Goal: Task Accomplishment & Management: Manage account settings

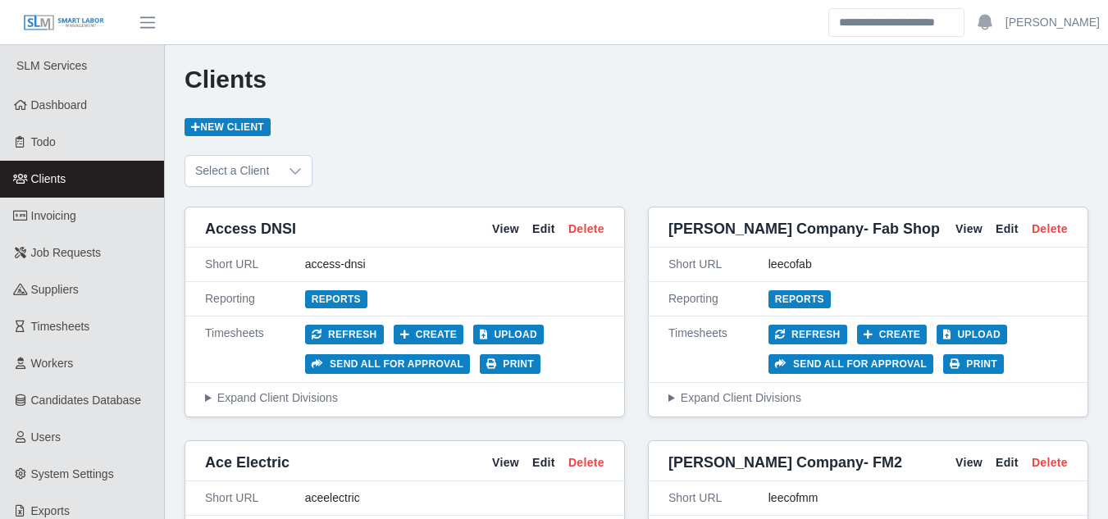
scroll to position [4263, 0]
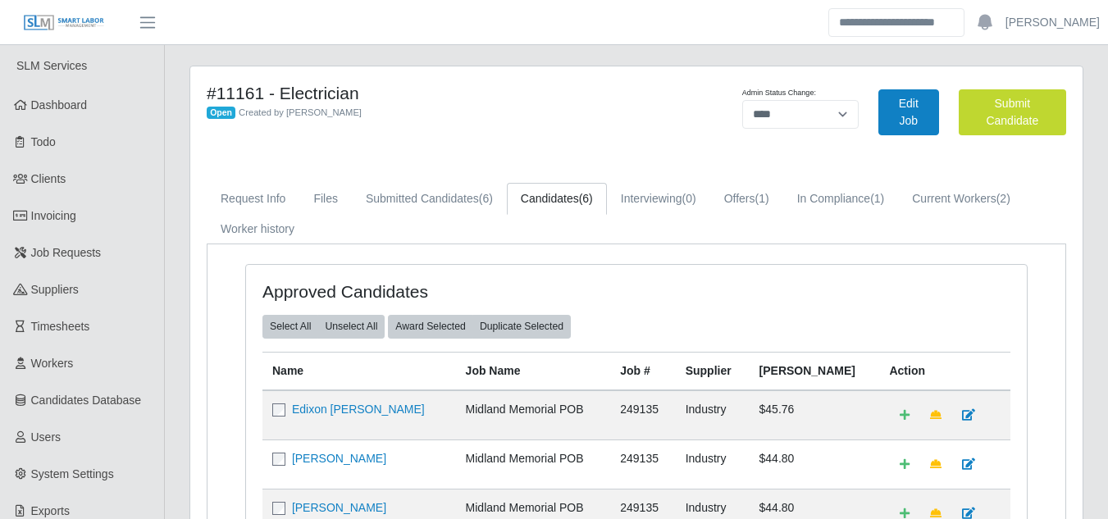
select select "****"
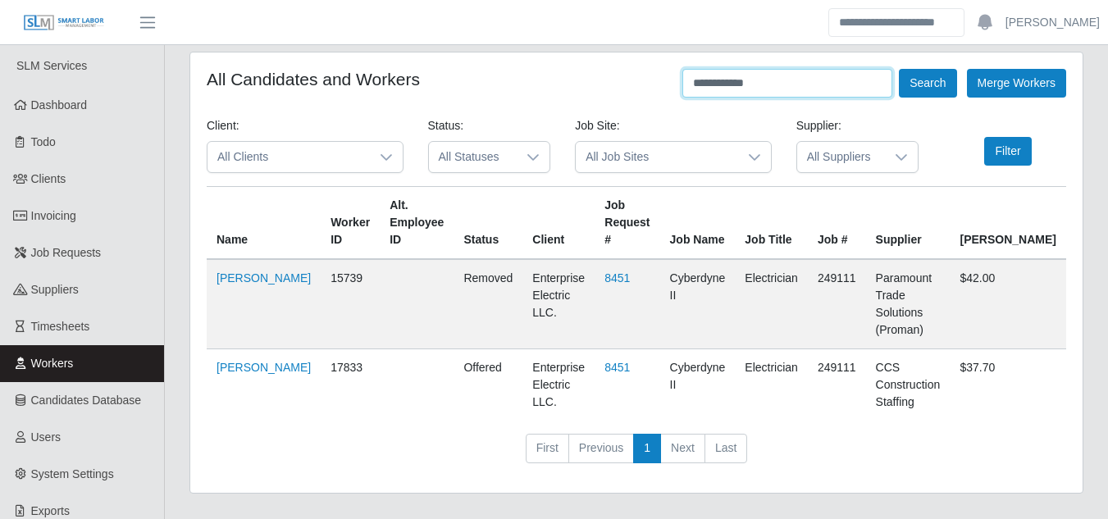
drag, startPoint x: 783, startPoint y: 89, endPoint x: 647, endPoint y: 98, distance: 136.3
click at [647, 98] on form "**********" at bounding box center [636, 272] width 859 height 407
click at [899, 69] on button "Search" at bounding box center [927, 83] width 57 height 29
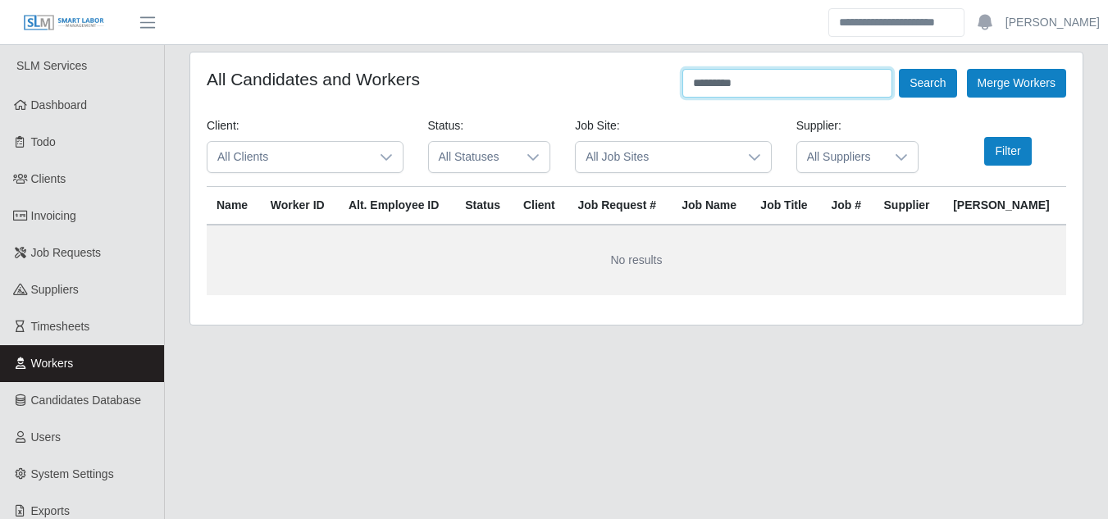
click at [721, 89] on input "*********" at bounding box center [787, 83] width 210 height 29
click at [931, 87] on button "Search" at bounding box center [927, 83] width 57 height 29
click at [756, 82] on input "**********" at bounding box center [787, 83] width 210 height 29
type input "*"
click at [899, 69] on button "Search" at bounding box center [927, 83] width 57 height 29
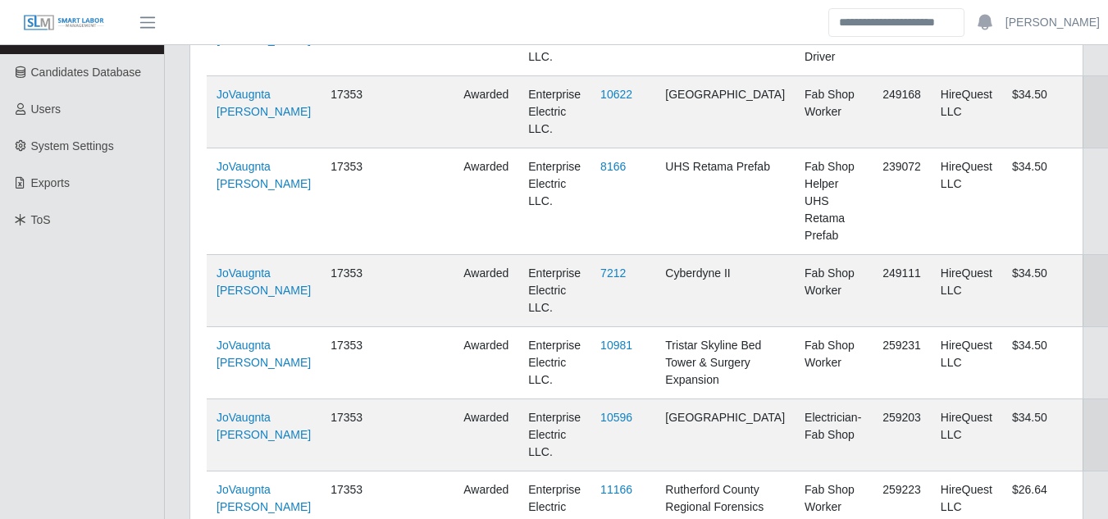
scroll to position [246, 0]
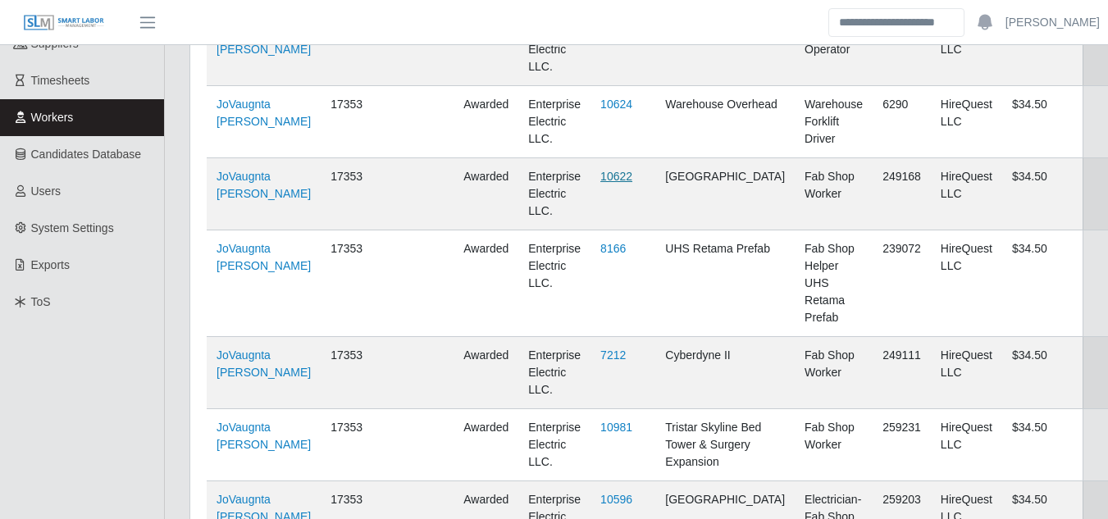
click at [610, 170] on link "10622" at bounding box center [616, 176] width 32 height 13
click at [617, 421] on link "10981" at bounding box center [616, 427] width 32 height 13
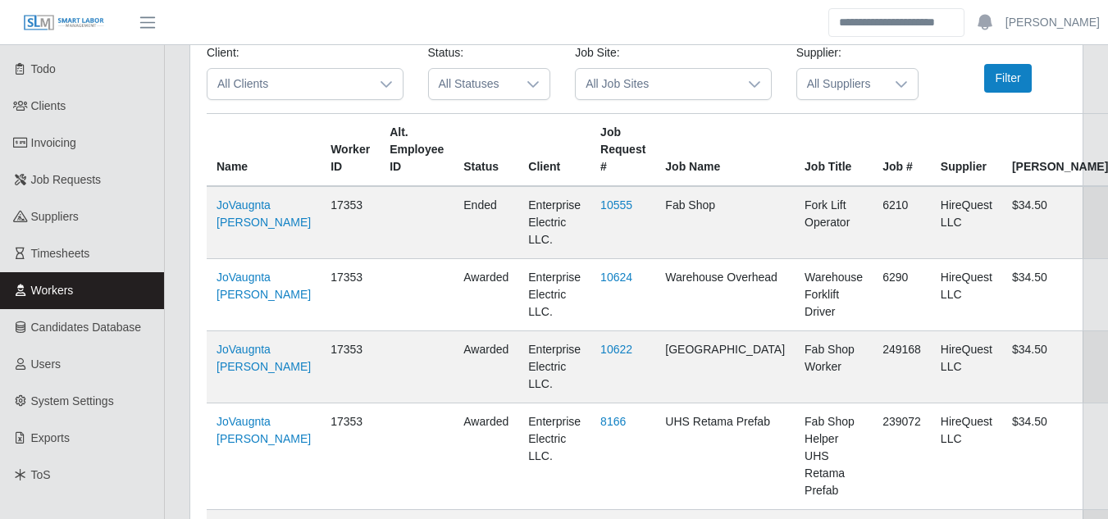
scroll to position [0, 0]
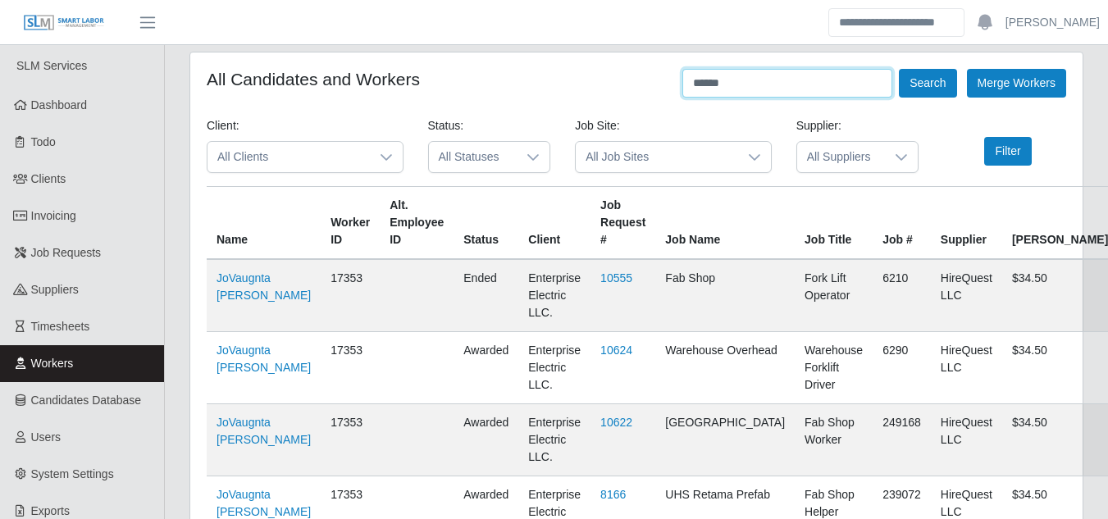
click at [754, 86] on input "******" at bounding box center [787, 83] width 210 height 29
type input "*"
type input "********"
click at [917, 85] on button "Search" at bounding box center [927, 83] width 57 height 29
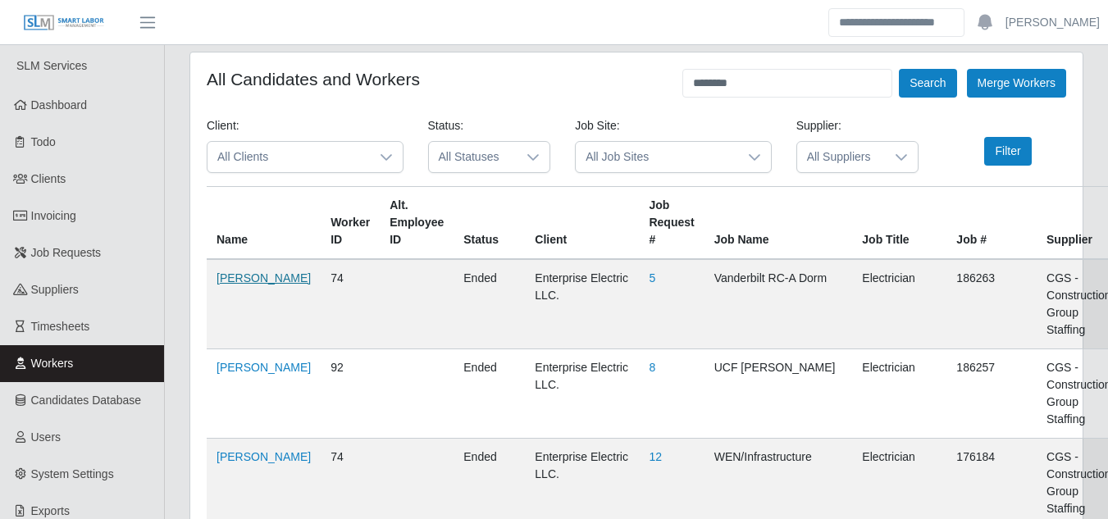
click at [242, 275] on link "Wilfredo Ordonez" at bounding box center [263, 277] width 94 height 13
drag, startPoint x: 753, startPoint y: 82, endPoint x: 662, endPoint y: 95, distance: 91.1
click at [662, 95] on div "All Candidates and Workers ******** Search Merge Workers" at bounding box center [636, 83] width 859 height 29
click at [714, 82] on input "text" at bounding box center [787, 83] width 210 height 29
type input "*****"
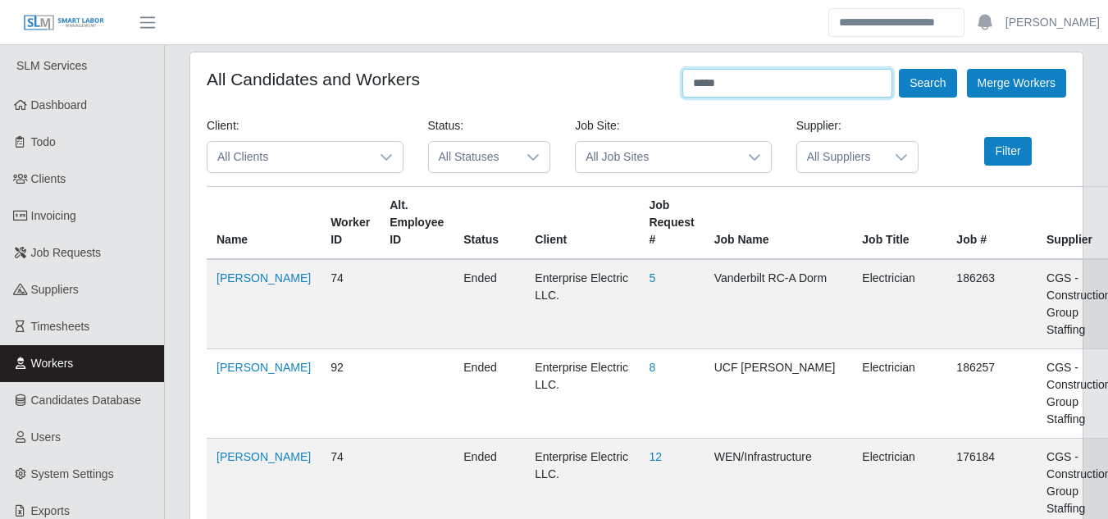
click at [899, 69] on button "Search" at bounding box center [927, 83] width 57 height 29
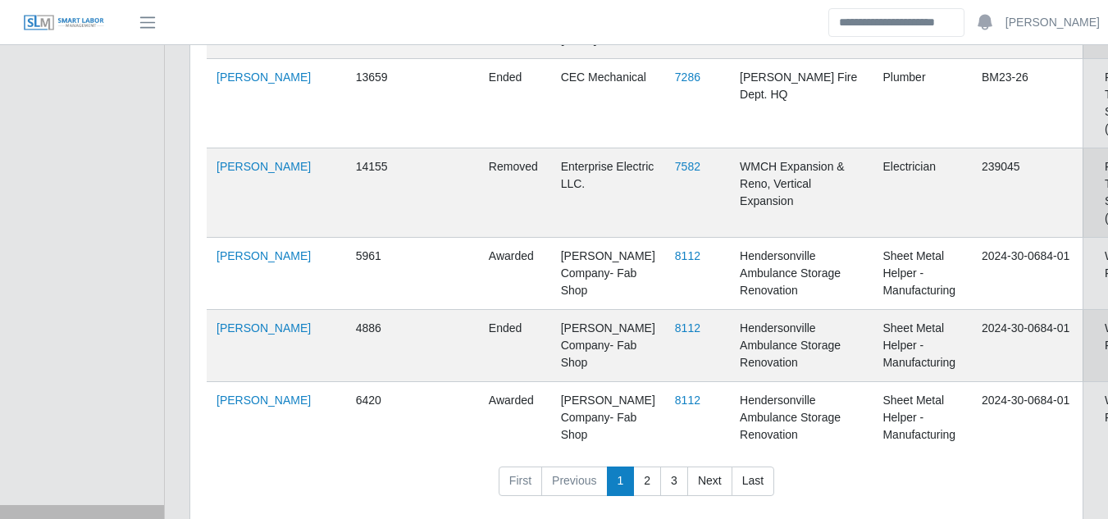
scroll to position [7536, 0]
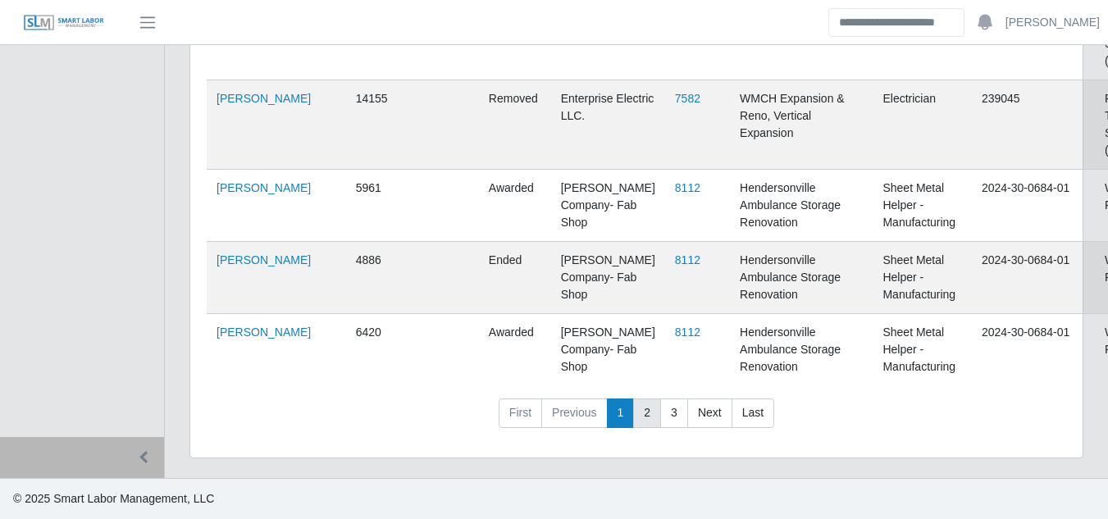
click at [670, 422] on link "3" at bounding box center [674, 413] width 28 height 30
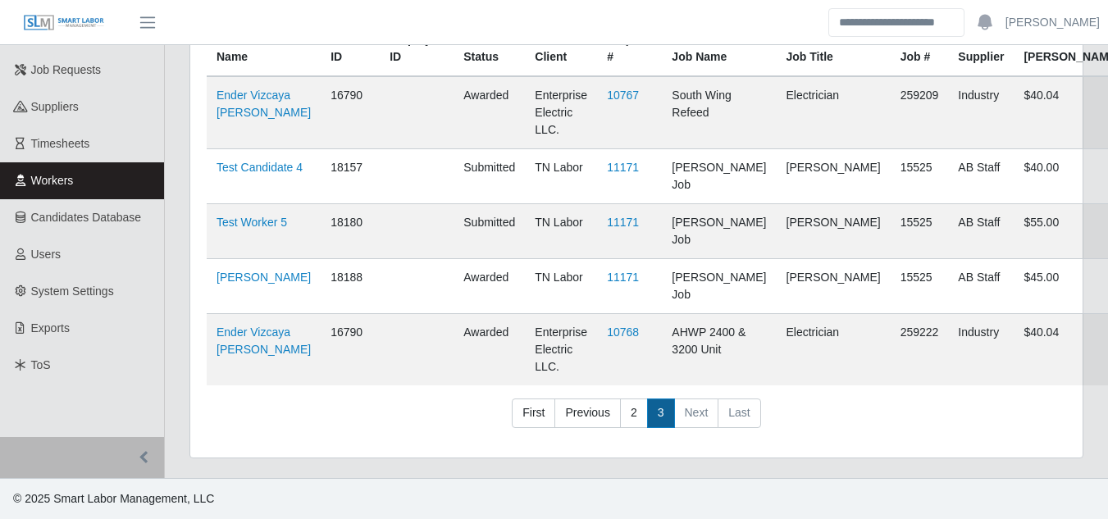
scroll to position [130, 0]
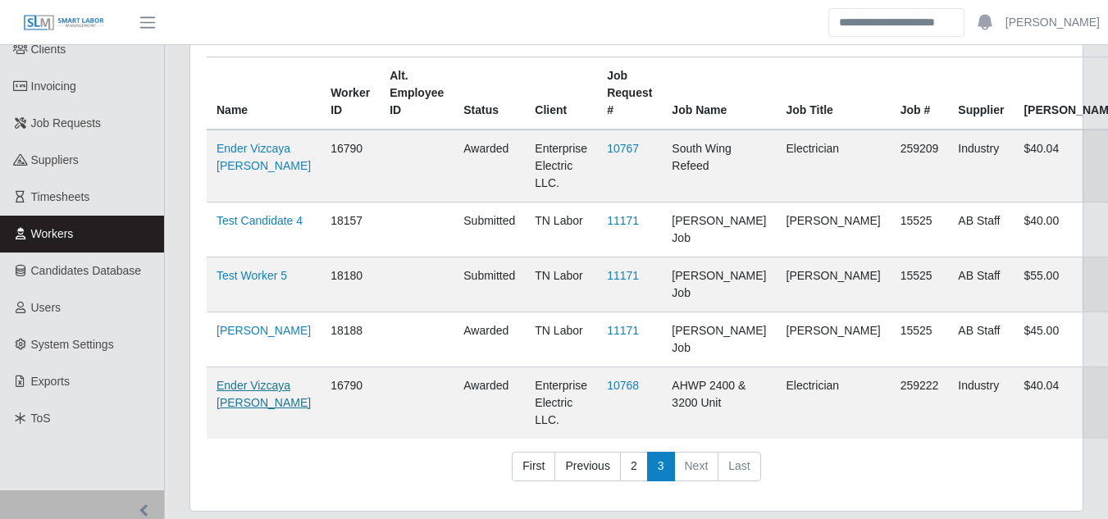
click at [250, 379] on link "Ender Vizcaya [PERSON_NAME]" at bounding box center [263, 394] width 94 height 30
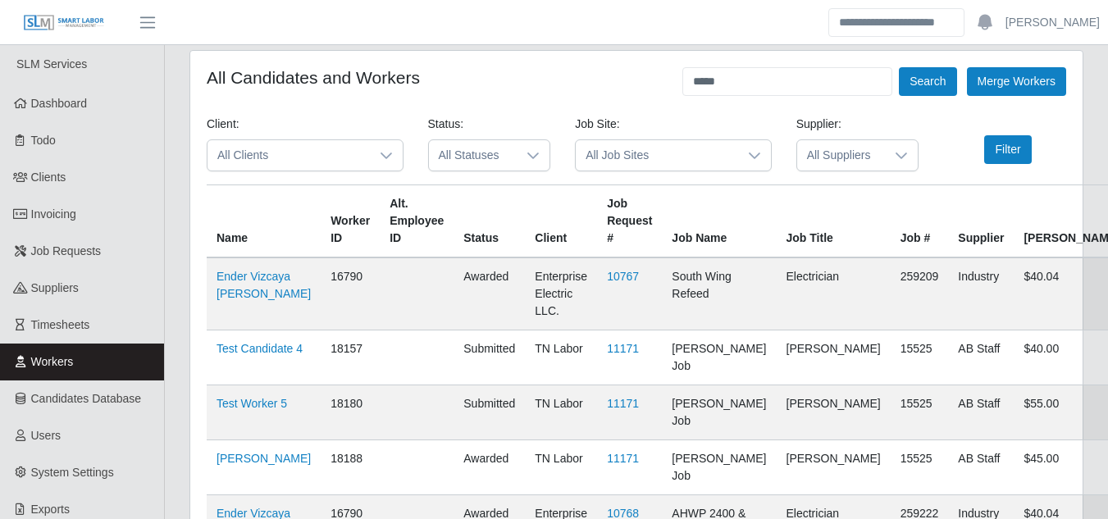
scroll to position [0, 0]
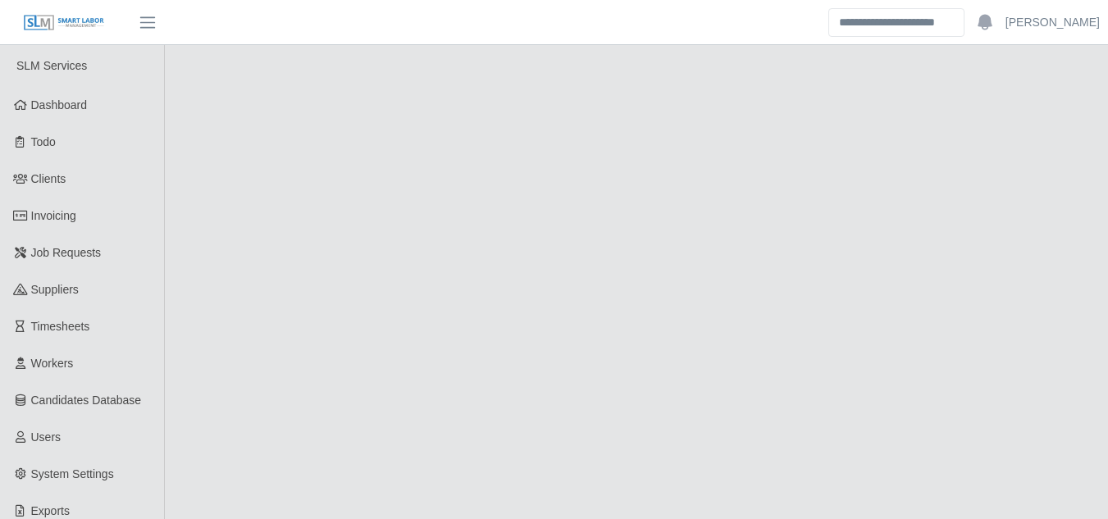
select select "******"
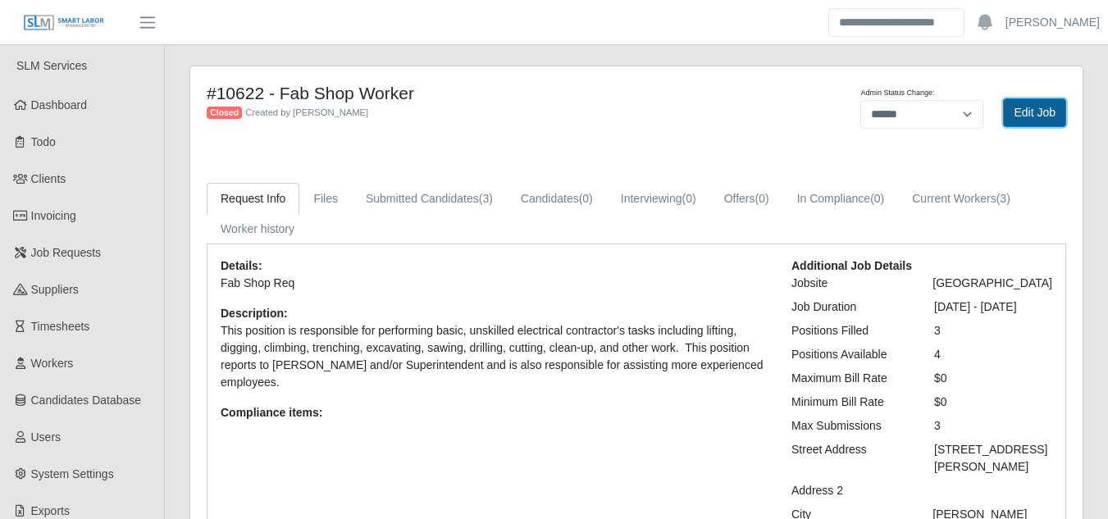
click at [1022, 121] on link "Edit Job" at bounding box center [1034, 112] width 63 height 29
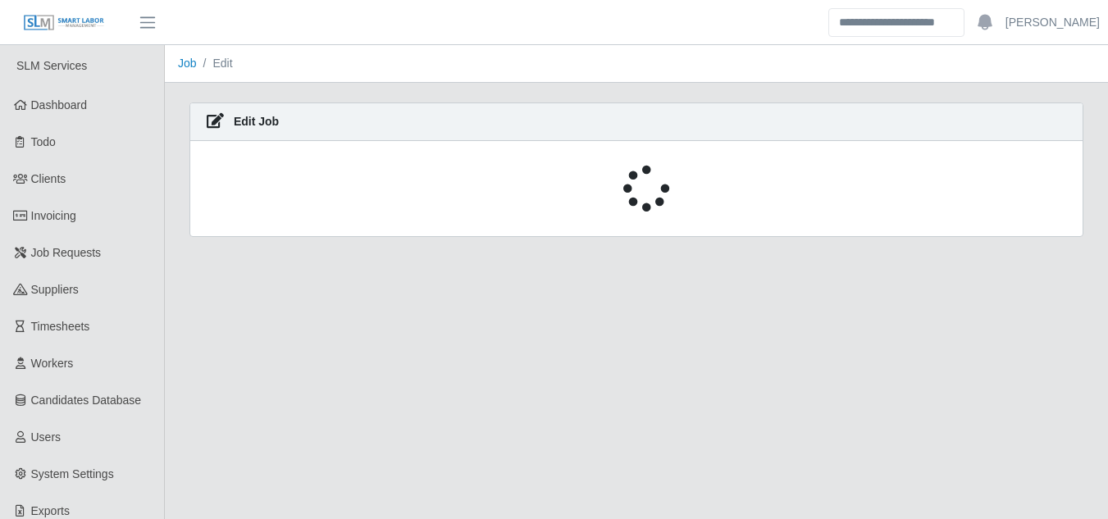
select select "******"
select select "****"
select select "***"
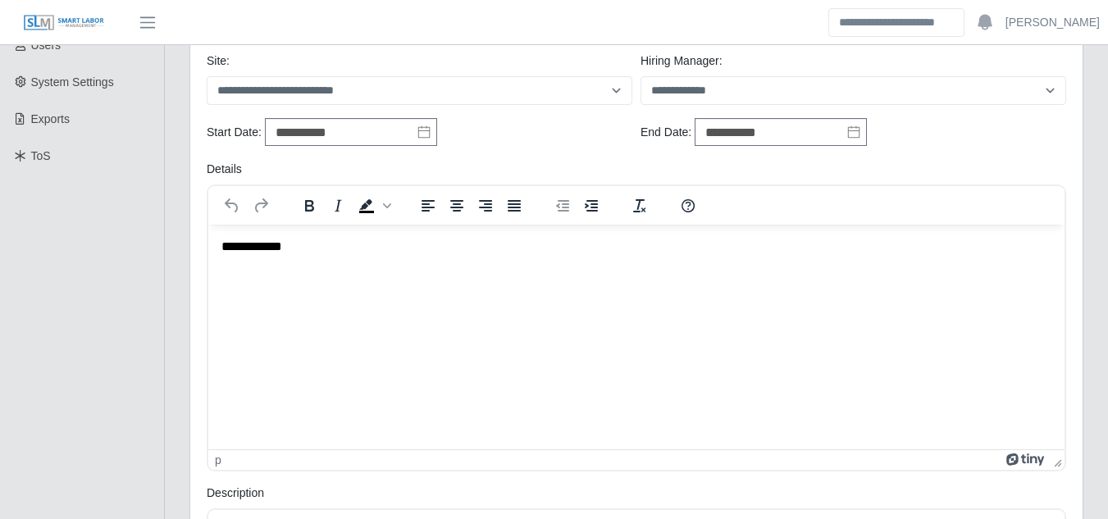
scroll to position [410, 0]
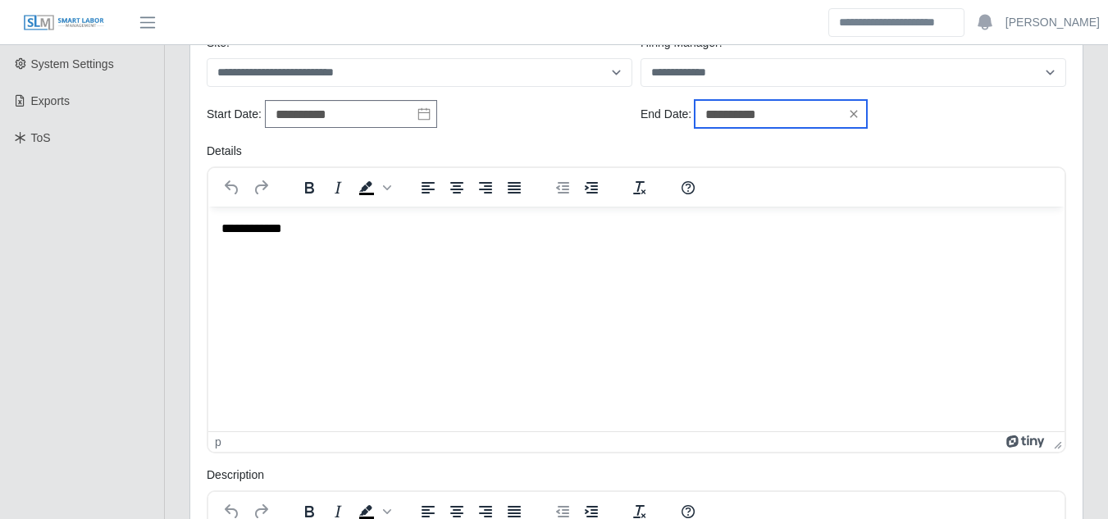
click at [802, 112] on input "**********" at bounding box center [780, 114] width 172 height 28
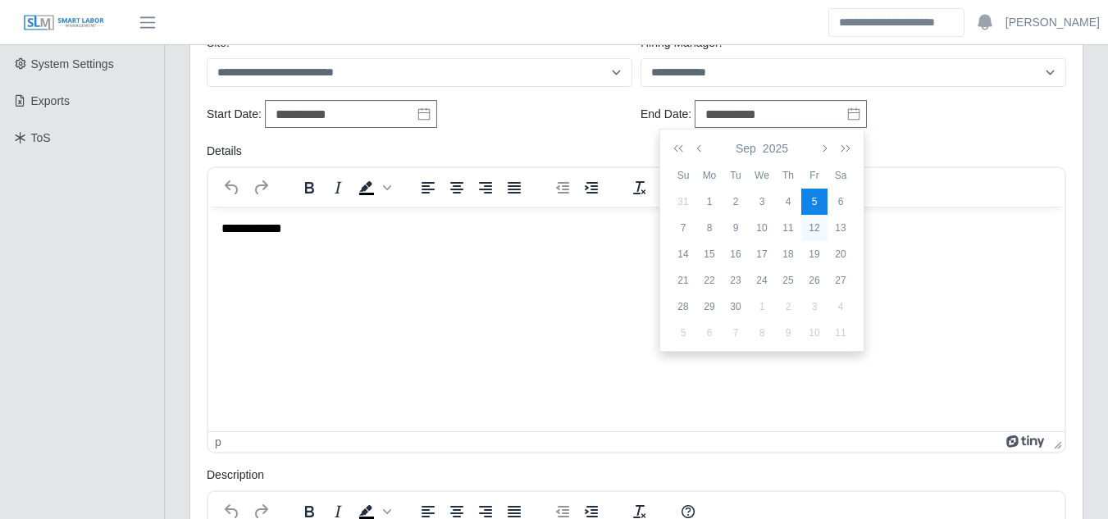
click at [808, 230] on div "12" at bounding box center [814, 228] width 26 height 15
type input "**********"
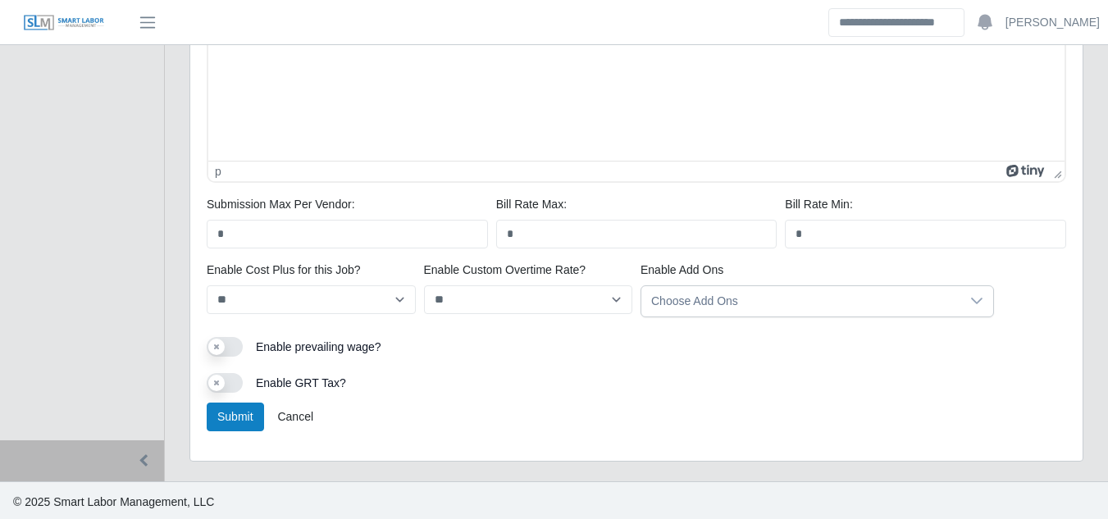
scroll to position [1007, 0]
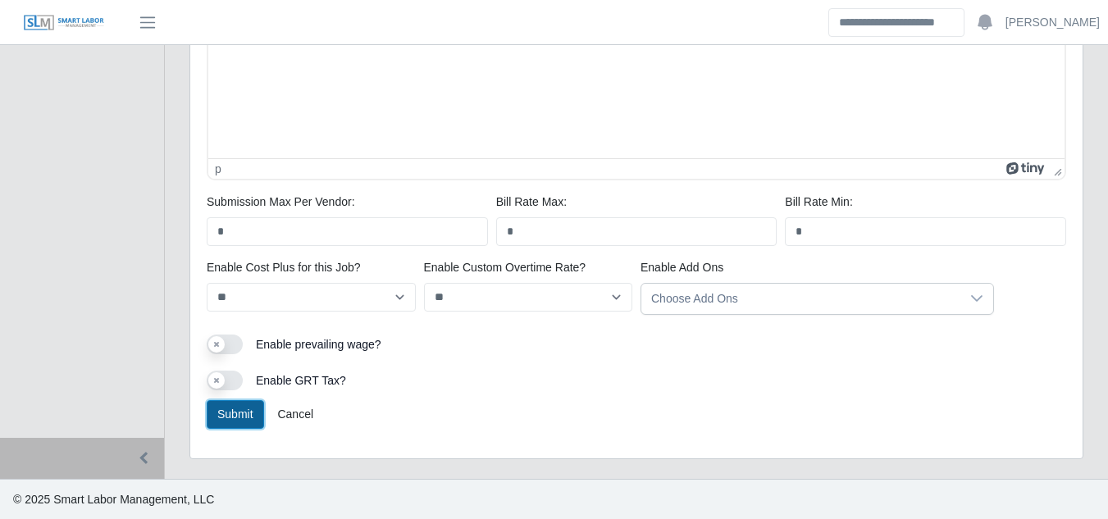
click at [227, 413] on button "Submit" at bounding box center [235, 414] width 57 height 29
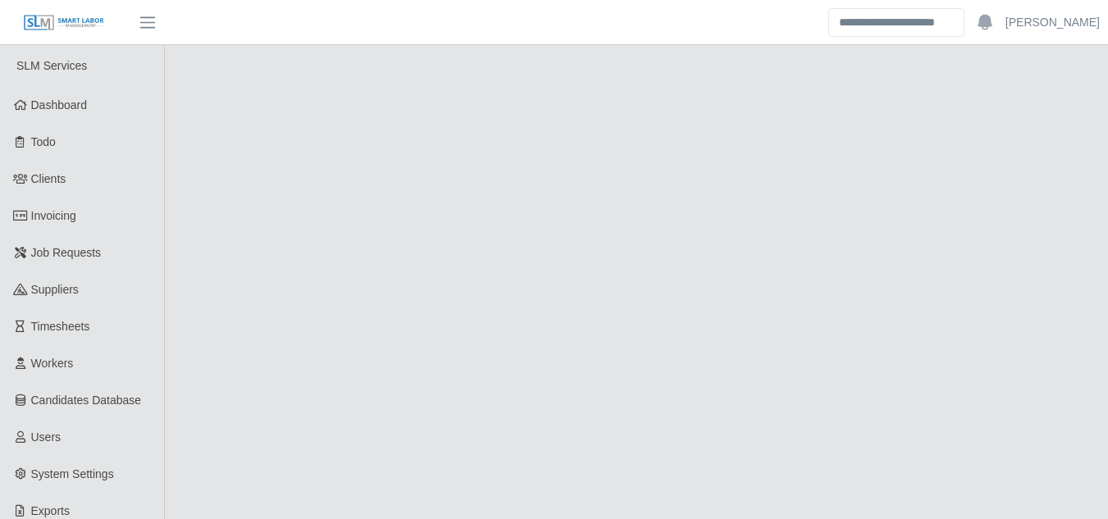
select select "******"
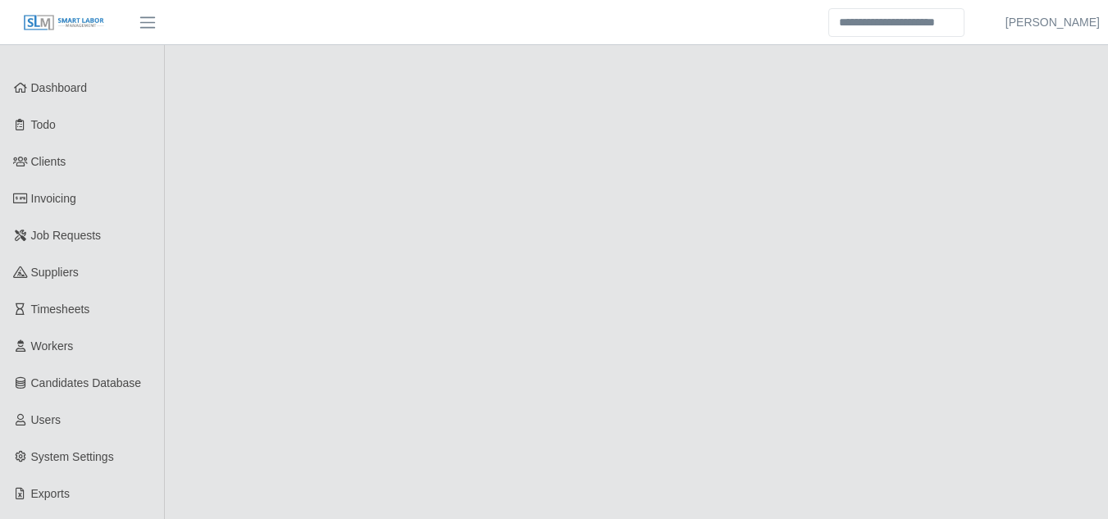
scroll to position [130, 0]
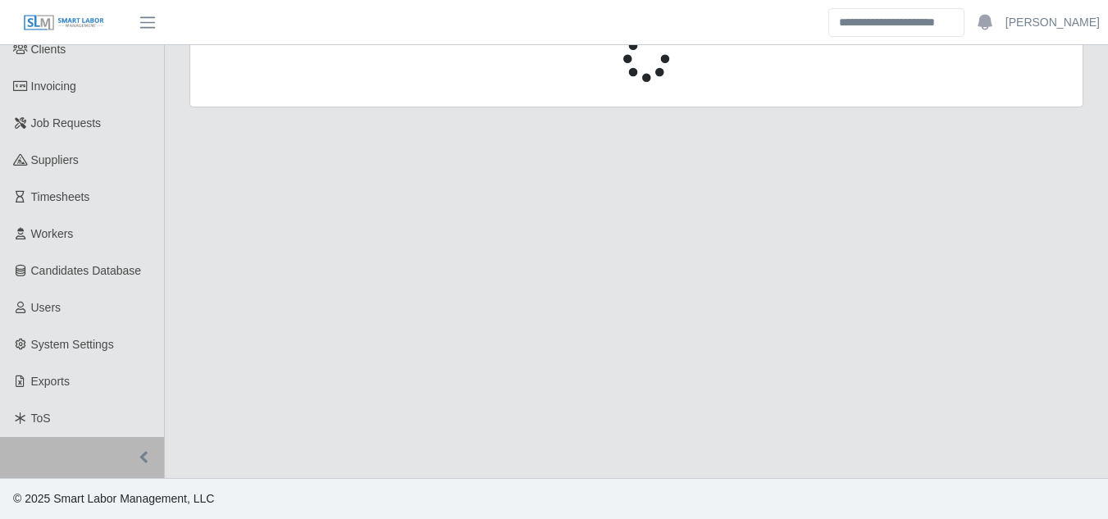
select select "******"
select select "****"
select select "***"
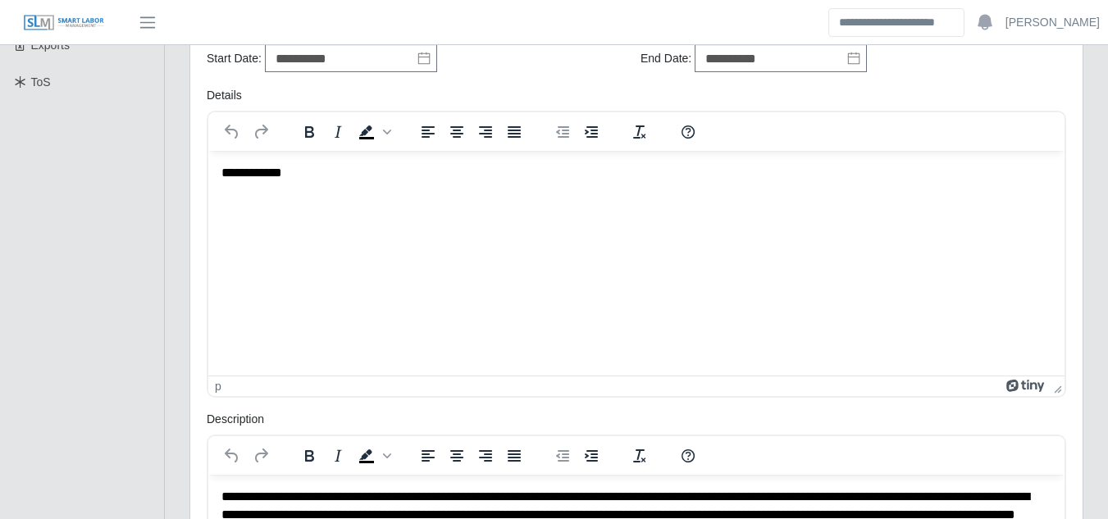
scroll to position [0, 0]
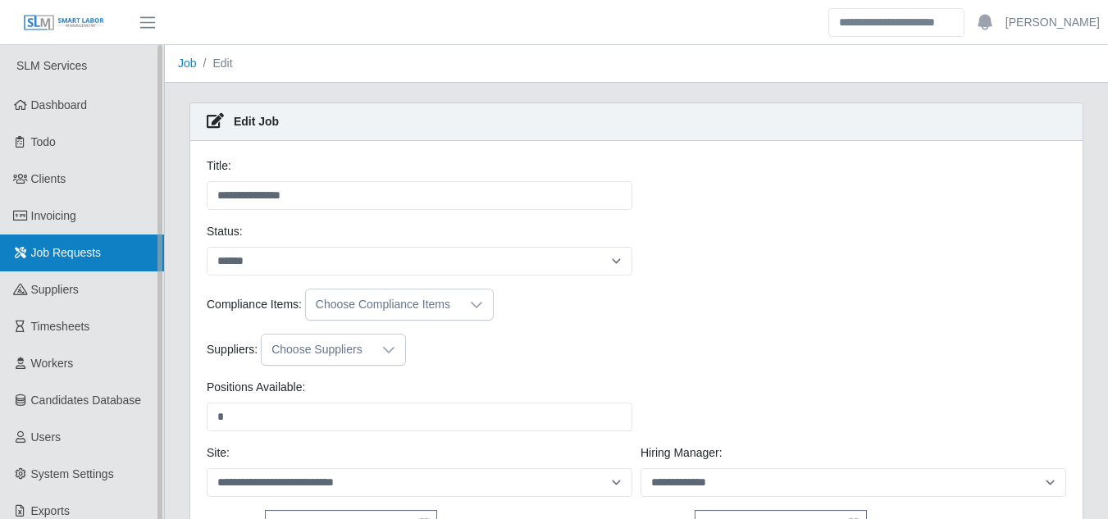
click span "Job Requests"
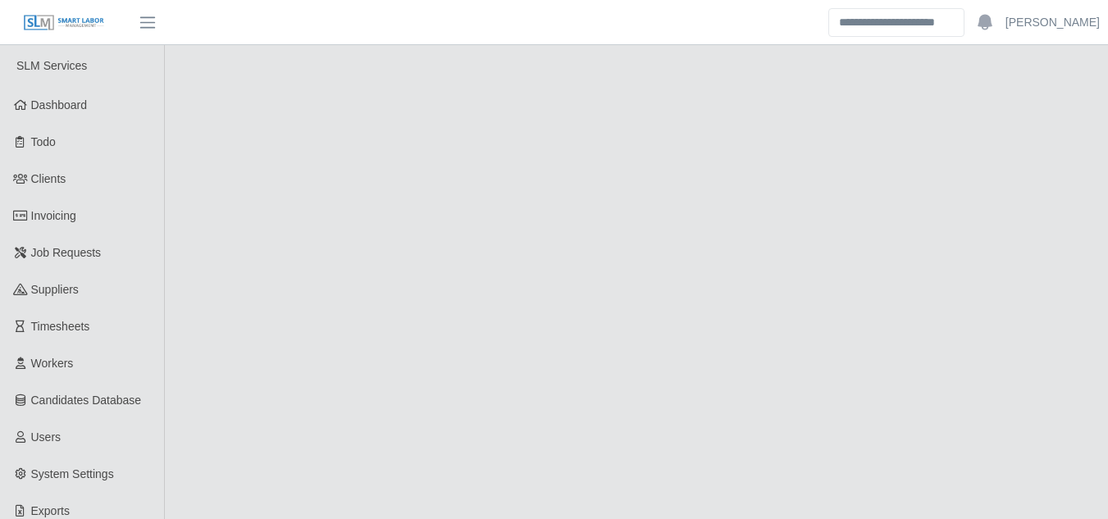
select select "******"
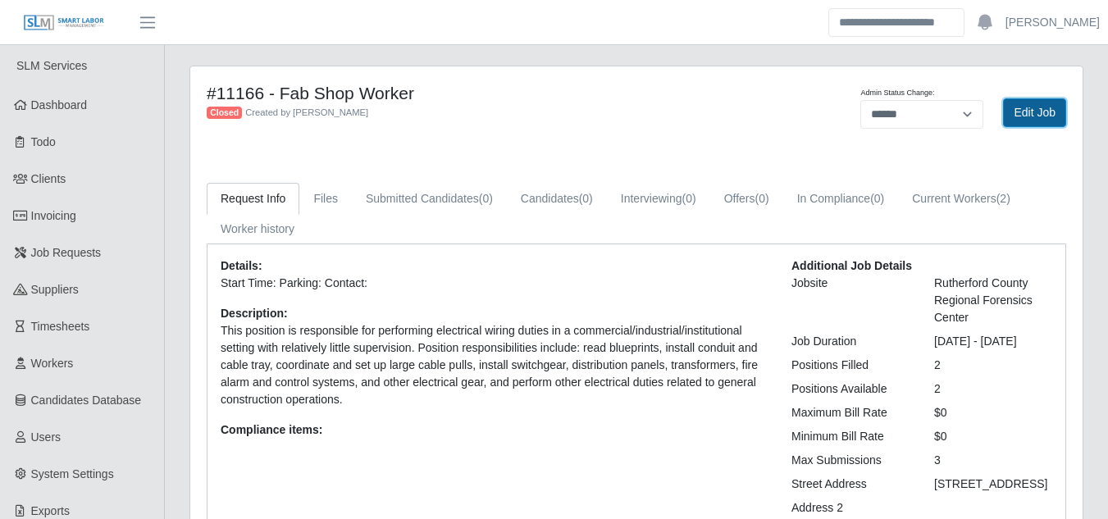
click at [1023, 105] on link "Edit Job" at bounding box center [1034, 112] width 63 height 29
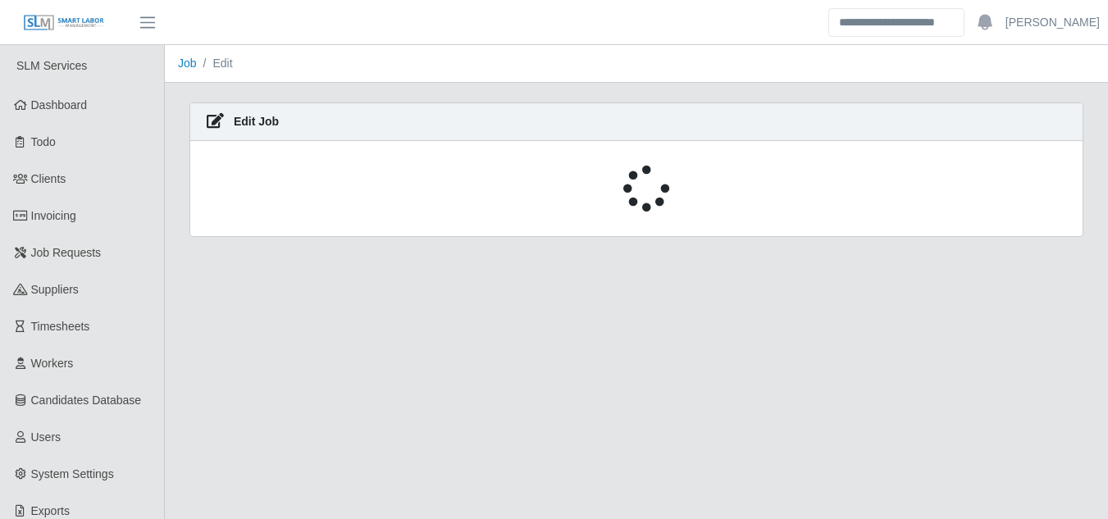
select select "******"
select select "****"
select select "***"
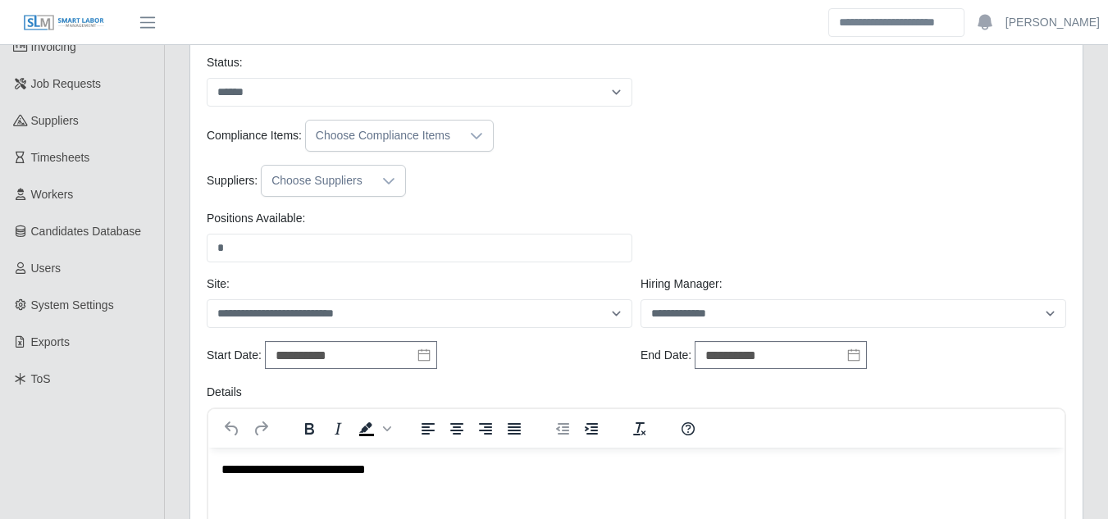
scroll to position [246, 0]
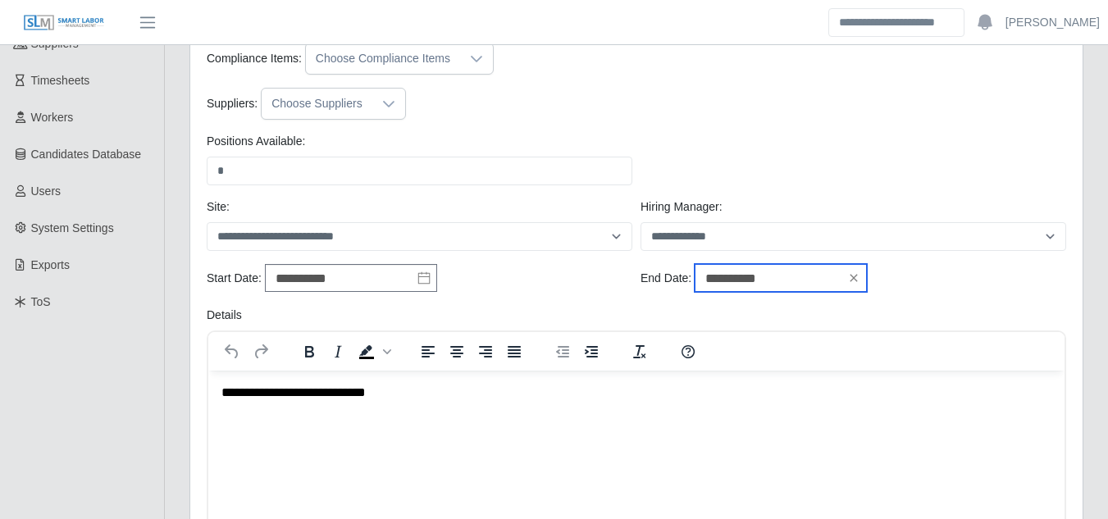
click at [778, 282] on input "**********" at bounding box center [780, 278] width 172 height 28
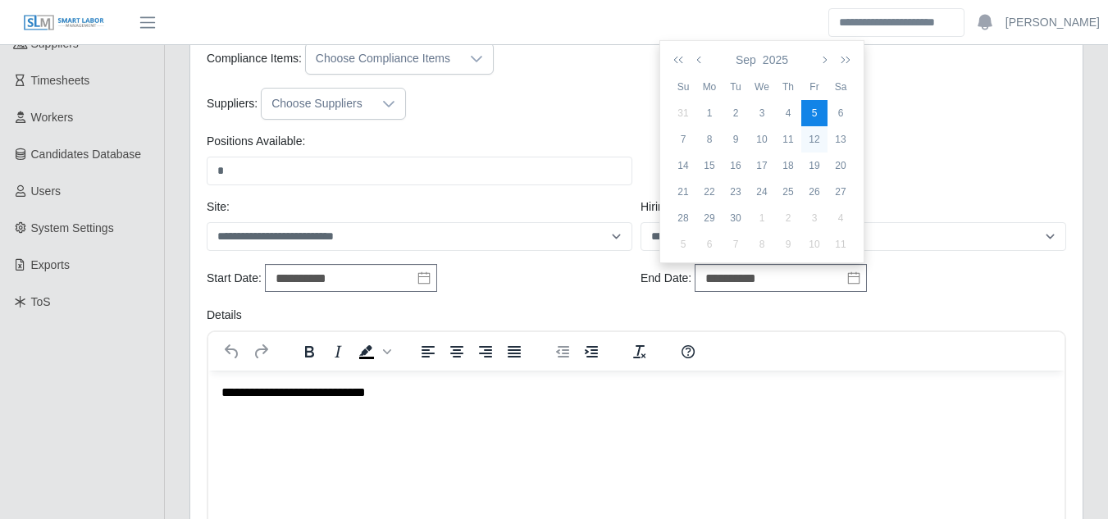
click at [815, 135] on div "12" at bounding box center [814, 139] width 26 height 15
type input "**********"
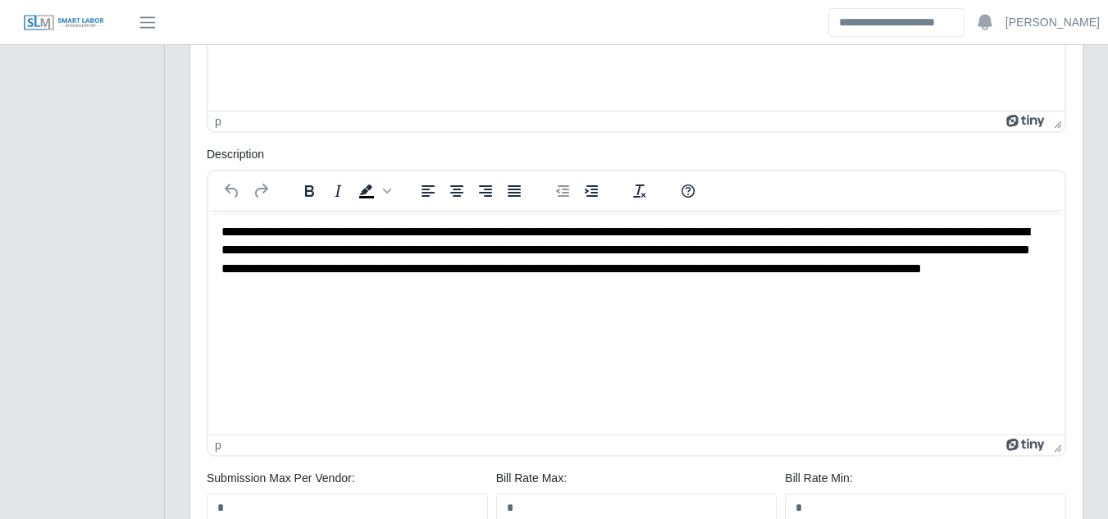
scroll to position [984, 0]
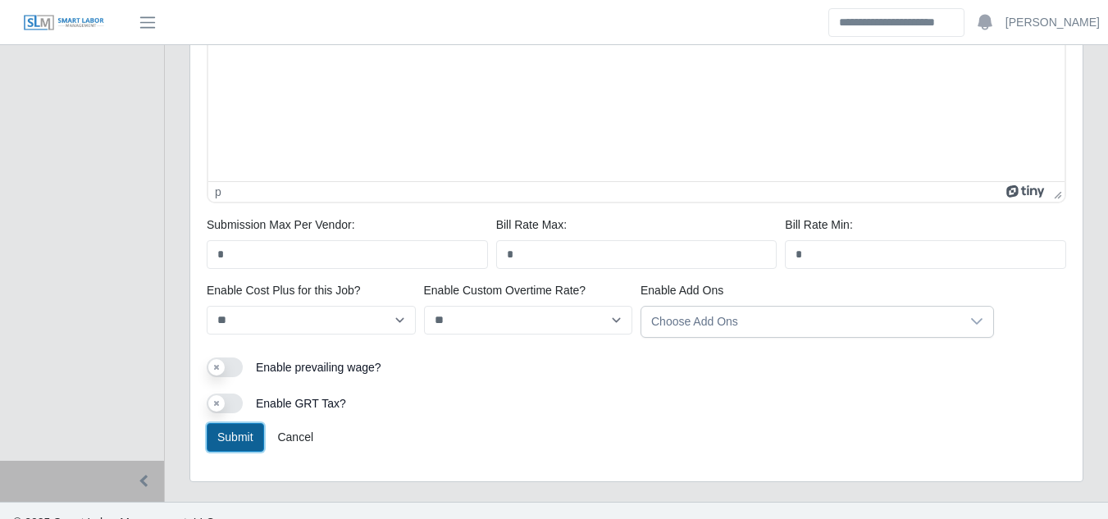
click at [242, 429] on button "Submit" at bounding box center [235, 437] width 57 height 29
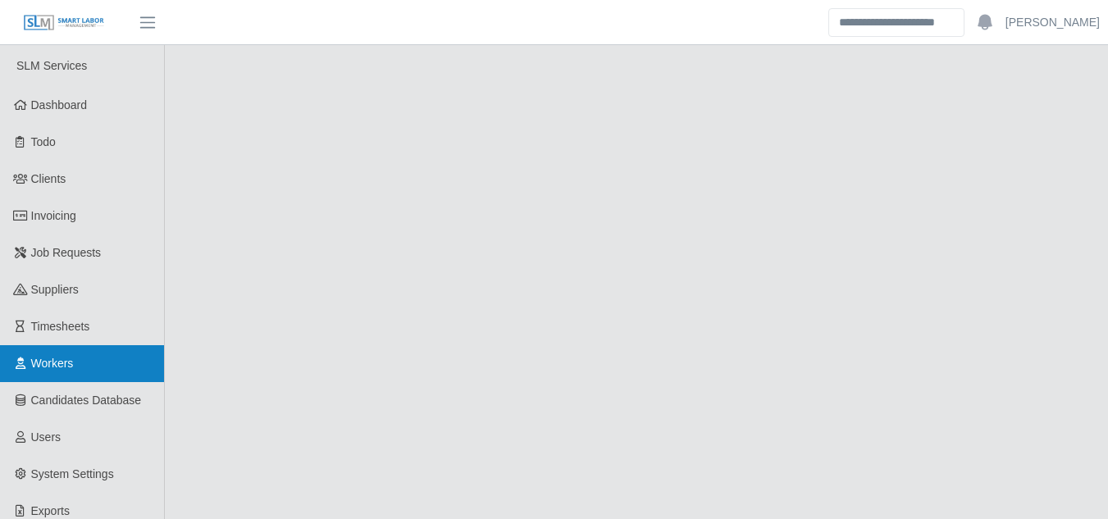
select select "******"
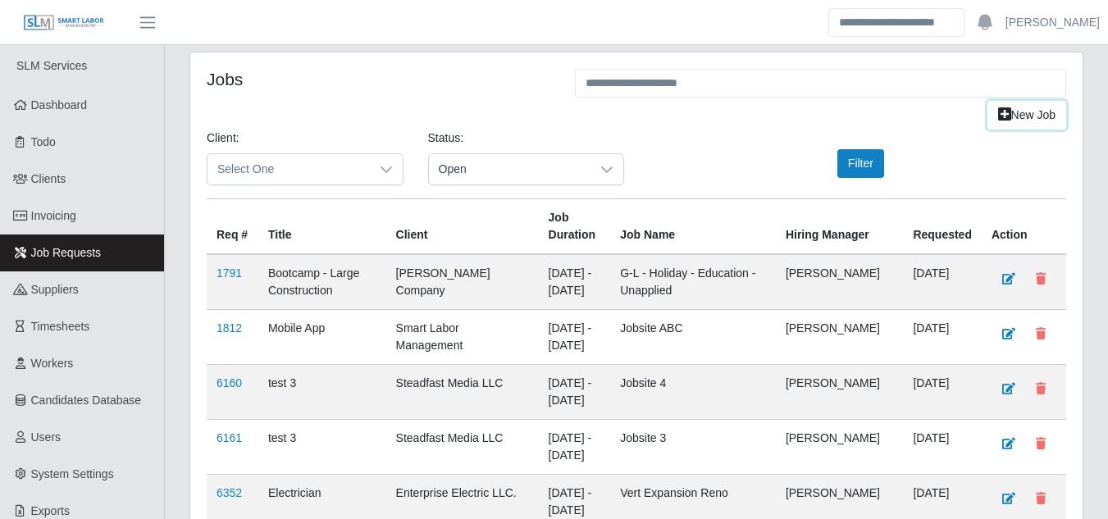
click at [1012, 111] on link "New Job" at bounding box center [1026, 115] width 79 height 29
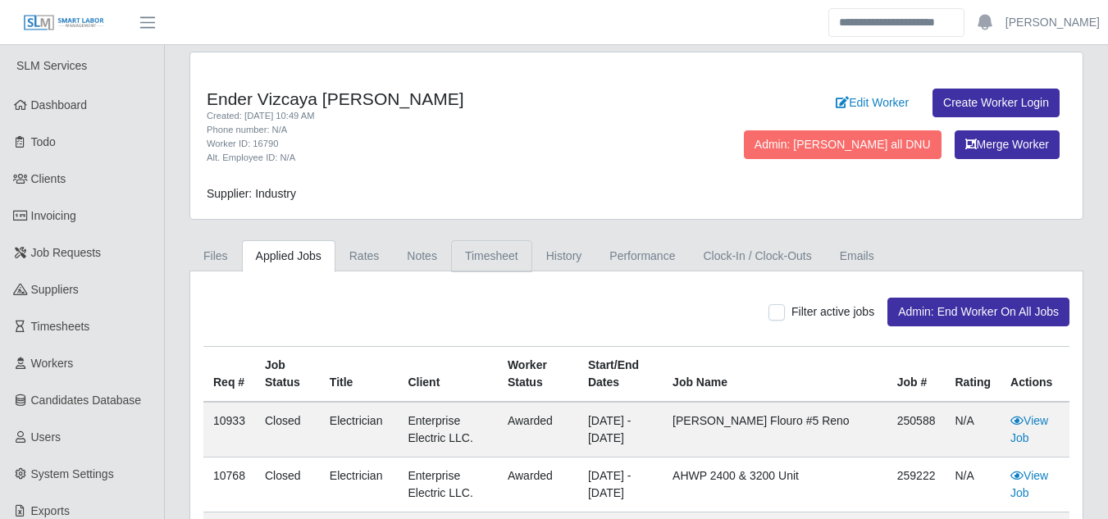
click at [478, 262] on link "Timesheet" at bounding box center [491, 256] width 81 height 32
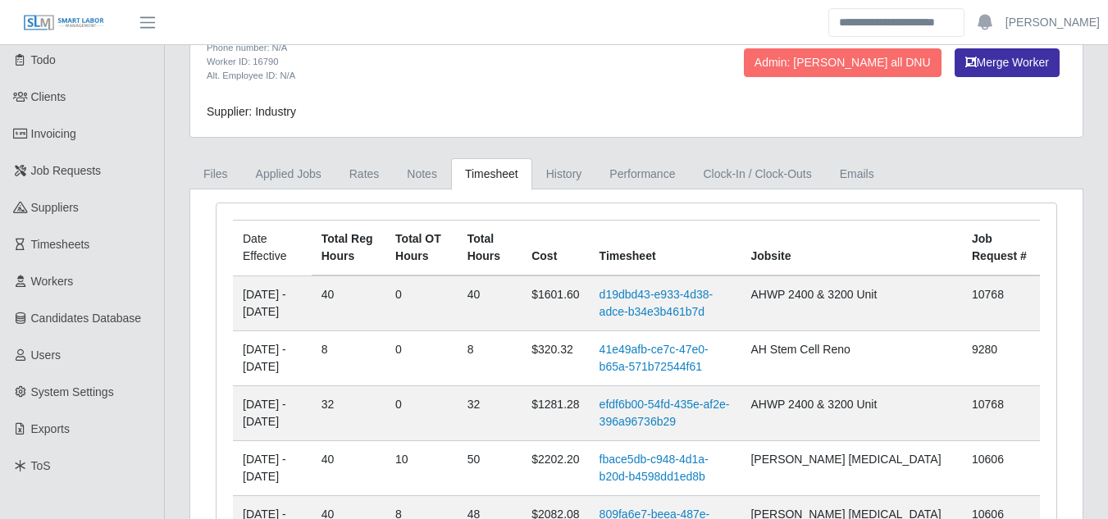
scroll to position [164, 0]
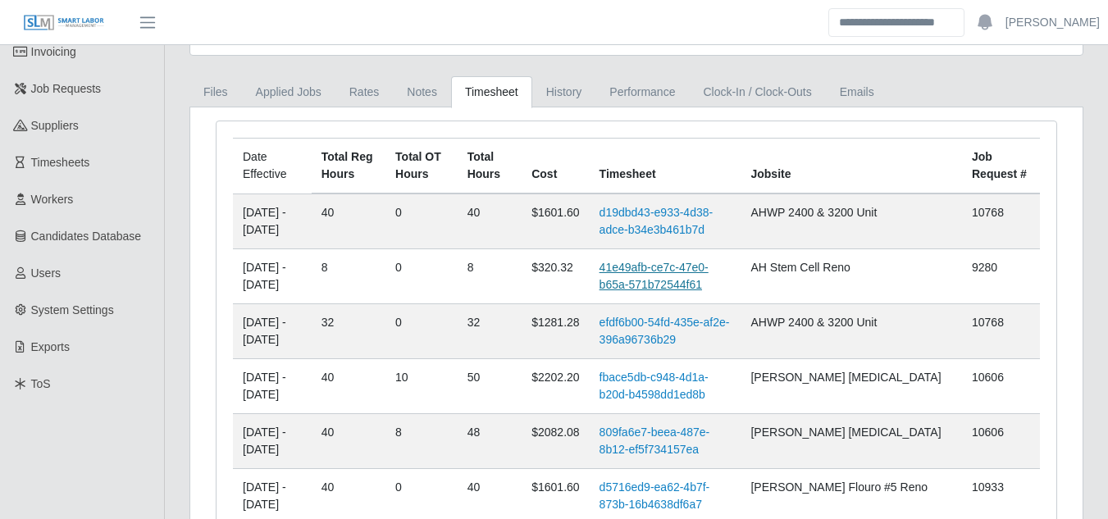
click at [674, 271] on link "41e49afb-ce7c-47e0-b65a-571b72544f61" at bounding box center [653, 276] width 109 height 30
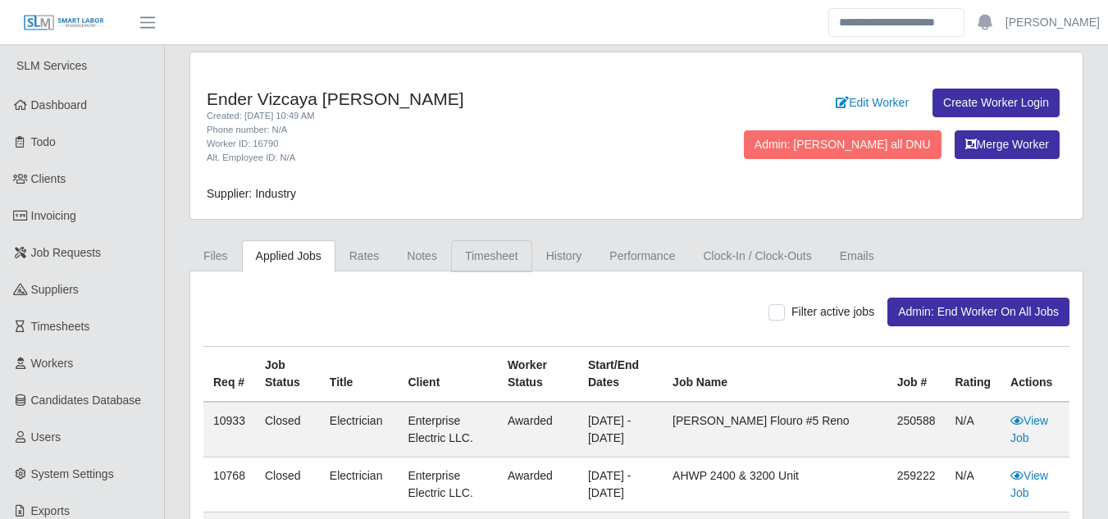
click at [463, 259] on link "Timesheet" at bounding box center [491, 256] width 81 height 32
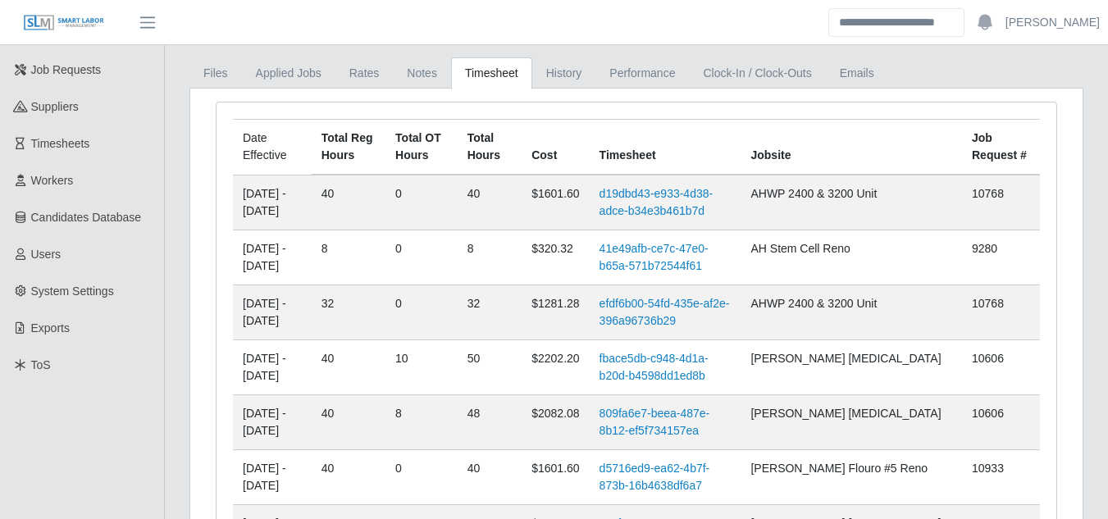
scroll to position [246, 0]
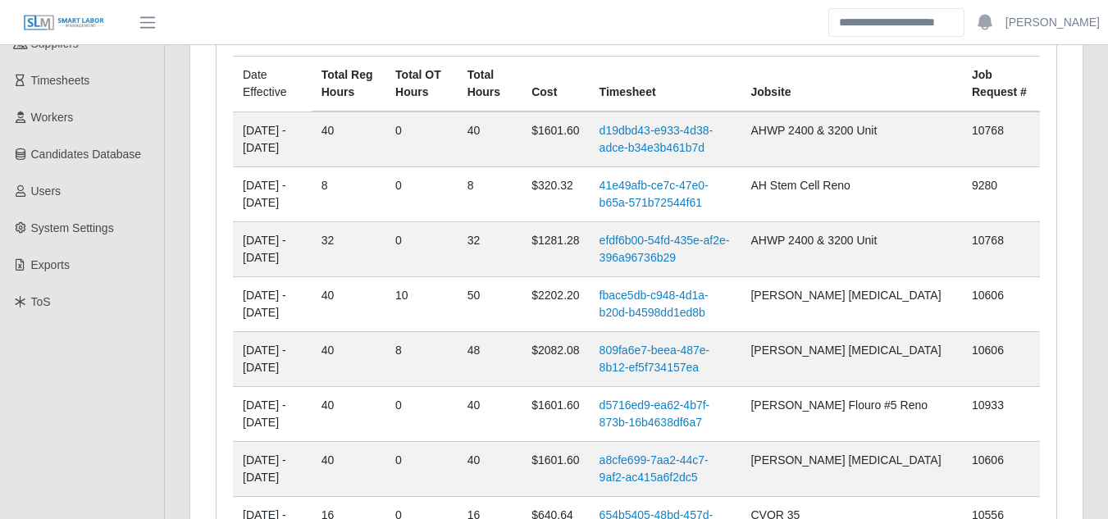
click at [680, 249] on td "efdf6b00-54fd-435e-af2e-396a96736b29" at bounding box center [665, 249] width 152 height 55
click at [681, 239] on link "efdf6b00-54fd-435e-af2e-396a96736b29" at bounding box center [664, 249] width 130 height 30
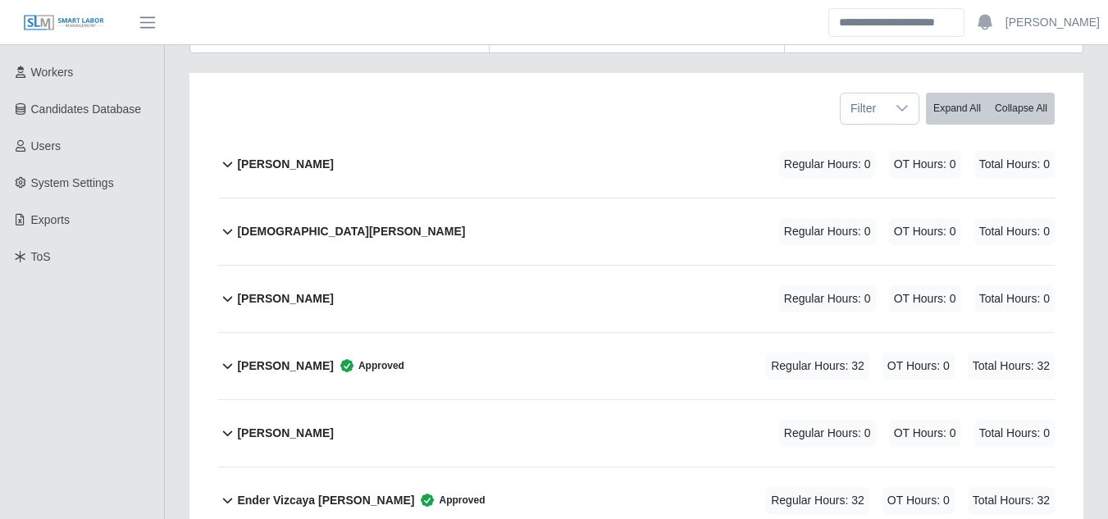
scroll to position [410, 0]
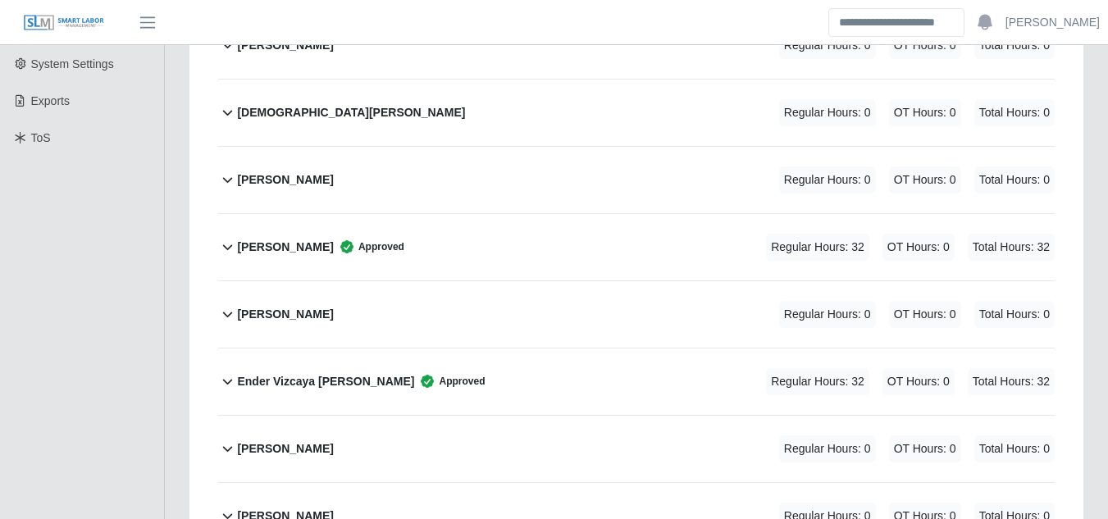
click at [297, 373] on b "Ender Vizcaya [PERSON_NAME]" at bounding box center [325, 381] width 177 height 17
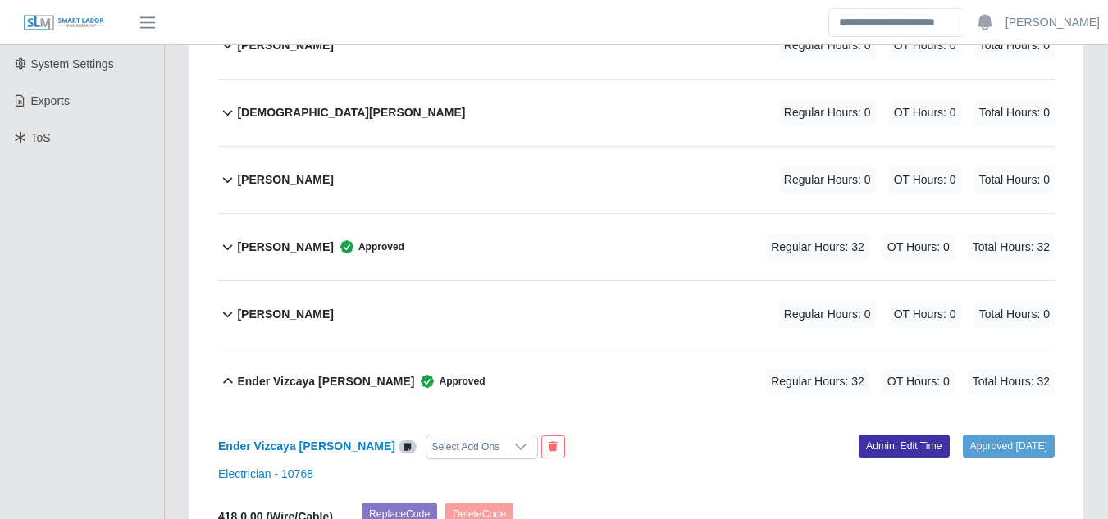
scroll to position [0, 0]
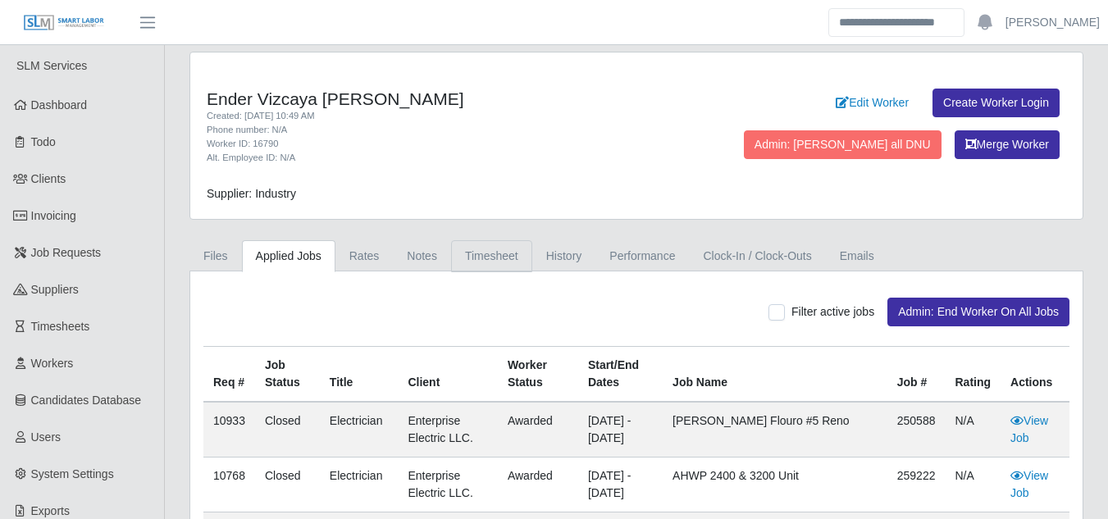
click at [487, 259] on link "Timesheet" at bounding box center [491, 256] width 81 height 32
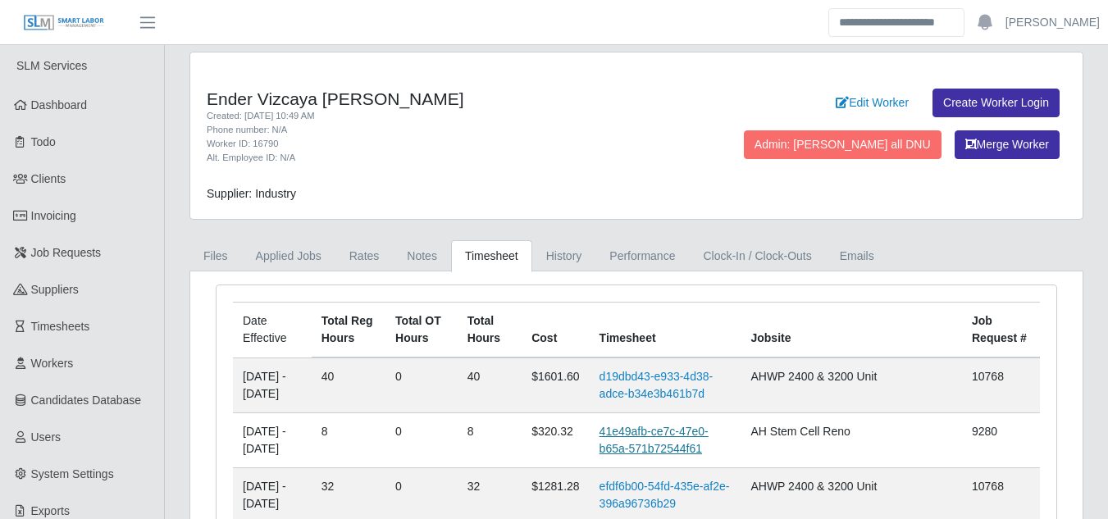
click at [678, 430] on link "41e49afb-ce7c-47e0-b65a-571b72544f61" at bounding box center [653, 440] width 109 height 30
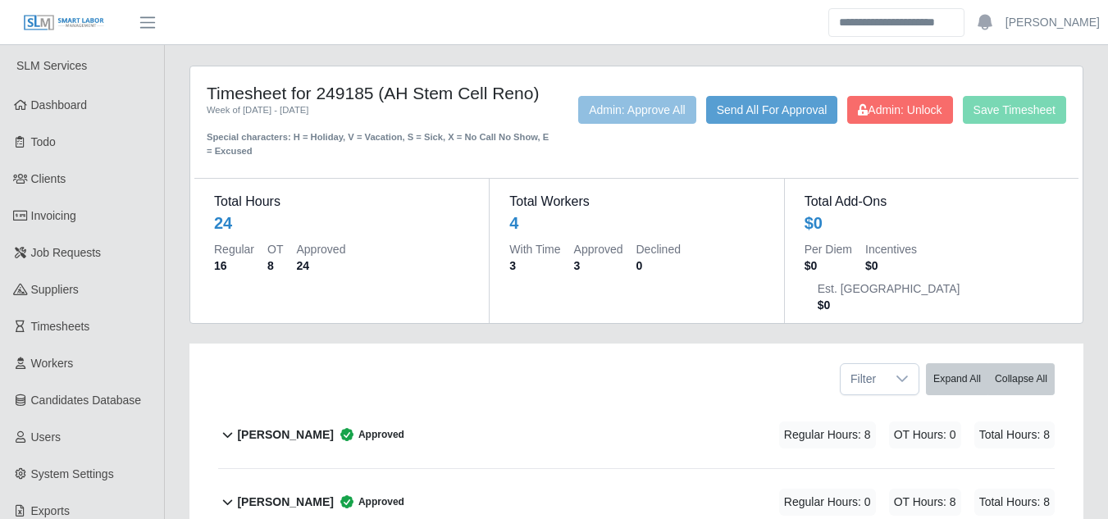
scroll to position [164, 0]
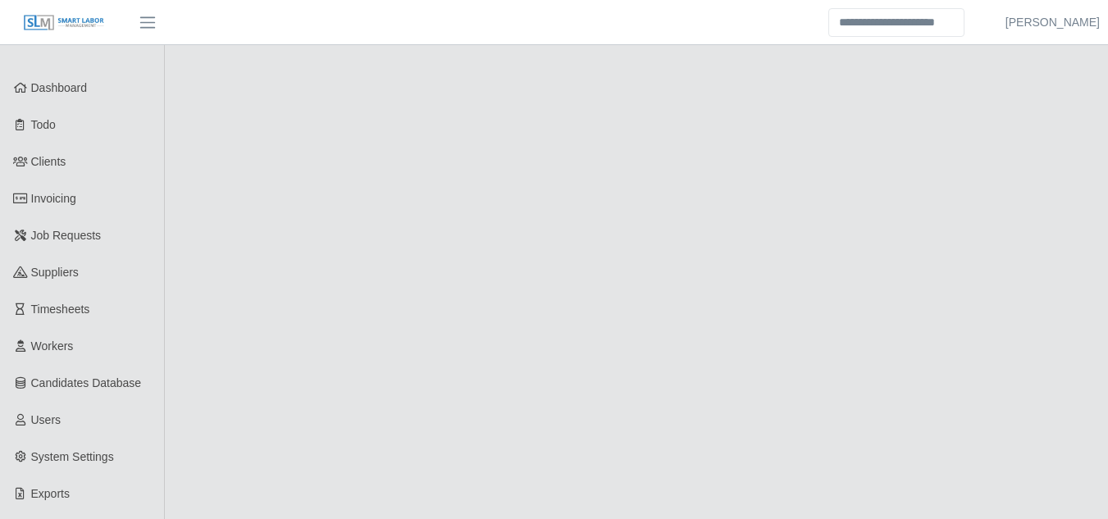
select select
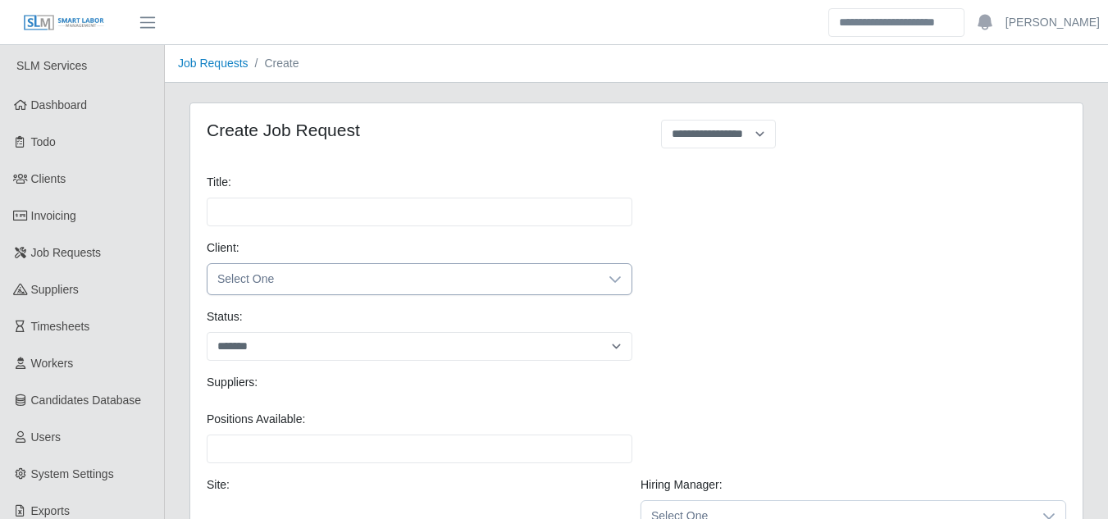
click at [334, 281] on span "Select One" at bounding box center [402, 279] width 391 height 30
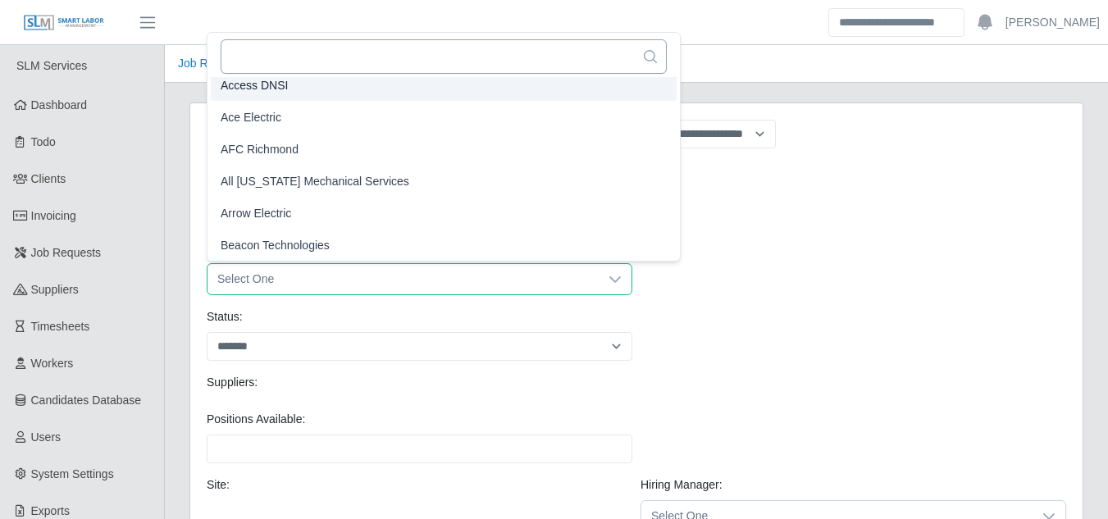
scroll to position [3, 0]
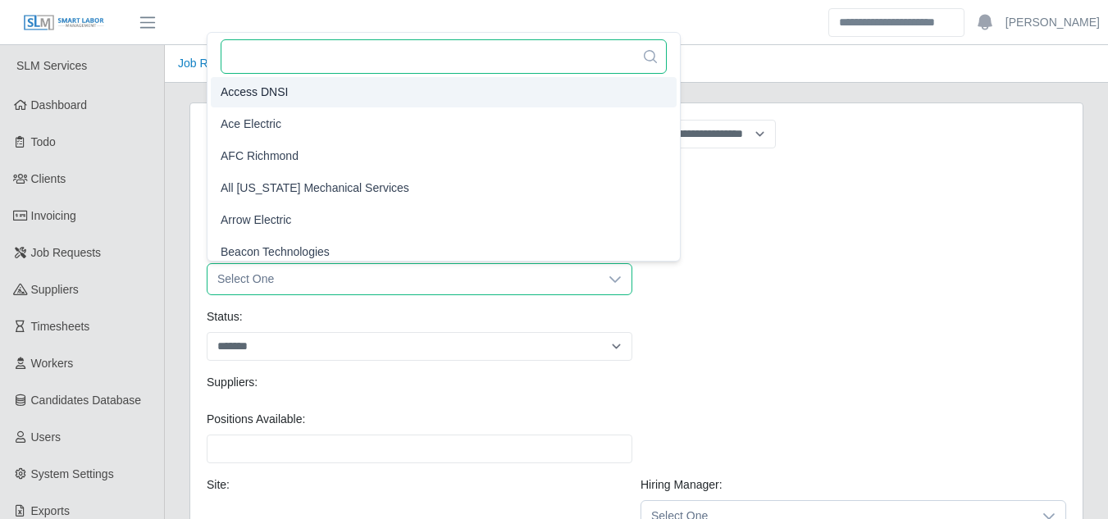
click at [306, 68] on input "text" at bounding box center [444, 56] width 446 height 34
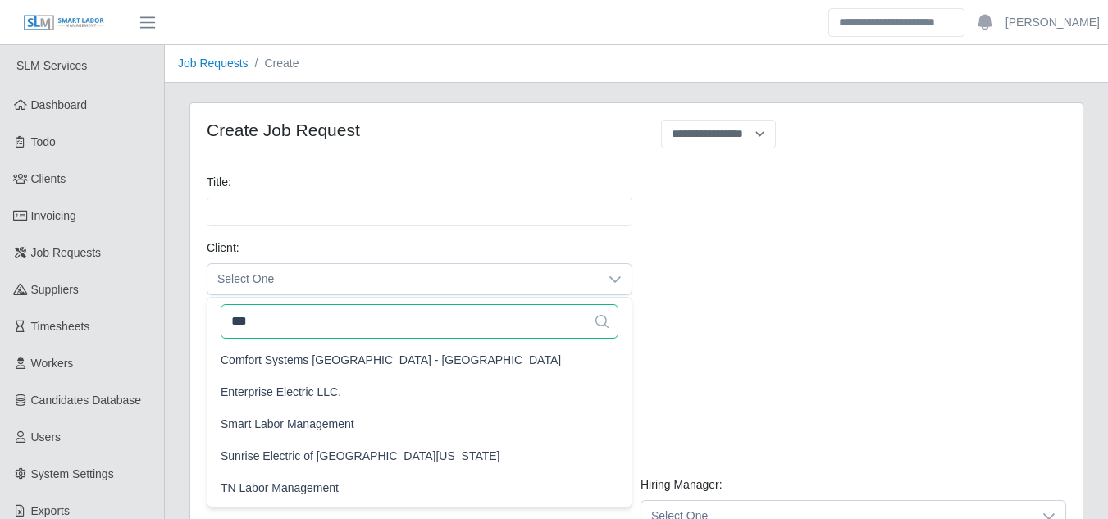
scroll to position [0, 0]
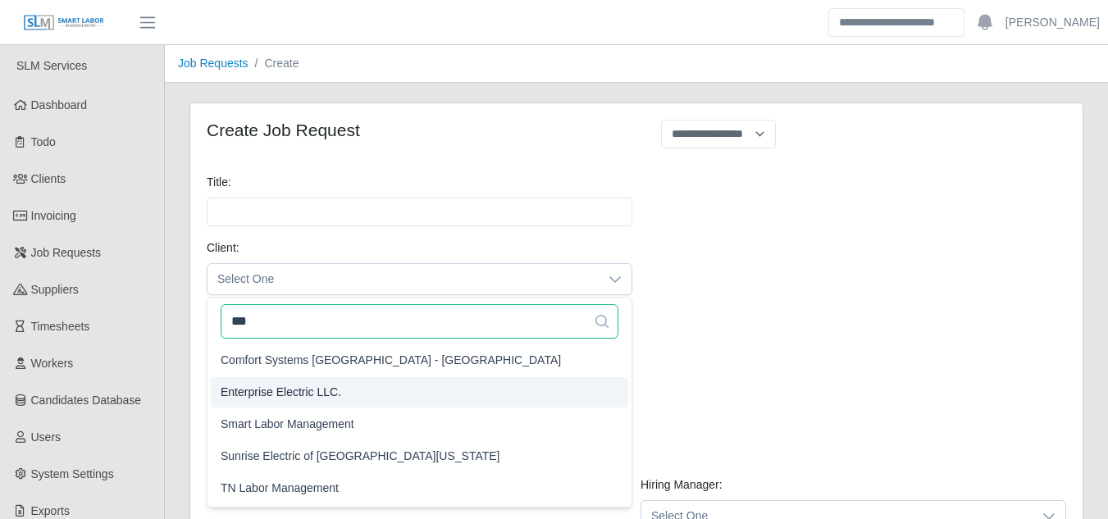
type input "***"
click at [279, 395] on span "Enterprise Electric LLC." at bounding box center [281, 392] width 121 height 17
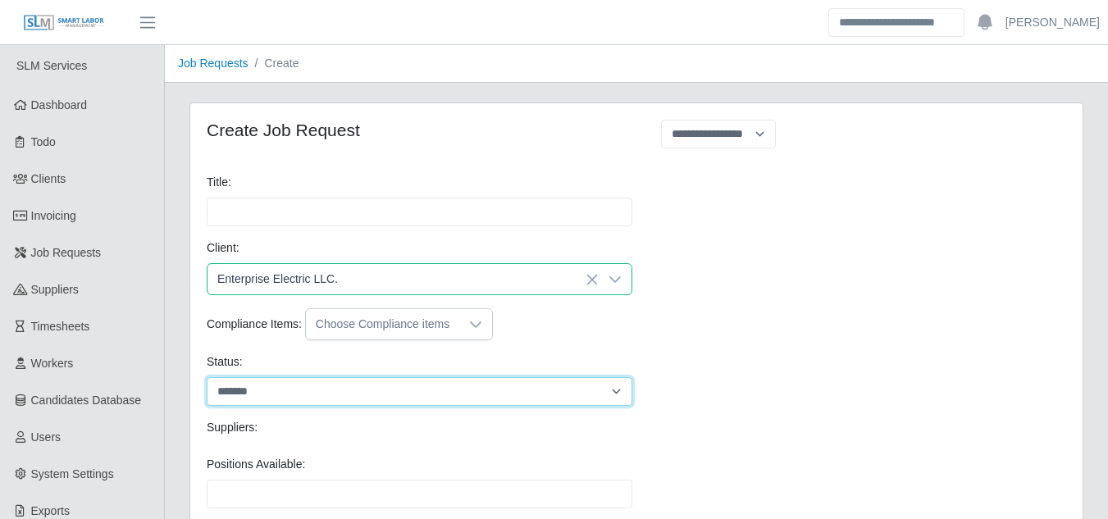
drag, startPoint x: 280, startPoint y: 389, endPoint x: 268, endPoint y: 404, distance: 19.3
click at [280, 389] on select "******* ****" at bounding box center [419, 391] width 425 height 29
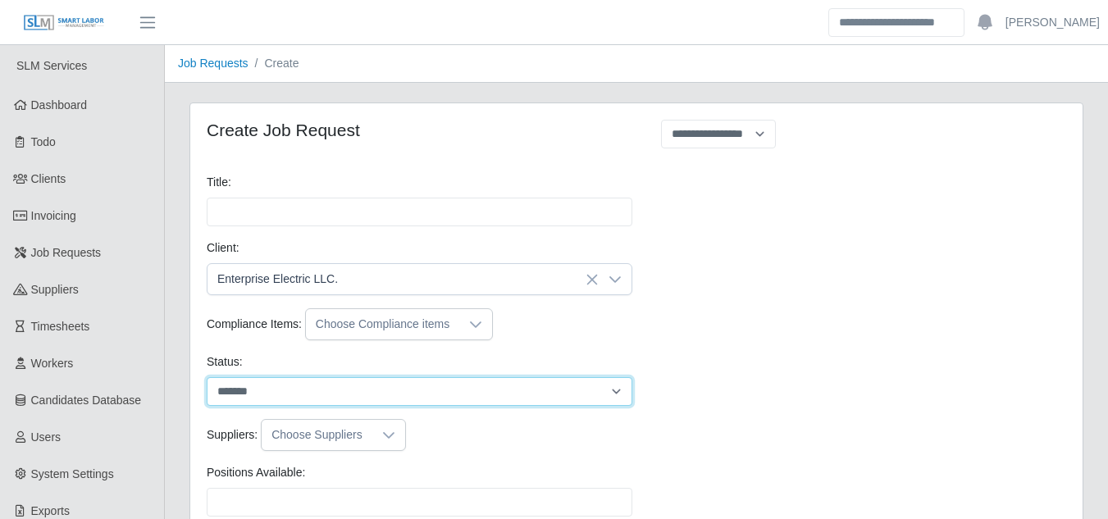
select select "****"
click at [207, 377] on select "******* ****" at bounding box center [419, 391] width 425 height 29
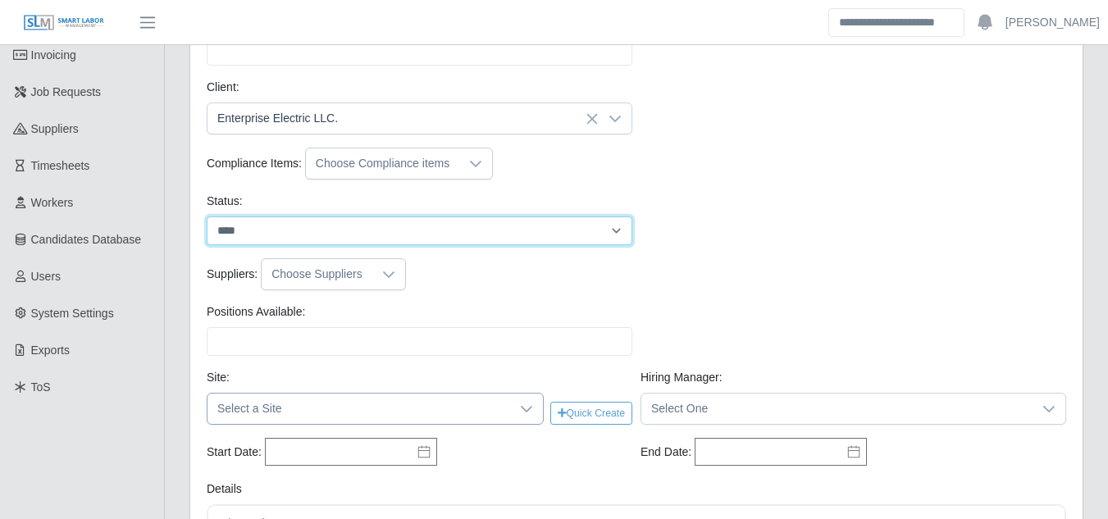
scroll to position [164, 0]
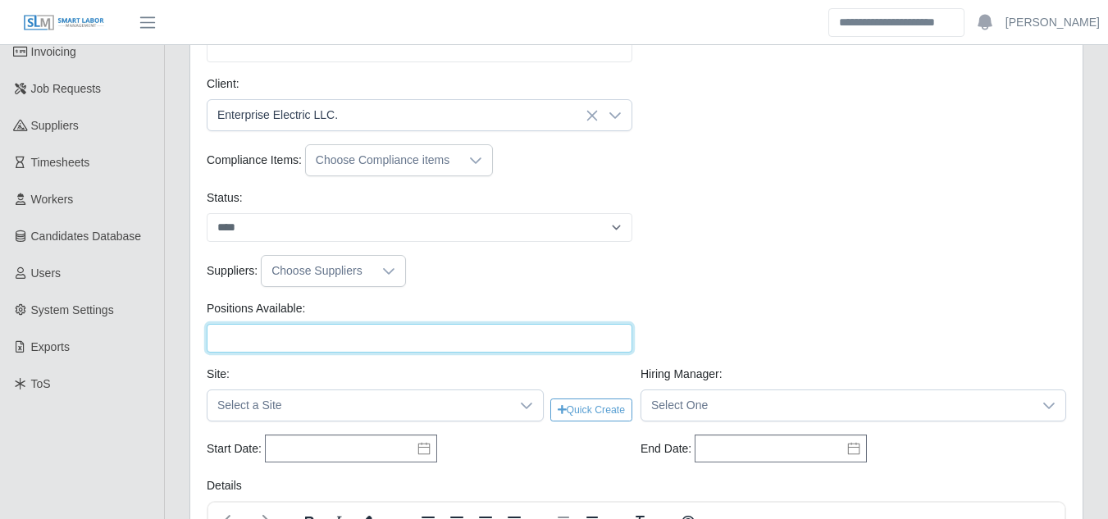
click at [295, 335] on input "Positions Available:" at bounding box center [419, 338] width 425 height 29
type input "*"
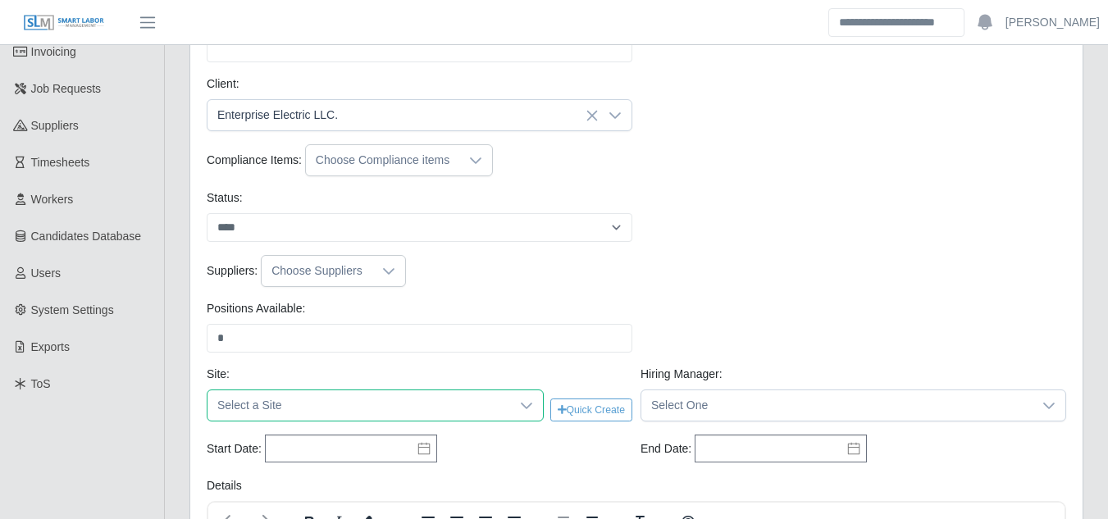
click at [526, 407] on icon at bounding box center [526, 405] width 13 height 13
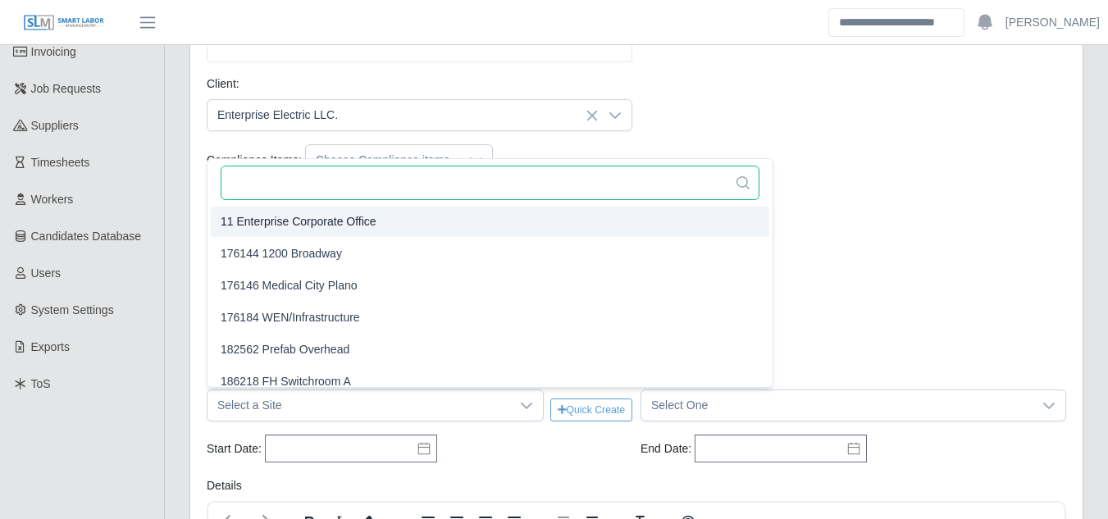
click at [292, 183] on input "text" at bounding box center [490, 183] width 539 height 34
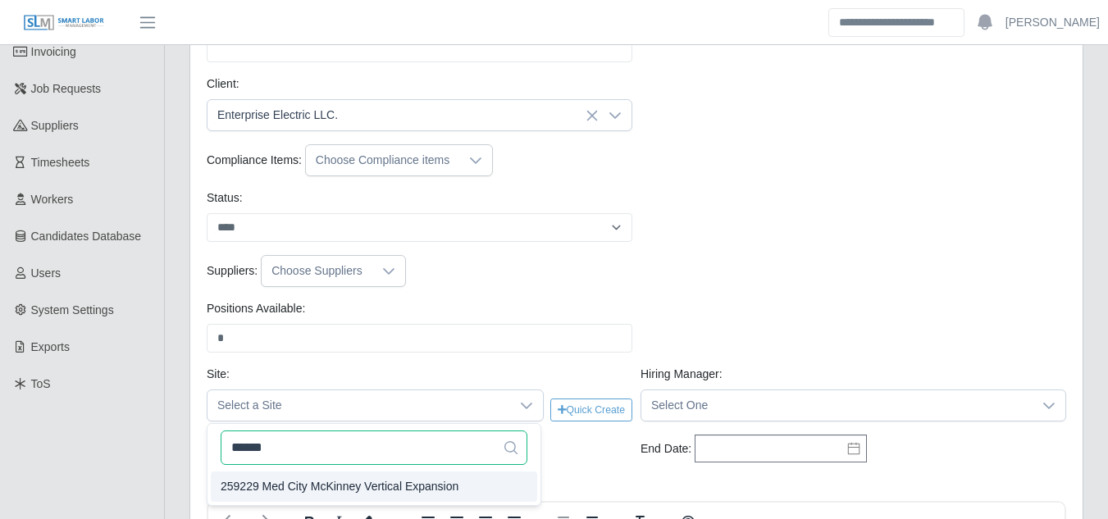
type input "******"
click at [347, 487] on span "259229 Med City McKinney Vertical Expansion" at bounding box center [340, 486] width 238 height 17
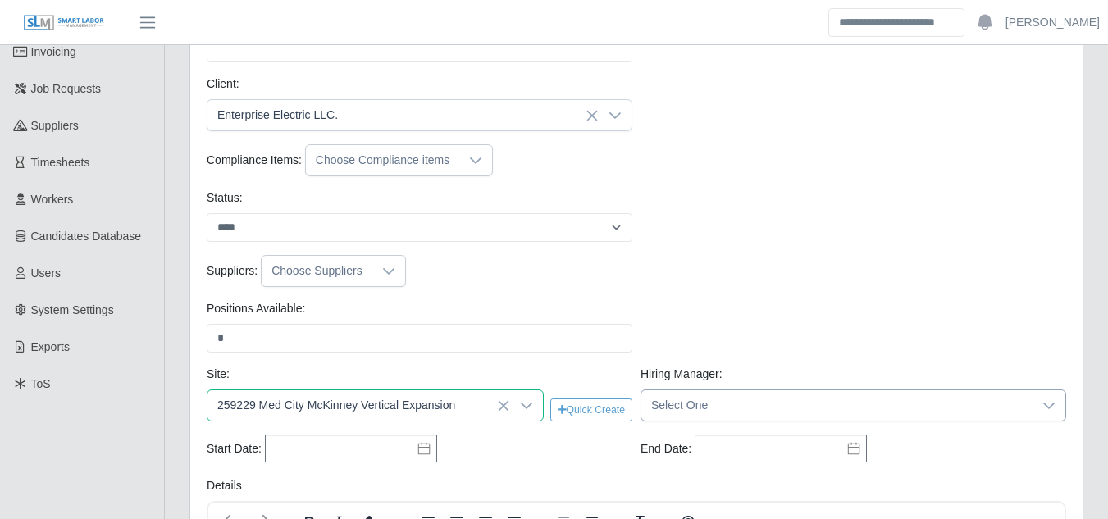
click at [747, 401] on span "Select One" at bounding box center [836, 405] width 391 height 30
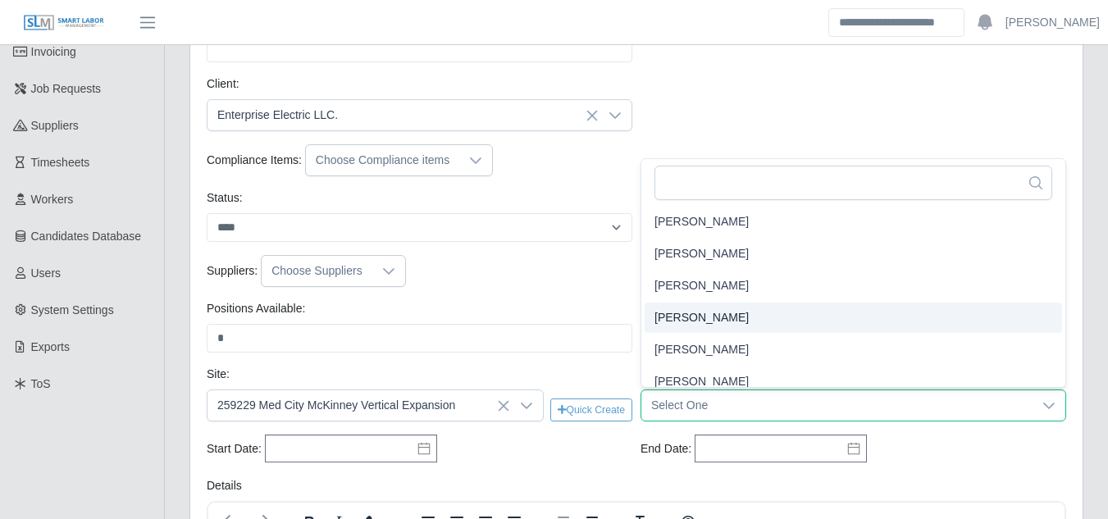
scroll to position [3, 0]
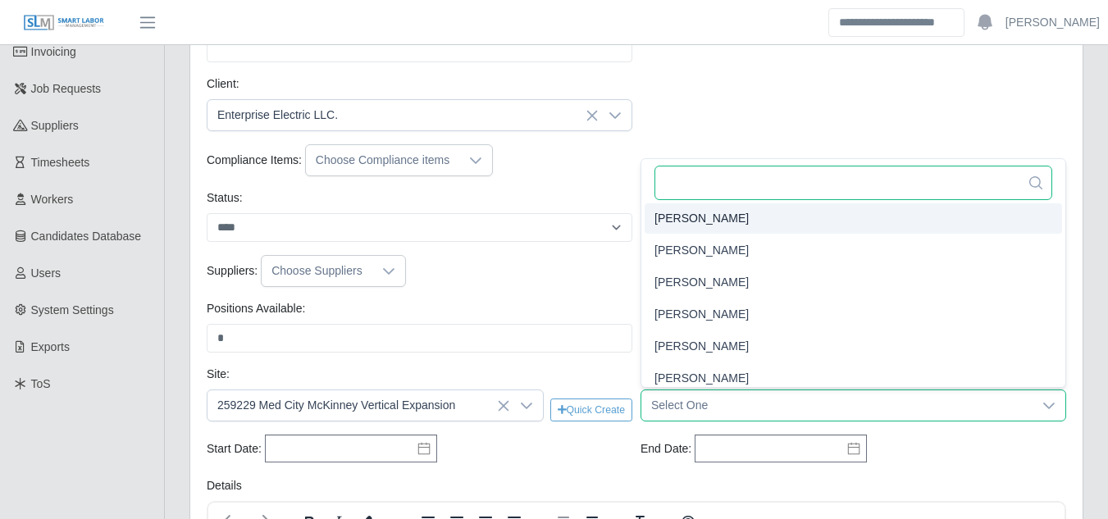
click at [723, 190] on input "text" at bounding box center [853, 183] width 398 height 34
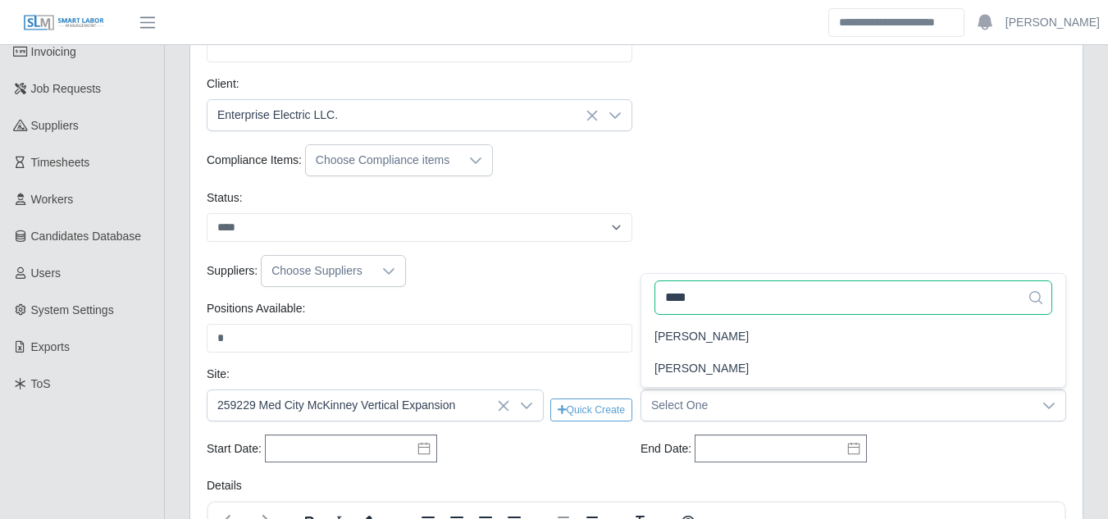
scroll to position [0, 0]
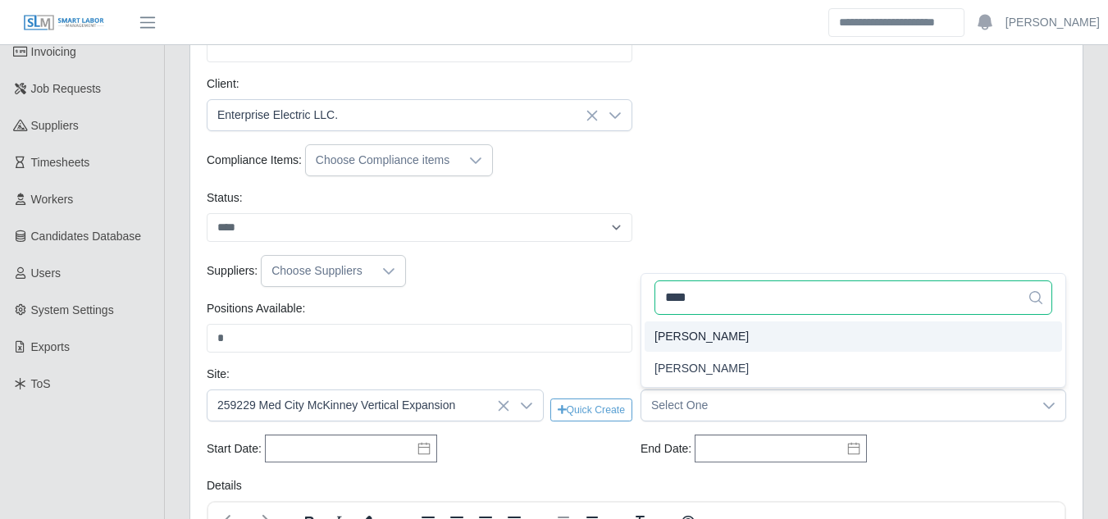
type input "****"
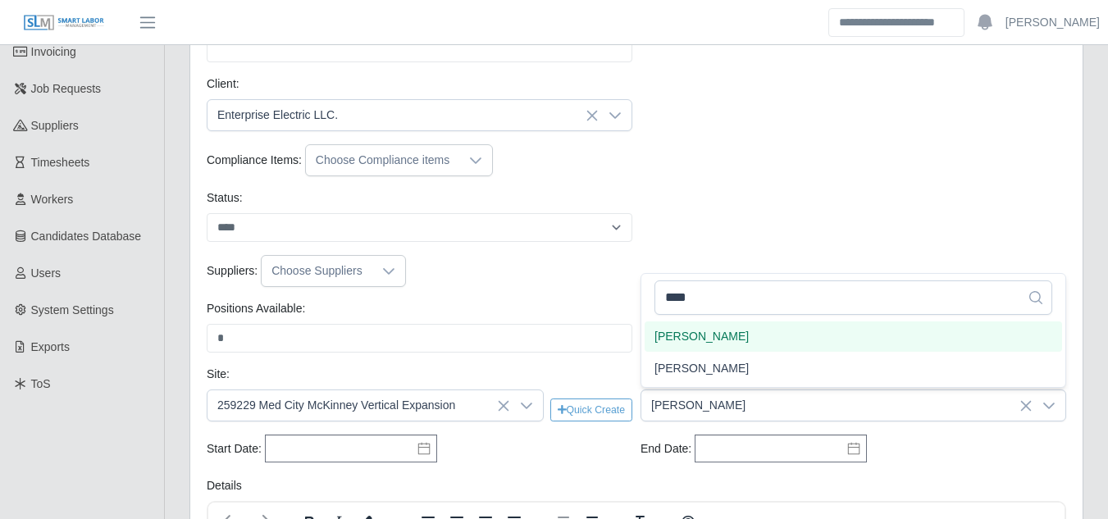
click at [685, 335] on span "Tony Kosmach" at bounding box center [701, 336] width 94 height 17
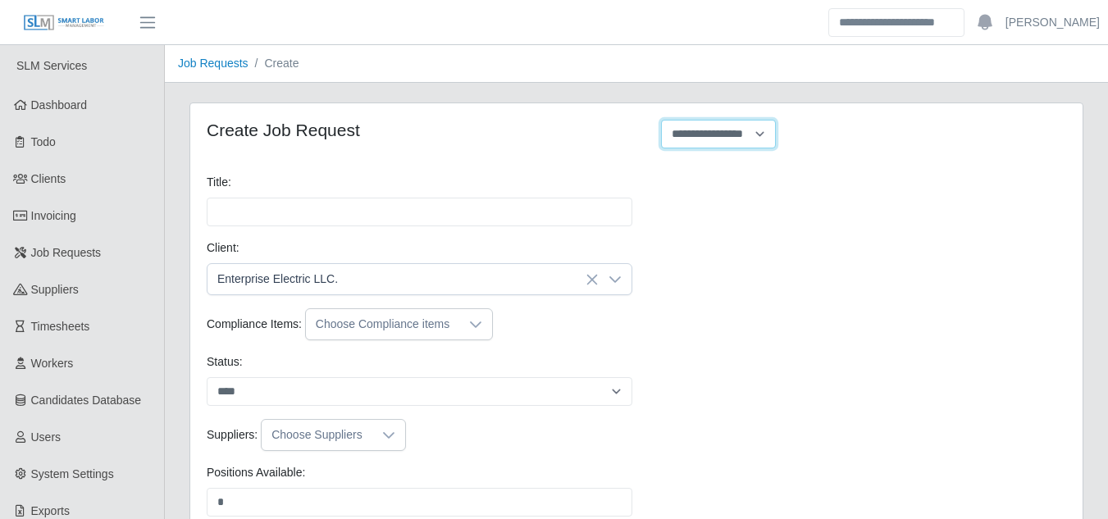
click at [703, 135] on select "**********" at bounding box center [718, 134] width 115 height 29
select select "**********"
click at [661, 120] on select "**********" at bounding box center [718, 134] width 115 height 29
type input "**********"
type input "*"
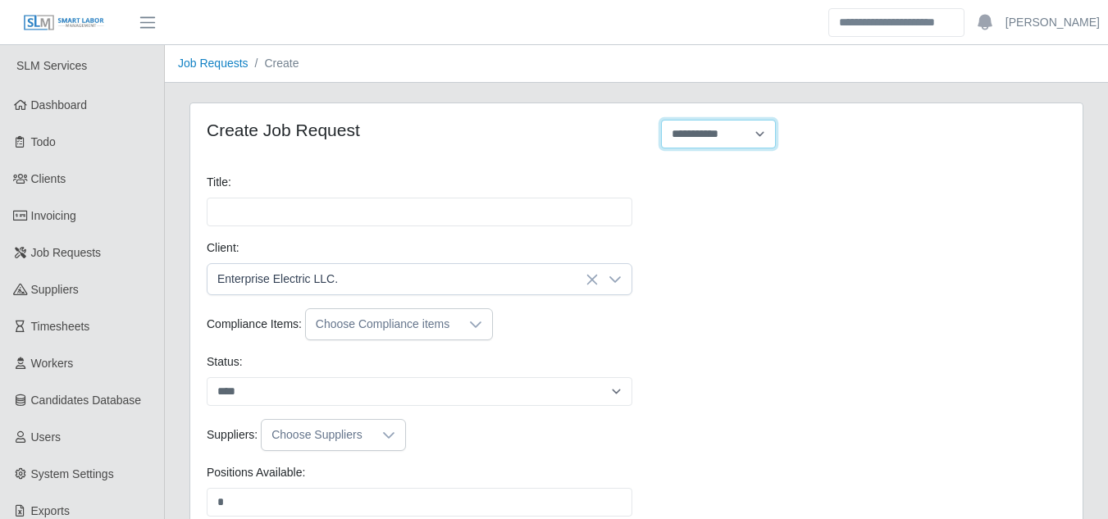
type input "*"
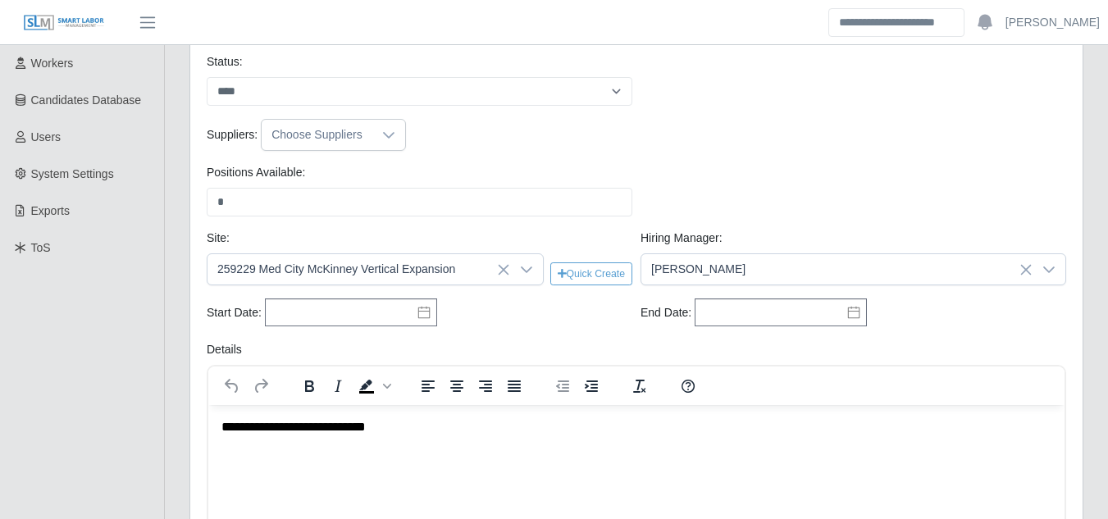
scroll to position [328, 0]
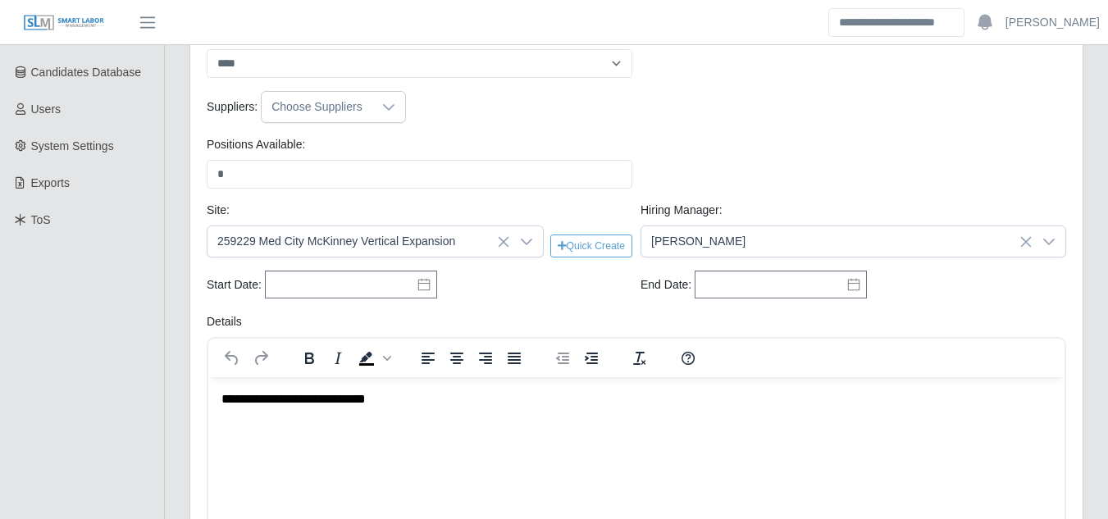
click at [417, 289] on icon at bounding box center [423, 284] width 13 height 13
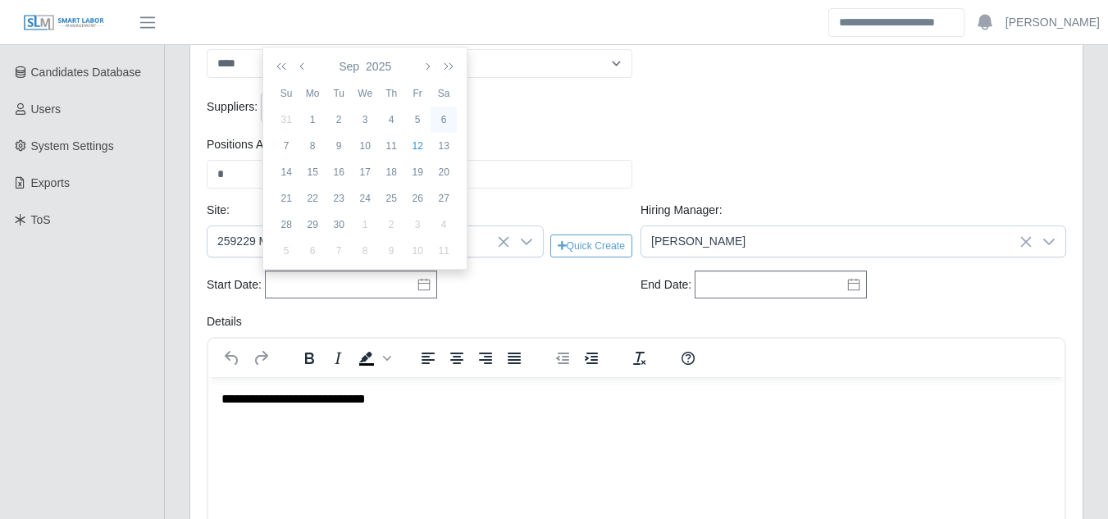
click at [443, 116] on div "6" at bounding box center [443, 119] width 26 height 15
type input "**********"
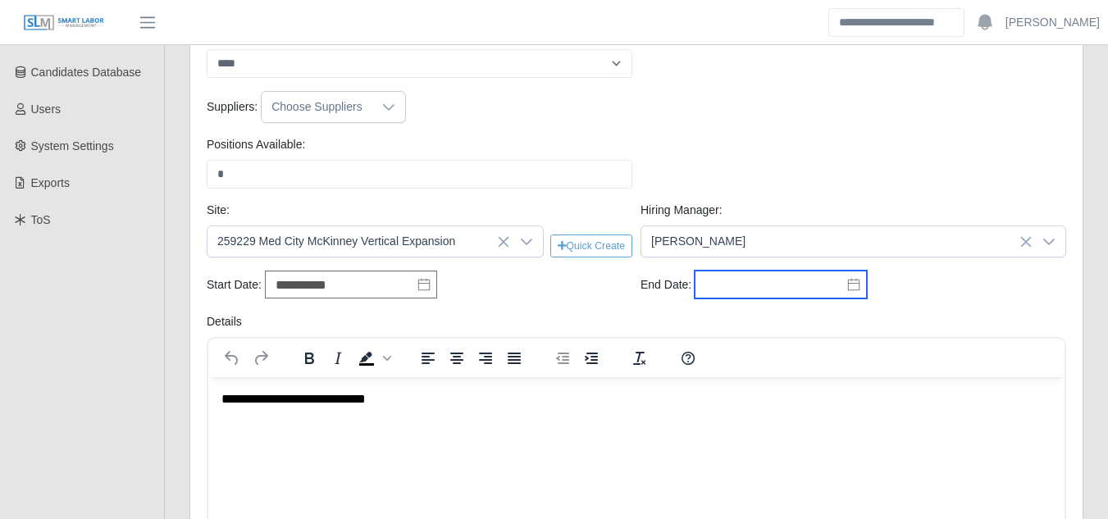
click at [749, 287] on input "text" at bounding box center [780, 285] width 172 height 28
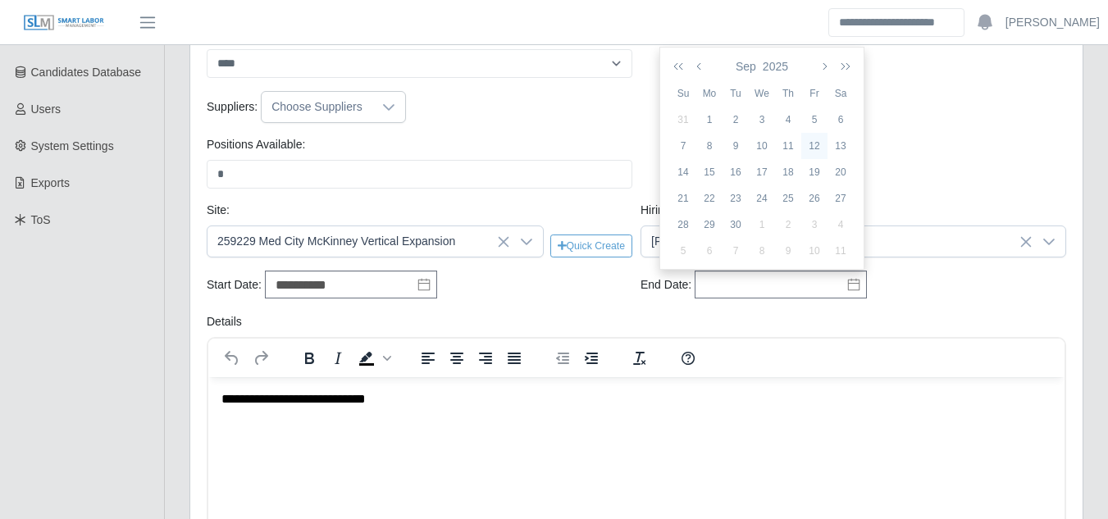
click at [816, 145] on div "12" at bounding box center [814, 146] width 26 height 15
type input "**********"
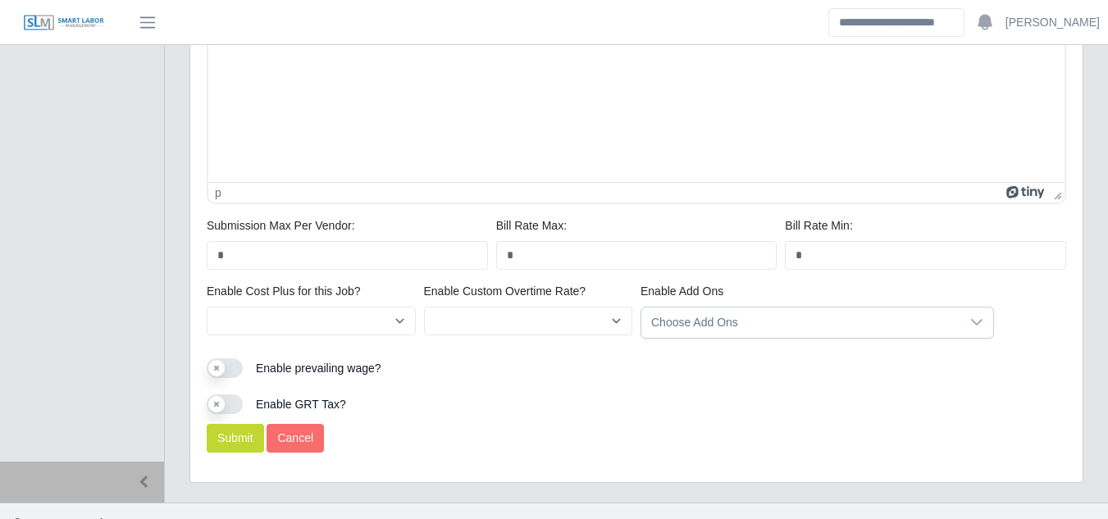
scroll to position [1095, 0]
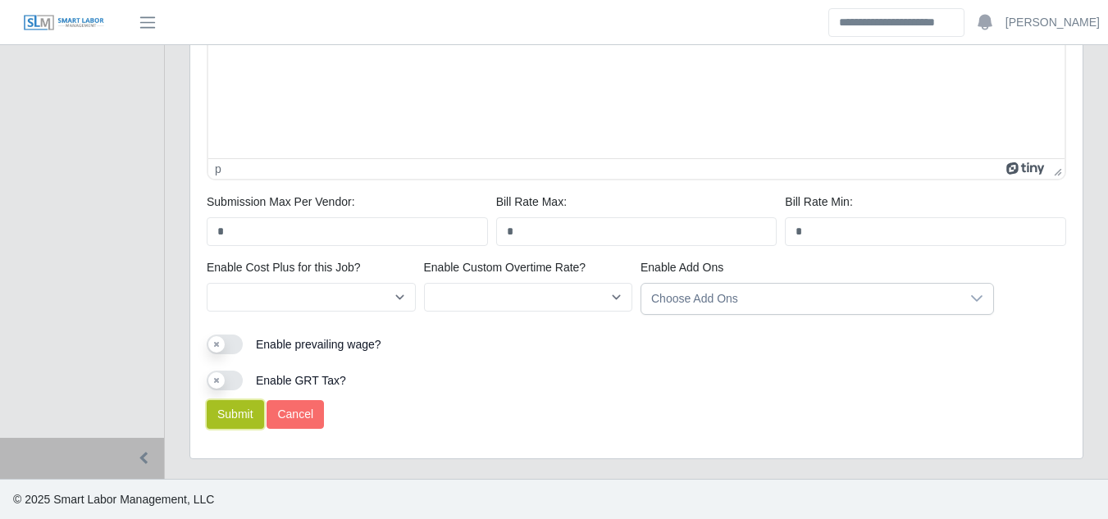
click at [235, 410] on button "Submit" at bounding box center [235, 414] width 57 height 29
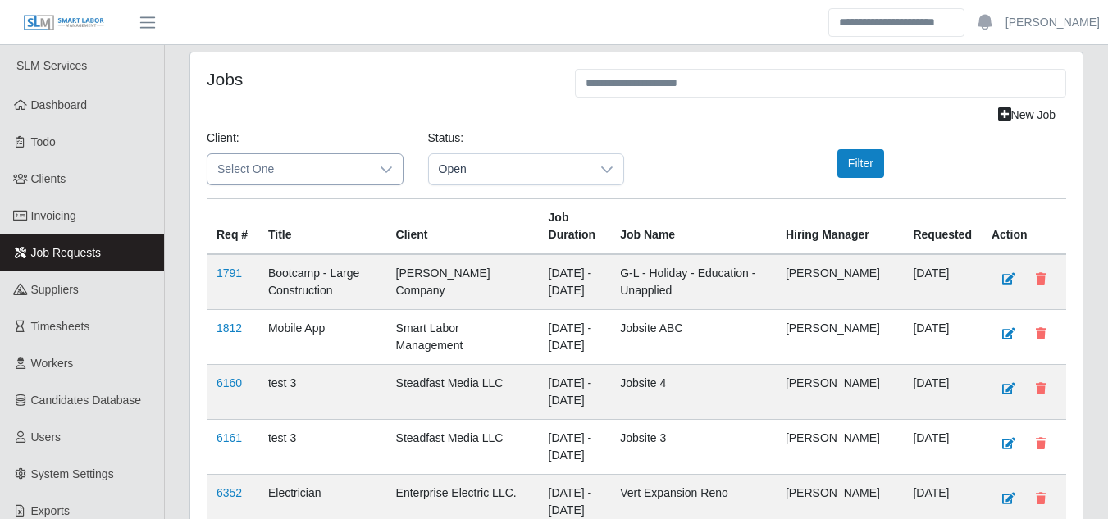
click at [380, 171] on icon at bounding box center [386, 169] width 13 height 13
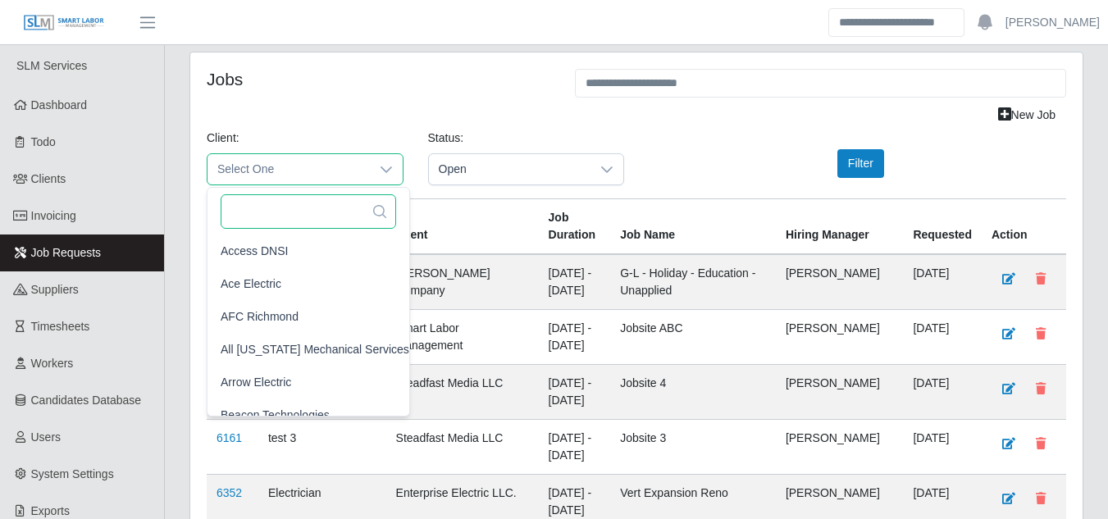
click at [290, 221] on input "text" at bounding box center [308, 211] width 175 height 34
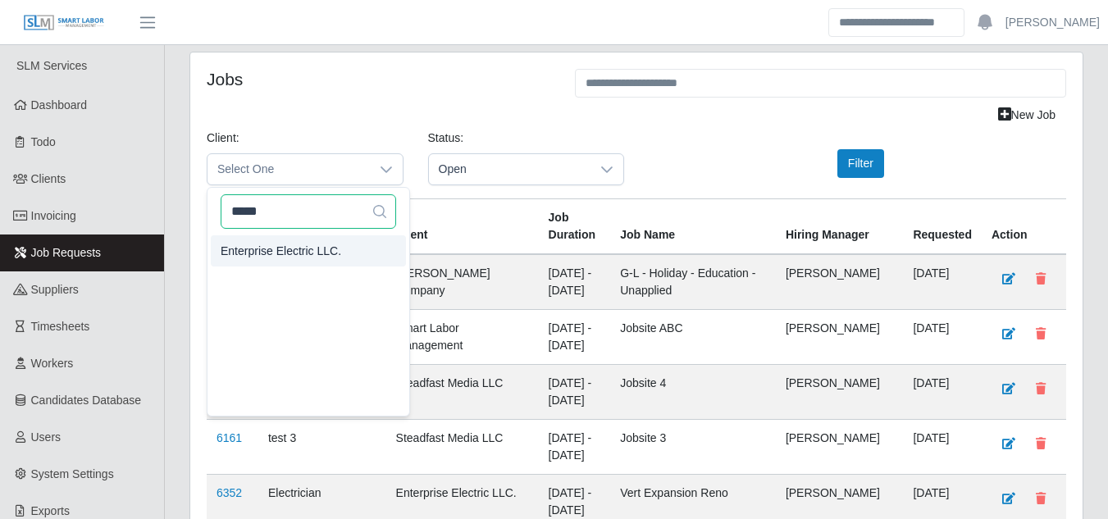
type input "*****"
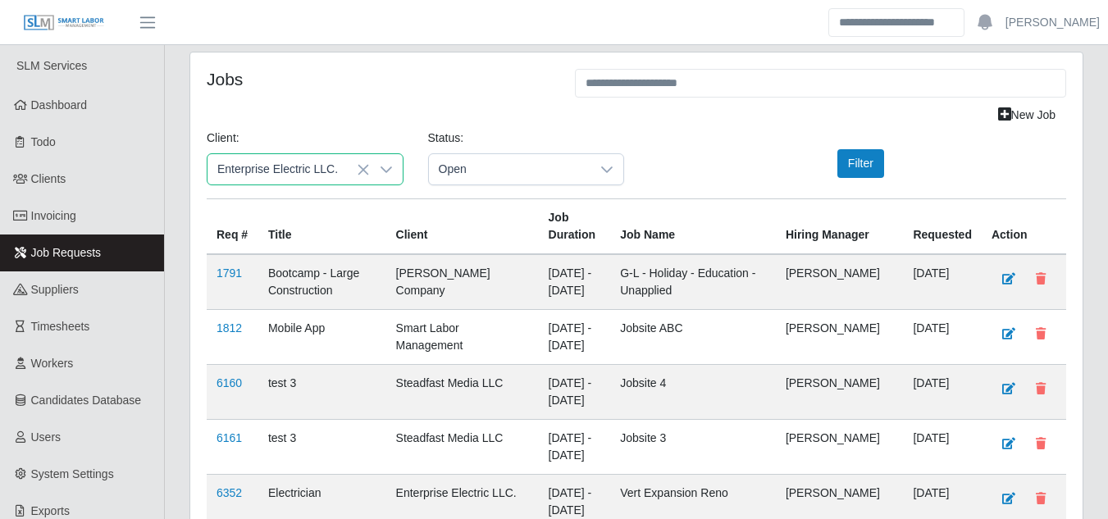
click at [280, 244] on span "Enterprise Electric LLC." at bounding box center [281, 251] width 121 height 17
click at [851, 170] on button "Filter" at bounding box center [860, 163] width 47 height 29
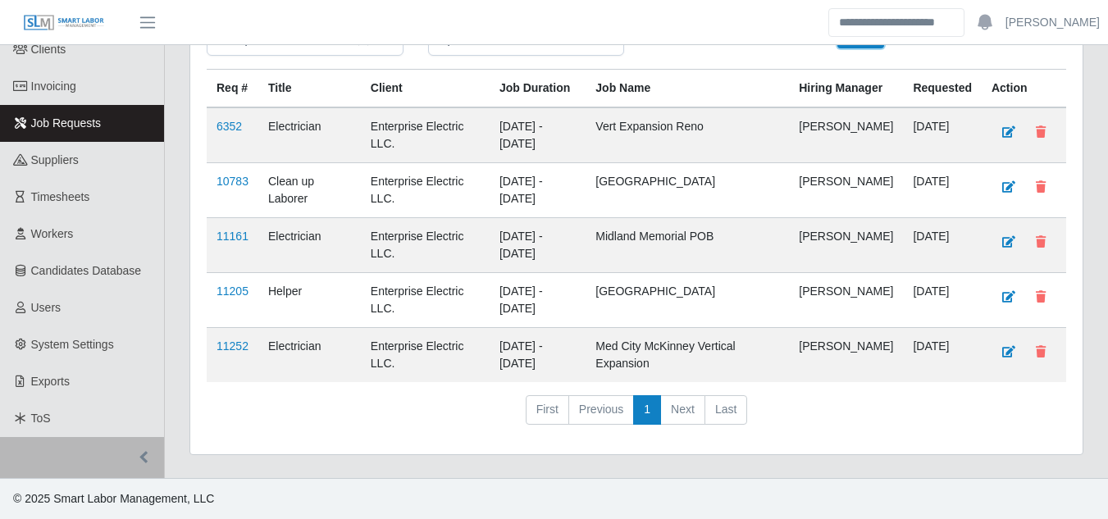
scroll to position [143, 0]
click at [223, 350] on link "11252" at bounding box center [232, 345] width 32 height 13
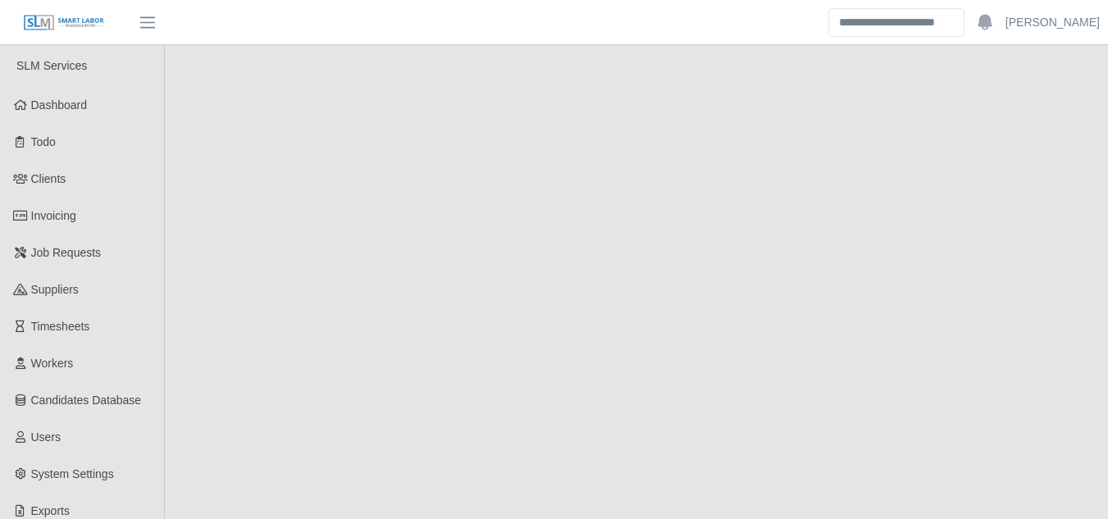
select select "****"
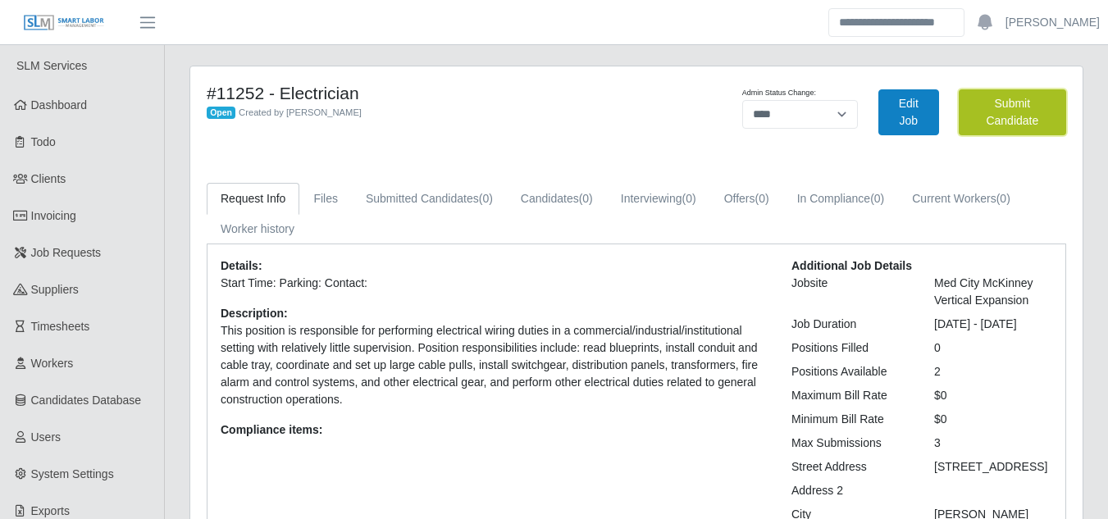
click at [995, 130] on button "Submit Candidate" at bounding box center [1011, 112] width 107 height 46
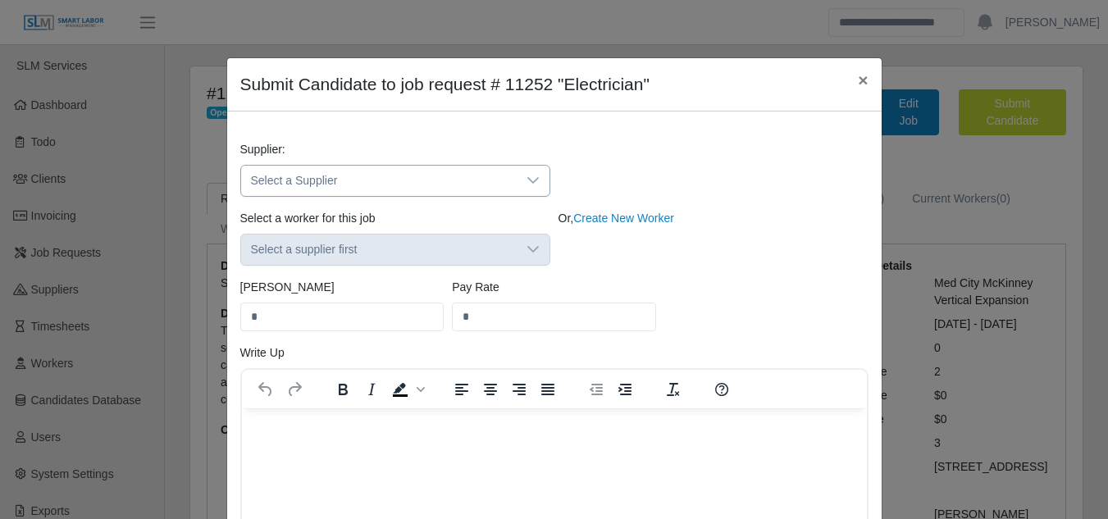
click at [516, 179] on div at bounding box center [532, 181] width 33 height 30
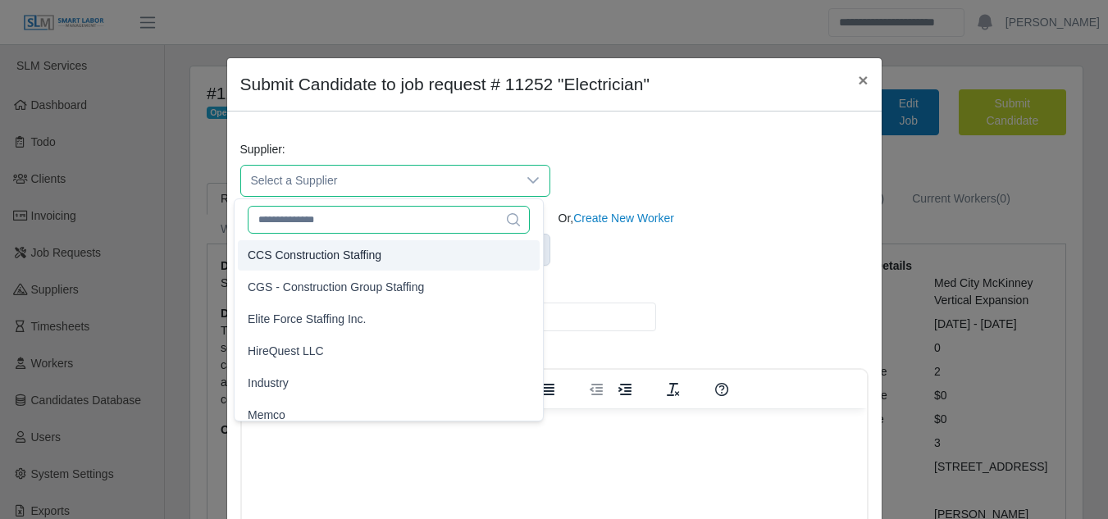
click at [303, 230] on input "text" at bounding box center [389, 220] width 282 height 28
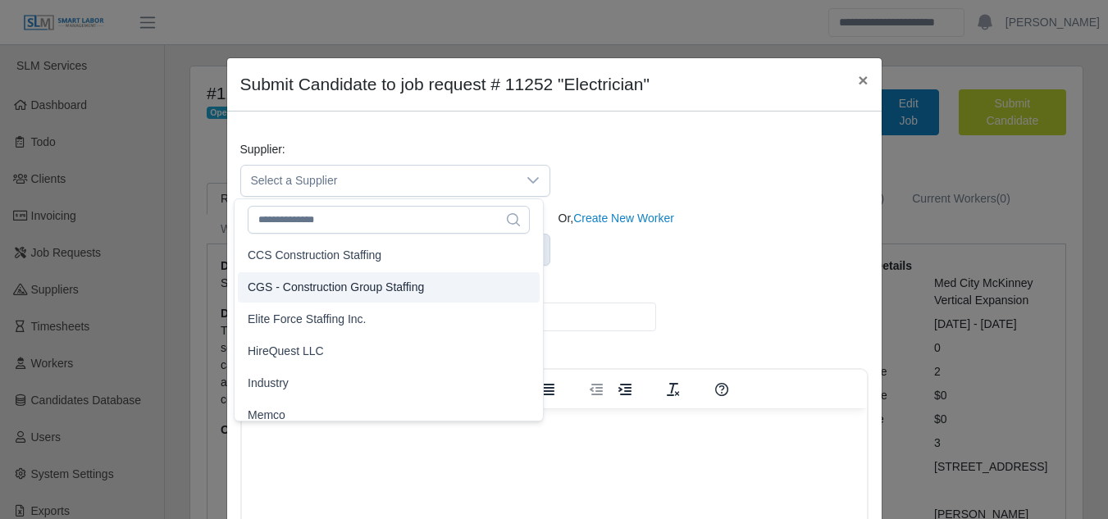
click at [289, 289] on span "CGS - Construction Group Staffing" at bounding box center [336, 287] width 176 height 17
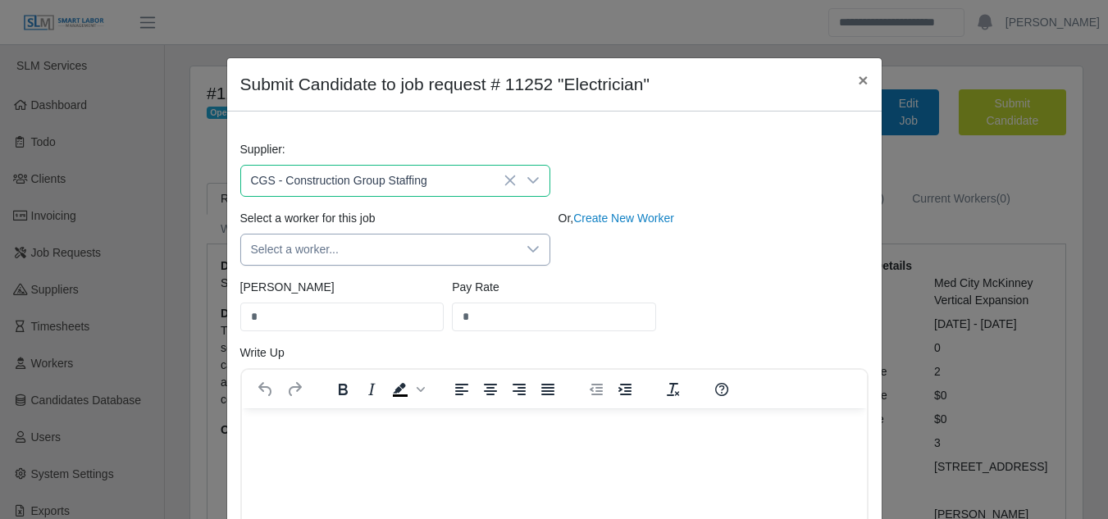
click at [529, 247] on icon at bounding box center [532, 249] width 13 height 13
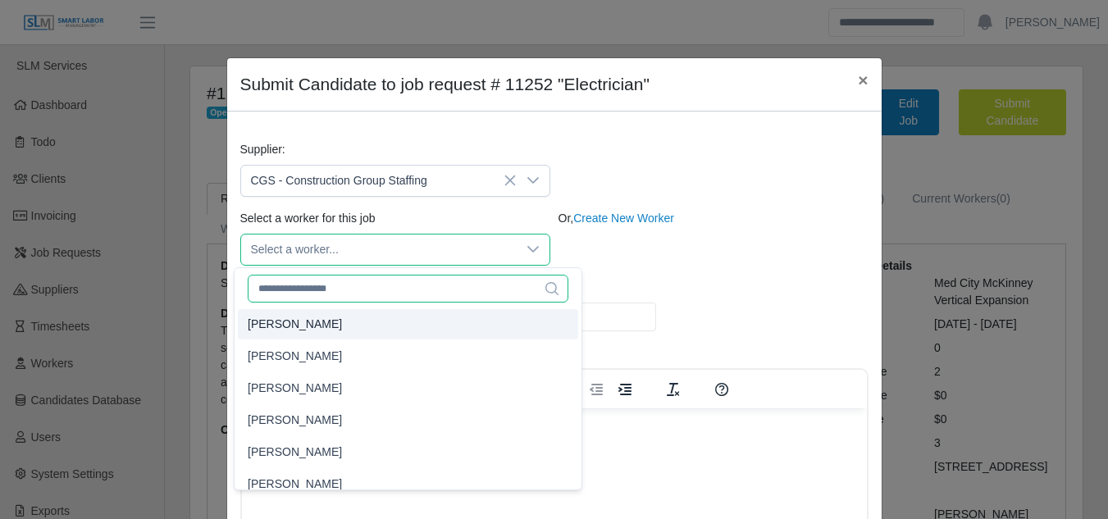
click at [312, 291] on input "text" at bounding box center [408, 289] width 321 height 28
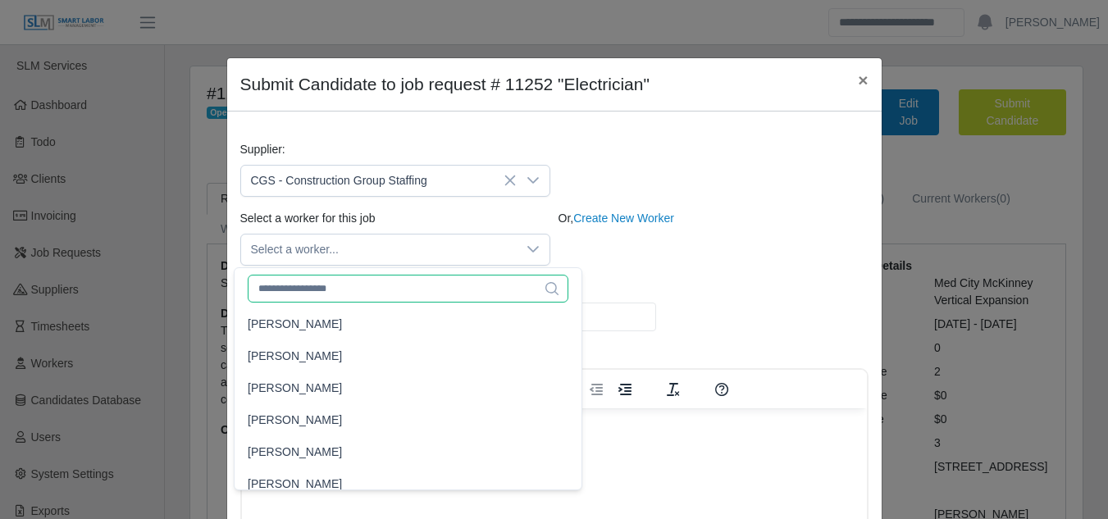
click at [282, 289] on input "text" at bounding box center [408, 289] width 321 height 28
click at [323, 284] on input "text" at bounding box center [408, 289] width 321 height 28
click at [317, 248] on span "Select a worker..." at bounding box center [378, 249] width 275 height 30
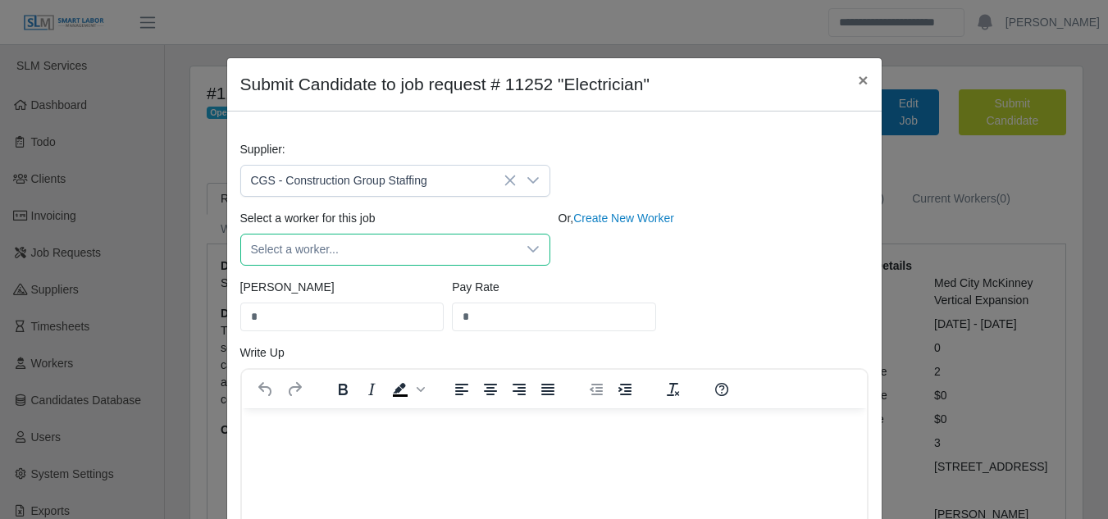
drag, startPoint x: 325, startPoint y: 246, endPoint x: 527, endPoint y: 249, distance: 201.7
click at [326, 246] on span "Select a worker..." at bounding box center [378, 249] width 275 height 30
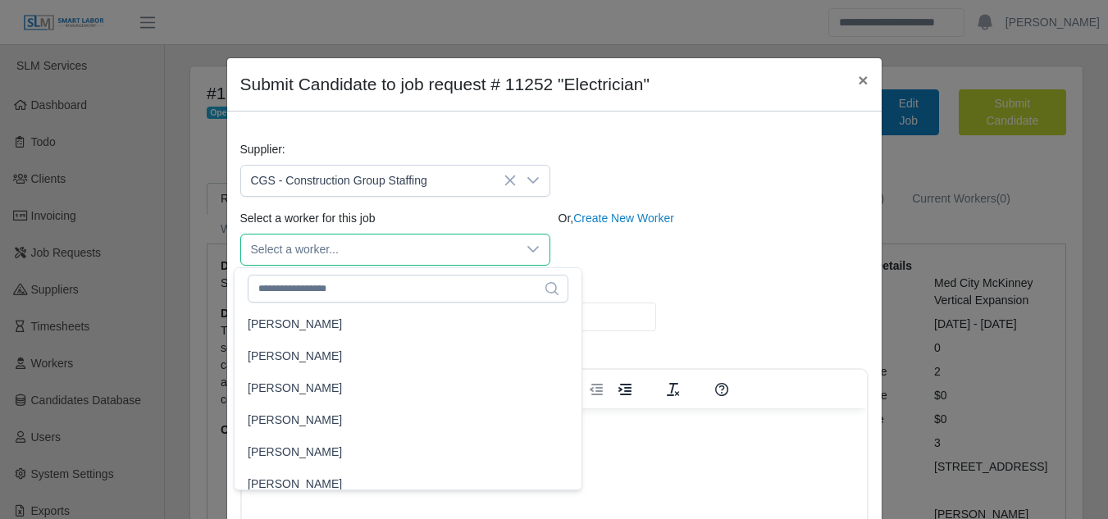
click at [527, 249] on icon at bounding box center [532, 249] width 13 height 13
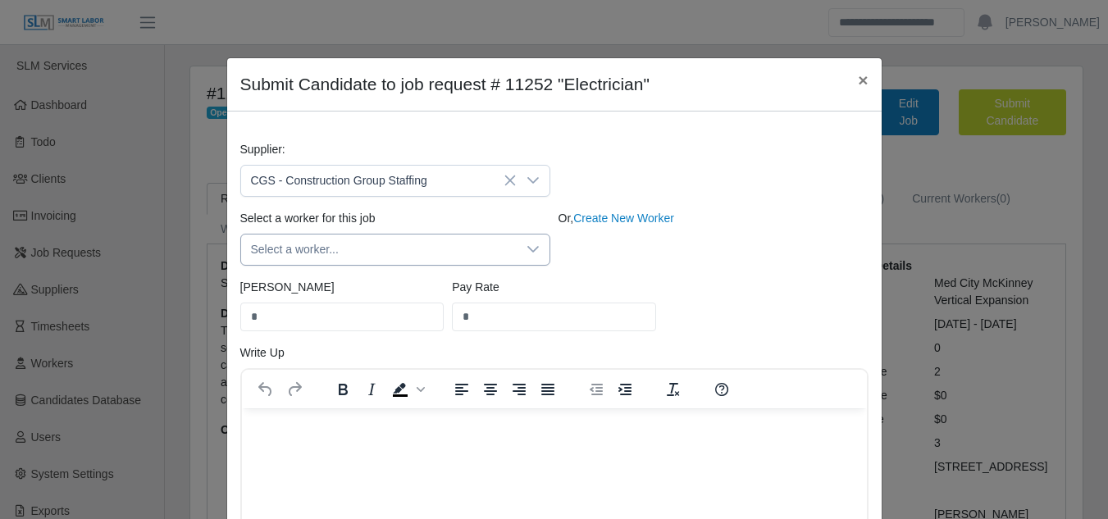
click at [529, 249] on icon at bounding box center [532, 249] width 11 height 7
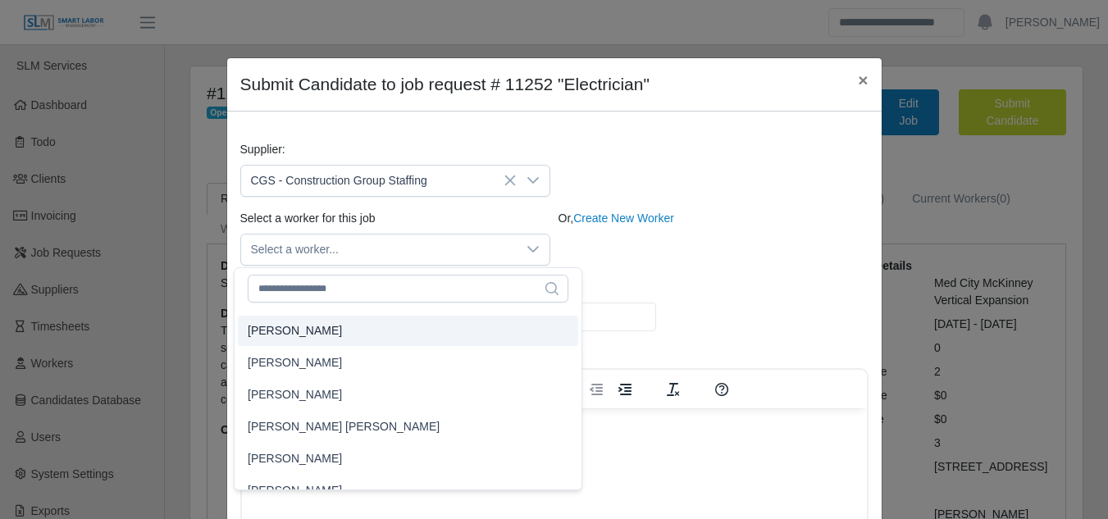
scroll to position [41363, 0]
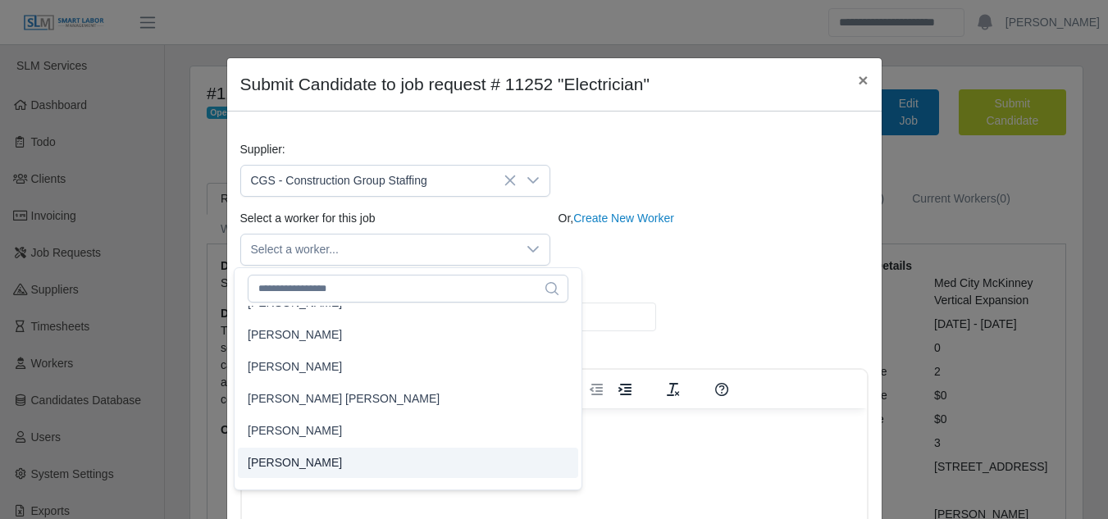
click at [298, 464] on span "Wilfredo Ordonez" at bounding box center [295, 462] width 94 height 17
type input "****"
type input "**"
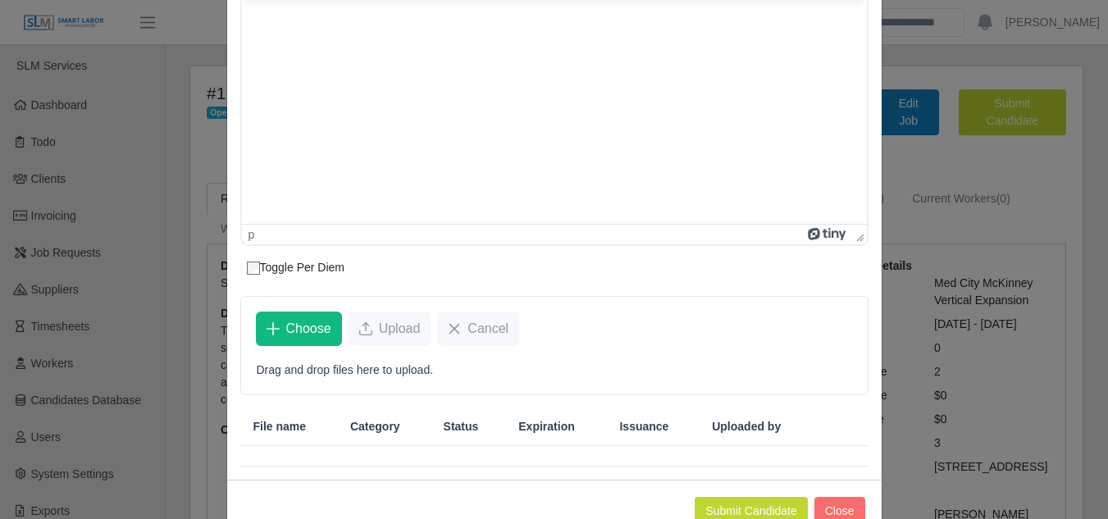
scroll to position [456, 0]
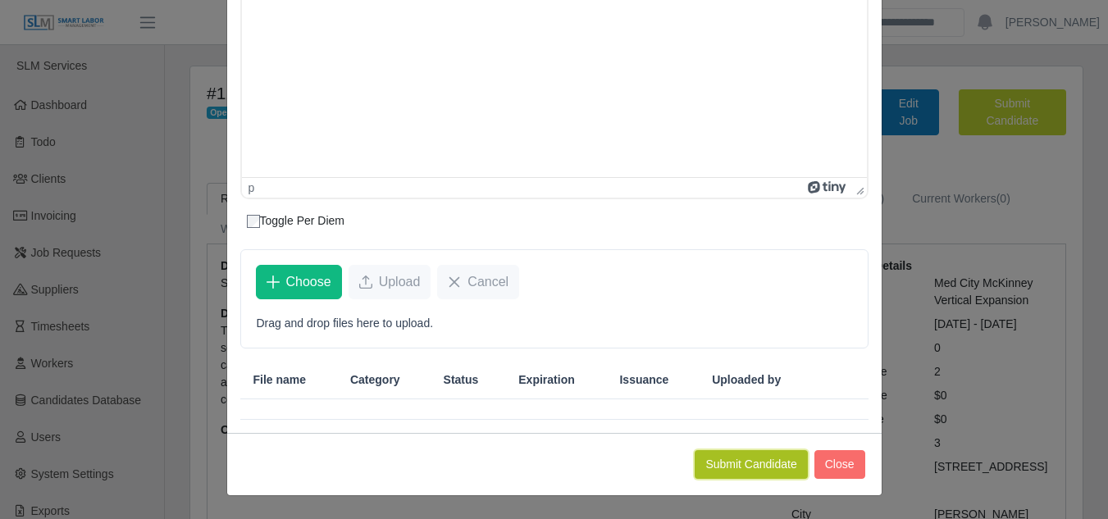
click at [743, 468] on button "Submit Candidate" at bounding box center [750, 464] width 112 height 29
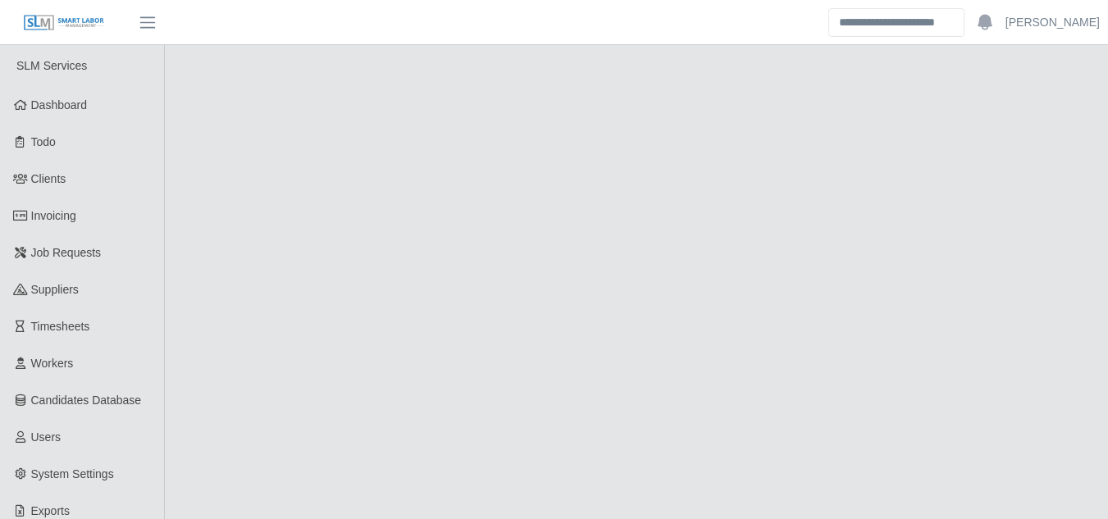
select select "****"
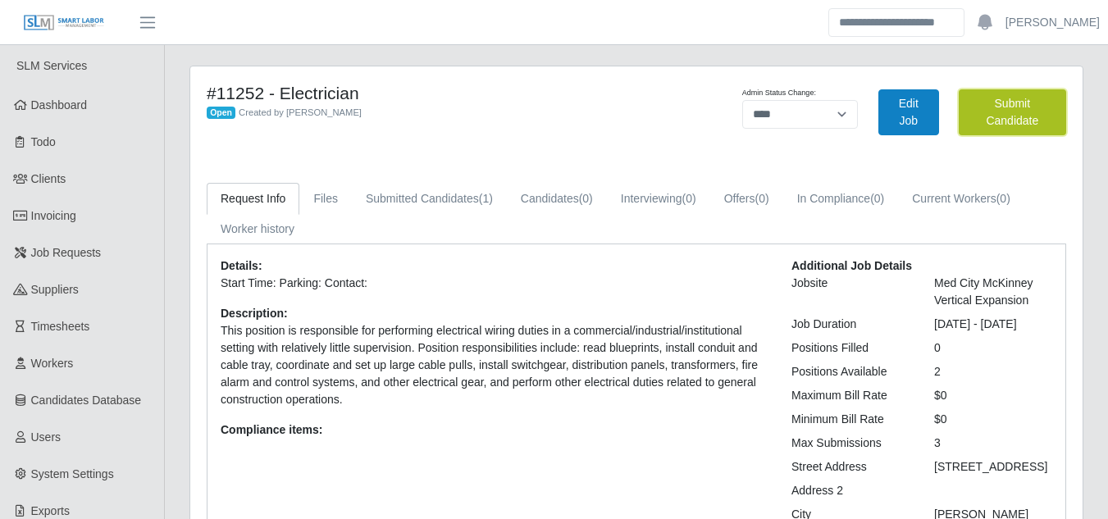
click at [980, 120] on button "Submit Candidate" at bounding box center [1011, 112] width 107 height 46
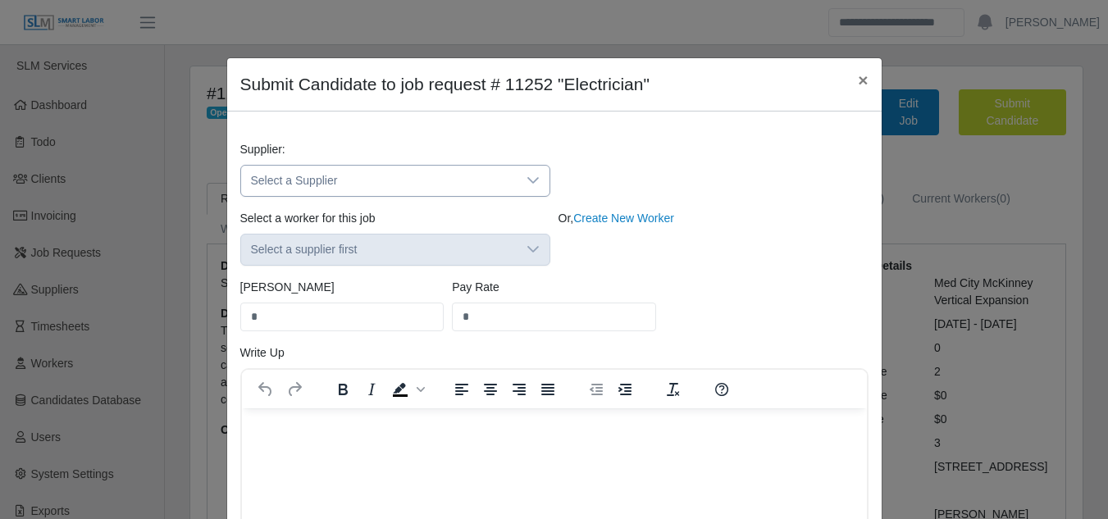
click at [516, 178] on div at bounding box center [532, 181] width 33 height 30
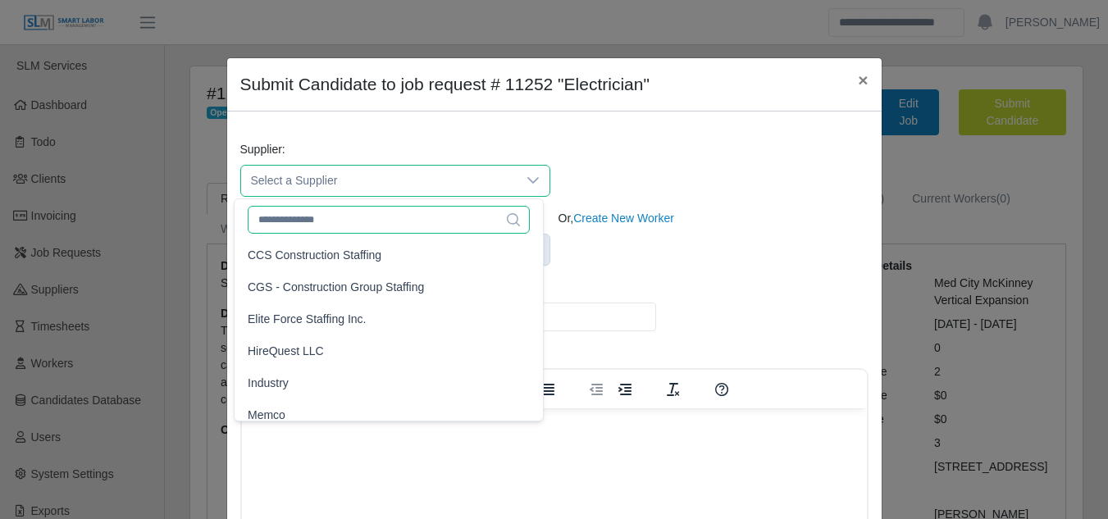
click at [289, 224] on input "text" at bounding box center [389, 220] width 282 height 28
click at [316, 181] on span "Select a Supplier" at bounding box center [378, 181] width 275 height 30
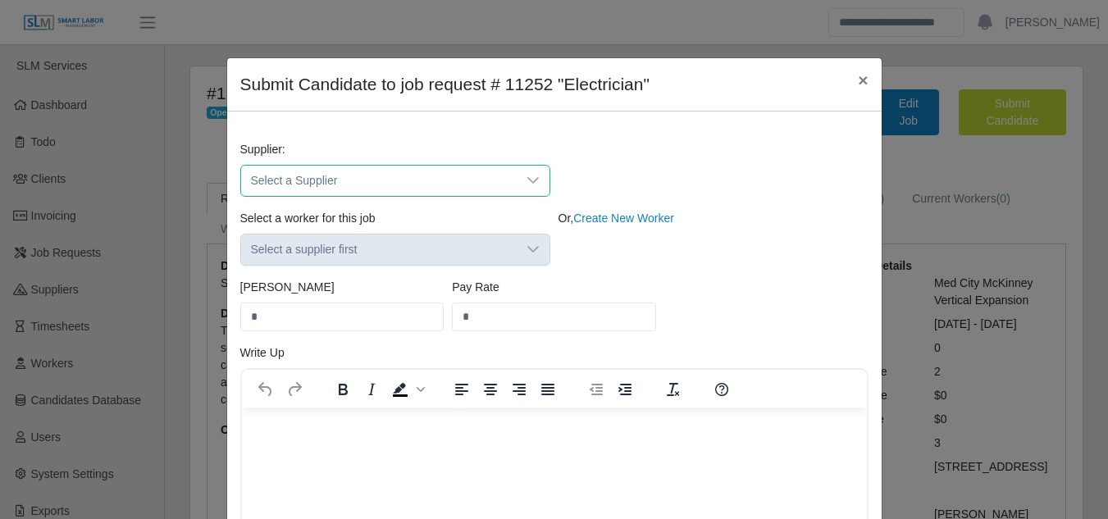
click at [326, 172] on span "Select a Supplier" at bounding box center [378, 181] width 275 height 30
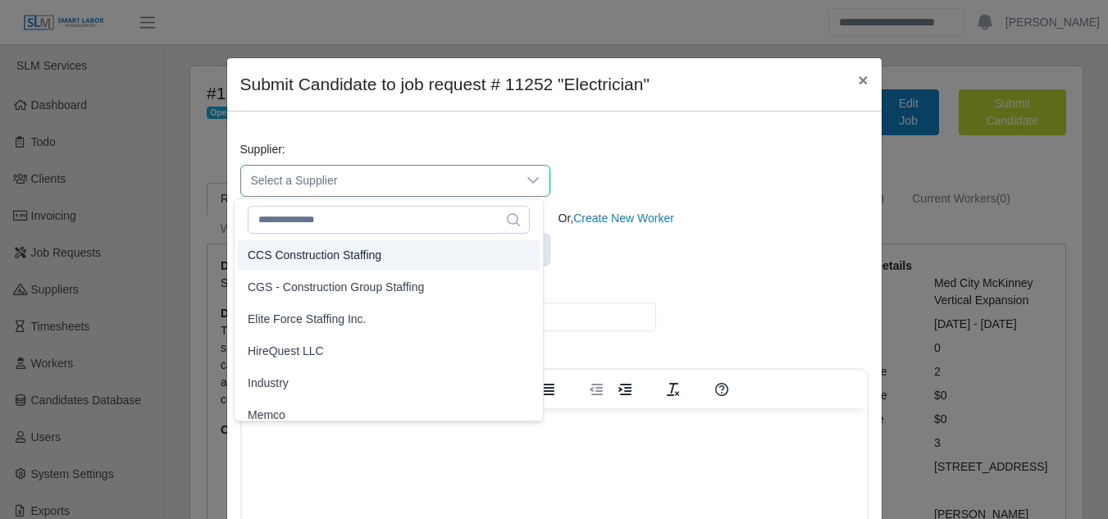
scroll to position [82, 0]
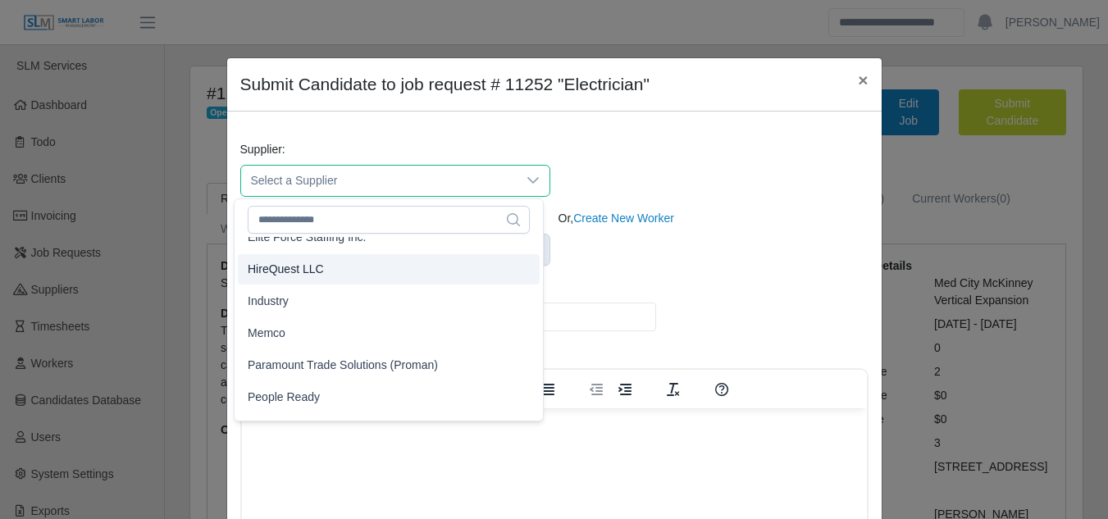
click at [266, 274] on span "HireQuest LLC" at bounding box center [286, 269] width 76 height 17
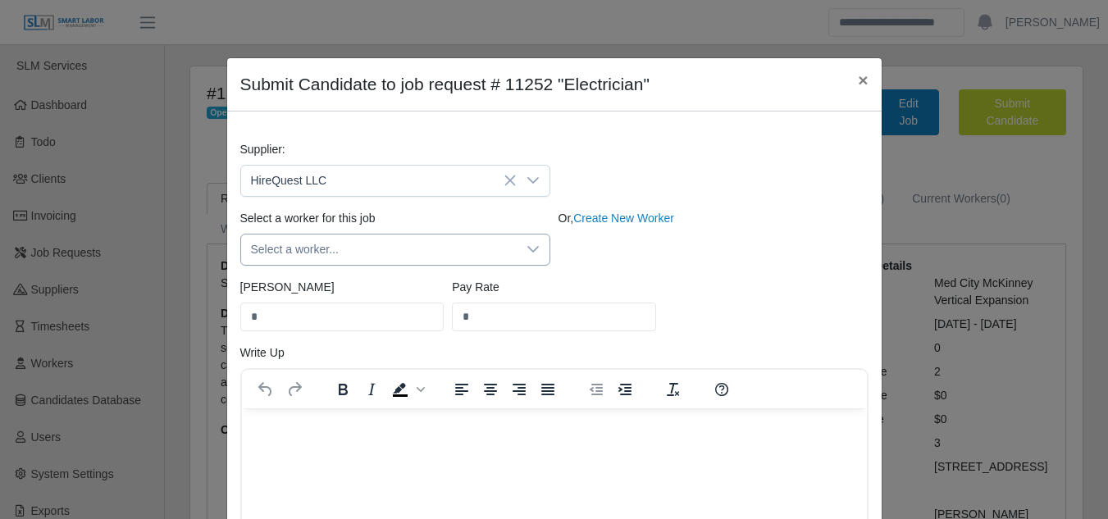
click at [526, 246] on icon at bounding box center [532, 249] width 13 height 13
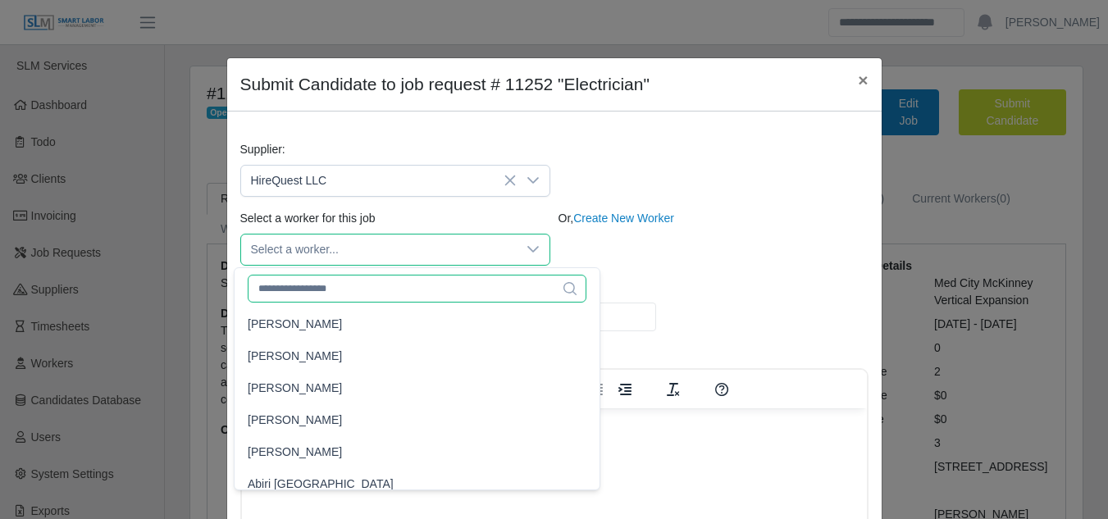
click at [328, 292] on input "text" at bounding box center [417, 289] width 339 height 28
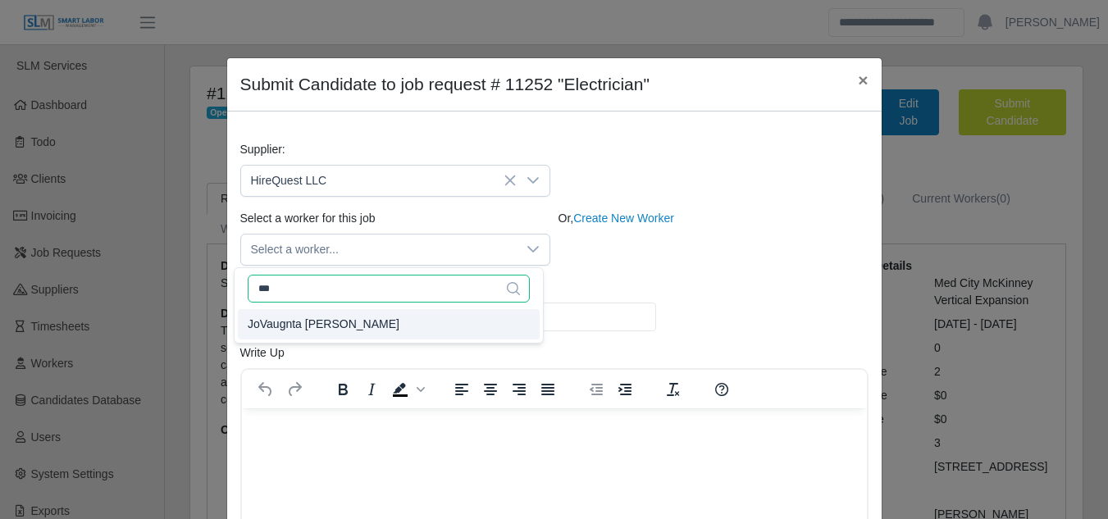
type input "***"
type input "*****"
type input "**"
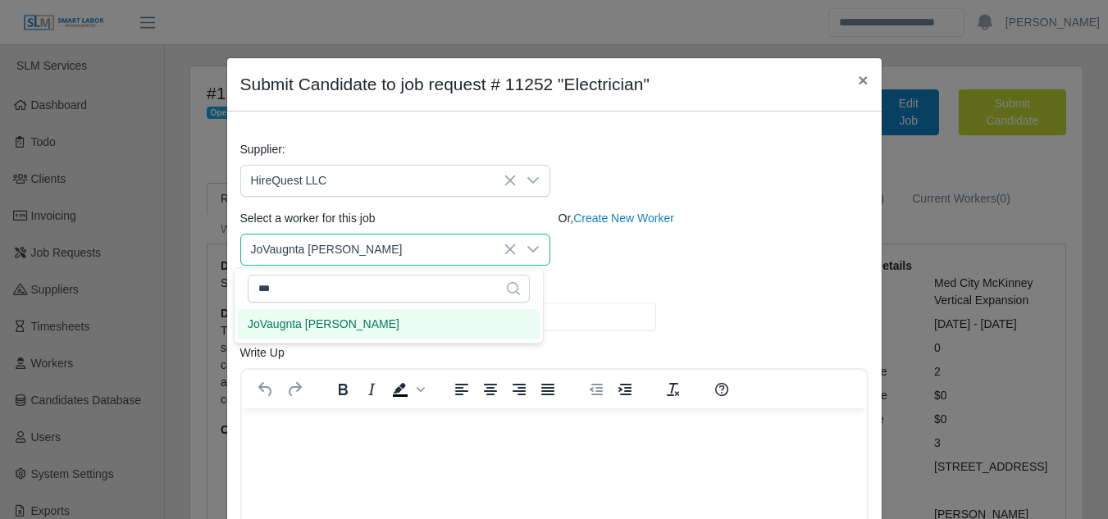
click at [334, 321] on span "JoVaugnta [PERSON_NAME]" at bounding box center [324, 324] width 152 height 17
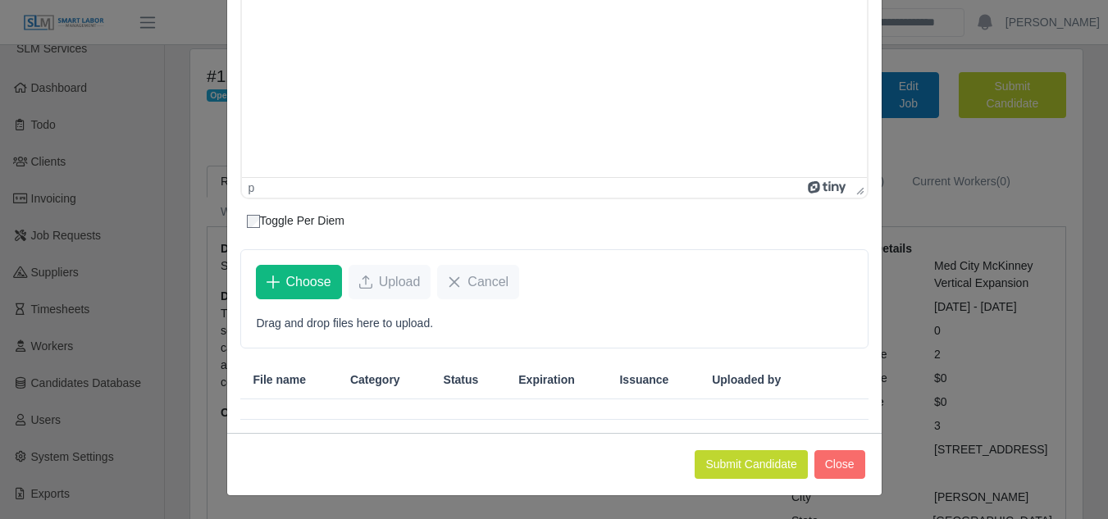
scroll to position [178, 0]
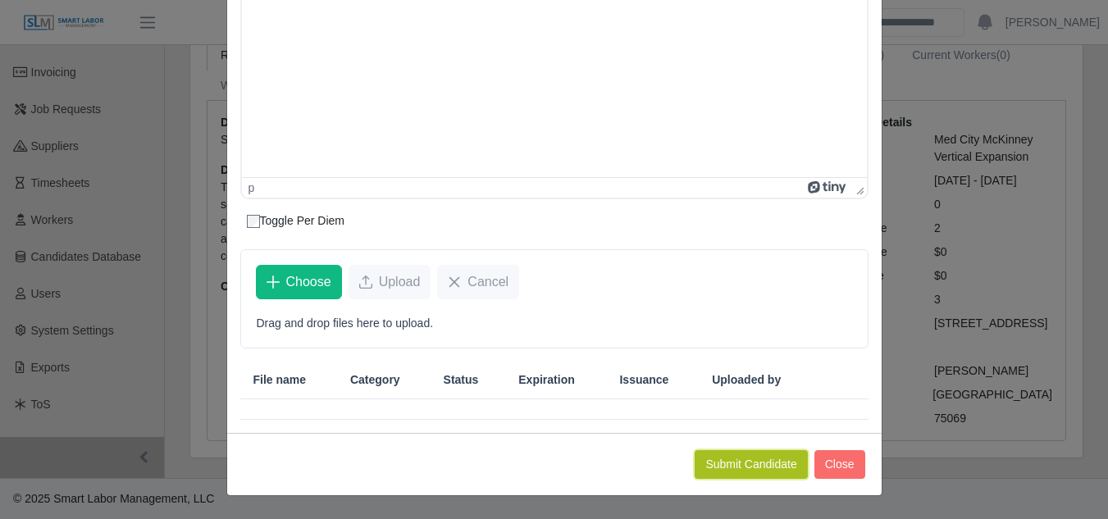
click at [721, 461] on button "Submit Candidate" at bounding box center [750, 464] width 112 height 29
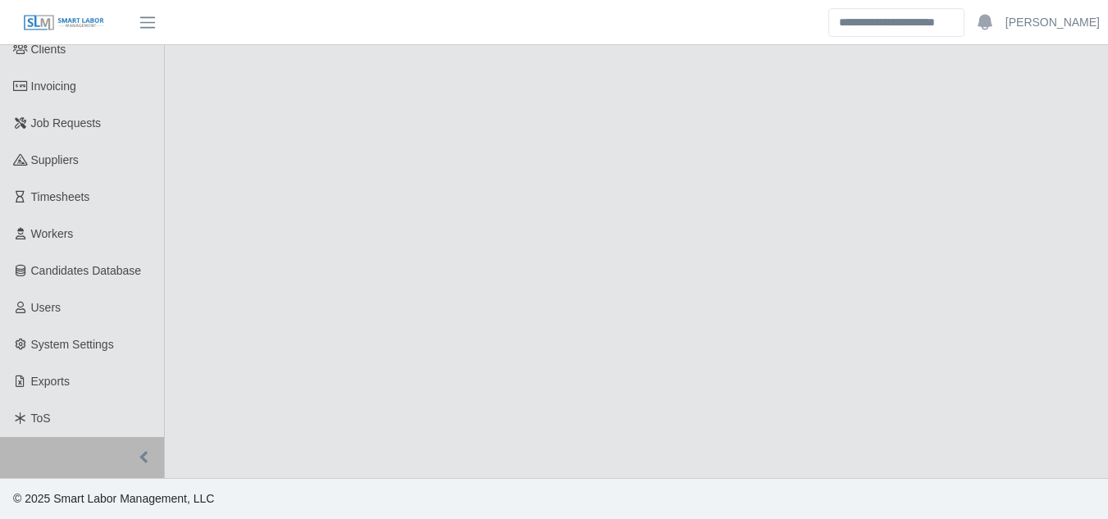
select select "****"
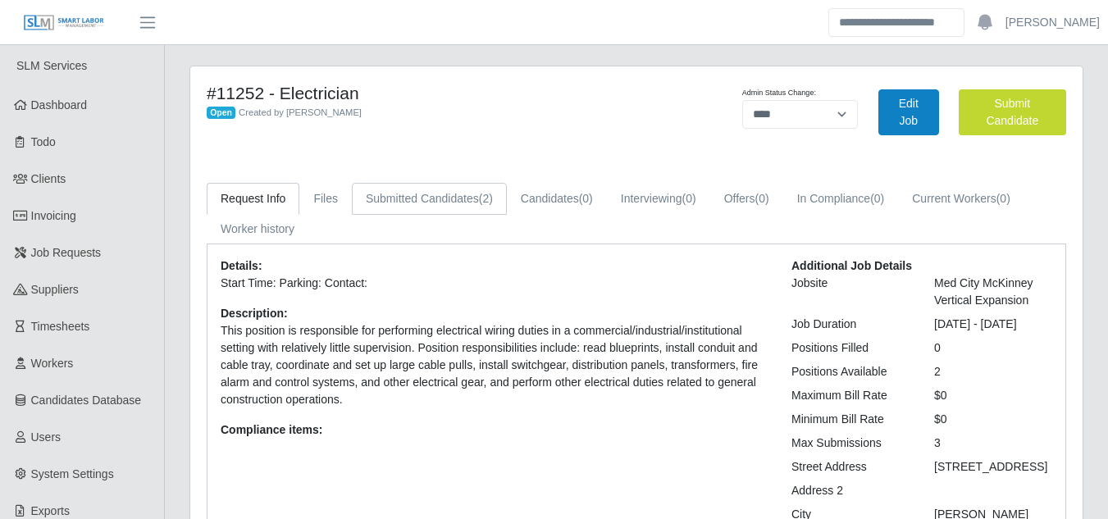
click at [417, 200] on link "Submitted Candidates (2)" at bounding box center [429, 199] width 155 height 32
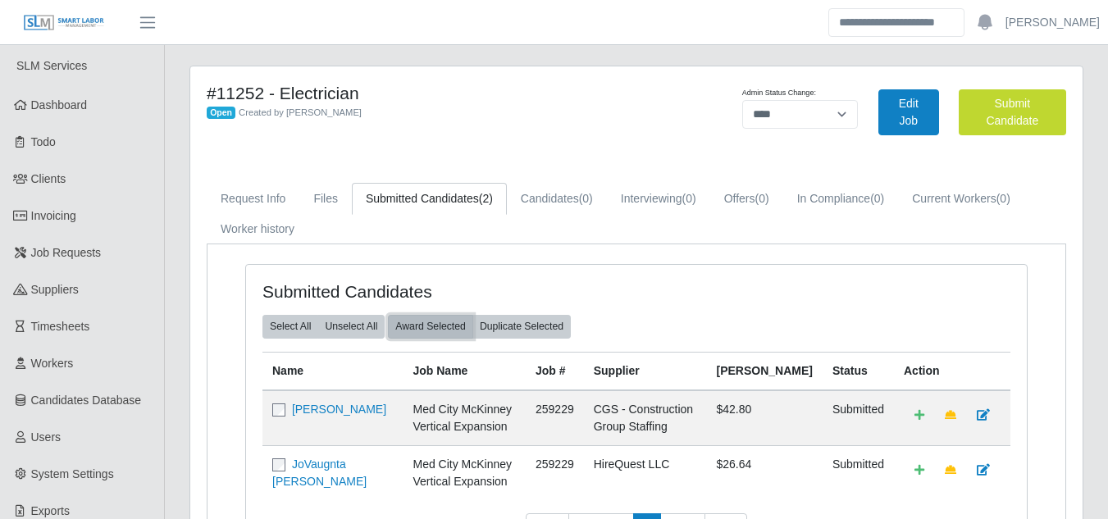
click at [427, 318] on button "Award Selected" at bounding box center [430, 326] width 85 height 23
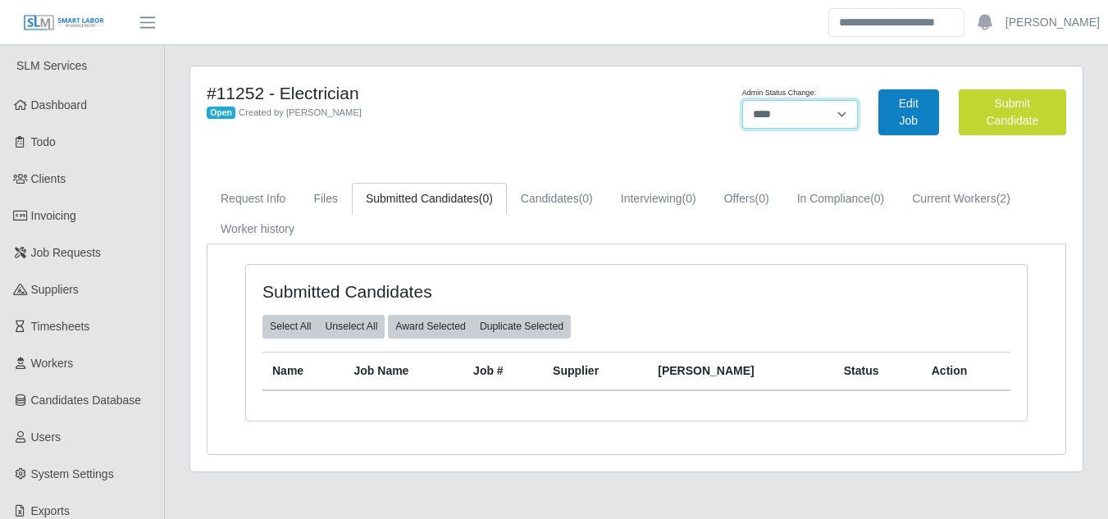
click at [787, 111] on select "******* **** ******" at bounding box center [800, 114] width 116 height 29
select select "******"
click at [858, 100] on select "******* **** ******" at bounding box center [800, 114] width 116 height 29
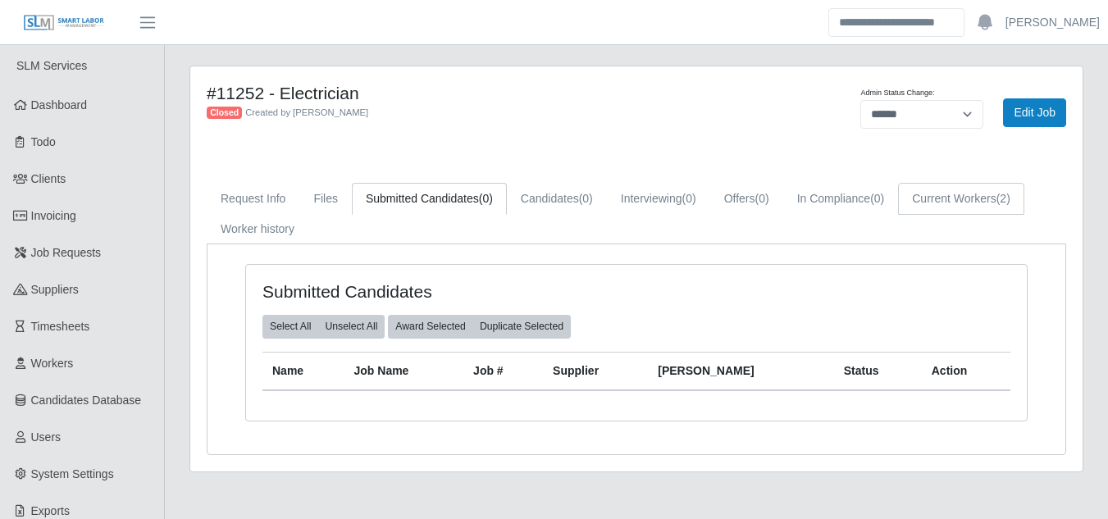
click at [954, 211] on link "Current Workers (2)" at bounding box center [961, 199] width 126 height 32
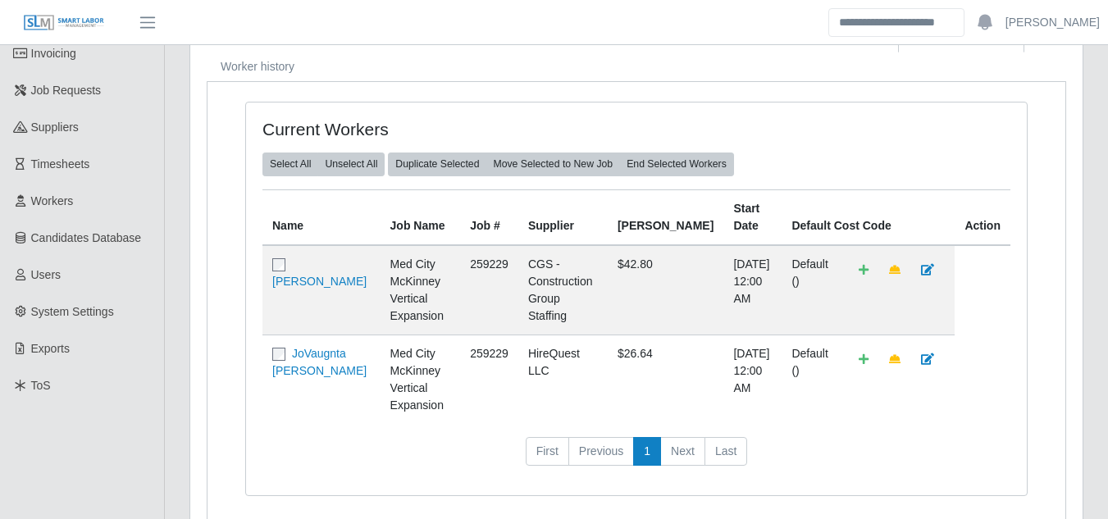
scroll to position [164, 0]
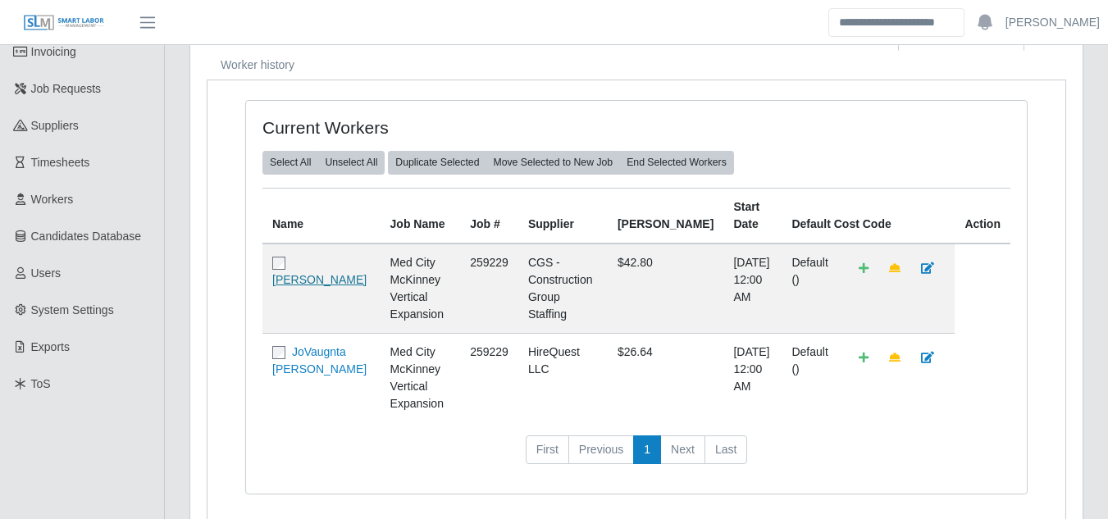
click at [322, 273] on link "Wilfredo Ordonez" at bounding box center [319, 279] width 94 height 13
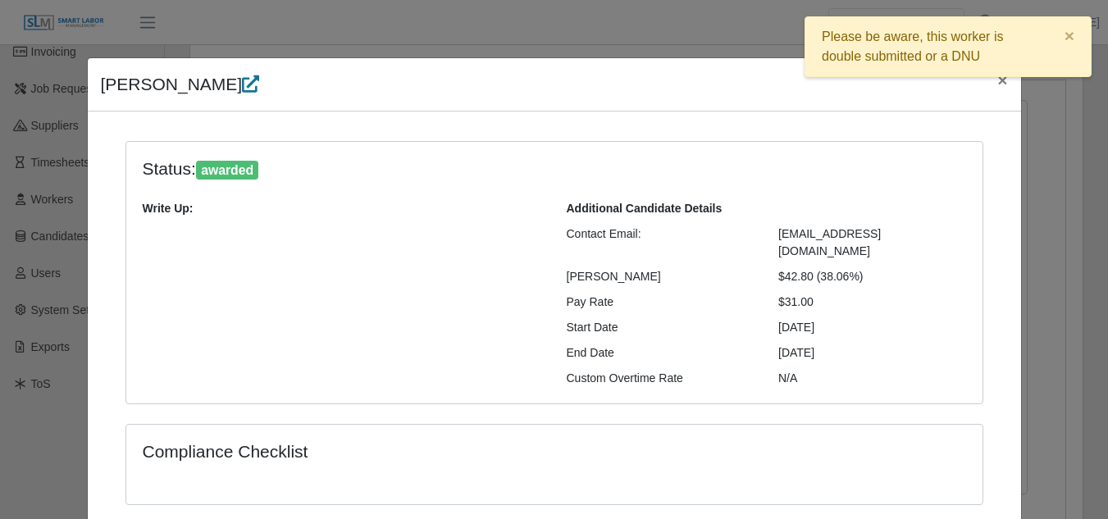
click at [242, 84] on icon at bounding box center [250, 83] width 17 height 17
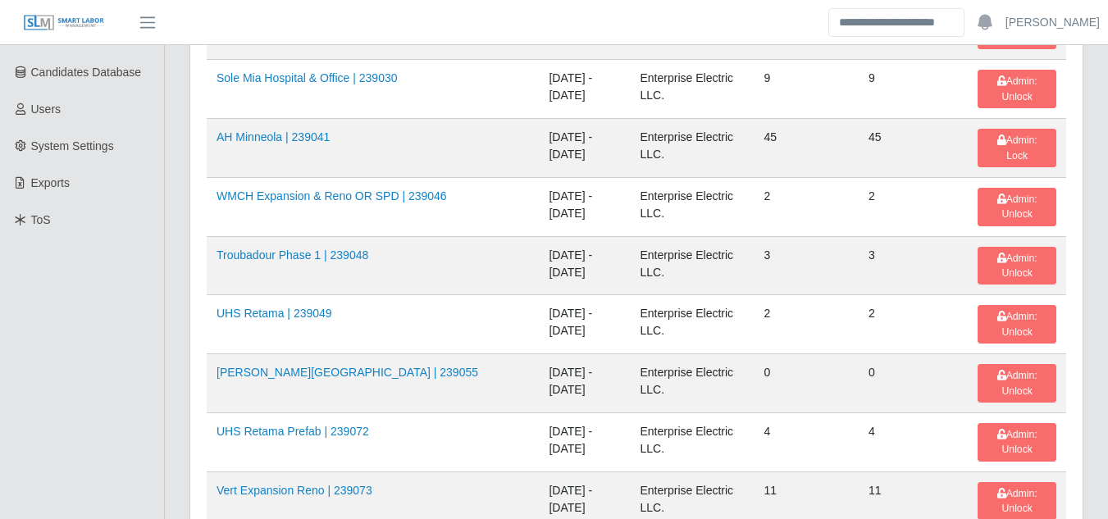
scroll to position [246, 0]
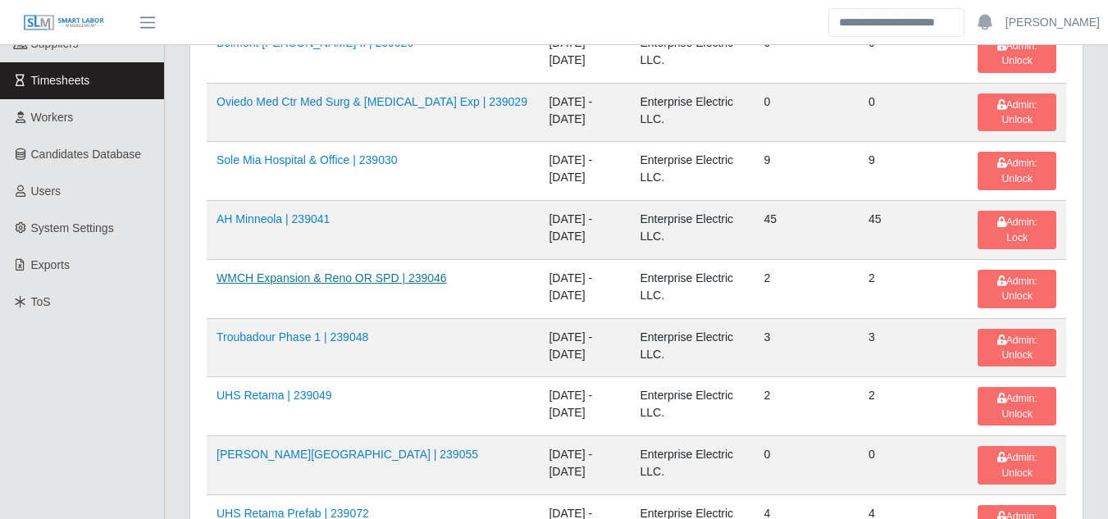
click at [357, 280] on link "WMCH Expansion & Reno OR SPD | 239046" at bounding box center [331, 277] width 230 height 13
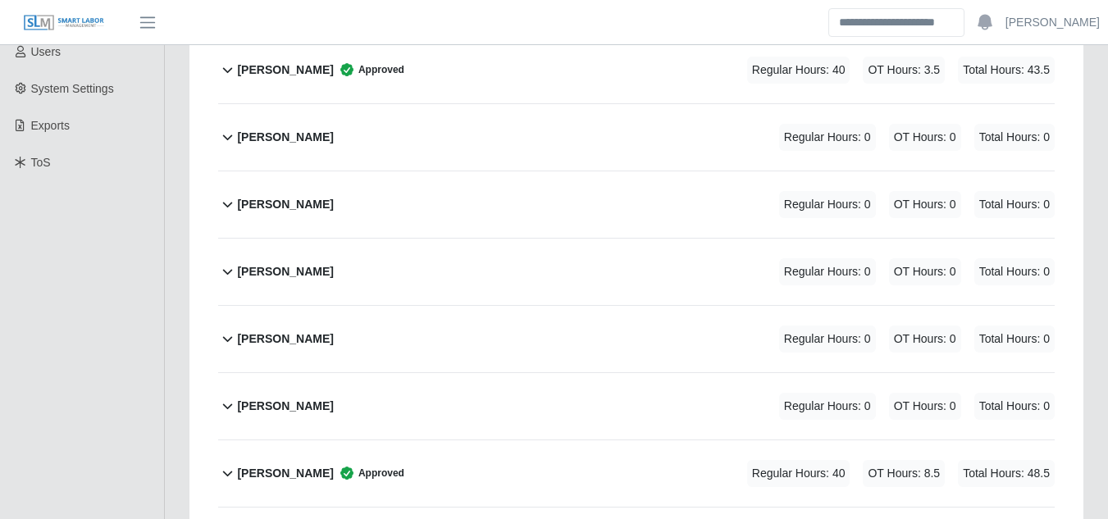
scroll to position [410, 0]
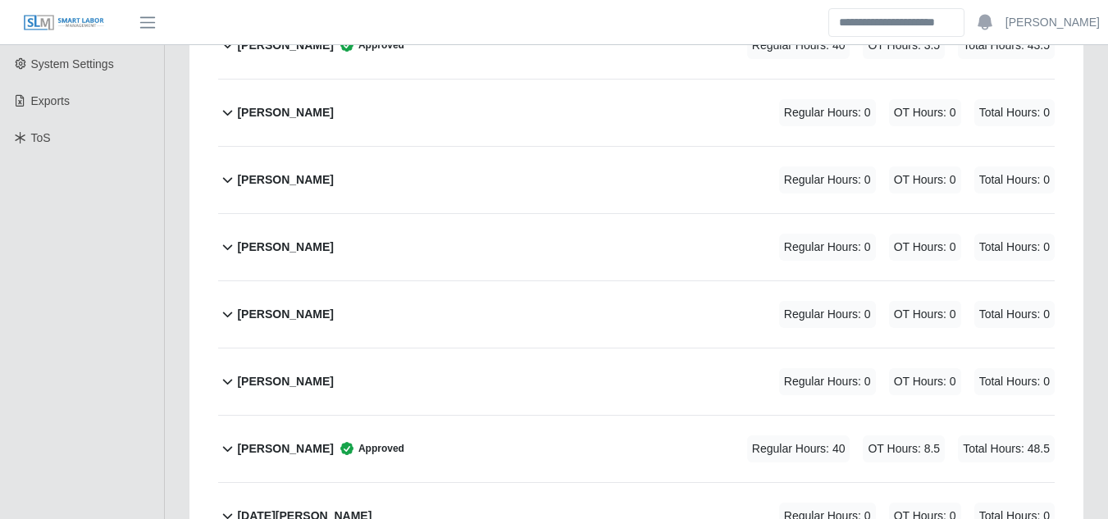
click at [309, 440] on b "[PERSON_NAME]" at bounding box center [285, 448] width 96 height 17
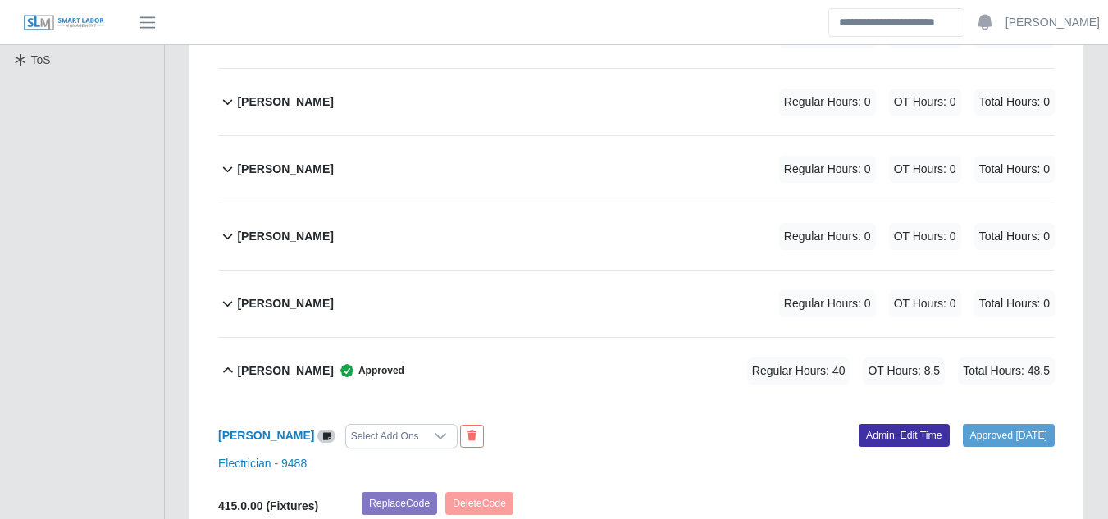
scroll to position [656, 0]
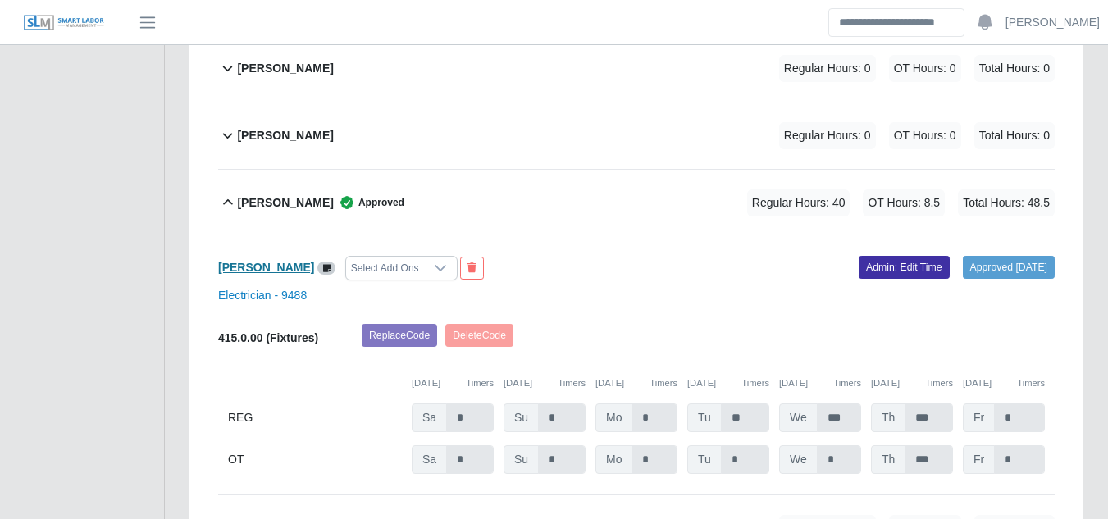
click at [282, 261] on b "[PERSON_NAME]" at bounding box center [266, 267] width 96 height 13
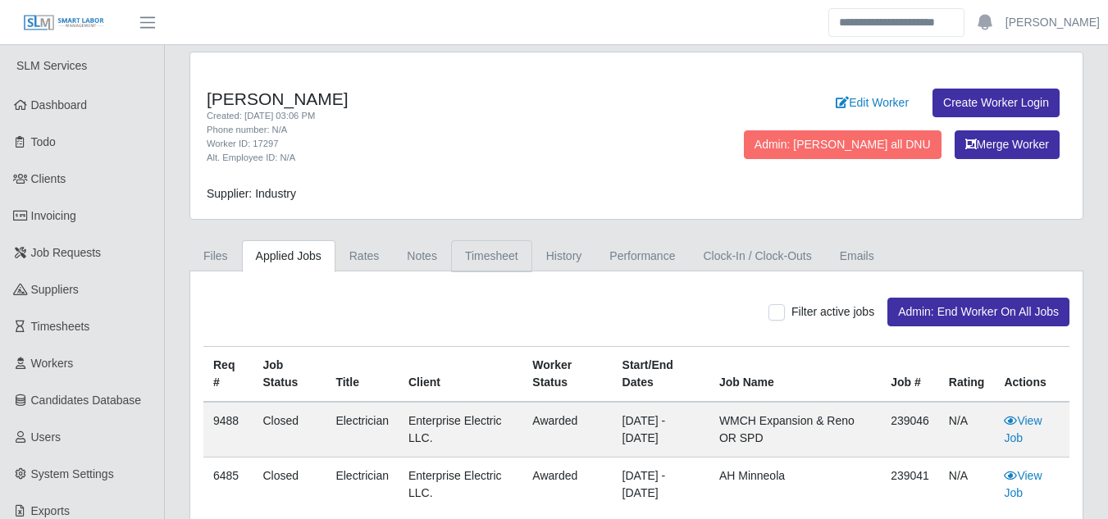
click at [497, 258] on link "Timesheet" at bounding box center [491, 256] width 81 height 32
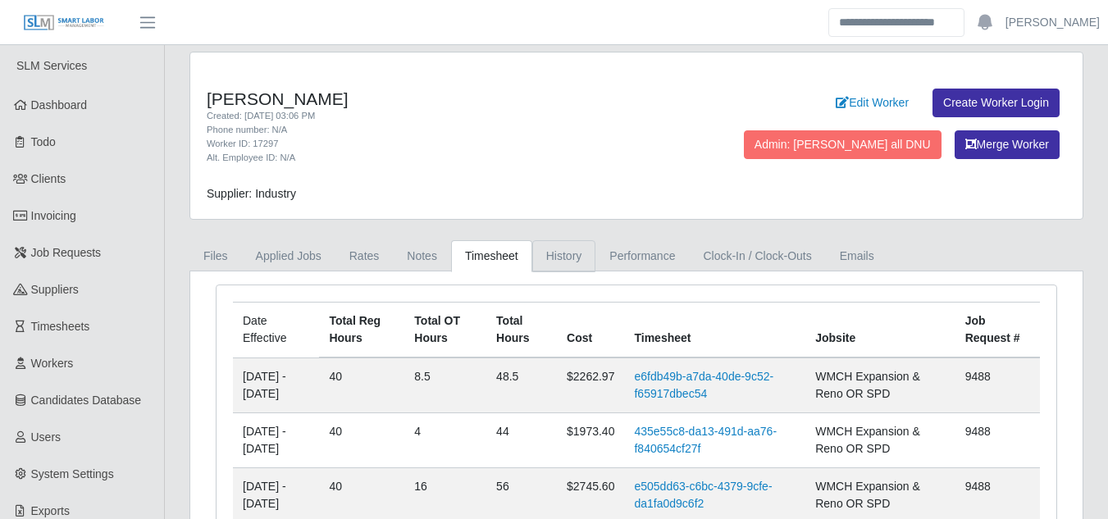
click at [545, 263] on link "History" at bounding box center [564, 256] width 64 height 32
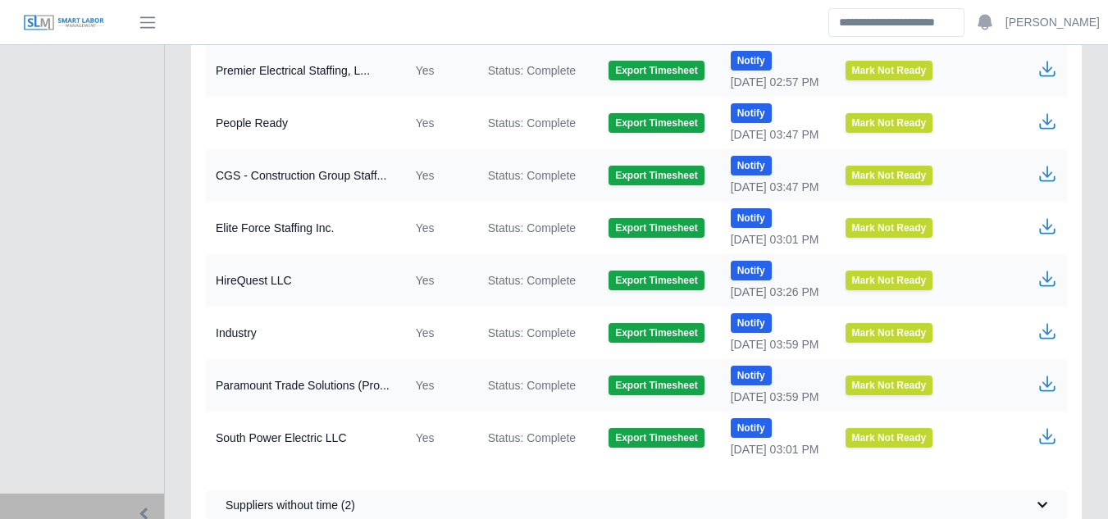
scroll to position [792, 0]
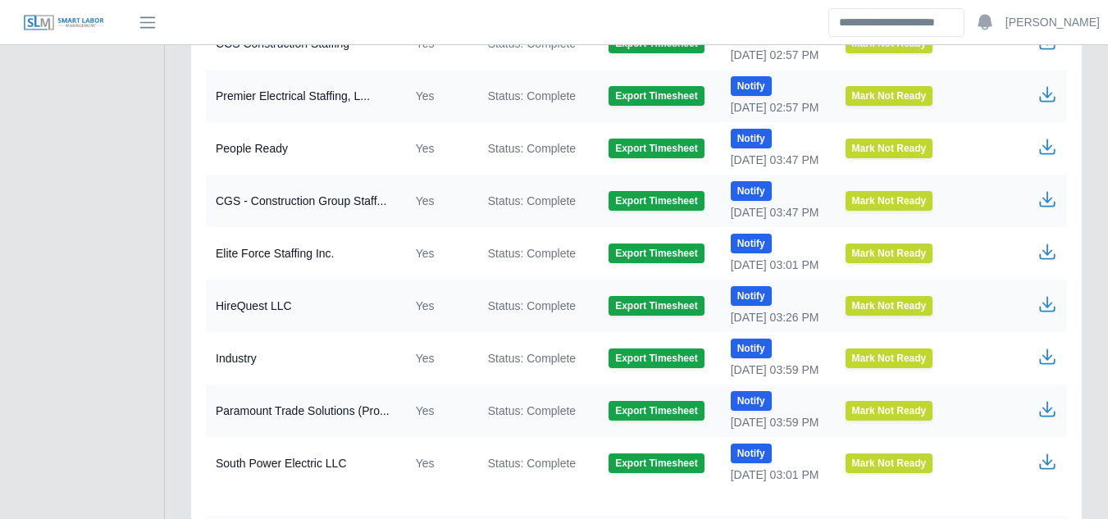
click at [1050, 359] on icon "button" at bounding box center [1047, 357] width 20 height 20
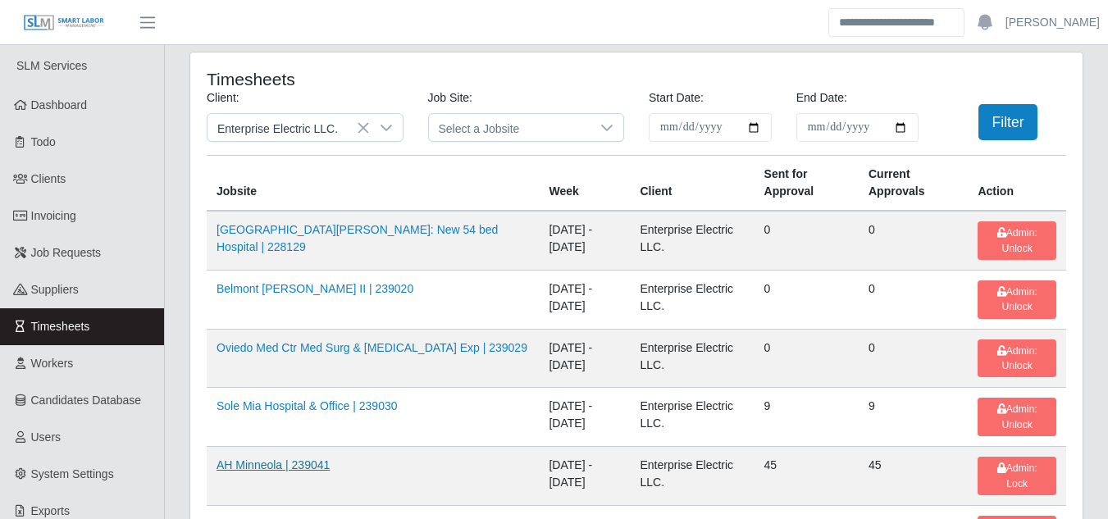
click at [239, 469] on link "AH Minneola | 239041" at bounding box center [272, 464] width 113 height 13
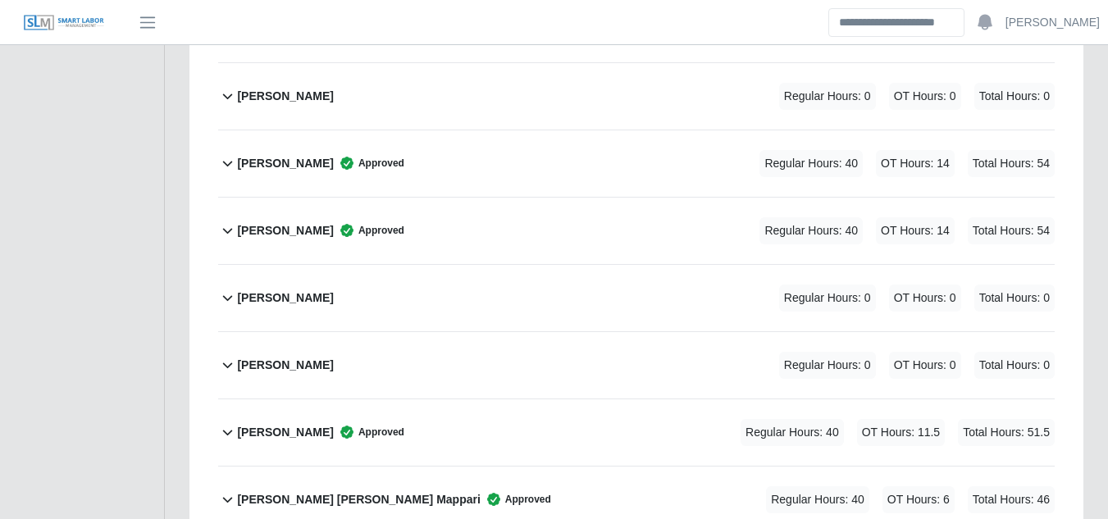
scroll to position [1722, 0]
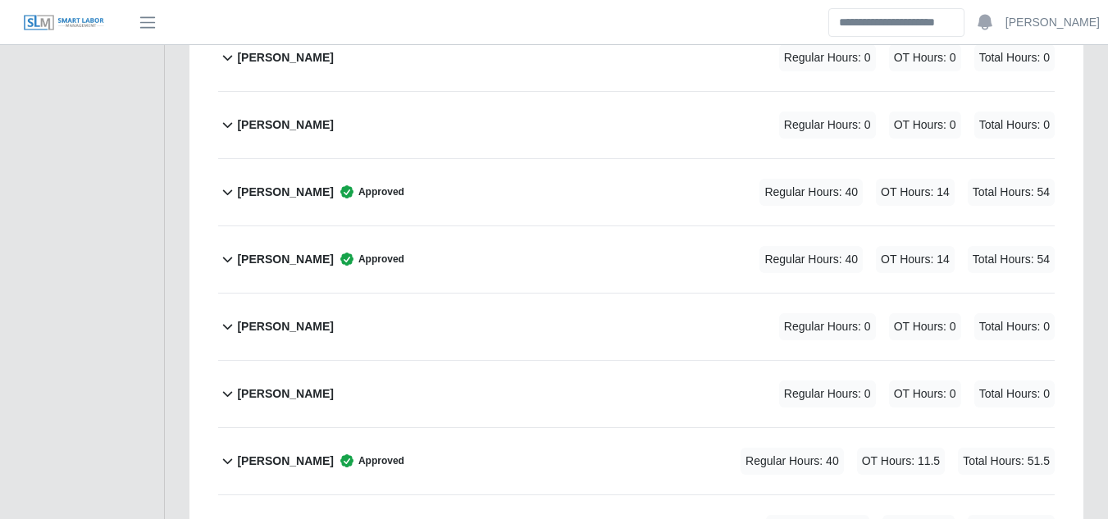
click at [287, 453] on b "Jangelo Duarte" at bounding box center [285, 461] width 96 height 17
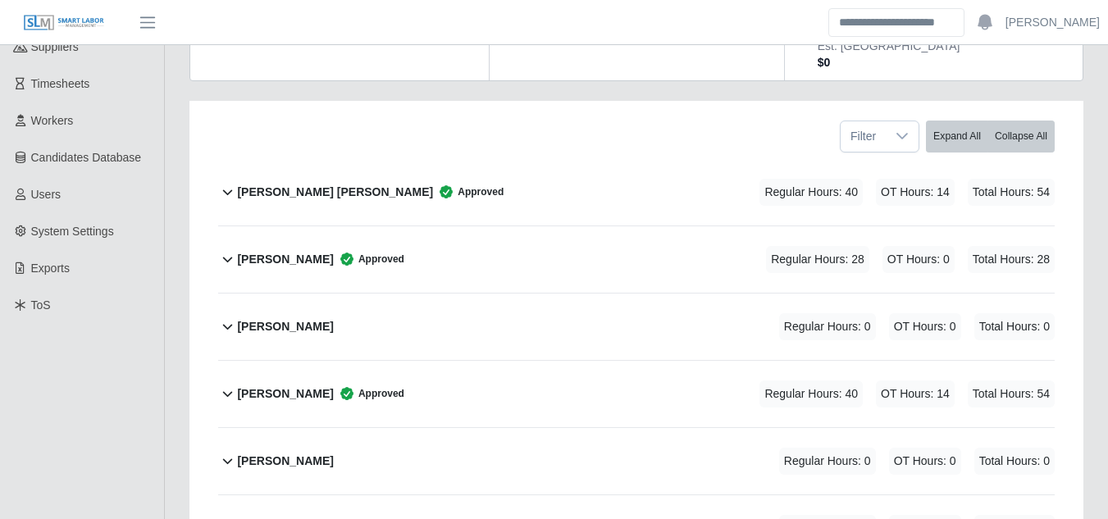
scroll to position [0, 0]
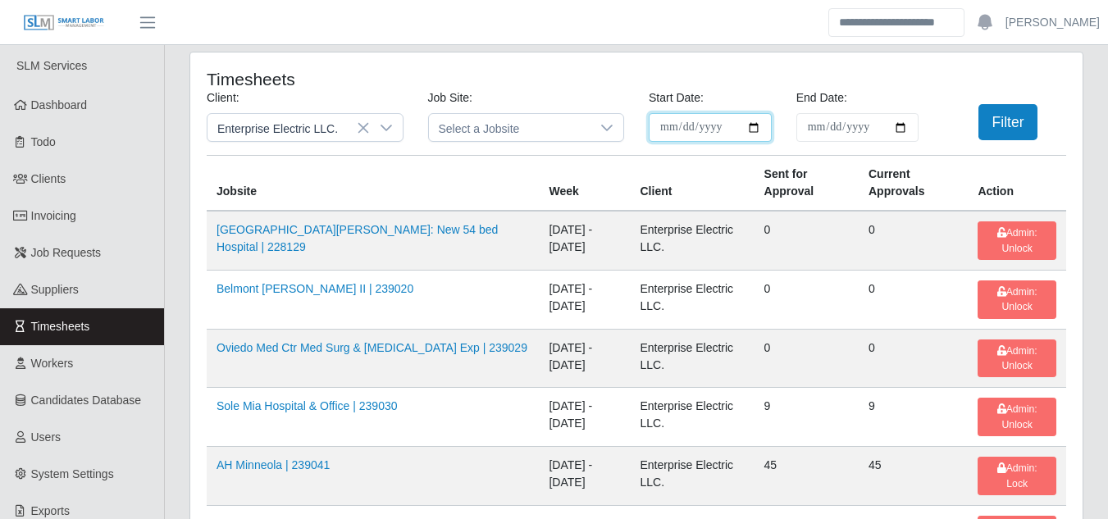
click at [759, 128] on input "**********" at bounding box center [709, 127] width 123 height 29
type input "**********"
click at [898, 130] on input "**********" at bounding box center [857, 127] width 123 height 29
type input "**********"
click at [1003, 127] on button "Filter" at bounding box center [1008, 122] width 60 height 36
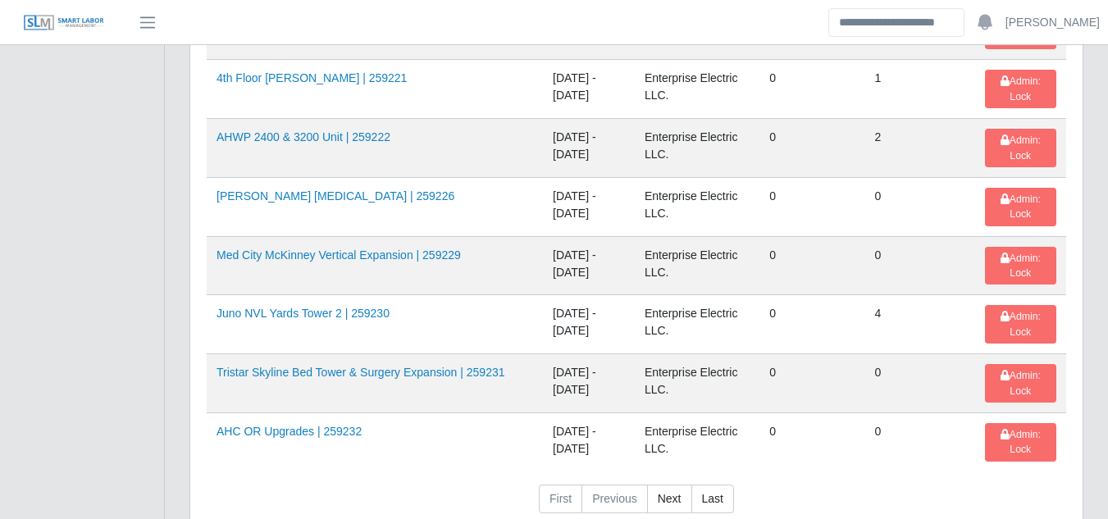
scroll to position [2705, 0]
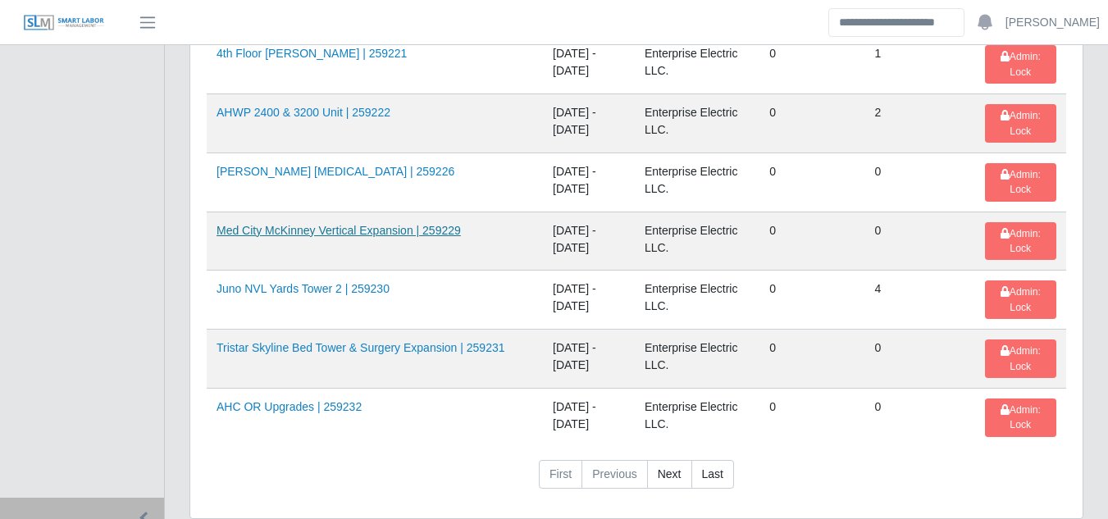
click at [372, 233] on link "Med City McKinney Vertical Expansion | 259229" at bounding box center [338, 230] width 244 height 13
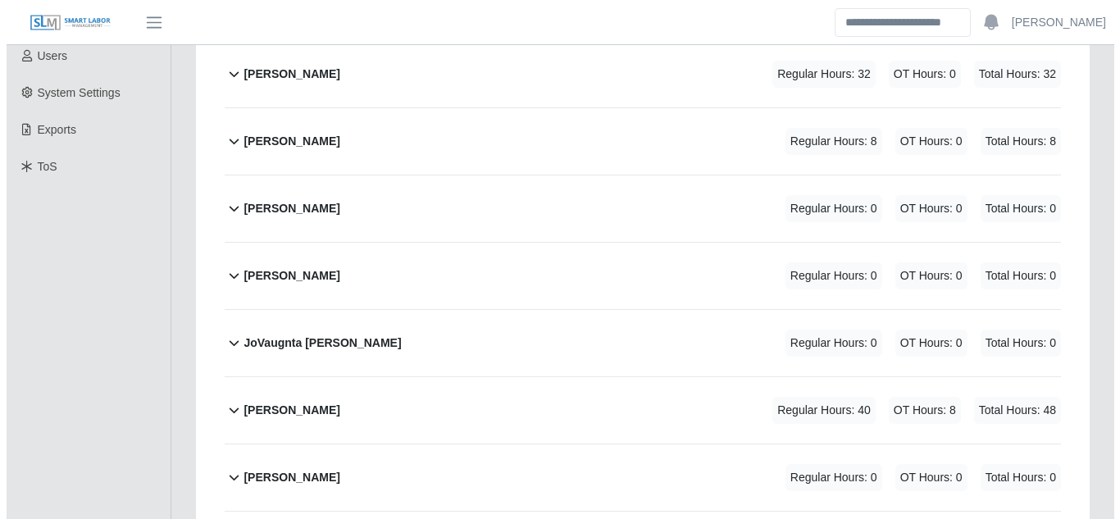
scroll to position [492, 0]
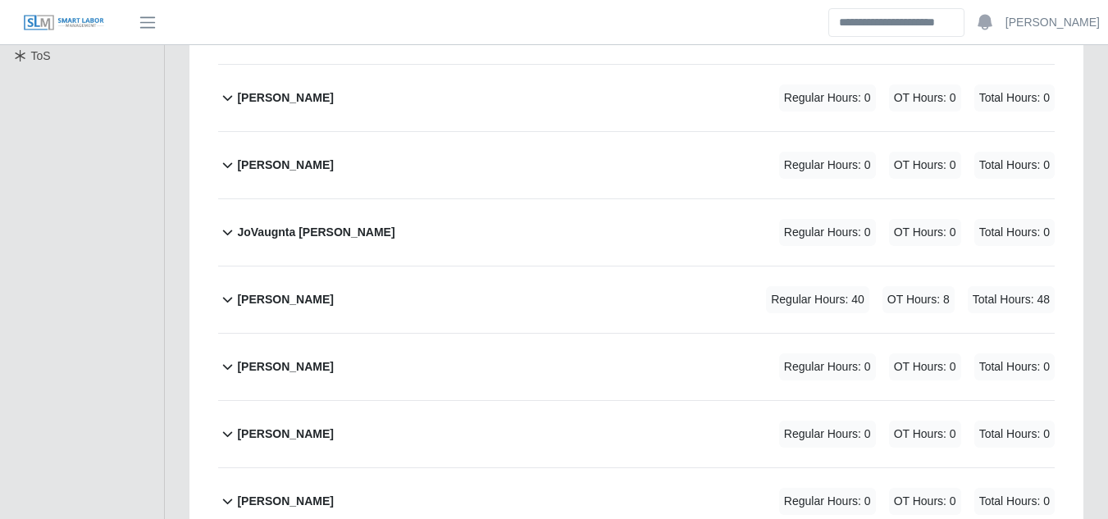
click at [301, 224] on b "JoVaugnta [PERSON_NAME]" at bounding box center [315, 232] width 157 height 17
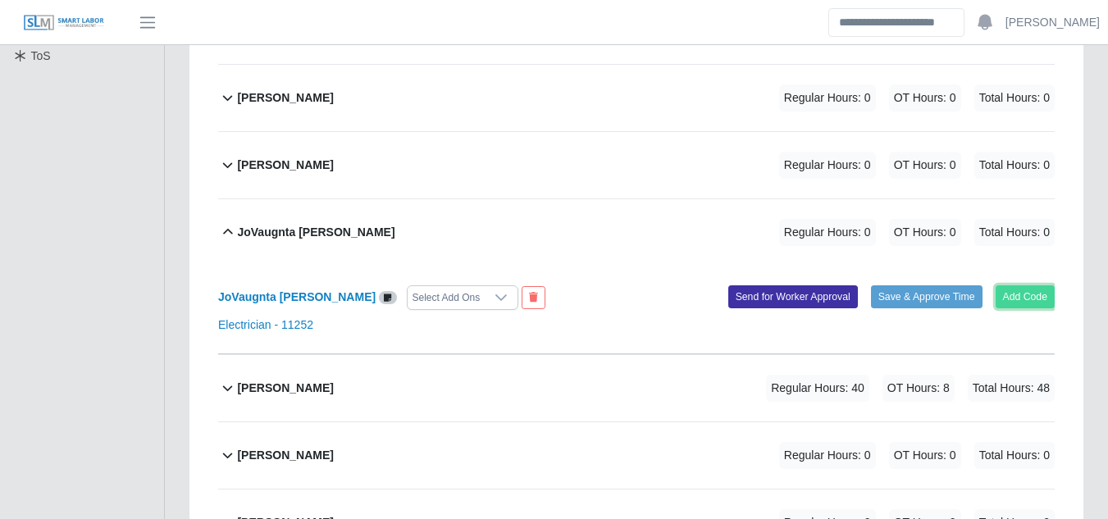
click at [1007, 285] on button "Add Code" at bounding box center [1025, 296] width 60 height 23
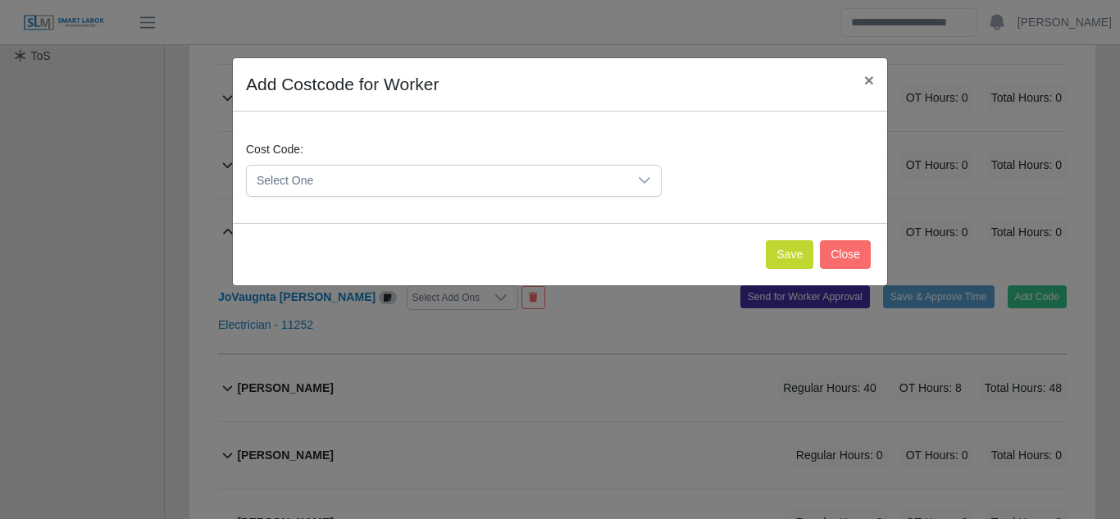
click at [482, 179] on span "Select One" at bounding box center [437, 181] width 381 height 30
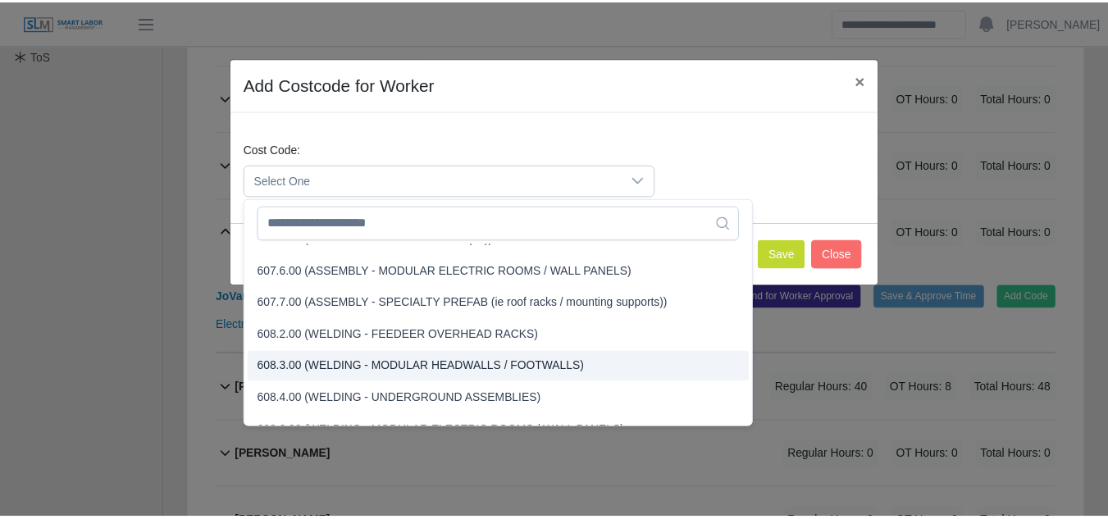
scroll to position [3928, 0]
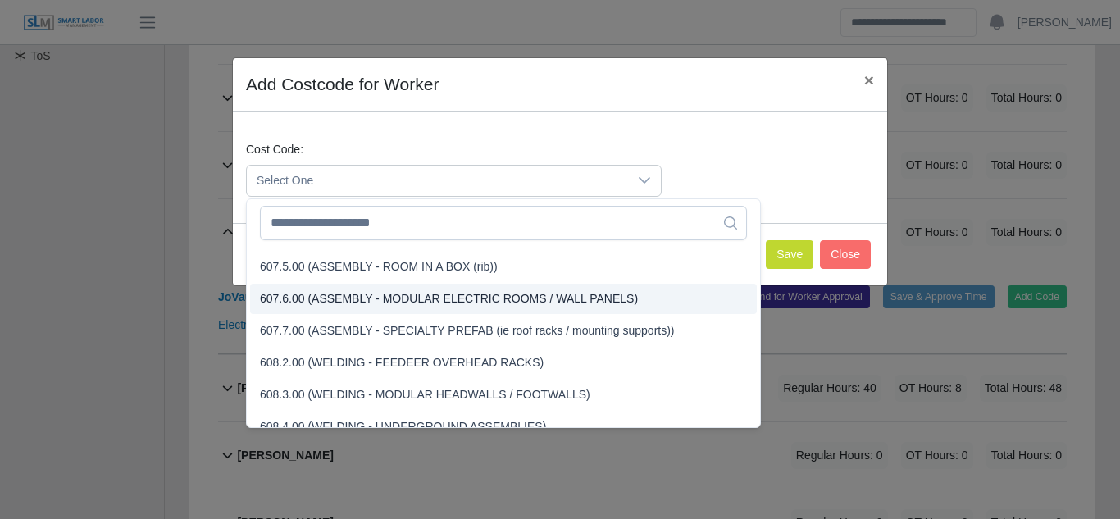
click at [310, 296] on span "607.6.00 (ASSEMBLY - MODULAR ELECTRIC ROOMS / WALL PANELS)" at bounding box center [449, 298] width 378 height 17
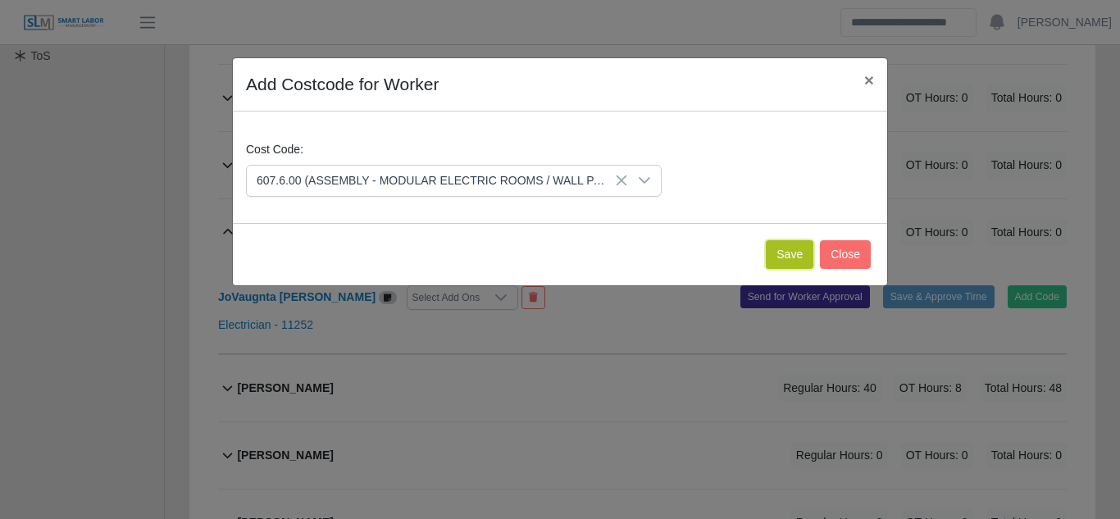
click at [783, 253] on button "Save" at bounding box center [790, 254] width 48 height 29
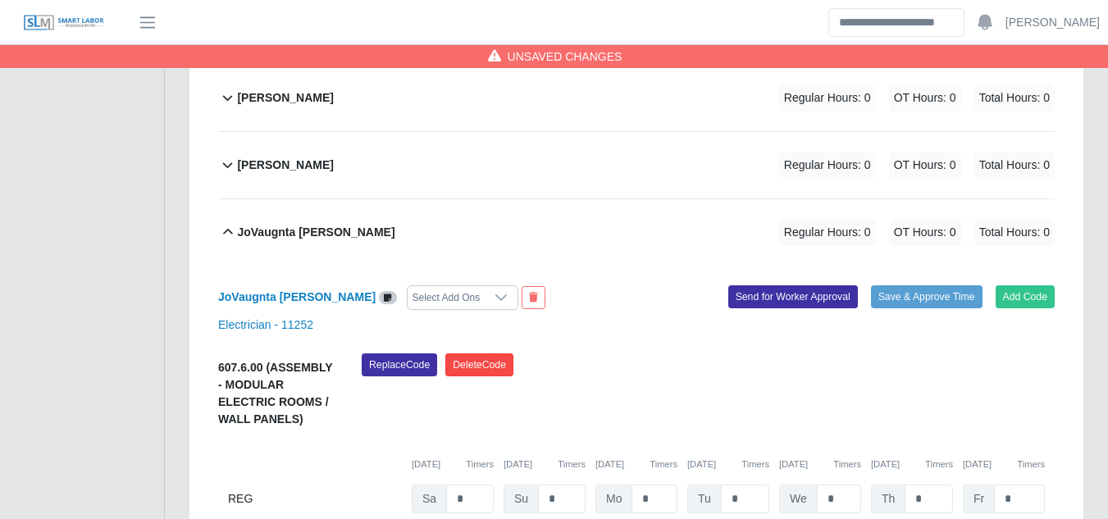
scroll to position [574, 0]
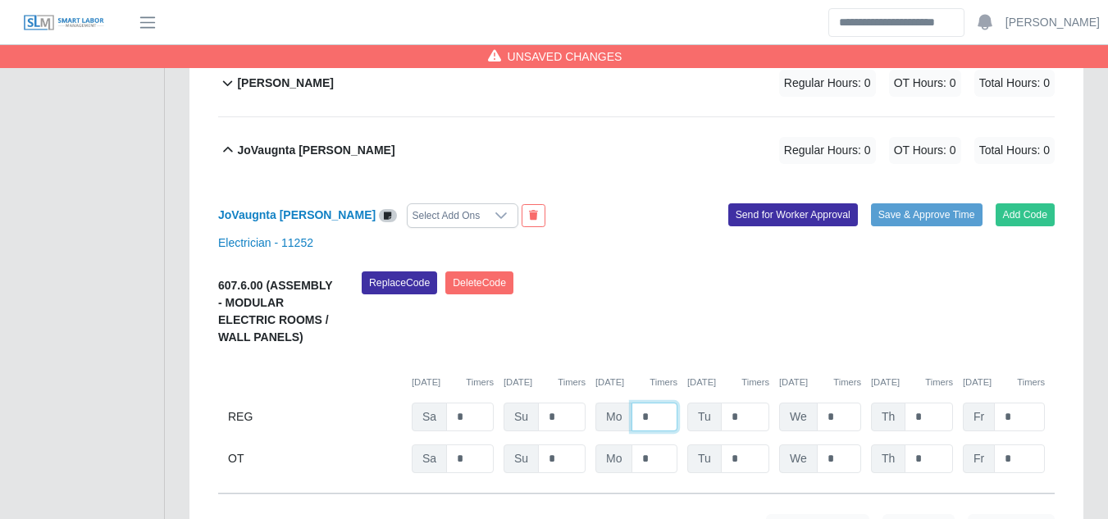
click at [657, 403] on input "*" at bounding box center [654, 417] width 46 height 29
type input "*"
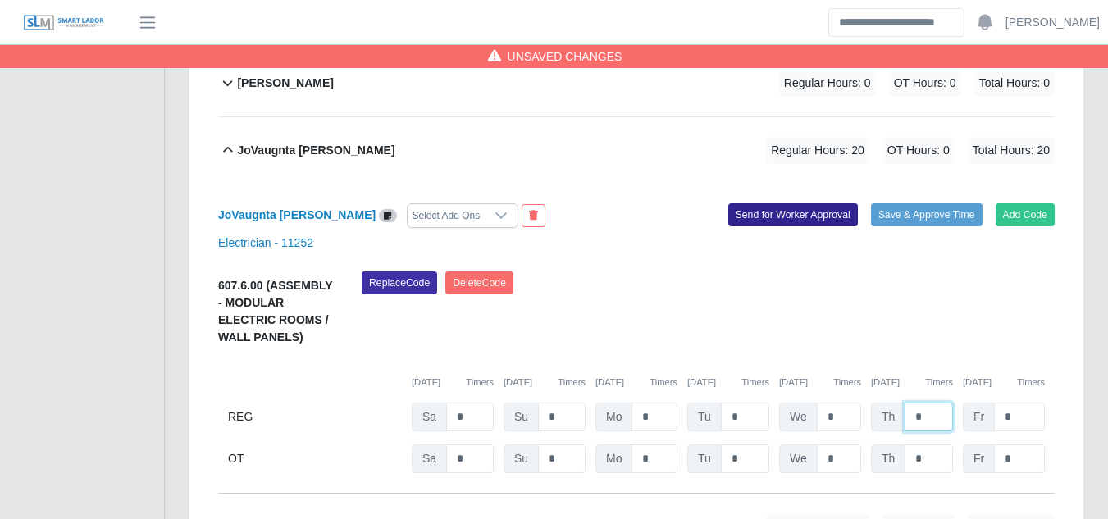
type input "*"
click at [779, 203] on button "Send for Worker Approval" at bounding box center [793, 214] width 130 height 23
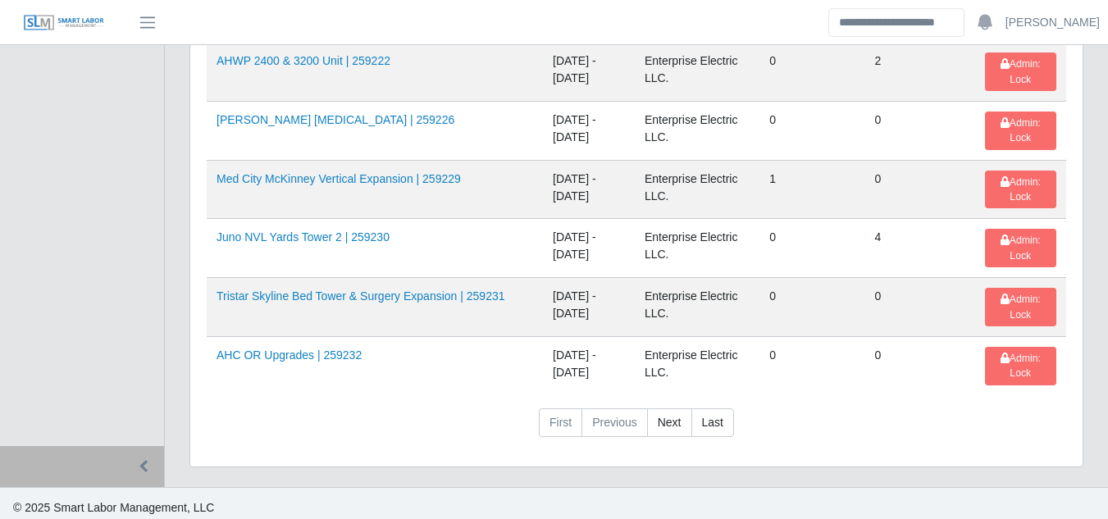
scroll to position [2766, 0]
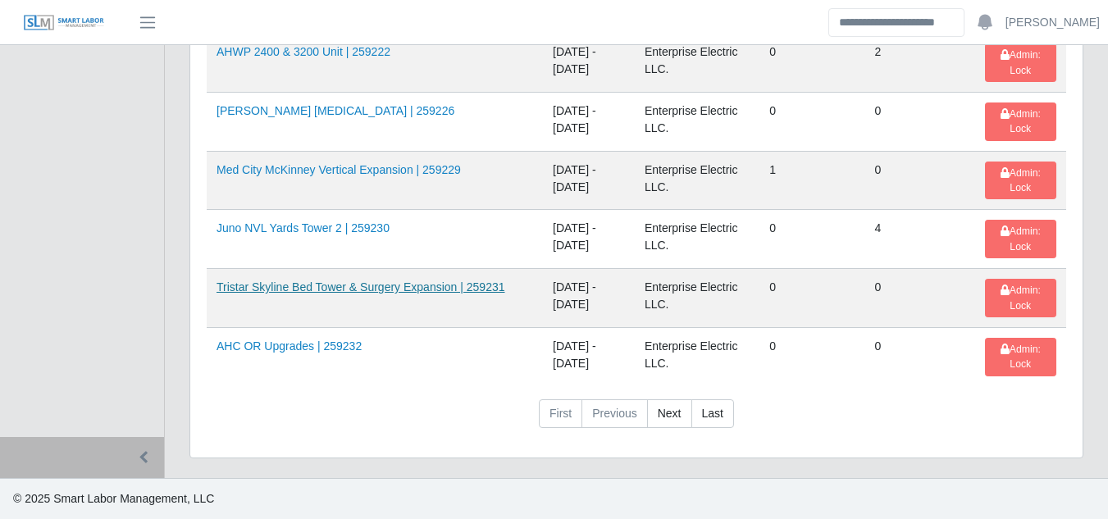
click at [312, 291] on link "Tristar Skyline Bed Tower & Surgery Expansion | 259231" at bounding box center [360, 286] width 288 height 13
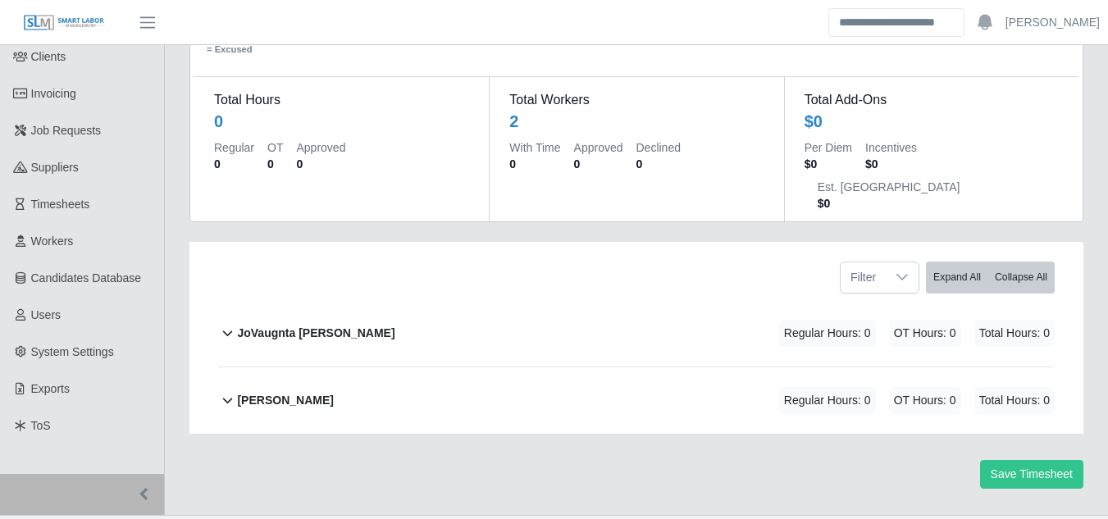
scroll to position [130, 0]
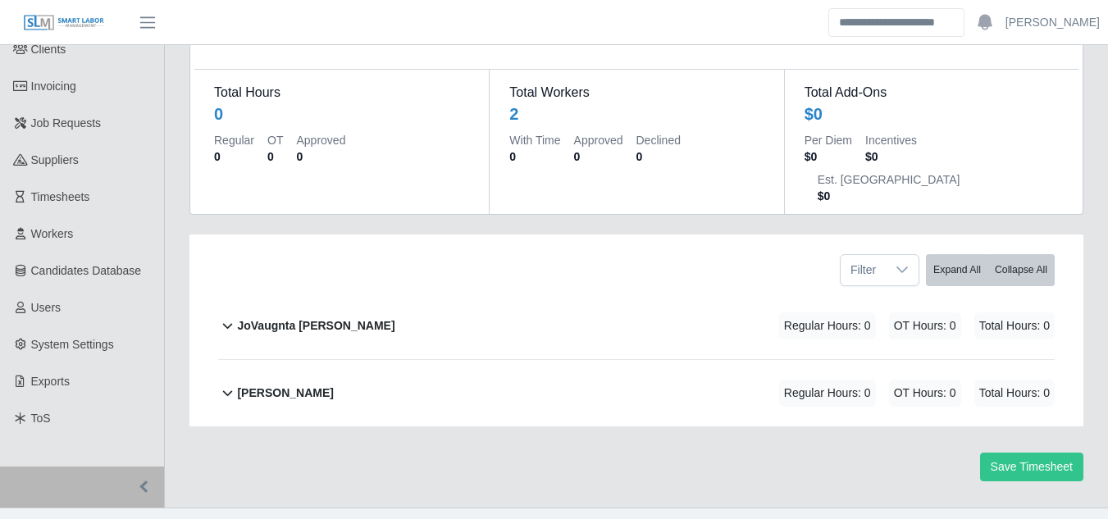
click at [304, 317] on b "JoVaugnta Vestal Brent" at bounding box center [315, 325] width 157 height 17
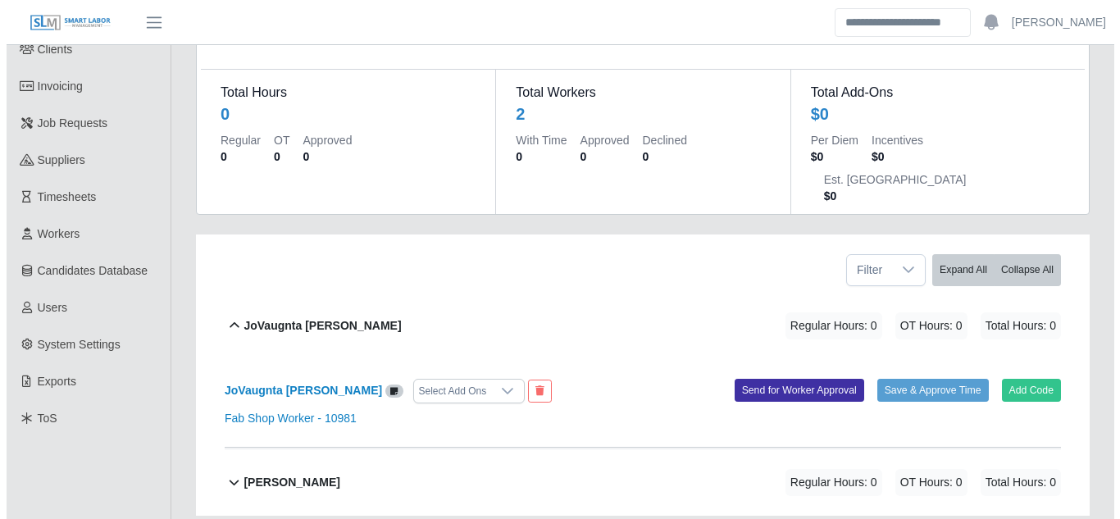
scroll to position [208, 0]
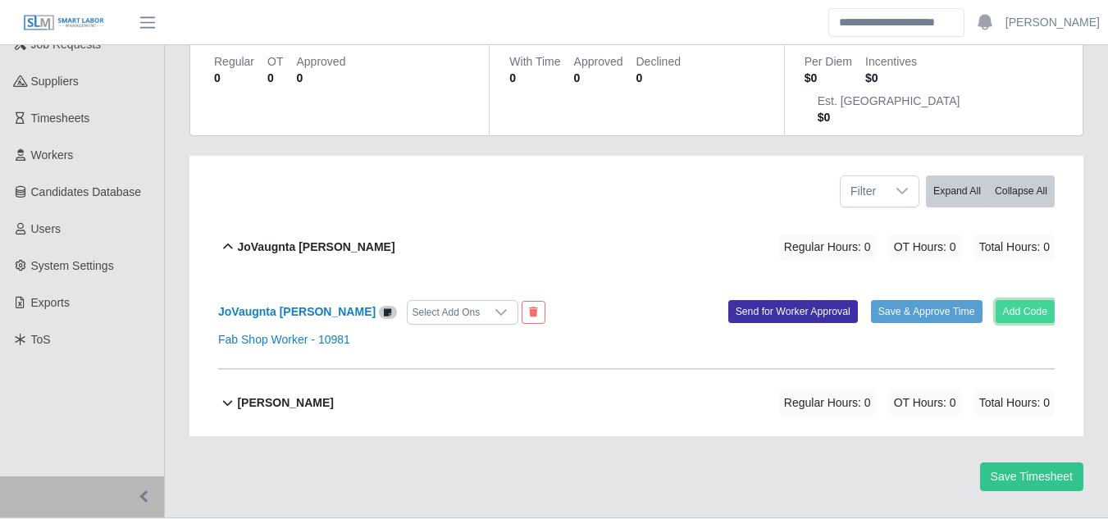
click at [1029, 300] on button "Add Code" at bounding box center [1025, 311] width 60 height 23
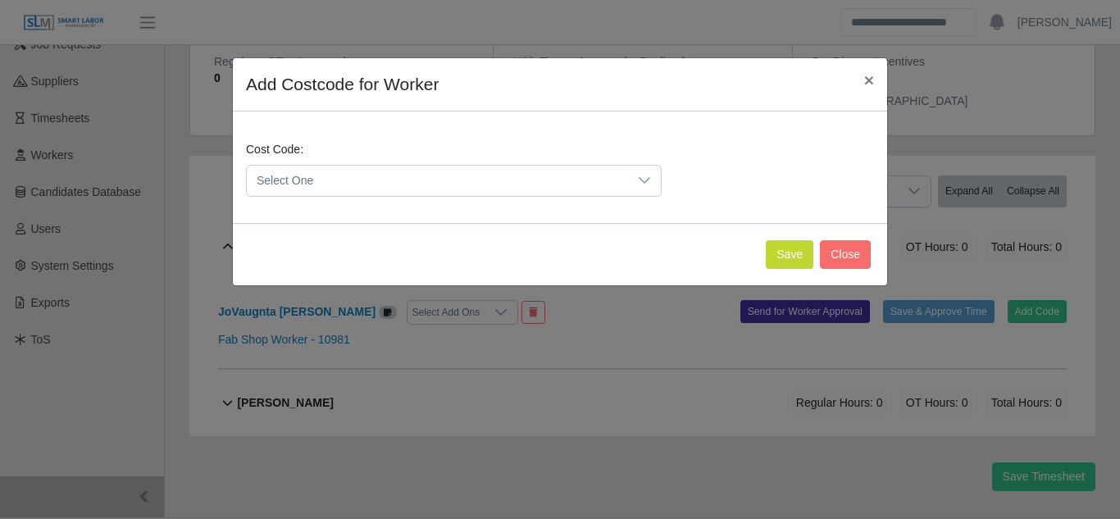
click at [621, 181] on span "Select One" at bounding box center [437, 181] width 381 height 30
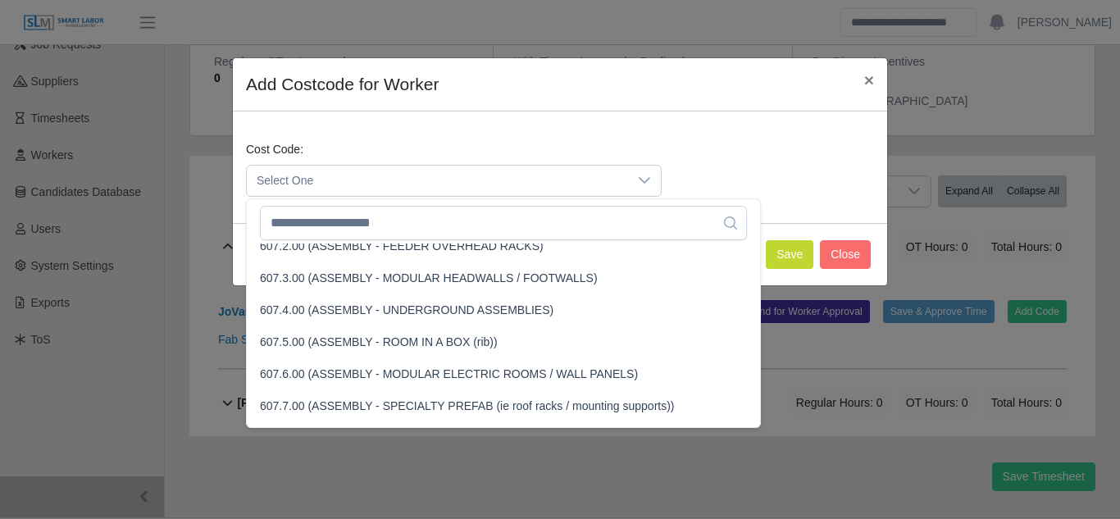
scroll to position [3853, 0]
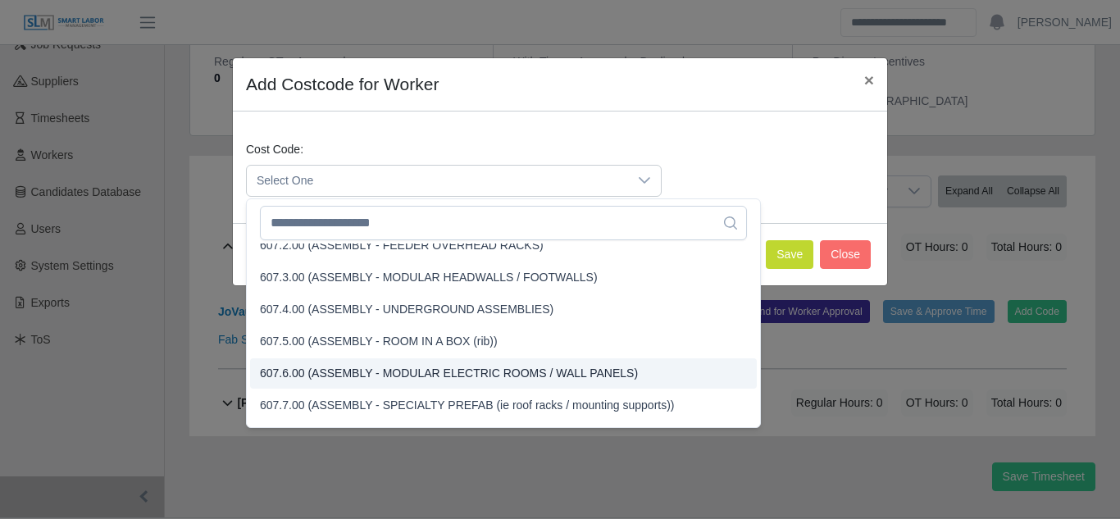
click at [324, 377] on span "607.6.00 (ASSEMBLY - MODULAR ELECTRIC ROOMS / WALL PANELS)" at bounding box center [449, 373] width 378 height 17
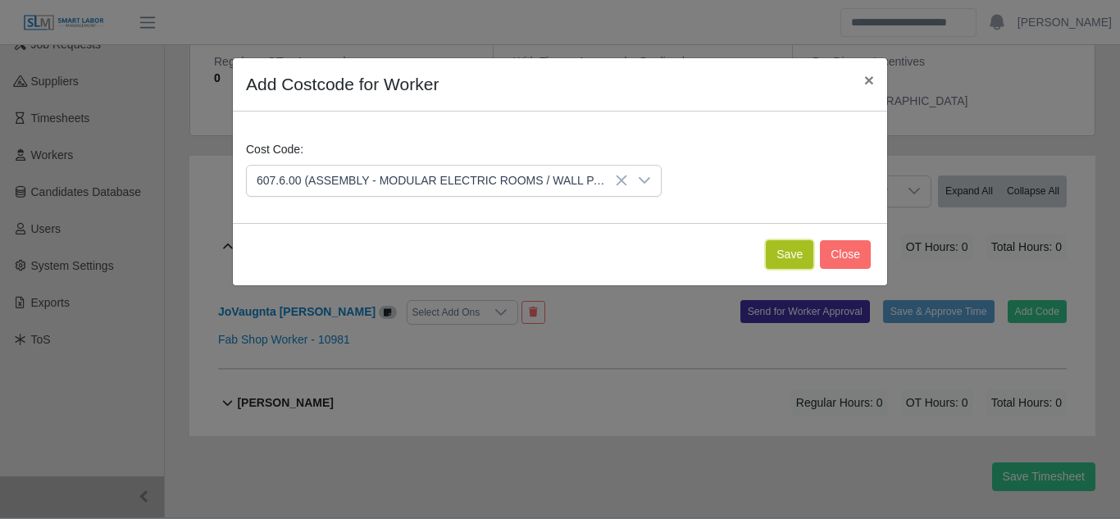
click at [791, 252] on button "Save" at bounding box center [790, 254] width 48 height 29
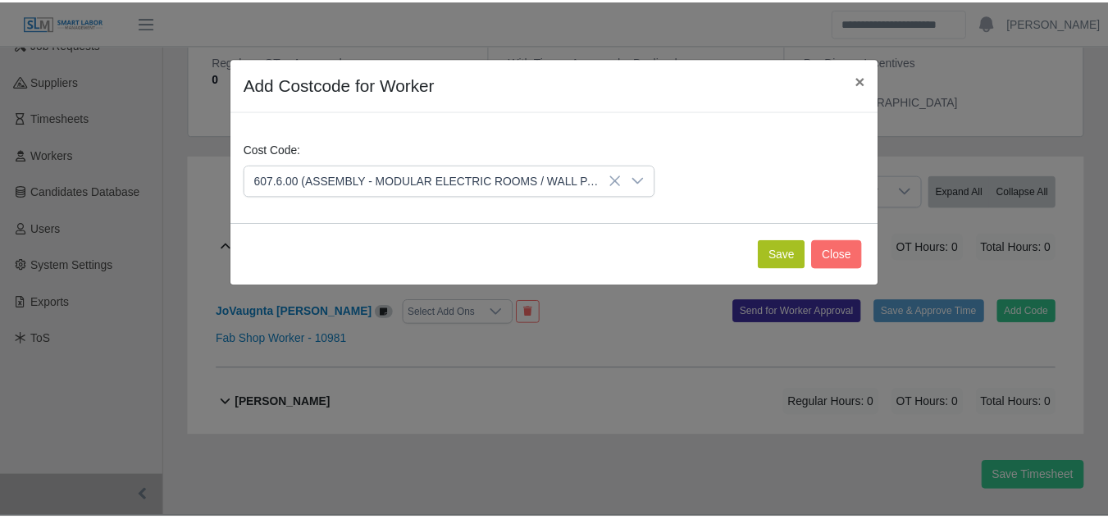
scroll to position [430, 0]
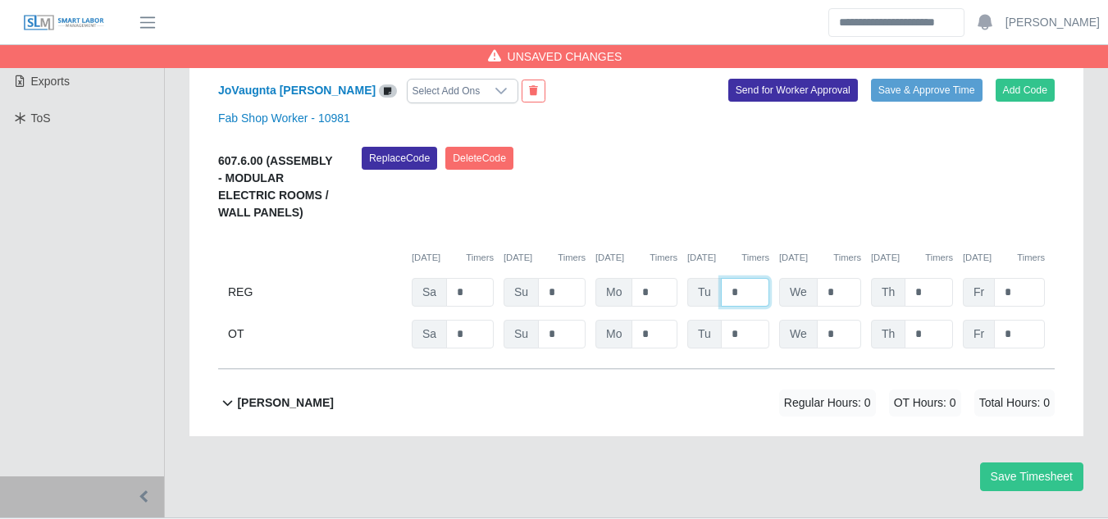
click at [744, 278] on input "*" at bounding box center [745, 292] width 48 height 29
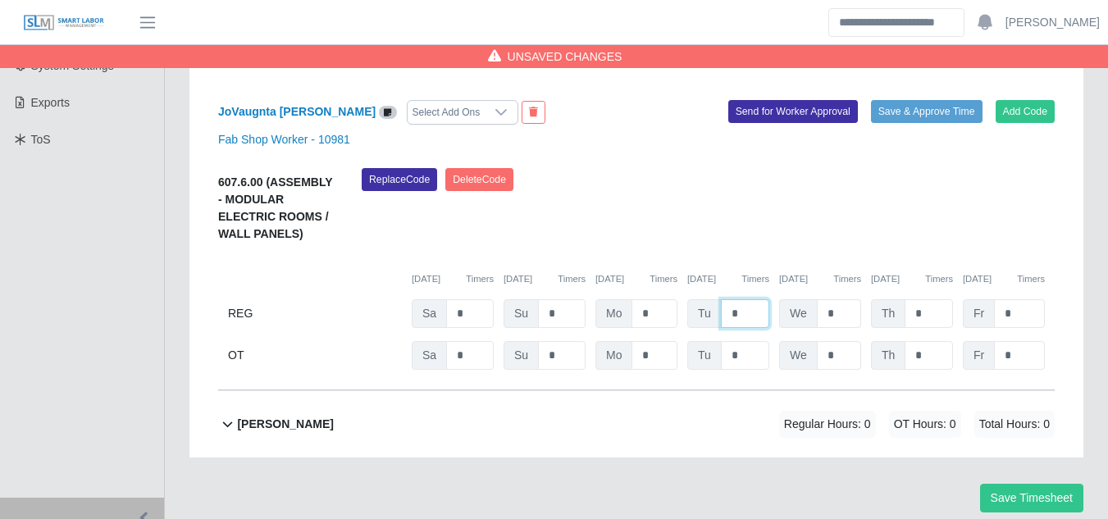
scroll to position [184, 0]
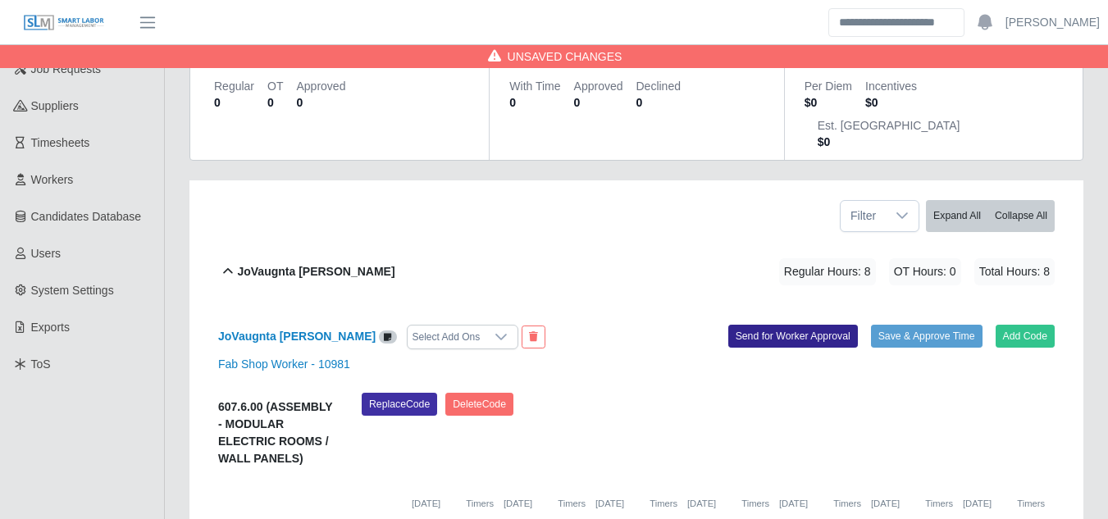
type input "*"
click at [780, 325] on button "Send for Worker Approval" at bounding box center [793, 336] width 130 height 23
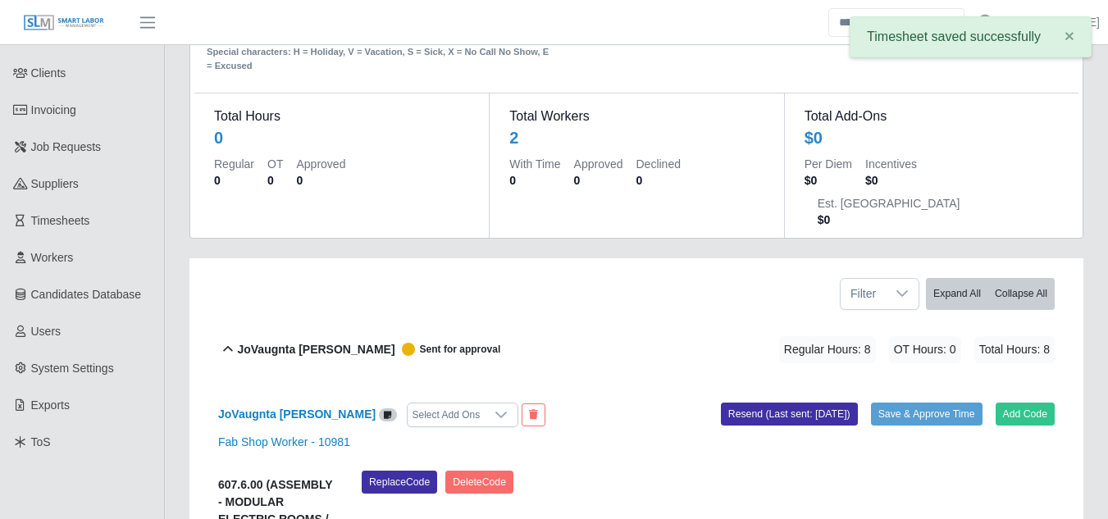
scroll to position [0, 0]
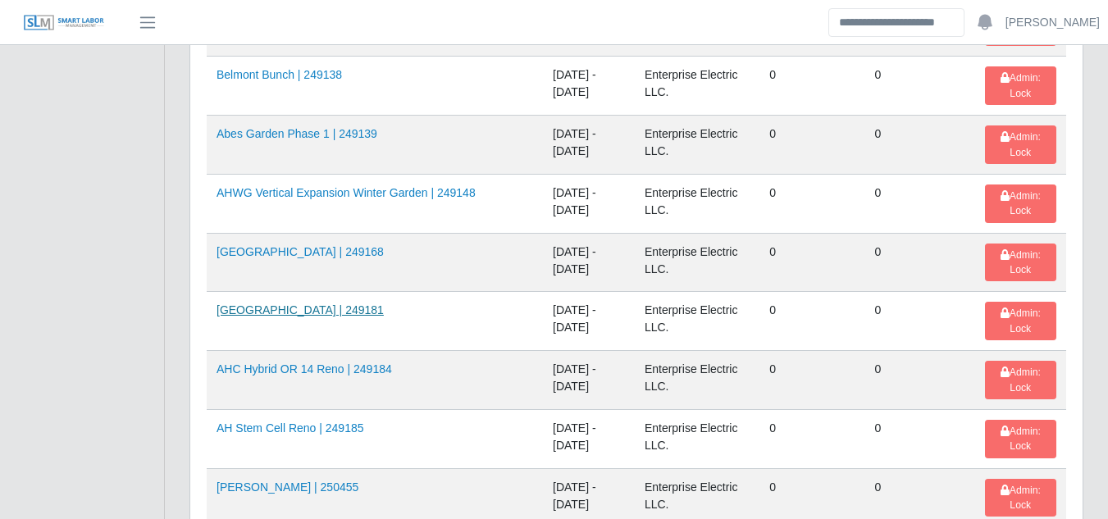
scroll to position [1066, 0]
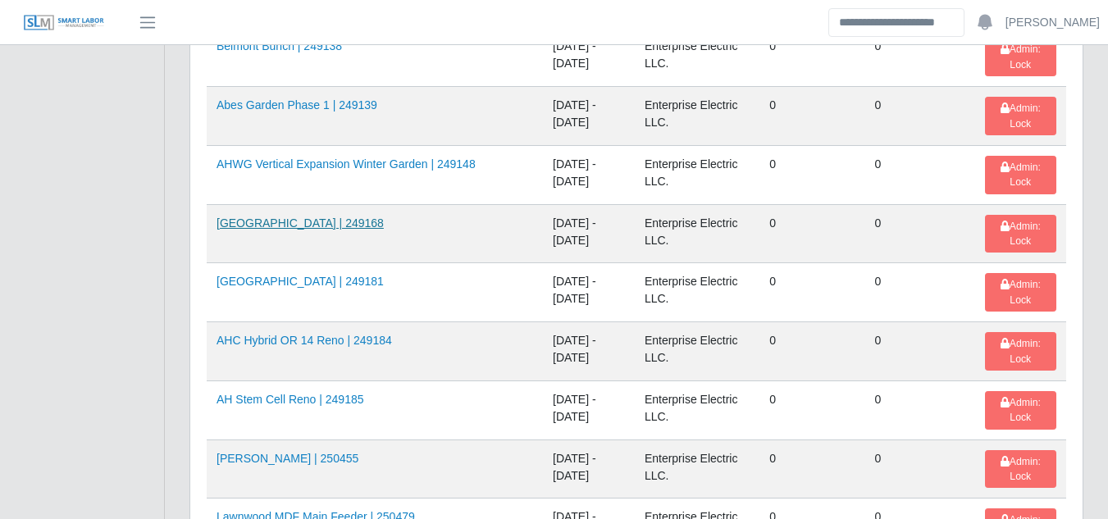
click at [307, 222] on link "[GEOGRAPHIC_DATA] | 249168" at bounding box center [299, 222] width 167 height 13
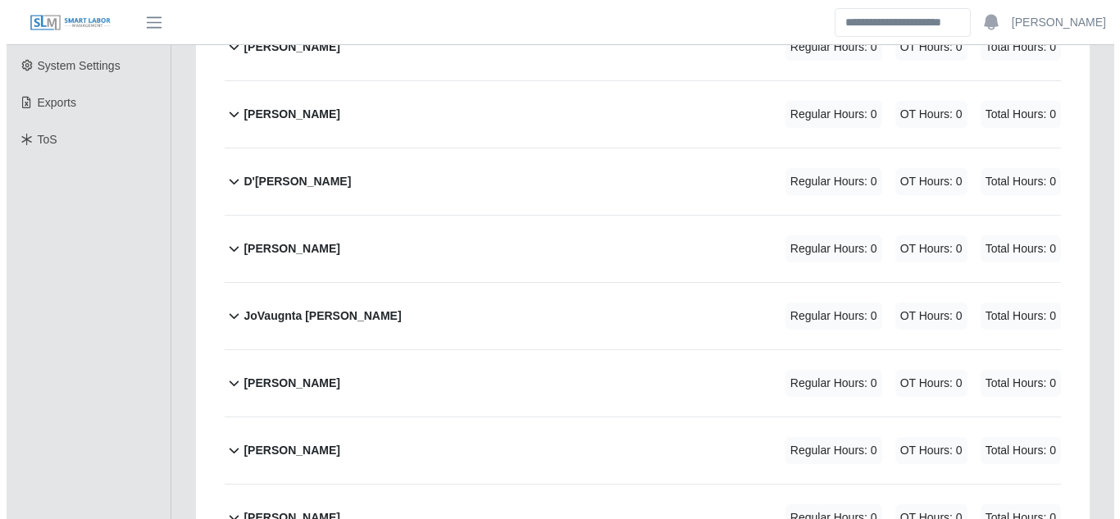
scroll to position [410, 0]
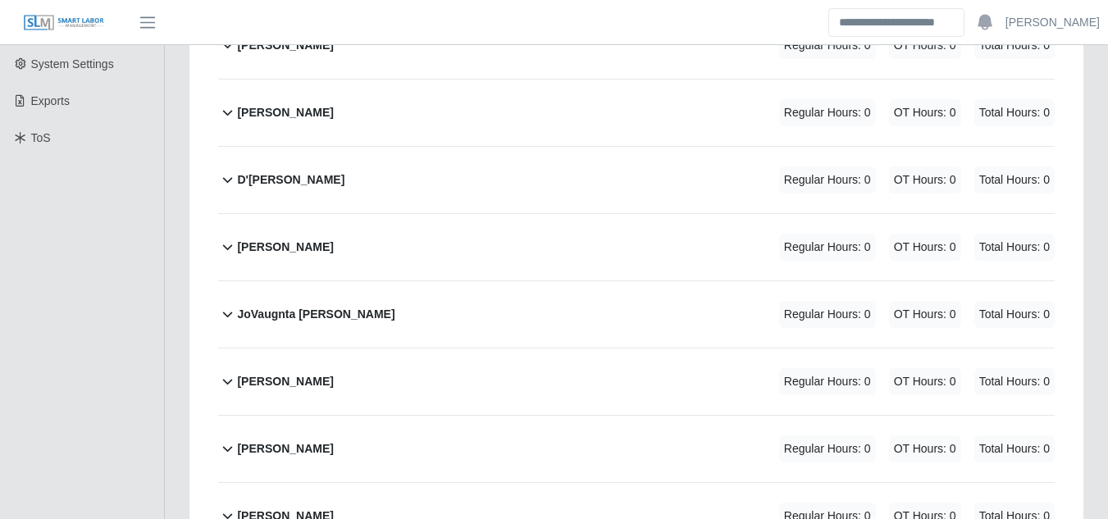
click at [320, 306] on b "JoVaugnta Vestal Brent" at bounding box center [315, 314] width 157 height 17
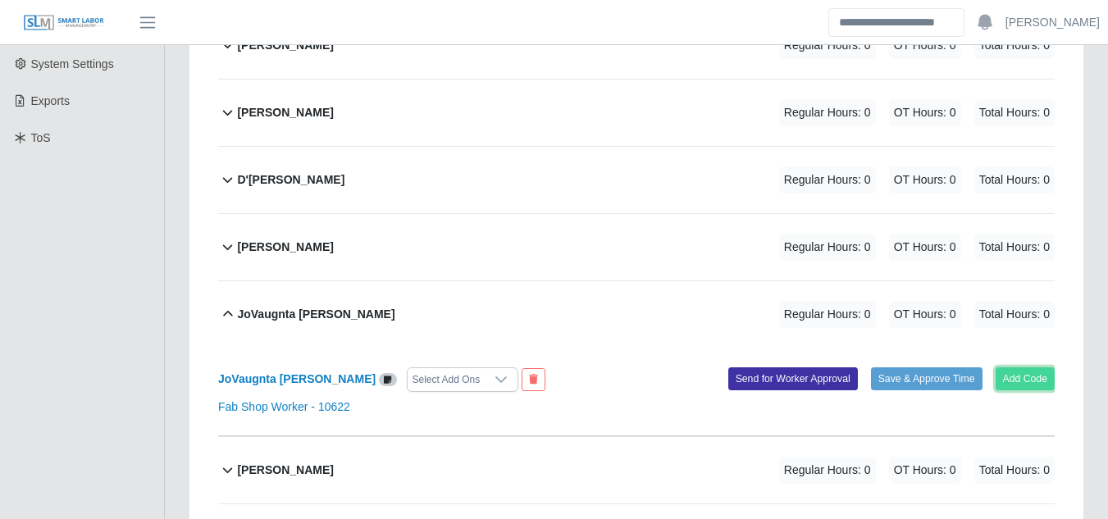
click at [1015, 367] on button "Add Code" at bounding box center [1025, 378] width 60 height 23
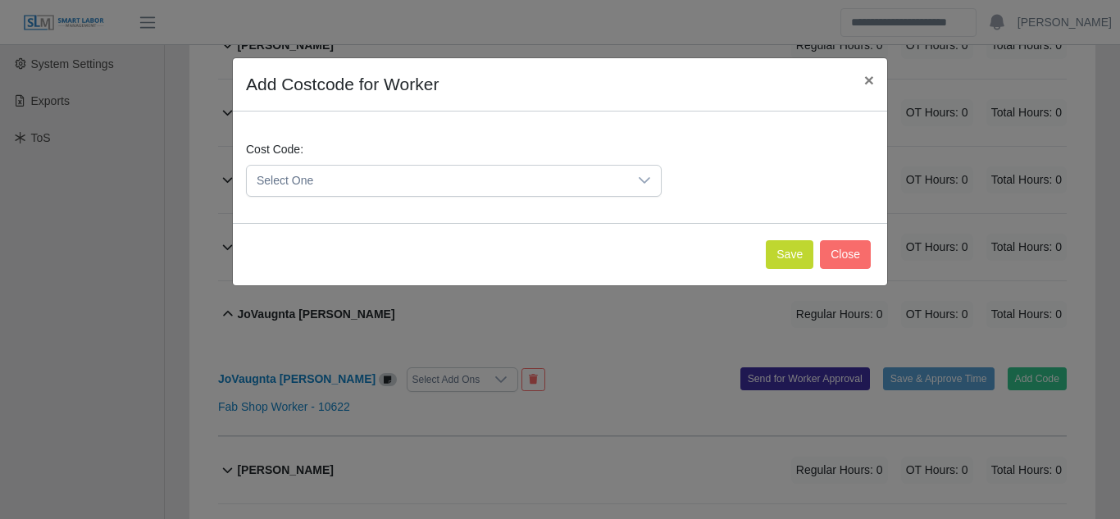
click at [648, 180] on icon at bounding box center [644, 180] width 13 height 13
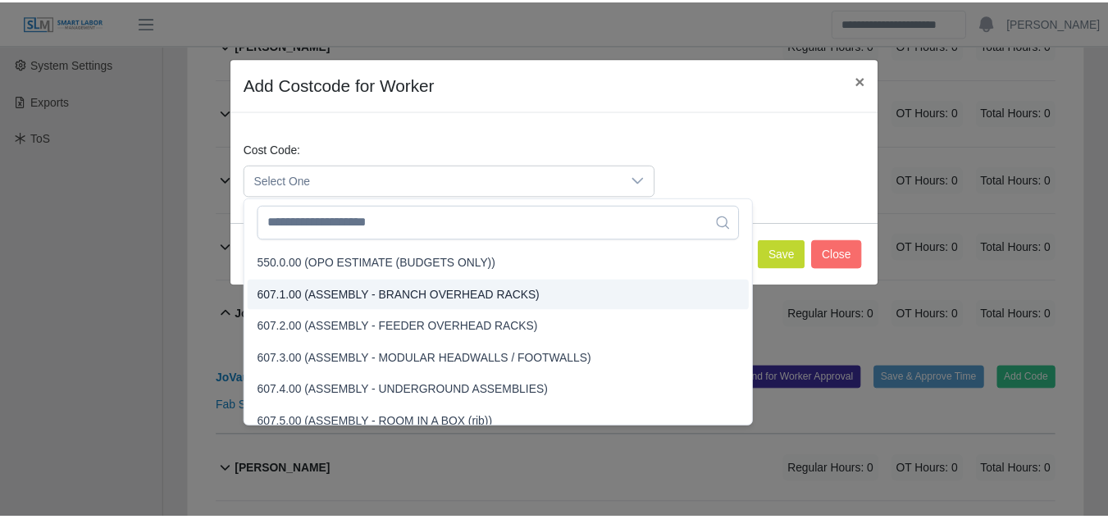
scroll to position [3853, 0]
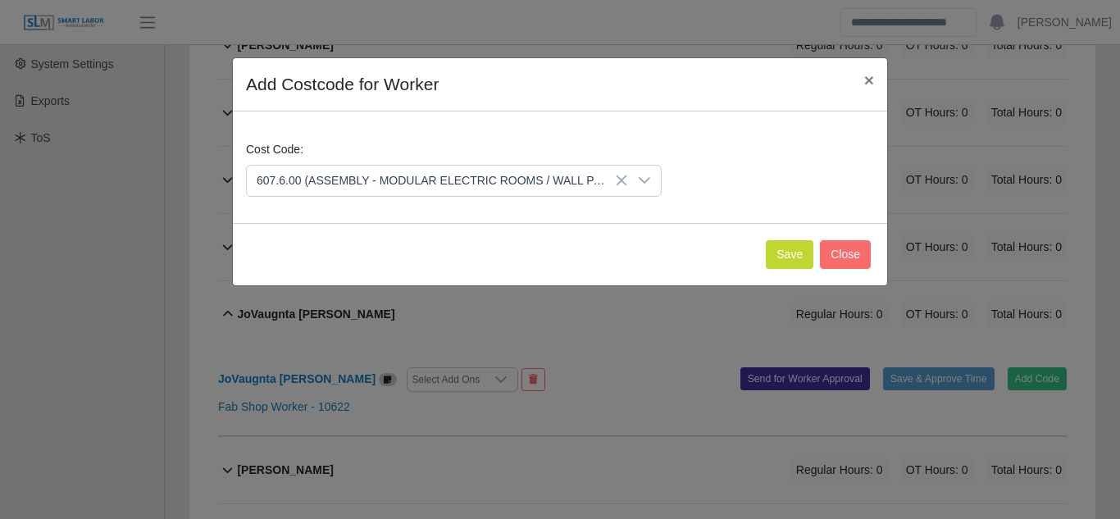
click at [316, 371] on span "607.6.00 (ASSEMBLY - MODULAR ELECTRIC ROOMS / WALL PANELS)" at bounding box center [449, 373] width 378 height 17
click at [774, 253] on button "Save" at bounding box center [790, 254] width 48 height 29
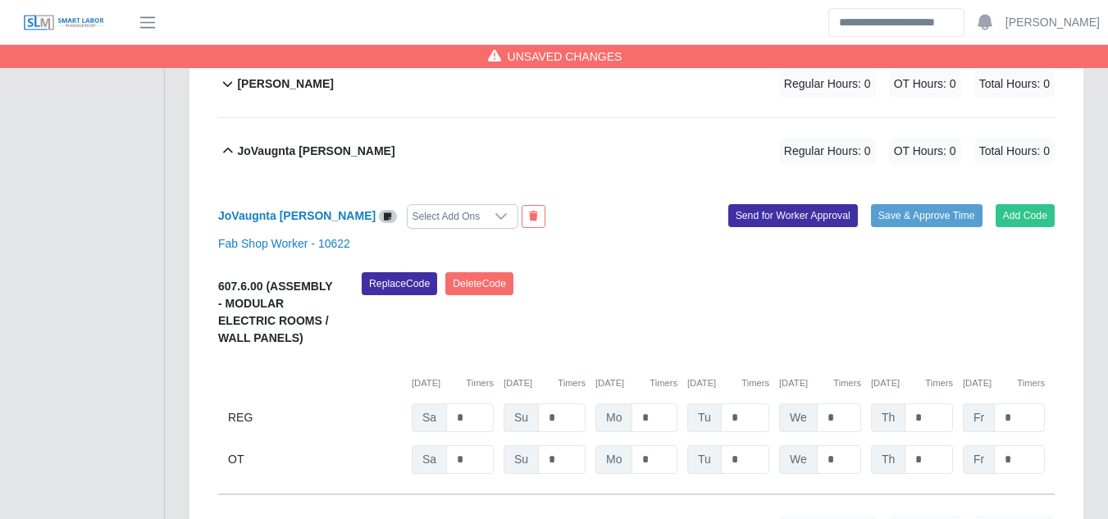
scroll to position [574, 0]
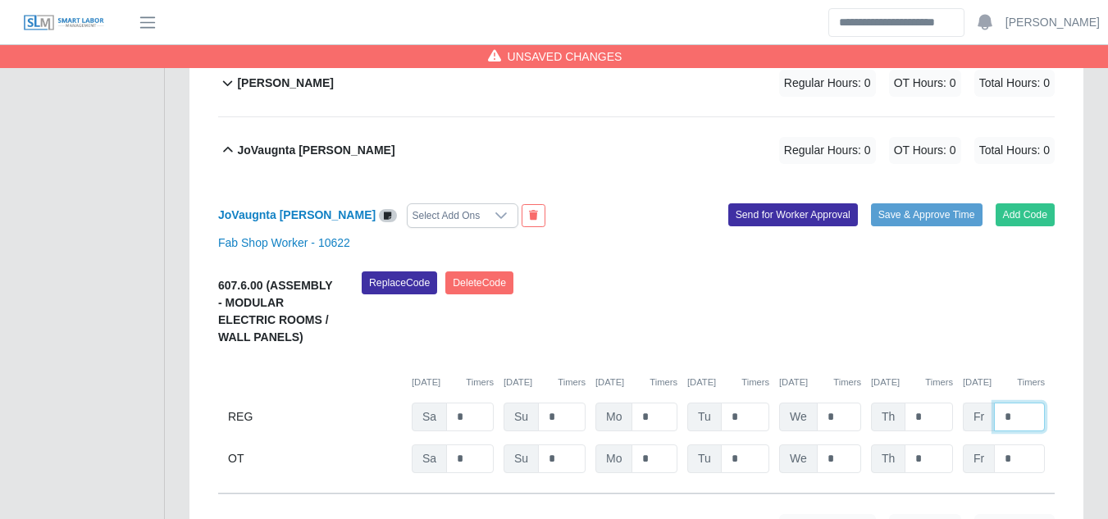
click at [1012, 403] on input "*" at bounding box center [1019, 417] width 51 height 29
type input "*"
click at [804, 203] on button "Send for Worker Approval" at bounding box center [793, 214] width 130 height 23
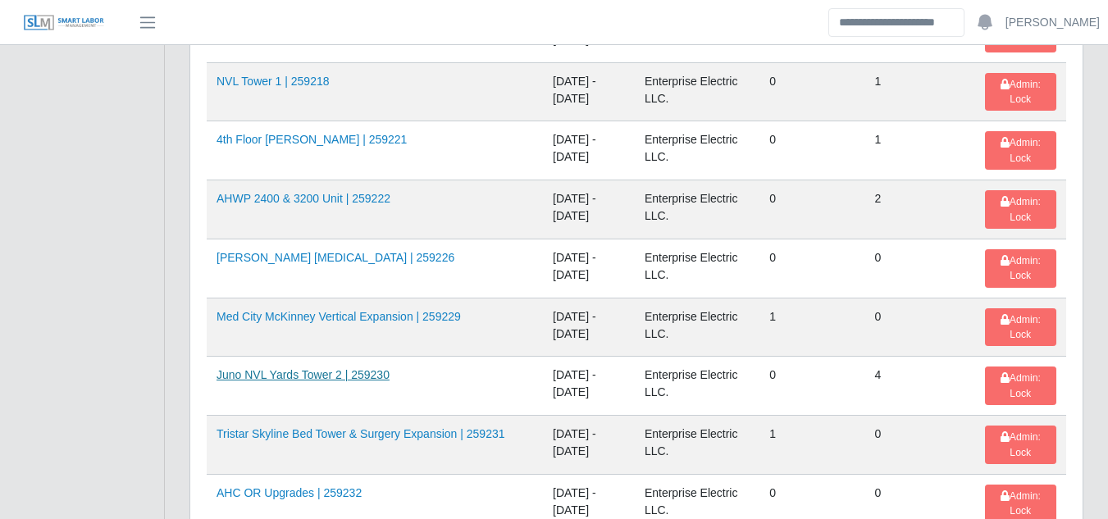
scroll to position [2602, 0]
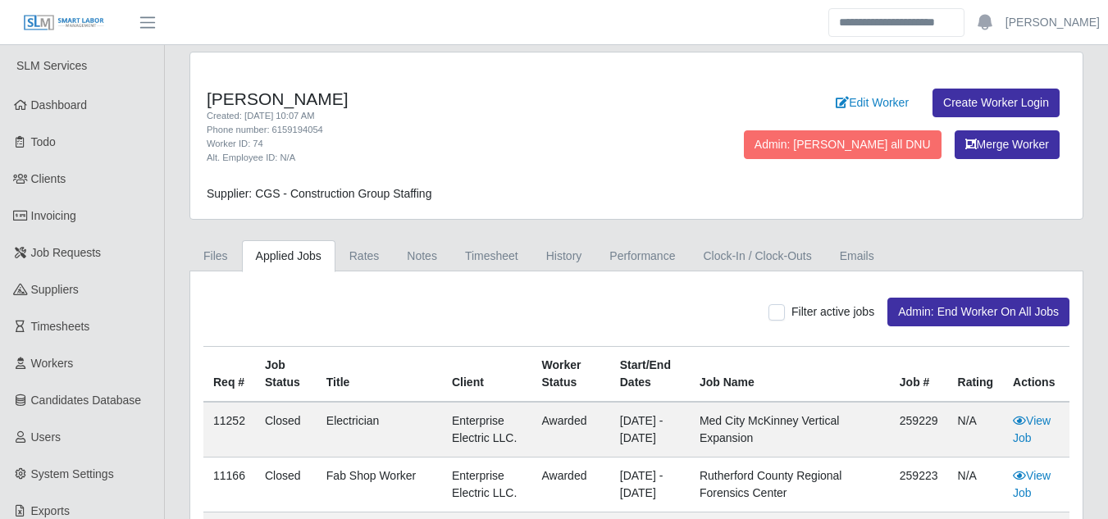
scroll to position [82, 0]
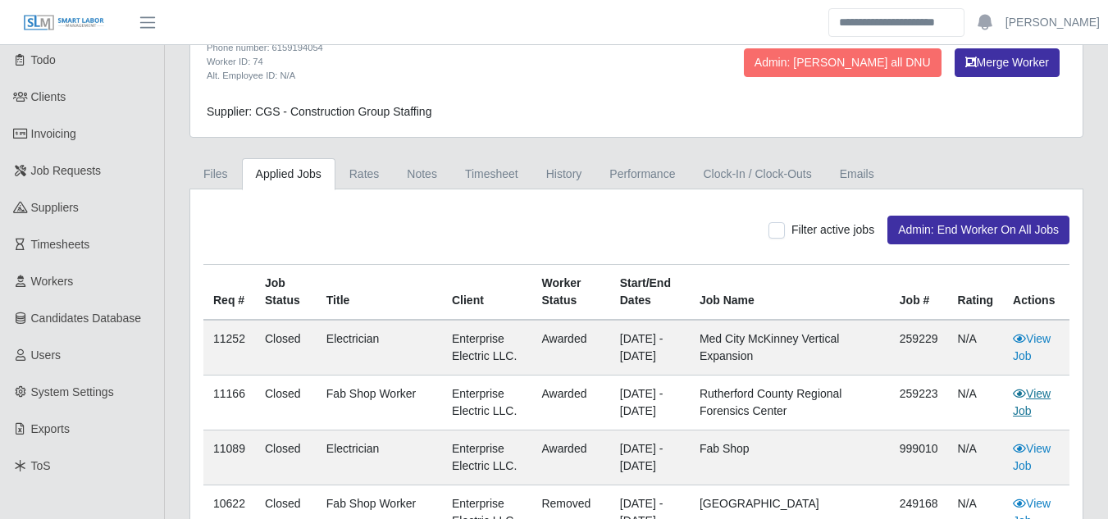
click at [1029, 393] on link "View Job" at bounding box center [1031, 402] width 38 height 30
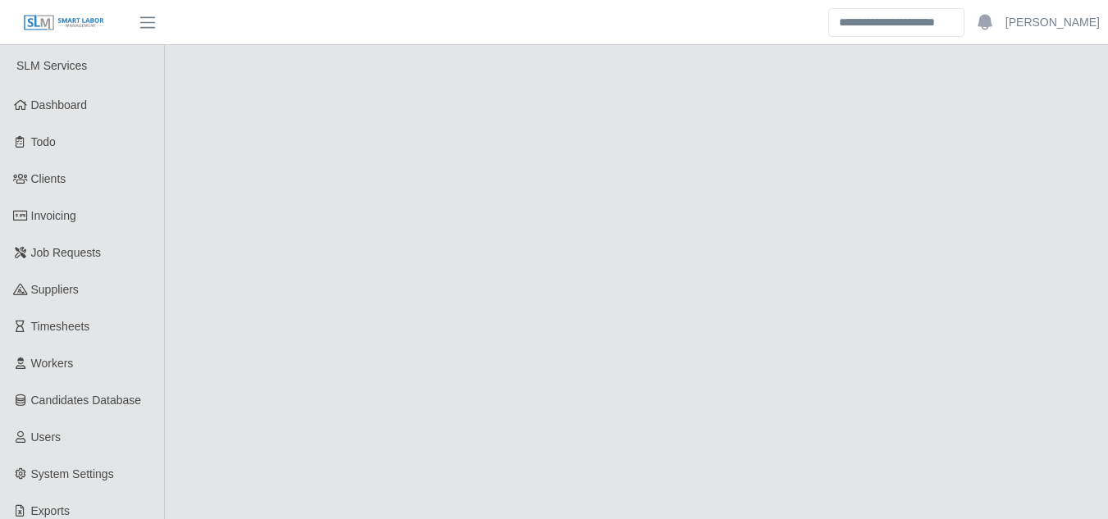
select select "******"
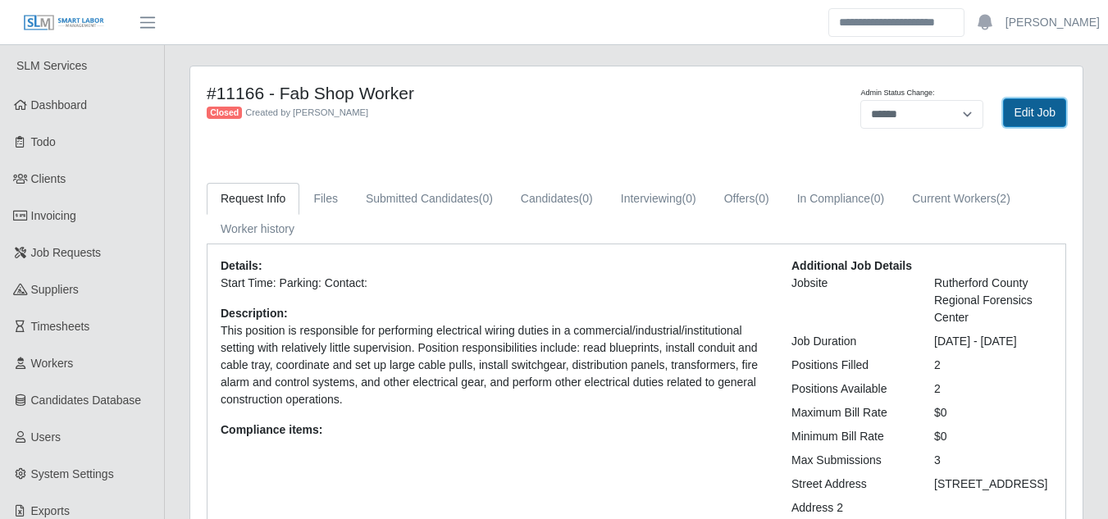
click at [1036, 105] on link "Edit Job" at bounding box center [1034, 112] width 63 height 29
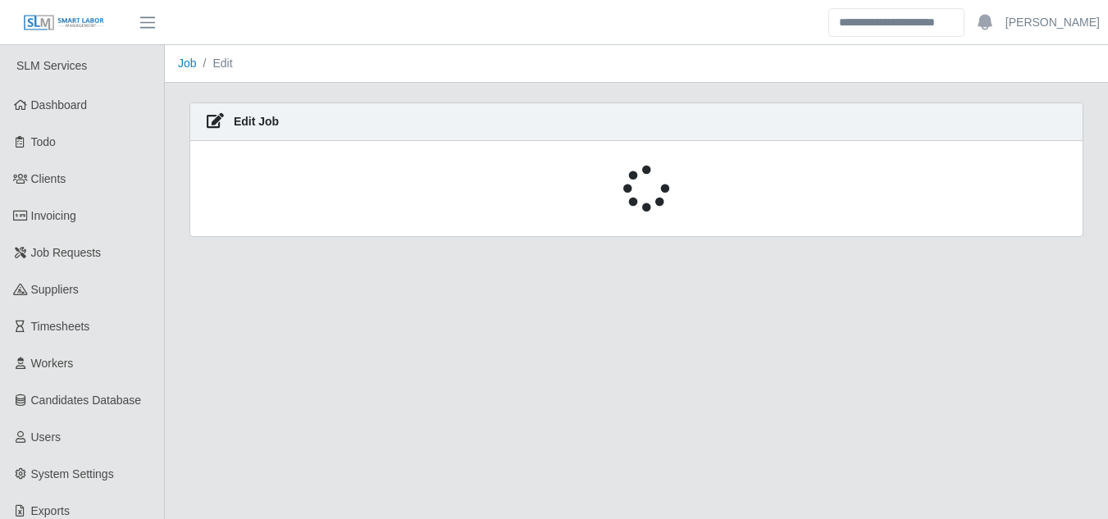
select select "******"
select select "****"
select select "***"
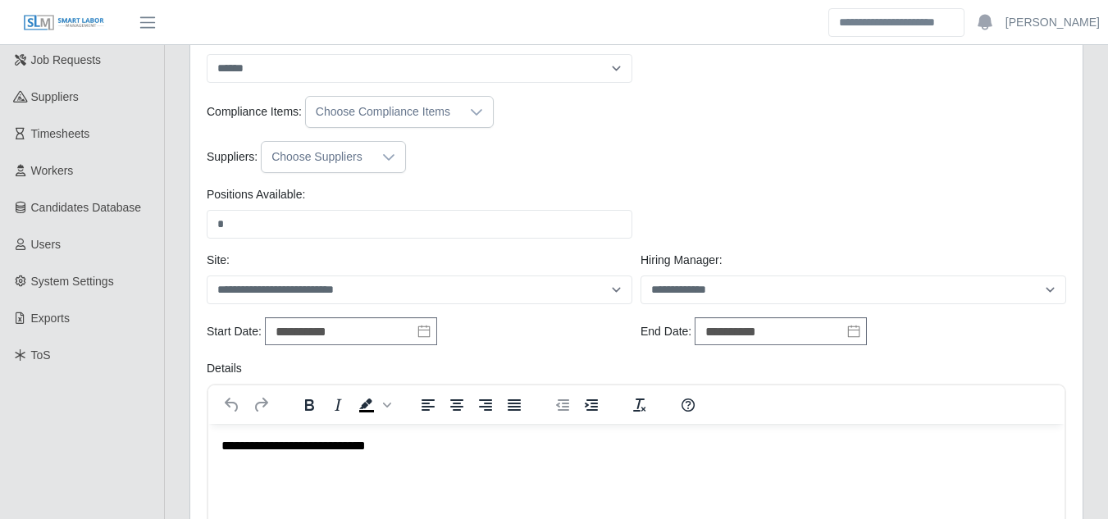
scroll to position [246, 0]
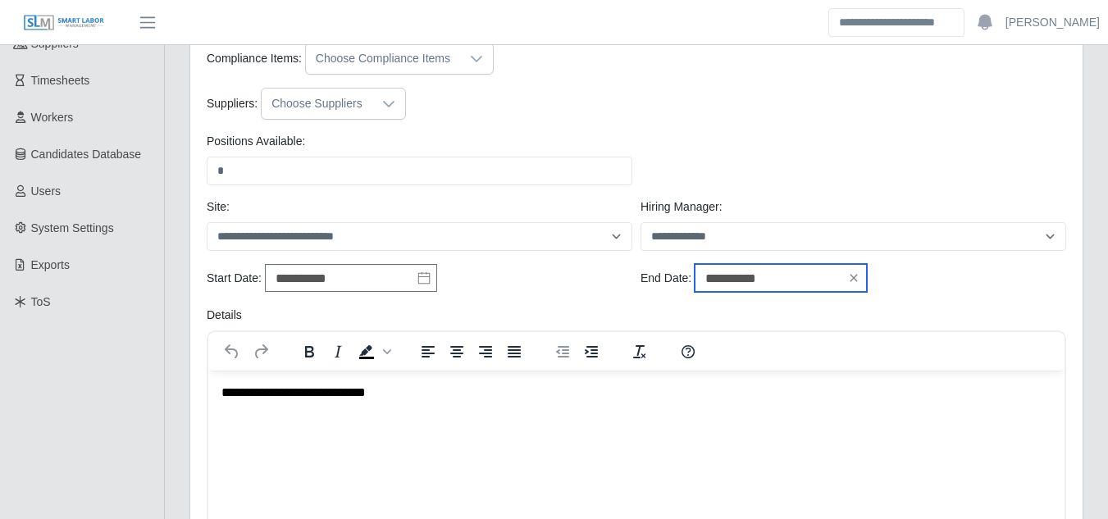
click at [798, 275] on input "**********" at bounding box center [780, 278] width 172 height 28
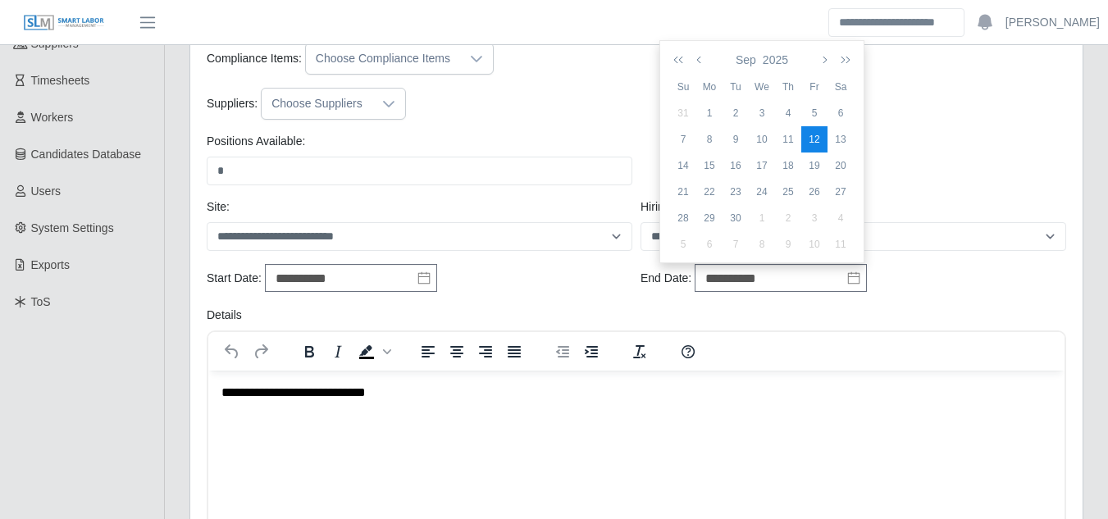
click at [810, 139] on div "12" at bounding box center [814, 139] width 26 height 15
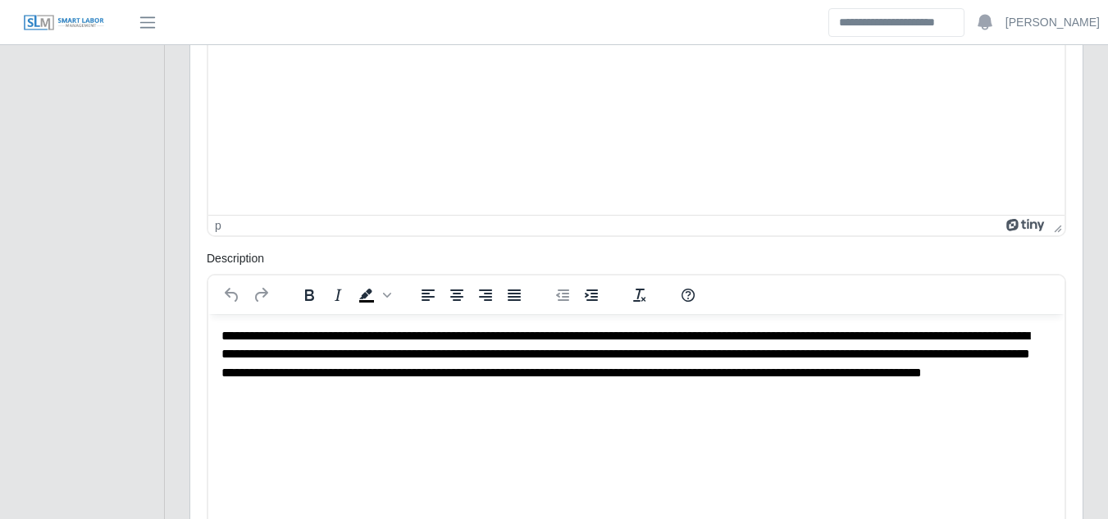
scroll to position [1007, 0]
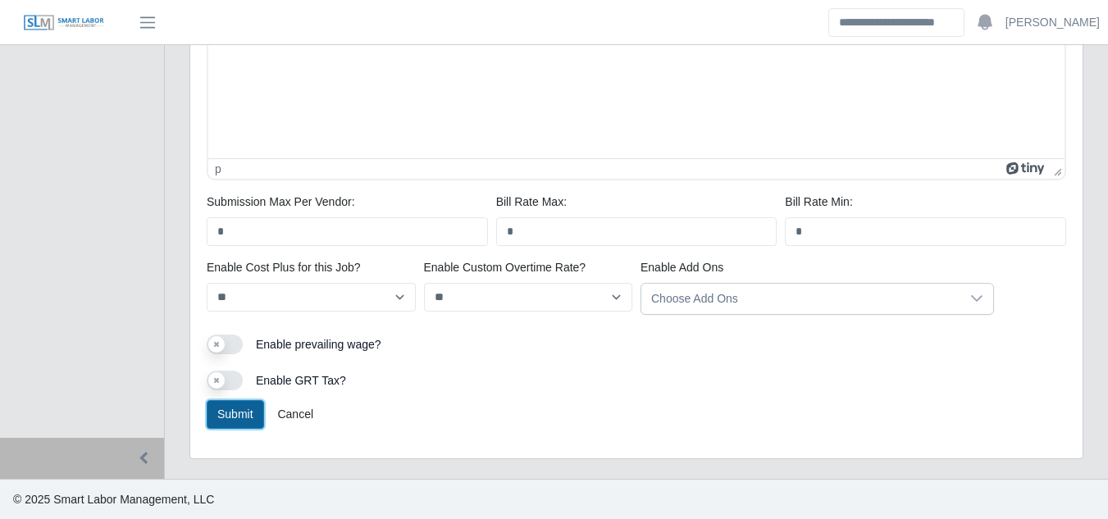
click at [231, 409] on button "Submit" at bounding box center [235, 414] width 57 height 29
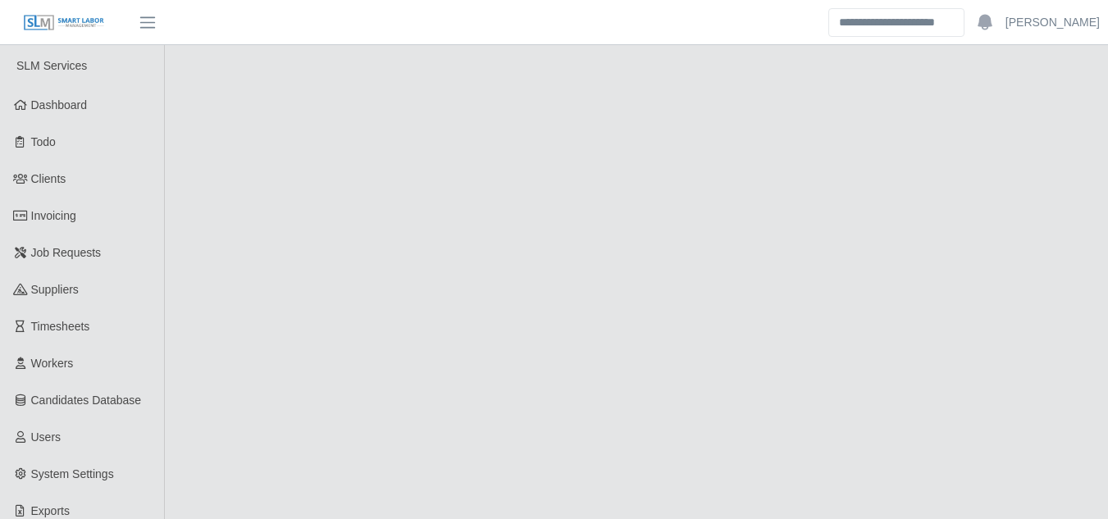
select select "******"
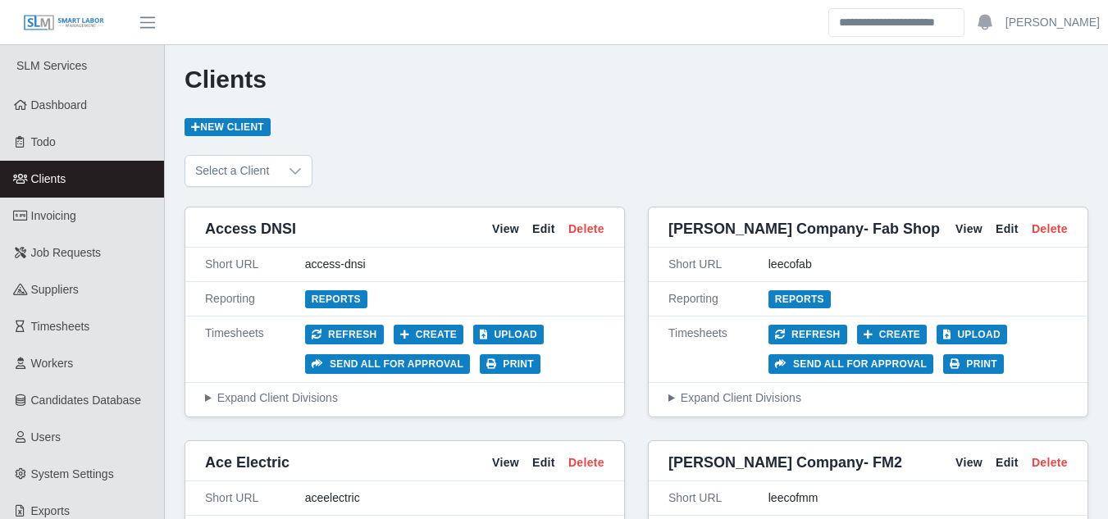
scroll to position [4263, 0]
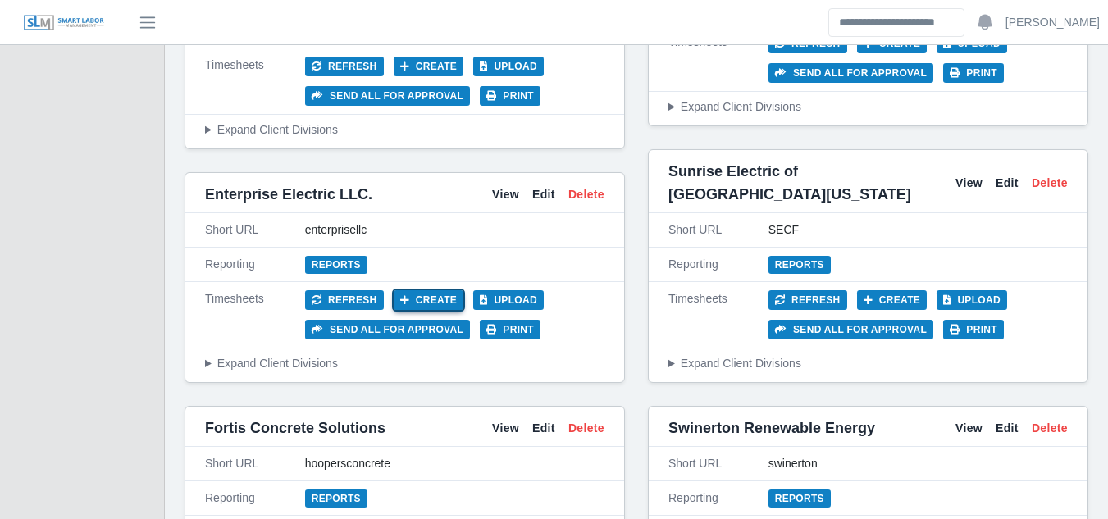
click at [420, 290] on button "Create" at bounding box center [429, 300] width 71 height 20
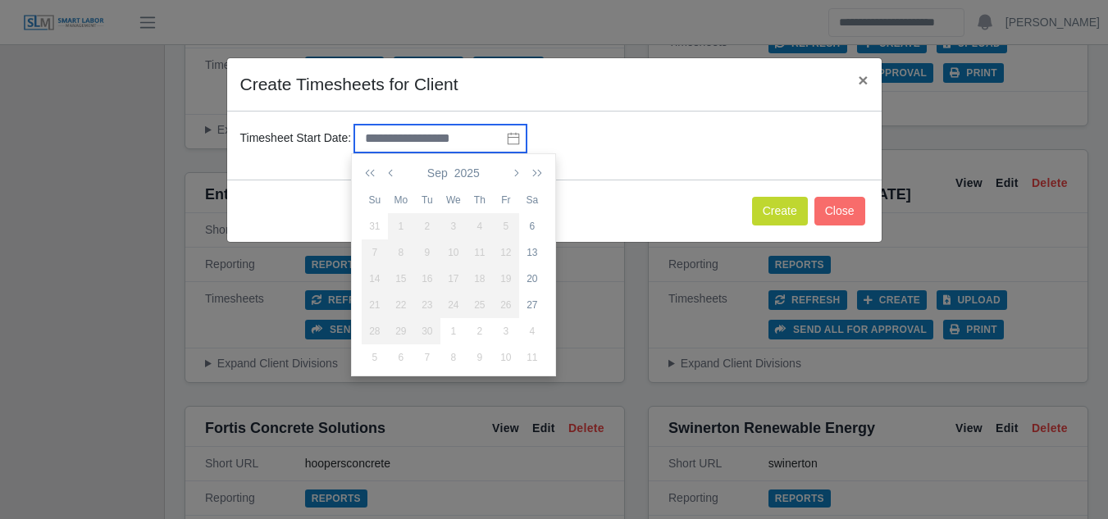
click at [491, 140] on input "text" at bounding box center [440, 139] width 172 height 28
click at [530, 227] on div "6" at bounding box center [532, 226] width 26 height 15
type input "**********"
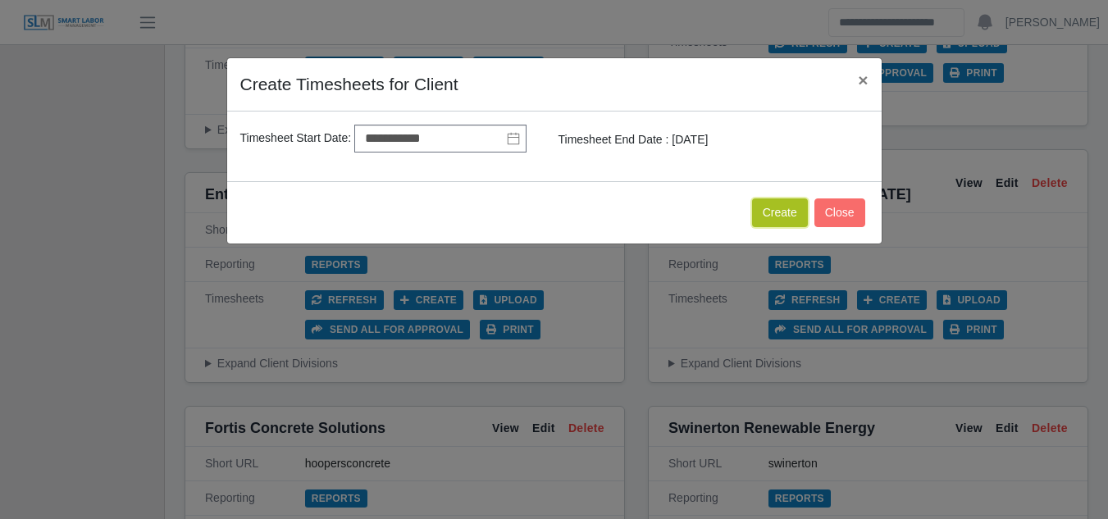
click at [775, 216] on button "Create" at bounding box center [780, 212] width 56 height 29
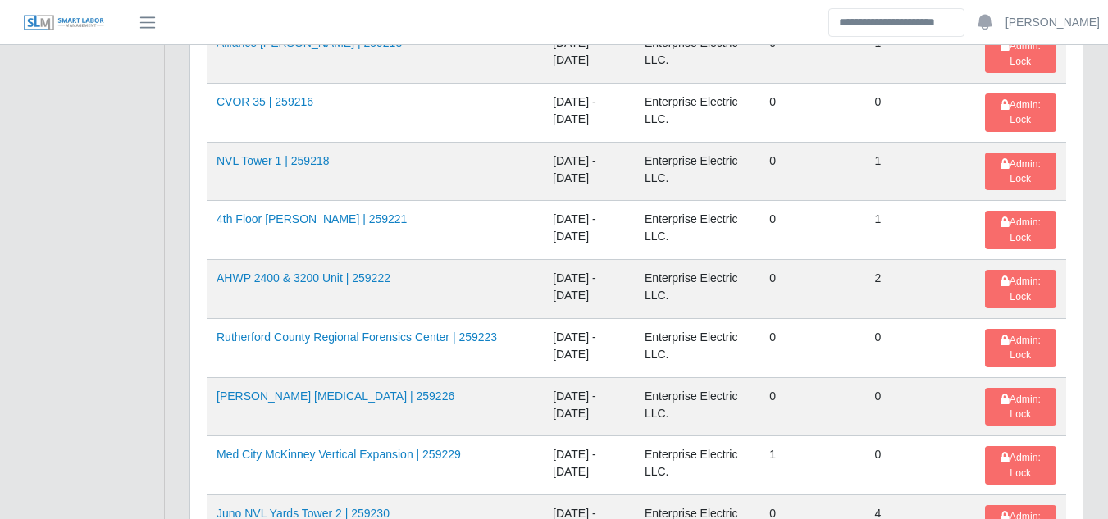
scroll to position [2541, 0]
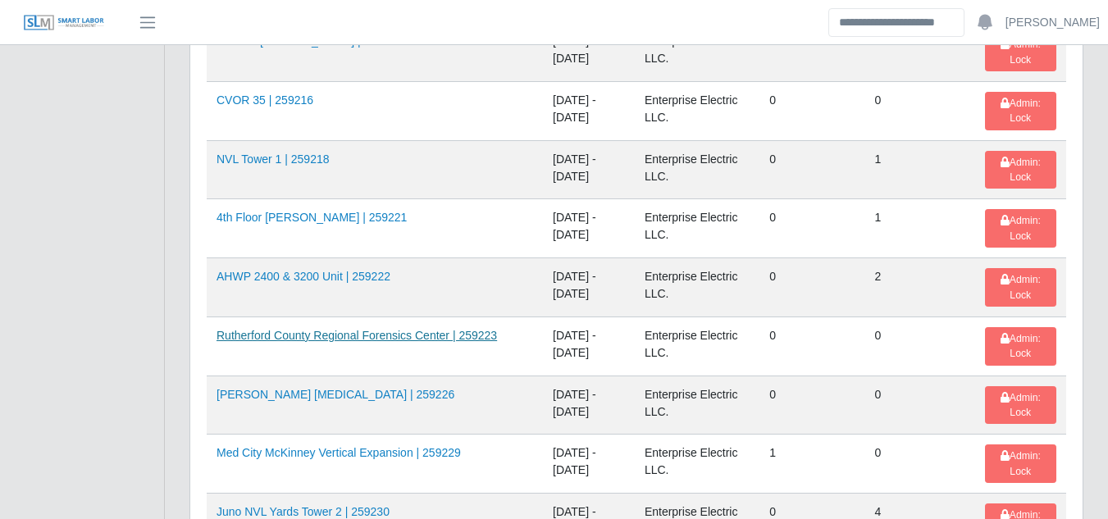
click at [342, 339] on link "Rutherford County Regional Forensics Center | 259223" at bounding box center [356, 335] width 280 height 13
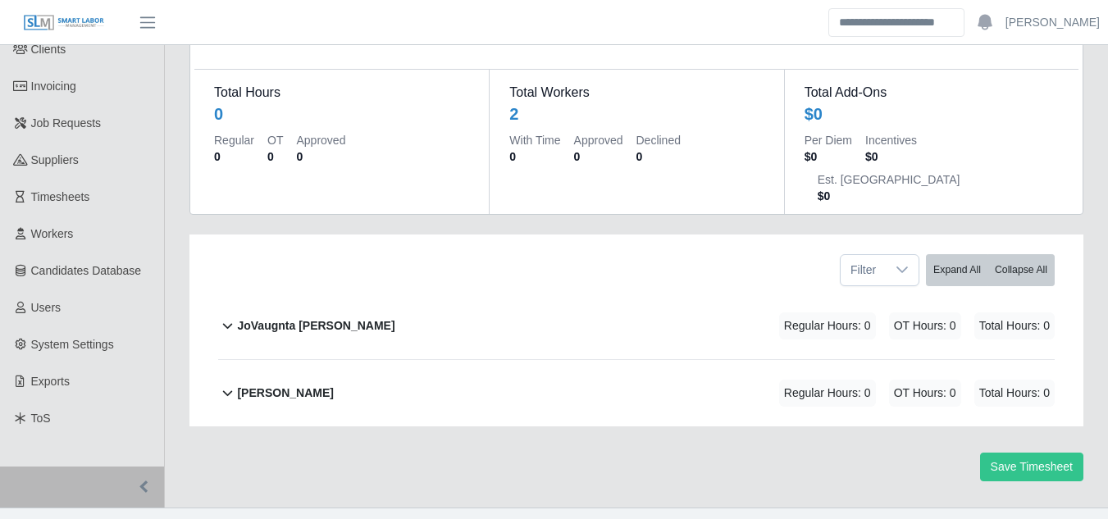
click at [299, 384] on b "[PERSON_NAME]" at bounding box center [285, 392] width 96 height 17
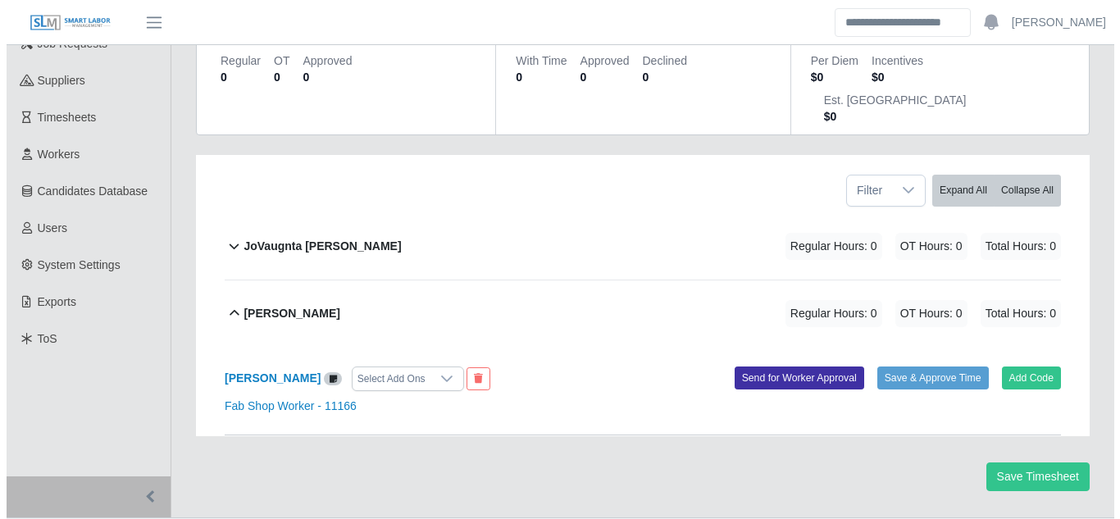
scroll to position [208, 0]
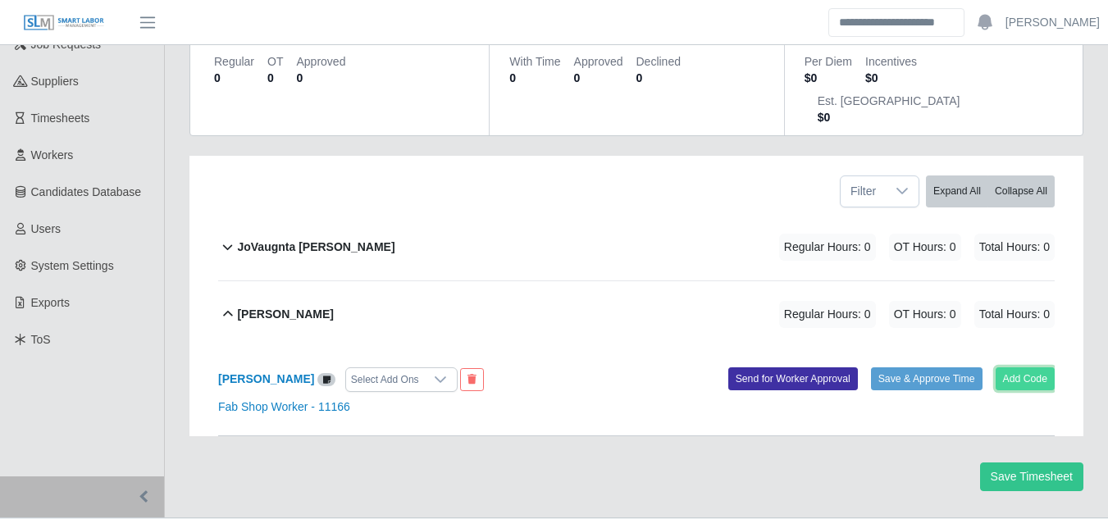
click at [1027, 367] on button "Add Code" at bounding box center [1025, 378] width 60 height 23
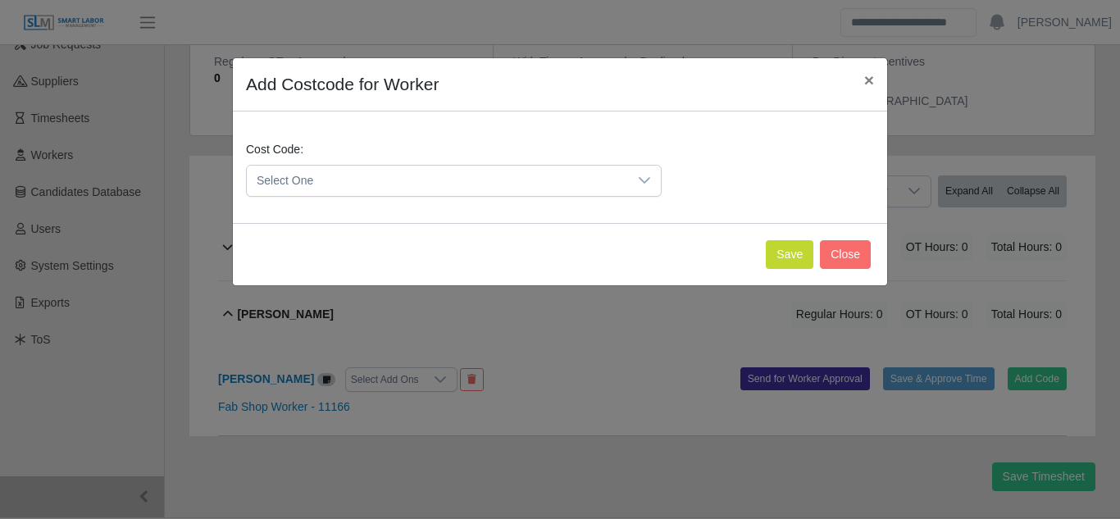
click at [634, 184] on div at bounding box center [644, 181] width 33 height 30
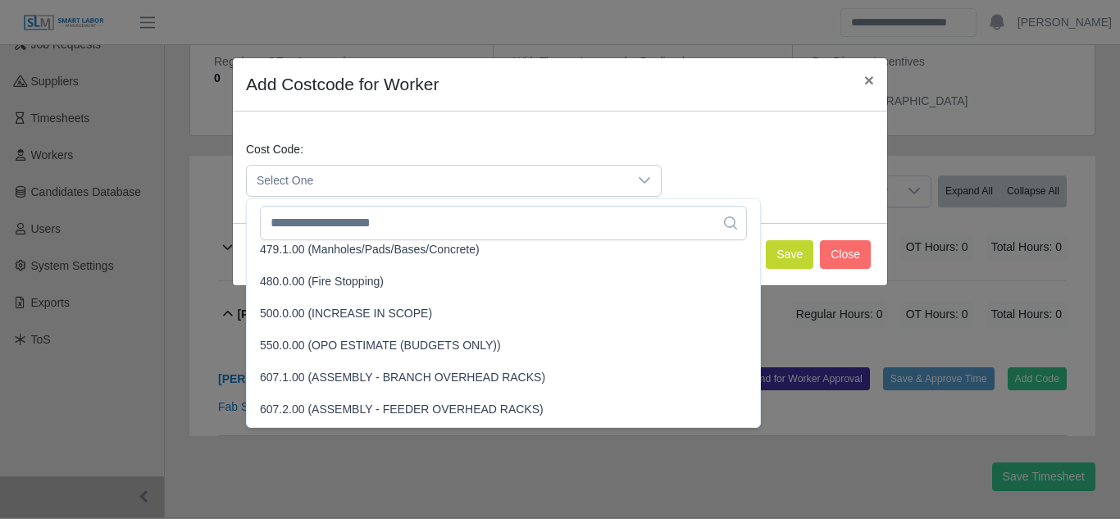
scroll to position [3771, 0]
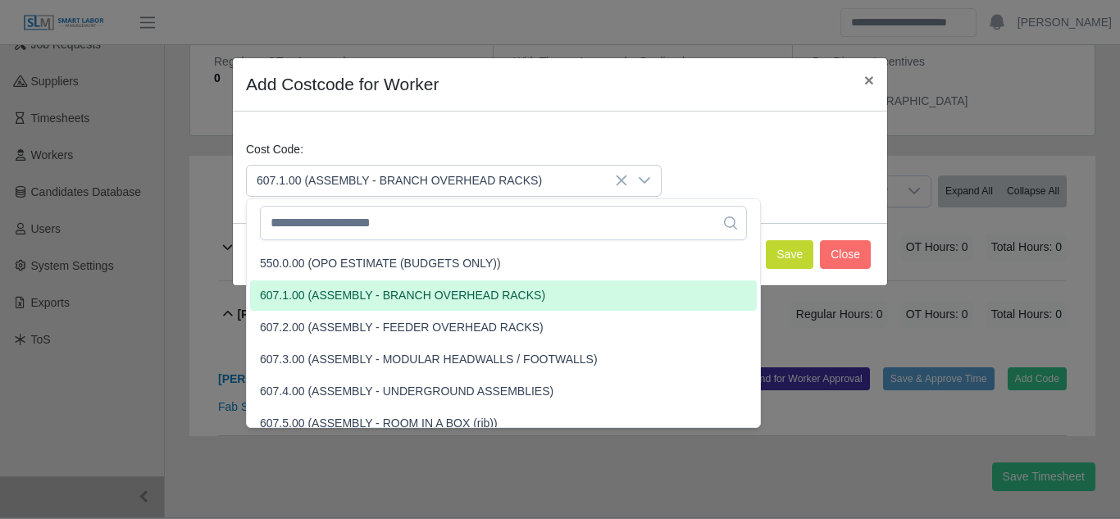
click at [322, 302] on span "607.1.00 (ASSEMBLY - BRANCH OVERHEAD RACKS)" at bounding box center [402, 295] width 285 height 17
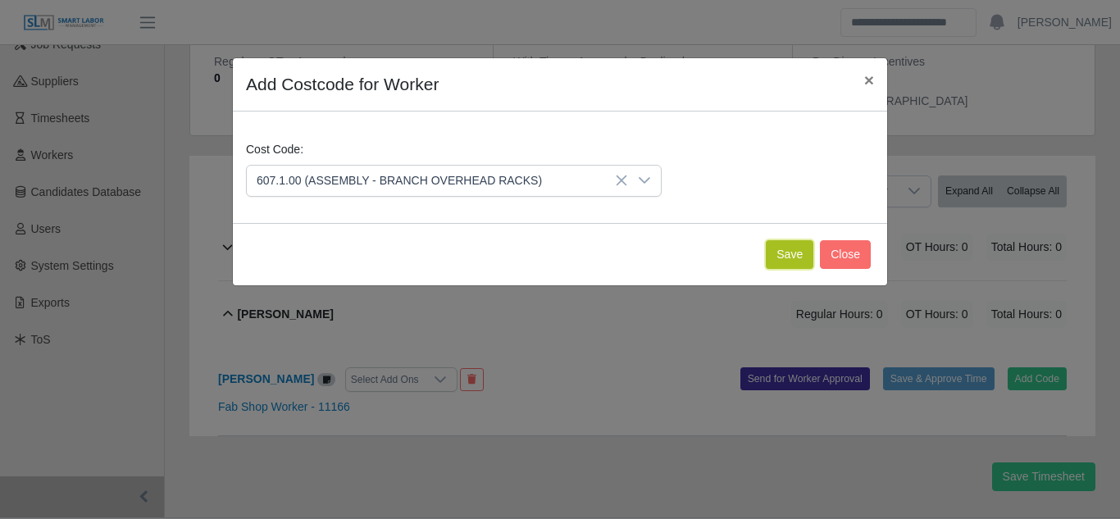
click at [789, 255] on button "Save" at bounding box center [790, 254] width 48 height 29
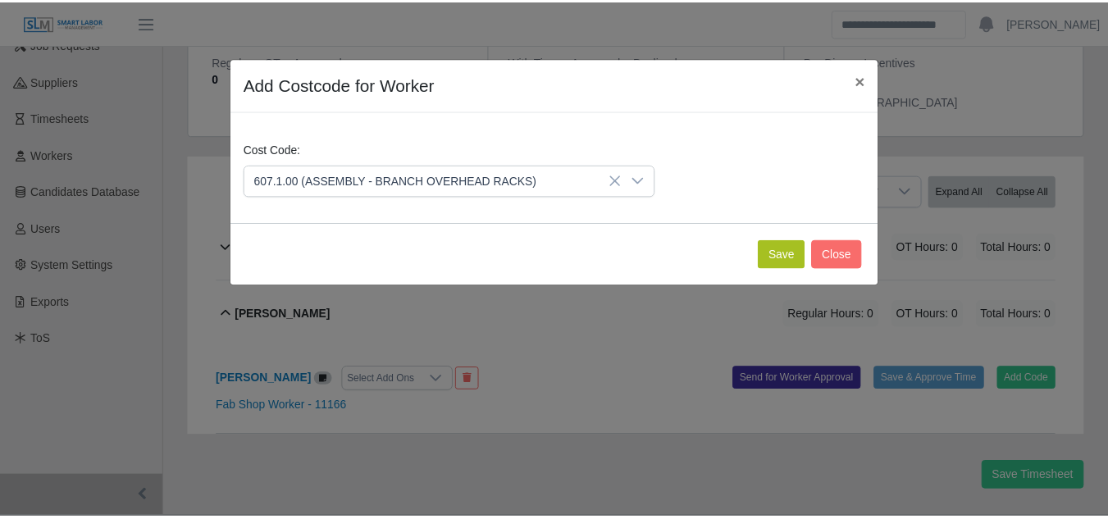
scroll to position [412, 0]
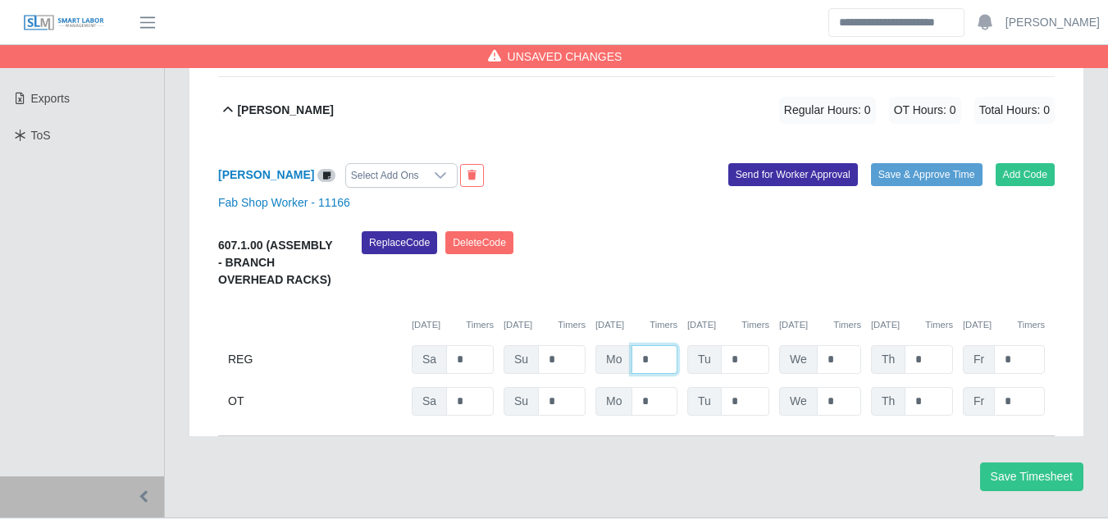
click at [664, 345] on input "*" at bounding box center [654, 359] width 46 height 29
type input "***"
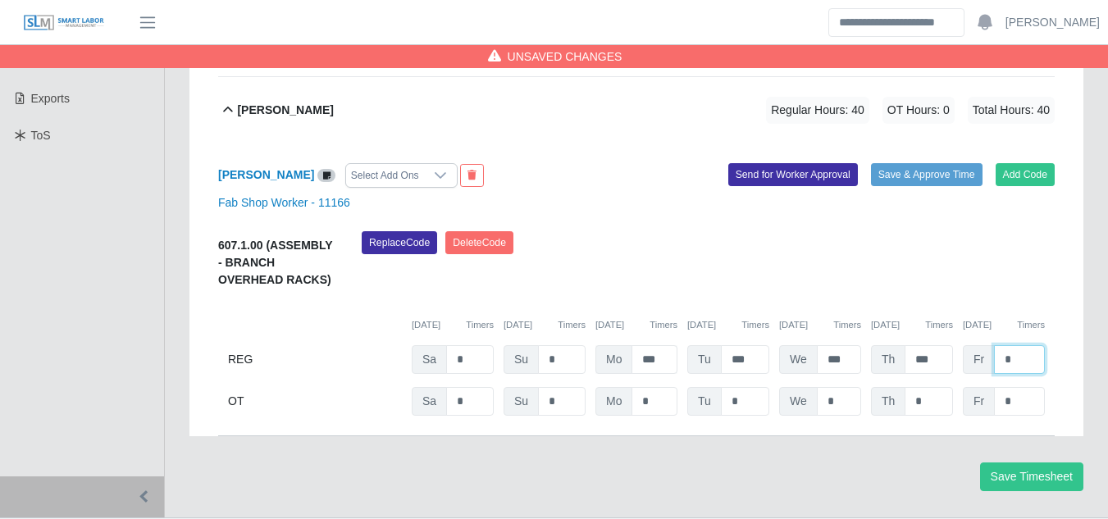
type input "*"
click at [804, 163] on button "Send for Worker Approval" at bounding box center [793, 174] width 130 height 23
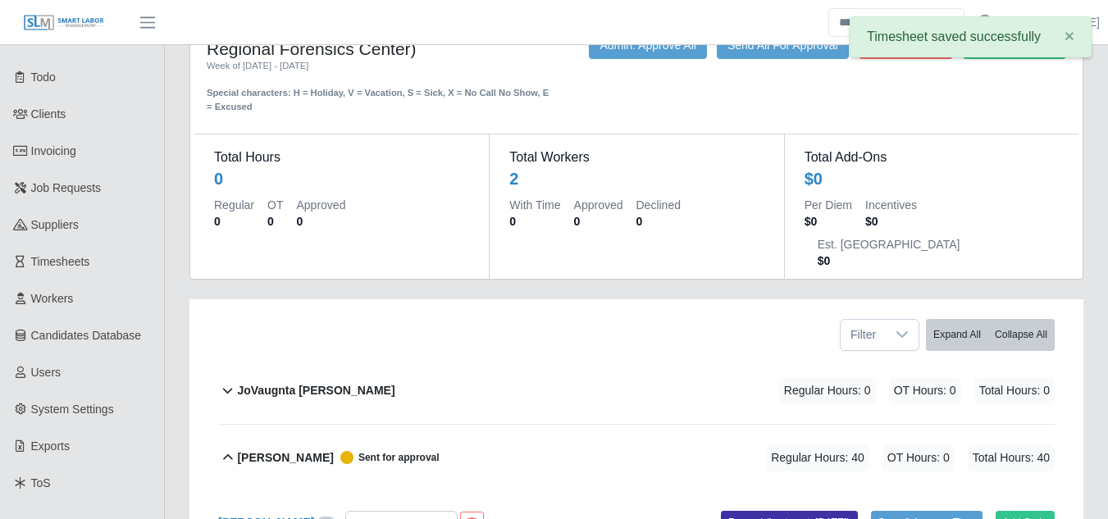
scroll to position [0, 0]
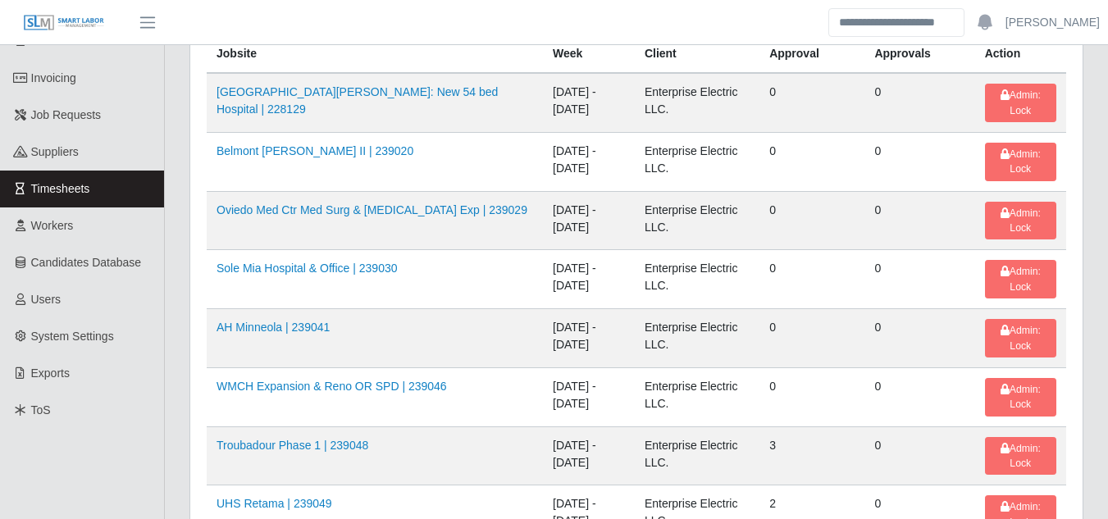
scroll to position [164, 0]
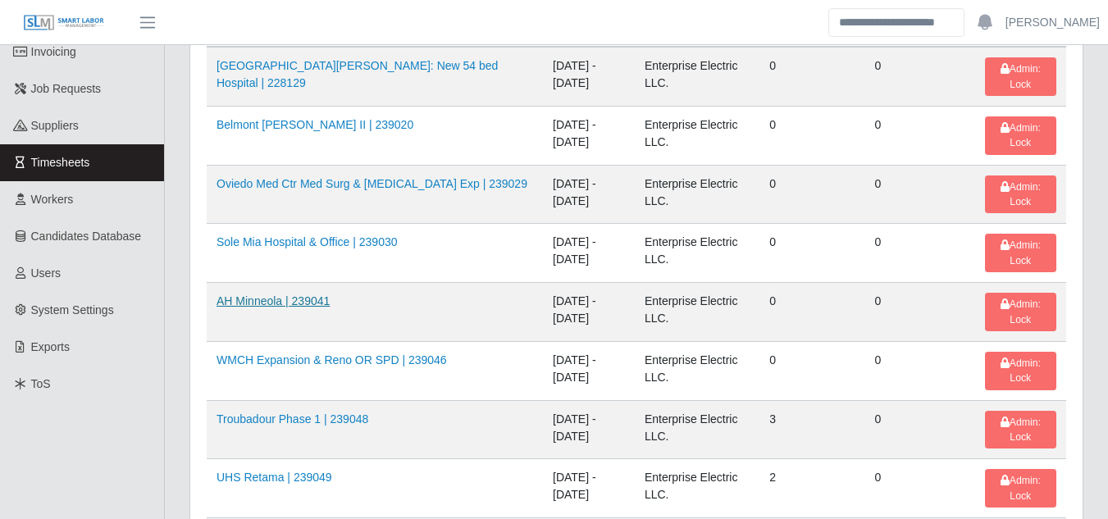
click at [284, 307] on link "AH Minneola | 239041" at bounding box center [272, 300] width 113 height 13
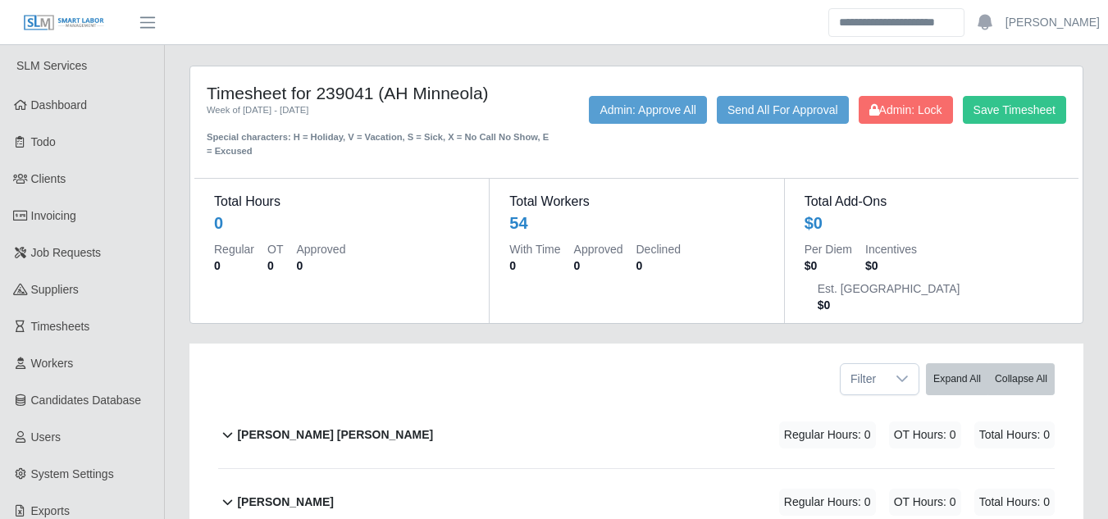
click at [312, 426] on b "[PERSON_NAME] [PERSON_NAME]" at bounding box center [335, 434] width 196 height 17
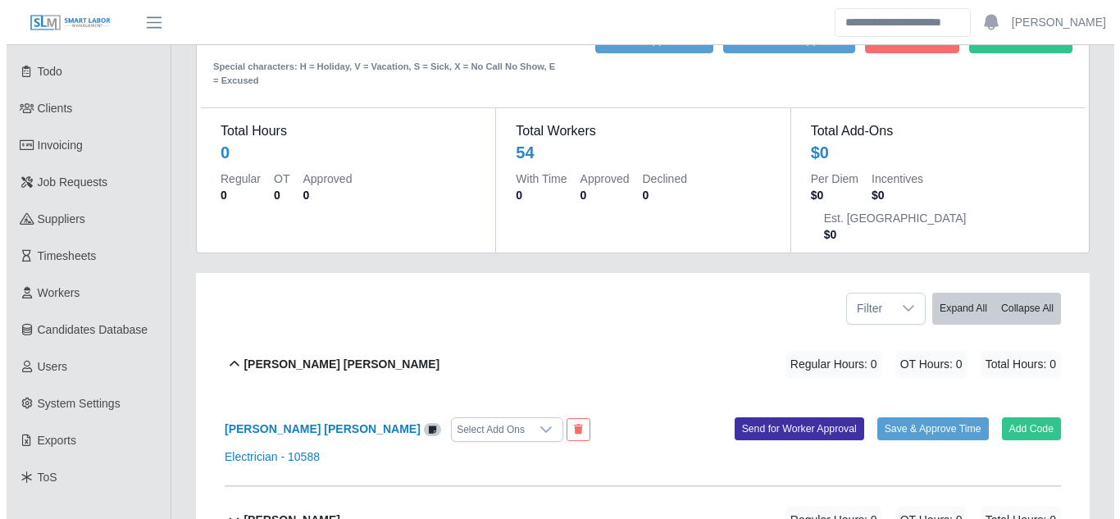
scroll to position [164, 0]
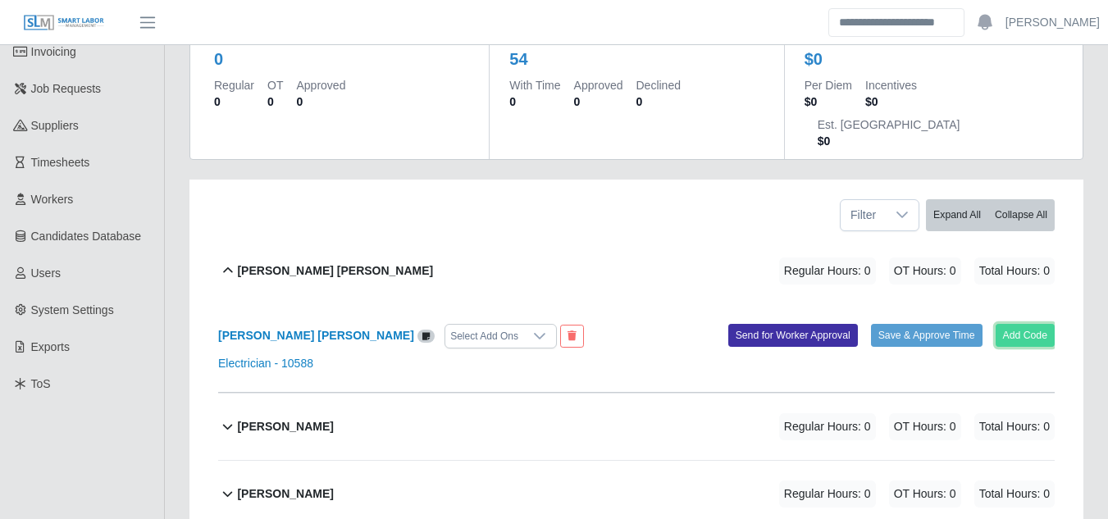
click at [1022, 324] on button "Add Code" at bounding box center [1025, 335] width 60 height 23
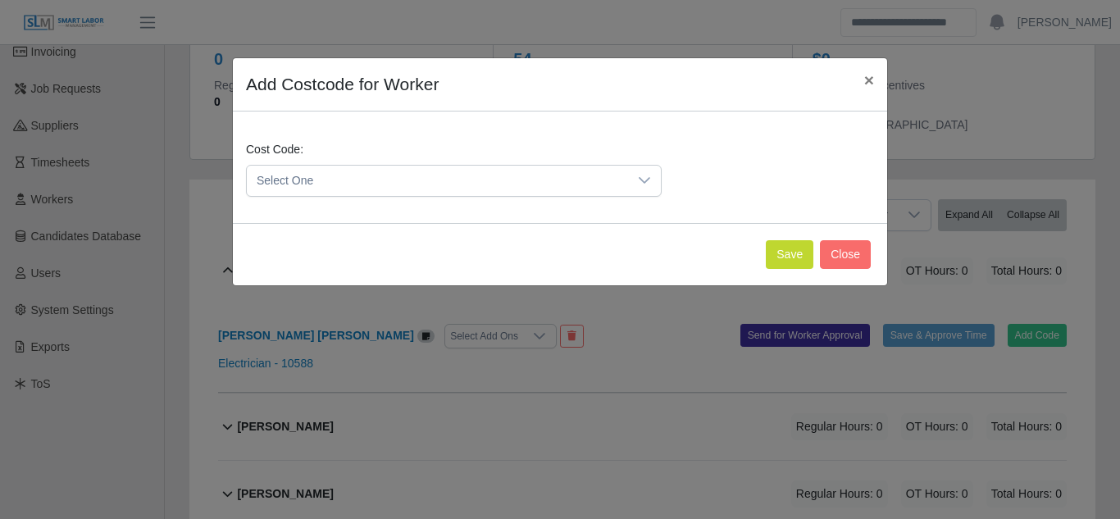
click at [632, 180] on div at bounding box center [644, 181] width 33 height 30
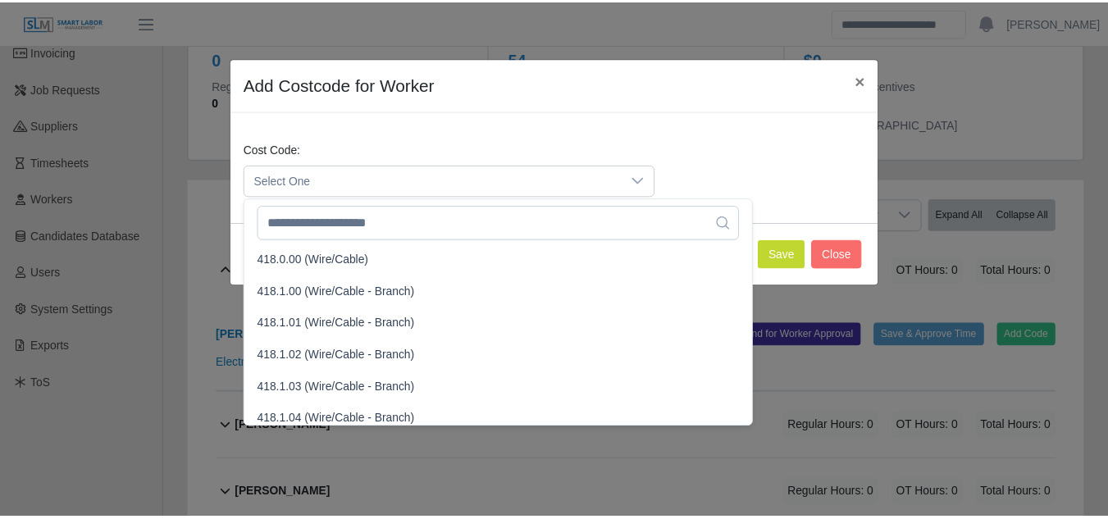
scroll to position [656, 0]
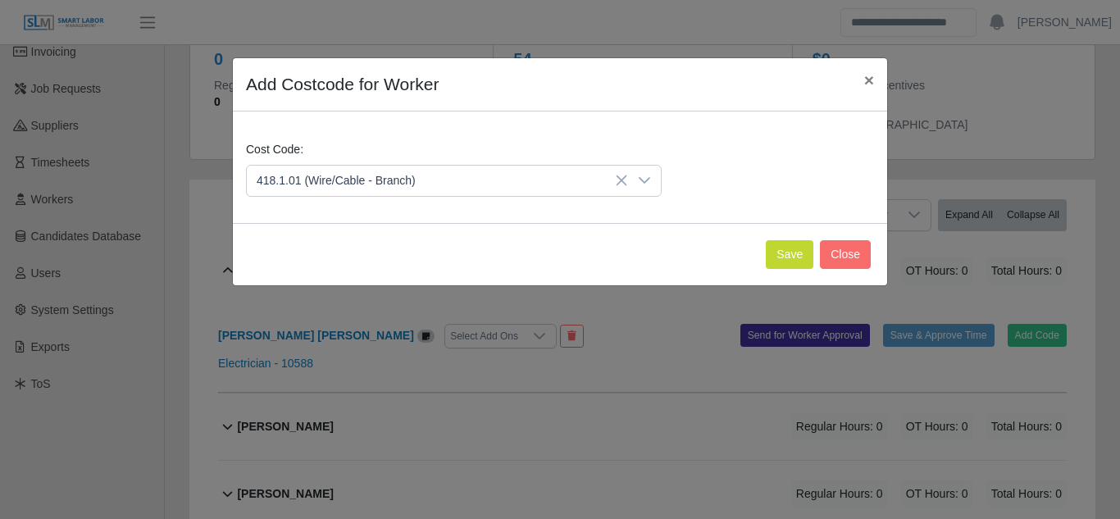
click at [316, 311] on span "418.1.01 (Wire/Cable - Branch)" at bounding box center [339, 309] width 159 height 17
click at [794, 254] on button "Save" at bounding box center [790, 254] width 48 height 29
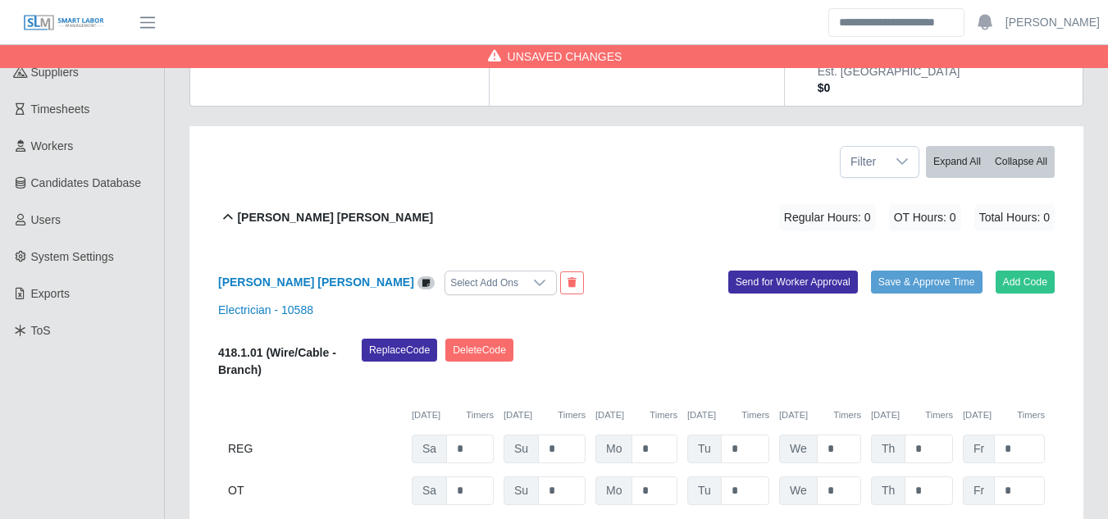
scroll to position [246, 0]
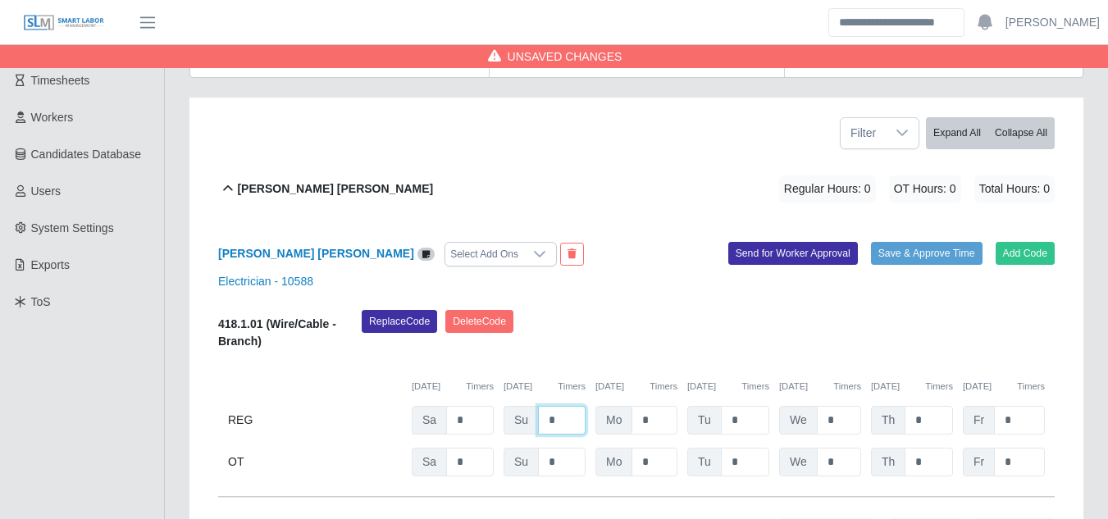
click at [561, 406] on input "*" at bounding box center [562, 420] width 48 height 29
type input "*"
type input "**"
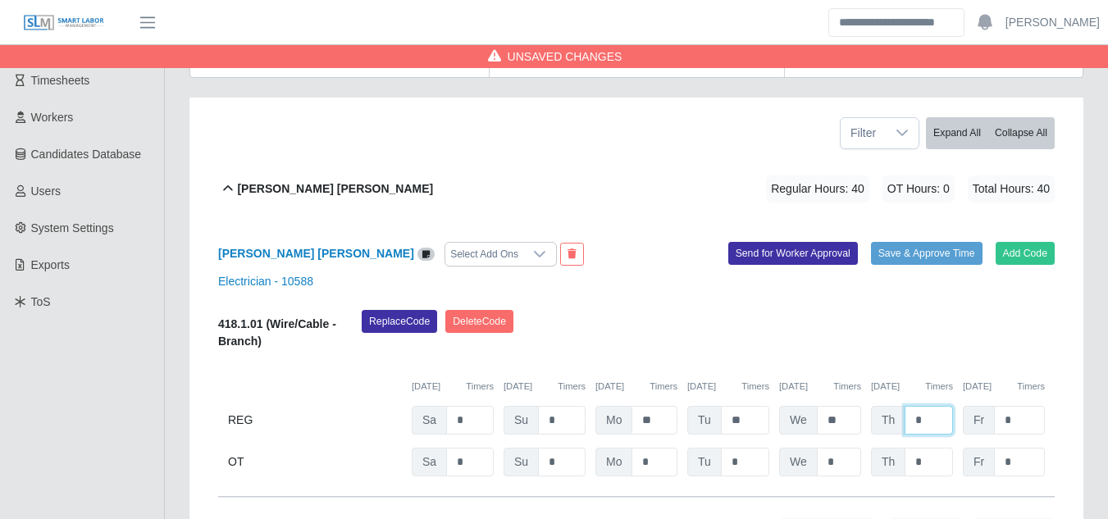
type input "*"
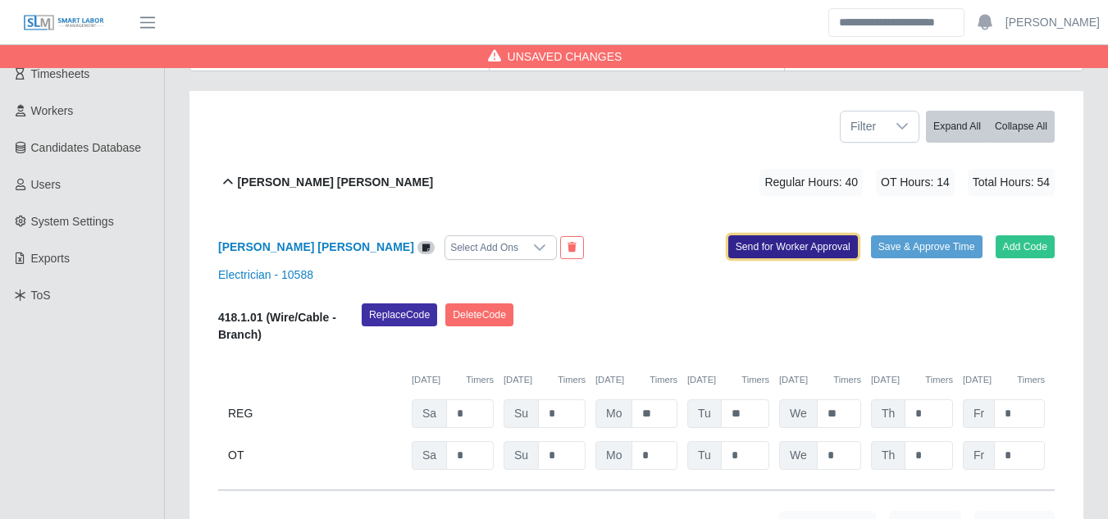
click at [758, 235] on button "Send for Worker Approval" at bounding box center [793, 246] width 130 height 23
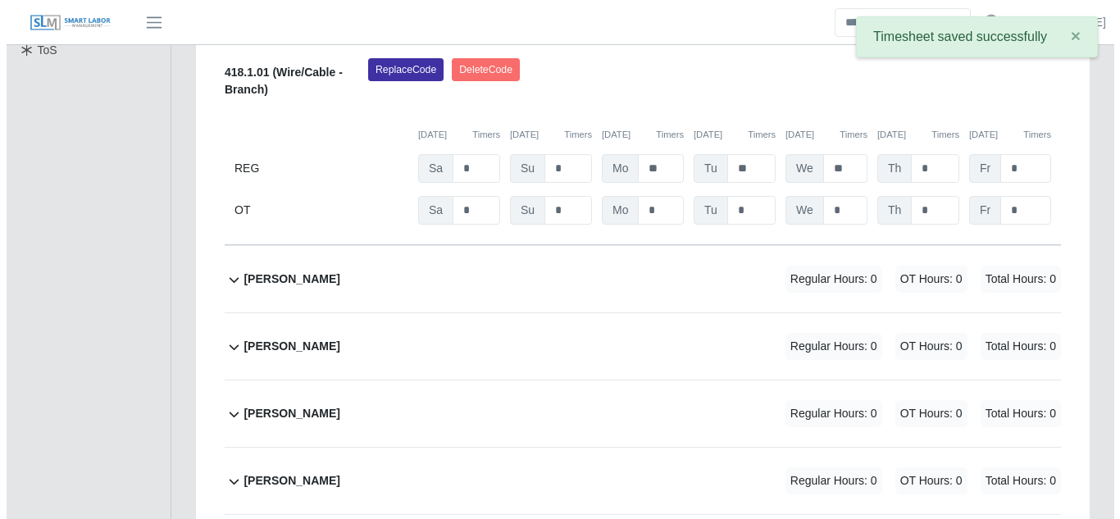
scroll to position [498, 0]
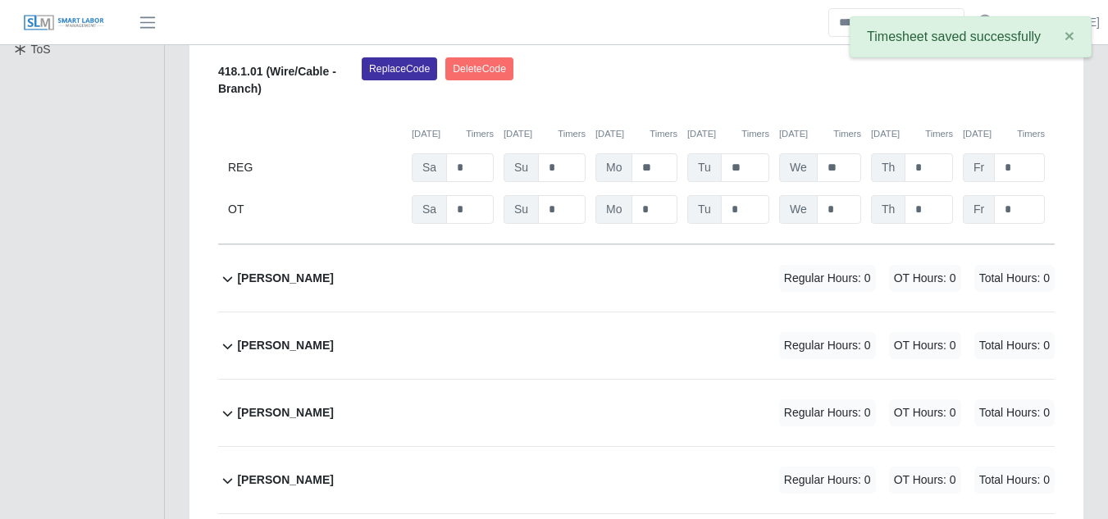
drag, startPoint x: 286, startPoint y: 238, endPoint x: 297, endPoint y: 238, distance: 10.7
click at [286, 270] on b "Alexander Olivares" at bounding box center [285, 278] width 96 height 17
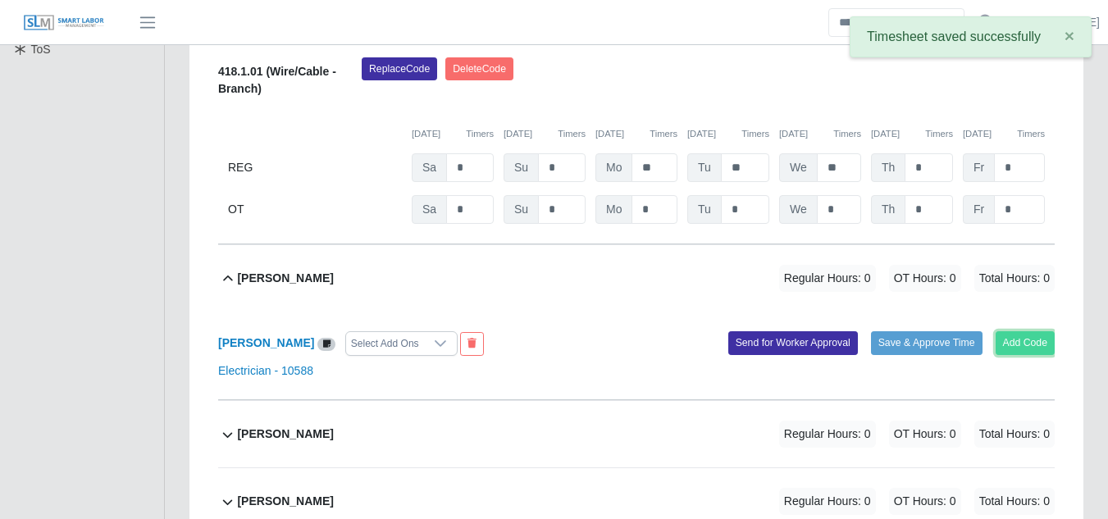
click at [1024, 331] on button "Add Code" at bounding box center [1025, 342] width 60 height 23
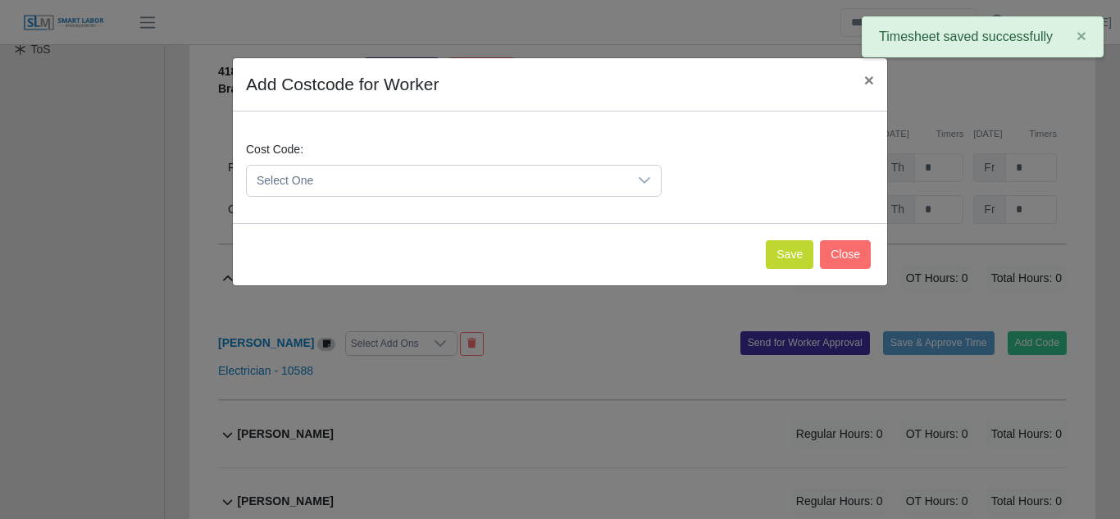
click at [466, 170] on span "Select One" at bounding box center [437, 181] width 381 height 30
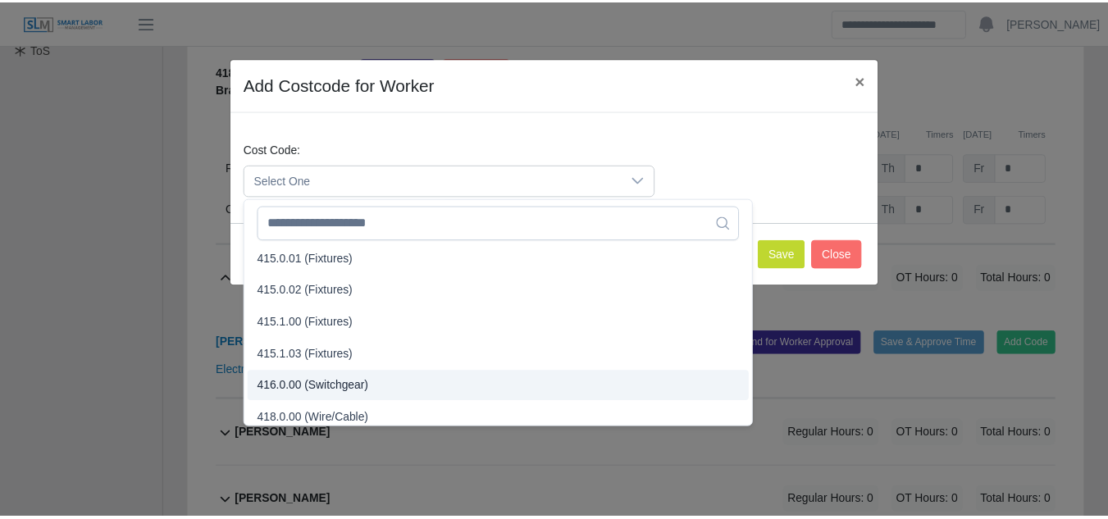
scroll to position [565, 0]
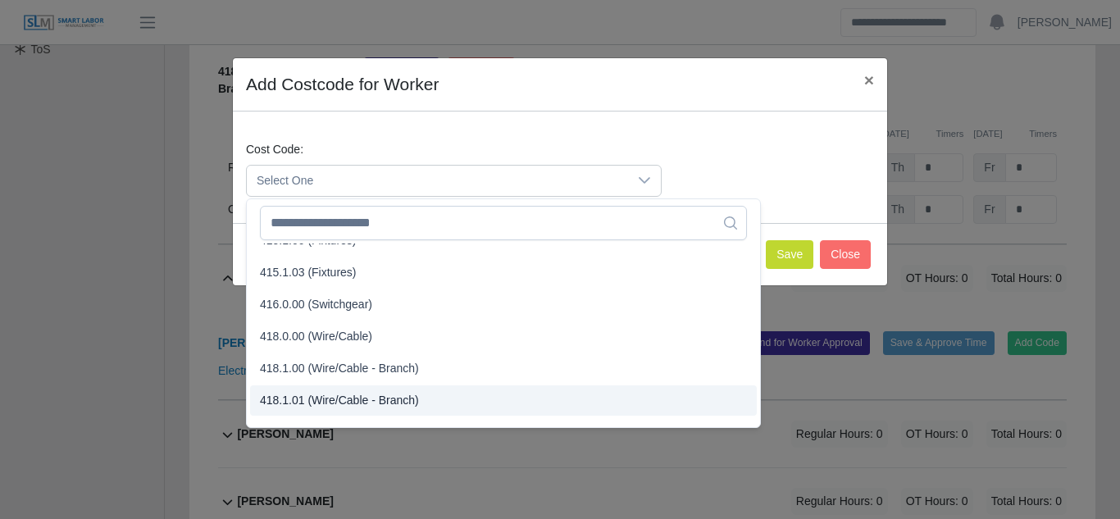
click at [304, 397] on span "418.1.01 (Wire/Cable - Branch)" at bounding box center [339, 400] width 159 height 17
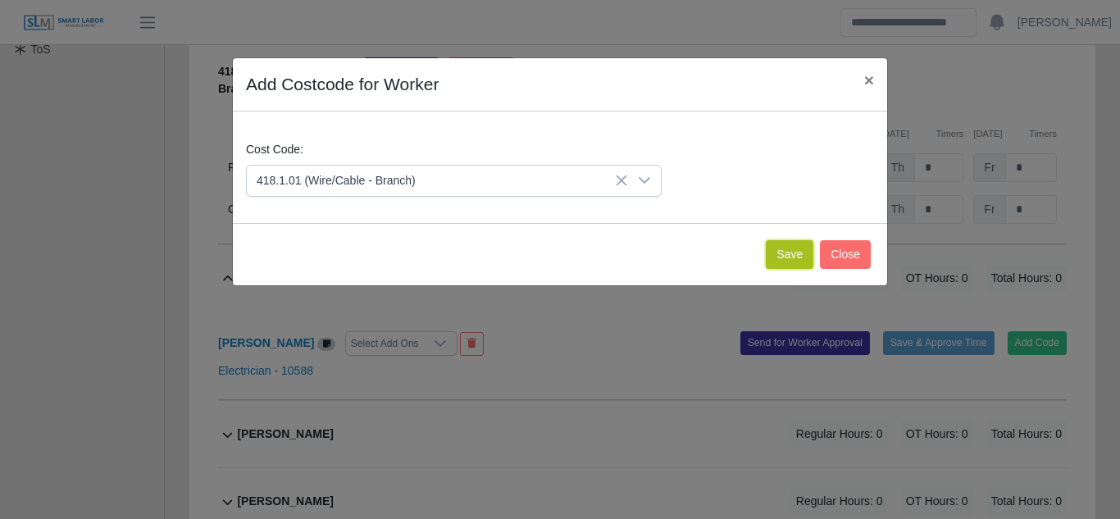
click at [791, 259] on button "Save" at bounding box center [790, 254] width 48 height 29
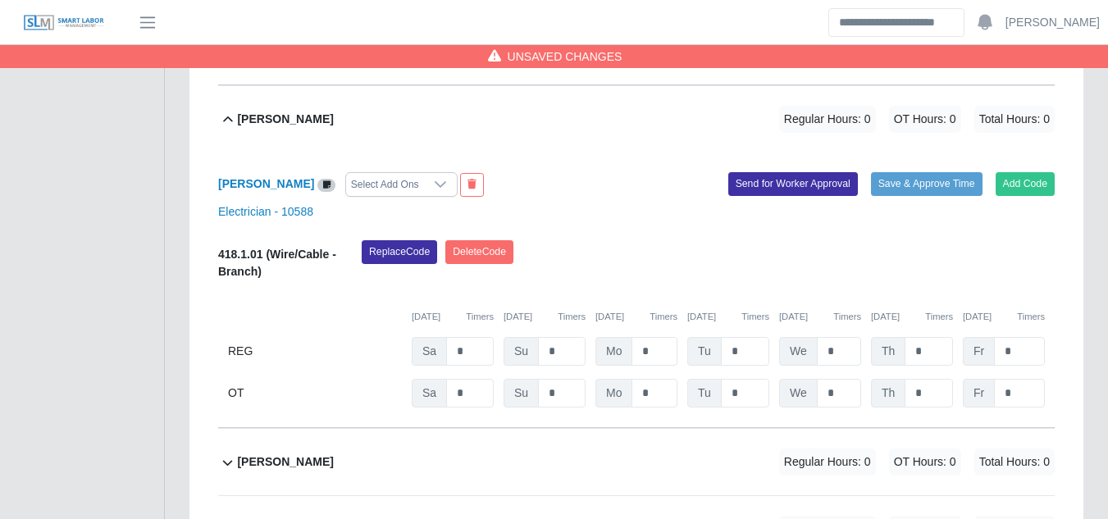
scroll to position [662, 0]
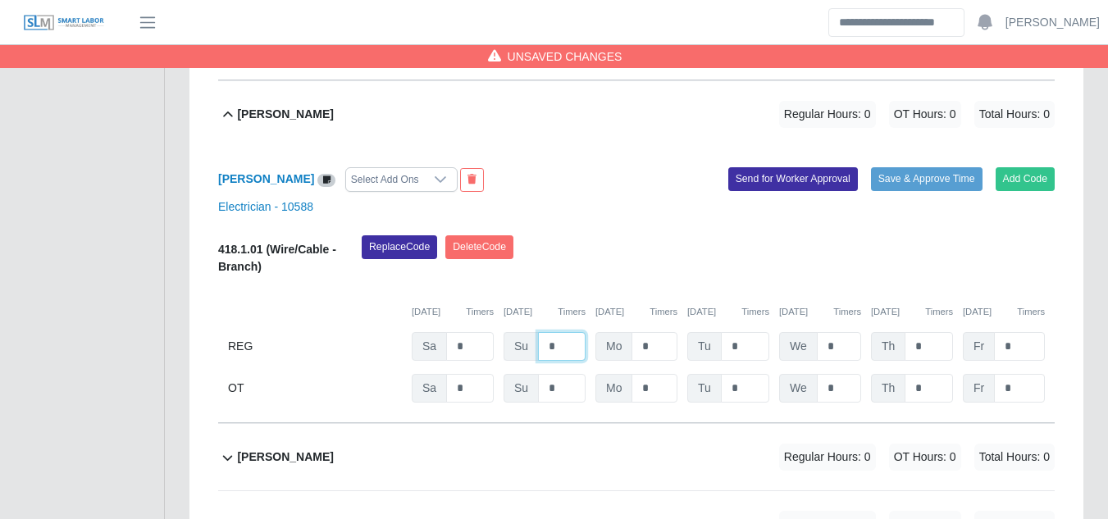
click at [559, 332] on input "*" at bounding box center [562, 346] width 48 height 29
type input "*"
type input "**"
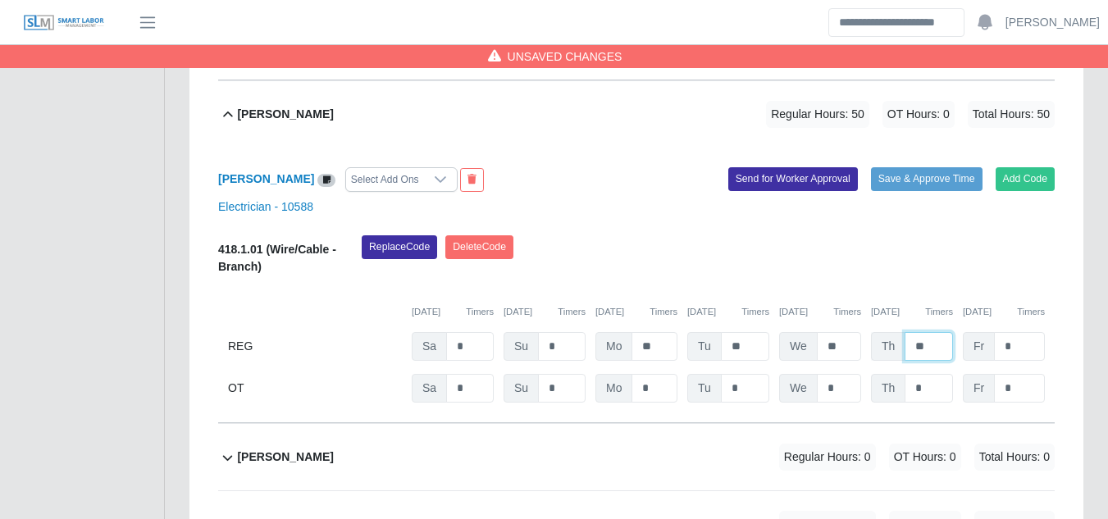
click at [948, 332] on input "**" at bounding box center [928, 346] width 48 height 29
type input "*"
click at [912, 374] on input "*" at bounding box center [928, 388] width 48 height 29
type input "**"
click at [1024, 374] on input "*" at bounding box center [1019, 388] width 51 height 29
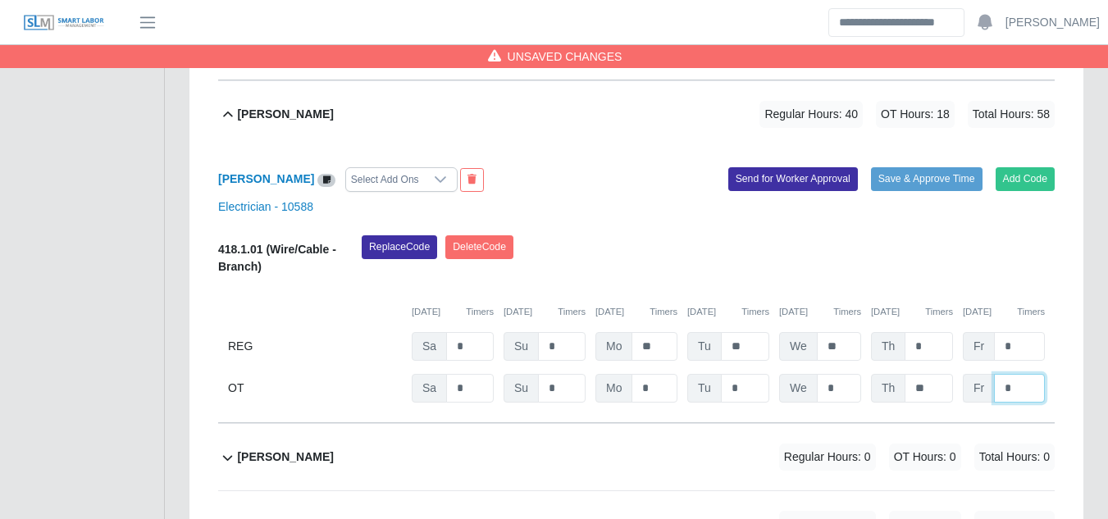
type input "*"
click at [799, 167] on button "Send for Worker Approval" at bounding box center [793, 178] width 130 height 23
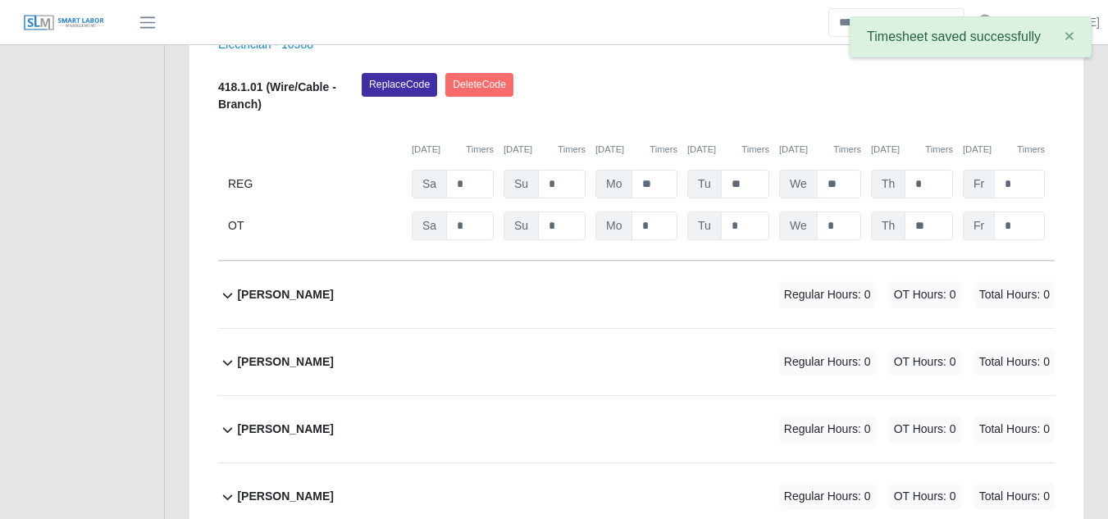
scroll to position [826, 0]
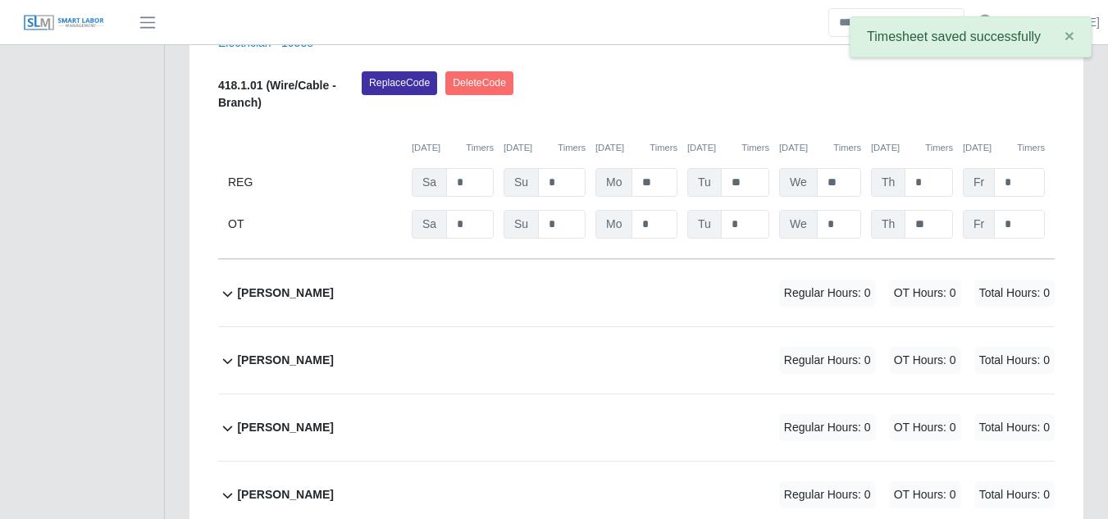
click at [270, 352] on b "Alexis Delgado" at bounding box center [285, 360] width 96 height 17
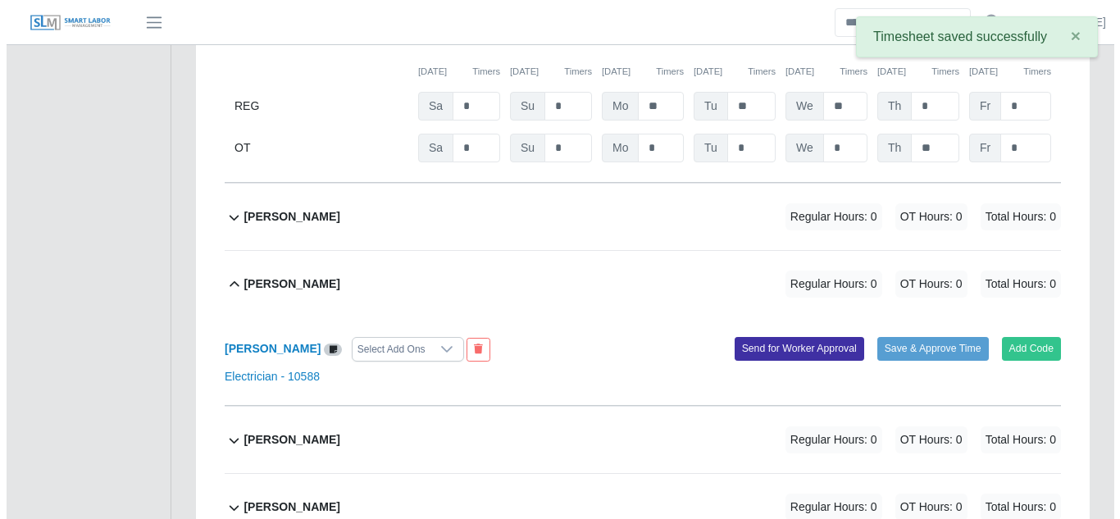
scroll to position [990, 0]
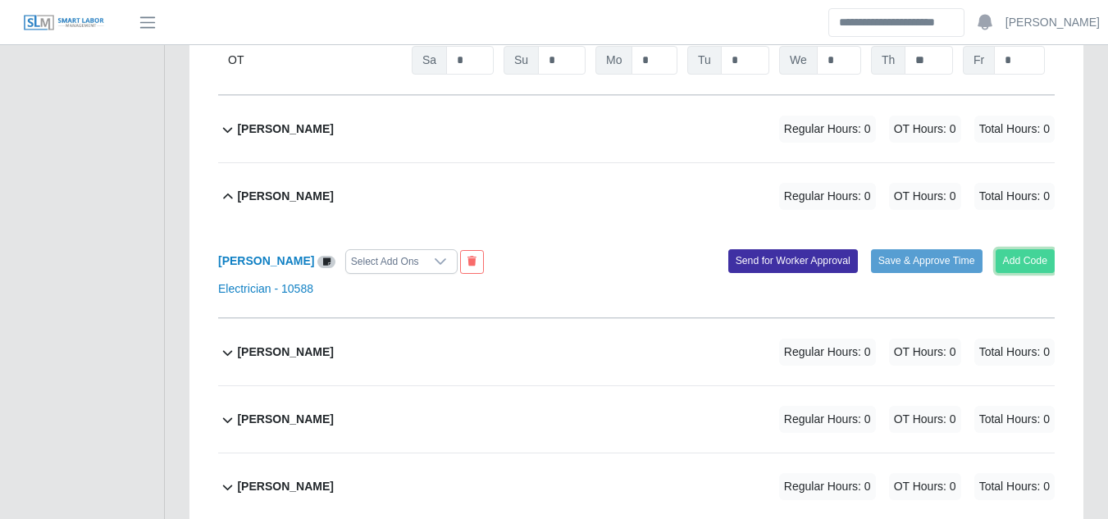
click at [1031, 249] on button "Add Code" at bounding box center [1025, 260] width 60 height 23
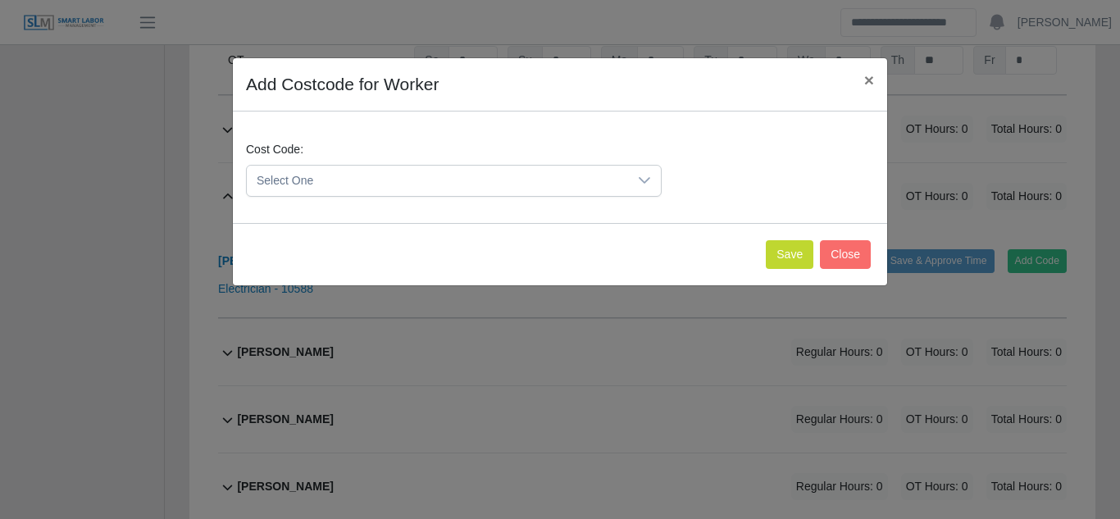
click at [566, 174] on span "Select One" at bounding box center [437, 181] width 381 height 30
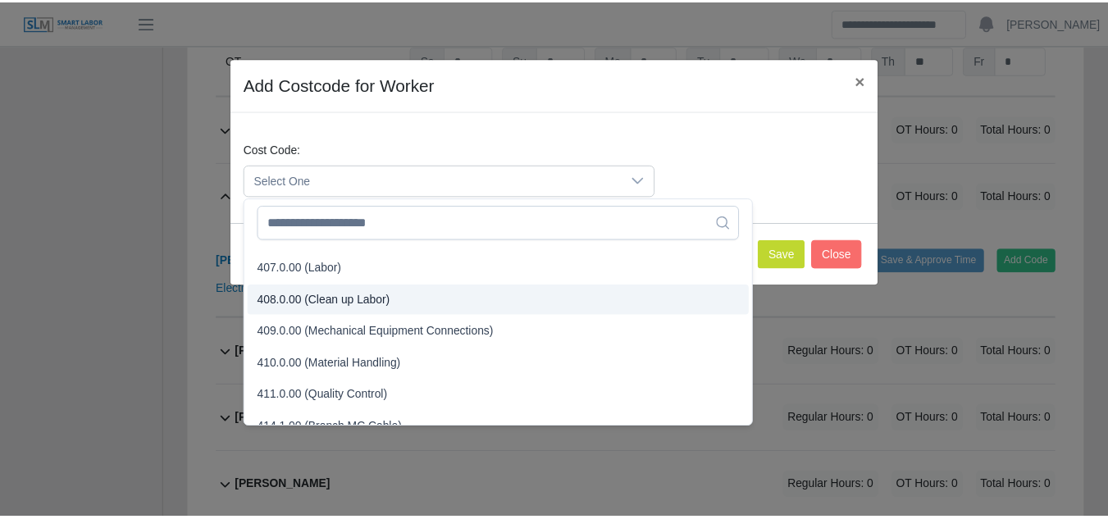
scroll to position [246, 0]
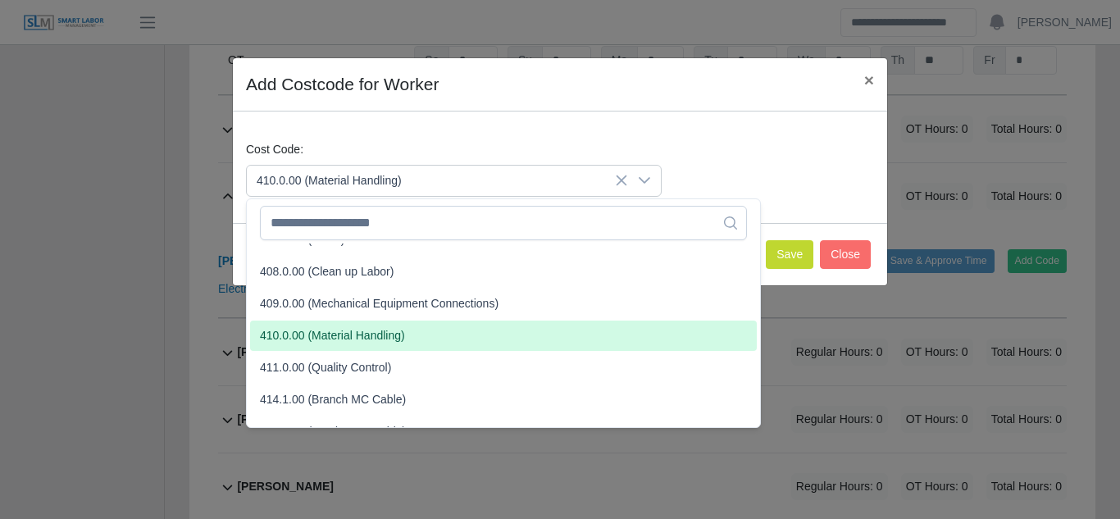
click at [315, 337] on span "410.0.00 (Material Handling)" at bounding box center [332, 335] width 145 height 17
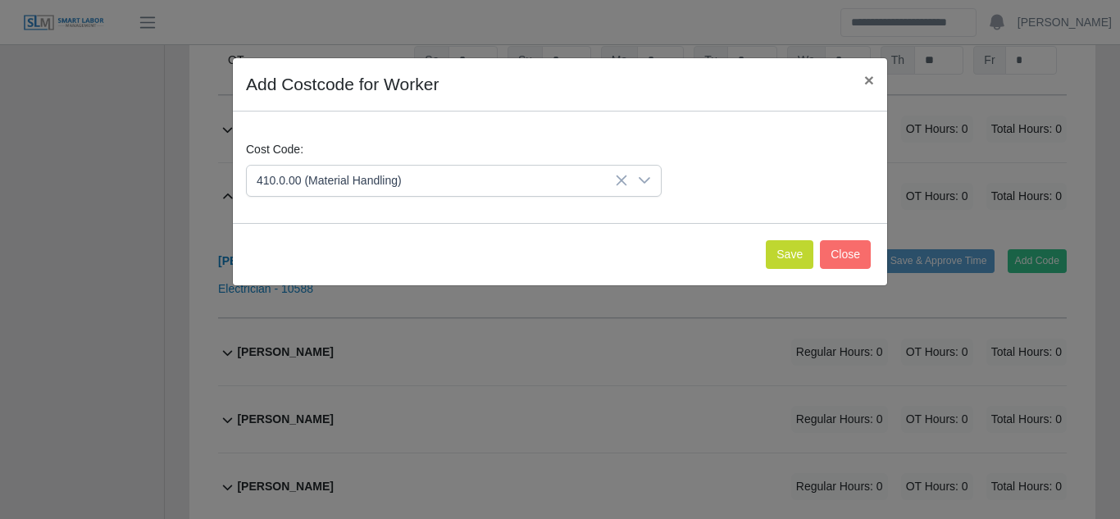
click at [766, 258] on div "Save Close" at bounding box center [560, 254] width 654 height 62
click at [774, 255] on button "Save" at bounding box center [790, 254] width 48 height 29
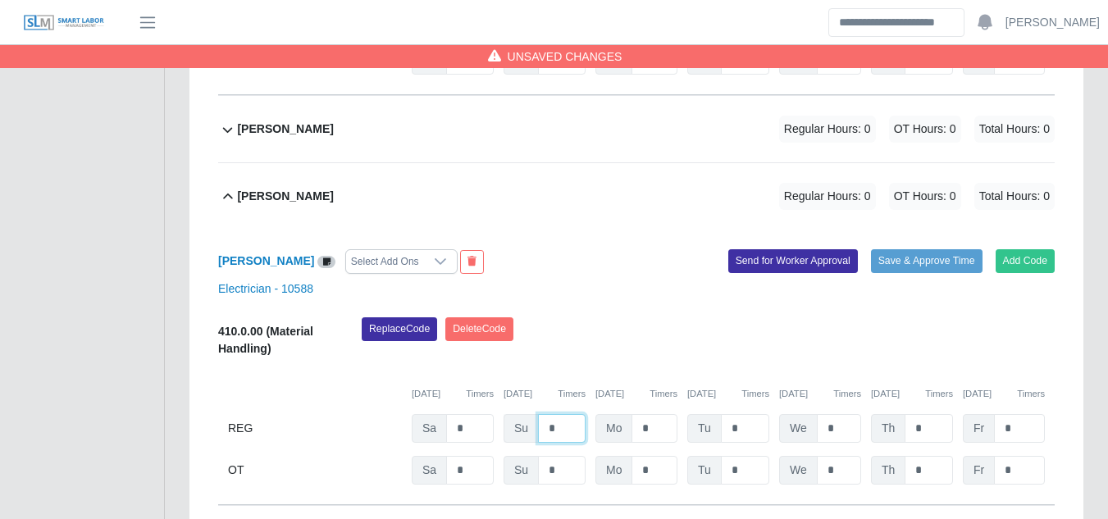
click at [567, 414] on input "*" at bounding box center [562, 428] width 48 height 29
type input "*"
type input "**"
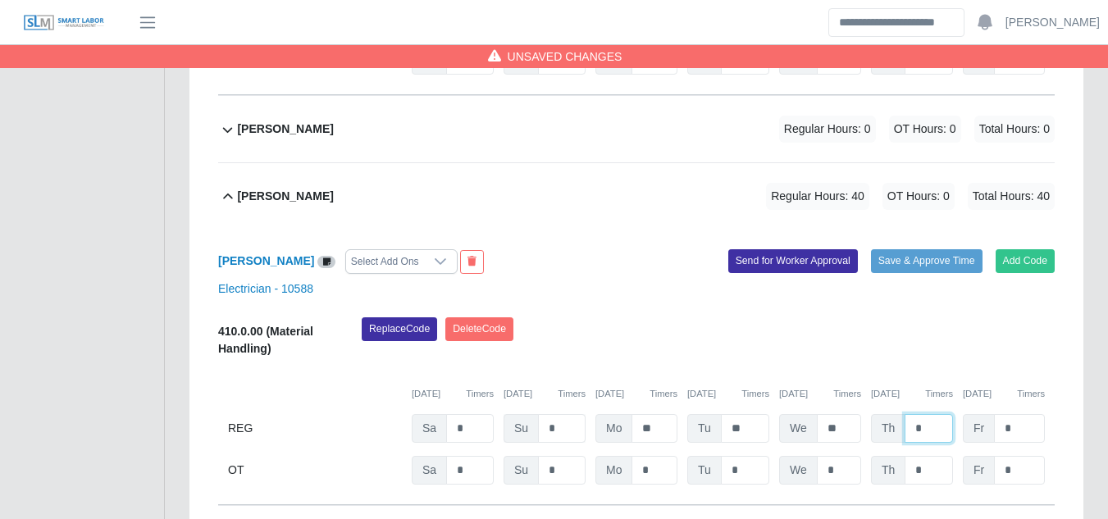
type input "*"
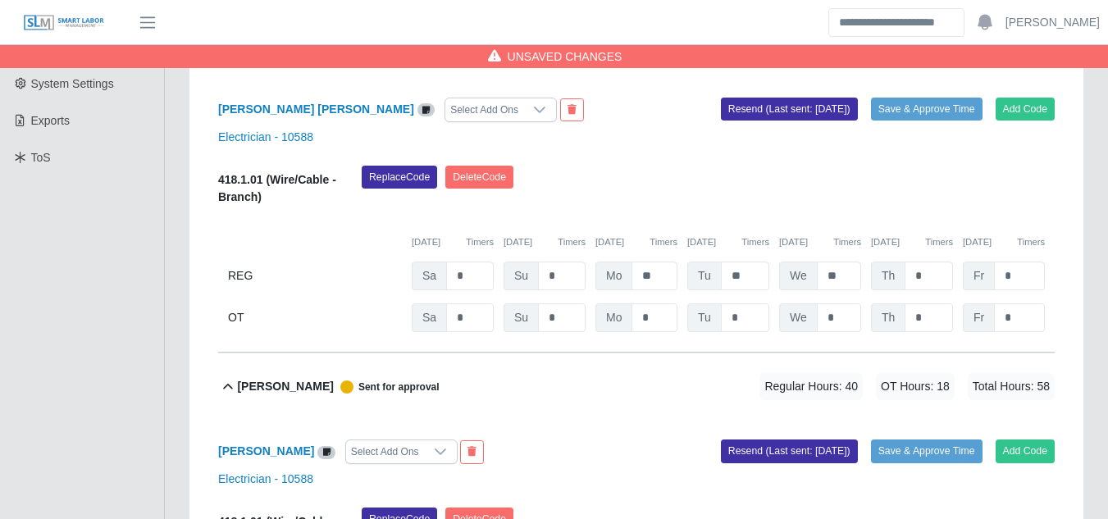
scroll to position [416, 0]
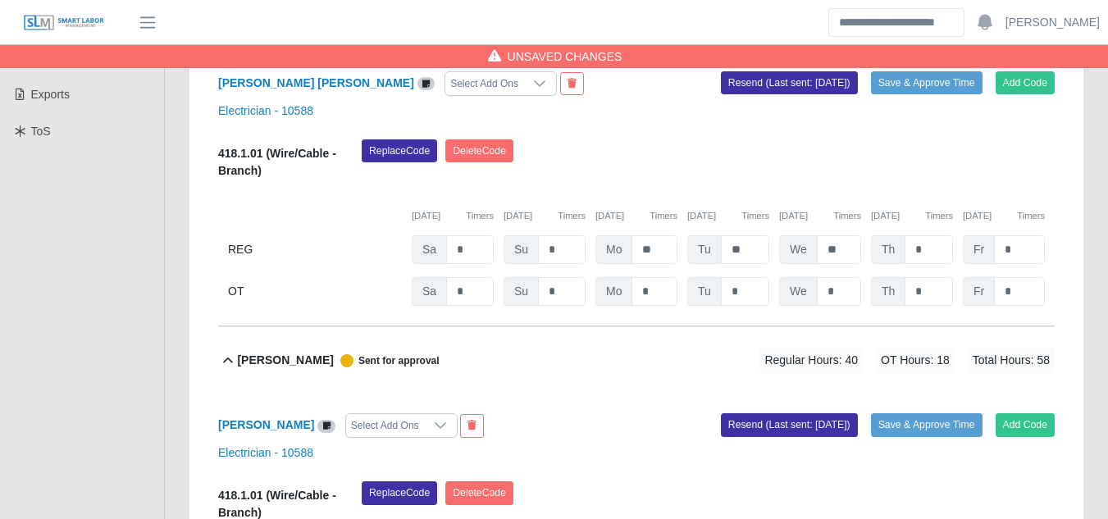
type input "*"
click at [928, 277] on input "*" at bounding box center [928, 291] width 48 height 29
type input "*"
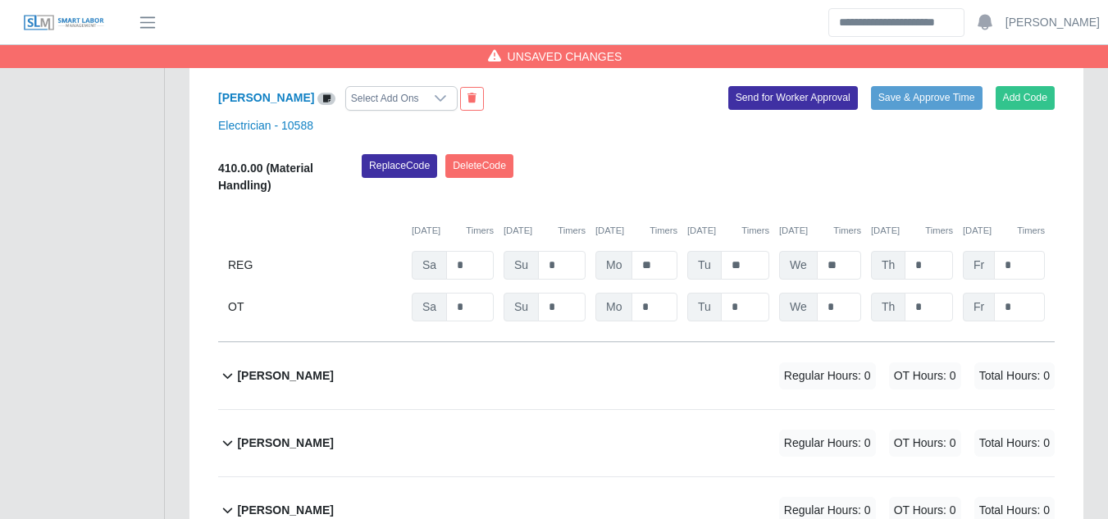
scroll to position [1154, 0]
click at [1040, 292] on input "*" at bounding box center [1019, 306] width 51 height 29
type input "*"
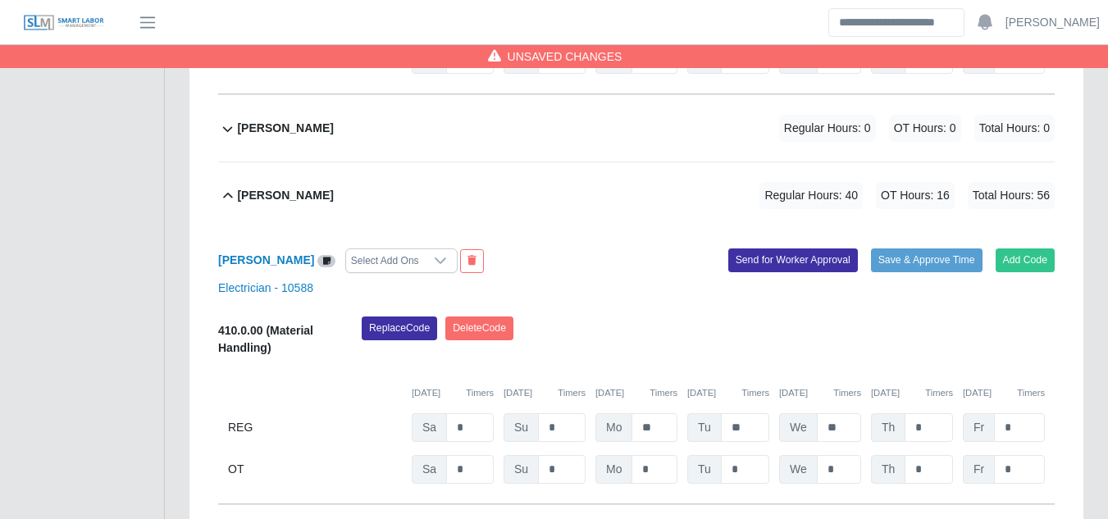
scroll to position [990, 0]
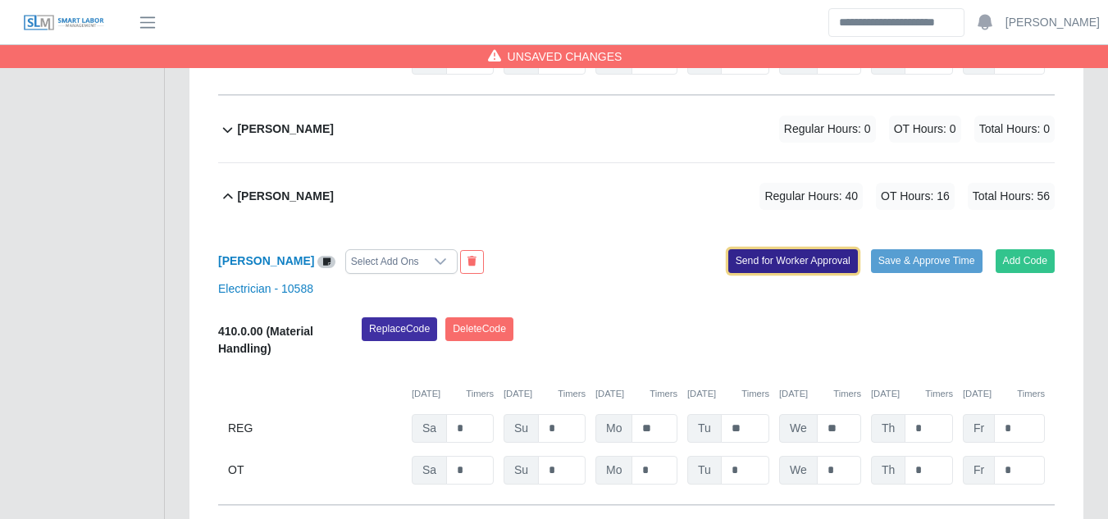
click at [795, 249] on button "Send for Worker Approval" at bounding box center [793, 260] width 130 height 23
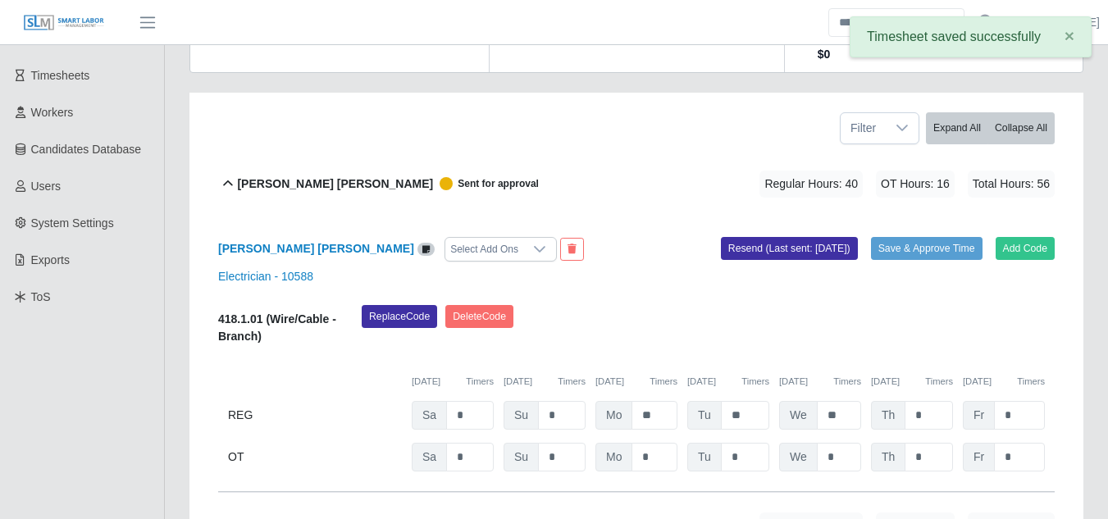
scroll to position [253, 0]
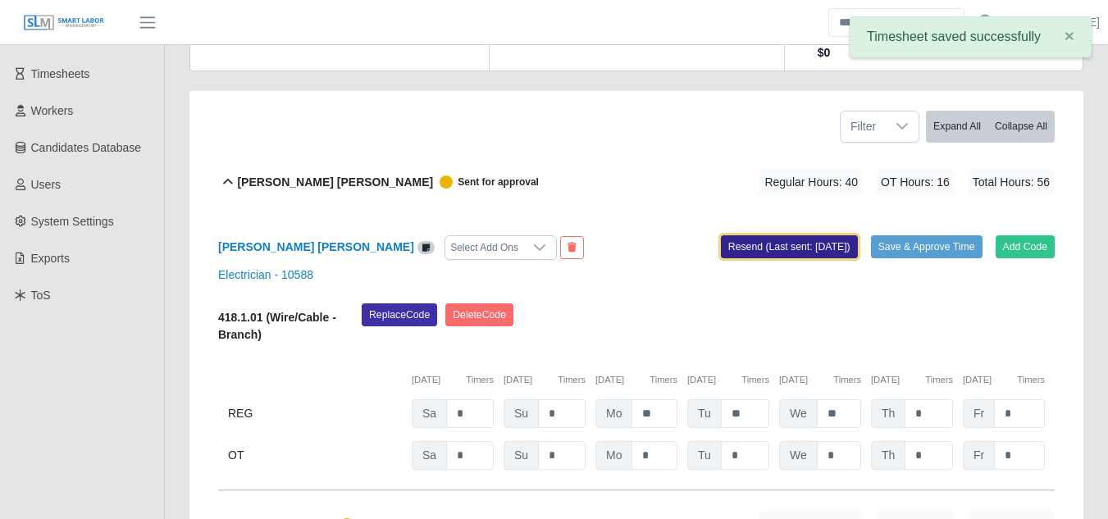
click at [798, 235] on button "Resend (Last sent: 09/12/2025)" at bounding box center [789, 246] width 137 height 23
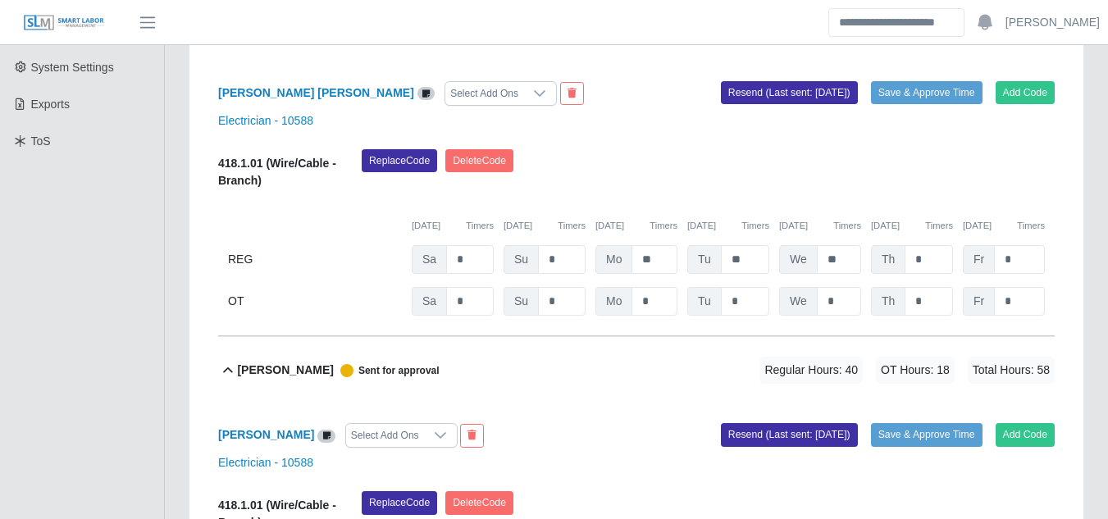
scroll to position [416, 0]
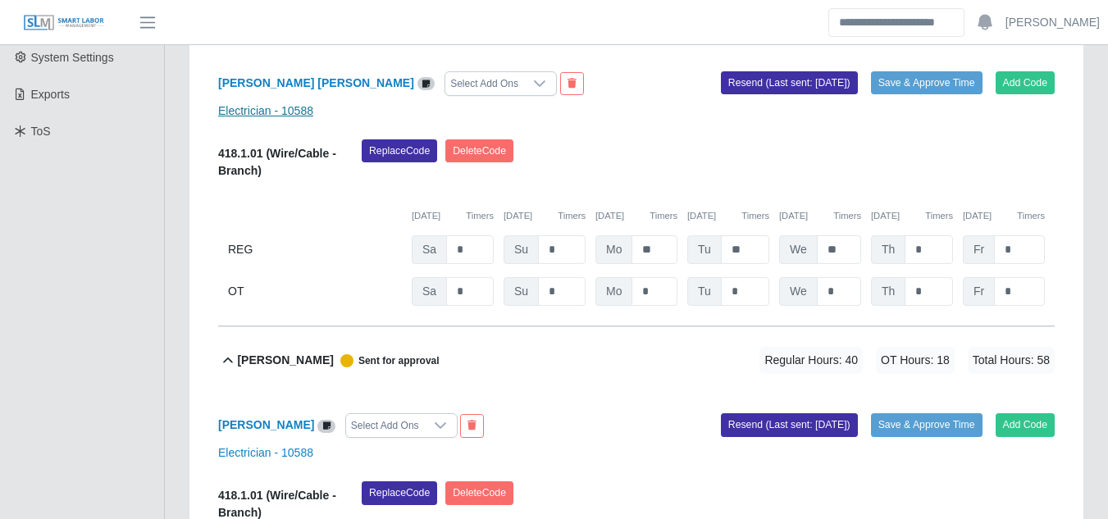
click at [281, 104] on link "Electrician - 10588" at bounding box center [265, 110] width 95 height 13
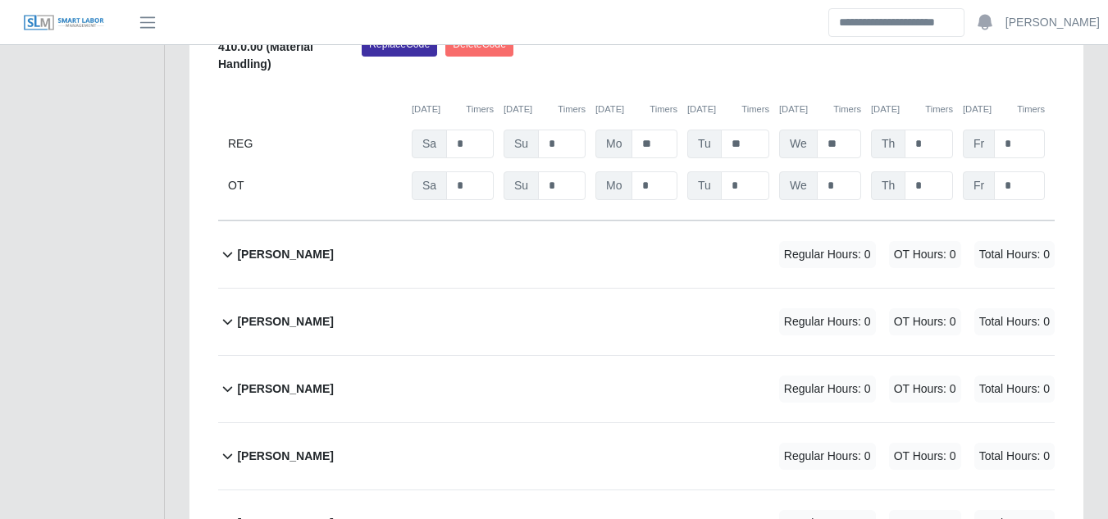
scroll to position [1312, 0]
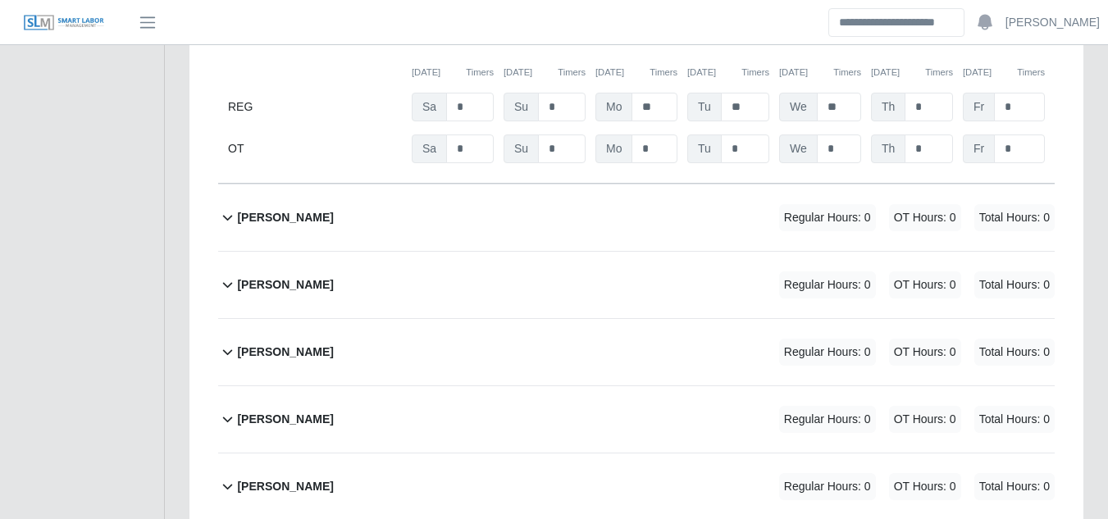
click at [265, 276] on b "Bob Rotger" at bounding box center [285, 284] width 96 height 17
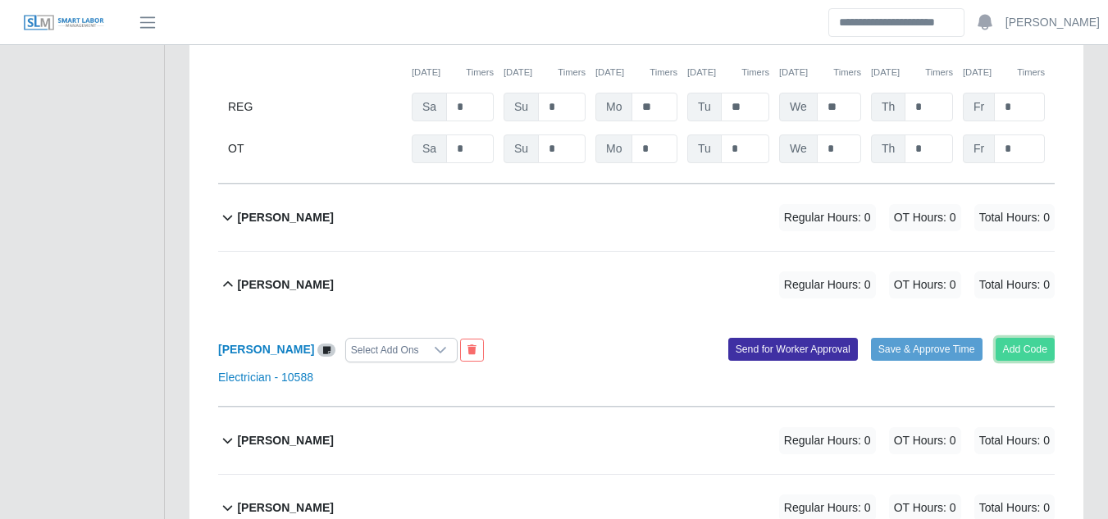
click at [1009, 338] on button "Add Code" at bounding box center [1025, 349] width 60 height 23
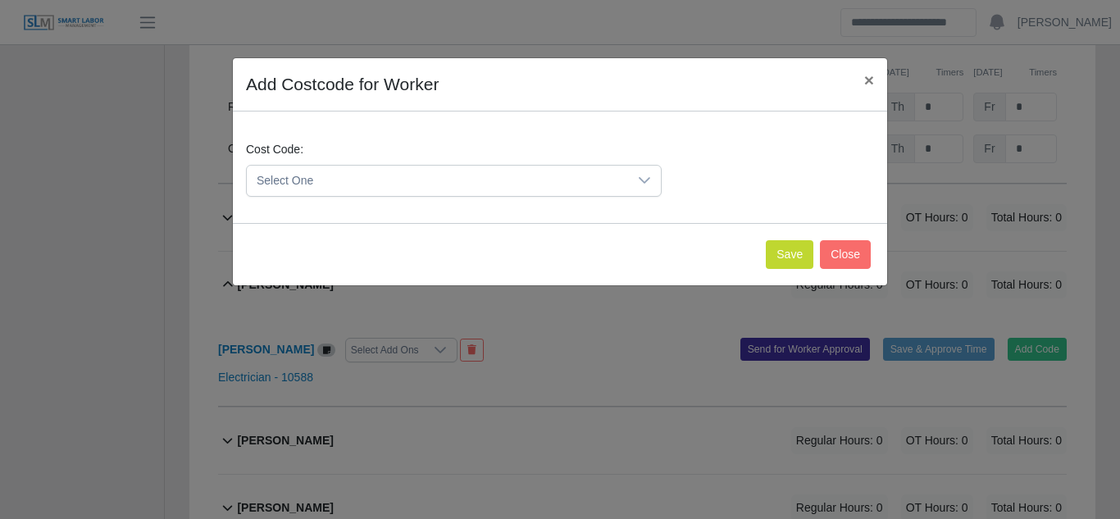
click at [650, 185] on icon at bounding box center [644, 180] width 13 height 13
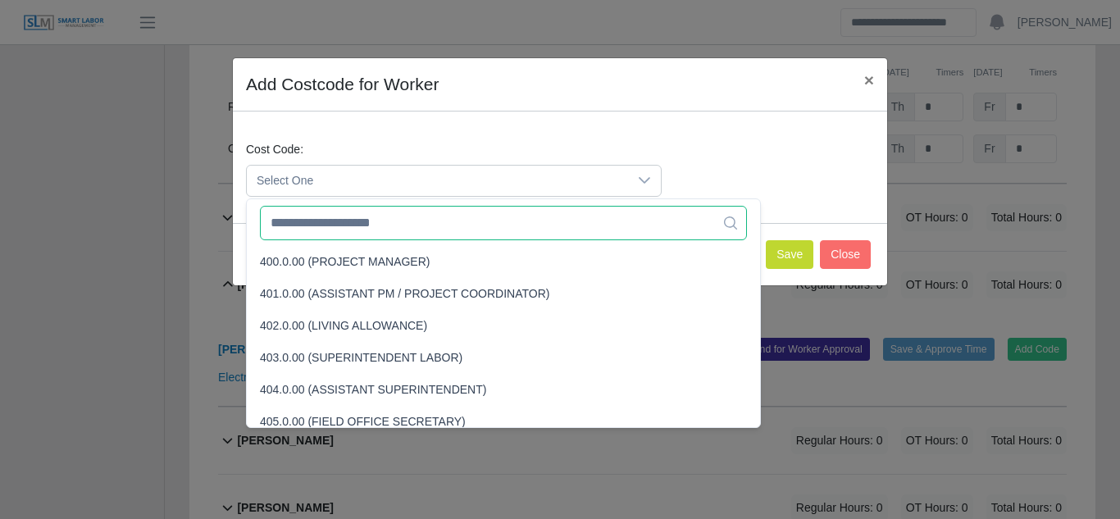
click at [331, 225] on input "text" at bounding box center [503, 223] width 487 height 34
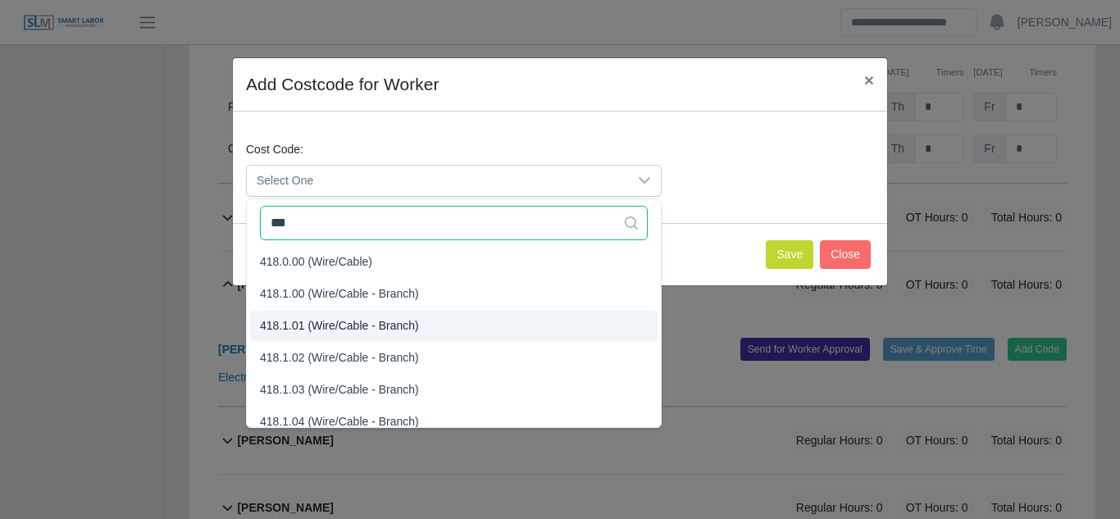
type input "***"
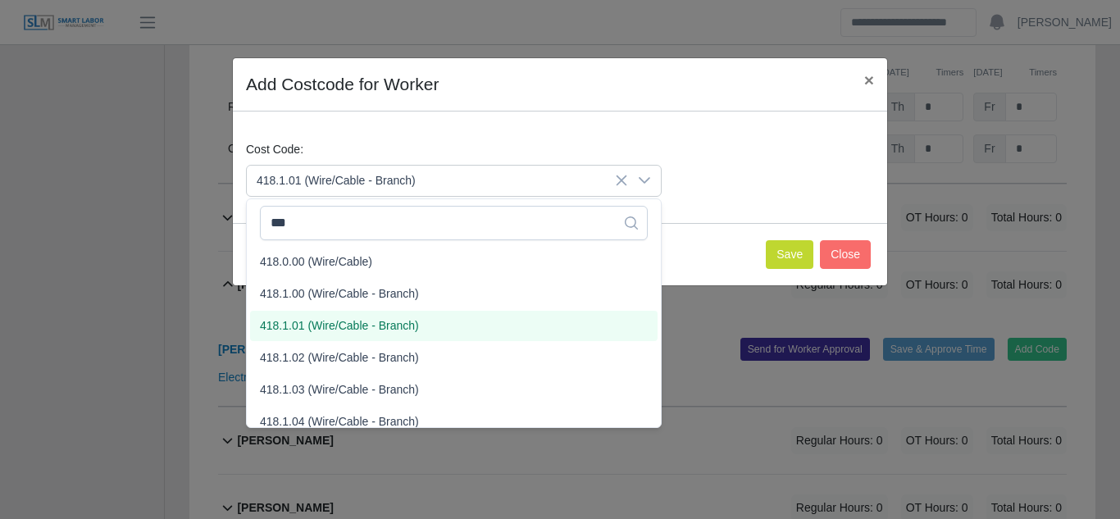
click at [320, 330] on span "418.1.01 (Wire/Cable - Branch)" at bounding box center [339, 325] width 159 height 17
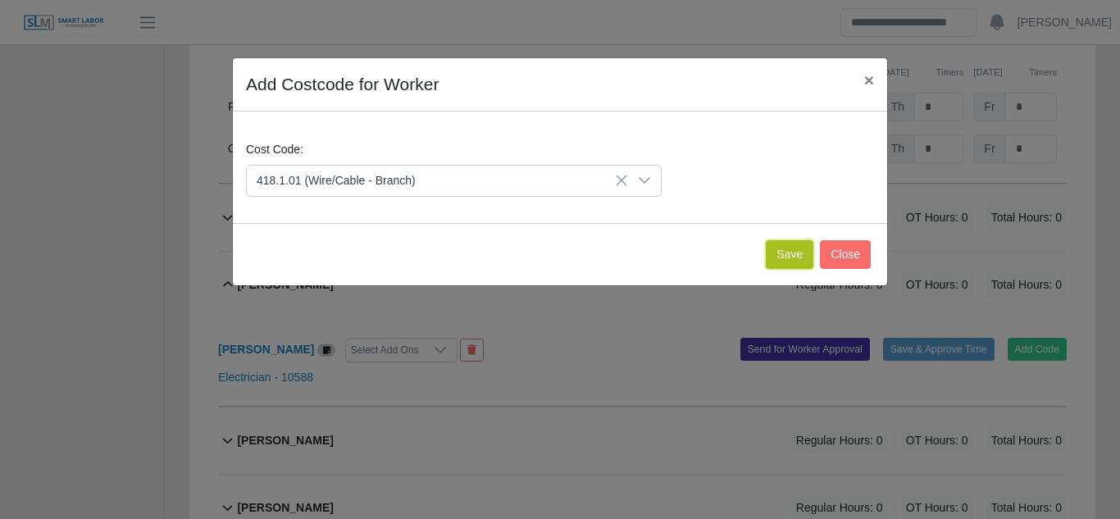
click at [788, 248] on button "Save" at bounding box center [790, 254] width 48 height 29
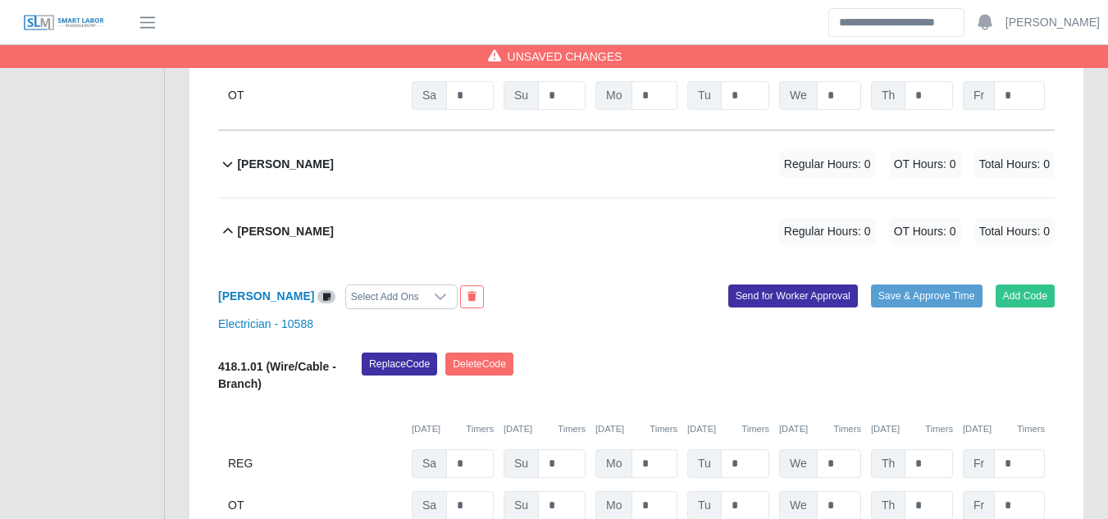
scroll to position [1394, 0]
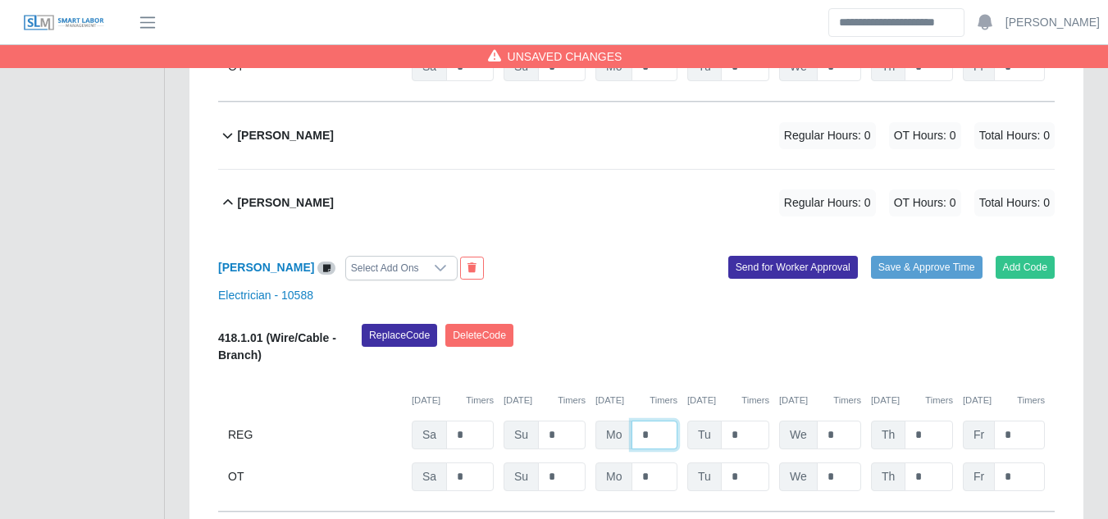
click at [639, 421] on input "*" at bounding box center [654, 435] width 46 height 29
type input "**"
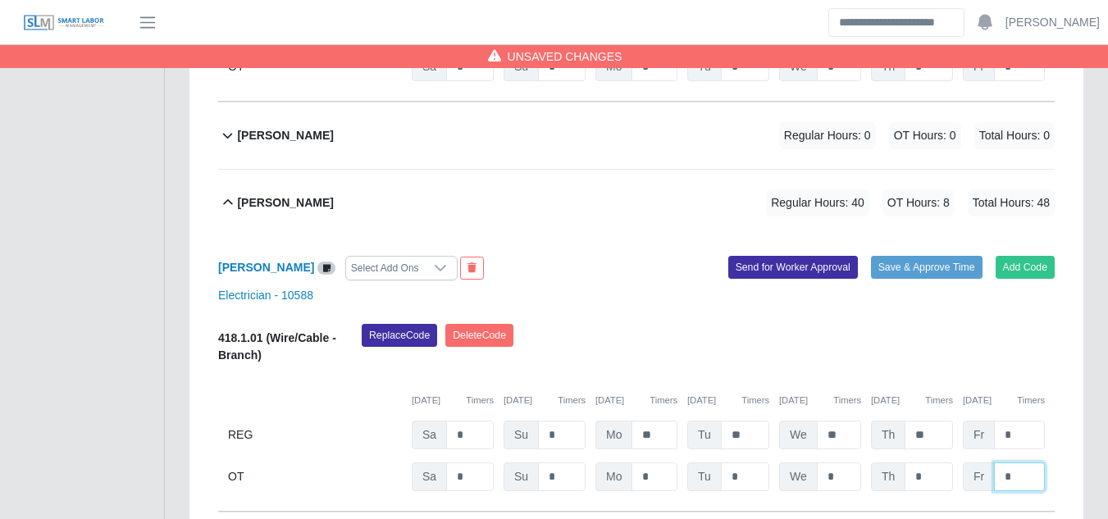
type input "*"
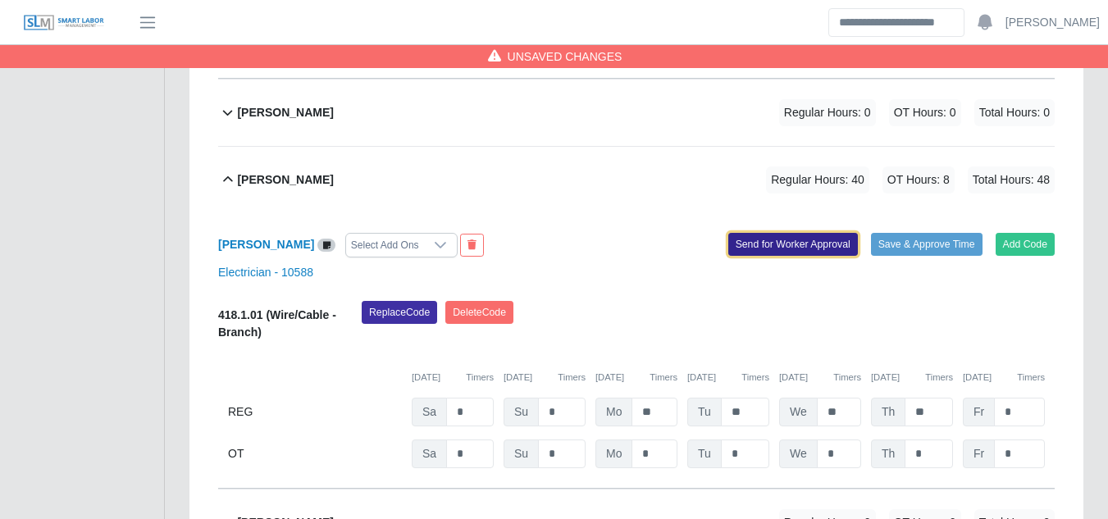
click at [790, 233] on button "Send for Worker Approval" at bounding box center [793, 244] width 130 height 23
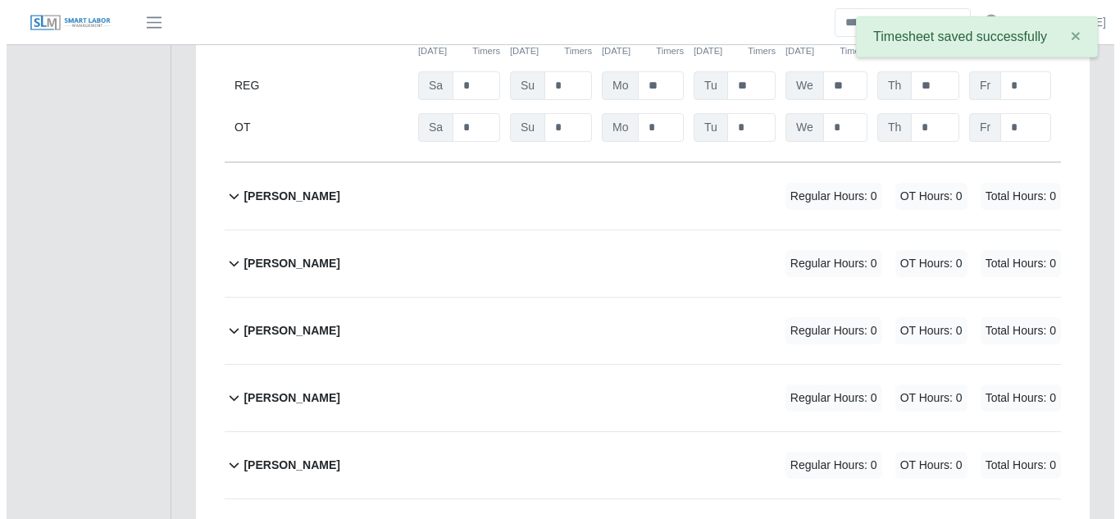
scroll to position [1745, 0]
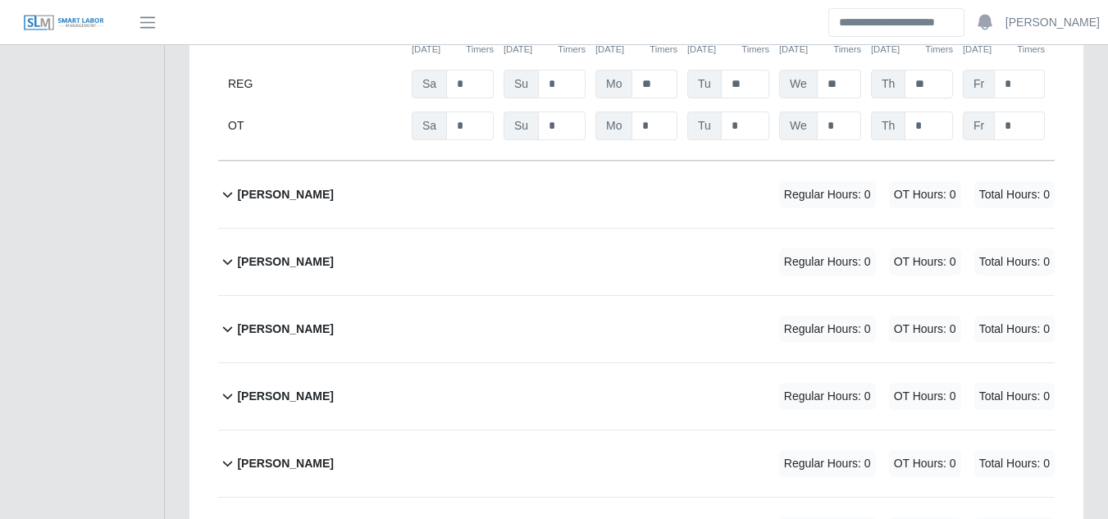
click at [291, 321] on b "Charlie Hammonds" at bounding box center [285, 329] width 96 height 17
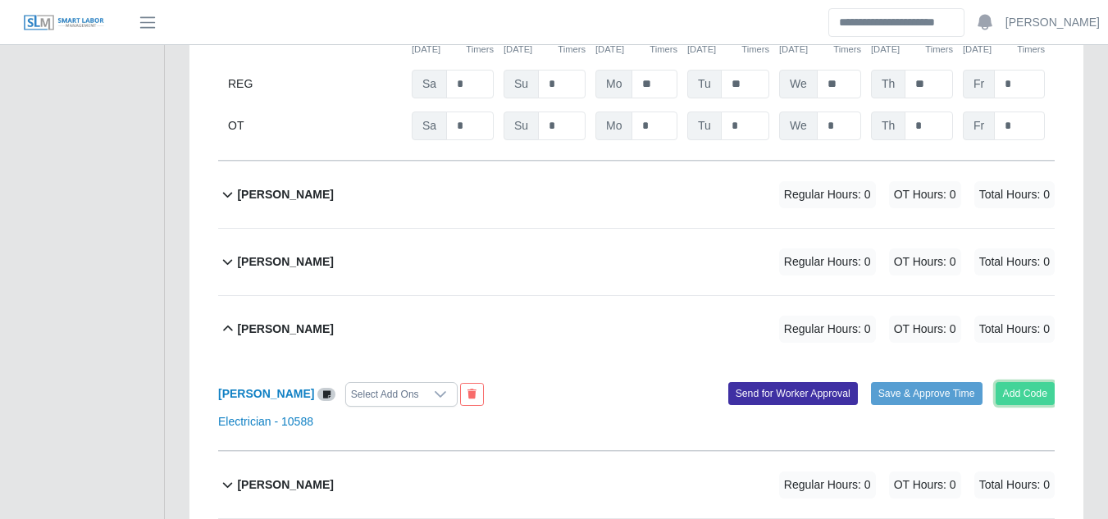
click at [1027, 382] on button "Add Code" at bounding box center [1025, 393] width 60 height 23
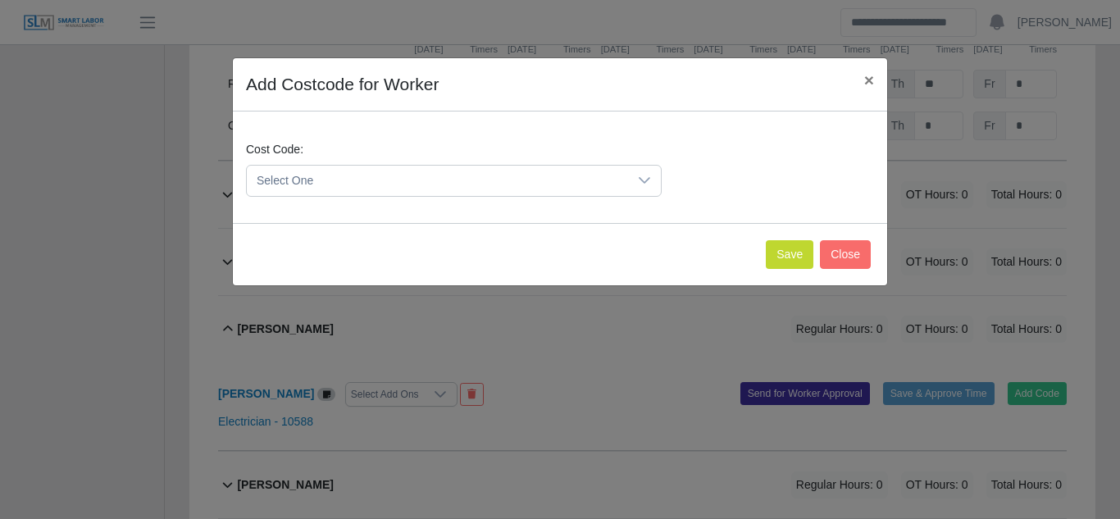
click at [611, 175] on span "Select One" at bounding box center [437, 181] width 381 height 30
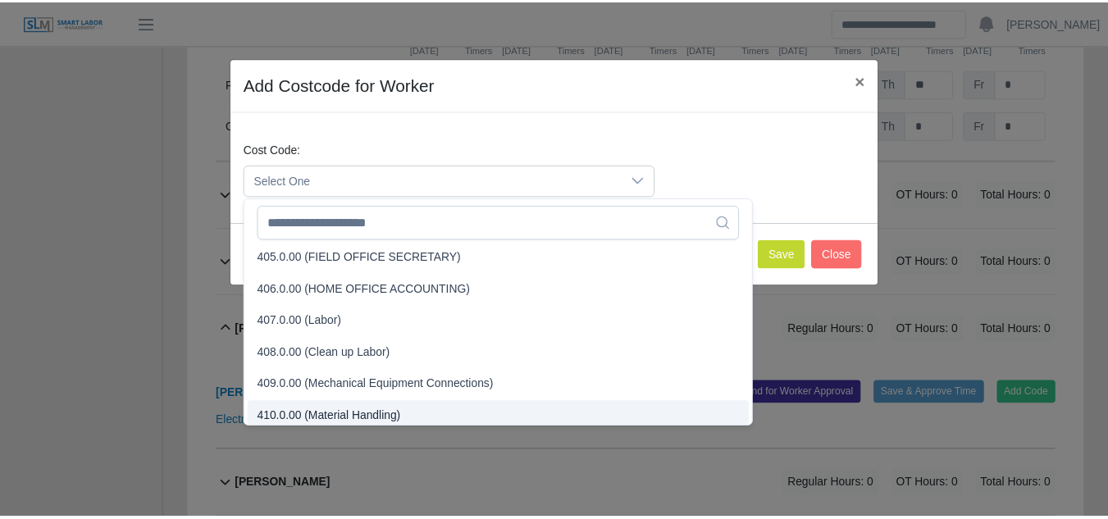
scroll to position [170, 0]
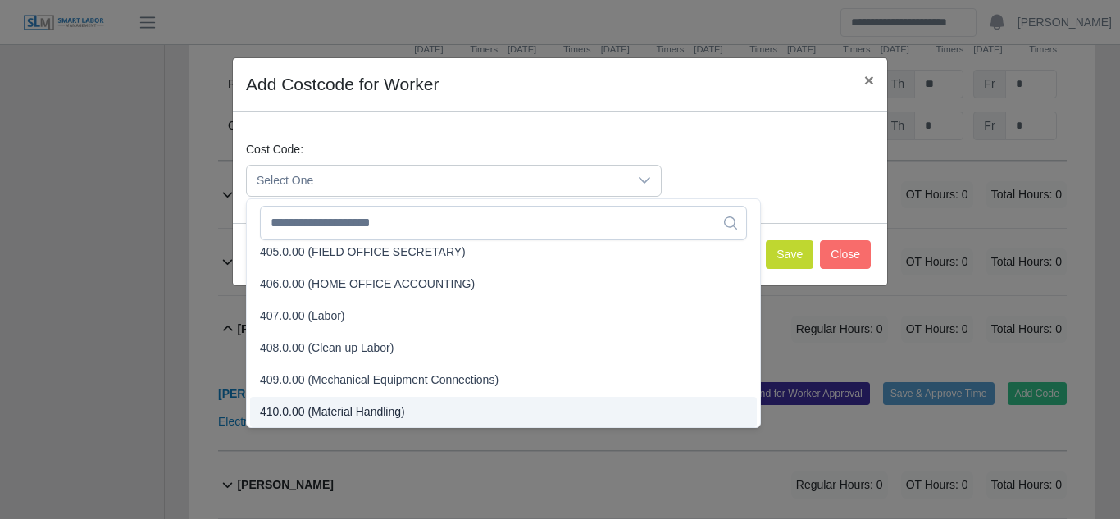
click at [310, 412] on span "410.0.00 (Material Handling)" at bounding box center [332, 411] width 145 height 17
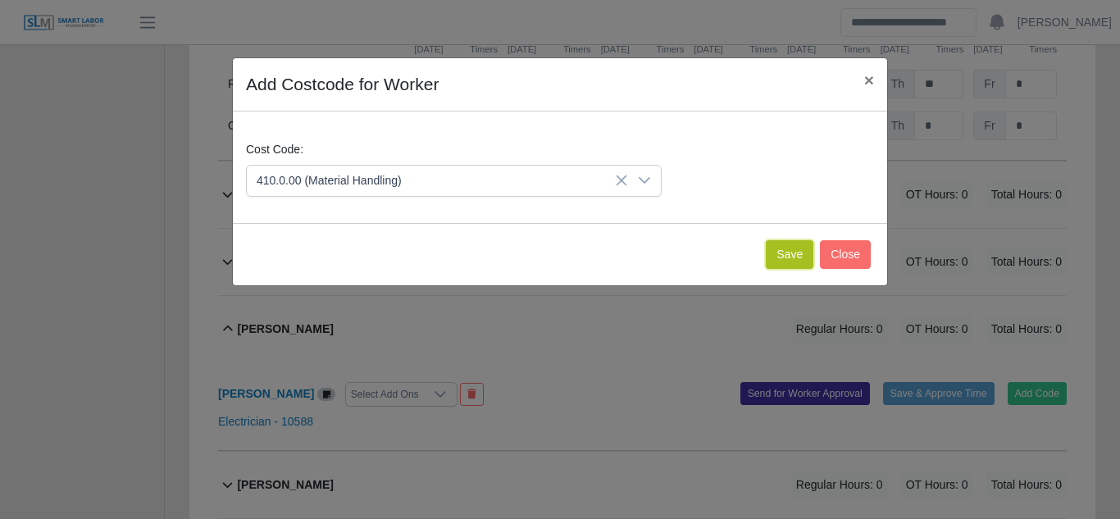
click at [780, 250] on button "Save" at bounding box center [790, 254] width 48 height 29
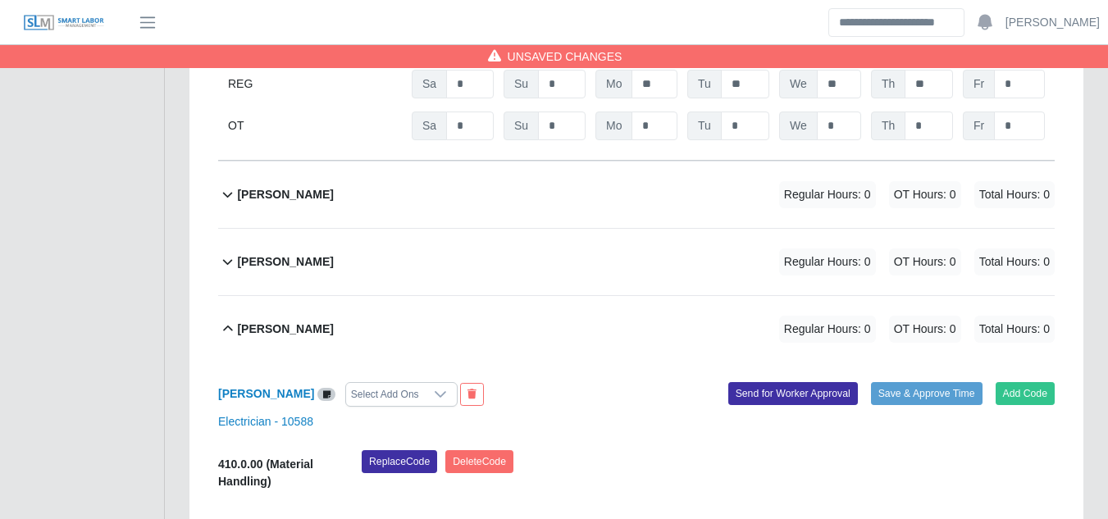
scroll to position [1827, 0]
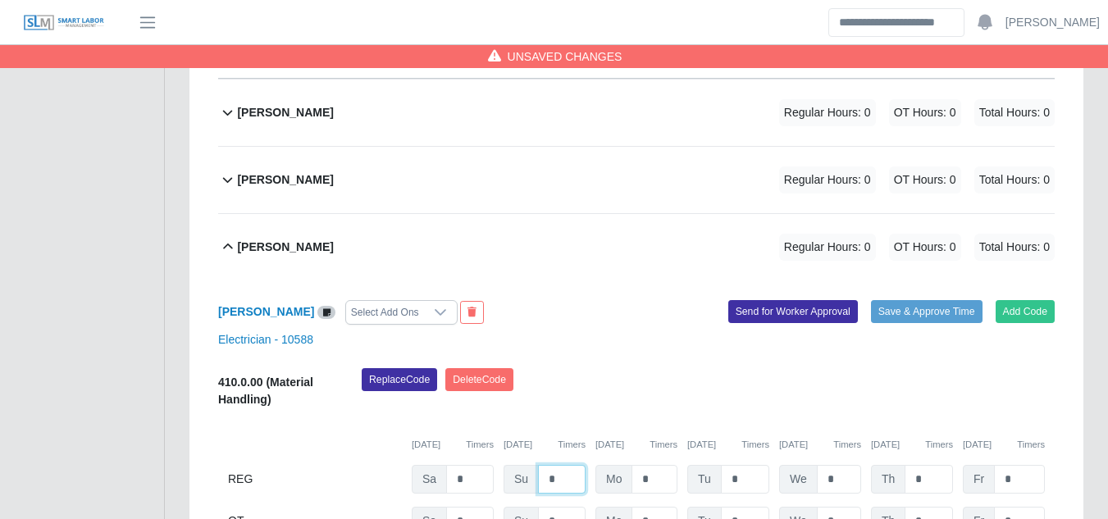
click at [562, 465] on input "*" at bounding box center [562, 479] width 48 height 29
type input "*"
type input "**"
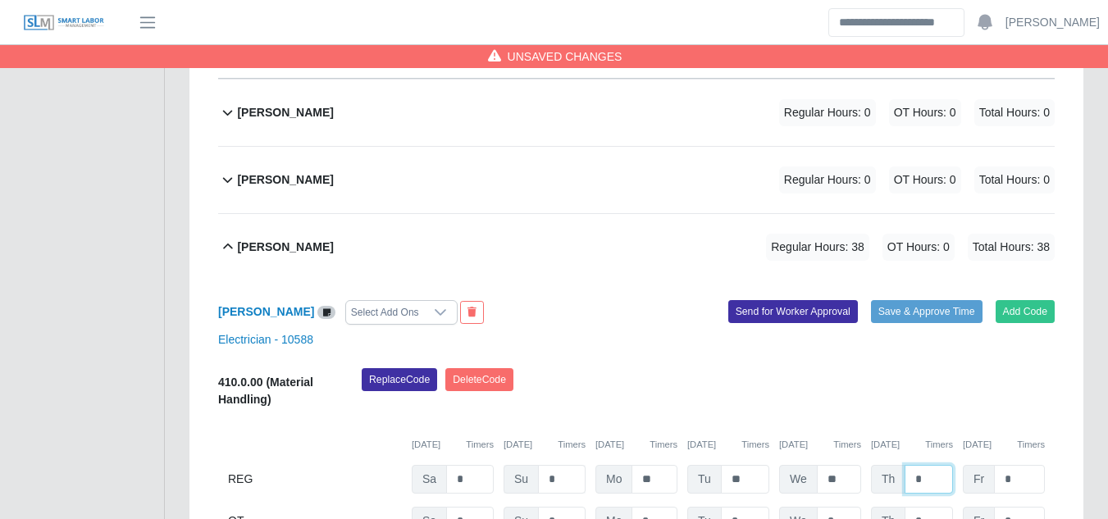
type input "*"
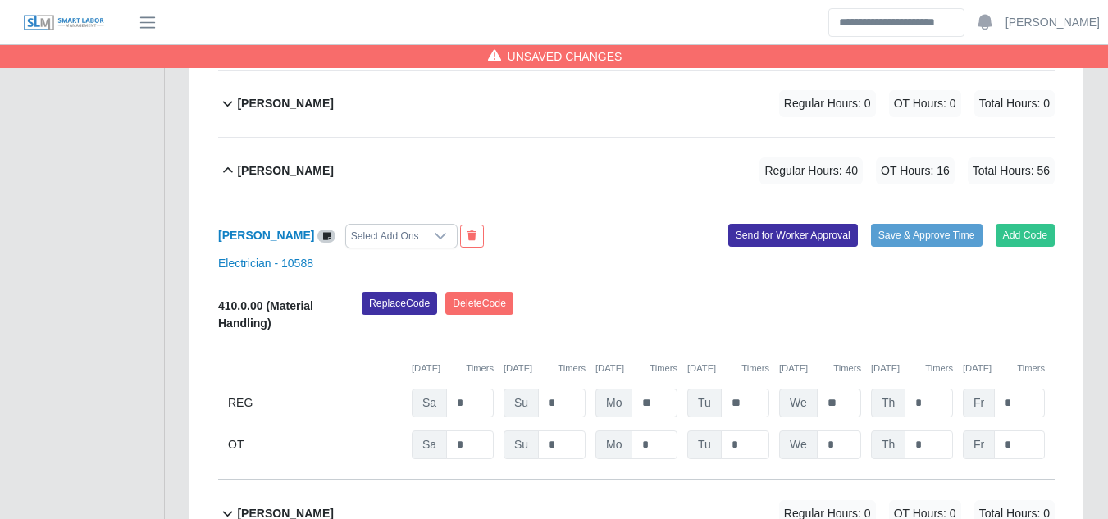
scroll to position [1874, 0]
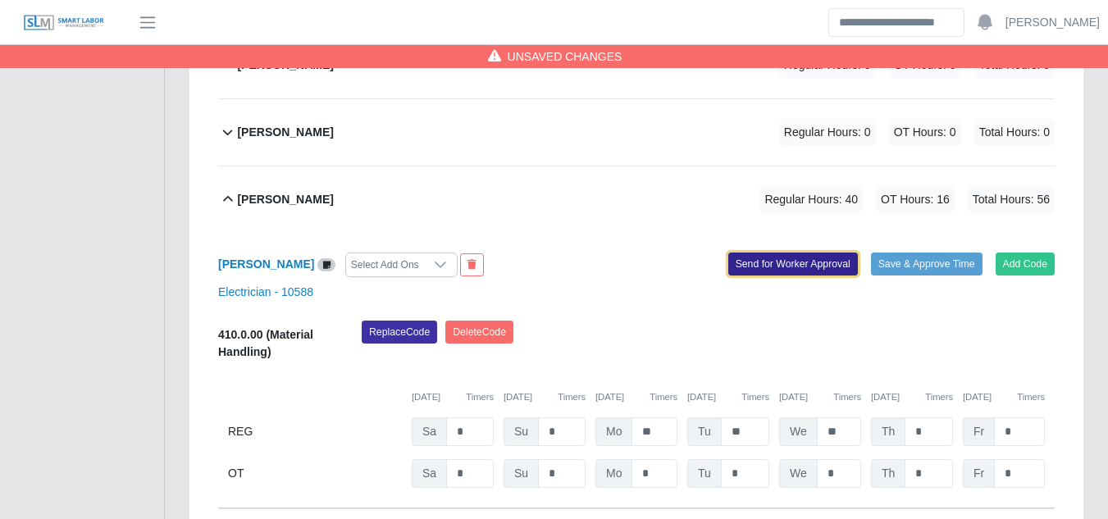
click at [799, 253] on button "Send for Worker Approval" at bounding box center [793, 264] width 130 height 23
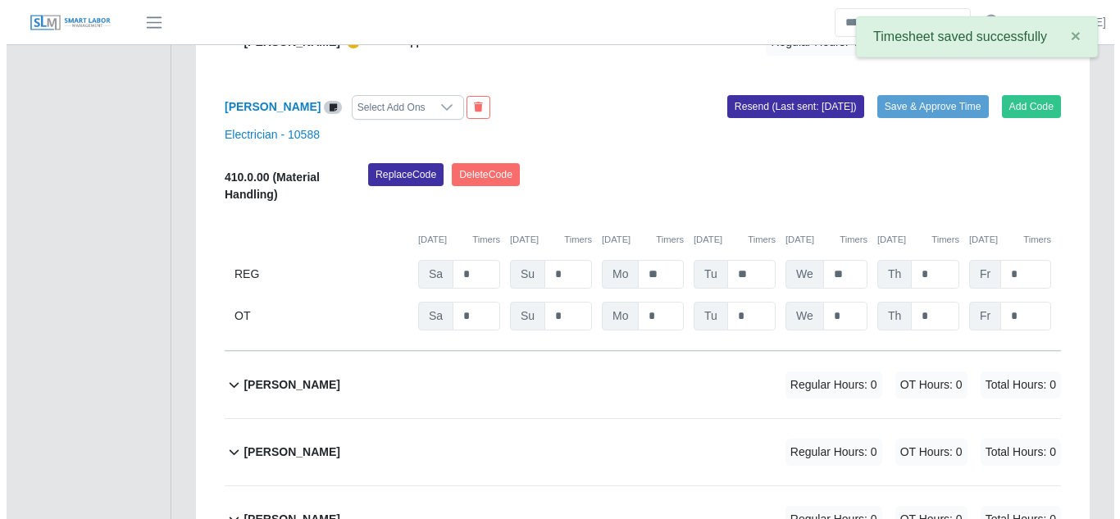
scroll to position [2038, 0]
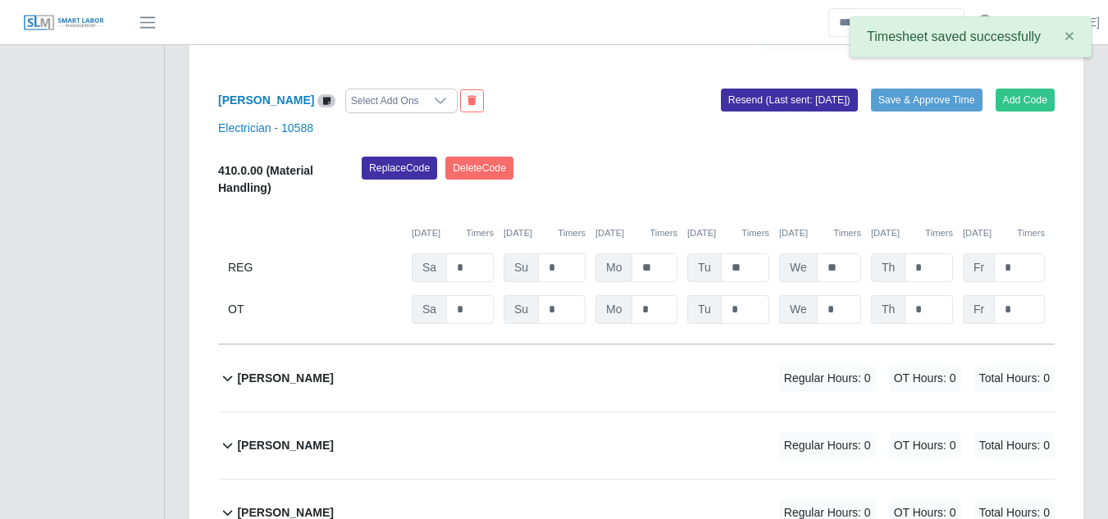
click at [274, 370] on b "Danilo Labrador" at bounding box center [285, 378] width 96 height 17
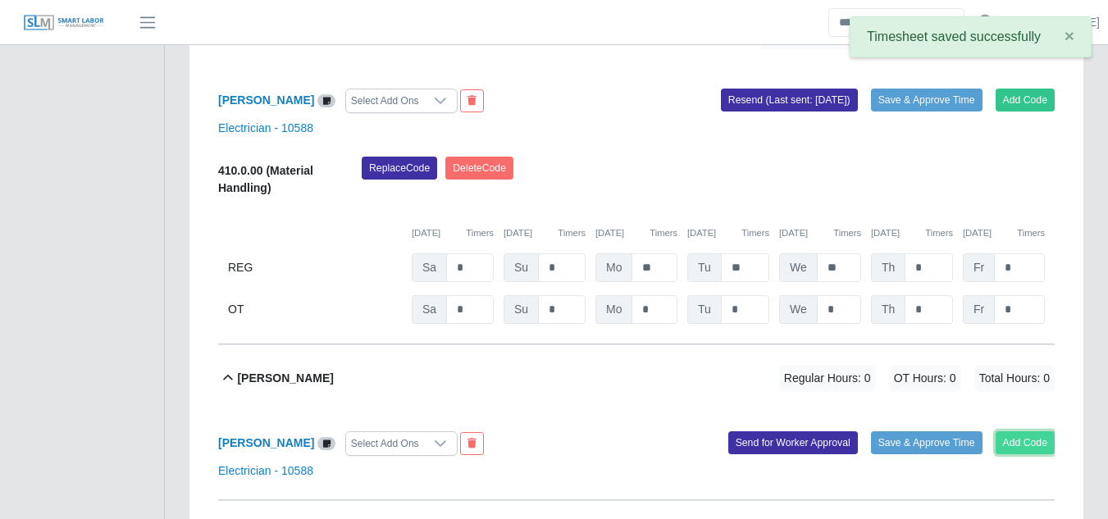
click at [1035, 431] on button "Add Code" at bounding box center [1025, 442] width 60 height 23
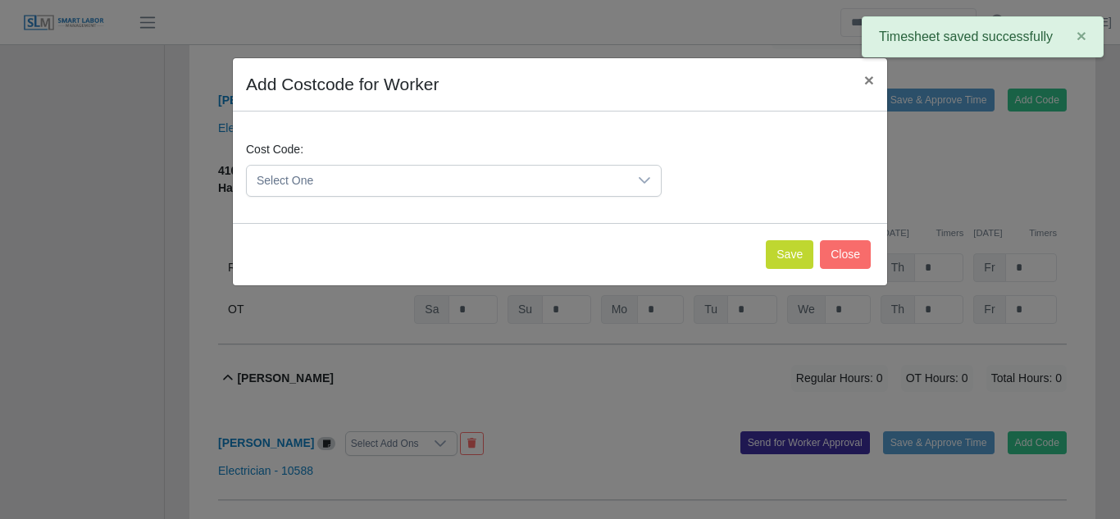
click at [633, 175] on div at bounding box center [644, 181] width 33 height 30
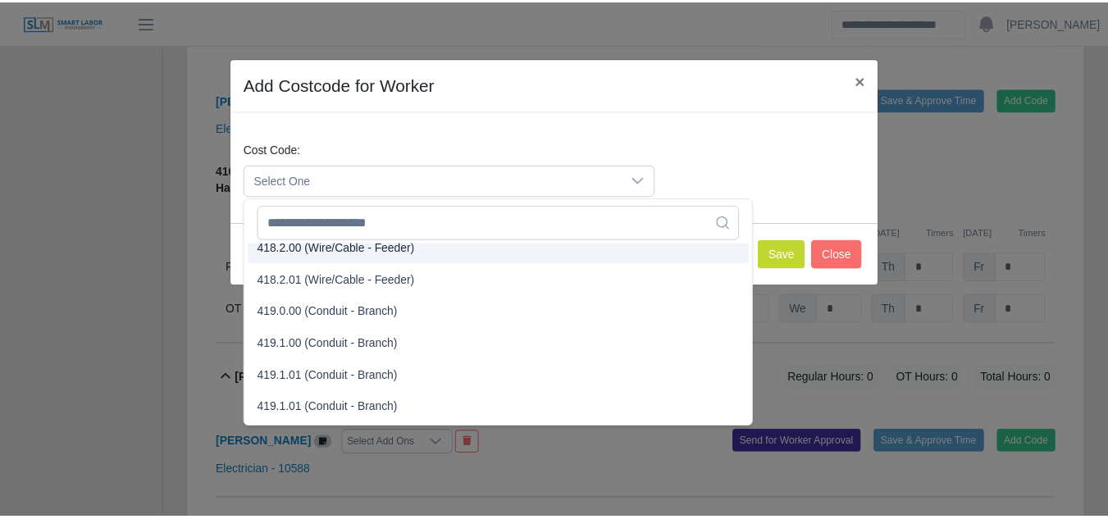
scroll to position [902, 0]
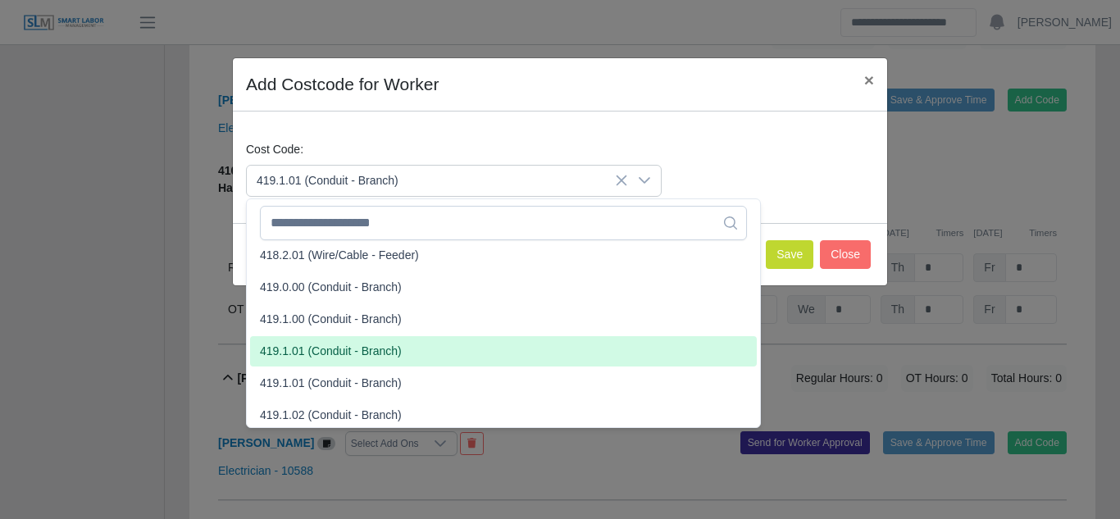
click at [309, 352] on span "419.1.01 (Conduit - Branch)" at bounding box center [331, 351] width 142 height 17
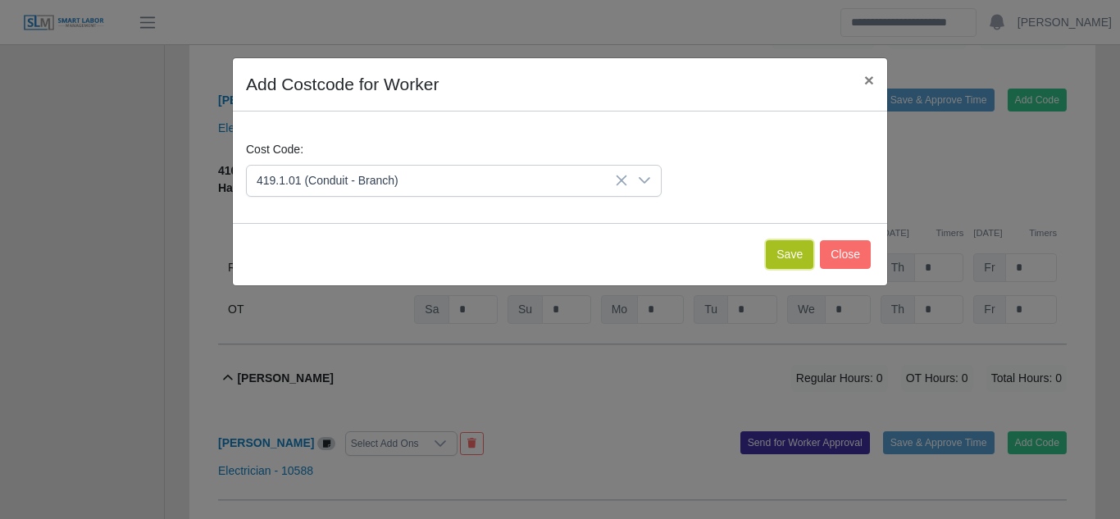
click at [774, 259] on button "Save" at bounding box center [790, 254] width 48 height 29
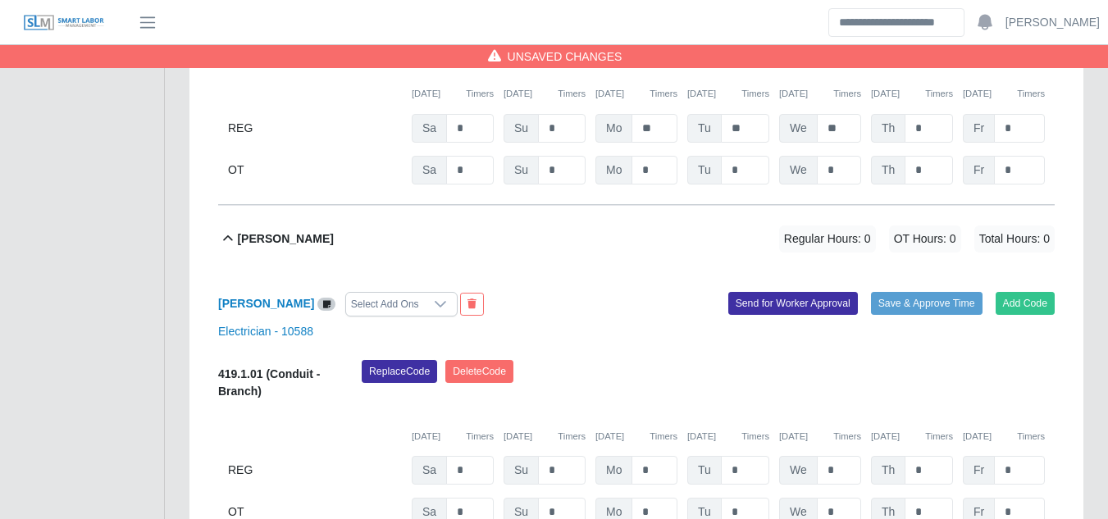
scroll to position [2284, 0]
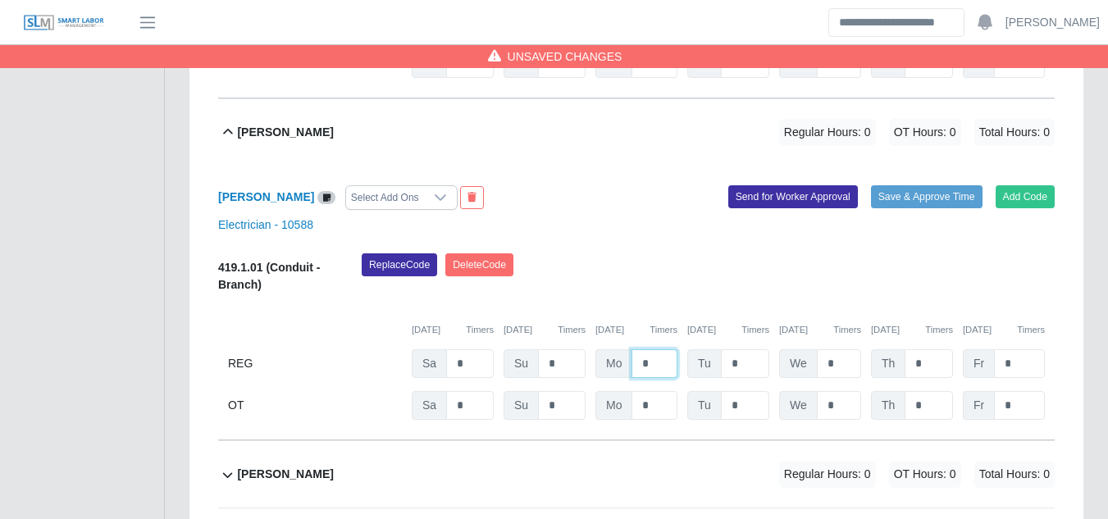
click at [636, 349] on input "*" at bounding box center [654, 363] width 46 height 29
type input "**"
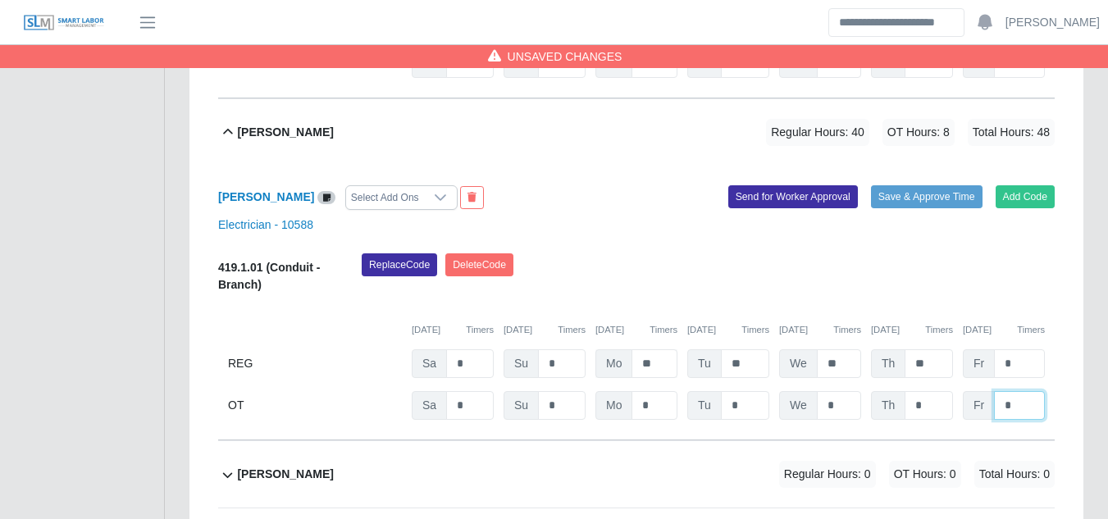
type input "*"
click at [803, 185] on button "Send for Worker Approval" at bounding box center [793, 196] width 130 height 23
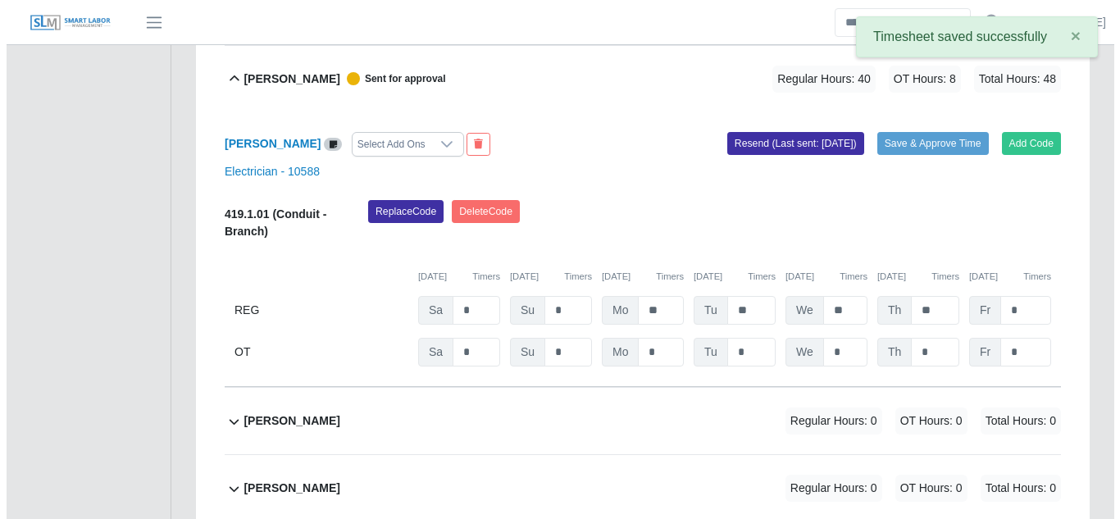
scroll to position [2366, 0]
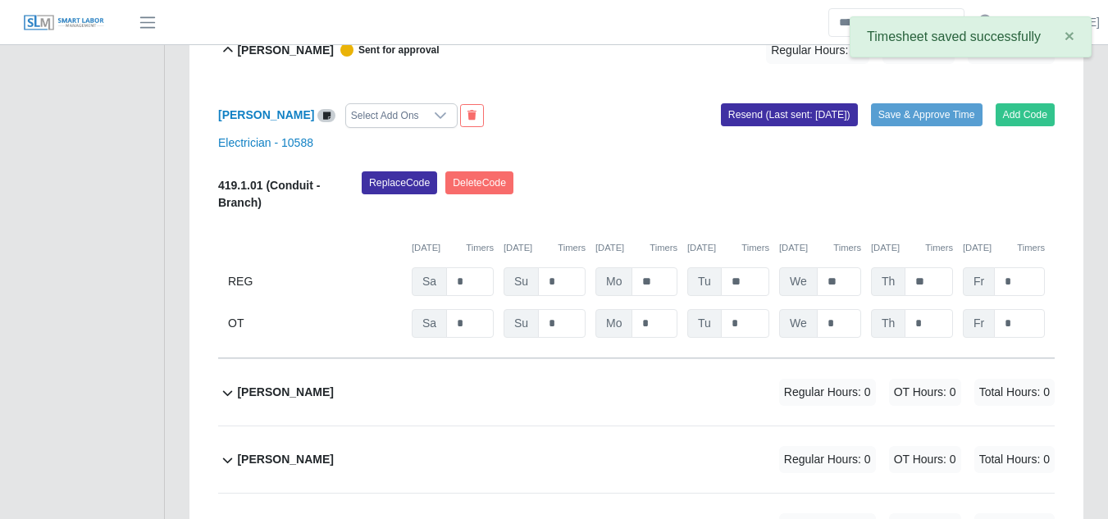
click at [284, 384] on b "Demario Rodger" at bounding box center [285, 392] width 96 height 17
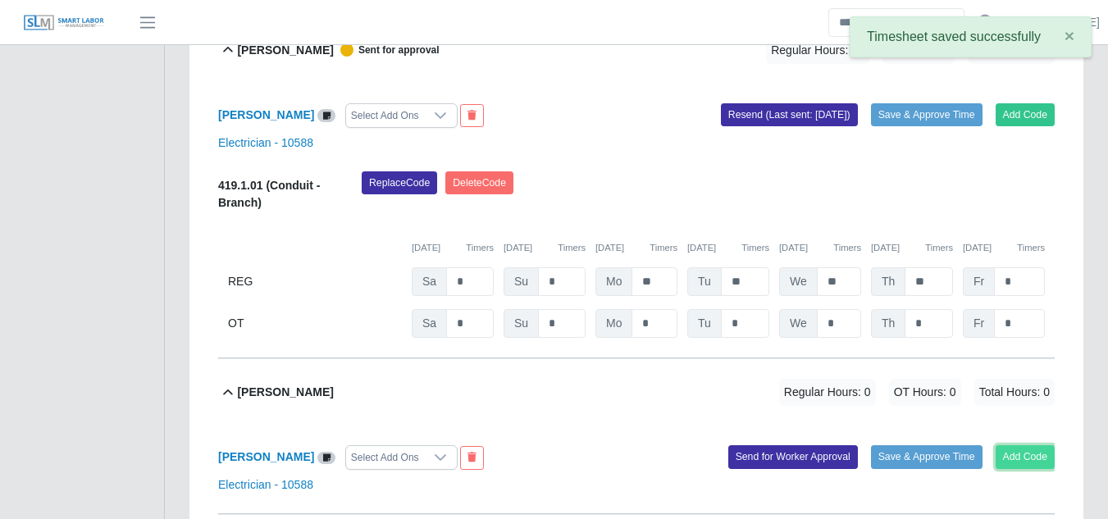
click at [1021, 445] on button "Add Code" at bounding box center [1025, 456] width 60 height 23
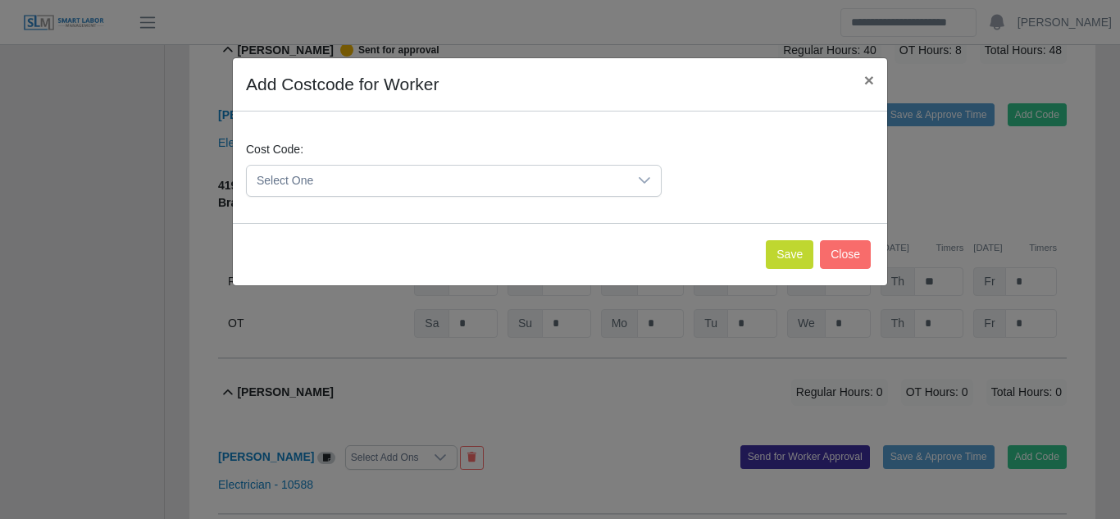
click at [634, 174] on div at bounding box center [644, 181] width 33 height 30
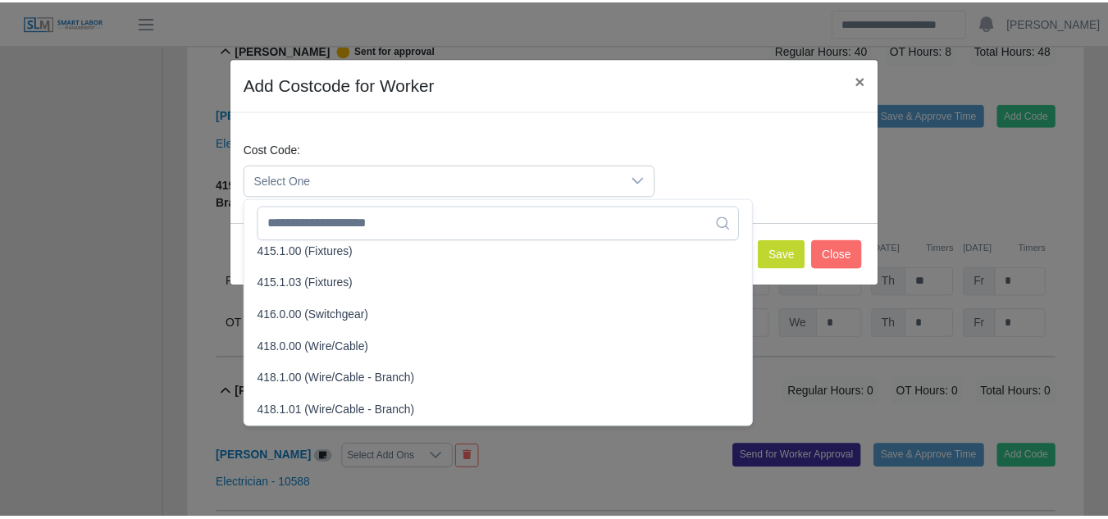
scroll to position [574, 0]
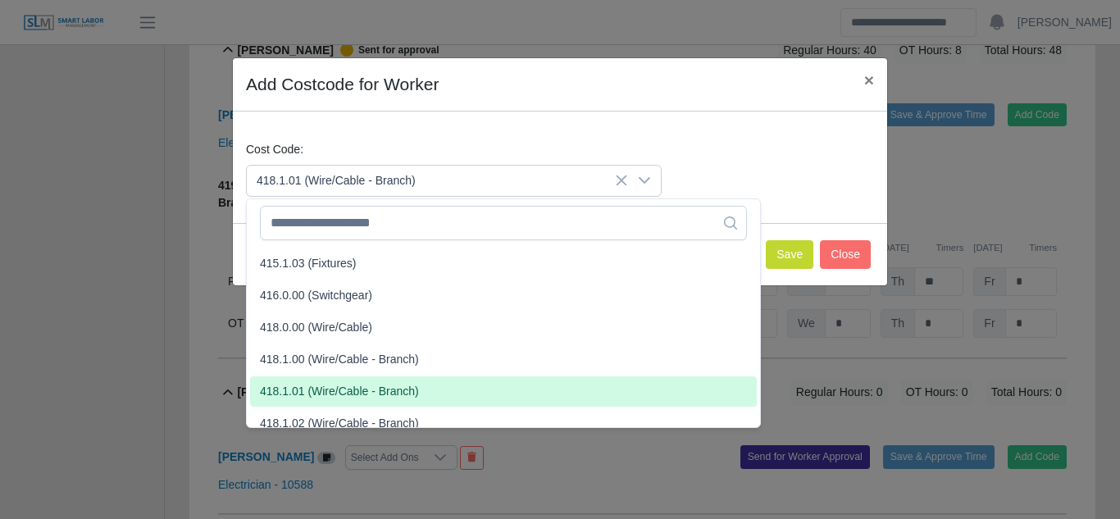
click at [321, 392] on span "418.1.01 (Wire/Cable - Branch)" at bounding box center [339, 391] width 159 height 17
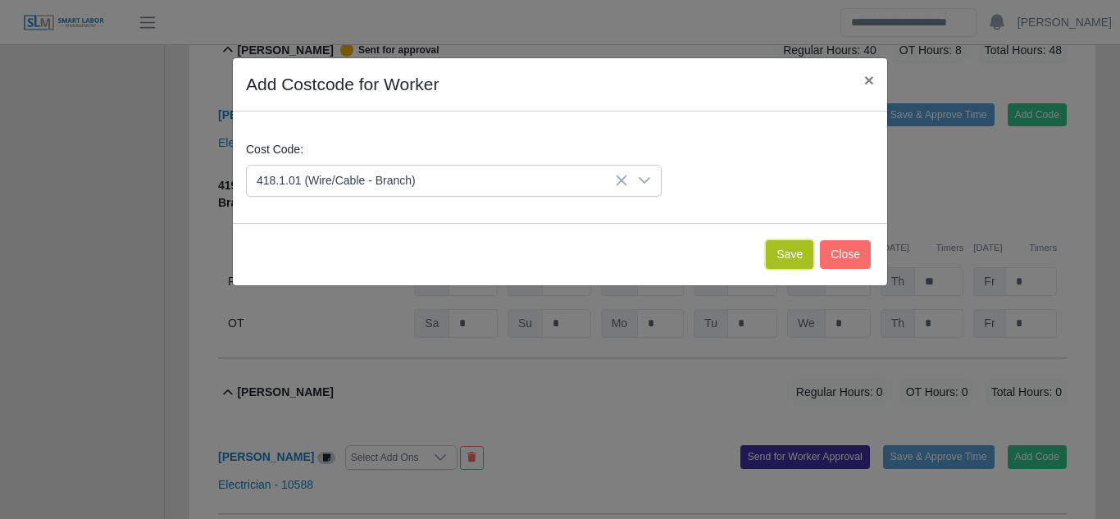
click at [780, 249] on button "Save" at bounding box center [790, 254] width 48 height 29
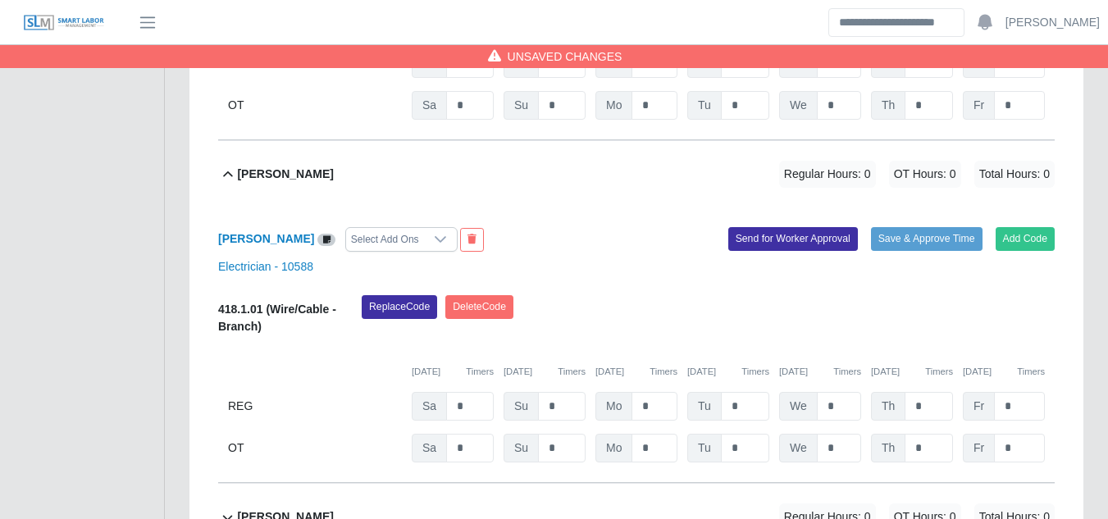
scroll to position [2612, 0]
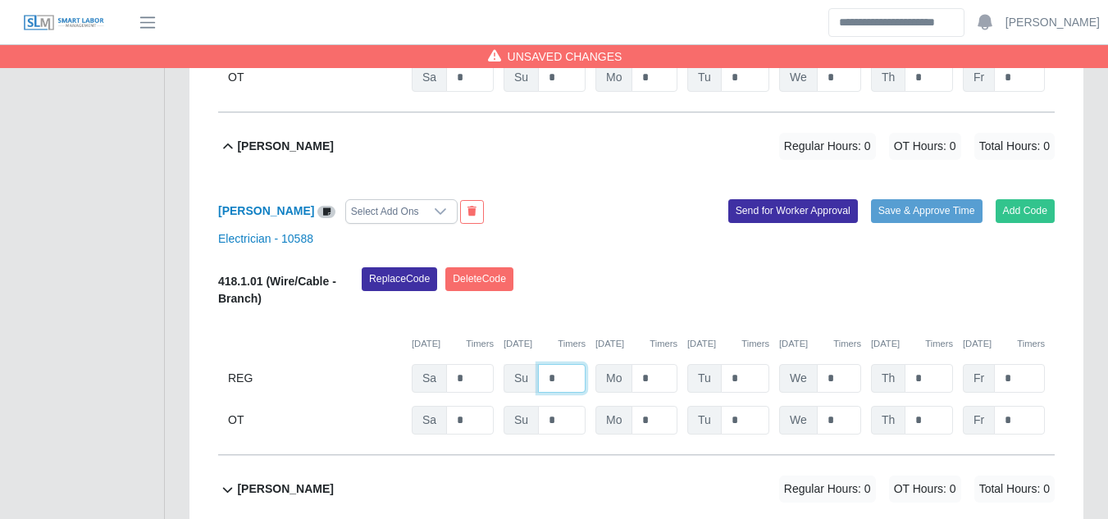
click at [567, 364] on input "*" at bounding box center [562, 378] width 48 height 29
type input "*"
type input "**"
type input "*"
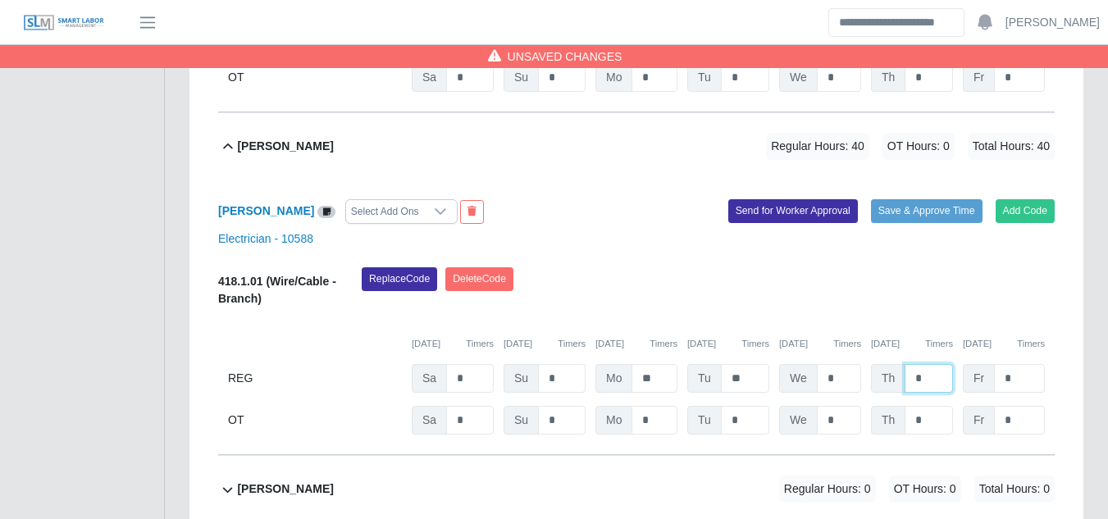
type input "*"
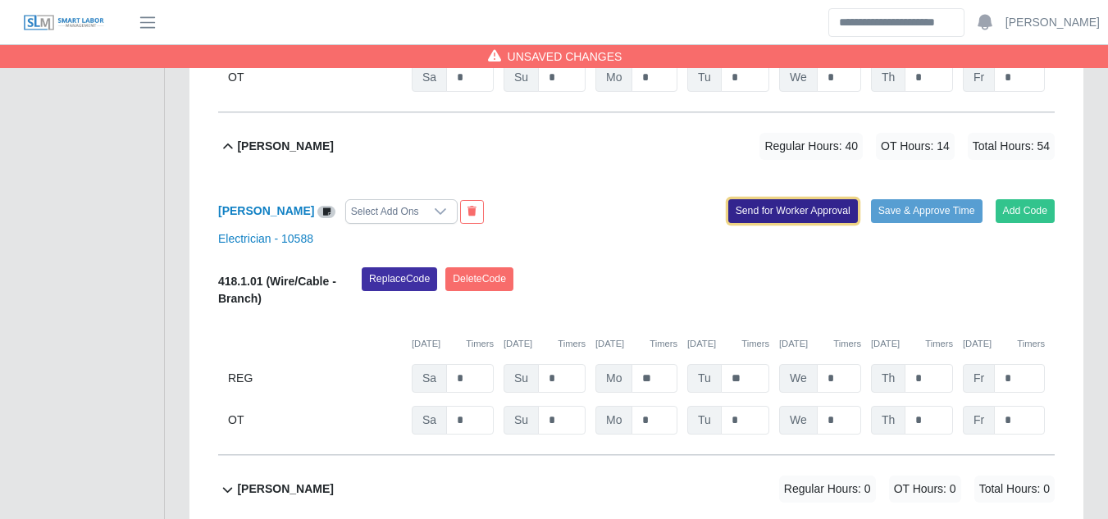
click at [797, 199] on button "Send for Worker Approval" at bounding box center [793, 210] width 130 height 23
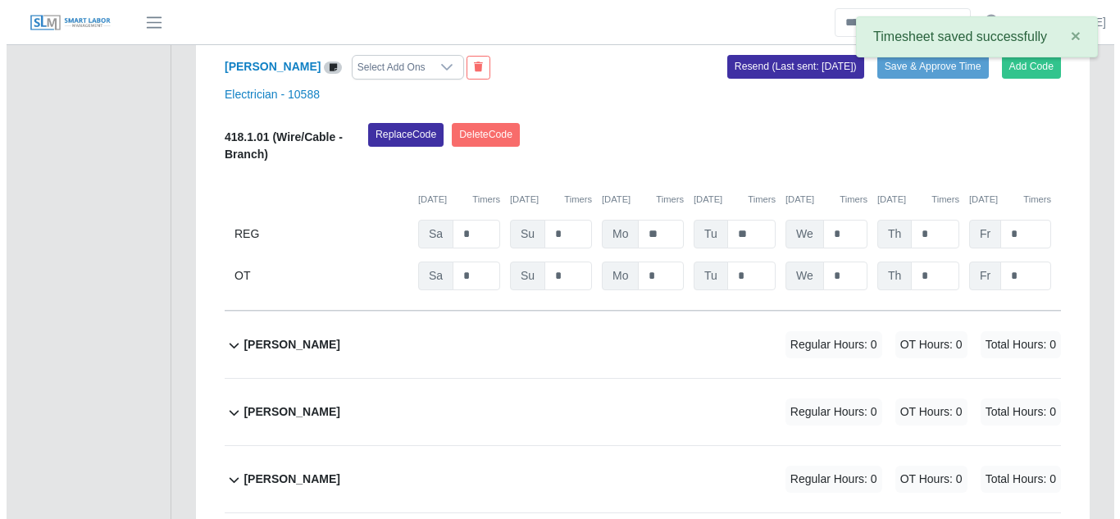
scroll to position [2776, 0]
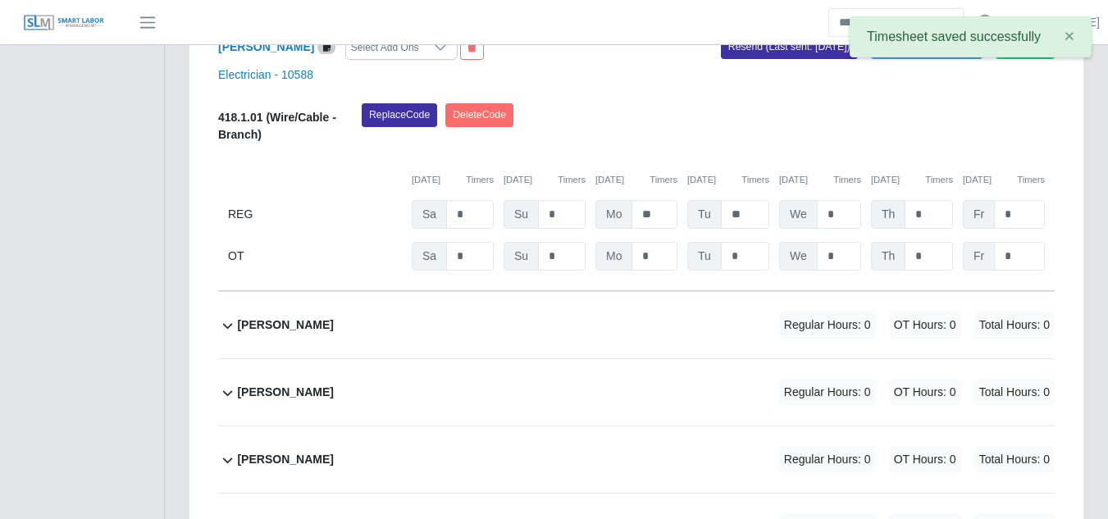
click at [308, 292] on div "Edgar Chacin Regular Hours: 0 OT Hours: 0 Total Hours: 0" at bounding box center [645, 325] width 817 height 66
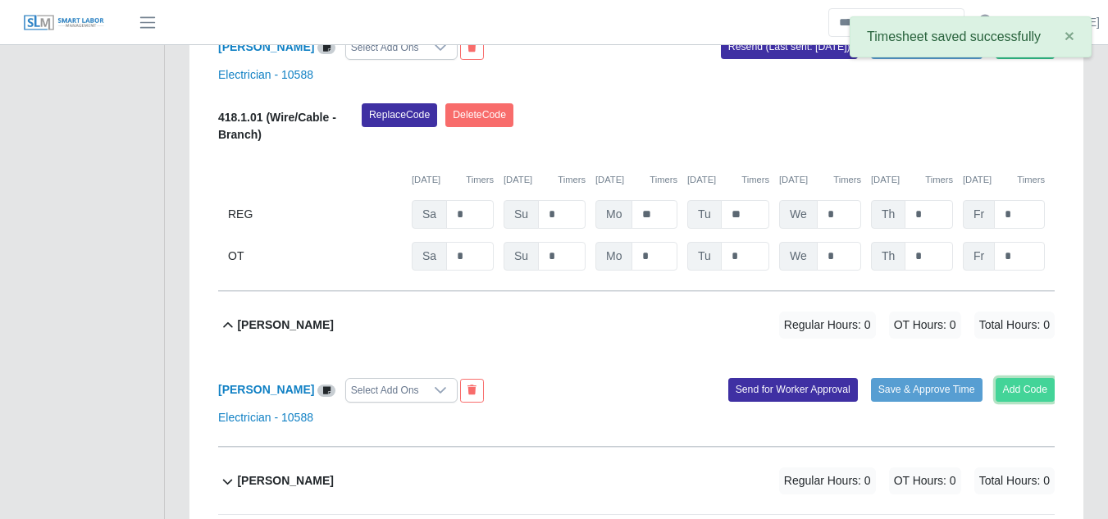
click at [1021, 378] on button "Add Code" at bounding box center [1025, 389] width 60 height 23
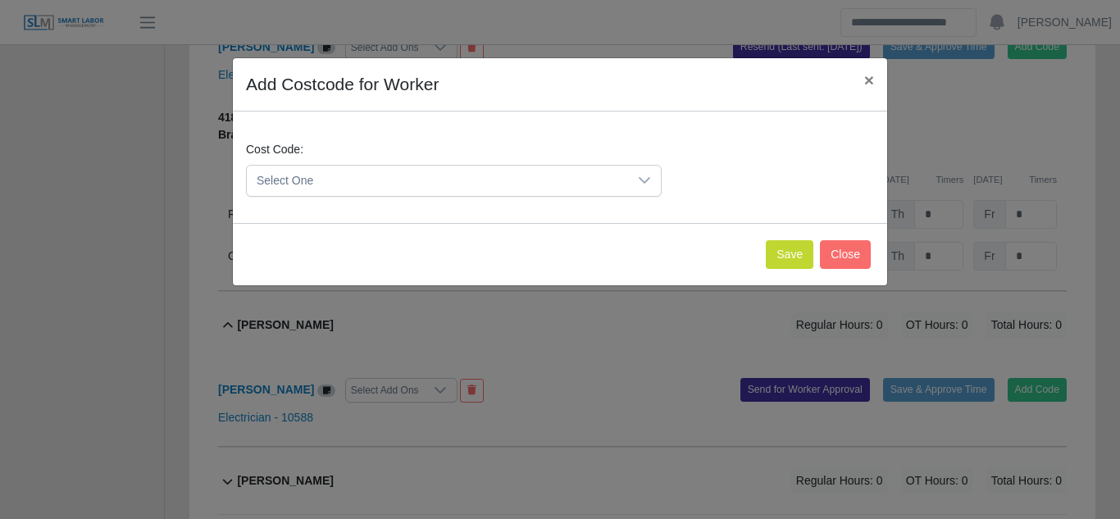
click at [365, 180] on span "Select One" at bounding box center [437, 181] width 381 height 30
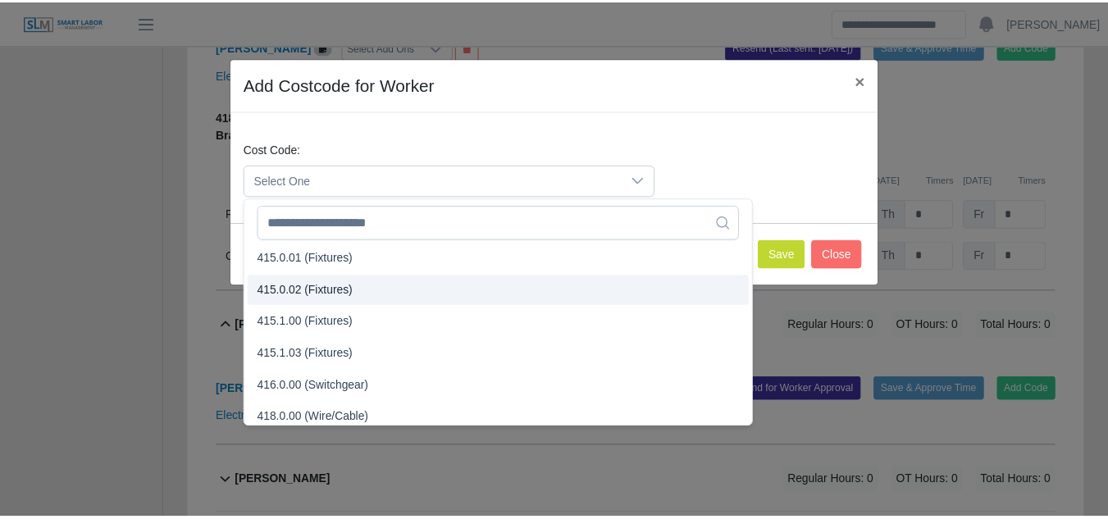
scroll to position [565, 0]
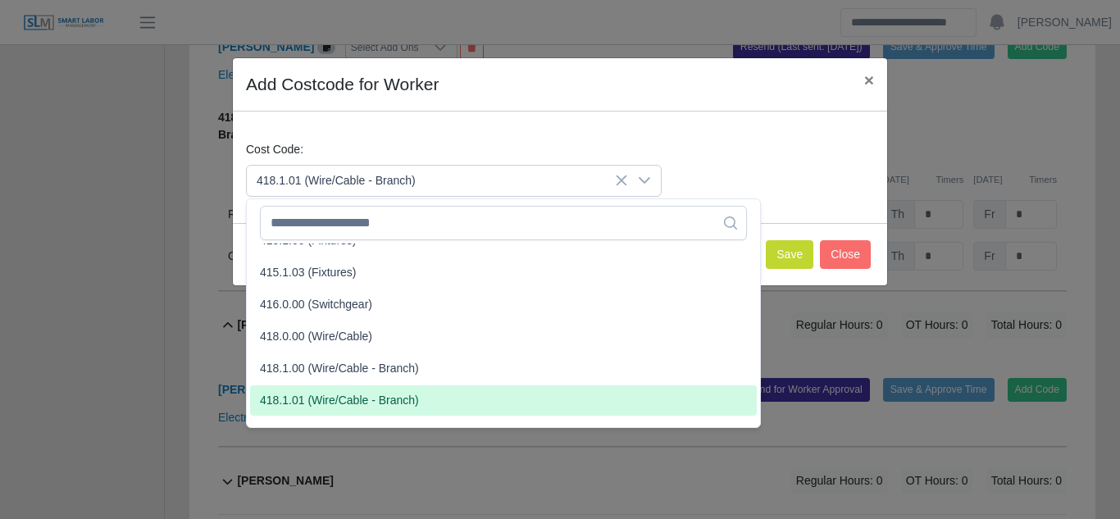
click at [325, 395] on span "418.1.01 (Wire/Cable - Branch)" at bounding box center [339, 400] width 159 height 17
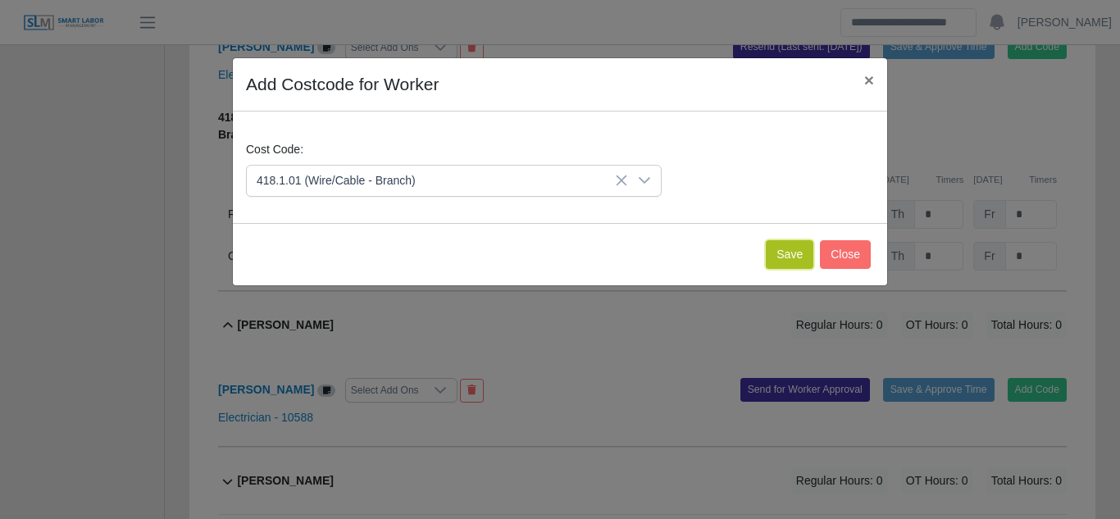
click at [789, 245] on button "Save" at bounding box center [790, 254] width 48 height 29
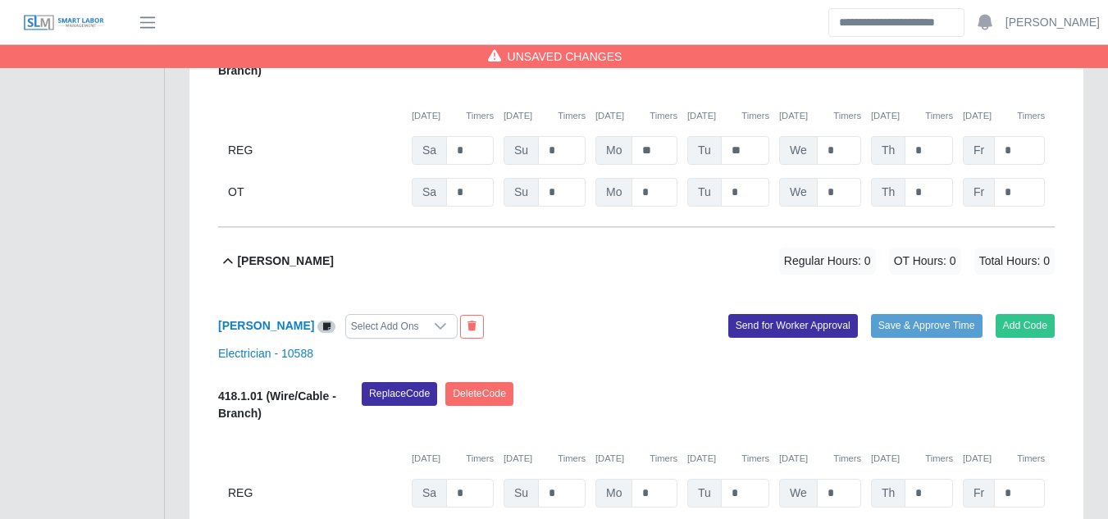
scroll to position [2940, 0]
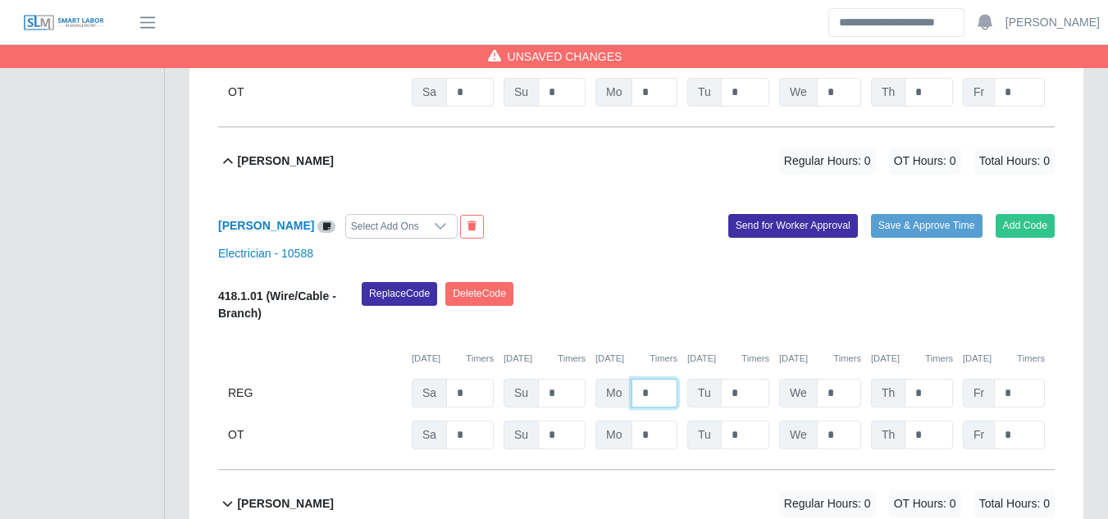
click at [656, 379] on input "*" at bounding box center [654, 393] width 46 height 29
type input "**"
type input "*"
type input "**"
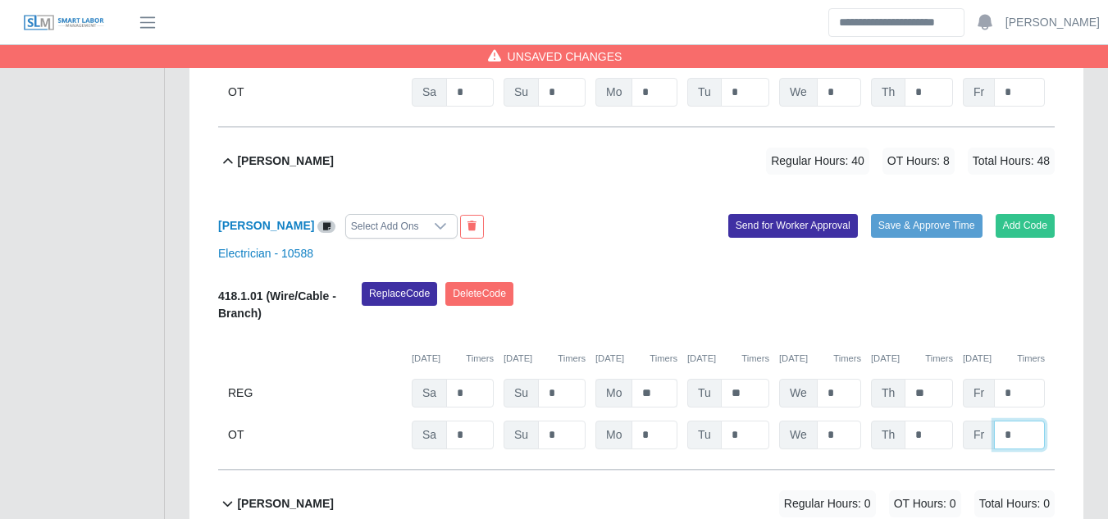
type input "*"
click at [773, 214] on button "Send for Worker Approval" at bounding box center [793, 225] width 130 height 23
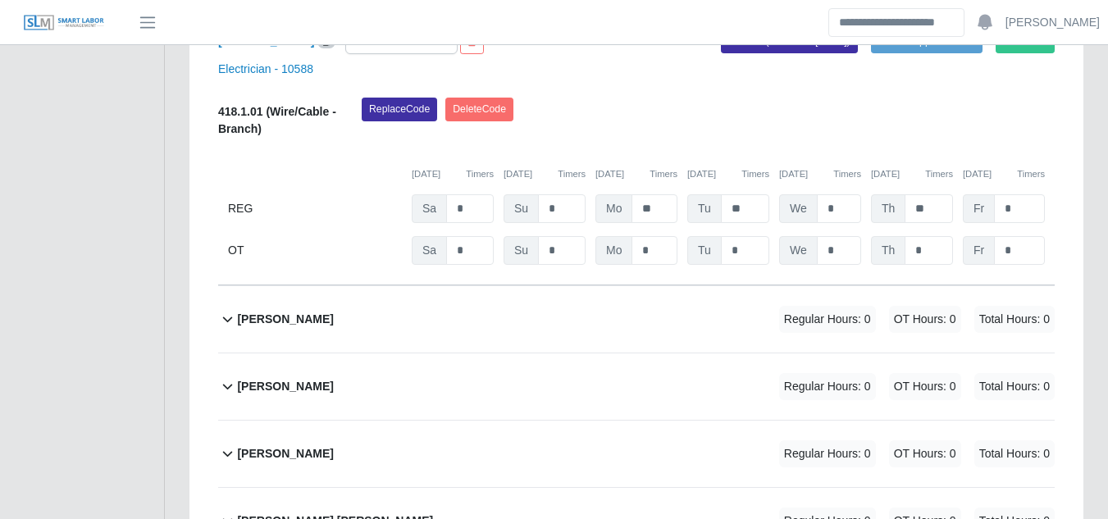
scroll to position [3186, 0]
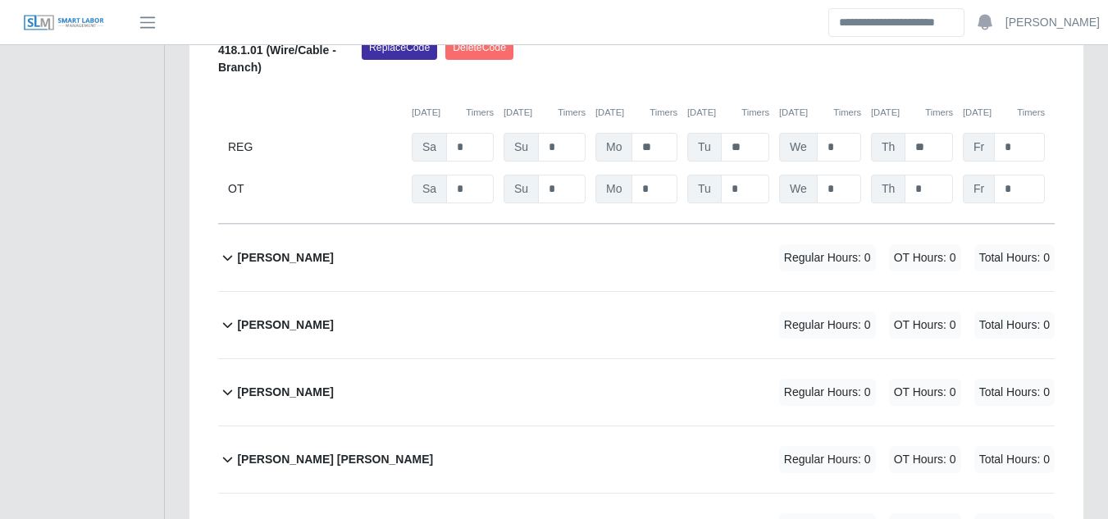
click at [300, 249] on b "Eduard Gonzalez" at bounding box center [285, 257] width 96 height 17
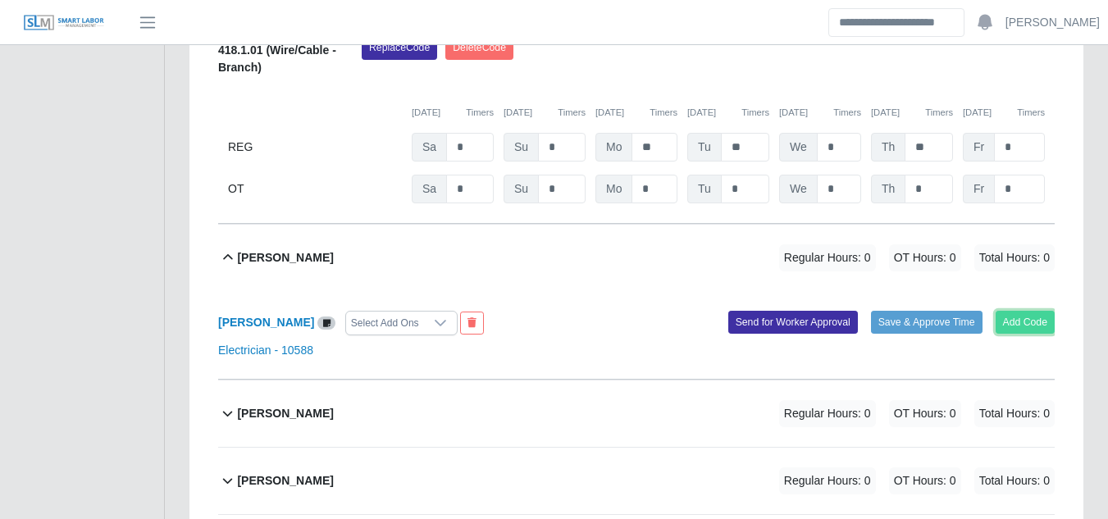
click at [1017, 311] on button "Add Code" at bounding box center [1025, 322] width 60 height 23
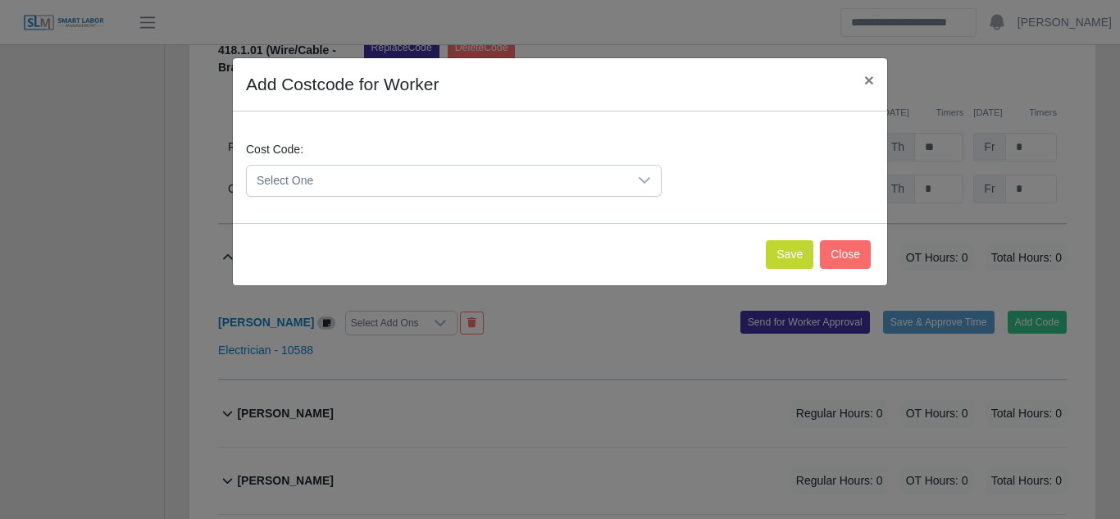
click at [637, 175] on div at bounding box center [644, 181] width 33 height 30
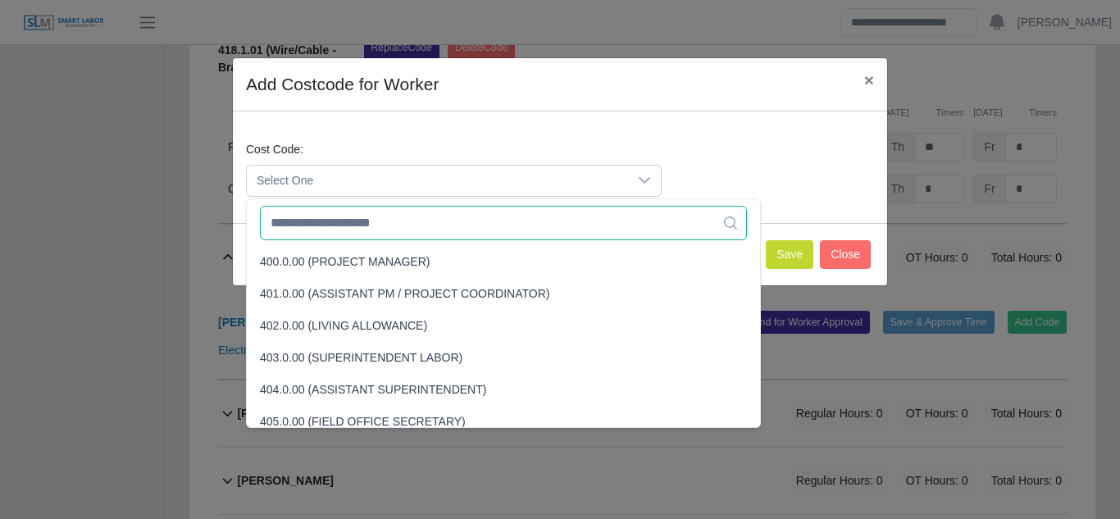
click at [380, 226] on input "text" at bounding box center [503, 223] width 487 height 34
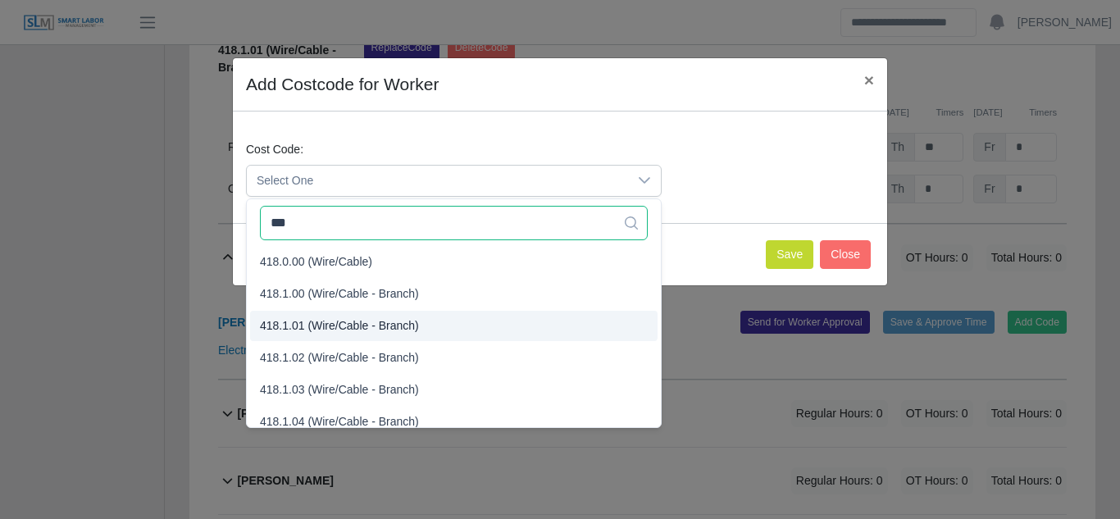
type input "***"
click at [330, 328] on span "418.1.01 (Wire/Cable - Branch)" at bounding box center [339, 325] width 159 height 17
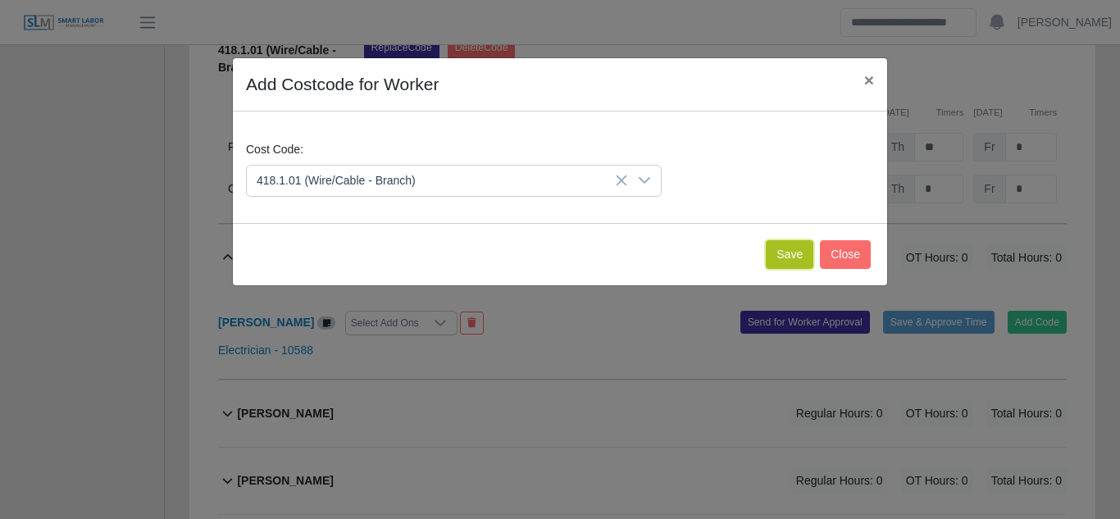
click at [784, 254] on button "Save" at bounding box center [790, 254] width 48 height 29
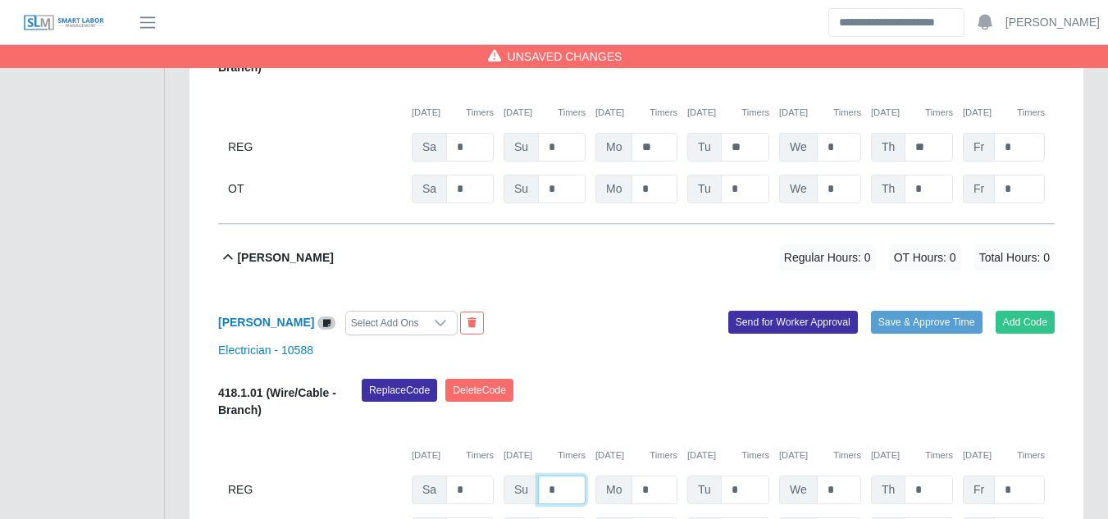
click at [562, 475] on input "*" at bounding box center [562, 489] width 48 height 29
type input "*"
type input "**"
type input "*"
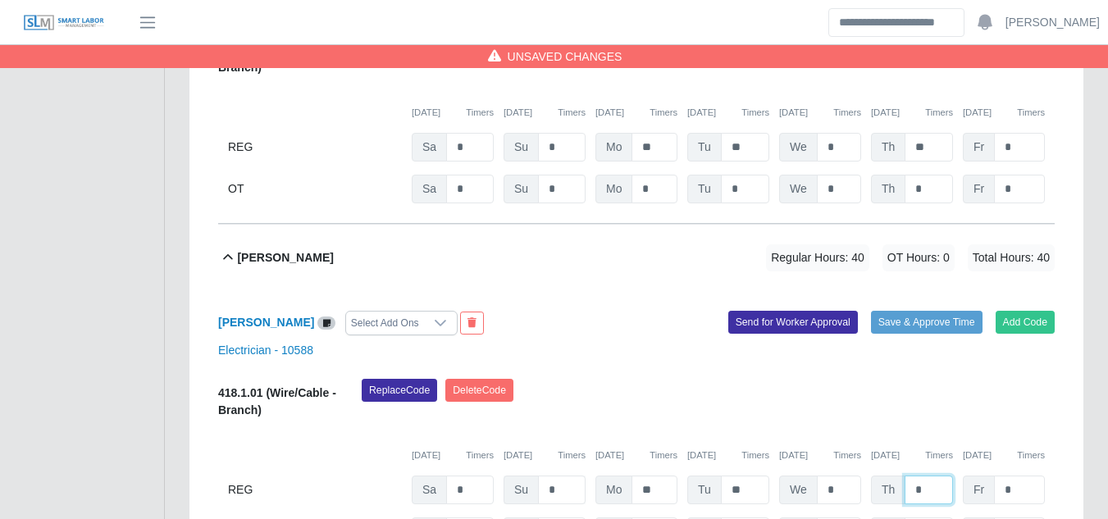
type input "*"
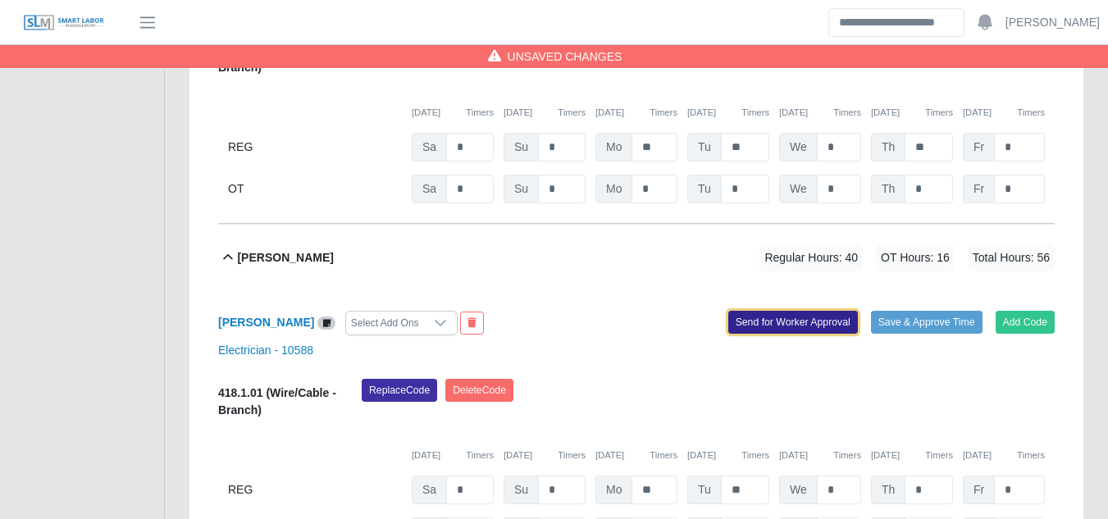
click at [778, 311] on button "Send for Worker Approval" at bounding box center [793, 322] width 130 height 23
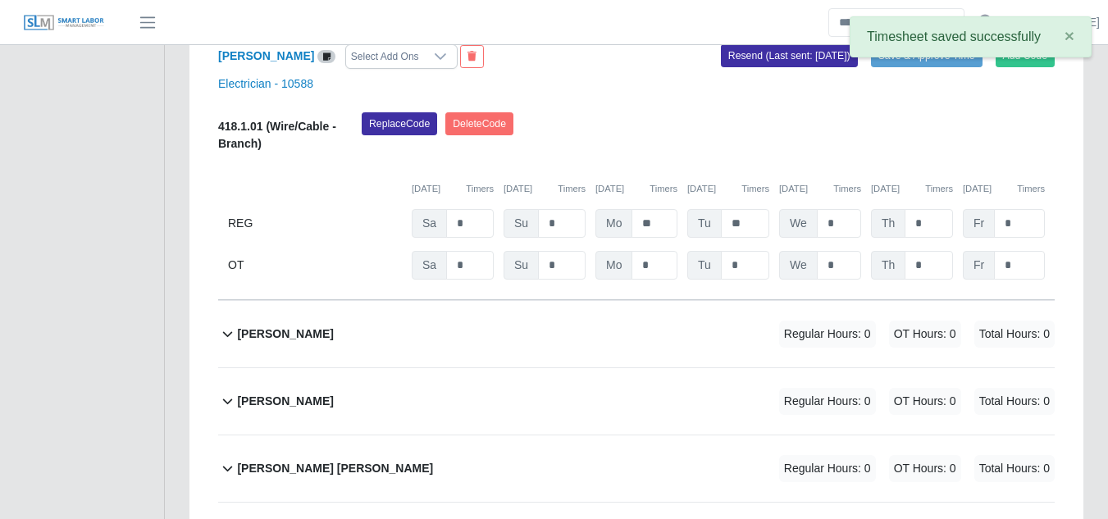
scroll to position [3596, 0]
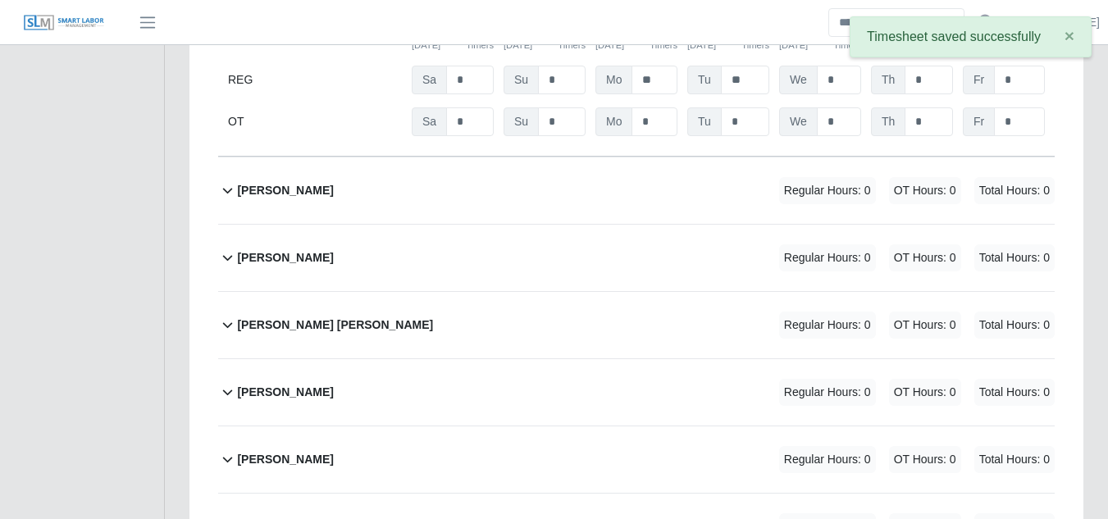
click at [303, 182] on b "Emir Revilla Reyes" at bounding box center [285, 190] width 96 height 17
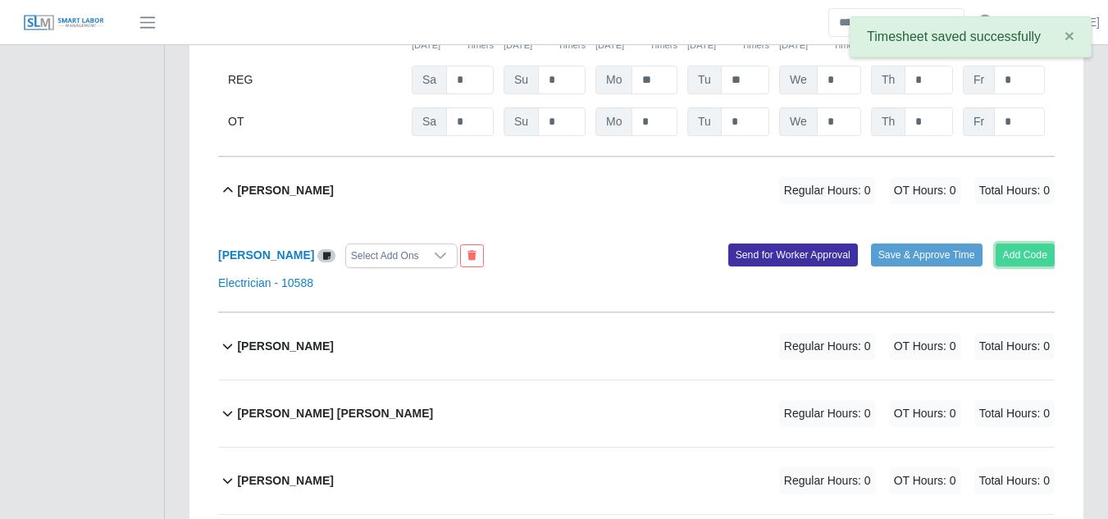
click at [1033, 243] on button "Add Code" at bounding box center [1025, 254] width 60 height 23
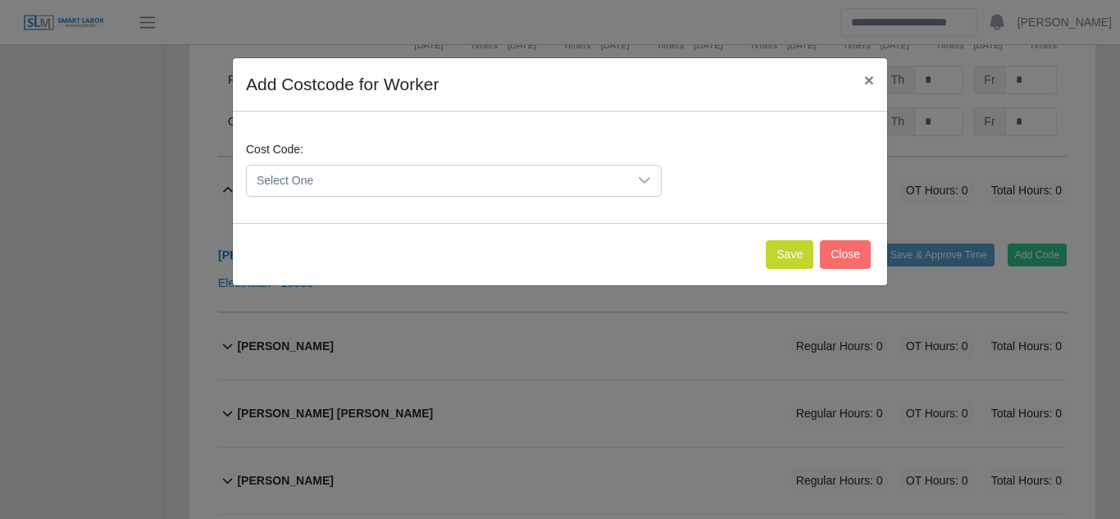
click at [645, 184] on icon at bounding box center [644, 180] width 13 height 13
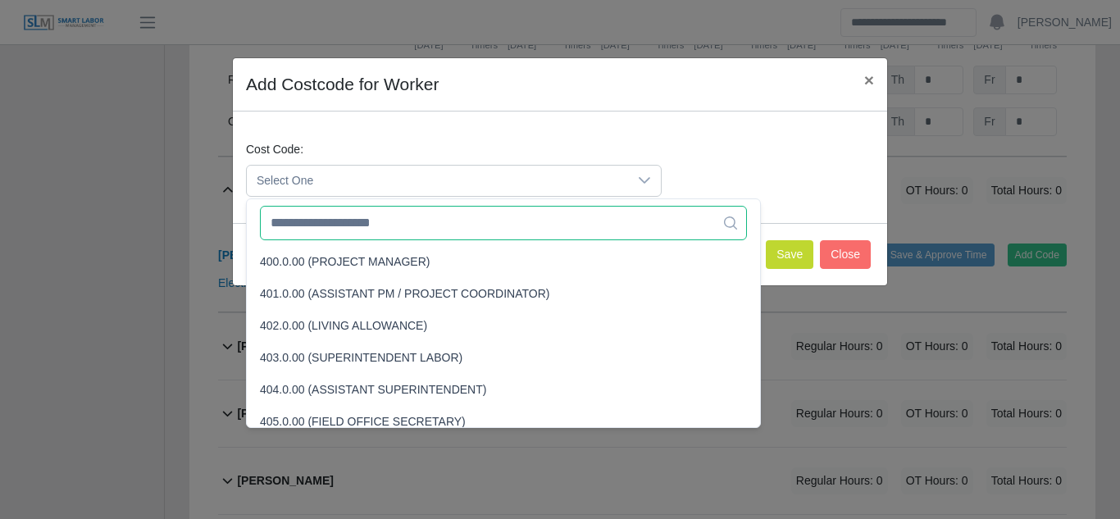
click at [400, 217] on input "text" at bounding box center [503, 223] width 487 height 34
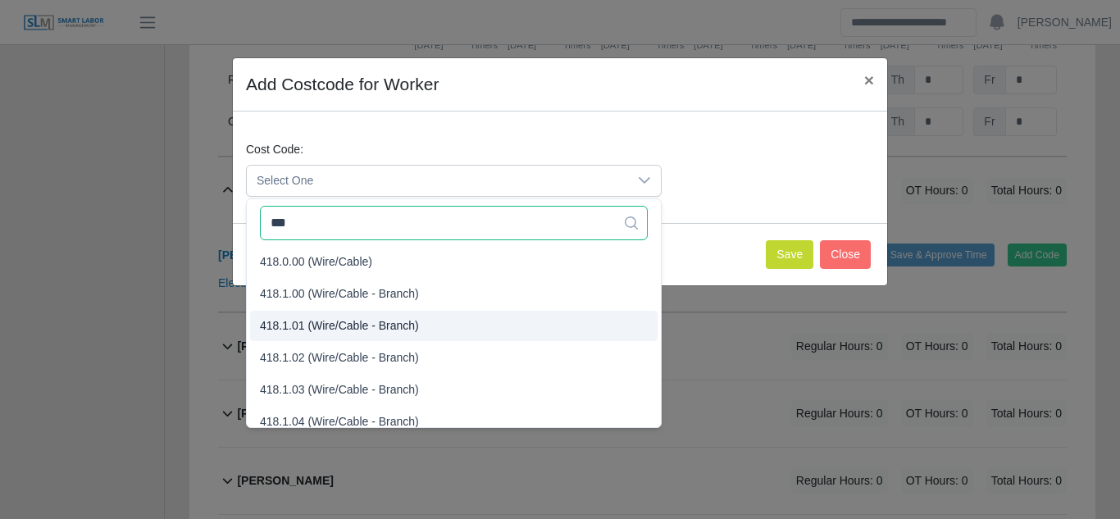
type input "***"
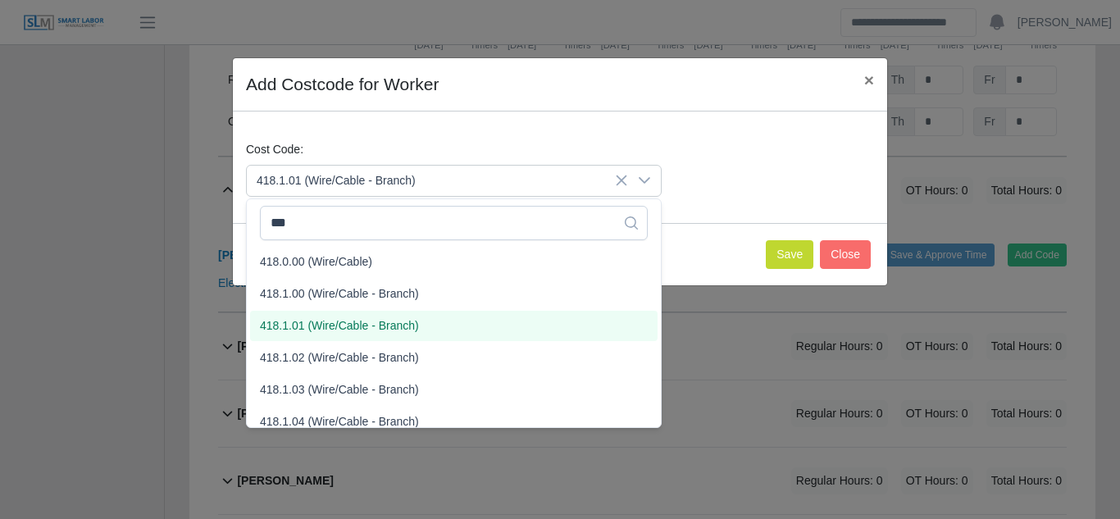
click at [371, 323] on span "418.1.01 (Wire/Cable - Branch)" at bounding box center [339, 325] width 159 height 17
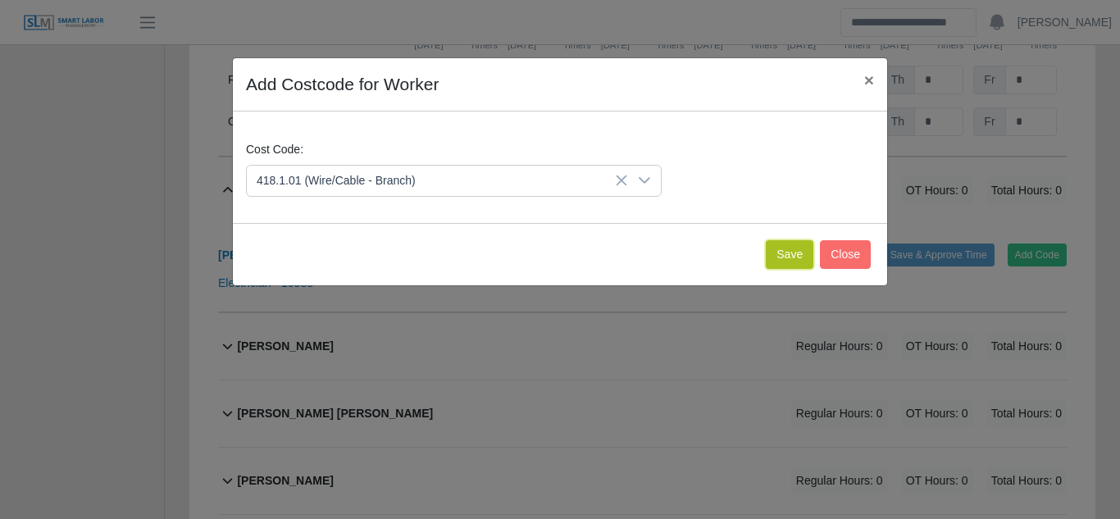
click at [784, 255] on button "Save" at bounding box center [790, 254] width 48 height 29
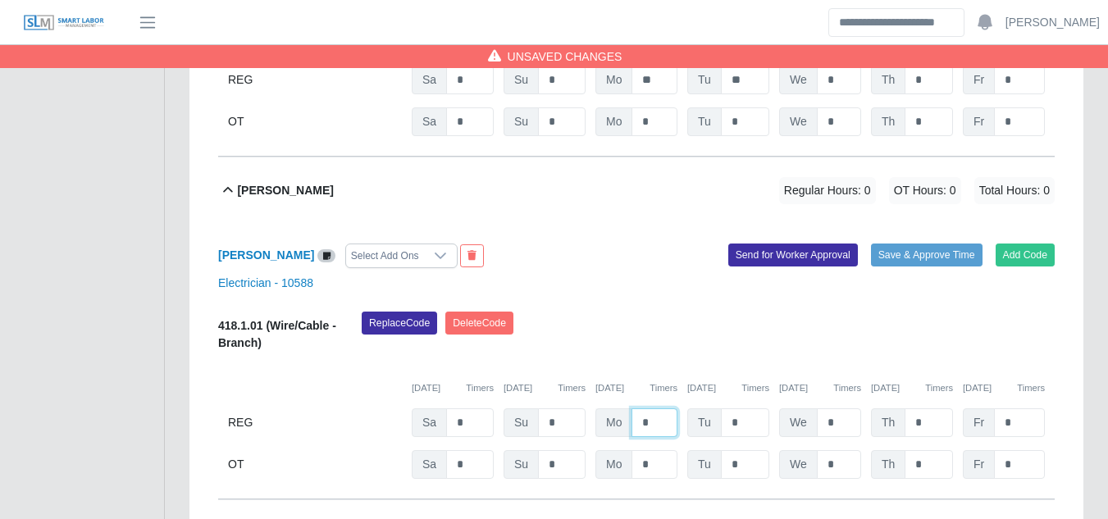
click at [640, 408] on input "*" at bounding box center [654, 422] width 46 height 29
type input "**"
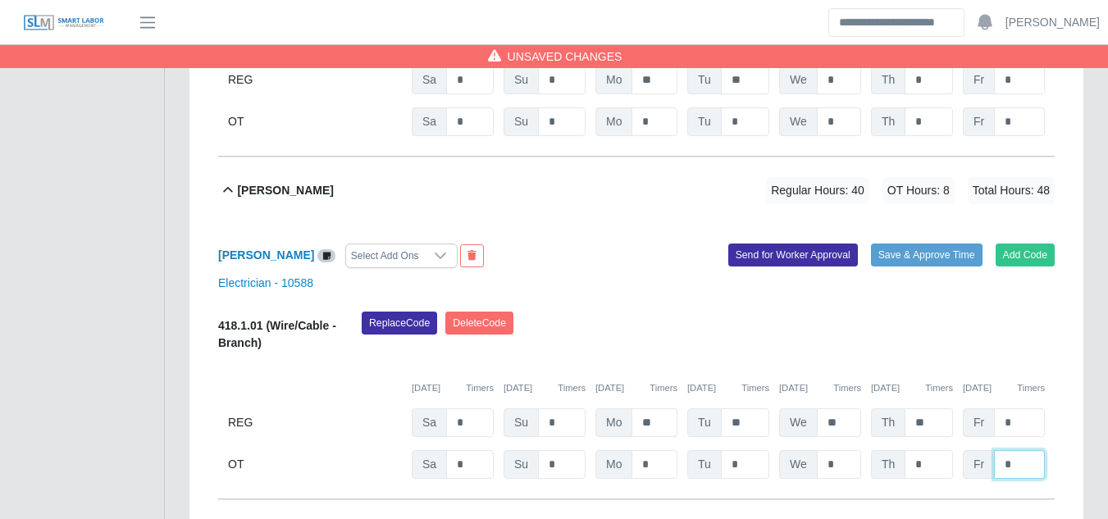
type input "*"
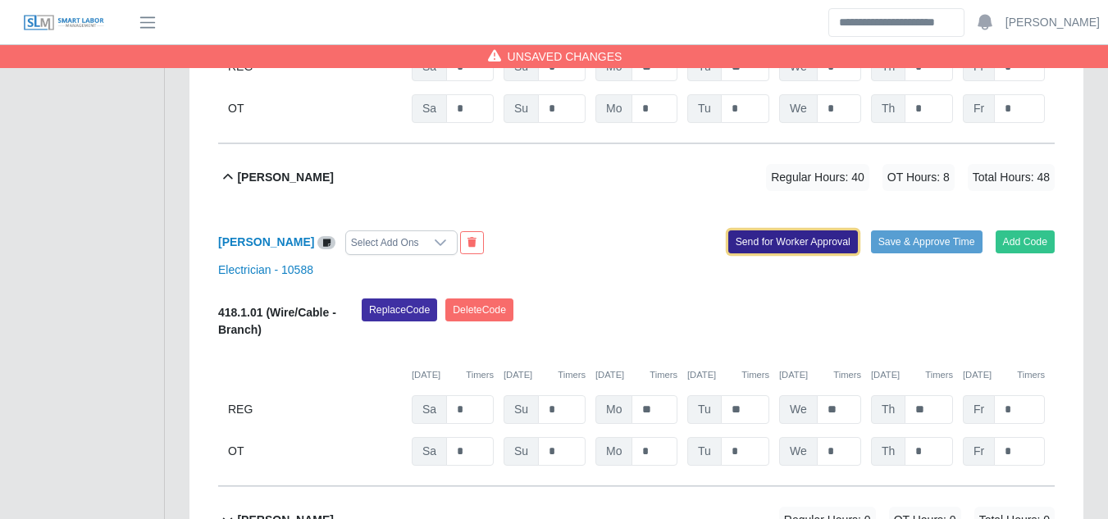
click at [777, 230] on button "Send for Worker Approval" at bounding box center [793, 241] width 130 height 23
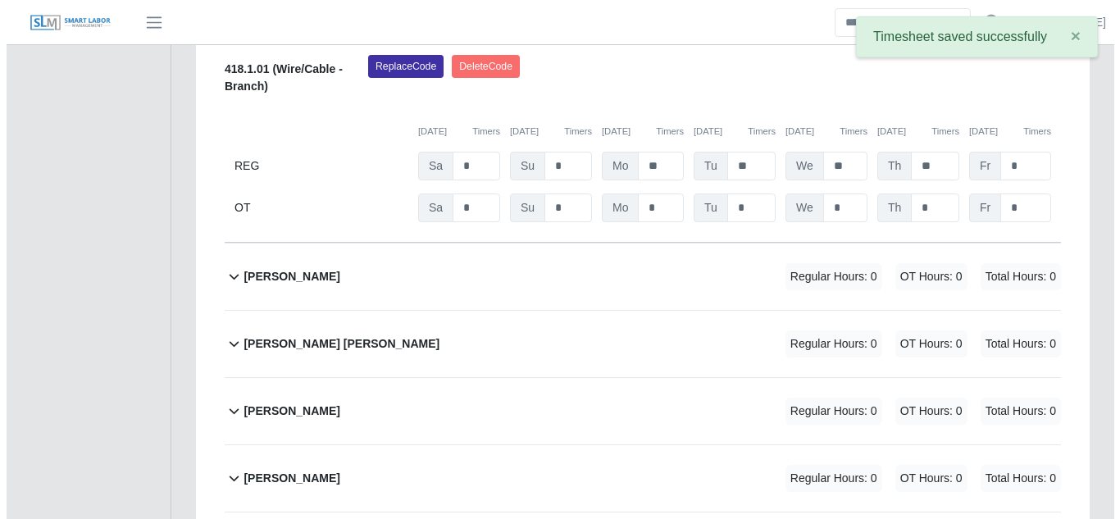
scroll to position [3855, 0]
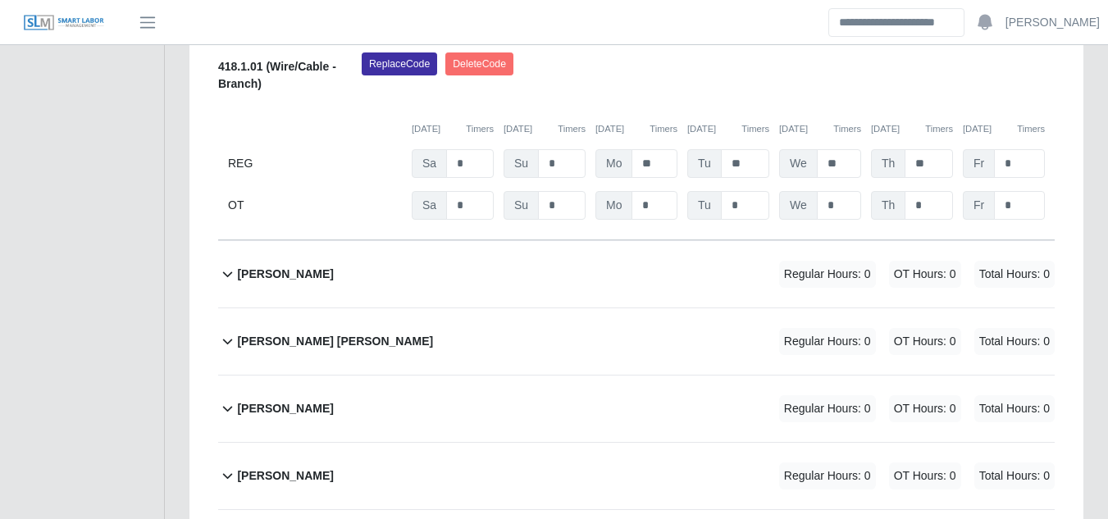
click at [294, 266] on b "Ernesto Pirela" at bounding box center [285, 274] width 96 height 17
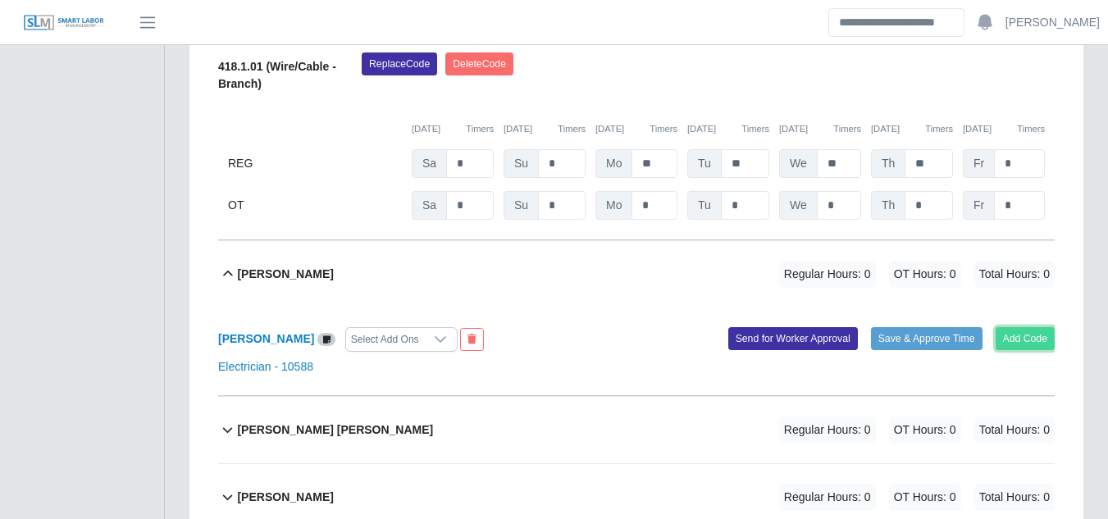
click at [1044, 327] on button "Add Code" at bounding box center [1025, 338] width 60 height 23
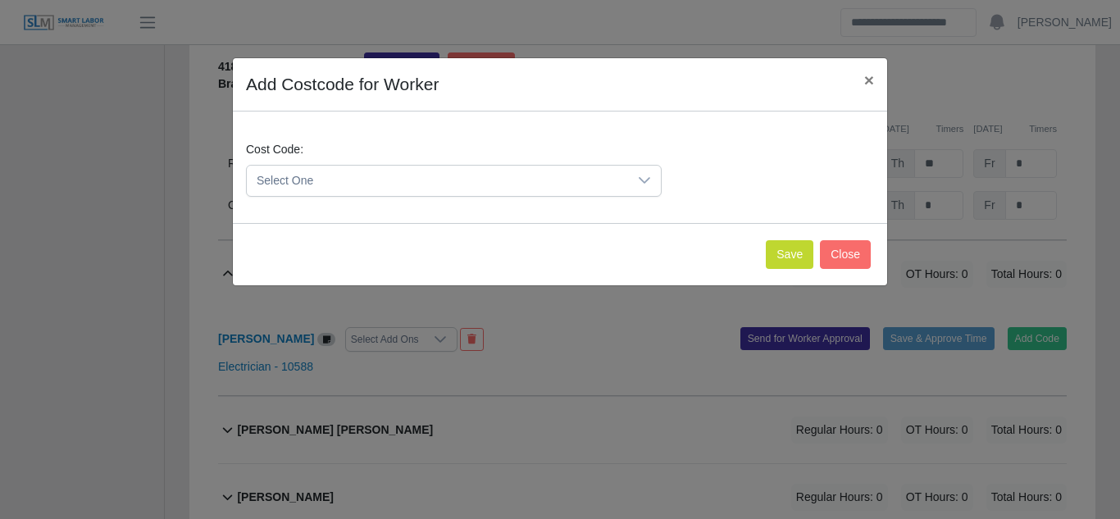
click at [475, 180] on span "Select One" at bounding box center [437, 181] width 381 height 30
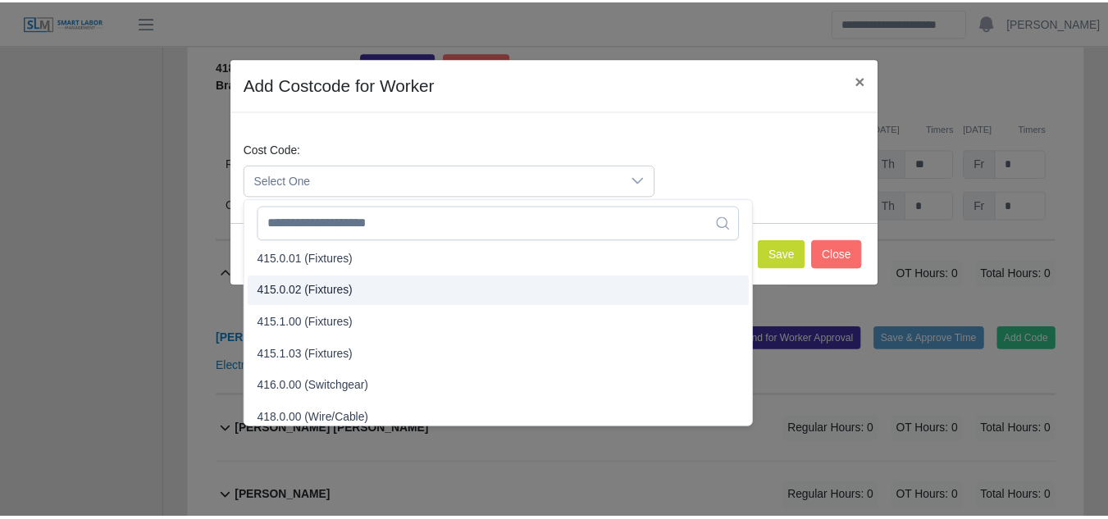
scroll to position [565, 0]
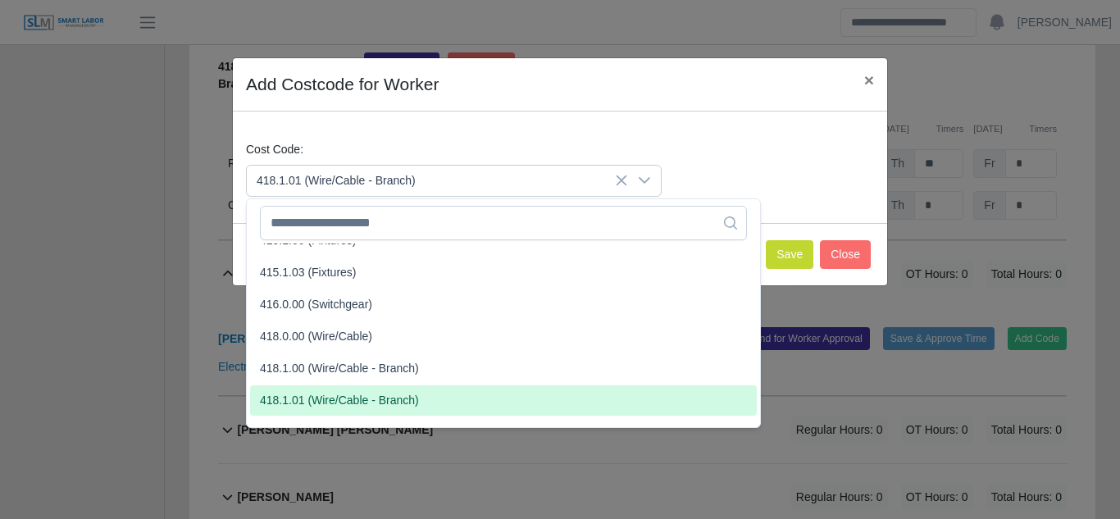
click at [315, 393] on span "418.1.01 (Wire/Cable - Branch)" at bounding box center [339, 400] width 159 height 17
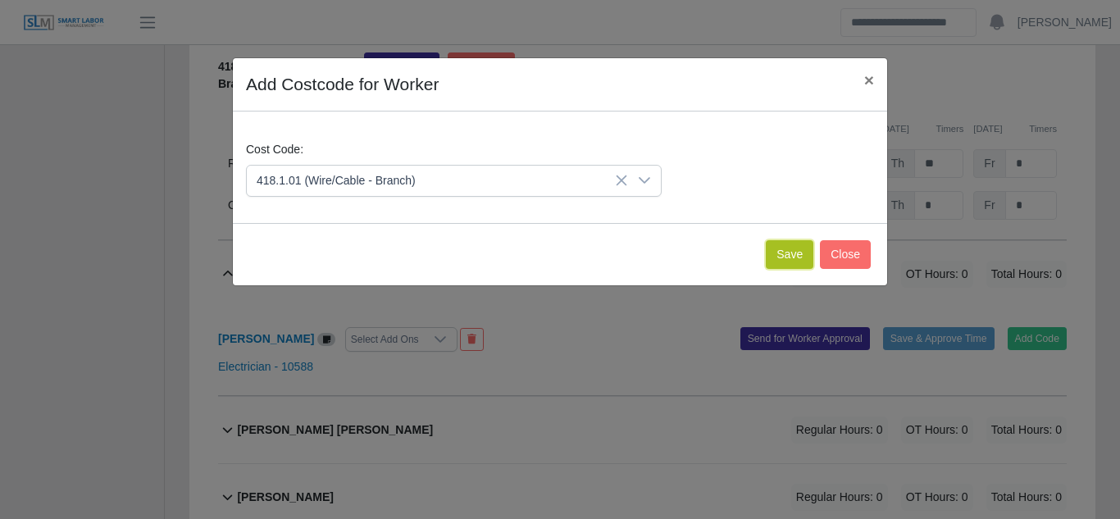
click at [793, 243] on button "Save" at bounding box center [790, 254] width 48 height 29
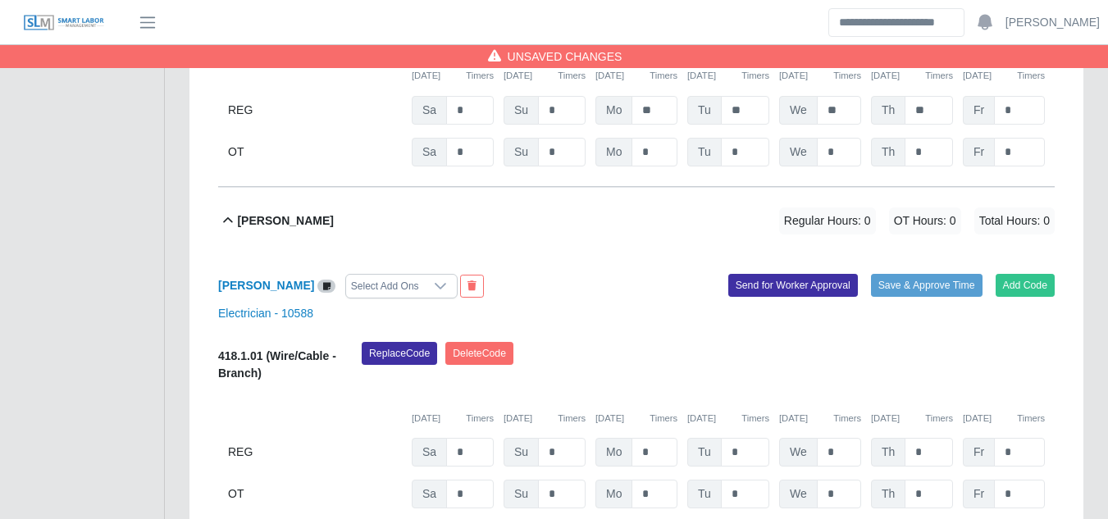
scroll to position [3937, 0]
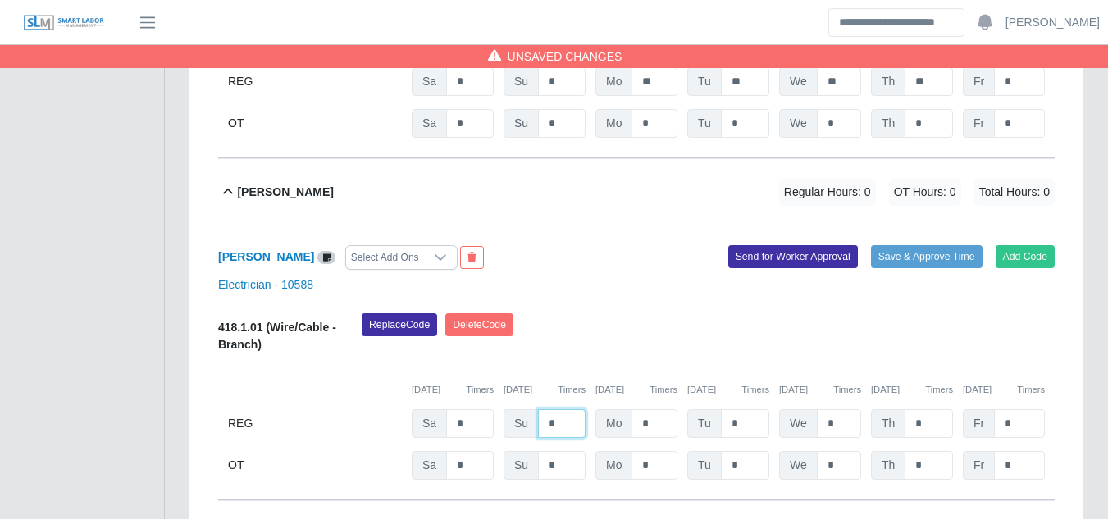
click at [539, 409] on input "*" at bounding box center [562, 423] width 48 height 29
click at [640, 409] on input "*" at bounding box center [654, 423] width 46 height 29
type input "**"
type input "*"
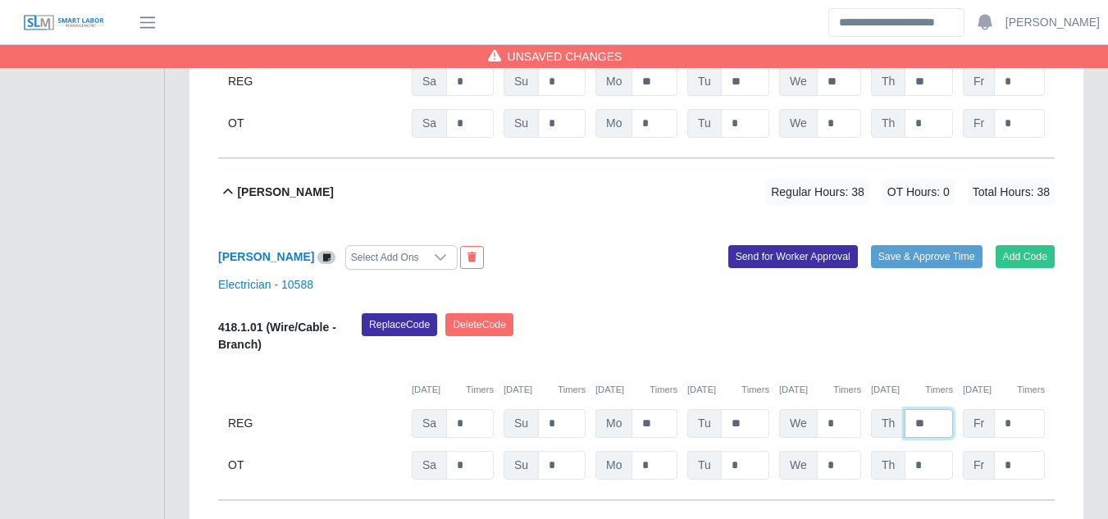
type input "**"
type input "*"
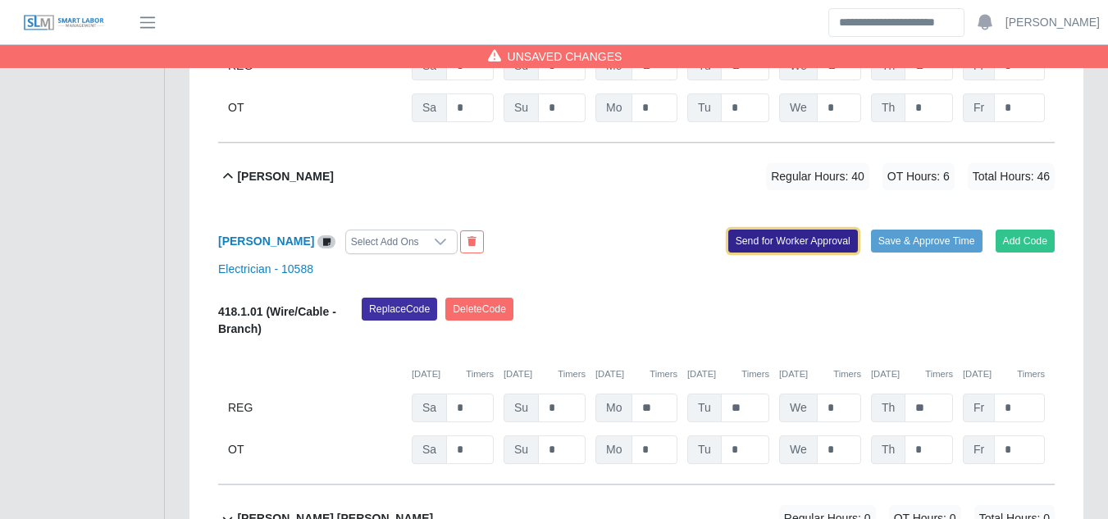
click at [757, 230] on button "Send for Worker Approval" at bounding box center [793, 241] width 130 height 23
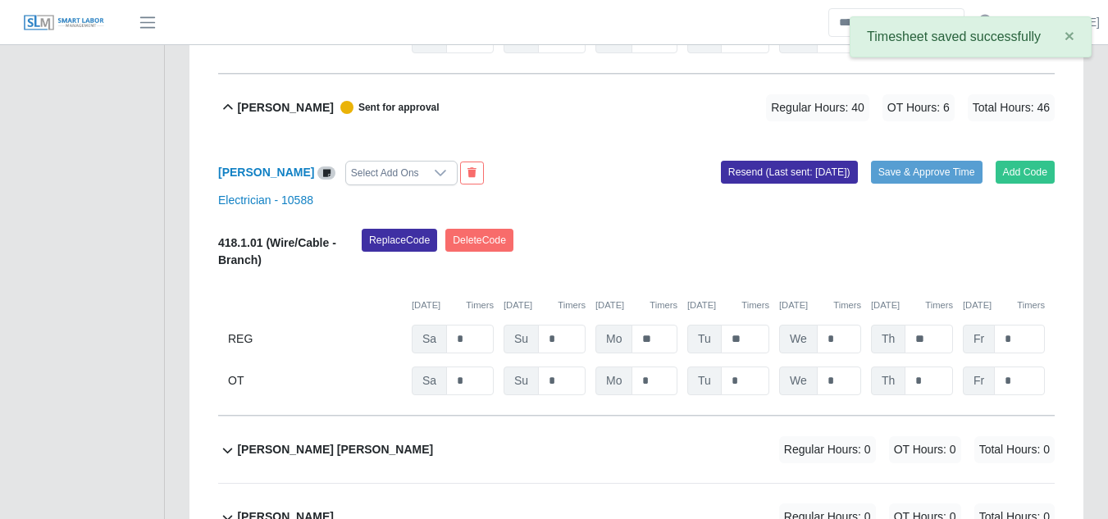
scroll to position [4198, 0]
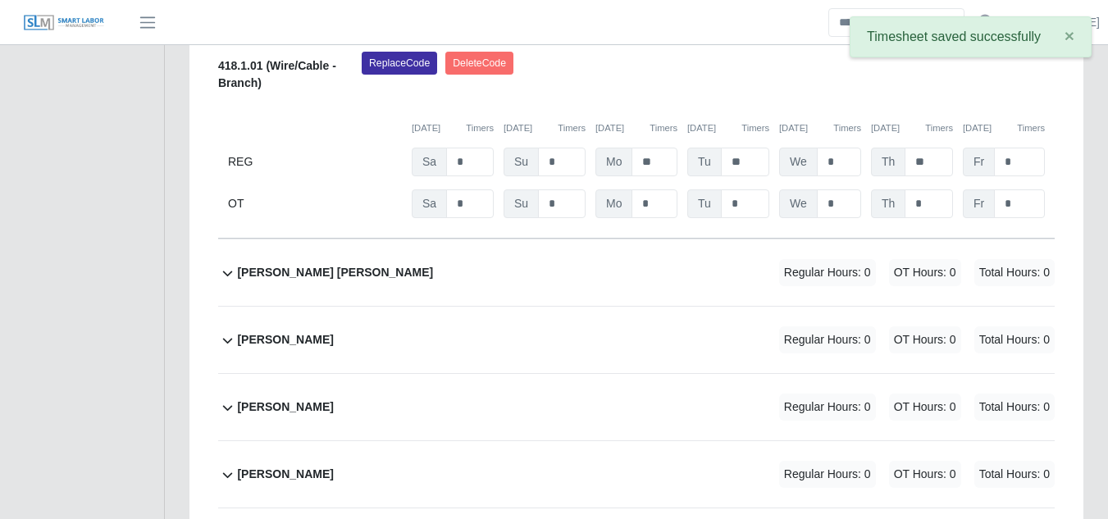
click at [296, 264] on b "Ernesto Torres Vera" at bounding box center [335, 272] width 196 height 17
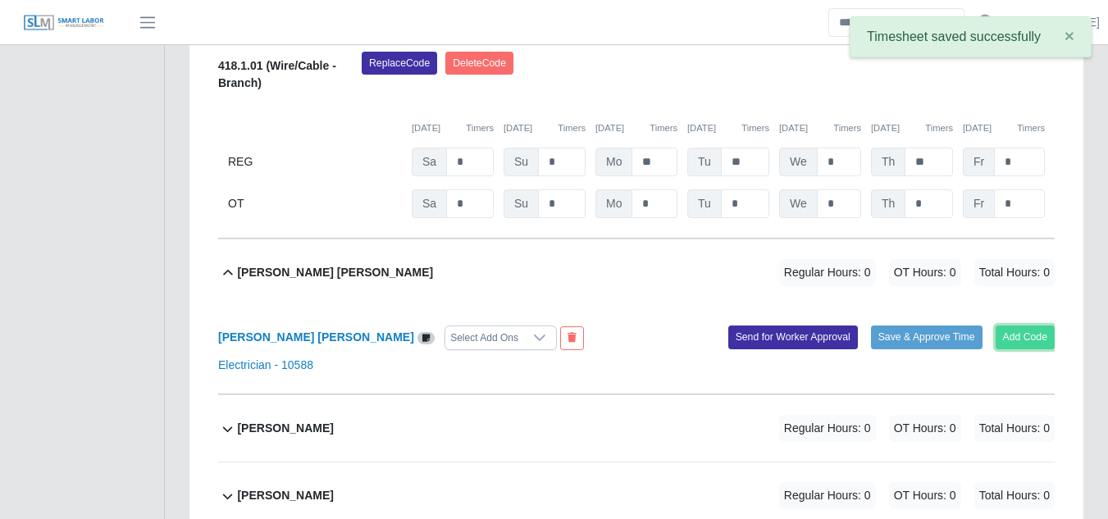
click at [1016, 325] on button "Add Code" at bounding box center [1025, 336] width 60 height 23
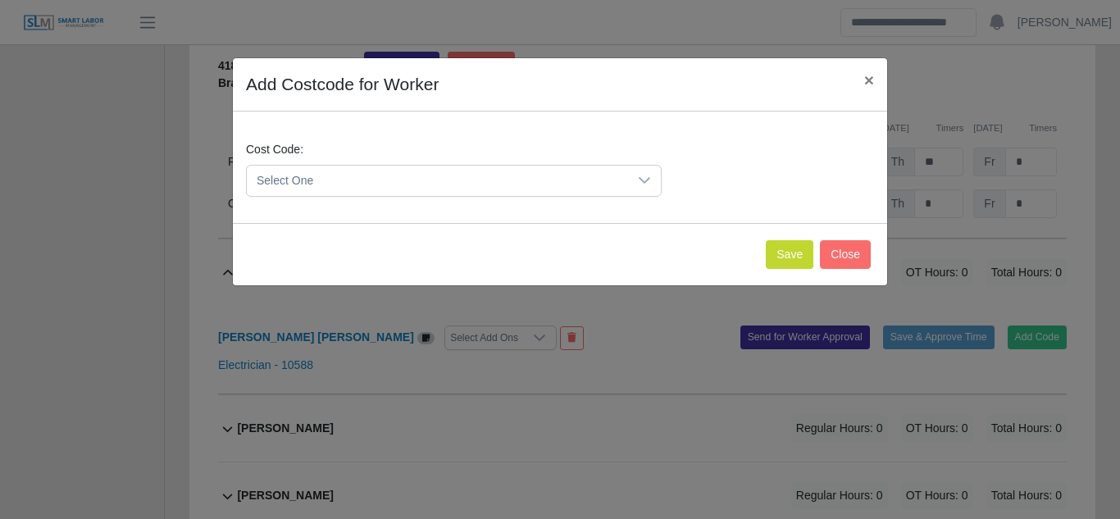
click at [468, 188] on span "Select One" at bounding box center [437, 181] width 381 height 30
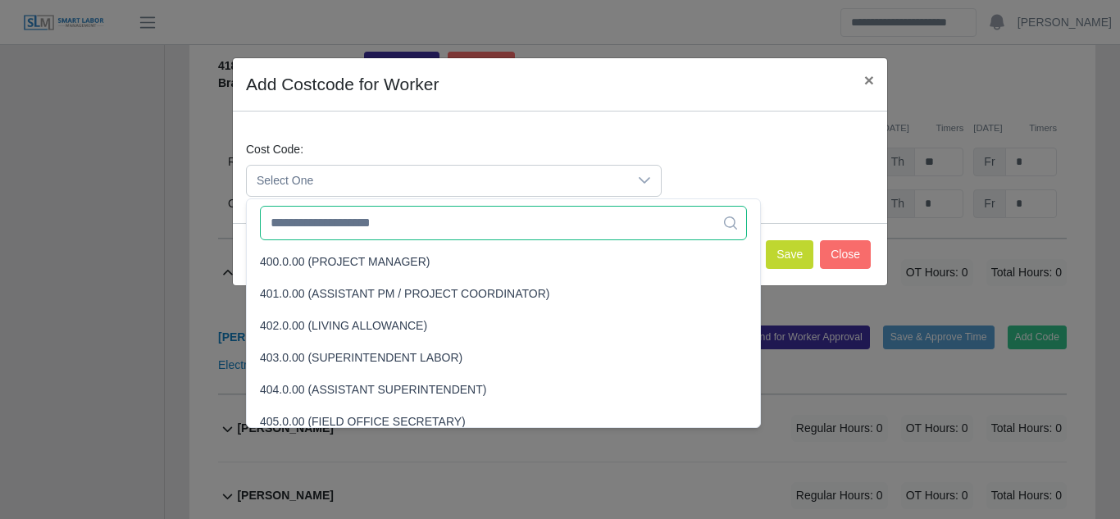
click at [403, 233] on input "text" at bounding box center [503, 223] width 487 height 34
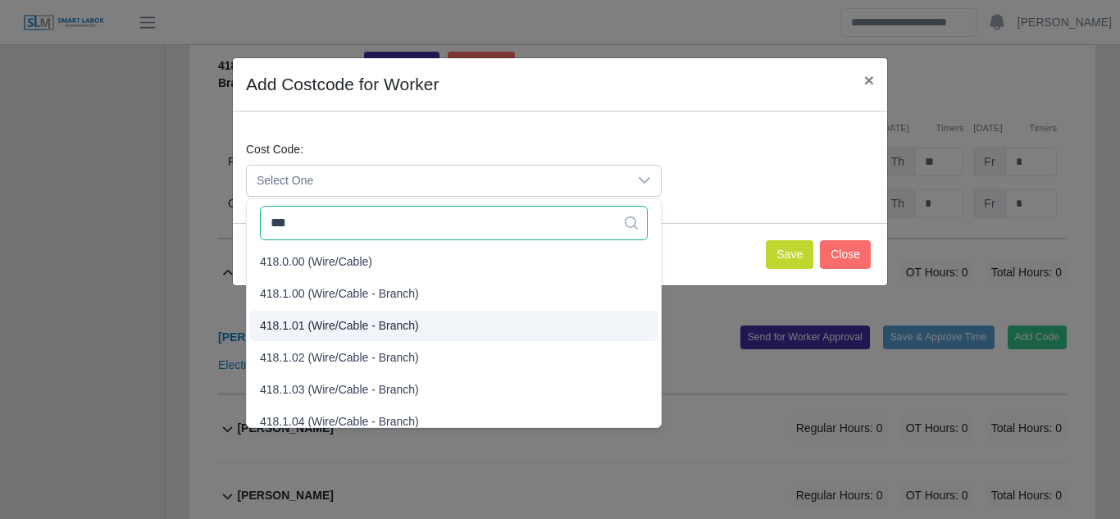
type input "***"
click at [354, 332] on span "418.1.01 (Wire/Cable - Branch)" at bounding box center [339, 325] width 159 height 17
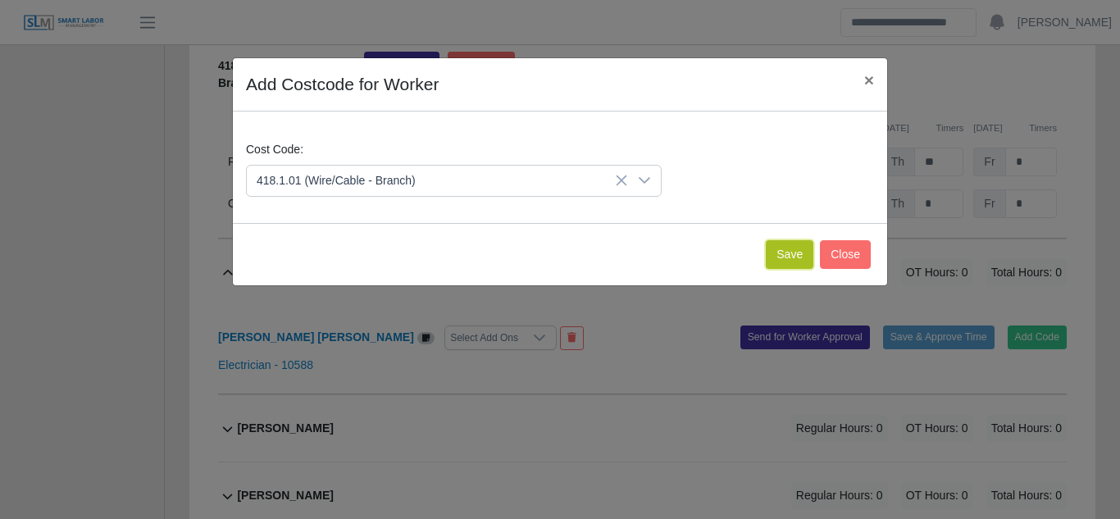
click at [785, 261] on button "Save" at bounding box center [790, 254] width 48 height 29
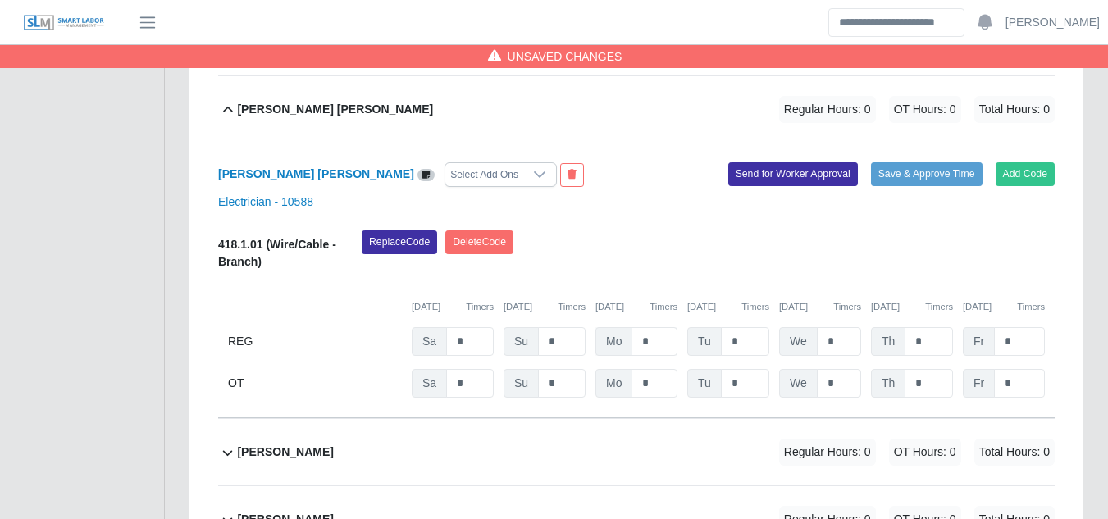
scroll to position [4362, 0]
click at [566, 326] on input "*" at bounding box center [562, 340] width 48 height 29
type input "*"
type input "**"
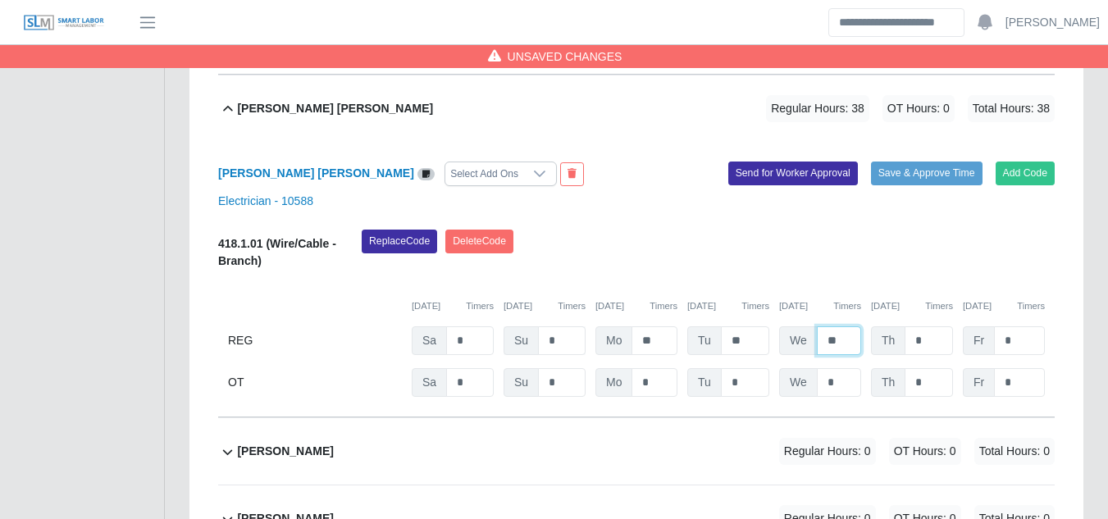
type input "**"
type input "*"
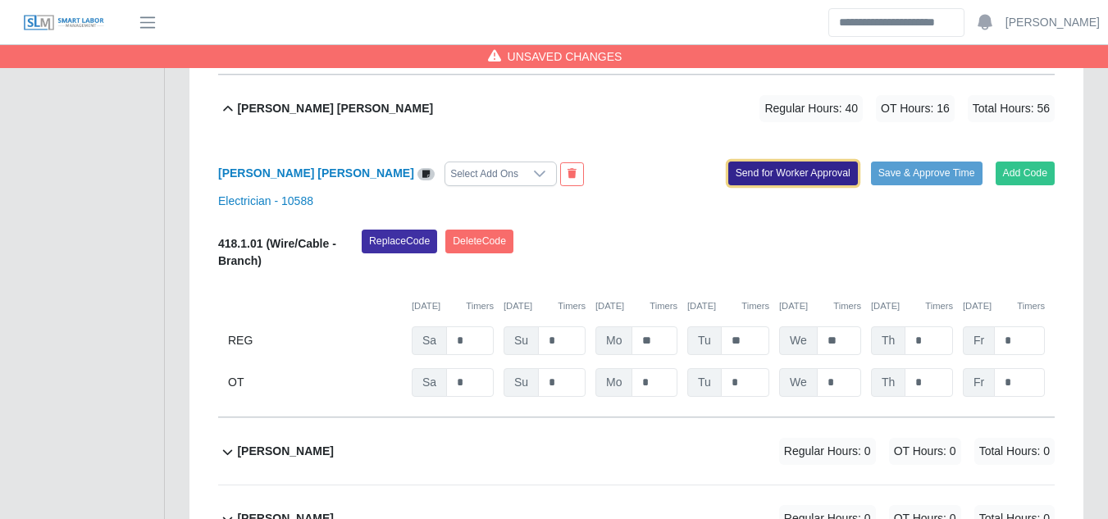
click at [803, 162] on button "Send for Worker Approval" at bounding box center [793, 173] width 130 height 23
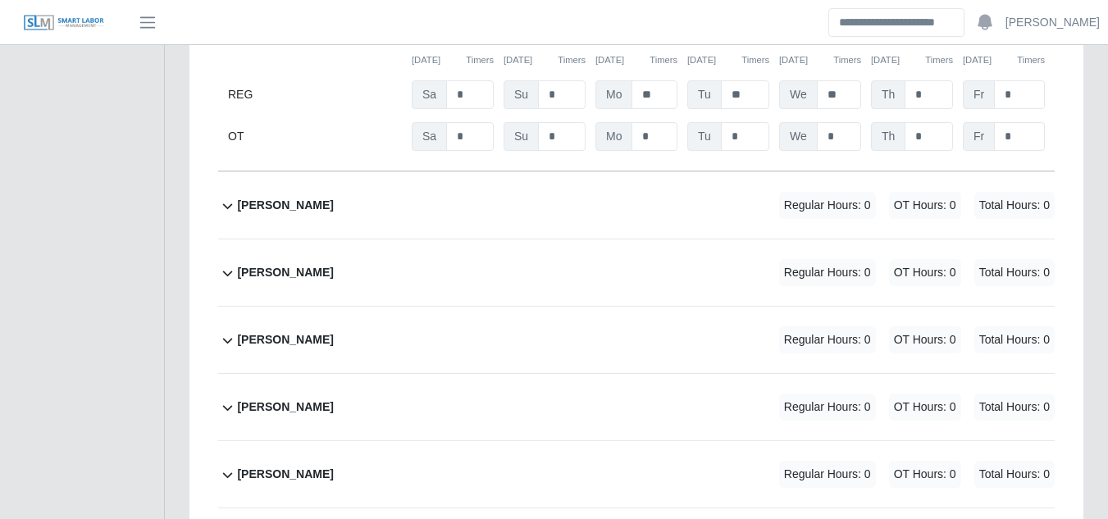
scroll to position [4690, 0]
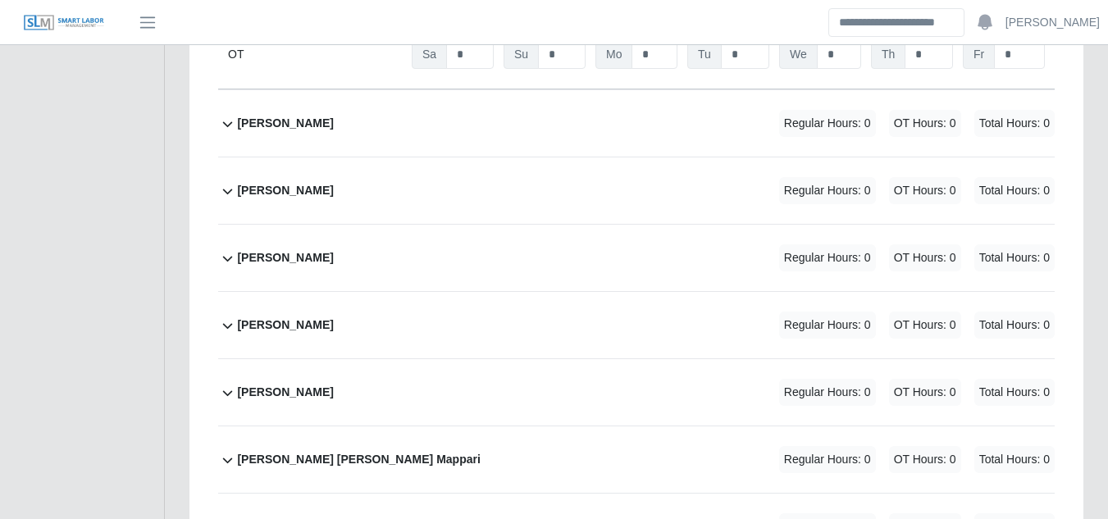
click at [271, 115] on b "Gabriel Losada" at bounding box center [285, 123] width 96 height 17
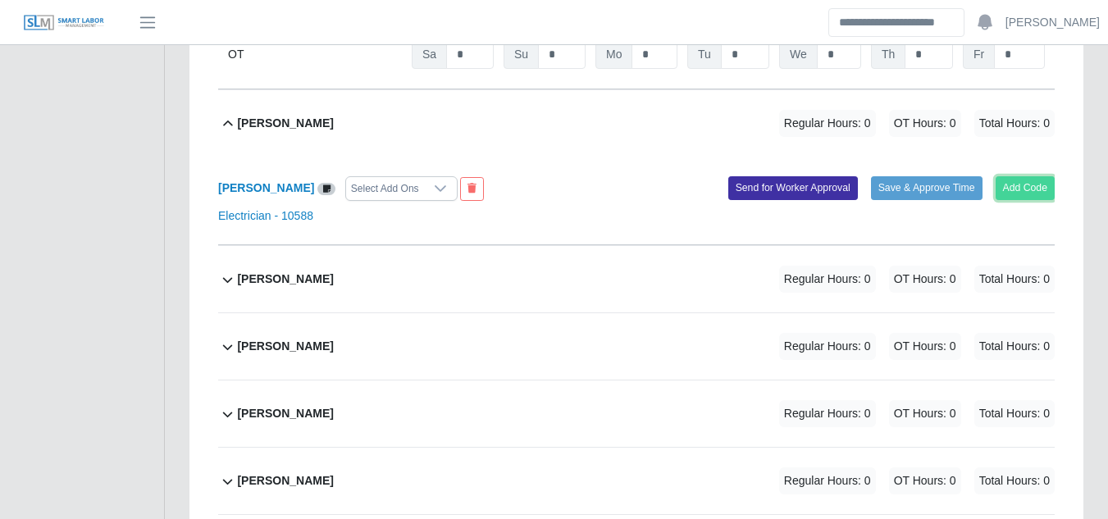
click at [1035, 176] on button "Add Code" at bounding box center [1025, 187] width 60 height 23
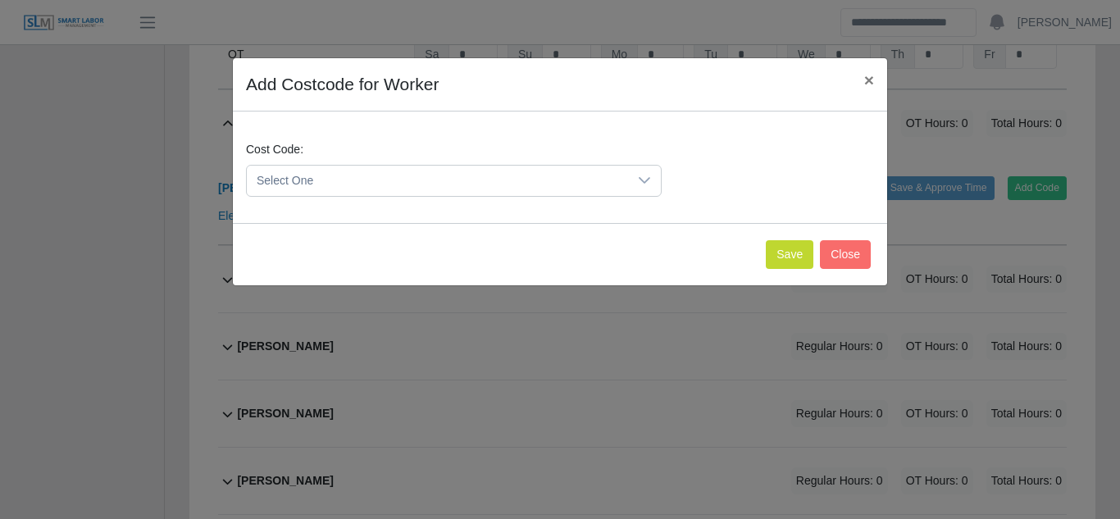
click at [550, 186] on span "Select One" at bounding box center [437, 181] width 381 height 30
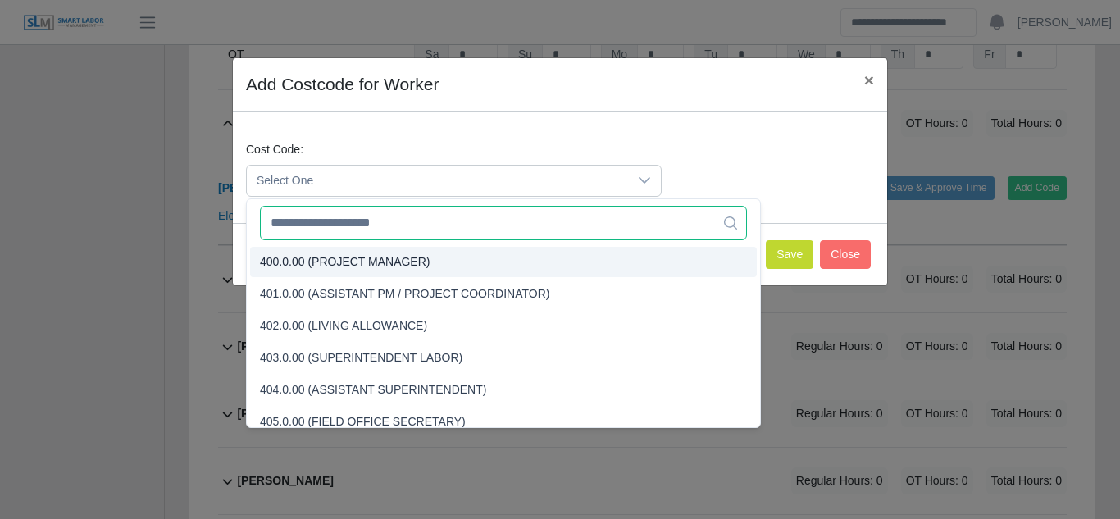
click at [316, 222] on input "text" at bounding box center [503, 223] width 487 height 34
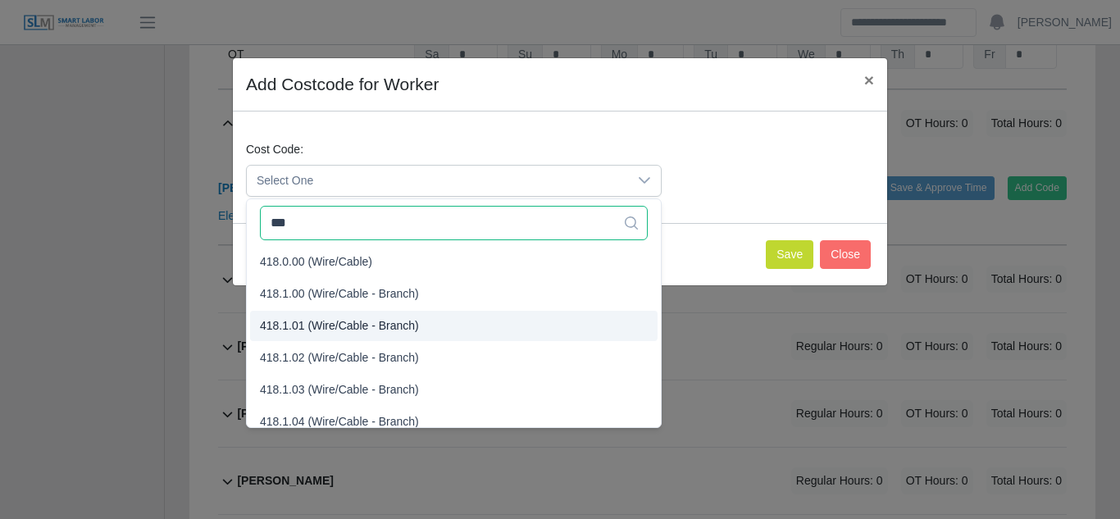
type input "***"
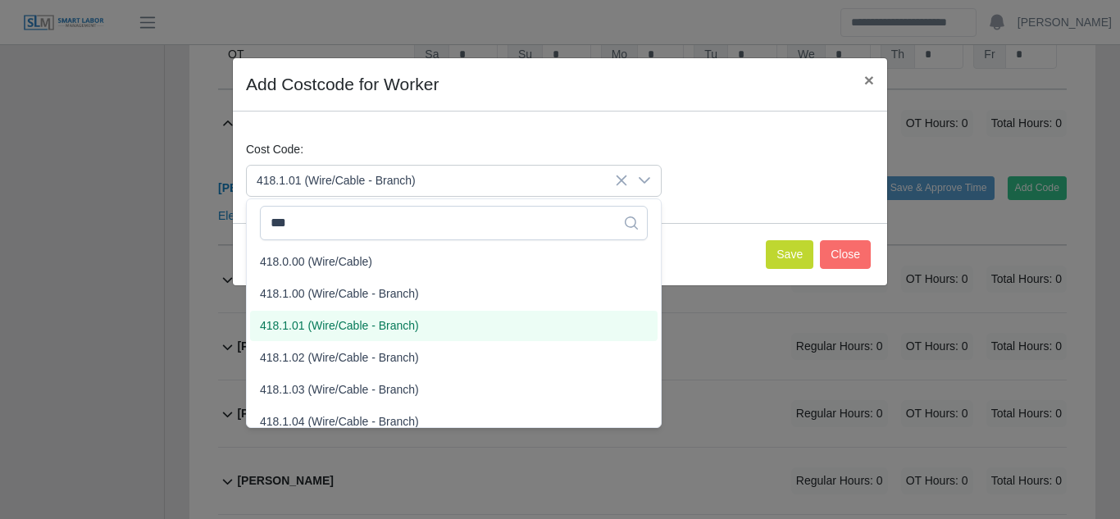
click at [325, 327] on span "418.1.01 (Wire/Cable - Branch)" at bounding box center [339, 325] width 159 height 17
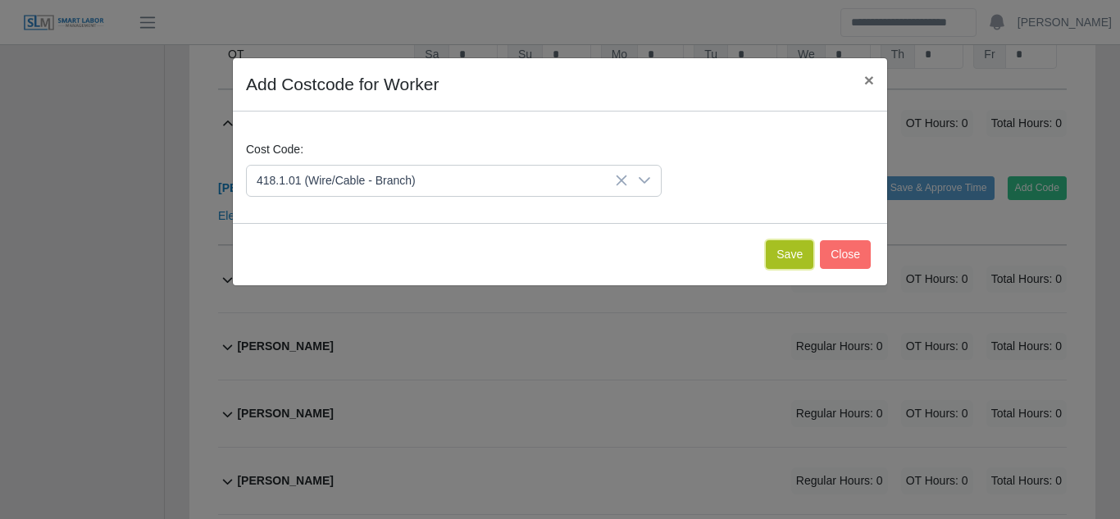
click at [794, 252] on button "Save" at bounding box center [790, 254] width 48 height 29
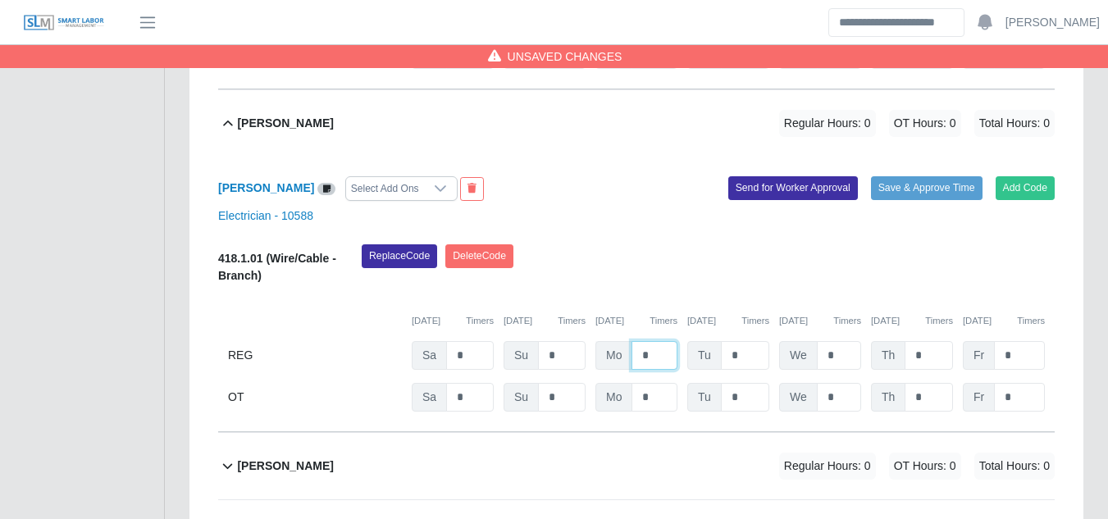
click at [656, 341] on input "*" at bounding box center [654, 355] width 46 height 29
type input "**"
type input "*"
type input "**"
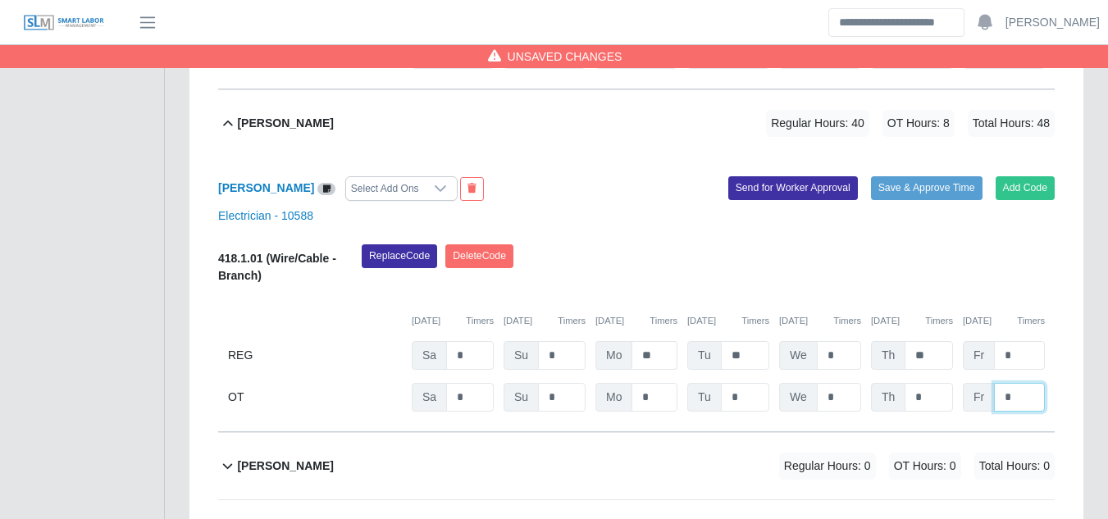
type input "*"
click at [791, 176] on button "Send for Worker Approval" at bounding box center [793, 187] width 130 height 23
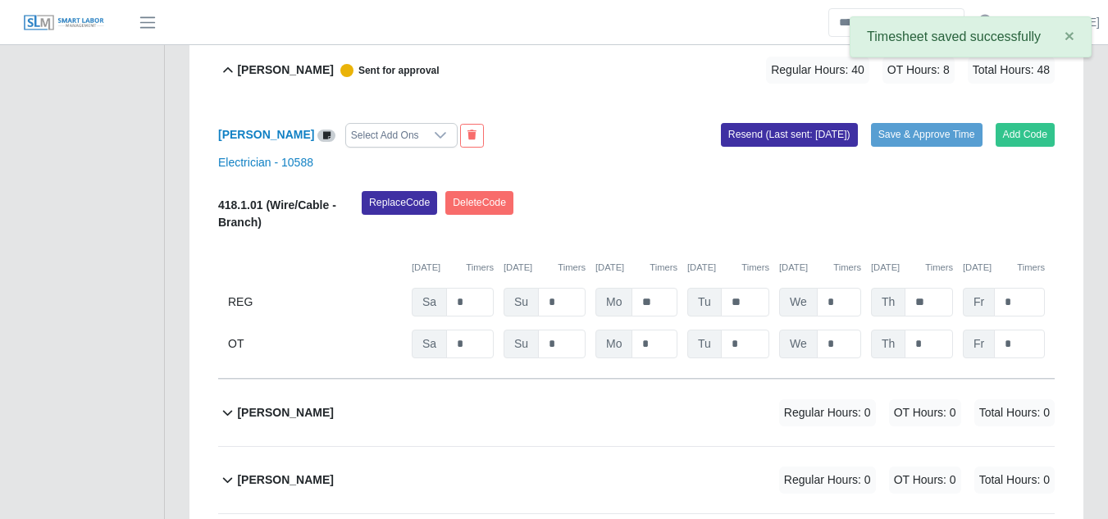
scroll to position [4772, 0]
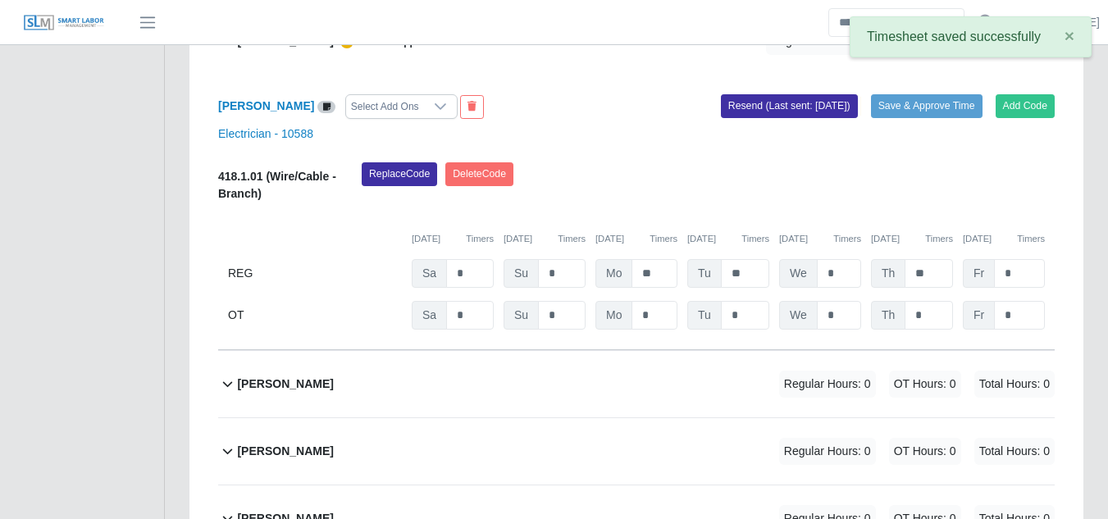
click at [266, 375] on b "Guido Meza" at bounding box center [285, 383] width 96 height 17
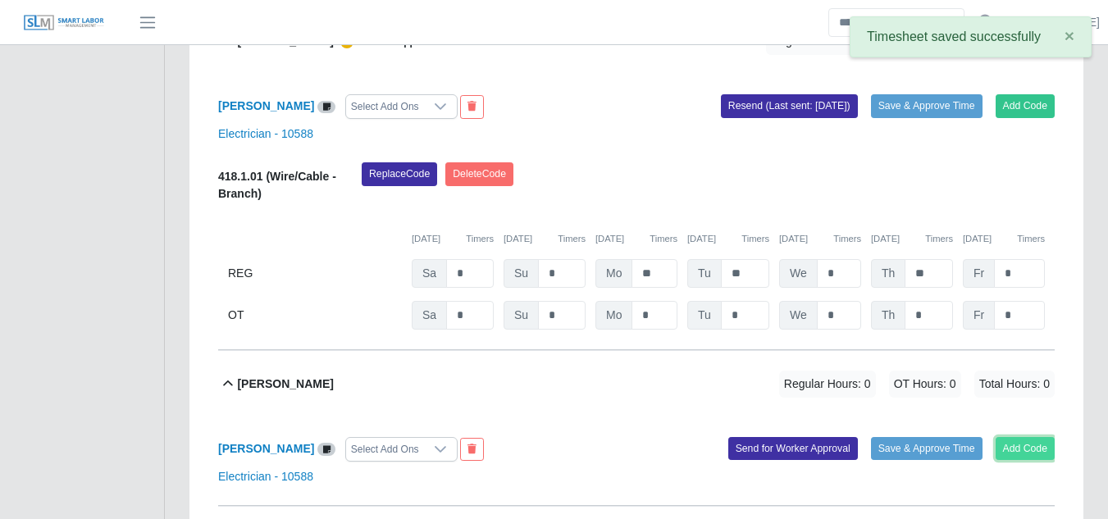
click at [1020, 437] on button "Add Code" at bounding box center [1025, 448] width 60 height 23
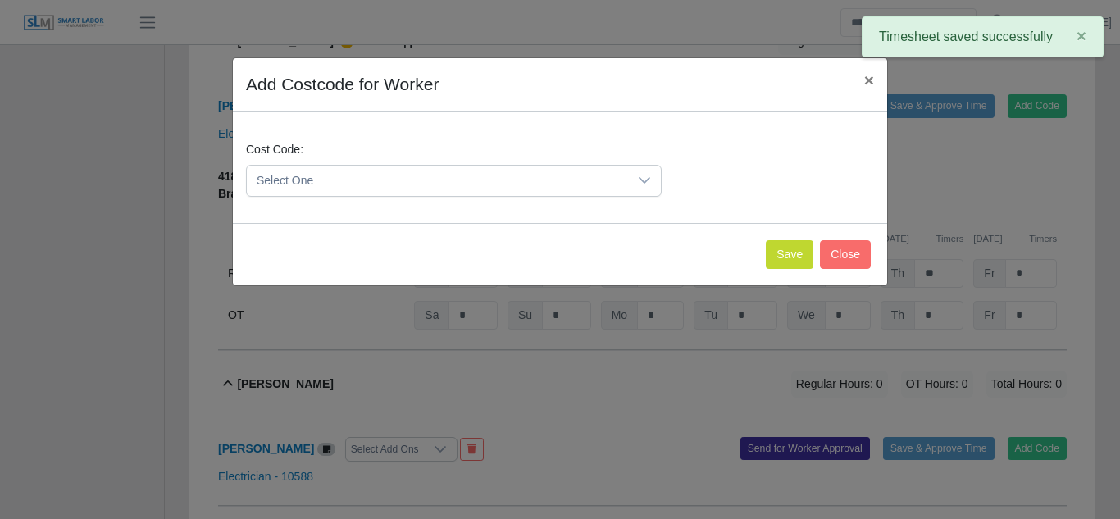
click at [648, 189] on div at bounding box center [644, 181] width 33 height 30
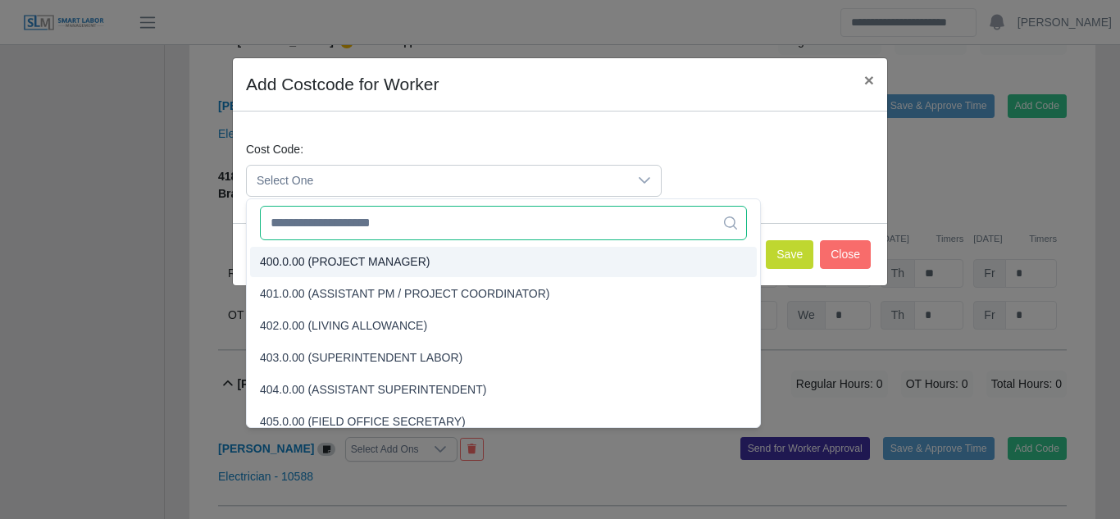
click at [363, 231] on input "text" at bounding box center [503, 223] width 487 height 34
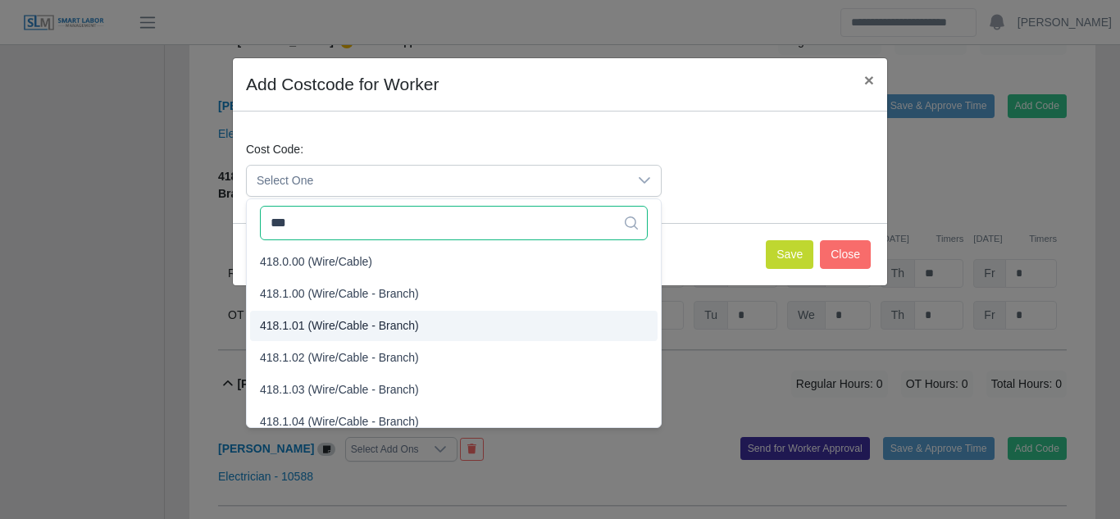
type input "***"
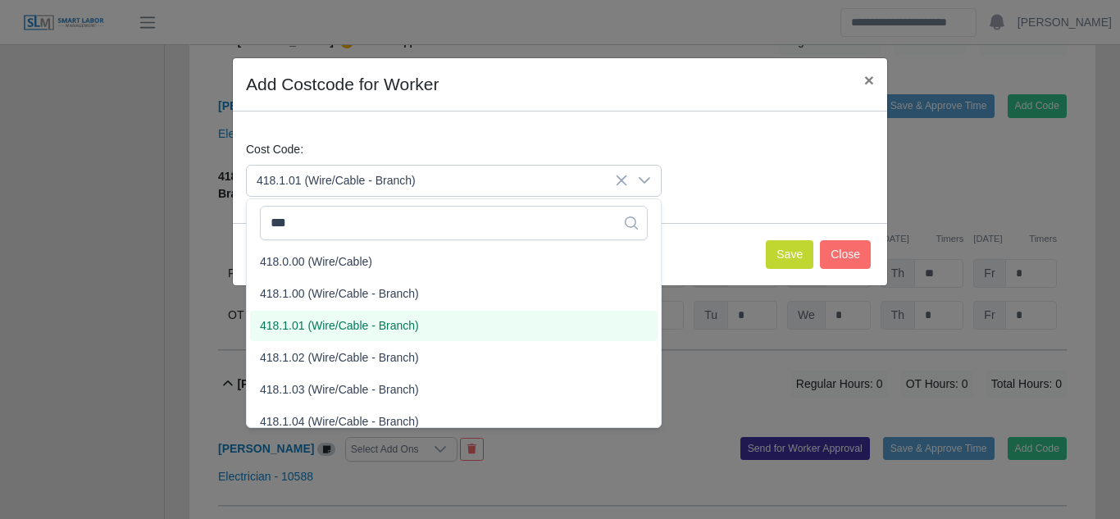
click at [334, 323] on span "418.1.01 (Wire/Cable - Branch)" at bounding box center [339, 325] width 159 height 17
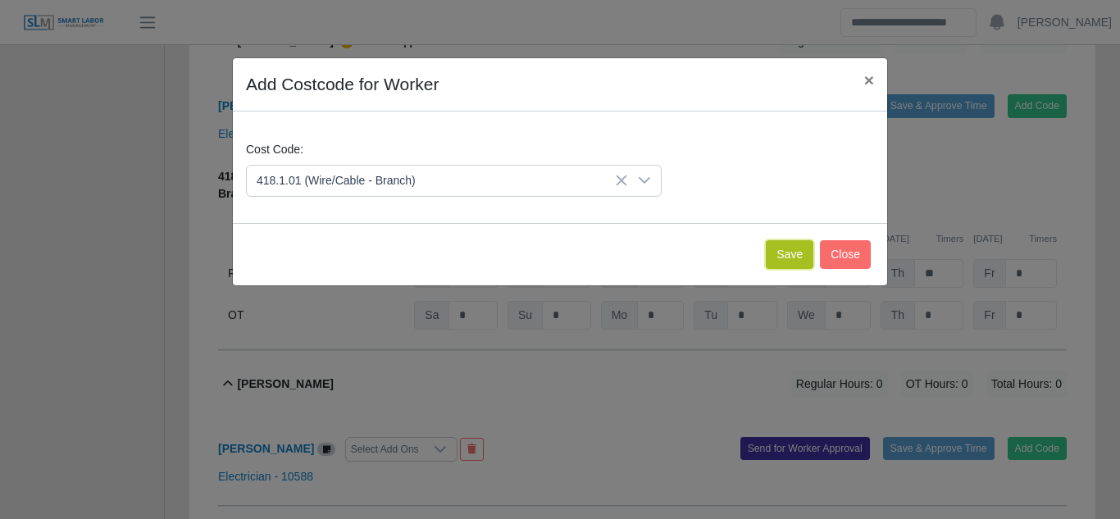
click at [794, 245] on button "Save" at bounding box center [790, 254] width 48 height 29
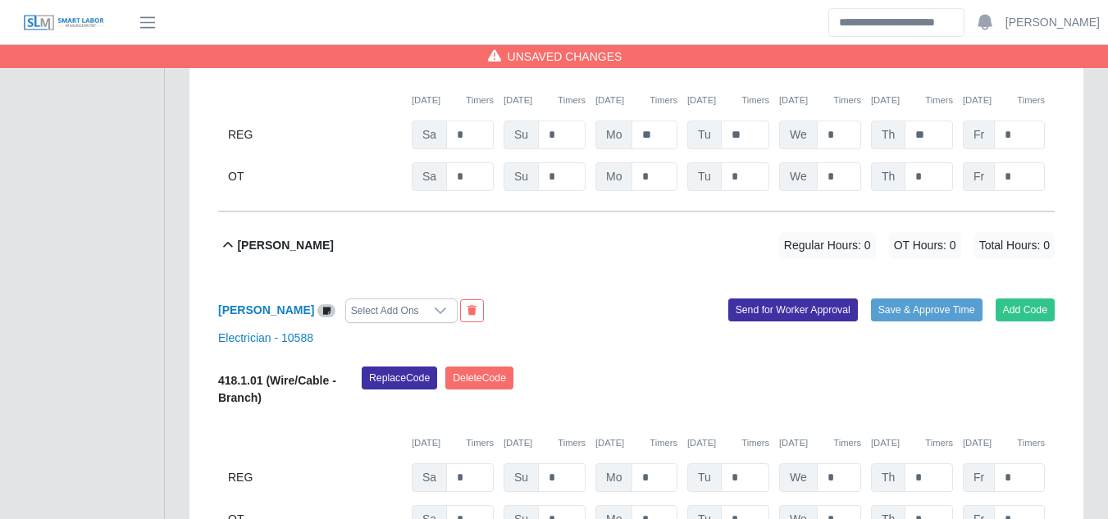
scroll to position [5018, 0]
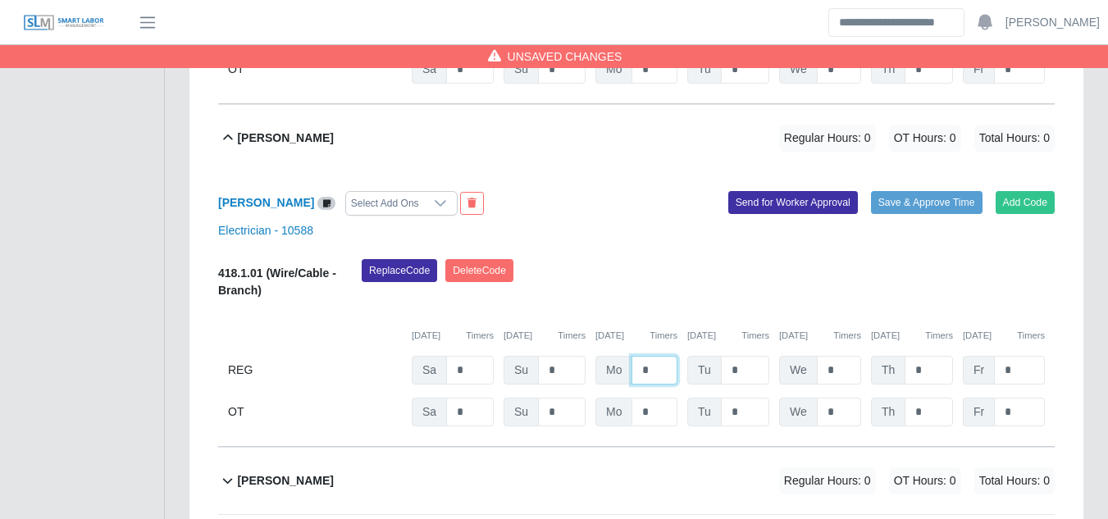
click at [650, 356] on input "*" at bounding box center [654, 370] width 46 height 29
type input "**"
type input "*"
type input "**"
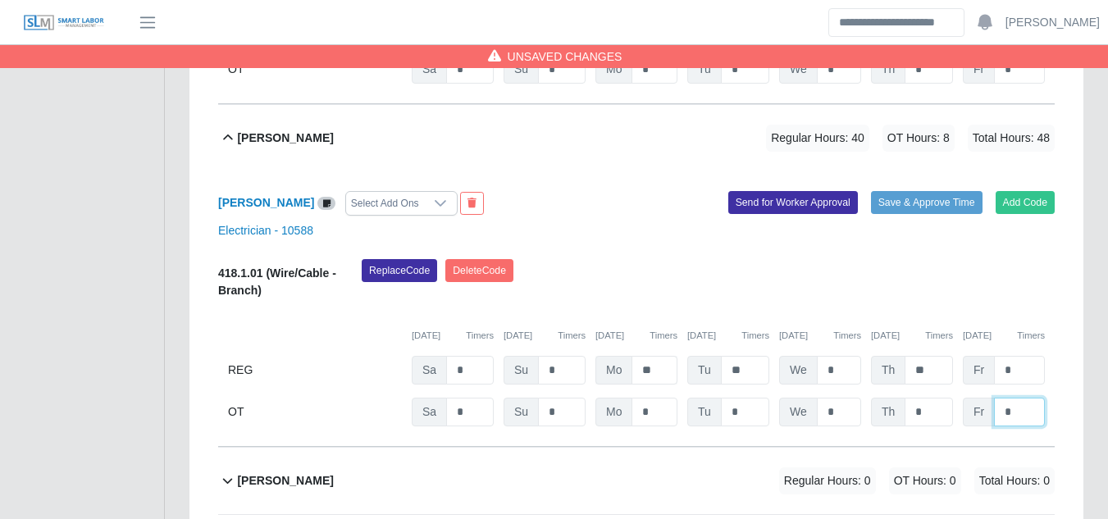
type input "*"
click at [820, 191] on button "Send for Worker Approval" at bounding box center [793, 202] width 130 height 23
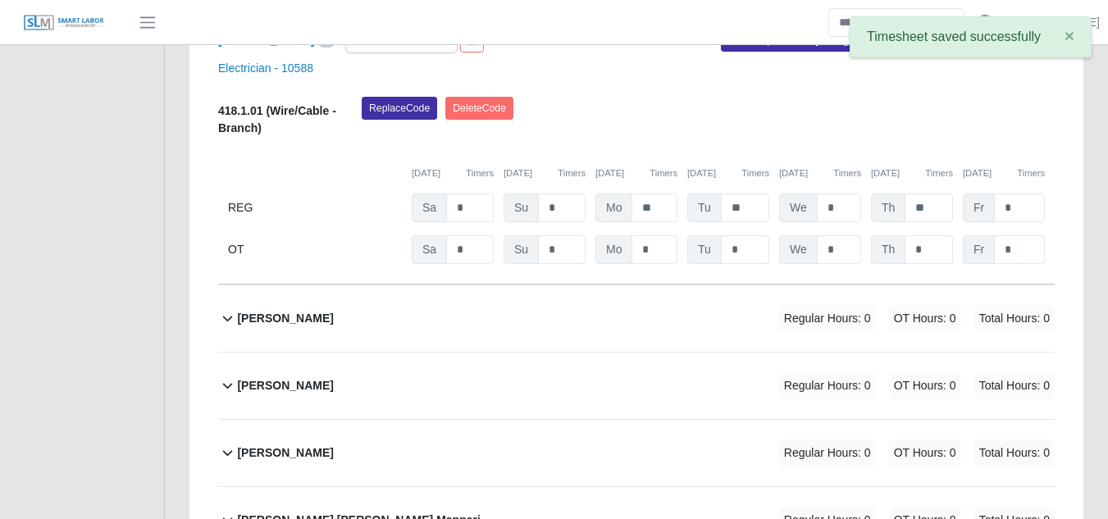
scroll to position [5182, 0]
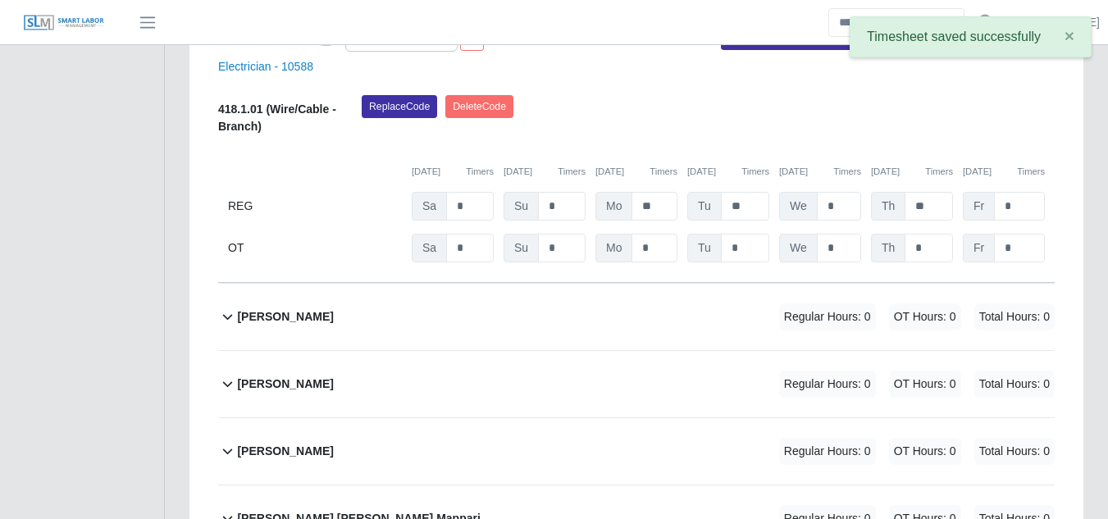
click at [292, 308] on b "Gustavo Meyer" at bounding box center [285, 316] width 96 height 17
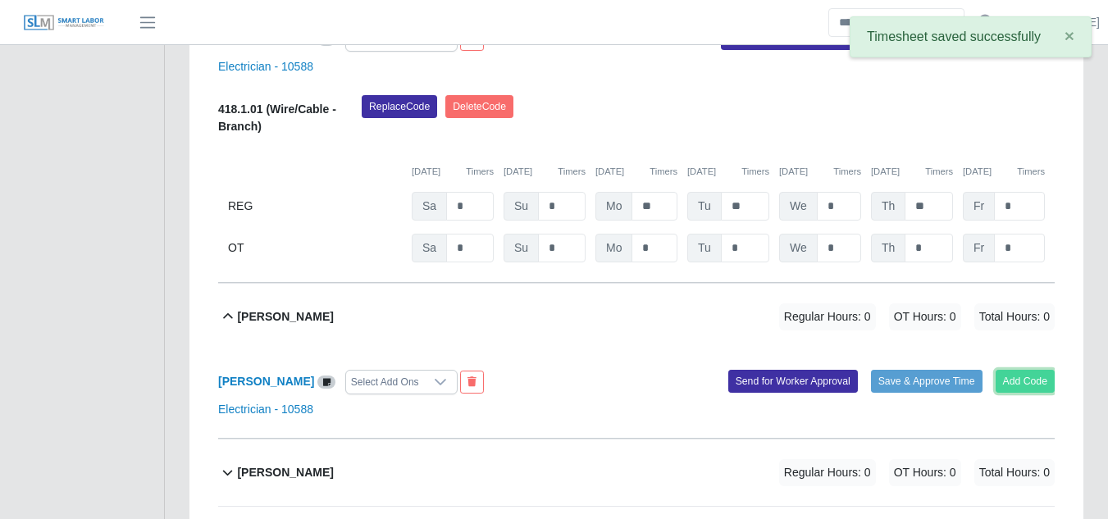
click at [999, 370] on button "Add Code" at bounding box center [1025, 381] width 60 height 23
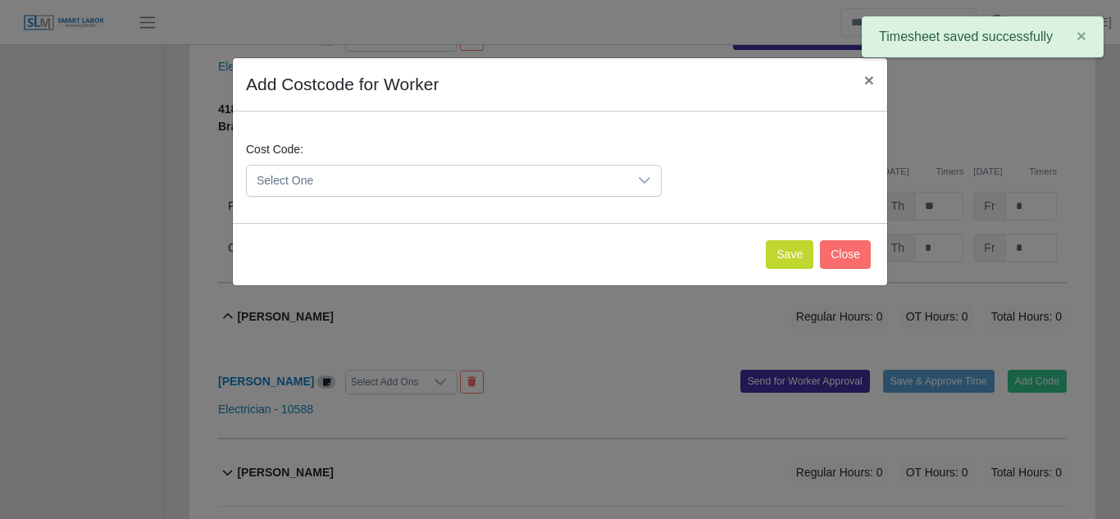
click at [552, 184] on span "Select One" at bounding box center [437, 181] width 381 height 30
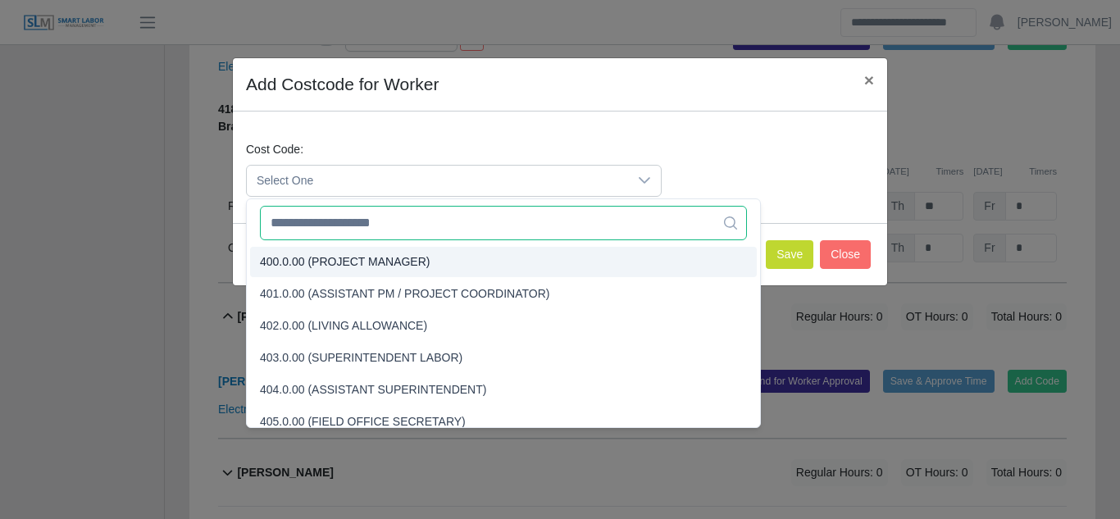
click at [372, 227] on input "text" at bounding box center [503, 223] width 487 height 34
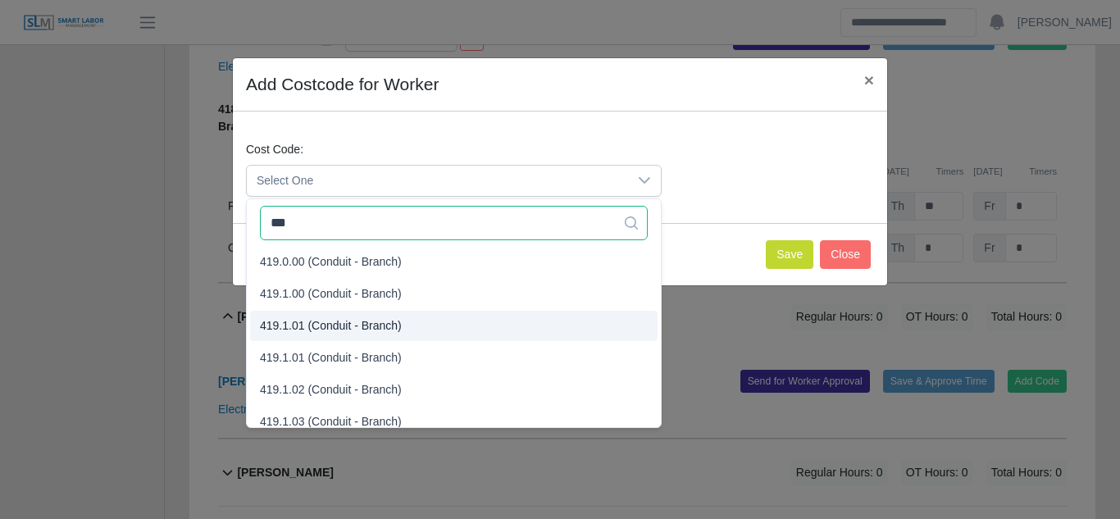
type input "***"
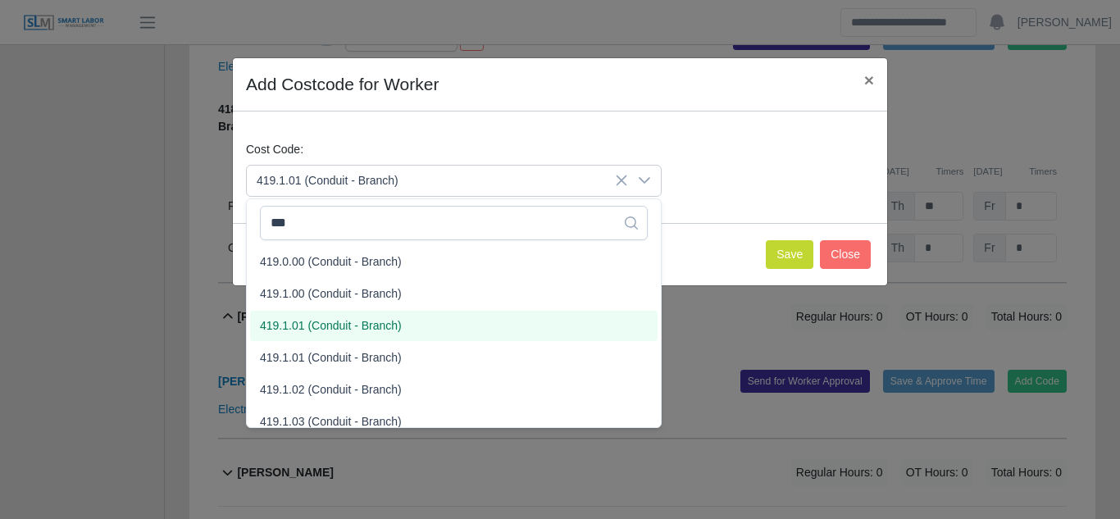
click at [366, 327] on span "419.1.01 (Conduit - Branch)" at bounding box center [331, 325] width 142 height 17
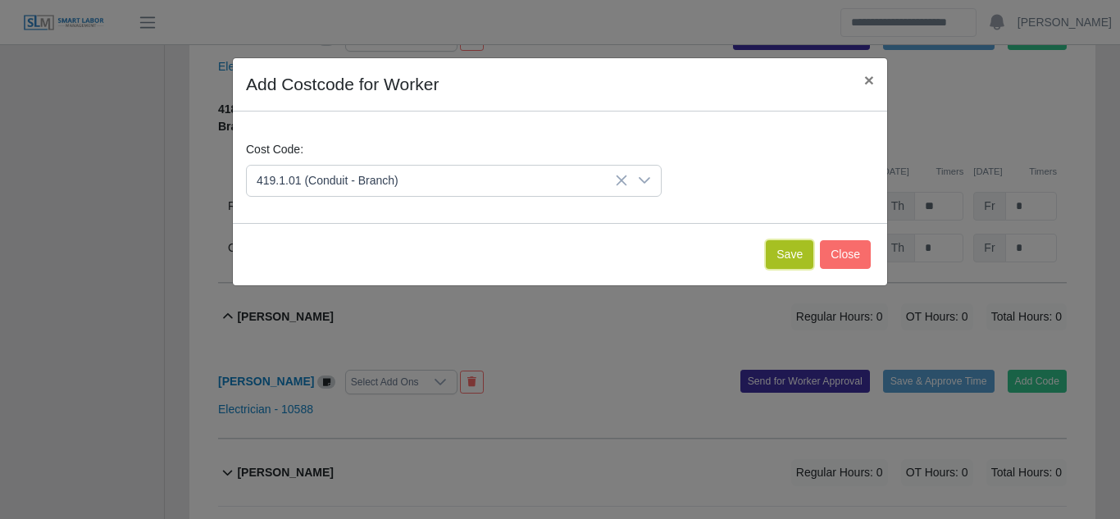
click at [793, 255] on button "Save" at bounding box center [790, 254] width 48 height 29
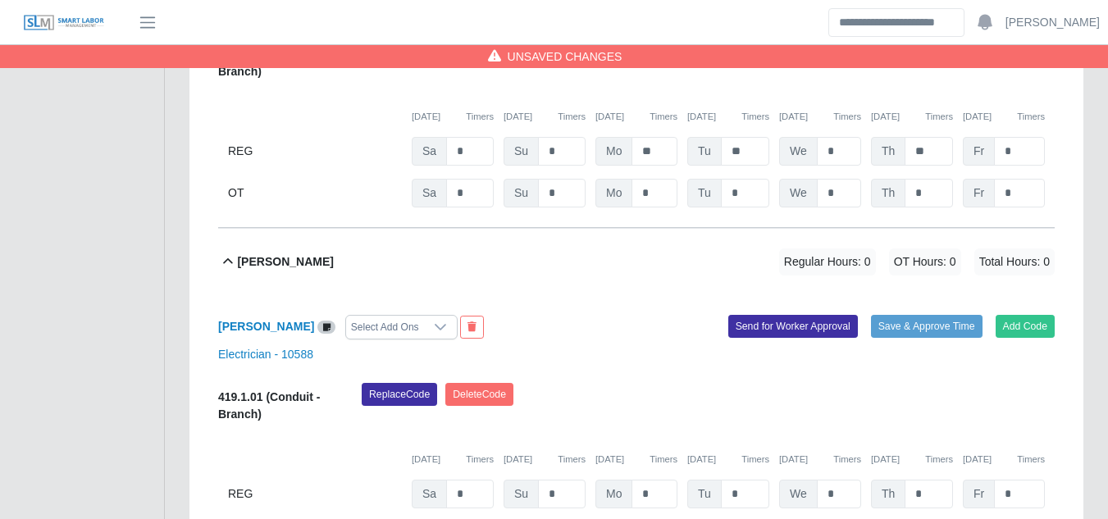
scroll to position [5264, 0]
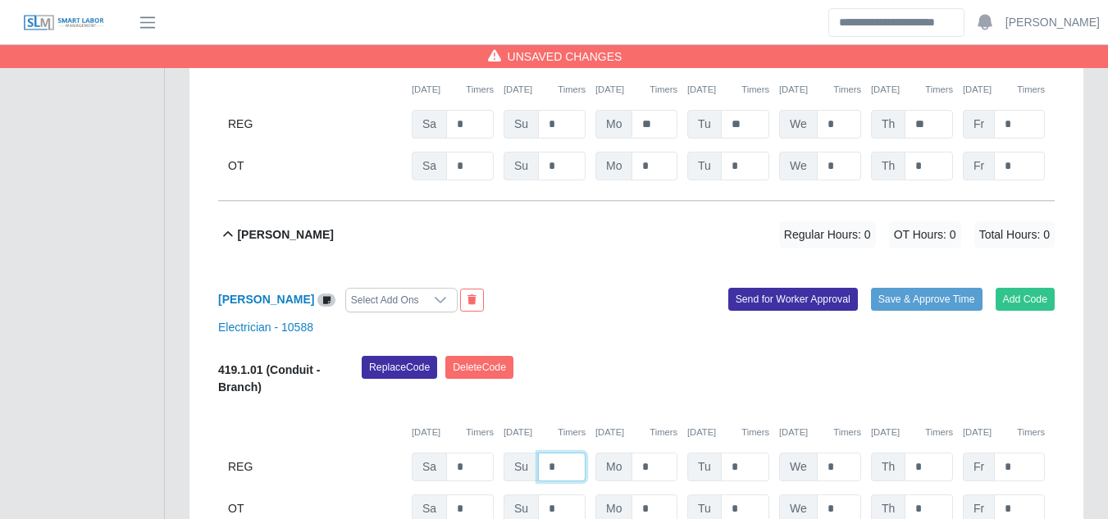
click at [571, 453] on input "*" at bounding box center [562, 467] width 48 height 29
type input "*"
type input "**"
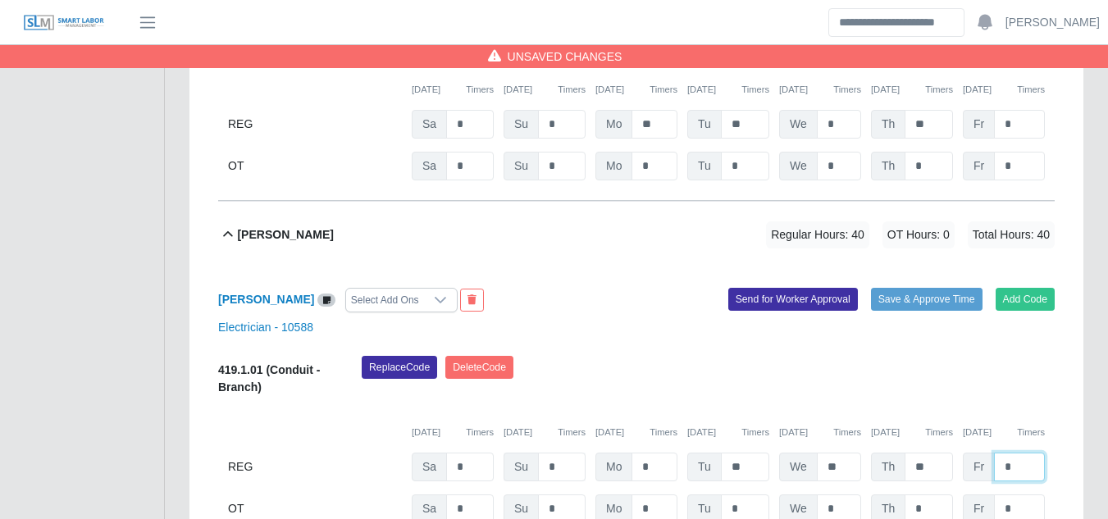
type input "*"
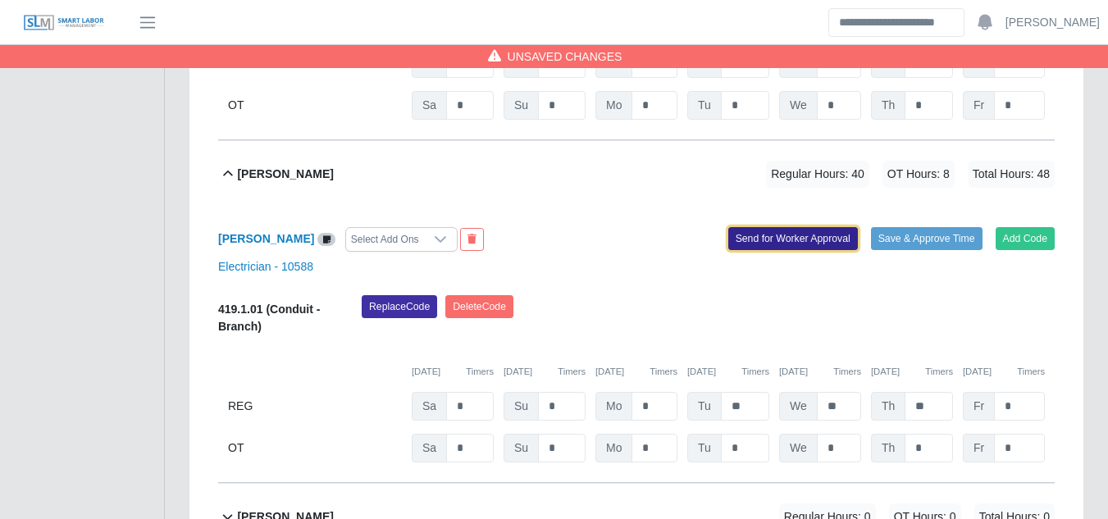
click at [800, 227] on button "Send for Worker Approval" at bounding box center [793, 238] width 130 height 23
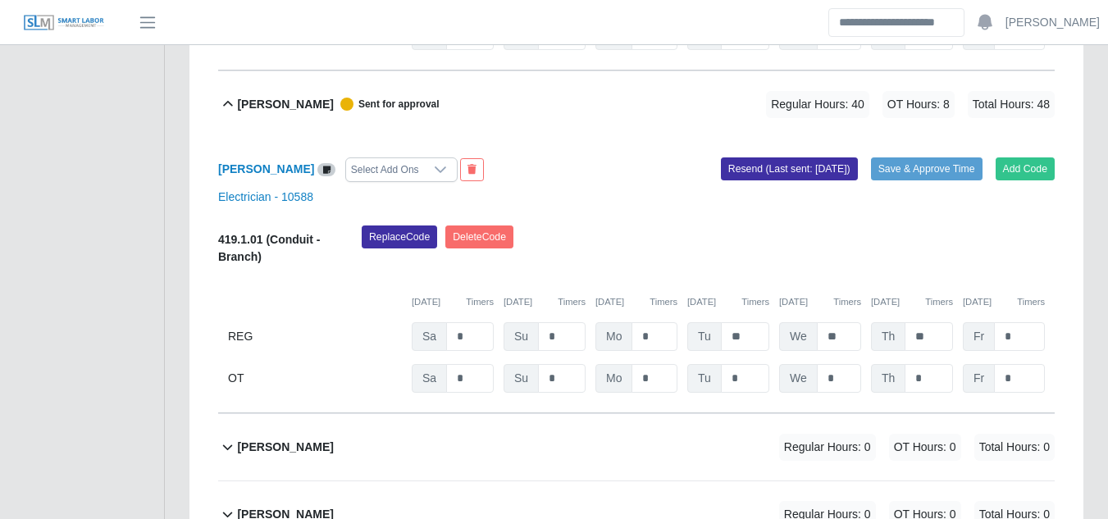
scroll to position [5489, 0]
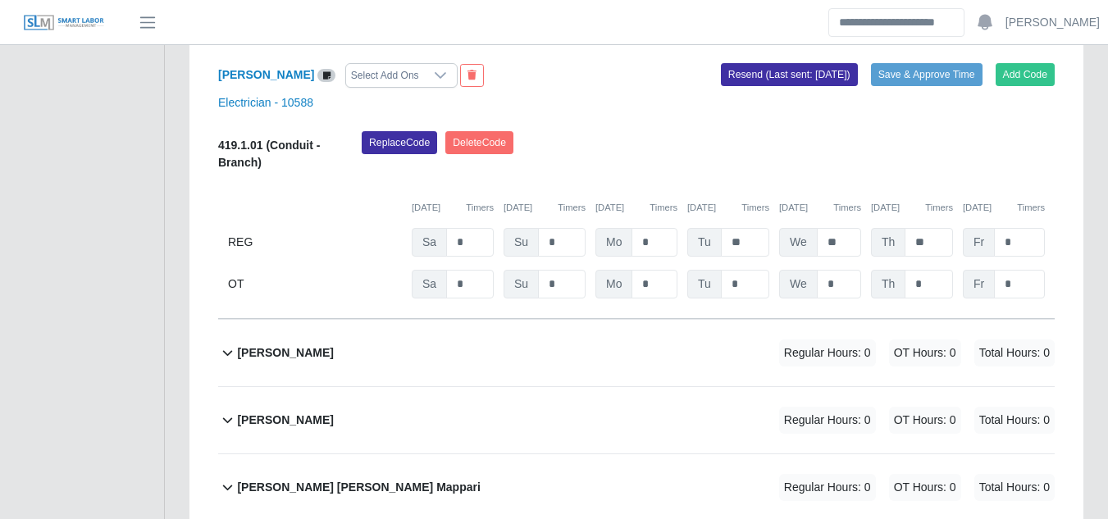
click at [303, 412] on b "Jangelo Duarte" at bounding box center [285, 420] width 96 height 17
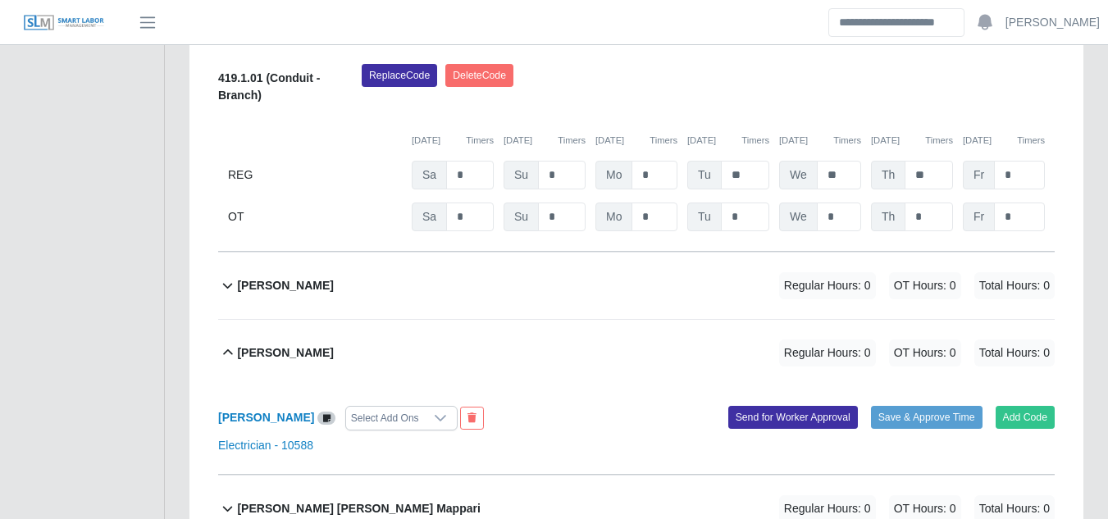
scroll to position [5653, 0]
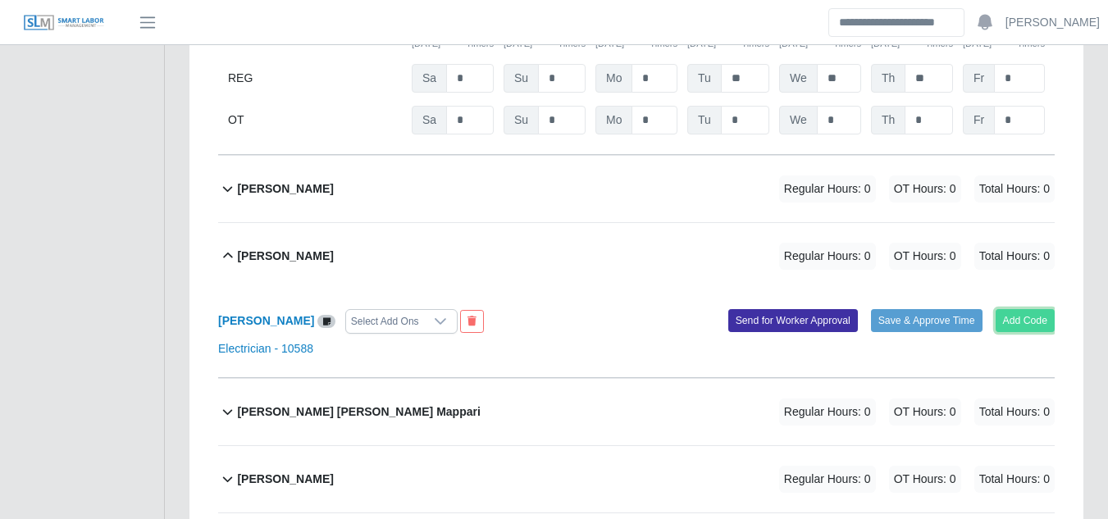
click at [1038, 309] on button "Add Code" at bounding box center [1025, 320] width 60 height 23
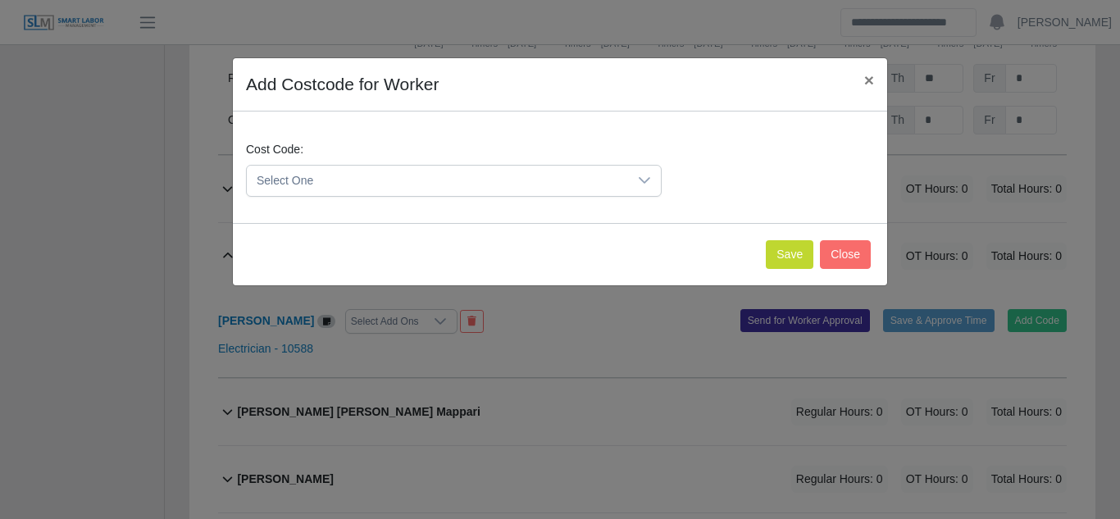
click at [641, 180] on icon at bounding box center [644, 180] width 11 height 7
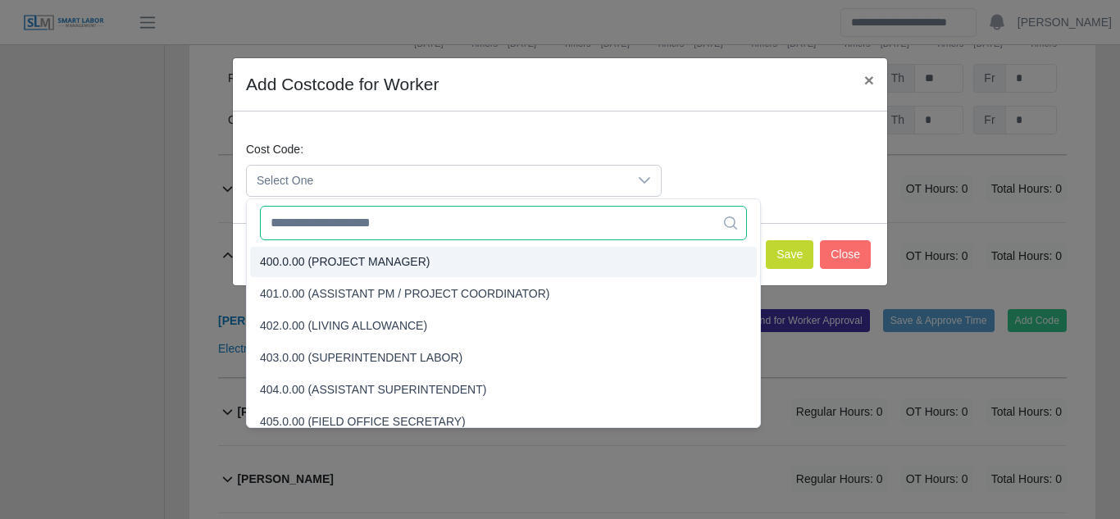
click at [313, 225] on input "text" at bounding box center [503, 223] width 487 height 34
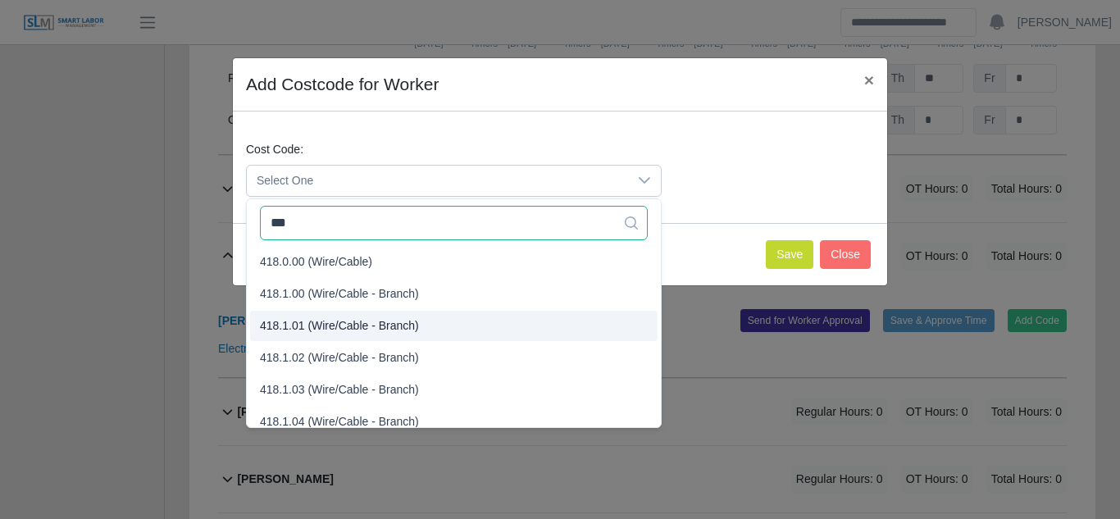
type input "***"
click at [323, 325] on span "418.1.01 (Wire/Cable - Branch)" at bounding box center [339, 325] width 159 height 17
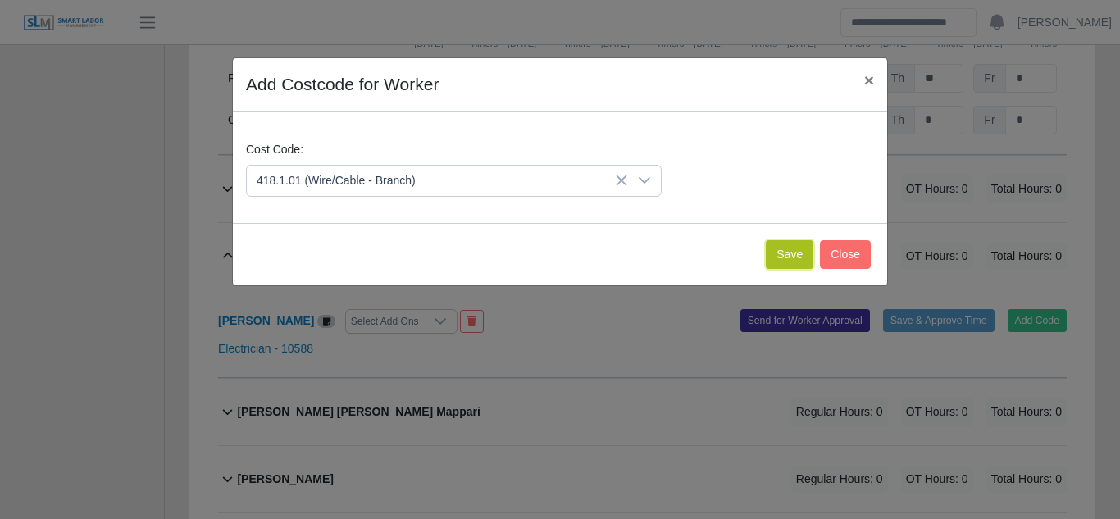
click at [788, 252] on button "Save" at bounding box center [790, 254] width 48 height 29
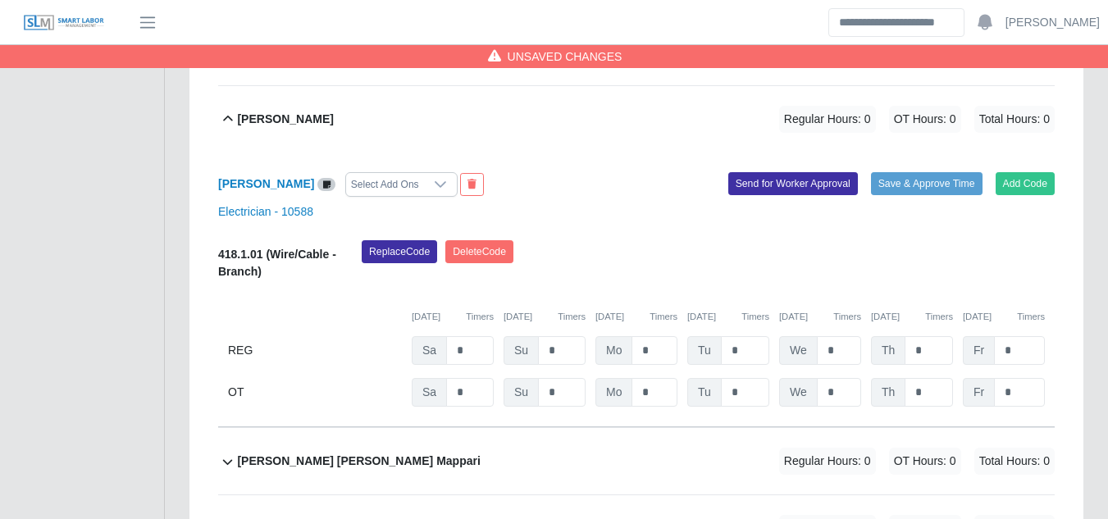
scroll to position [5817, 0]
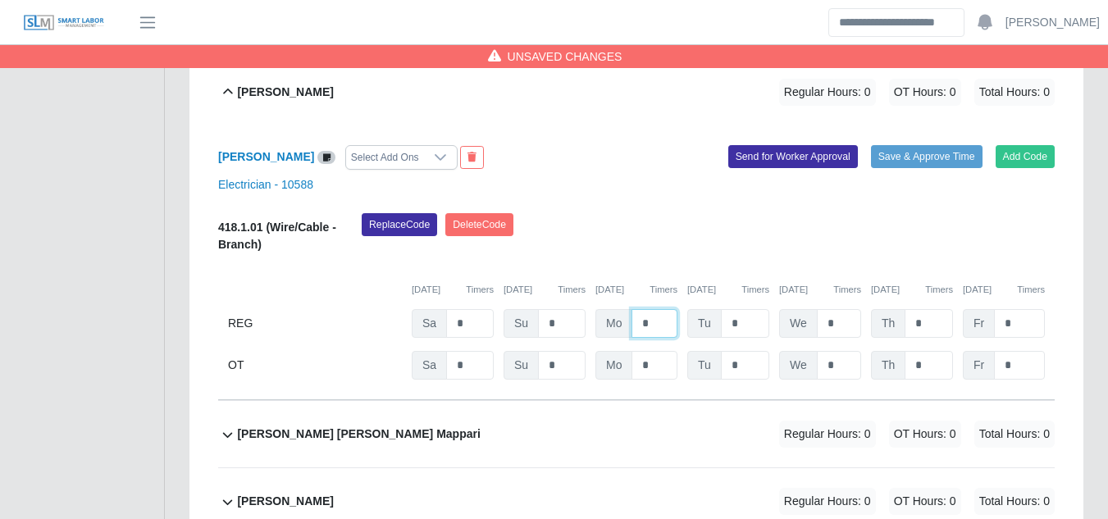
click at [643, 309] on input "*" at bounding box center [654, 323] width 46 height 29
type input "**"
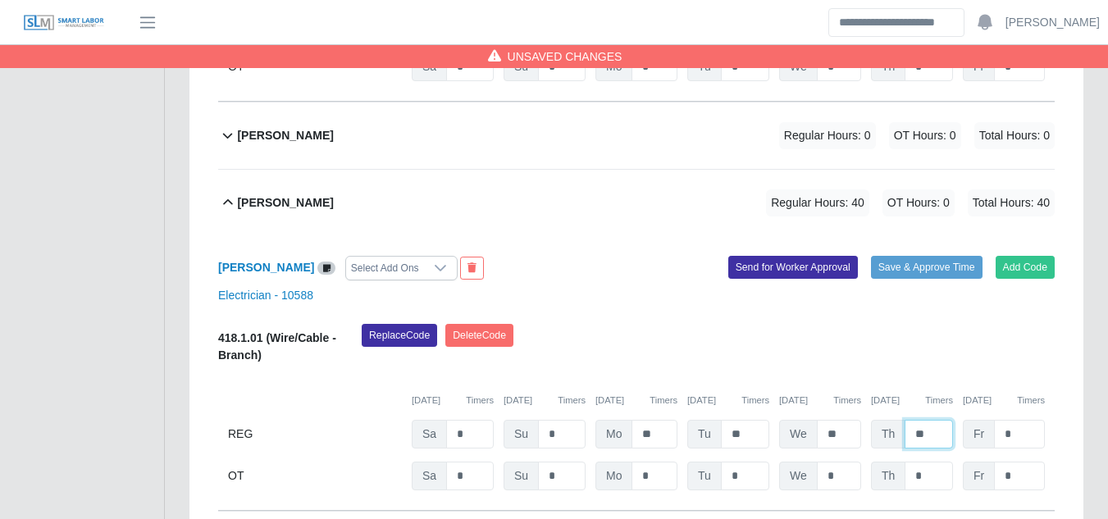
scroll to position [5735, 0]
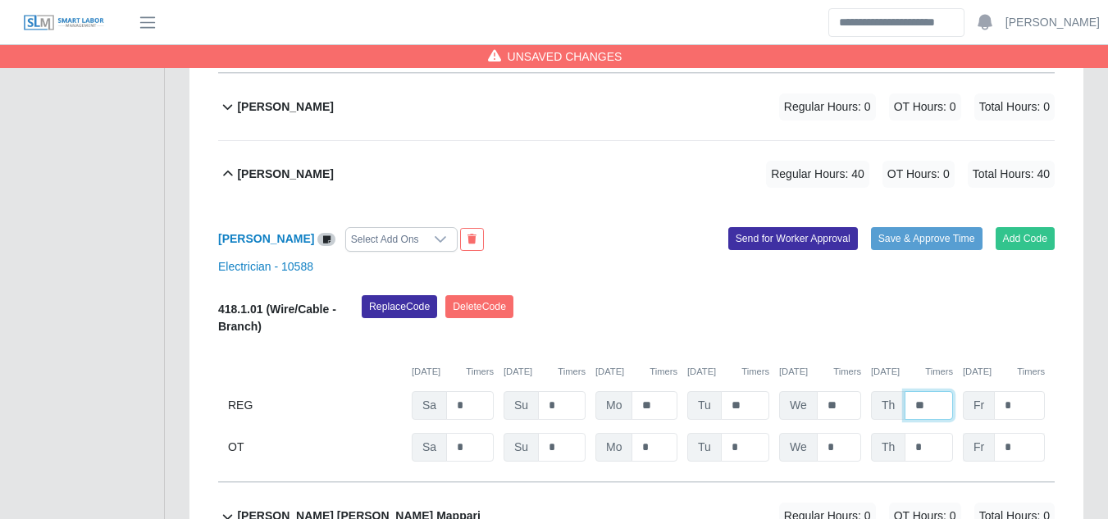
type input "**"
click at [1013, 433] on input "*" at bounding box center [1019, 447] width 51 height 29
type input "*"
click at [794, 227] on button "Send for Worker Approval" at bounding box center [793, 238] width 130 height 23
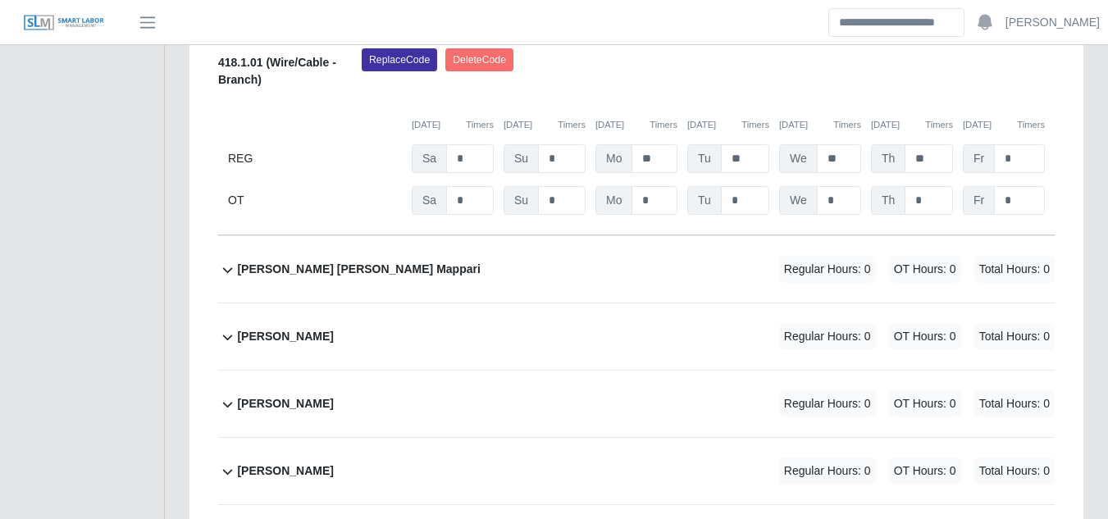
scroll to position [6063, 0]
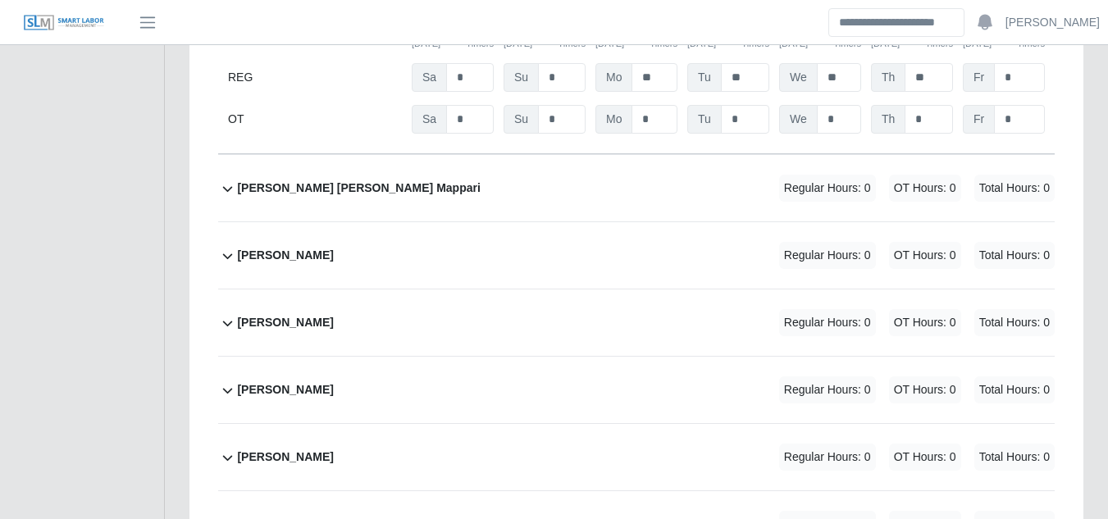
click at [304, 180] on b "Jean Jose Campos Mappari" at bounding box center [358, 188] width 243 height 17
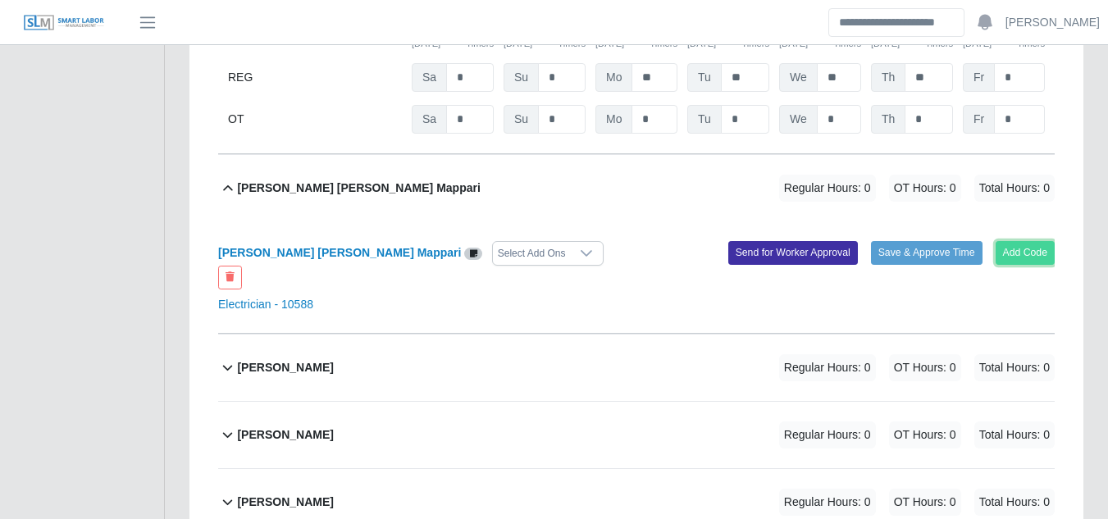
click at [1015, 241] on button "Add Code" at bounding box center [1025, 252] width 60 height 23
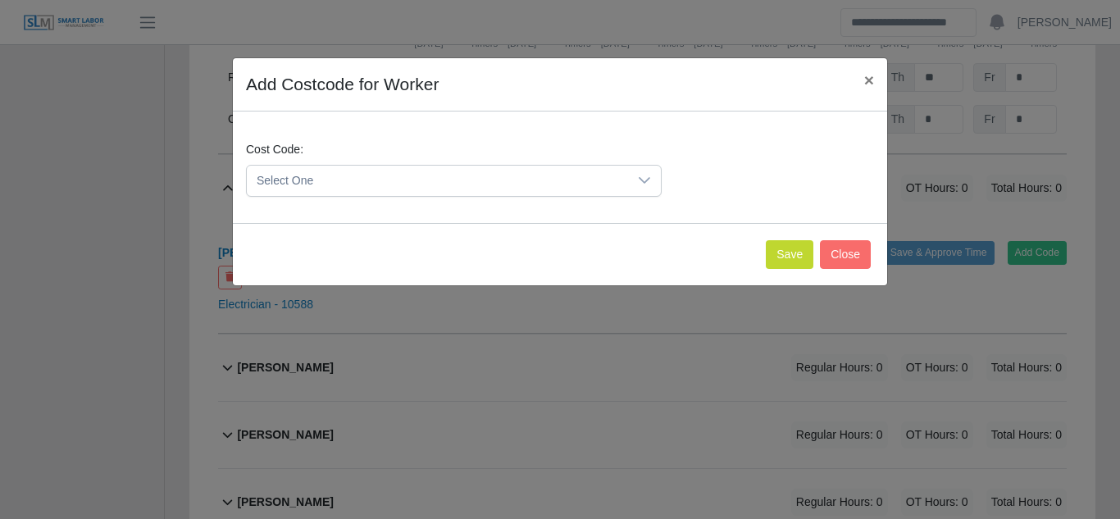
click at [638, 174] on icon at bounding box center [644, 180] width 13 height 13
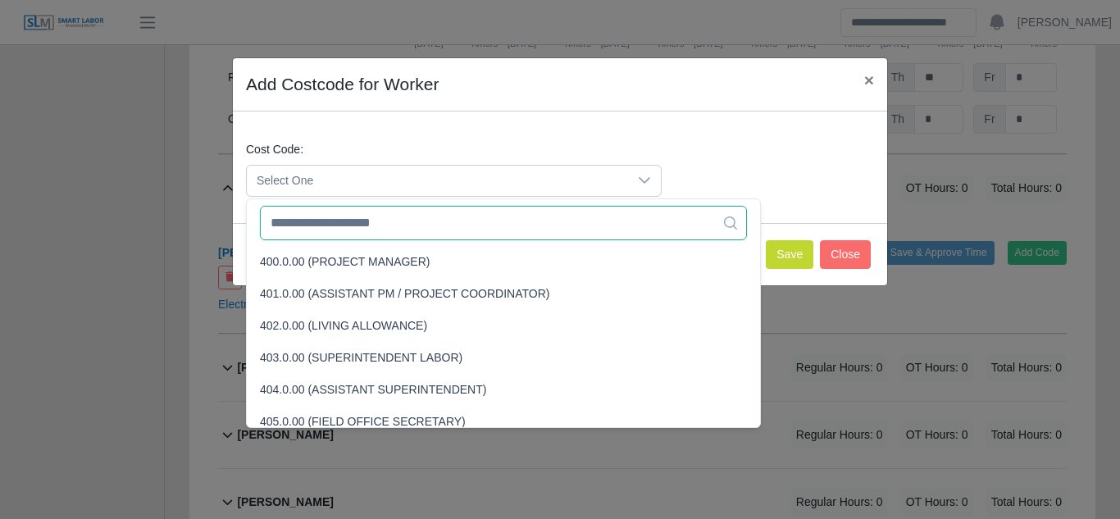
click at [353, 223] on input "text" at bounding box center [503, 223] width 487 height 34
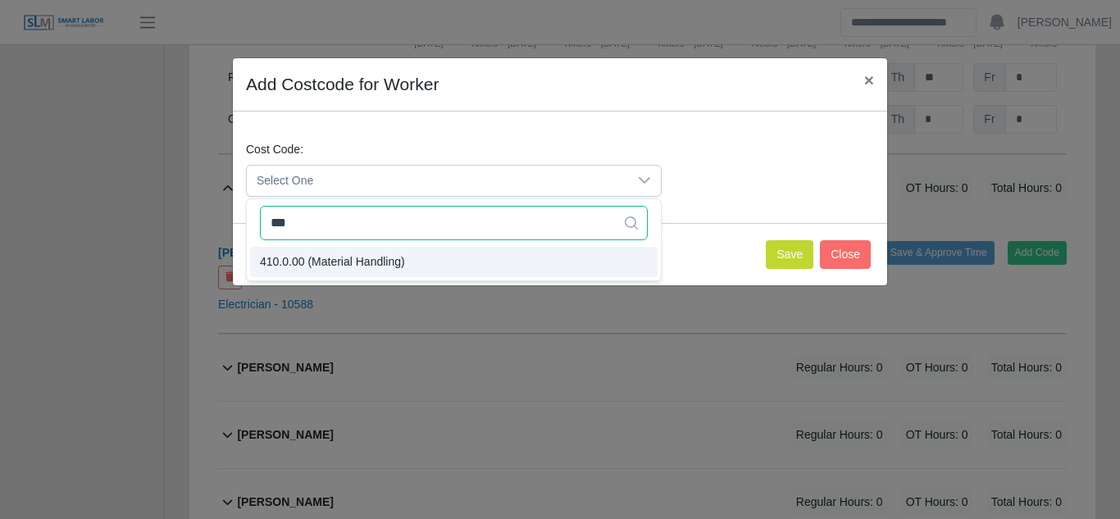
type input "***"
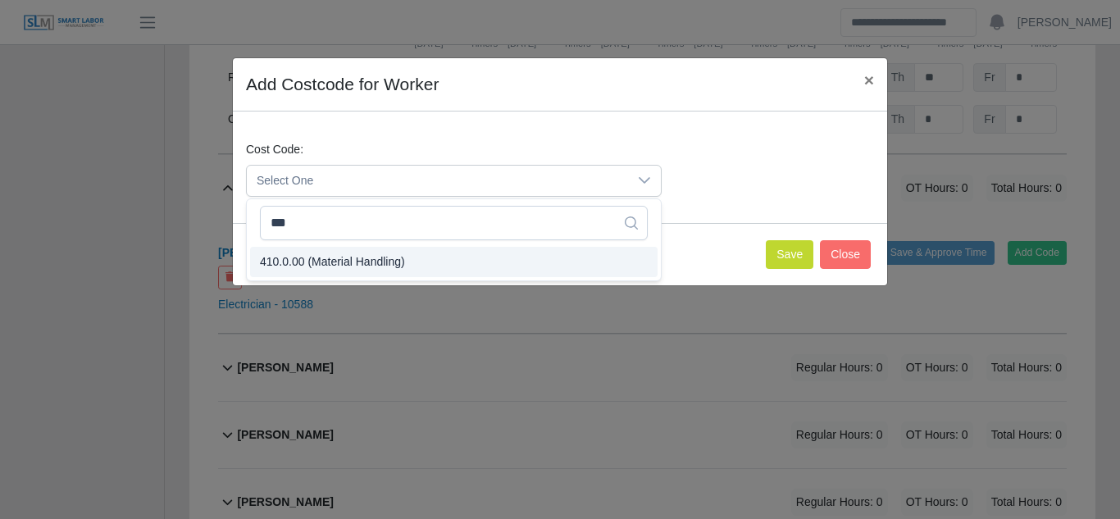
click at [338, 257] on span "410.0.00 (Material Handling)" at bounding box center [332, 261] width 145 height 17
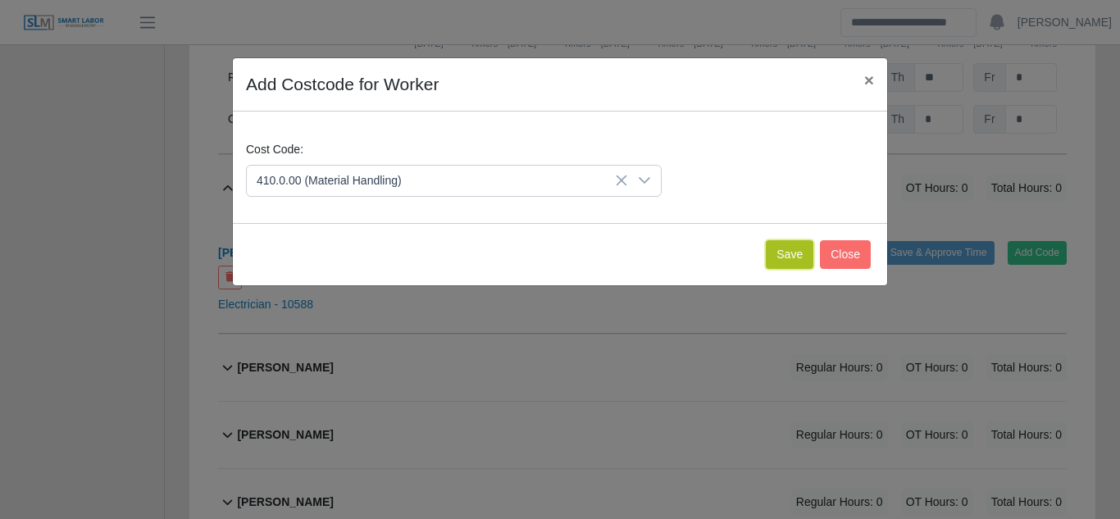
click at [785, 257] on button "Save" at bounding box center [790, 254] width 48 height 29
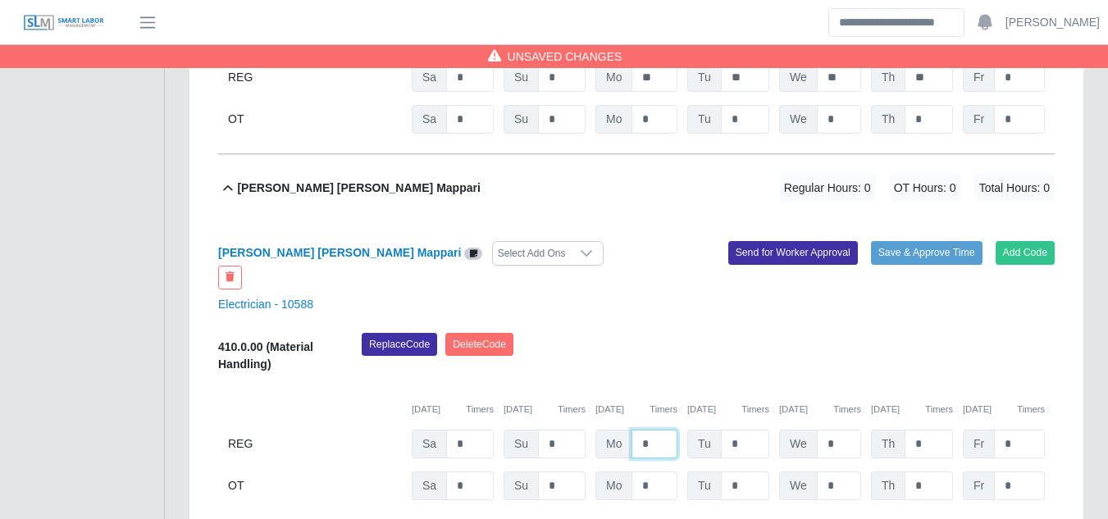
click at [639, 430] on input "*" at bounding box center [654, 444] width 46 height 29
type input "**"
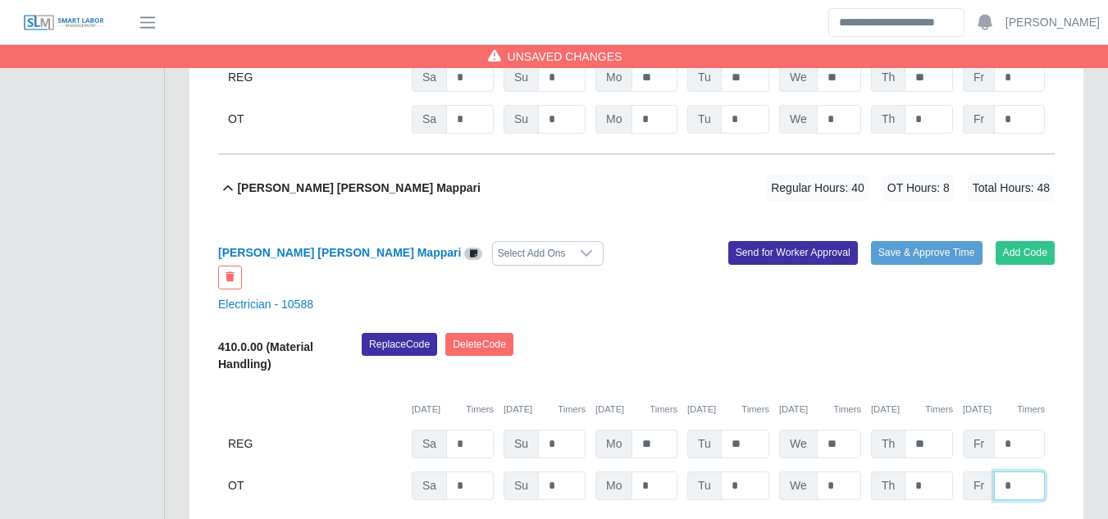
type input "*"
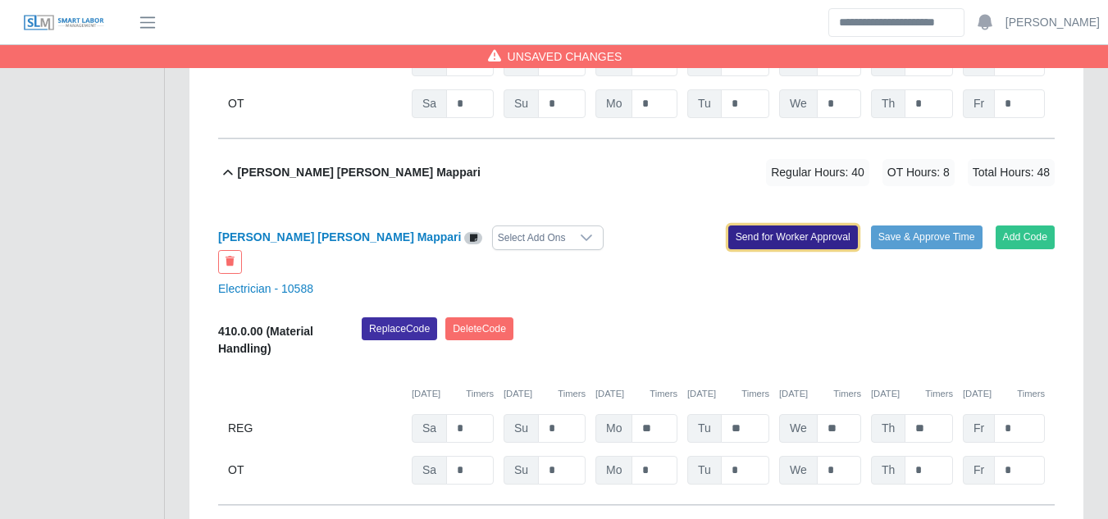
click at [773, 225] on button "Send for Worker Approval" at bounding box center [793, 236] width 130 height 23
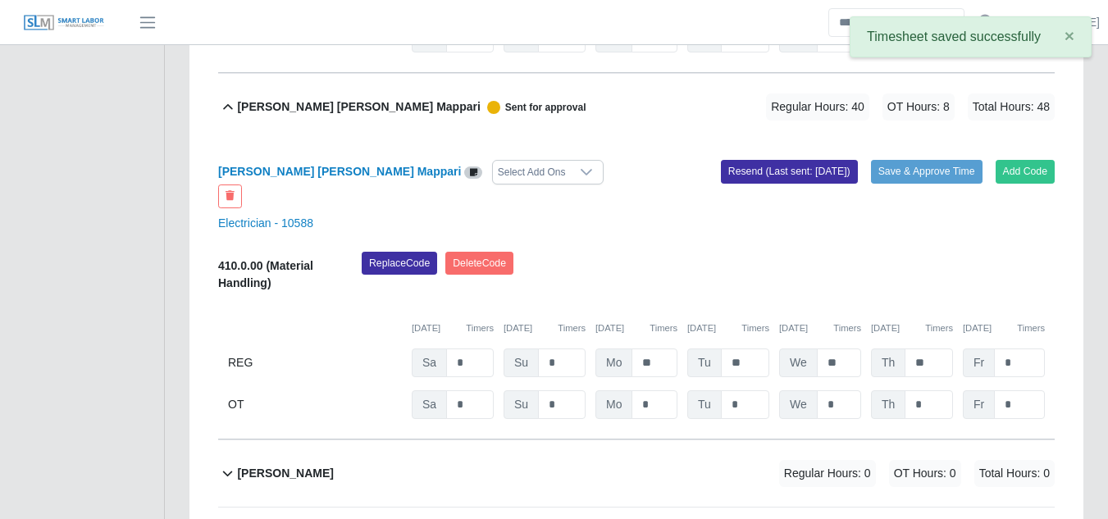
scroll to position [6242, 0]
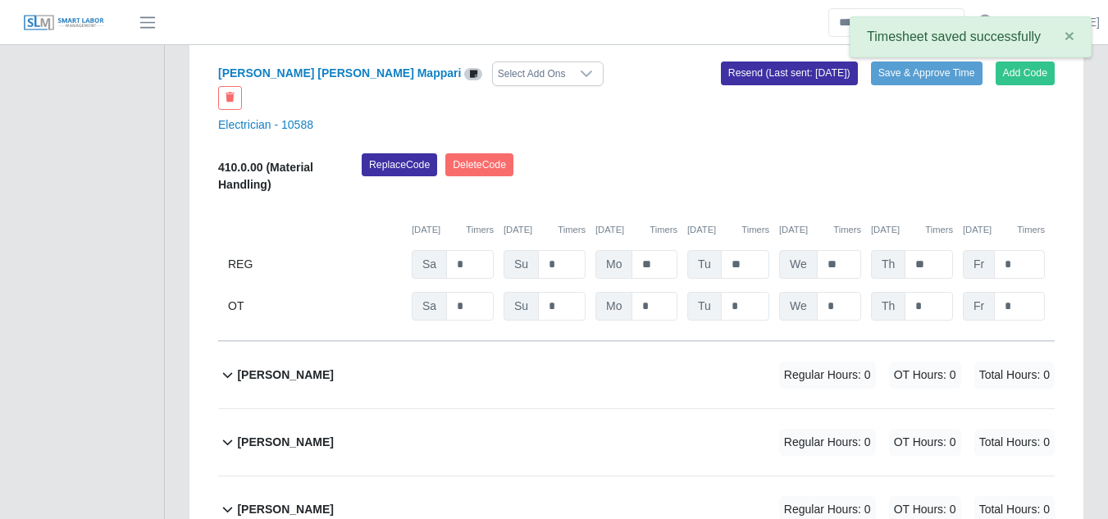
click at [269, 366] on b "Jesus Duran" at bounding box center [285, 374] width 96 height 17
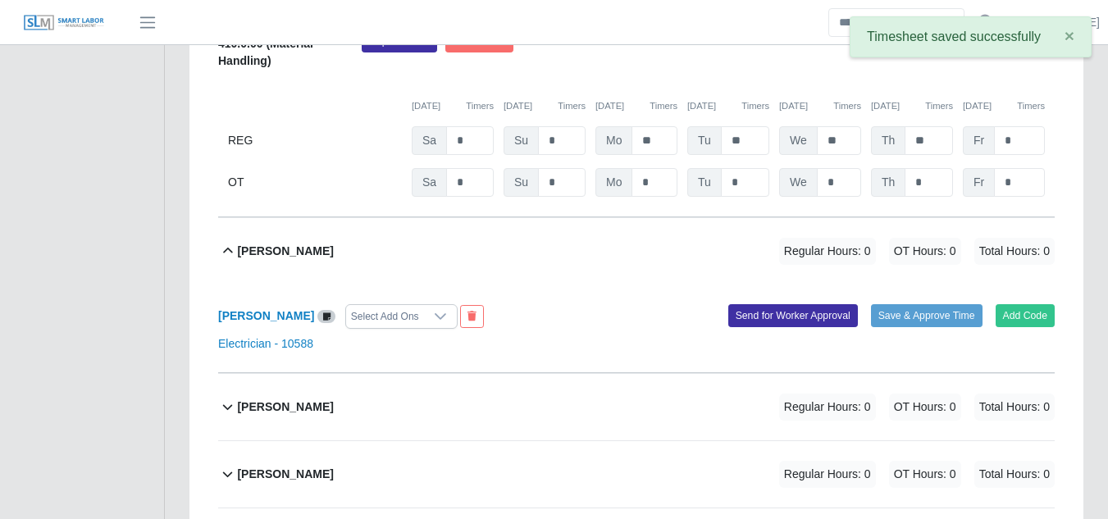
scroll to position [6406, 0]
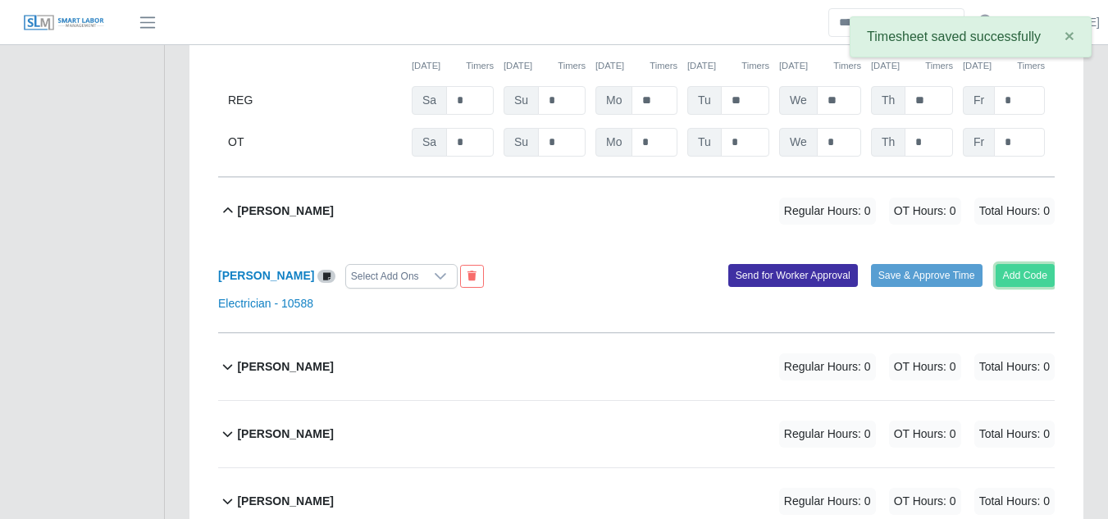
click at [1040, 264] on button "Add Code" at bounding box center [1025, 275] width 60 height 23
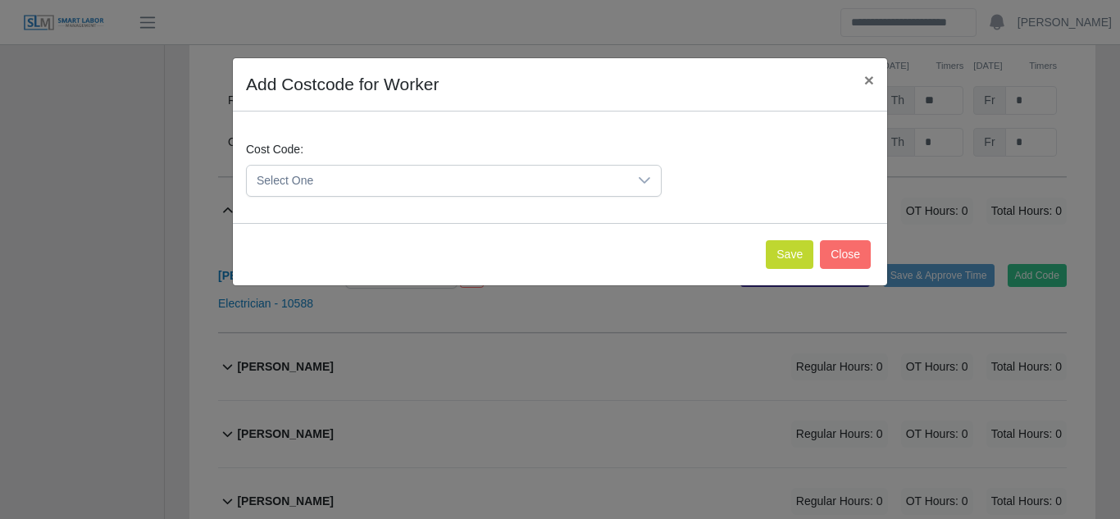
click at [656, 171] on div at bounding box center [644, 181] width 33 height 30
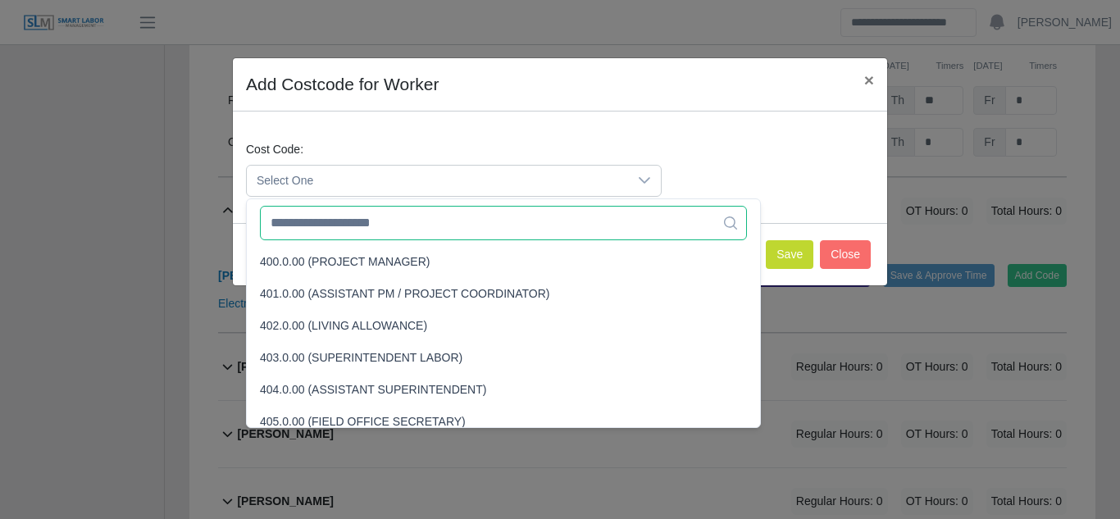
click at [358, 217] on input "text" at bounding box center [503, 223] width 487 height 34
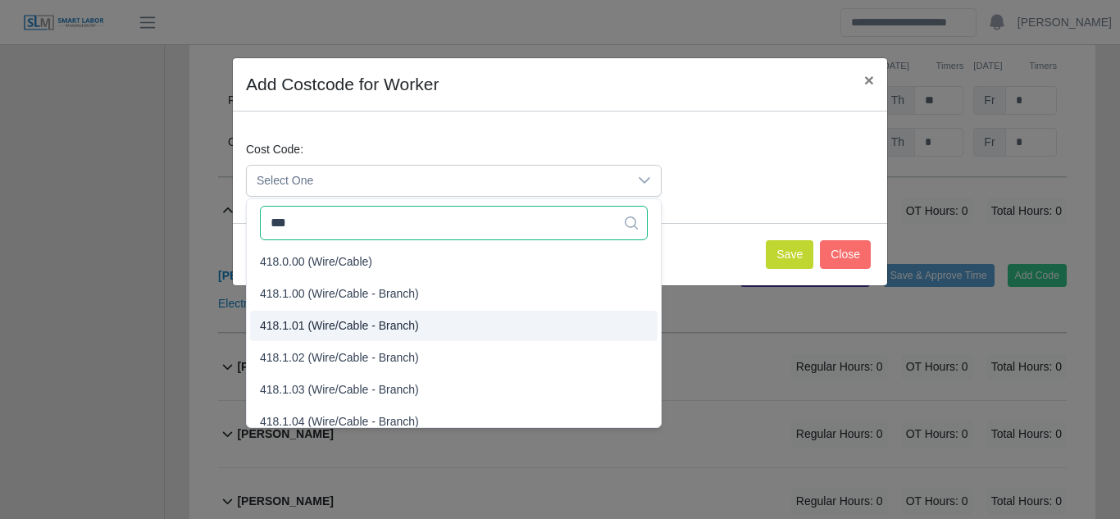
type input "***"
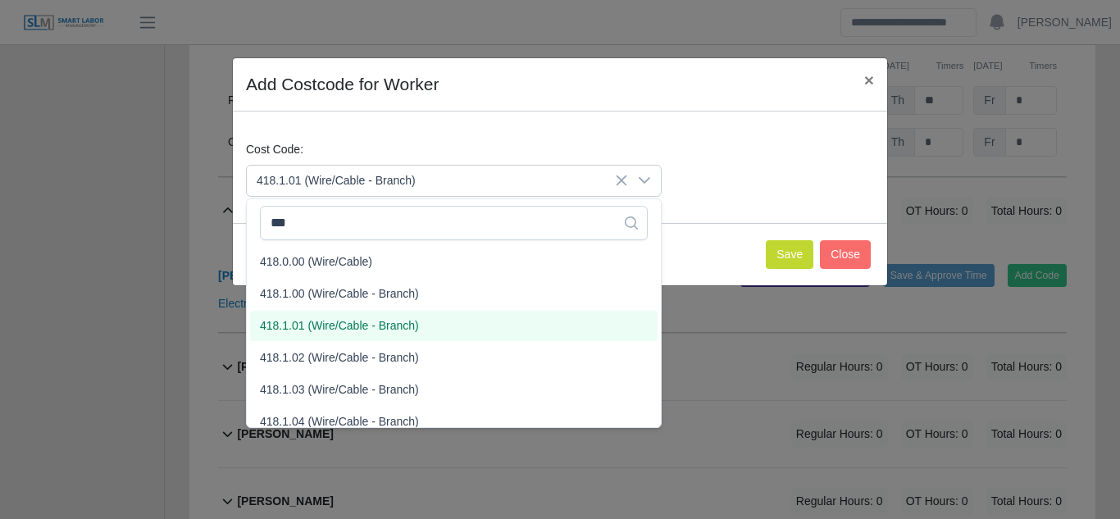
click at [306, 325] on span "418.1.01 (Wire/Cable - Branch)" at bounding box center [339, 325] width 159 height 17
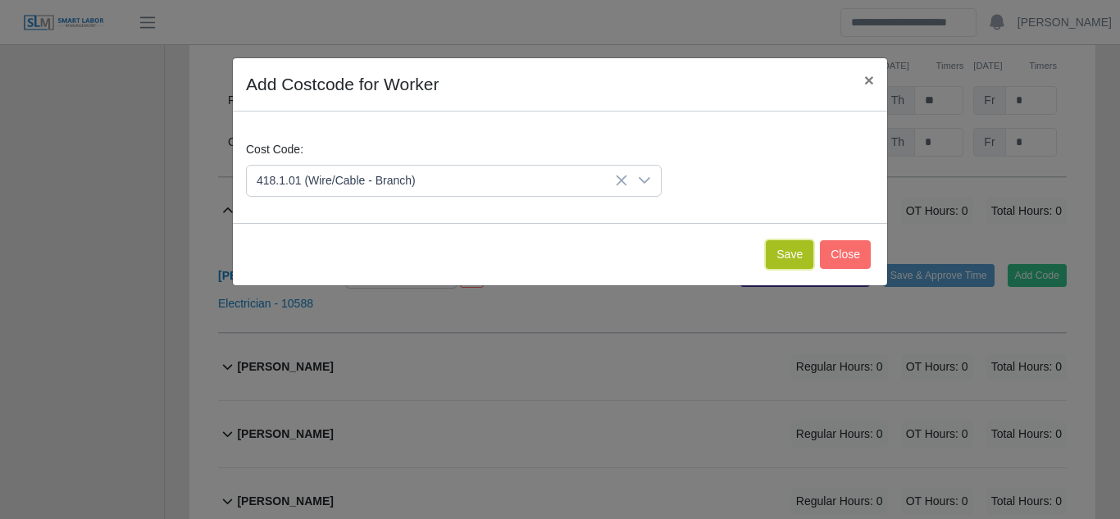
click at [794, 256] on button "Save" at bounding box center [790, 254] width 48 height 29
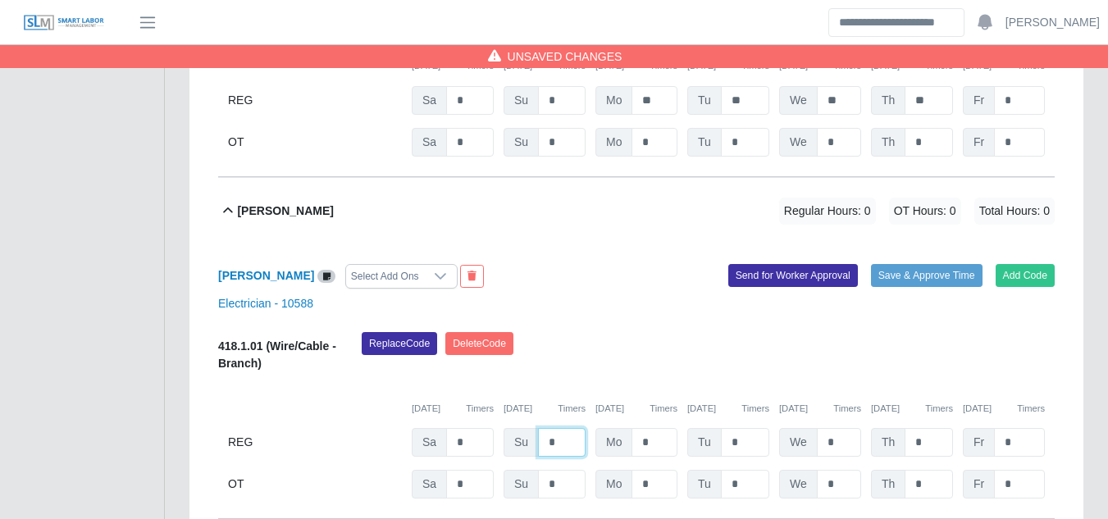
click at [557, 428] on input "*" at bounding box center [562, 442] width 48 height 29
type input "*"
type input "**"
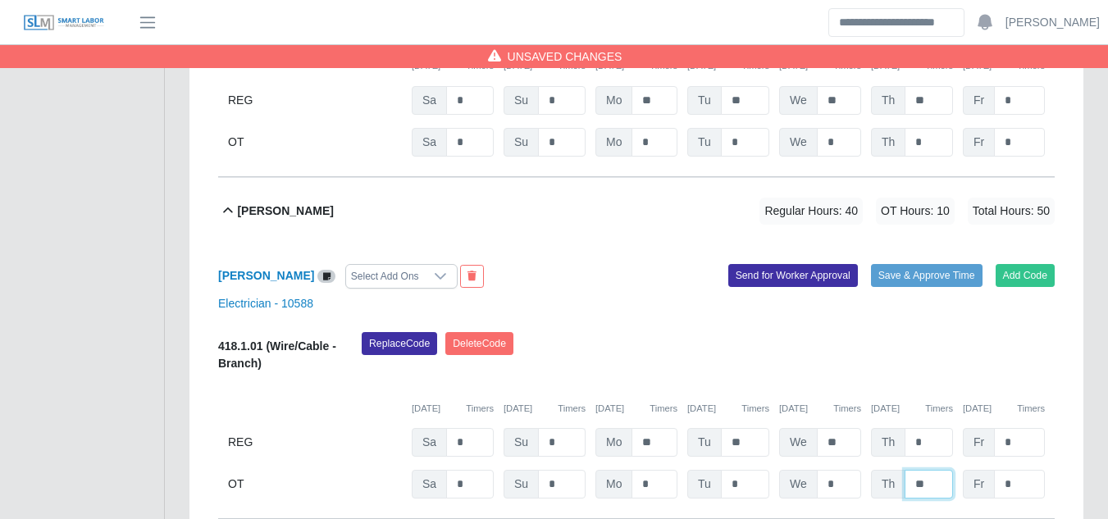
type input "**"
type input "*"
click at [800, 264] on button "Send for Worker Approval" at bounding box center [793, 275] width 130 height 23
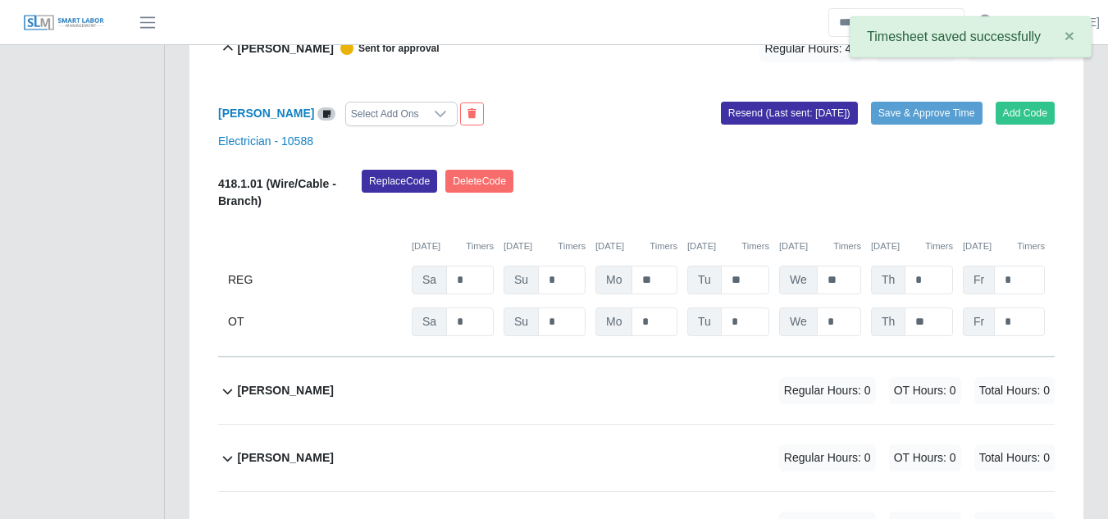
scroll to position [6570, 0]
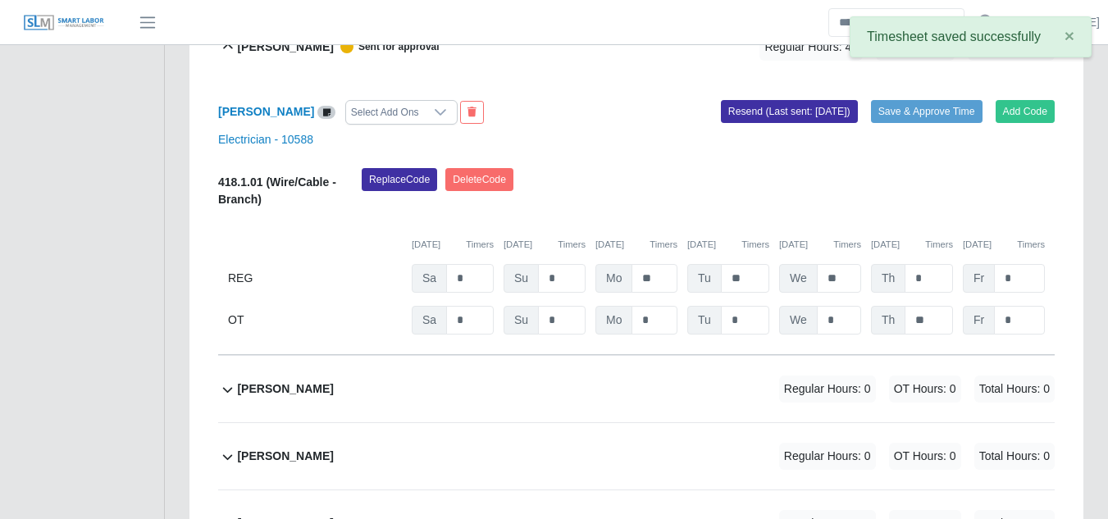
click at [273, 380] on b "Jimmy Burns" at bounding box center [285, 388] width 96 height 17
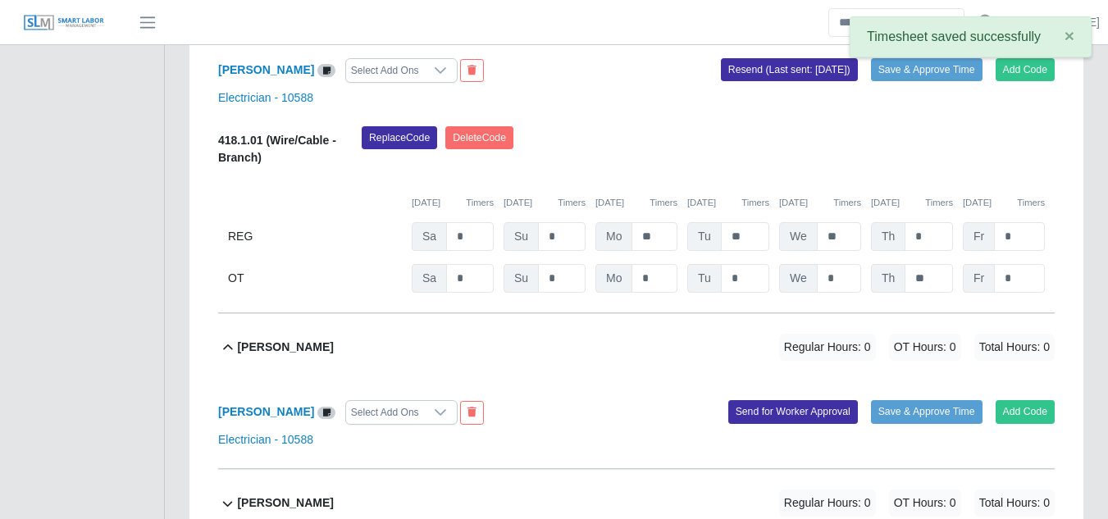
scroll to position [6652, 0]
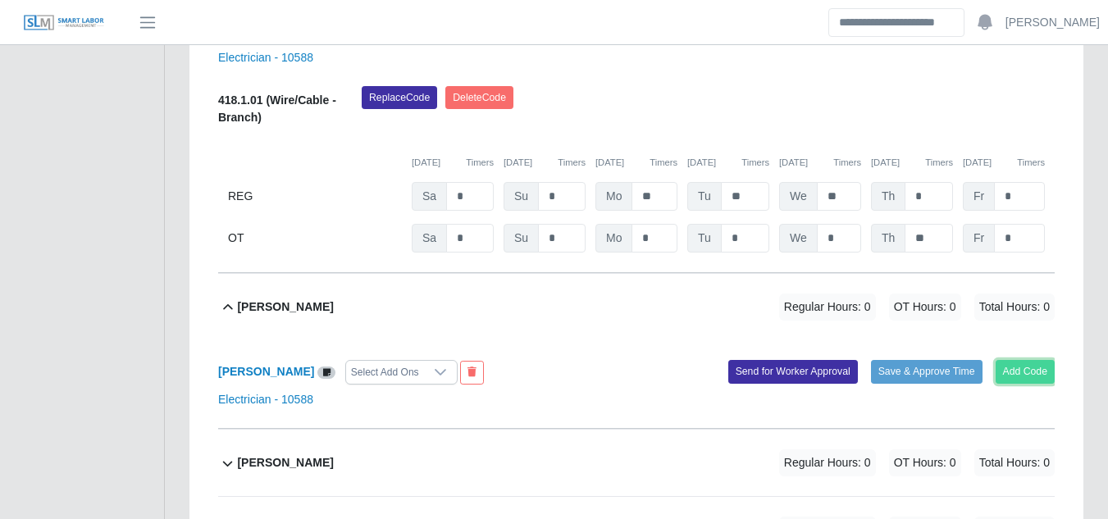
click at [1032, 360] on button "Add Code" at bounding box center [1025, 371] width 60 height 23
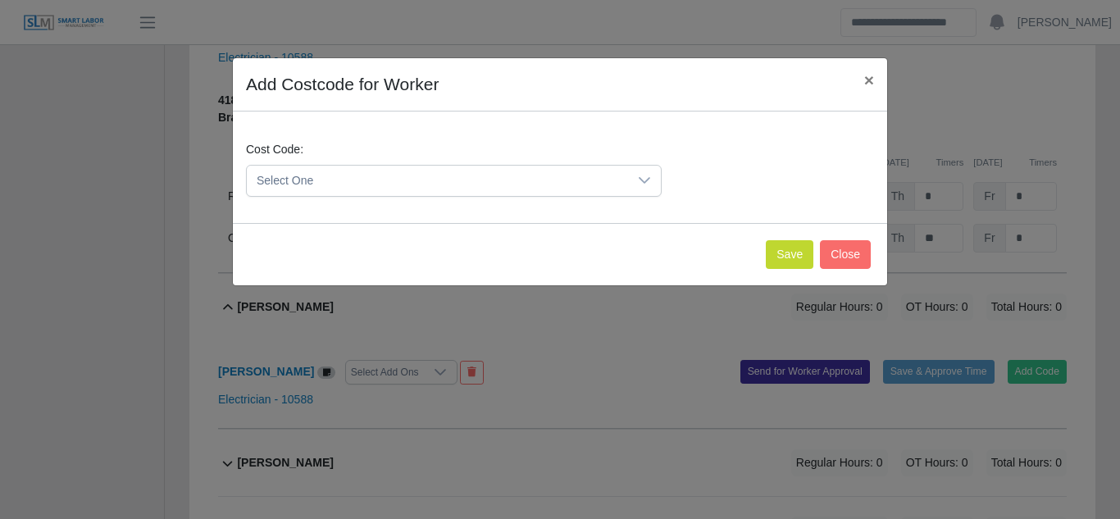
click at [631, 174] on div at bounding box center [644, 181] width 33 height 30
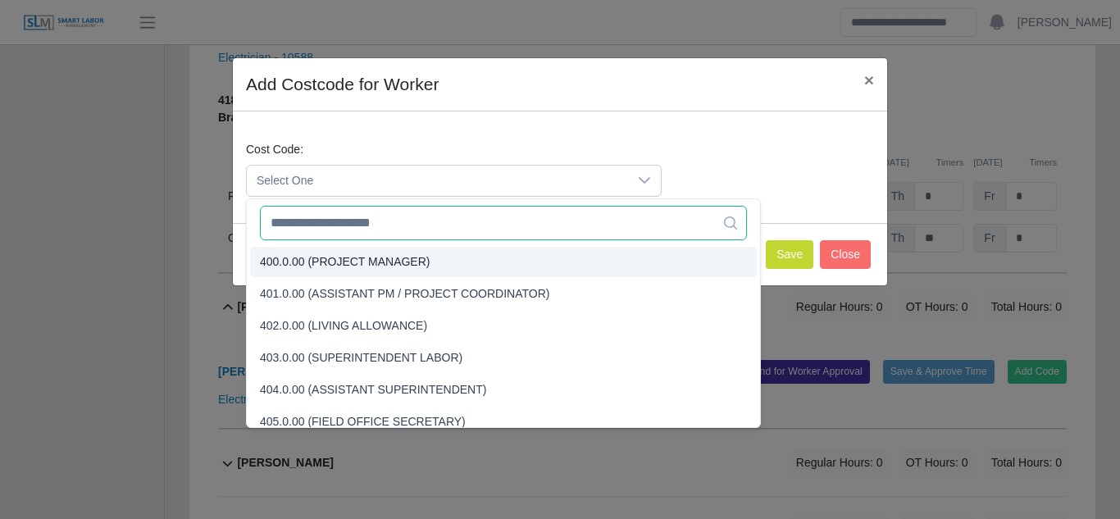
click at [377, 229] on input "text" at bounding box center [503, 223] width 487 height 34
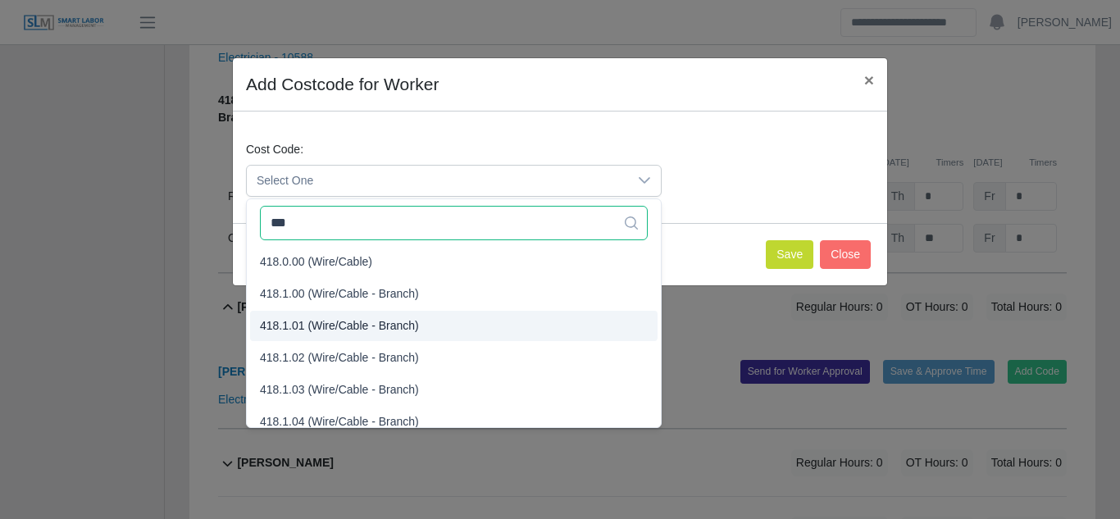
type input "***"
click at [330, 323] on span "418.1.01 (Wire/Cable - Branch)" at bounding box center [339, 325] width 159 height 17
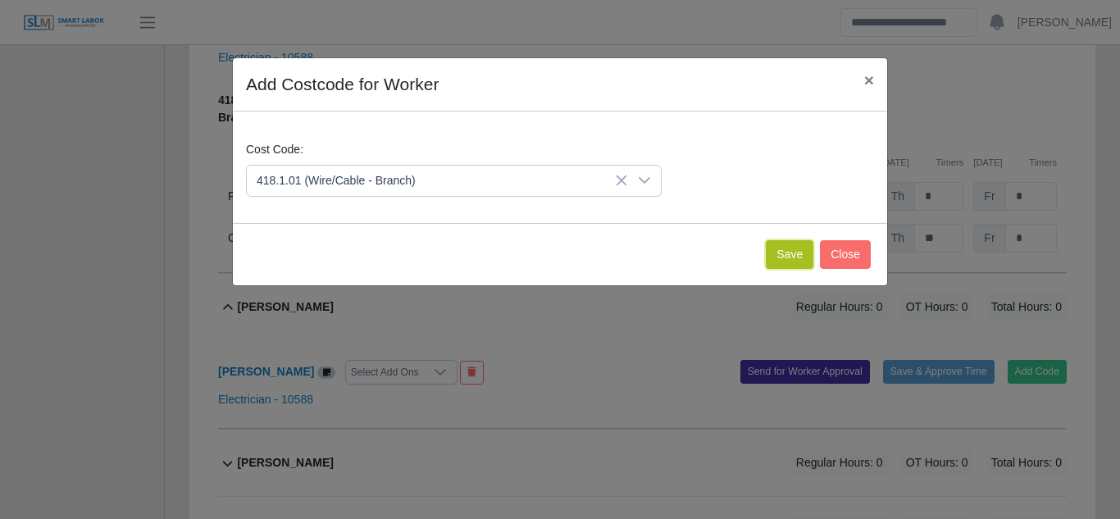
click at [782, 256] on button "Save" at bounding box center [790, 254] width 48 height 29
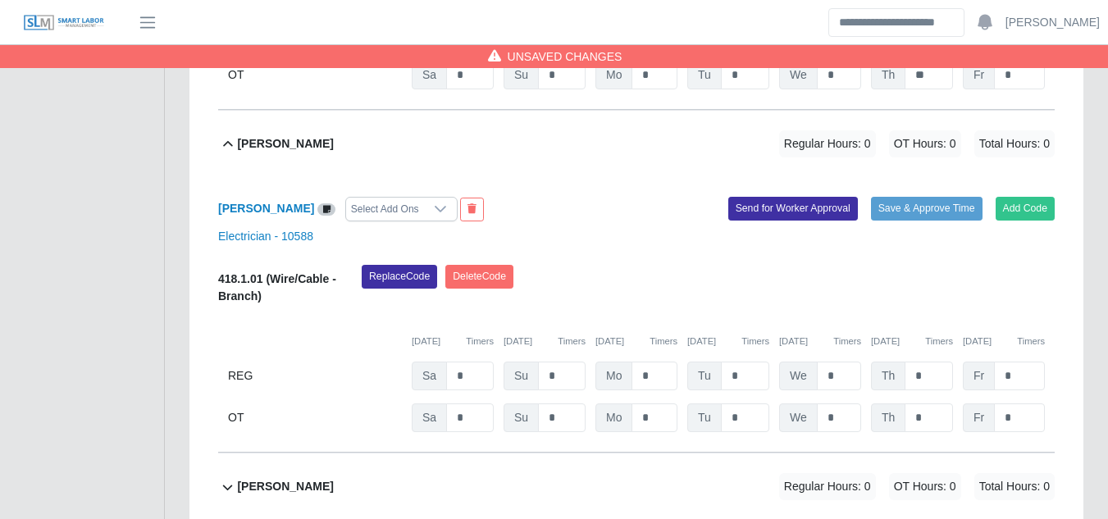
scroll to position [6816, 0]
click at [643, 361] on input "*" at bounding box center [654, 375] width 46 height 29
type input "**"
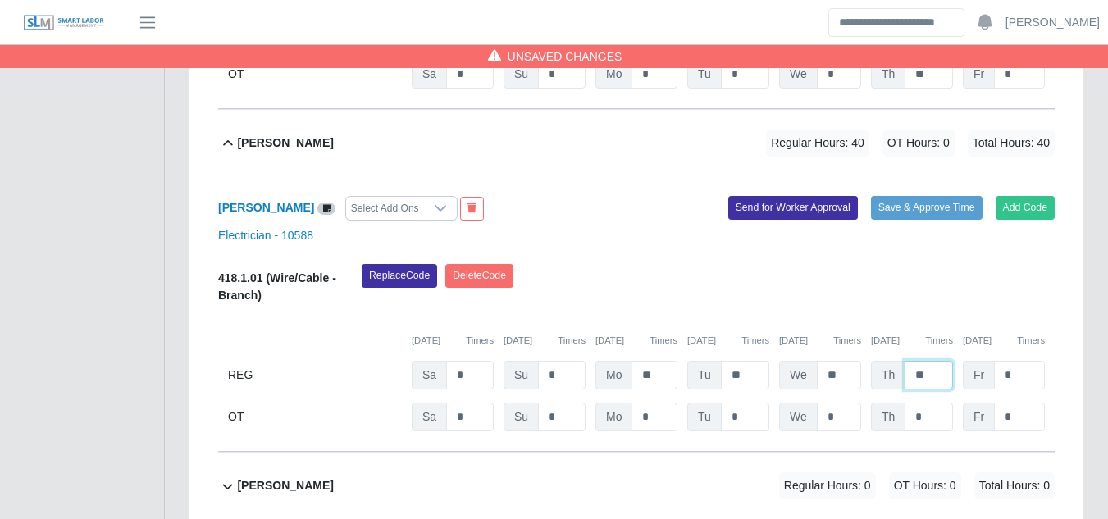
type input "**"
type input "*"
click at [785, 196] on button "Send for Worker Approval" at bounding box center [793, 207] width 130 height 23
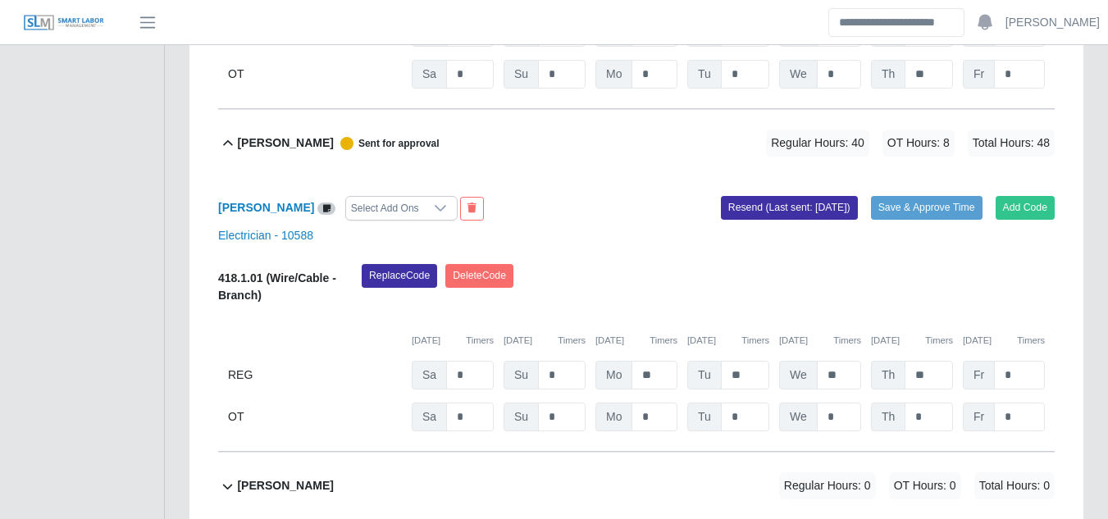
scroll to position [6898, 0]
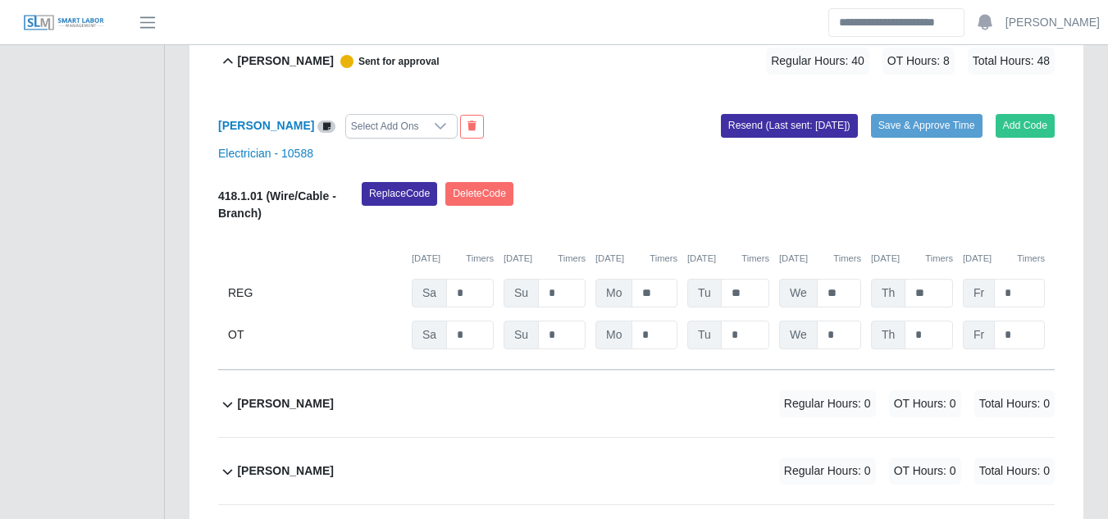
click at [285, 395] on b "Joan Urdaneta" at bounding box center [285, 403] width 96 height 17
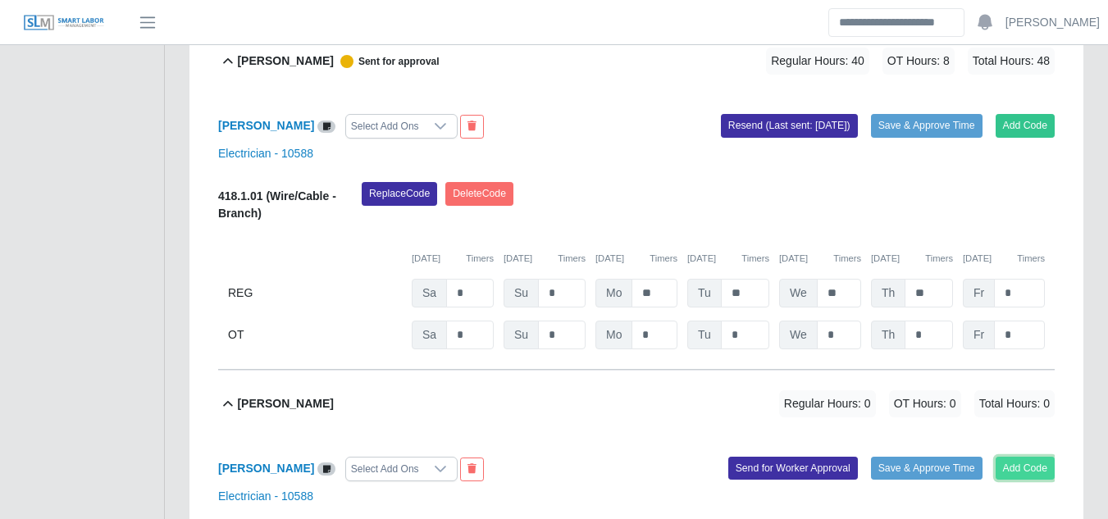
click at [1026, 457] on button "Add Code" at bounding box center [1025, 468] width 60 height 23
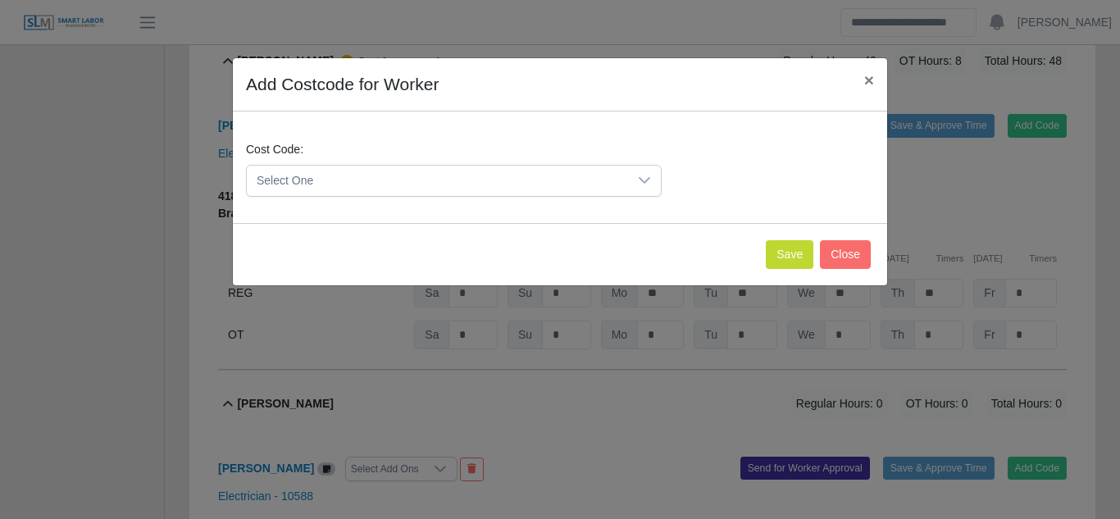
click at [630, 178] on div at bounding box center [644, 181] width 33 height 30
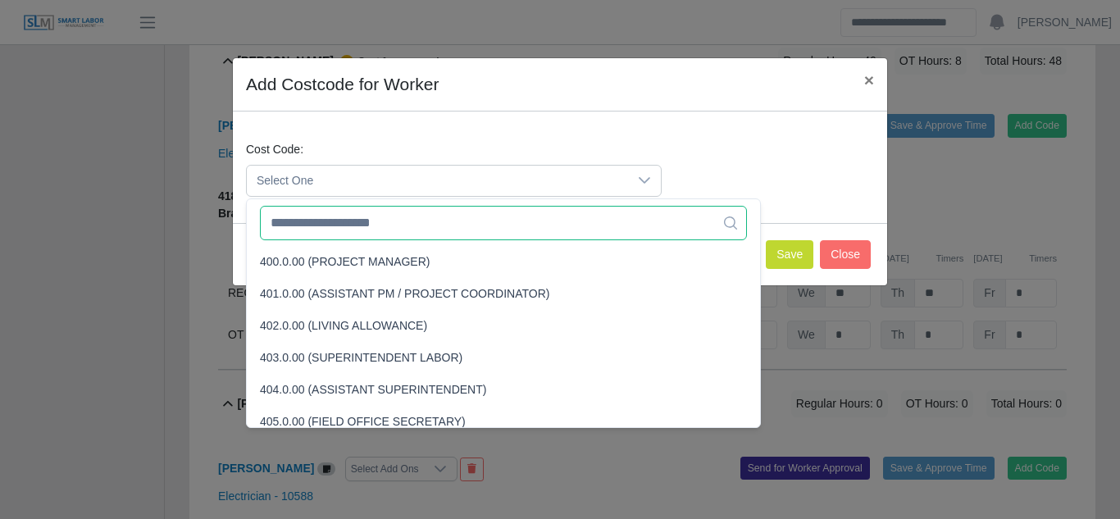
click at [367, 216] on input "text" at bounding box center [503, 223] width 487 height 34
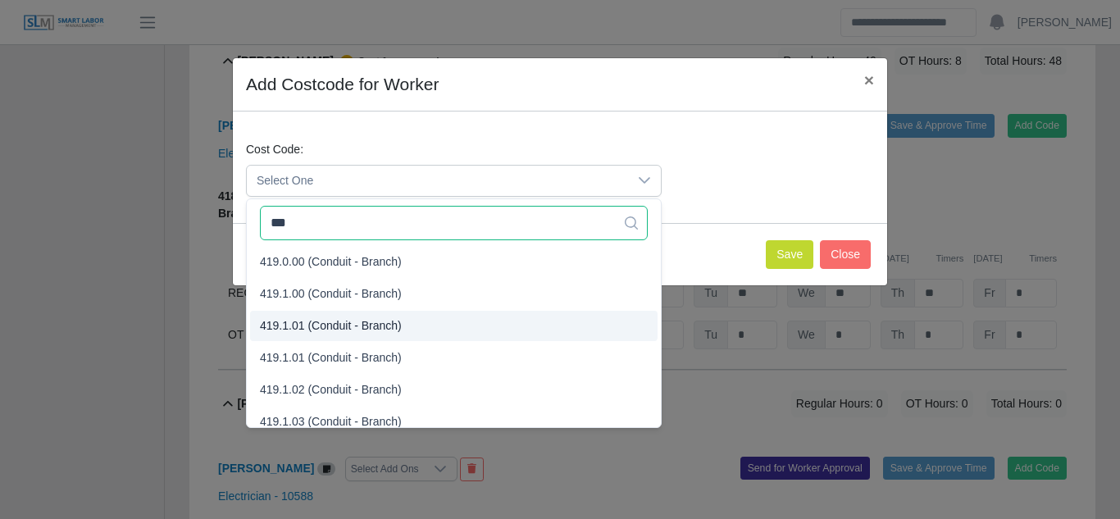
type input "***"
click at [339, 324] on span "419.1.01 (Conduit - Branch)" at bounding box center [331, 325] width 142 height 17
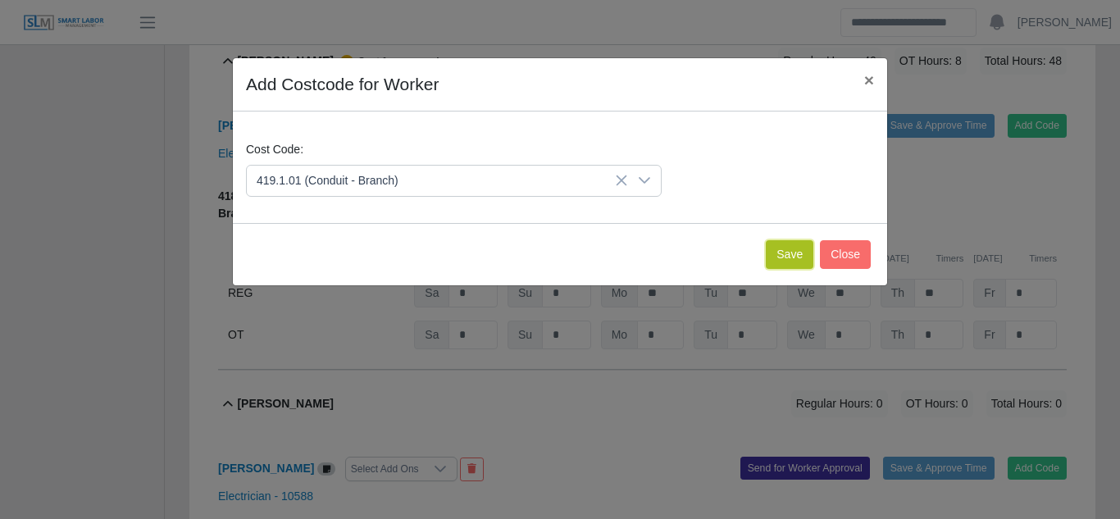
click at [782, 253] on button "Save" at bounding box center [790, 254] width 48 height 29
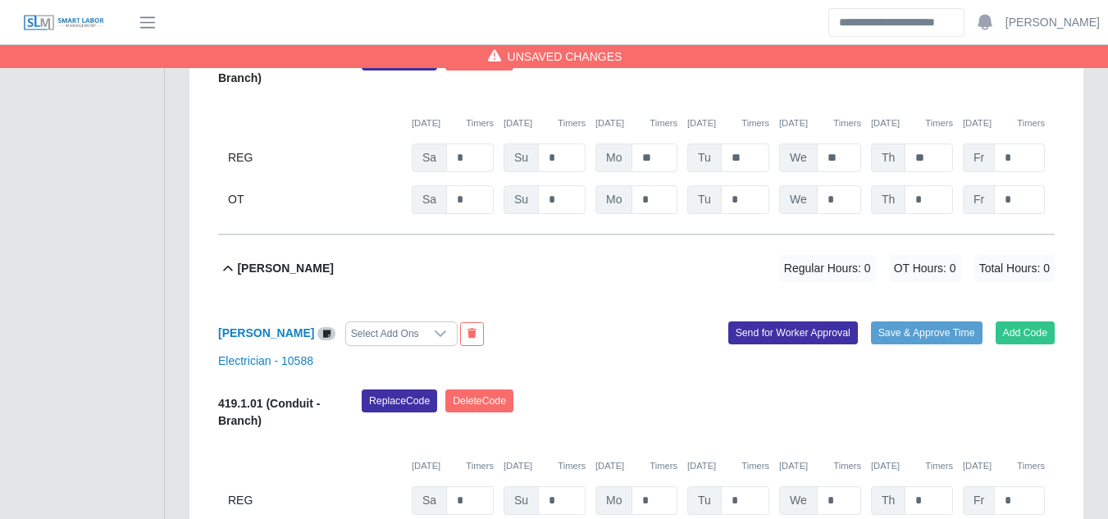
scroll to position [7062, 0]
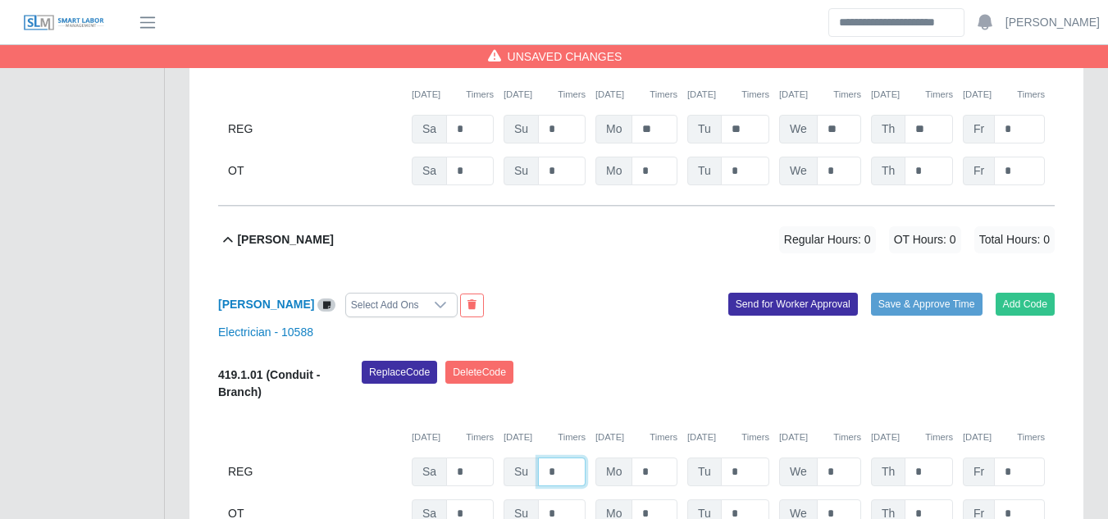
click at [566, 457] on input "*" at bounding box center [562, 471] width 48 height 29
type input "*"
type input "**"
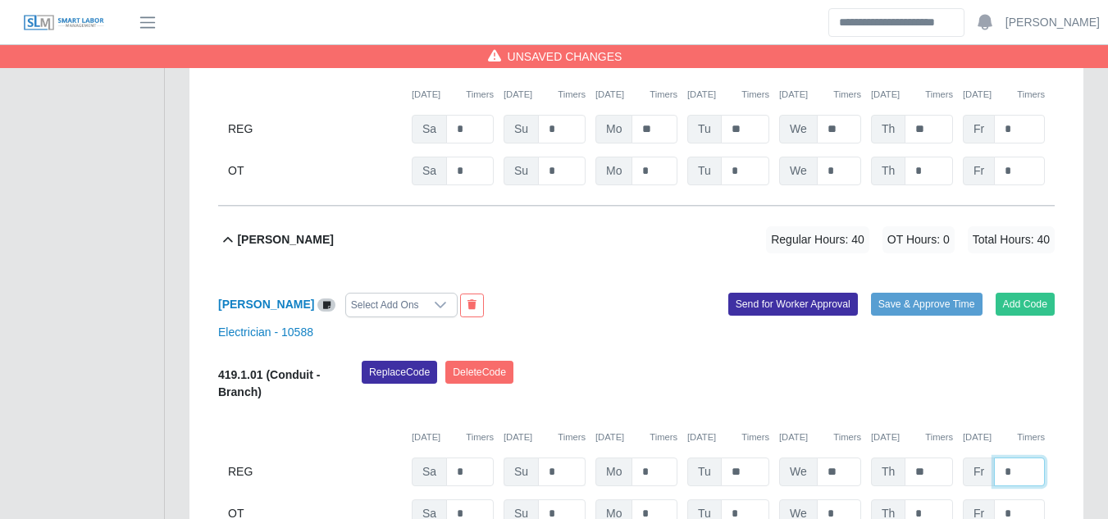
type input "*"
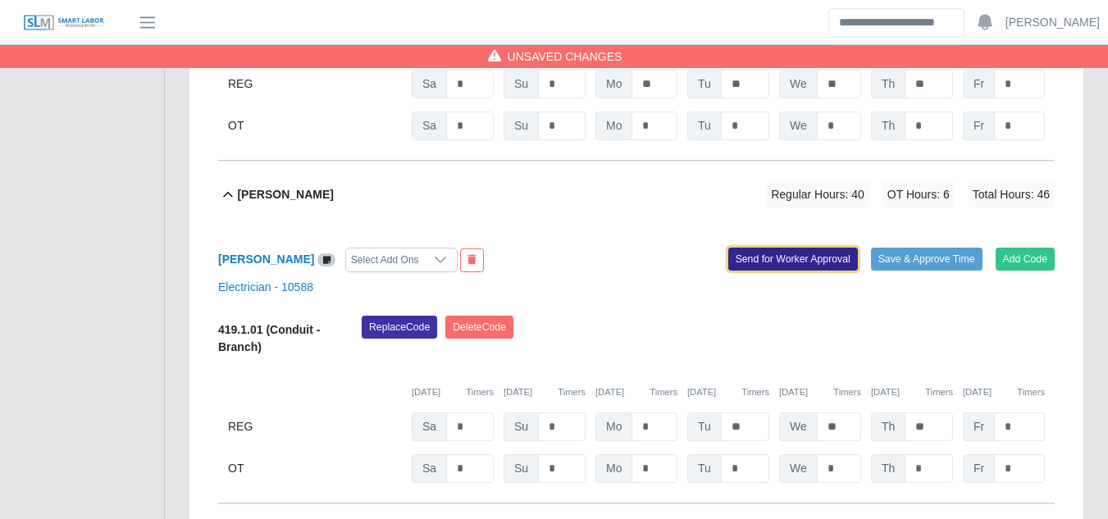
click at [781, 248] on button "Send for Worker Approval" at bounding box center [793, 259] width 130 height 23
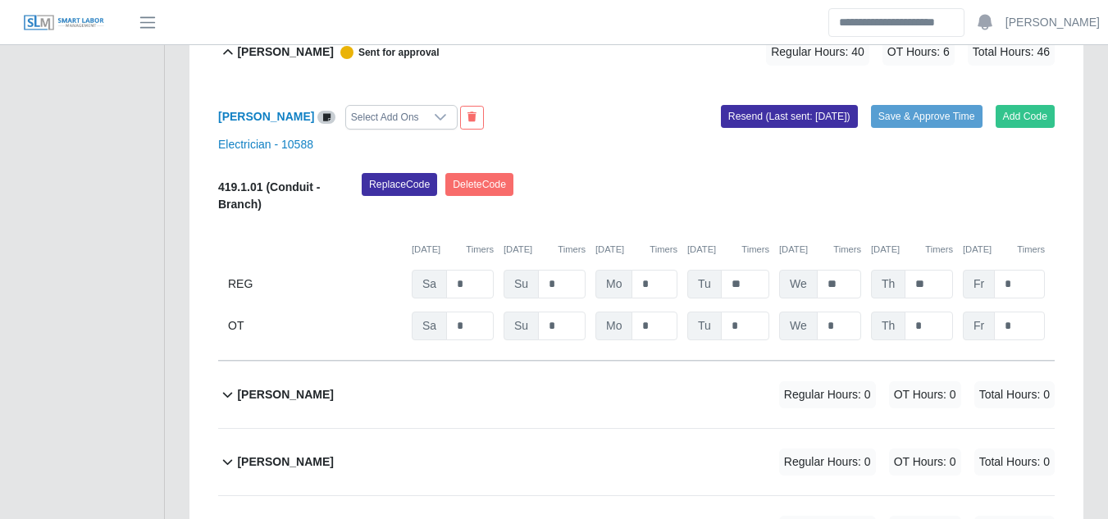
scroll to position [7271, 0]
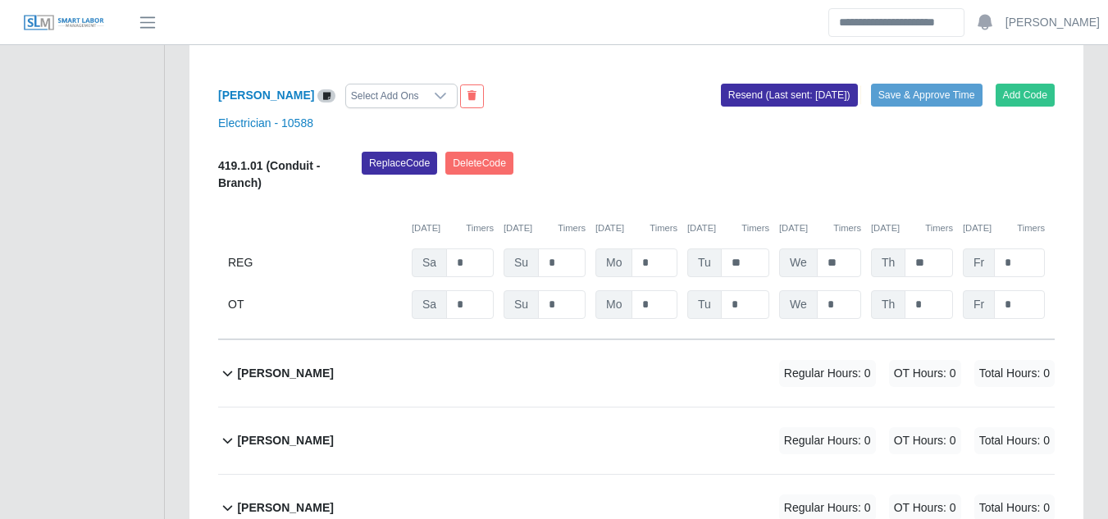
click at [298, 365] on b "jonathan Robinson" at bounding box center [285, 373] width 96 height 17
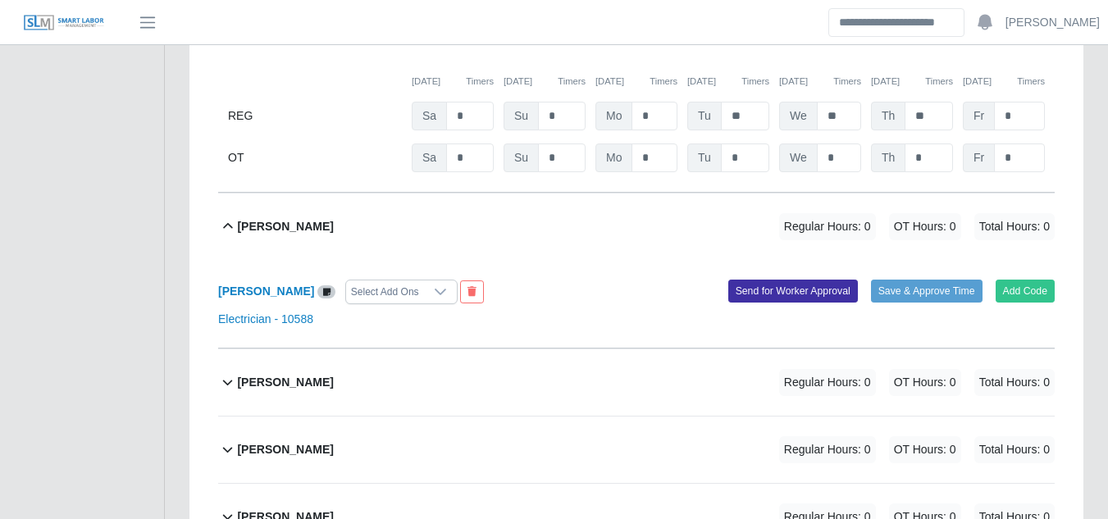
scroll to position [7435, 0]
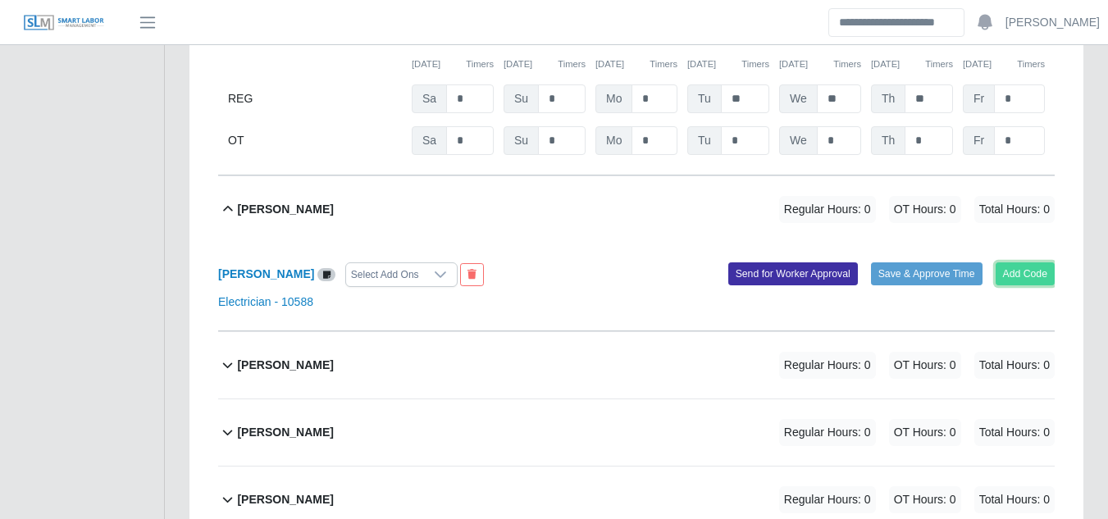
click at [1003, 262] on button "Add Code" at bounding box center [1025, 273] width 60 height 23
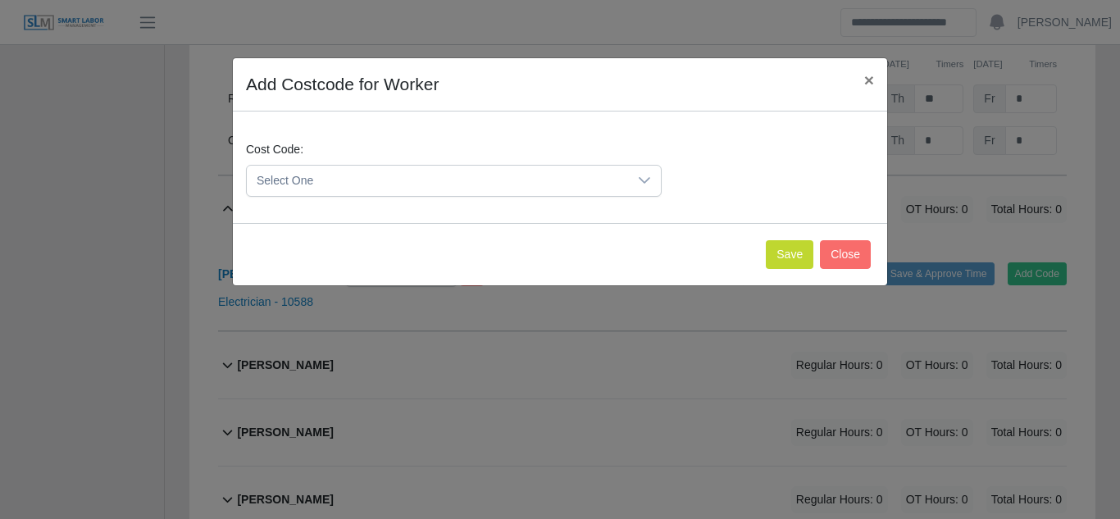
click at [643, 180] on icon at bounding box center [644, 180] width 11 height 7
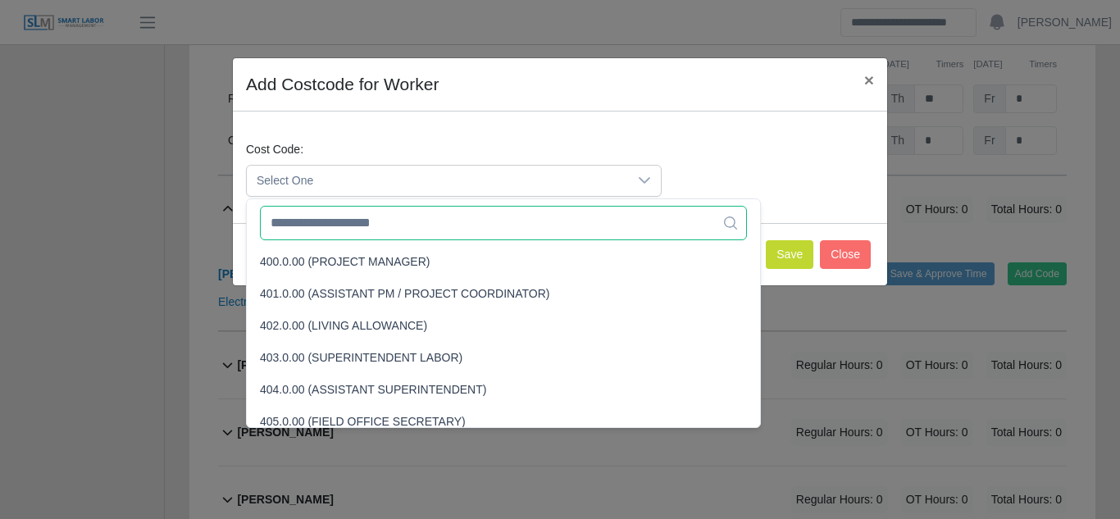
click at [348, 232] on input "text" at bounding box center [503, 223] width 487 height 34
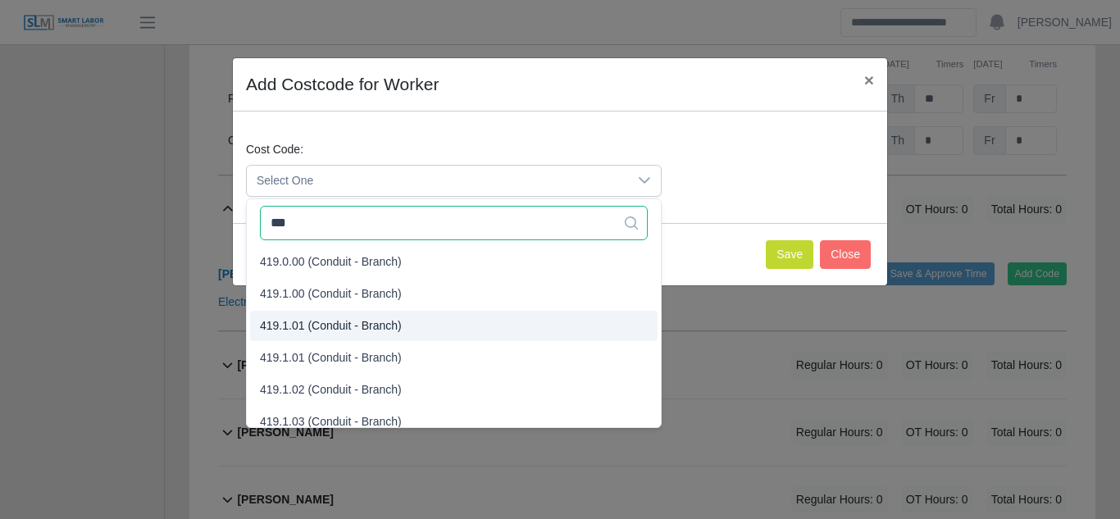
type input "***"
click at [325, 332] on span "419.1.01 (Conduit - Branch)" at bounding box center [331, 325] width 142 height 17
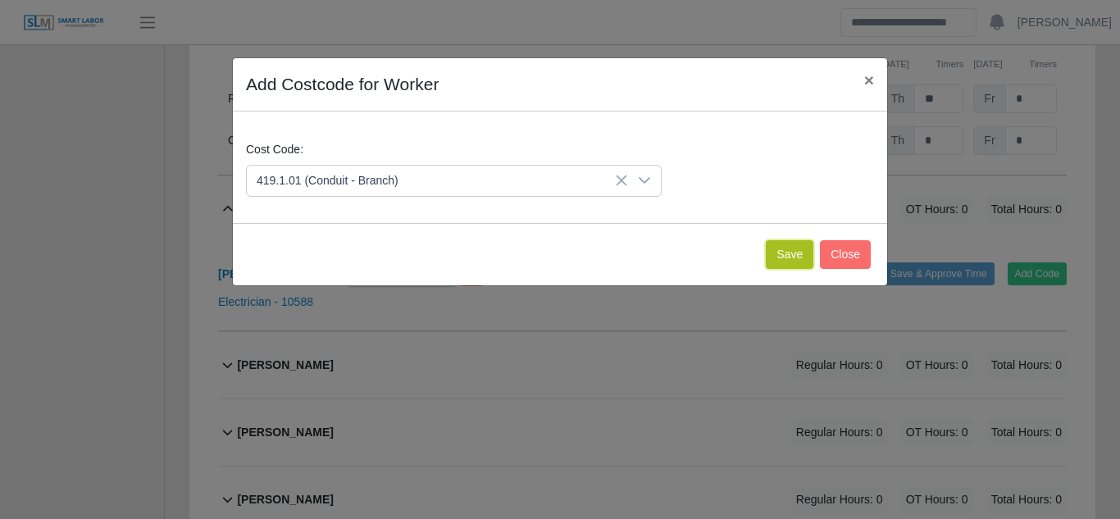
click at [799, 252] on button "Save" at bounding box center [790, 254] width 48 height 29
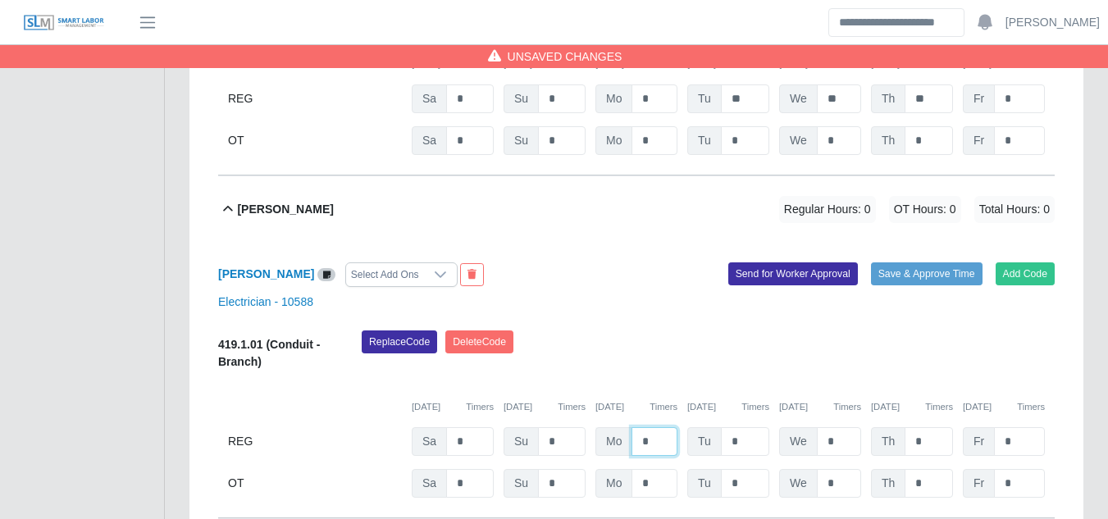
click at [637, 427] on input "*" at bounding box center [654, 441] width 46 height 29
type input "**"
type input "*"
type input "**"
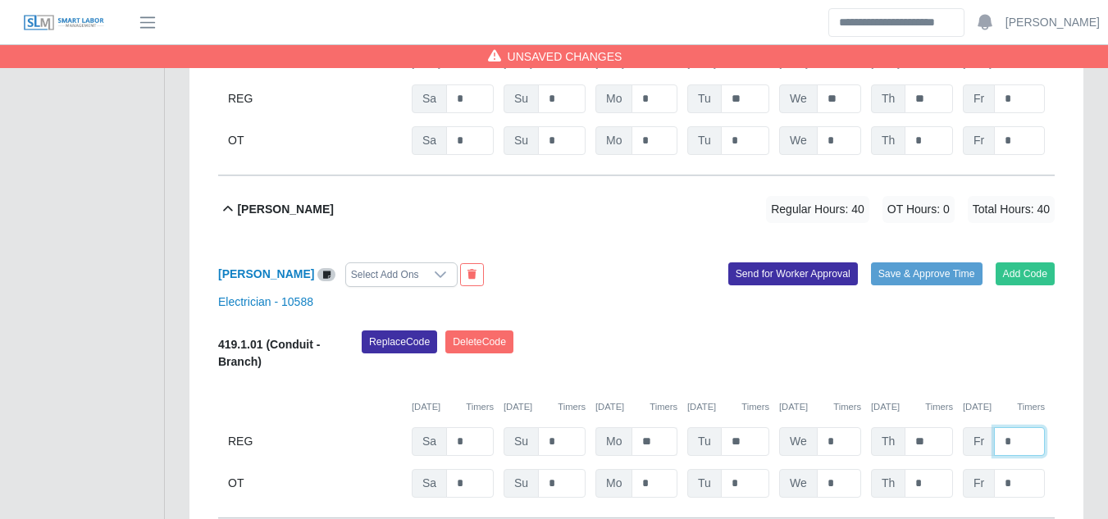
type input "*"
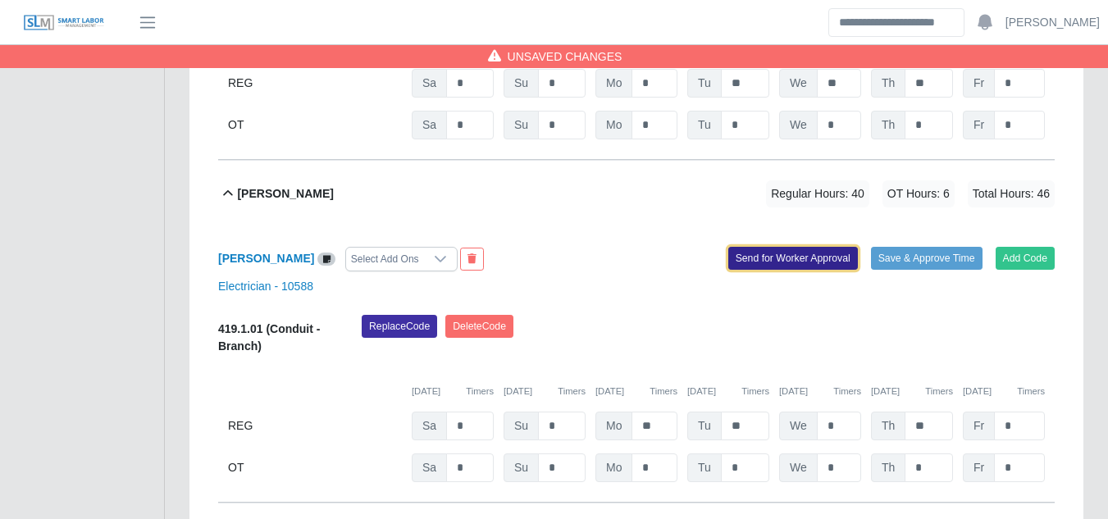
click at [786, 247] on button "Send for Worker Approval" at bounding box center [793, 258] width 130 height 23
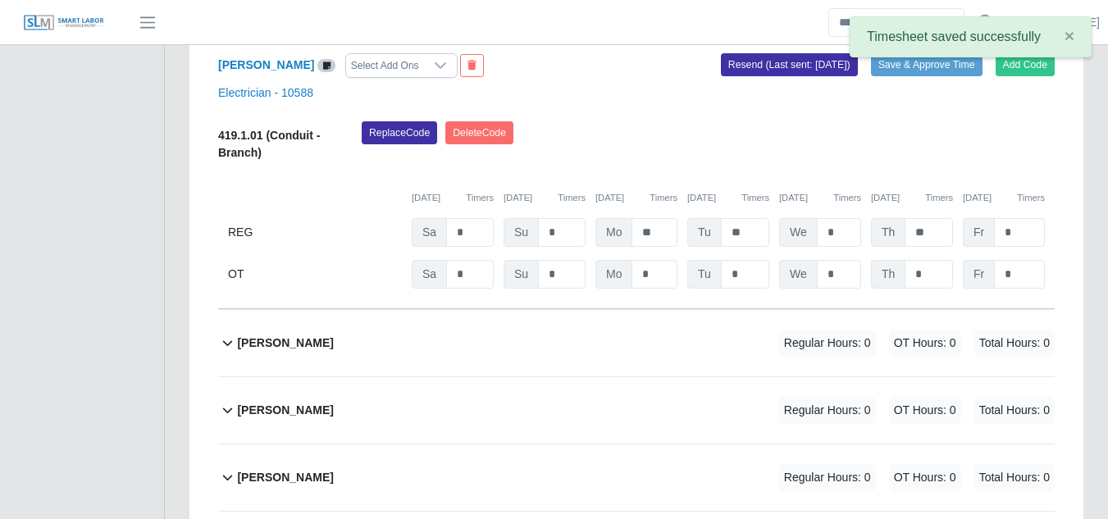
scroll to position [7697, 0]
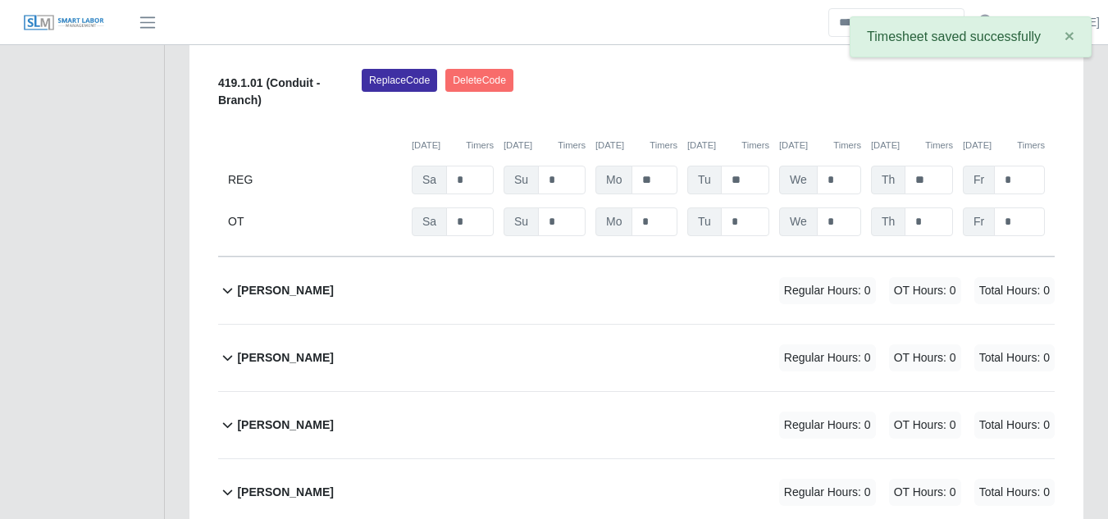
click at [286, 282] on b "Jorge Corona" at bounding box center [285, 290] width 96 height 17
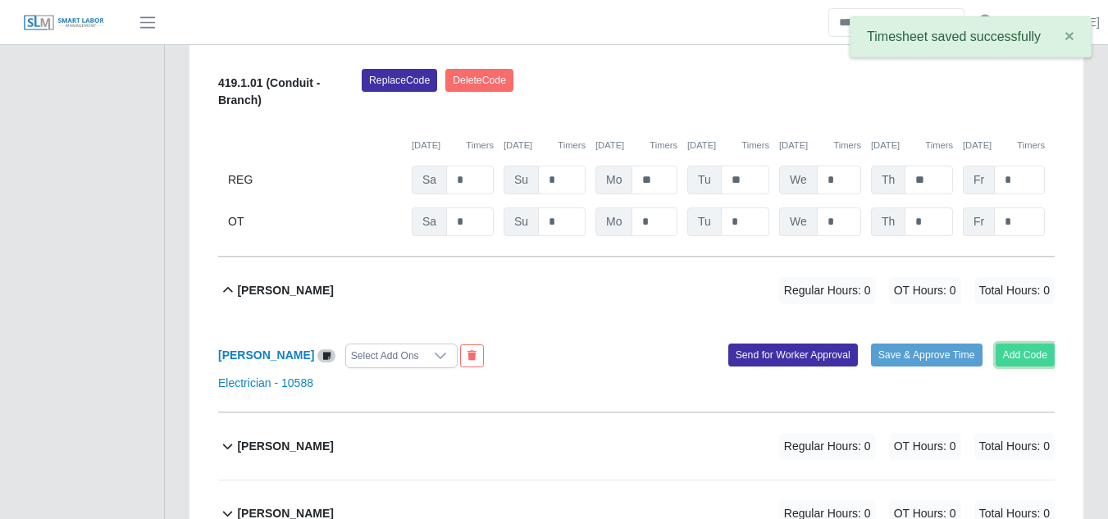
click at [1027, 344] on button "Add Code" at bounding box center [1025, 355] width 60 height 23
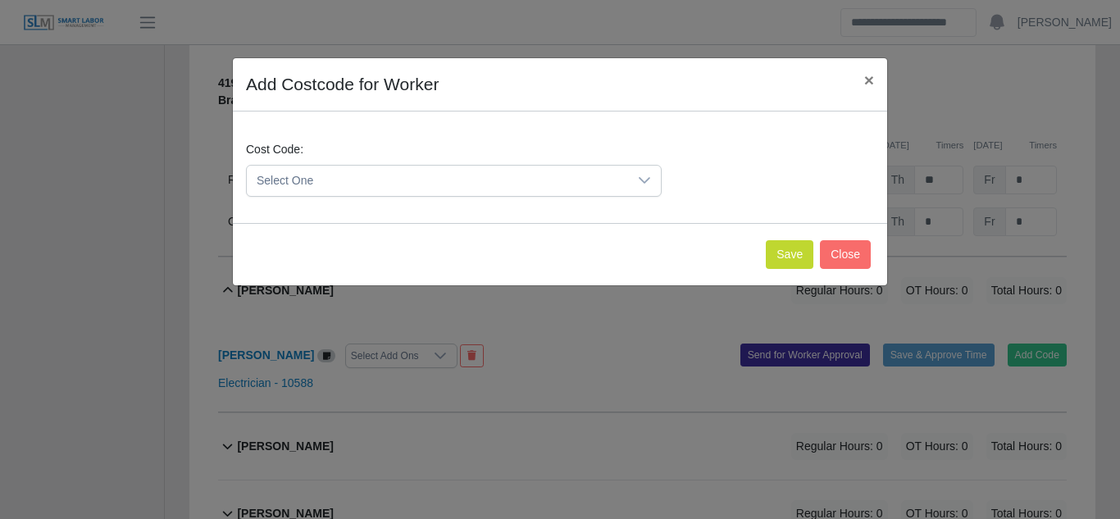
click at [636, 178] on div at bounding box center [644, 181] width 33 height 30
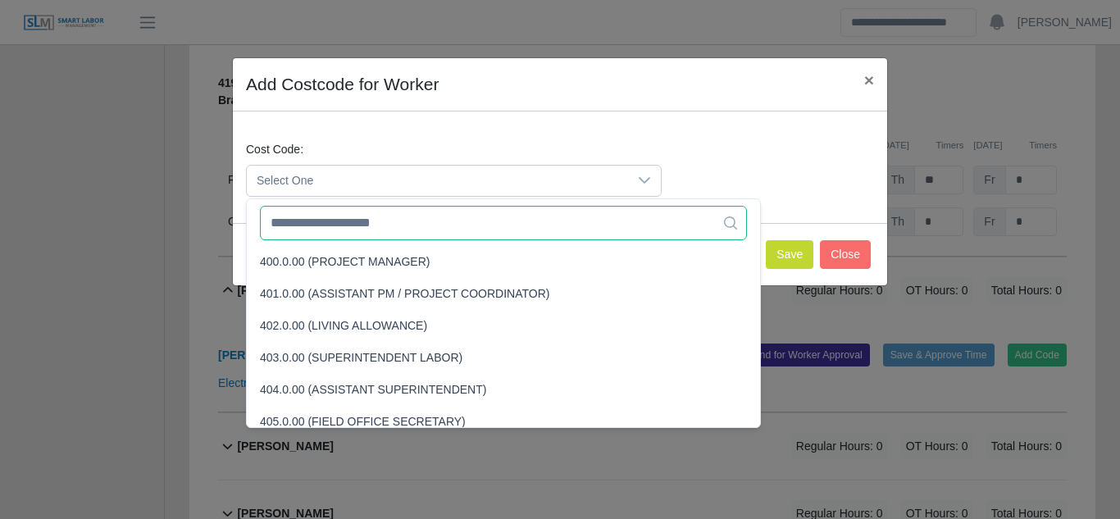
click at [355, 228] on input "text" at bounding box center [503, 223] width 487 height 34
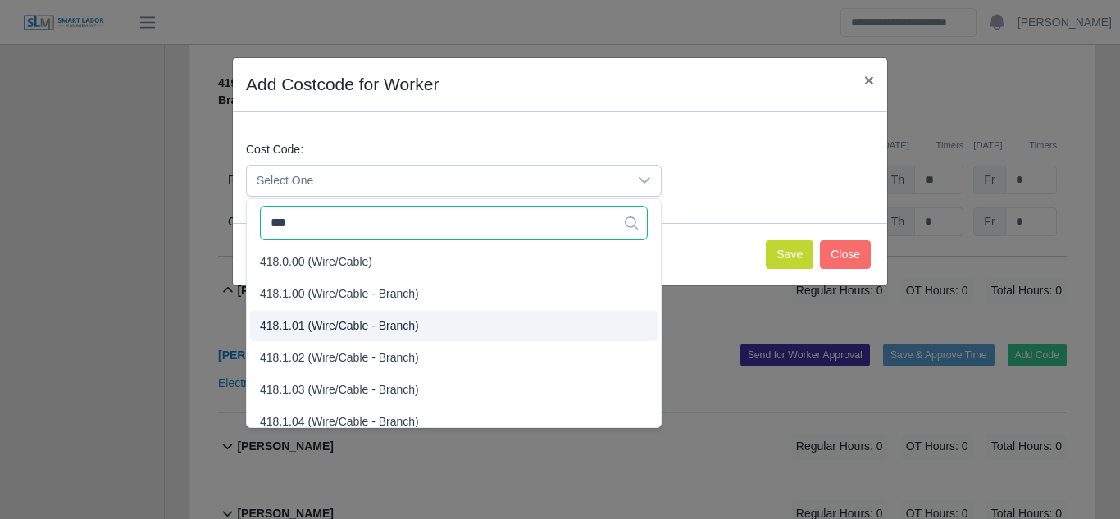
type input "***"
click at [322, 326] on span "418.1.01 (Wire/Cable - Branch)" at bounding box center [339, 325] width 159 height 17
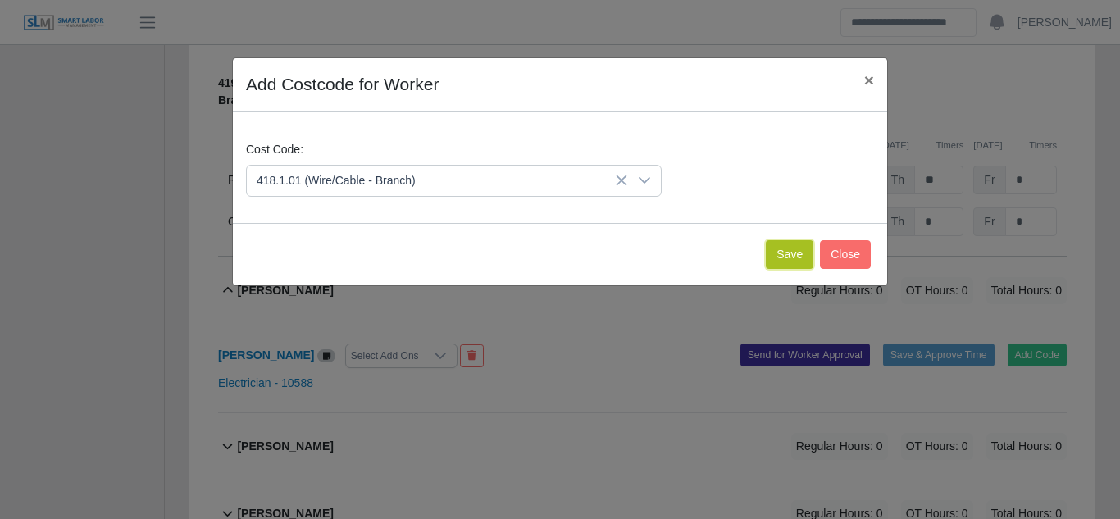
click at [800, 261] on button "Save" at bounding box center [790, 254] width 48 height 29
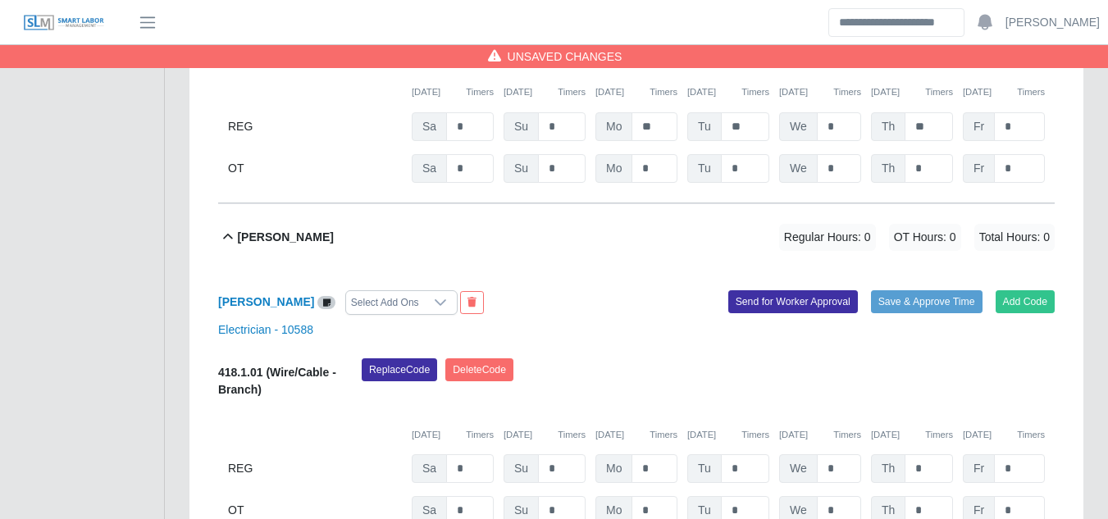
scroll to position [7779, 0]
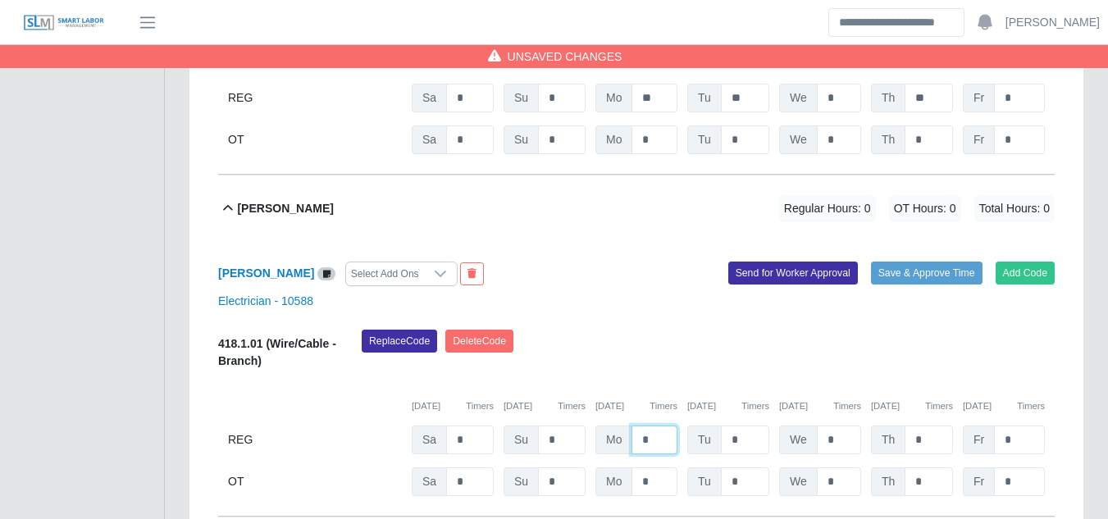
click at [639, 425] on input "*" at bounding box center [654, 439] width 46 height 29
type input "**"
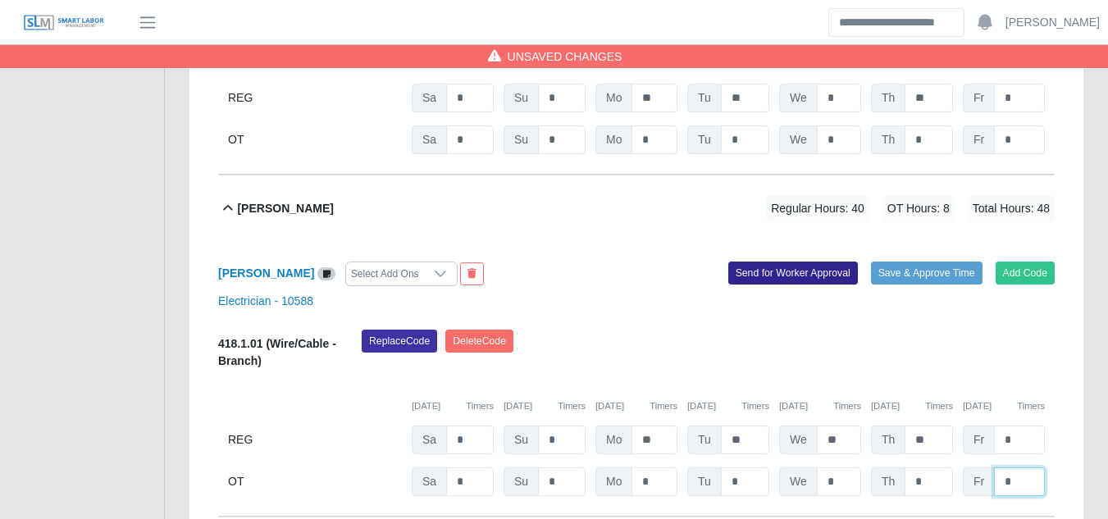
type input "*"
click at [787, 262] on button "Send for Worker Approval" at bounding box center [793, 273] width 130 height 23
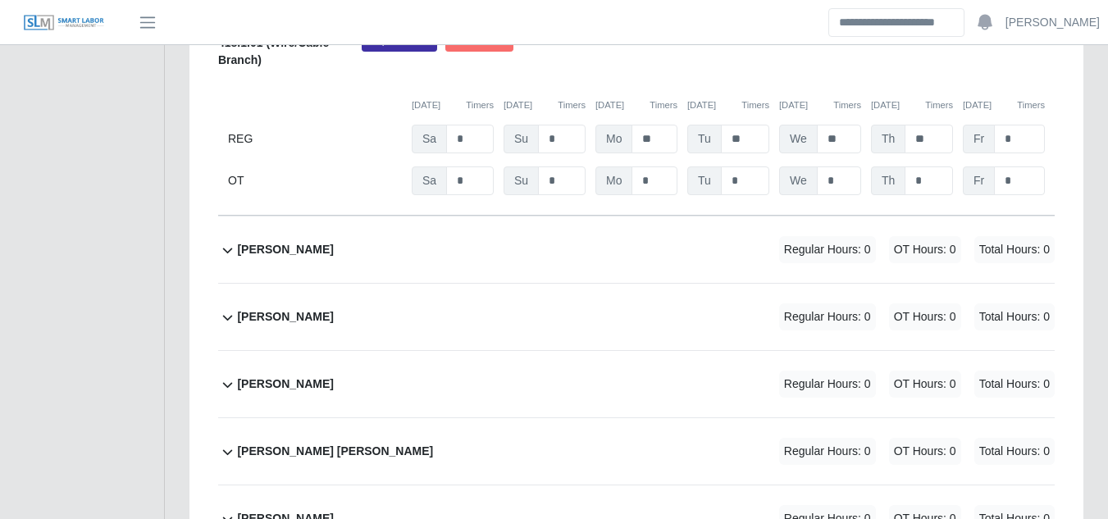
scroll to position [8106, 0]
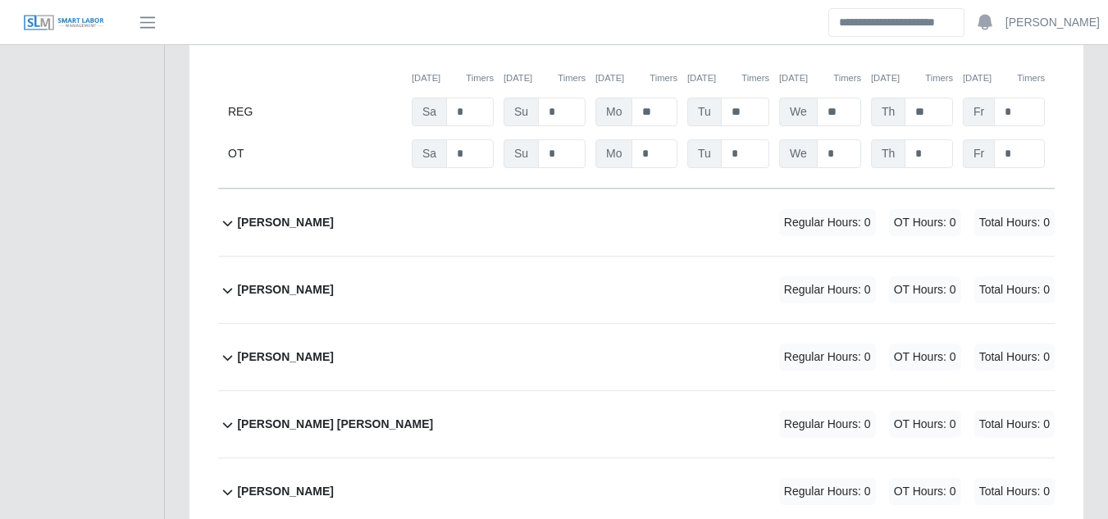
click at [293, 214] on b "Joseph Gazzarolli" at bounding box center [285, 222] width 96 height 17
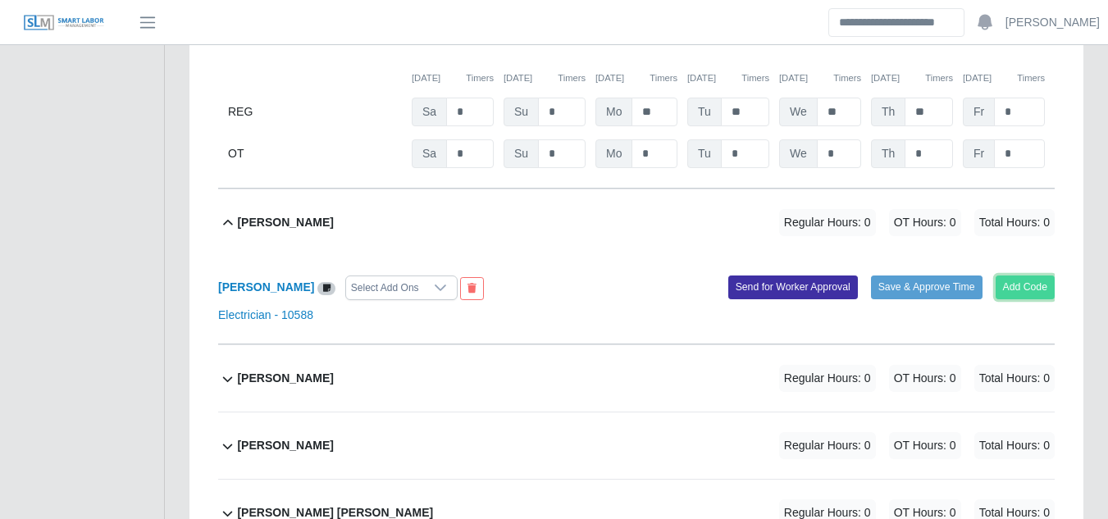
click at [1009, 275] on button "Add Code" at bounding box center [1025, 286] width 60 height 23
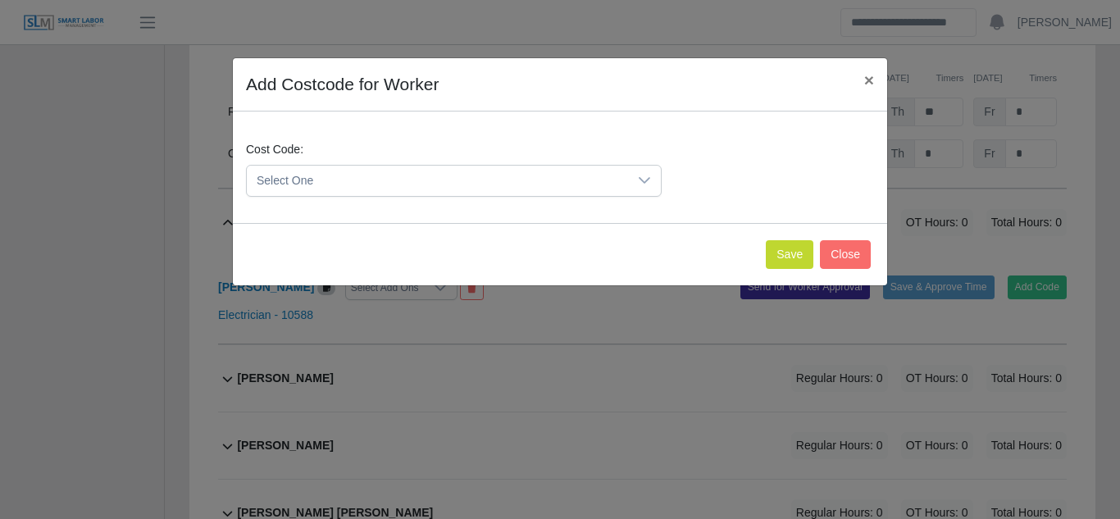
click at [648, 180] on icon at bounding box center [644, 180] width 11 height 7
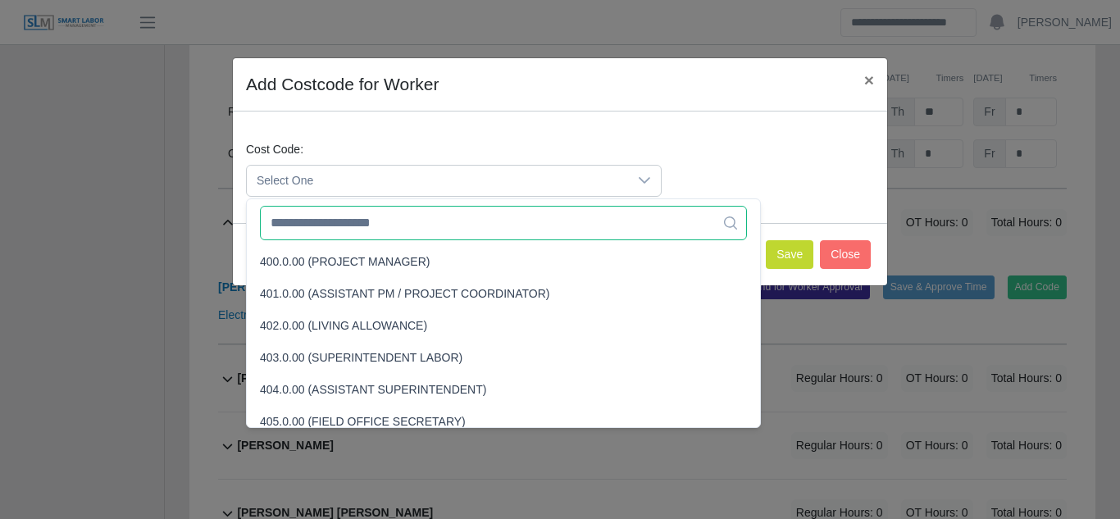
click at [330, 229] on input "text" at bounding box center [503, 223] width 487 height 34
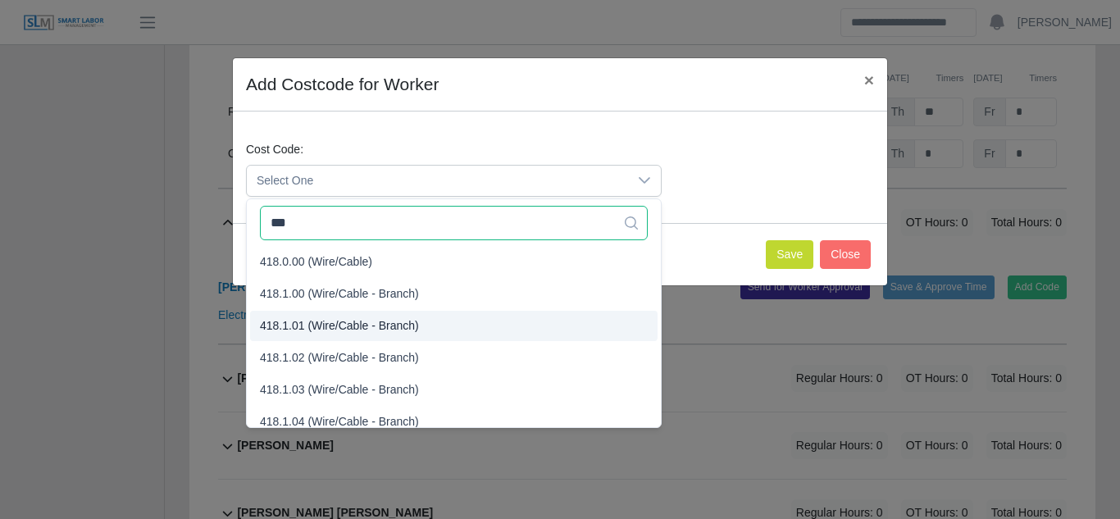
type input "***"
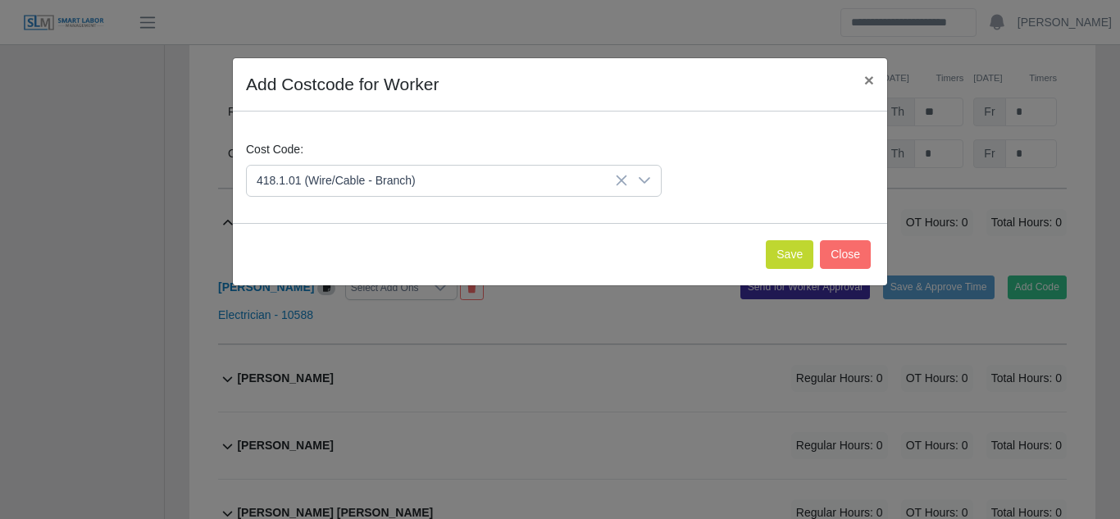
click at [318, 330] on span "418.1.01 (Wire/Cable - Branch)" at bounding box center [339, 325] width 159 height 17
click at [799, 251] on button "Save" at bounding box center [790, 254] width 48 height 29
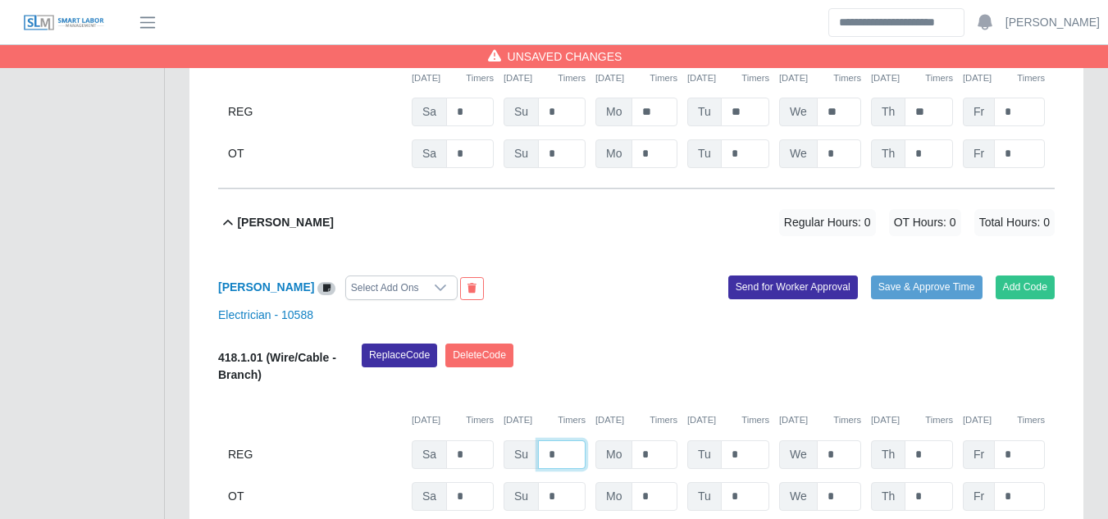
click at [562, 440] on input "*" at bounding box center [562, 454] width 48 height 29
type input "*"
type input "**"
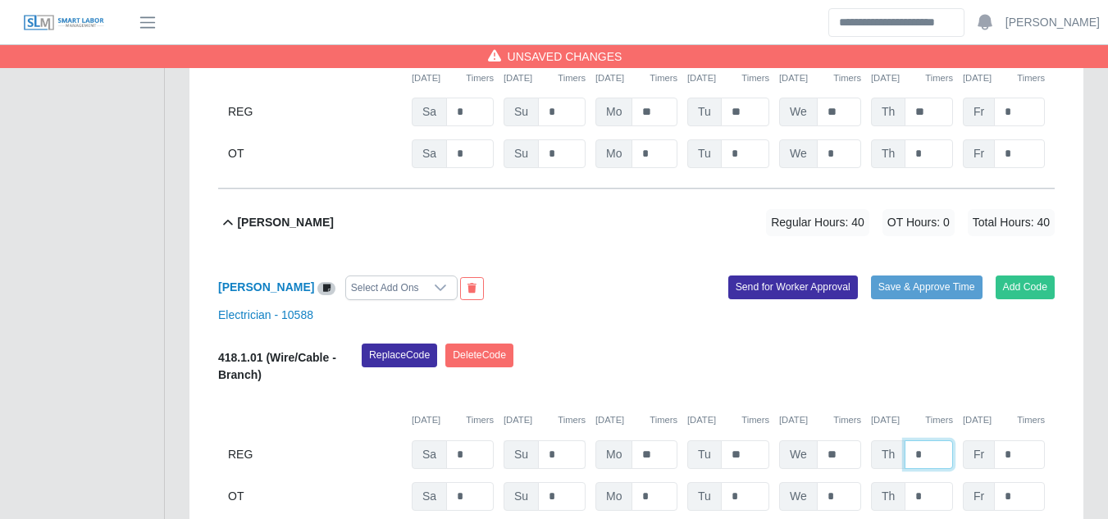
type input "*"
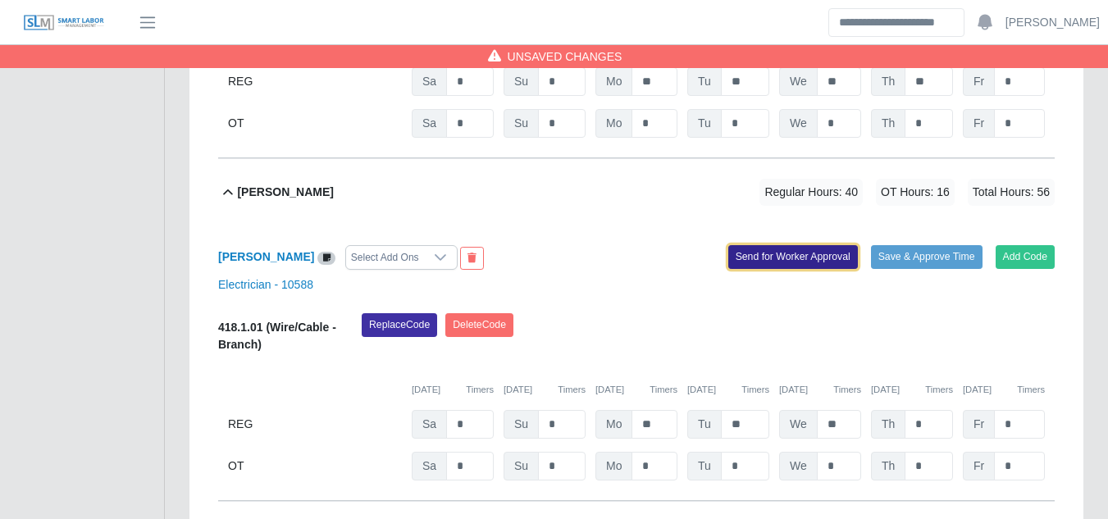
click at [794, 245] on button "Send for Worker Approval" at bounding box center [793, 256] width 130 height 23
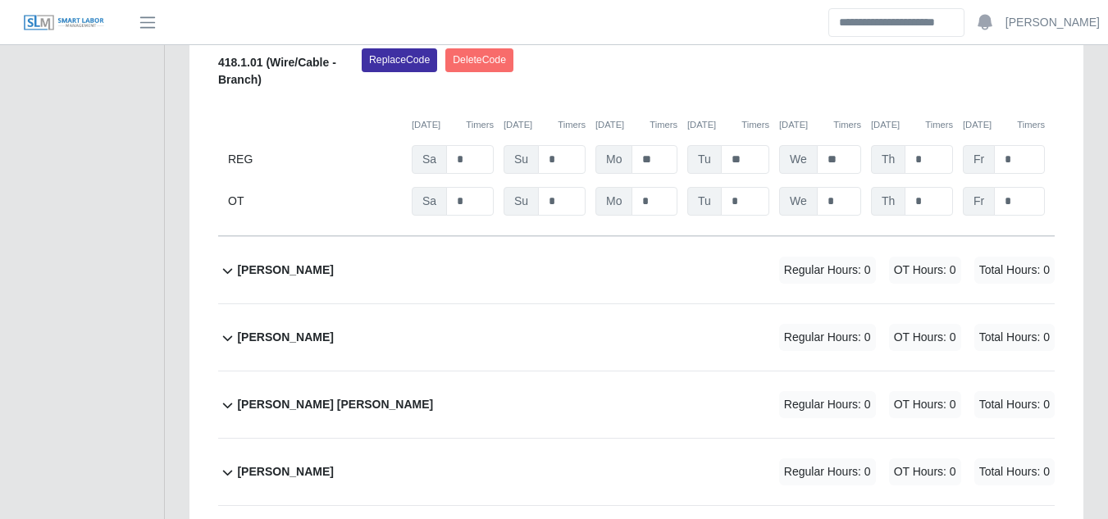
scroll to position [8383, 0]
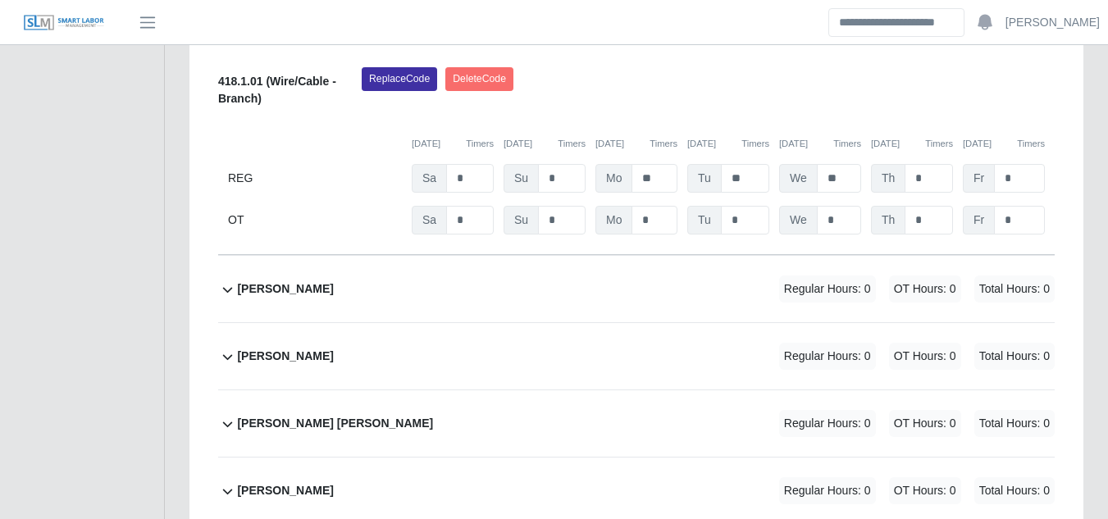
click at [290, 280] on b "Joshua Bonaccorso" at bounding box center [285, 288] width 96 height 17
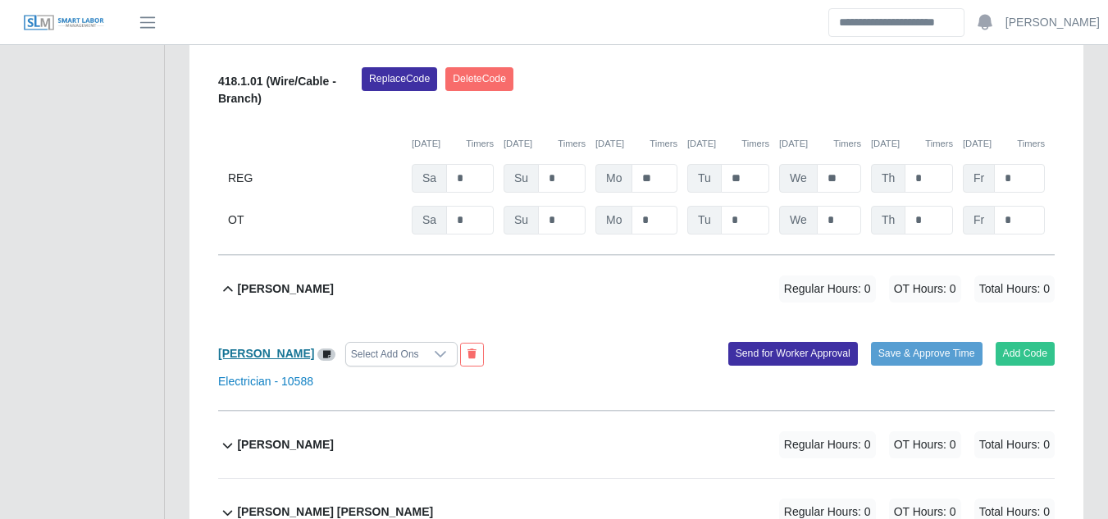
click at [271, 347] on b "Joshua Bonaccorso" at bounding box center [266, 353] width 96 height 13
click at [260, 375] on link "Electrician - 10588" at bounding box center [265, 381] width 95 height 13
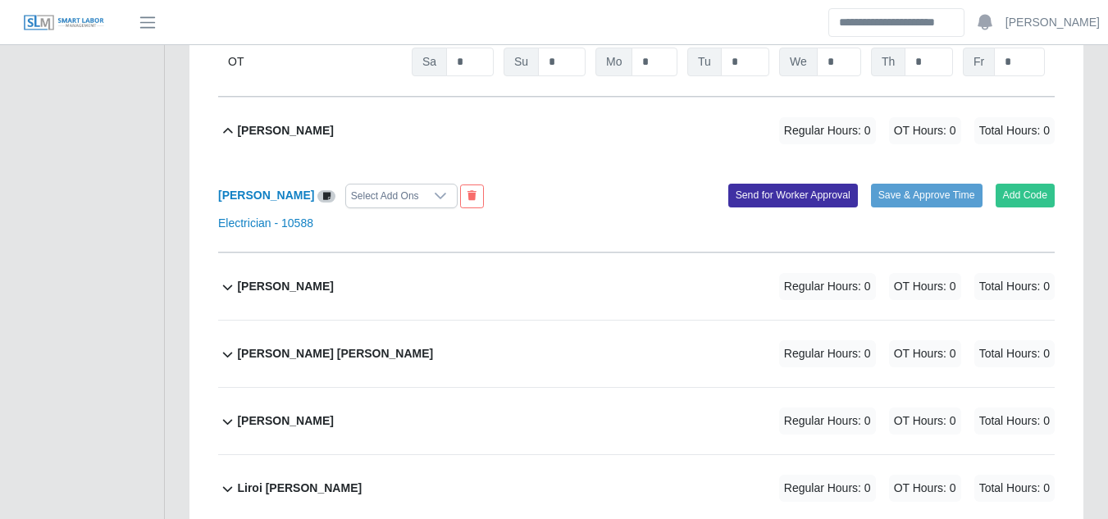
scroll to position [8547, 0]
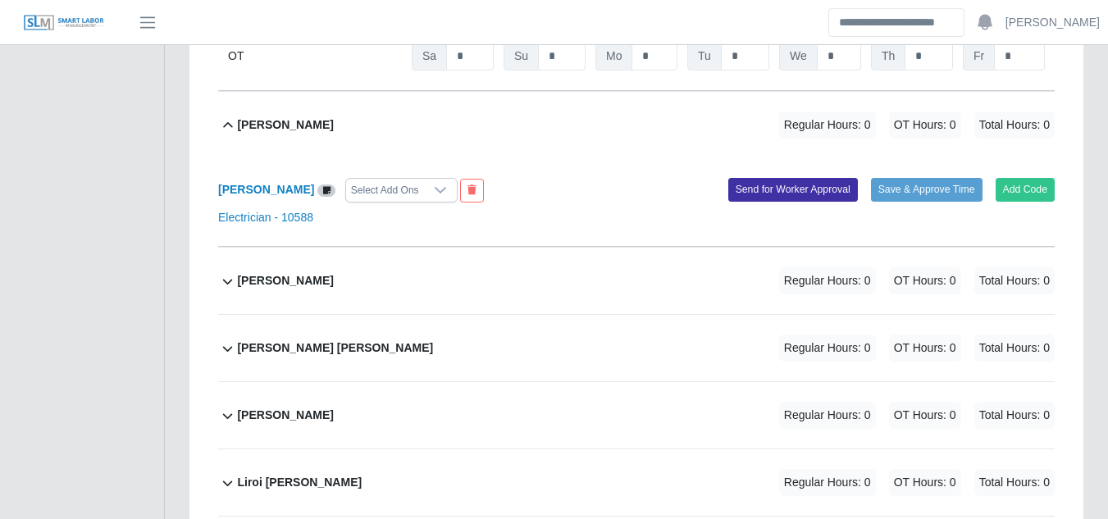
click at [290, 339] on b "Juan Carlos Ortiz" at bounding box center [335, 347] width 196 height 17
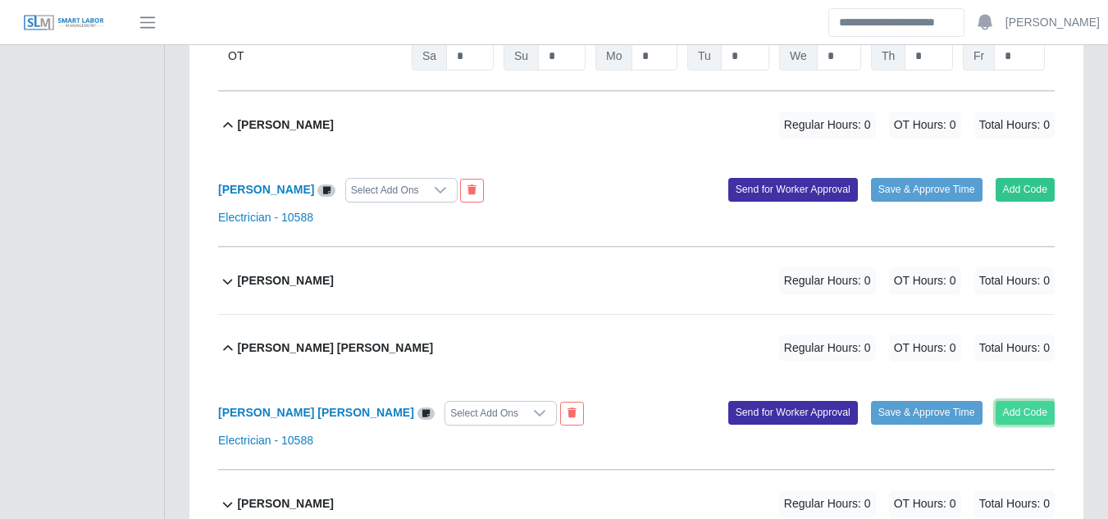
click at [1039, 401] on button "Add Code" at bounding box center [1025, 412] width 60 height 23
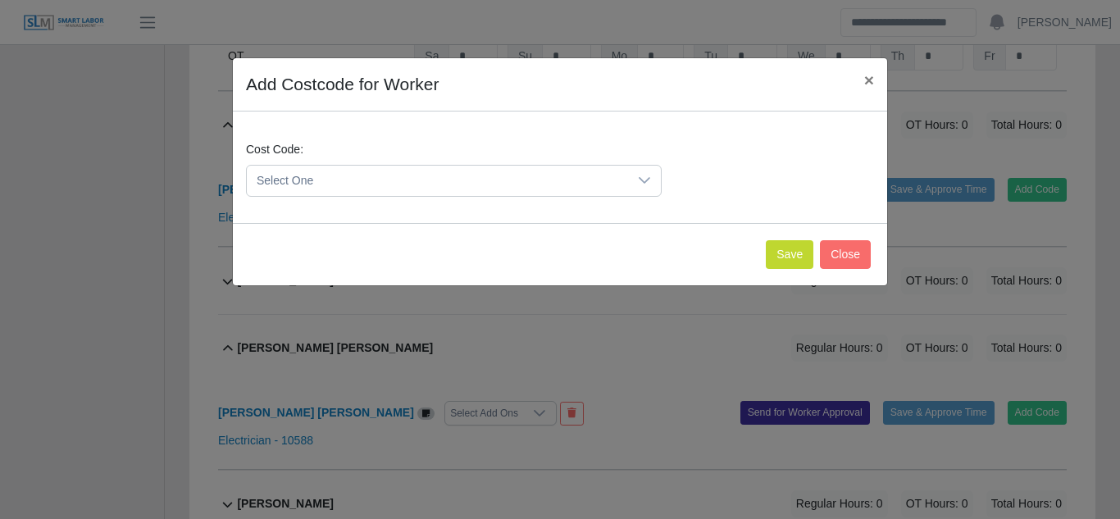
click at [466, 175] on span "Select One" at bounding box center [437, 181] width 381 height 30
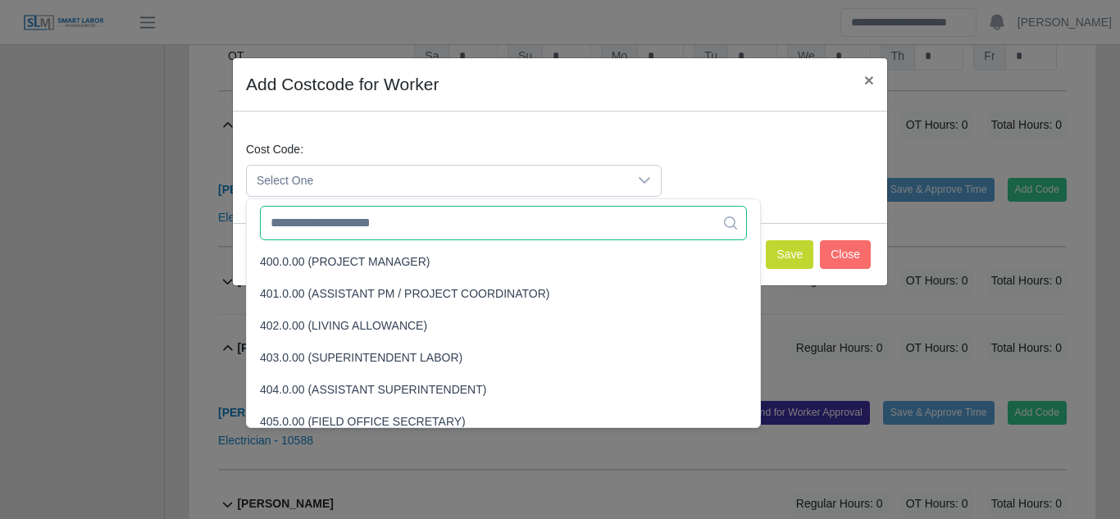
click at [352, 219] on input "text" at bounding box center [503, 223] width 487 height 34
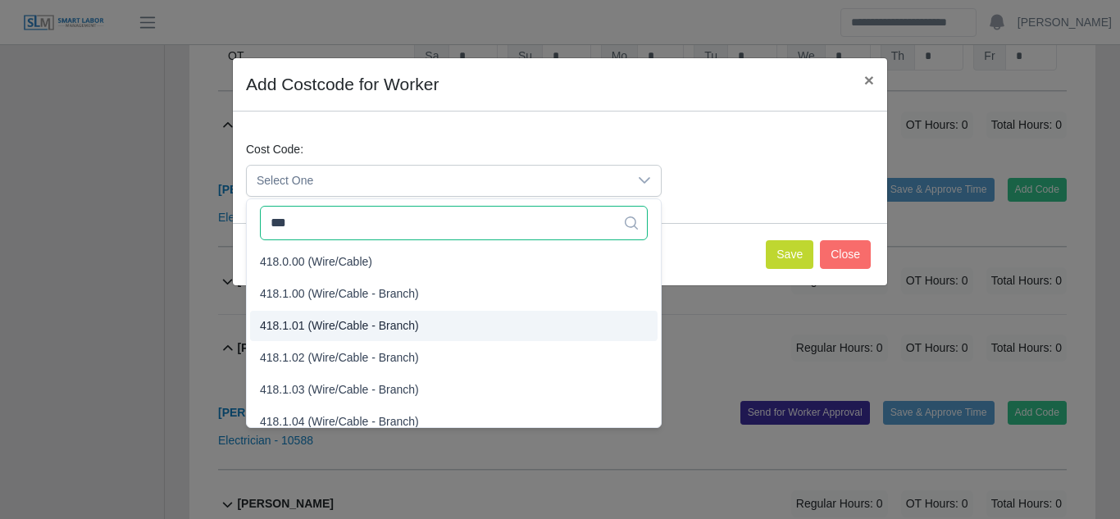
type input "***"
click at [348, 322] on span "418.1.01 (Wire/Cable - Branch)" at bounding box center [339, 325] width 159 height 17
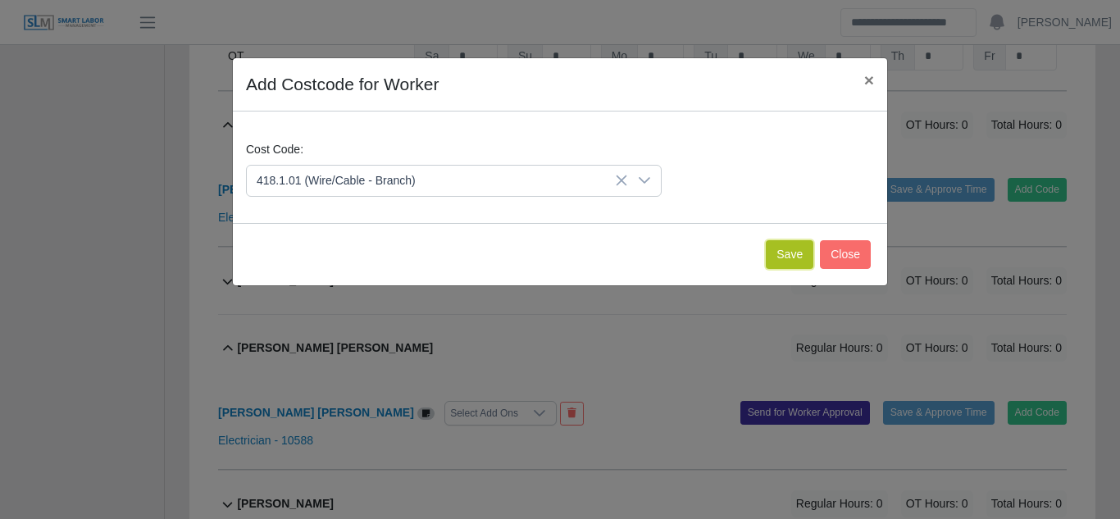
click at [792, 257] on button "Save" at bounding box center [790, 254] width 48 height 29
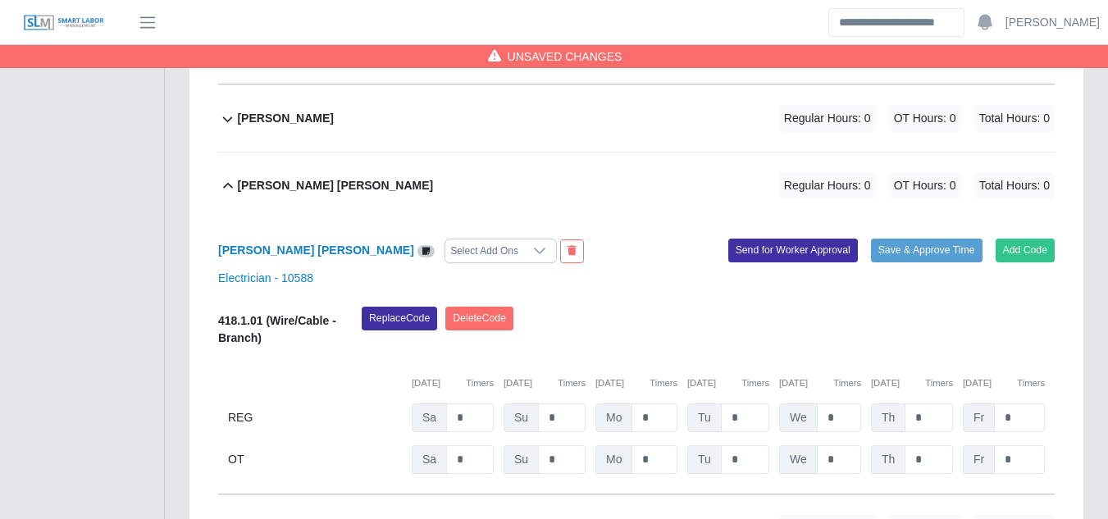
scroll to position [8711, 0]
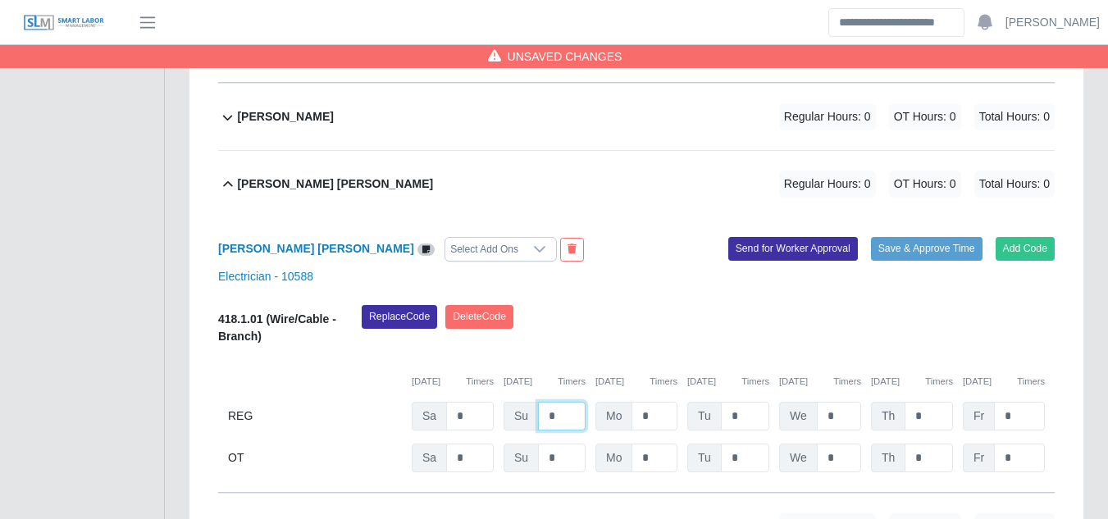
click at [554, 402] on input "*" at bounding box center [562, 416] width 48 height 29
type input "*"
type input "**"
type input "*"
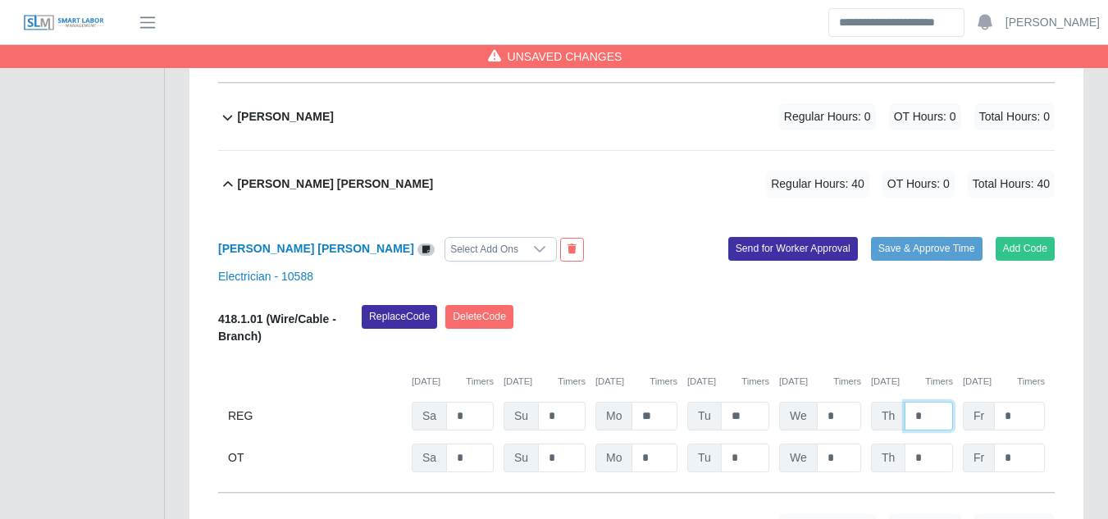
type input "*"
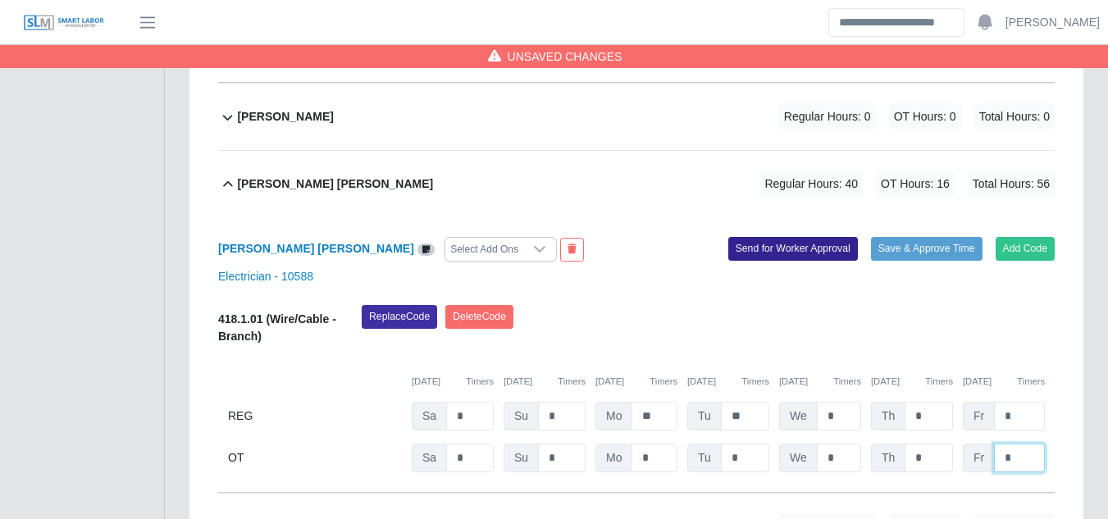
type input "*"
click at [799, 237] on button "Send for Worker Approval" at bounding box center [793, 248] width 130 height 23
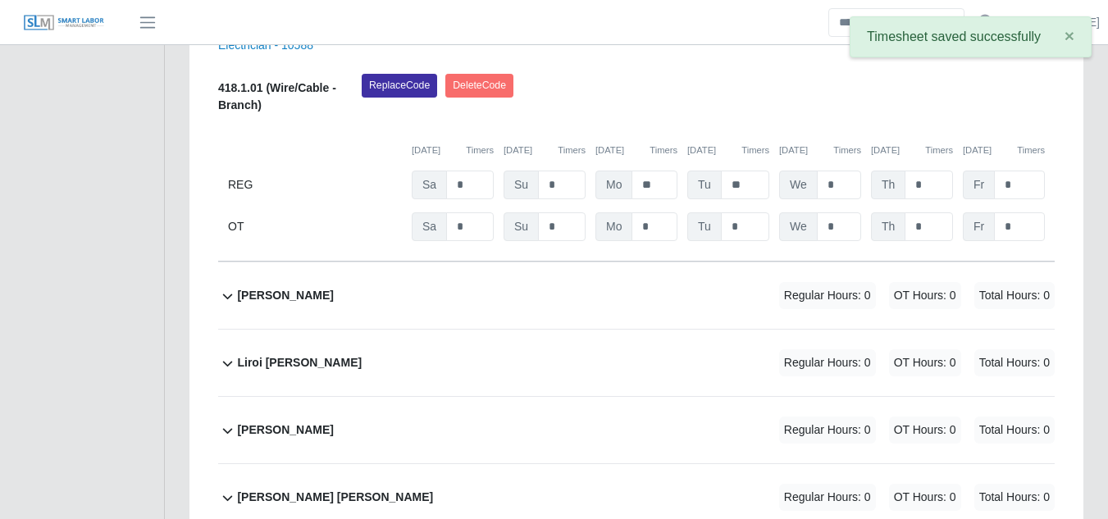
scroll to position [8957, 0]
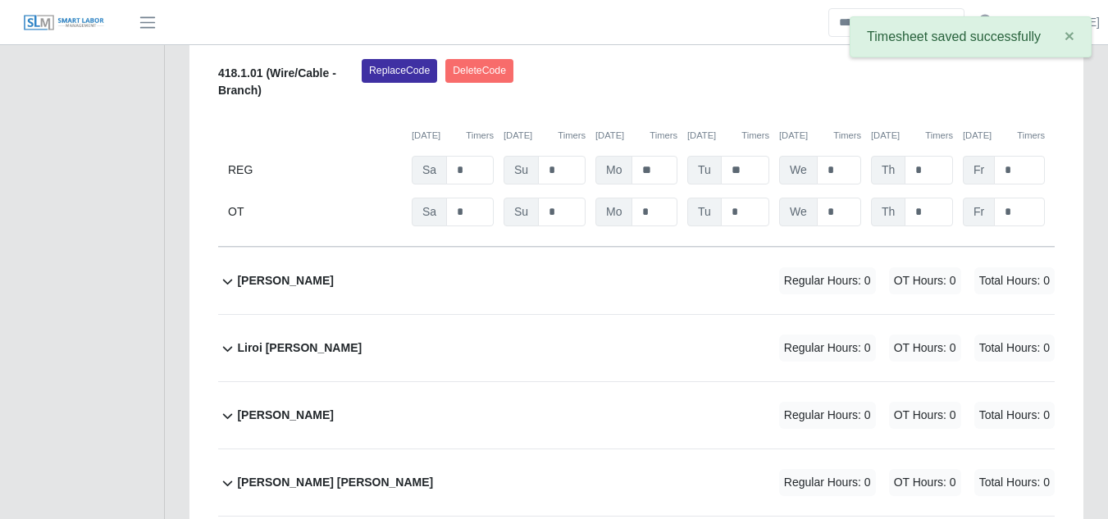
click at [279, 272] on b "Liberio Pirela" at bounding box center [285, 280] width 96 height 17
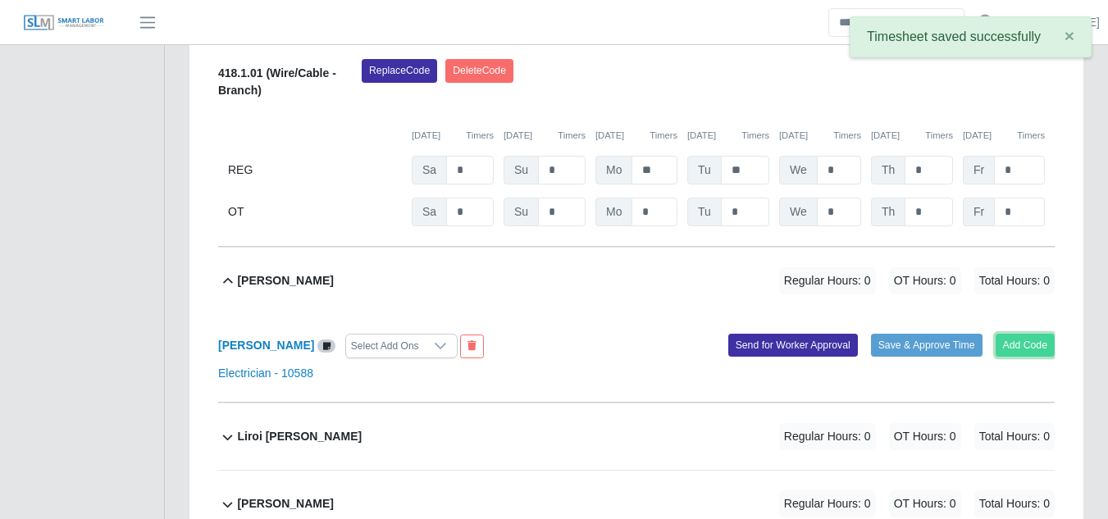
click at [1024, 334] on button "Add Code" at bounding box center [1025, 345] width 60 height 23
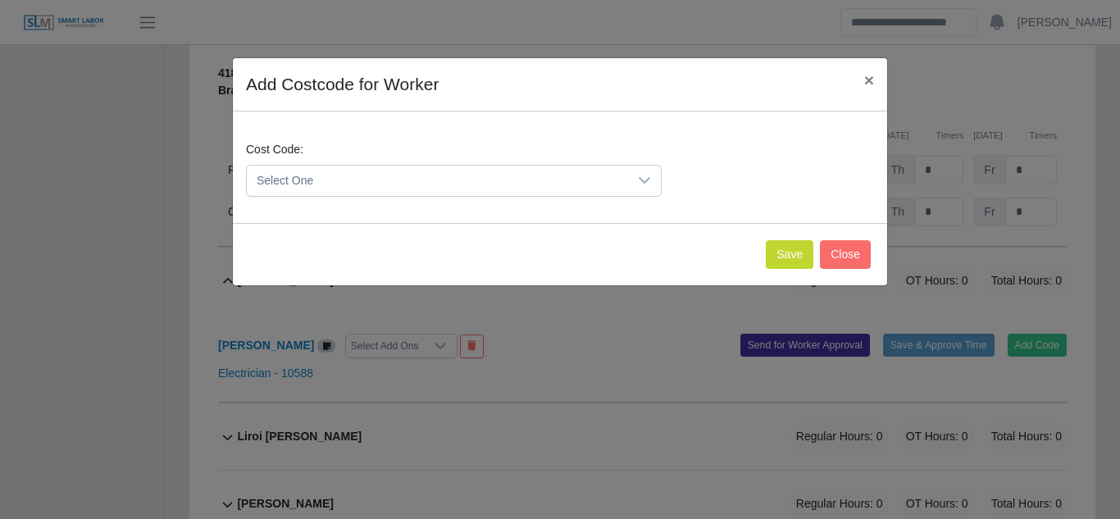
click at [639, 180] on icon at bounding box center [644, 180] width 13 height 13
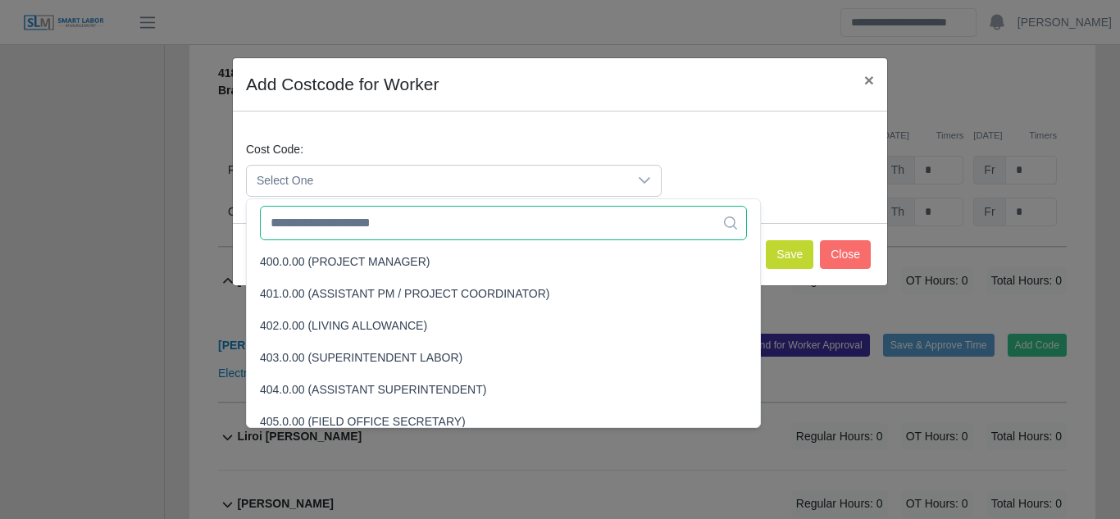
click at [387, 221] on input "text" at bounding box center [503, 223] width 487 height 34
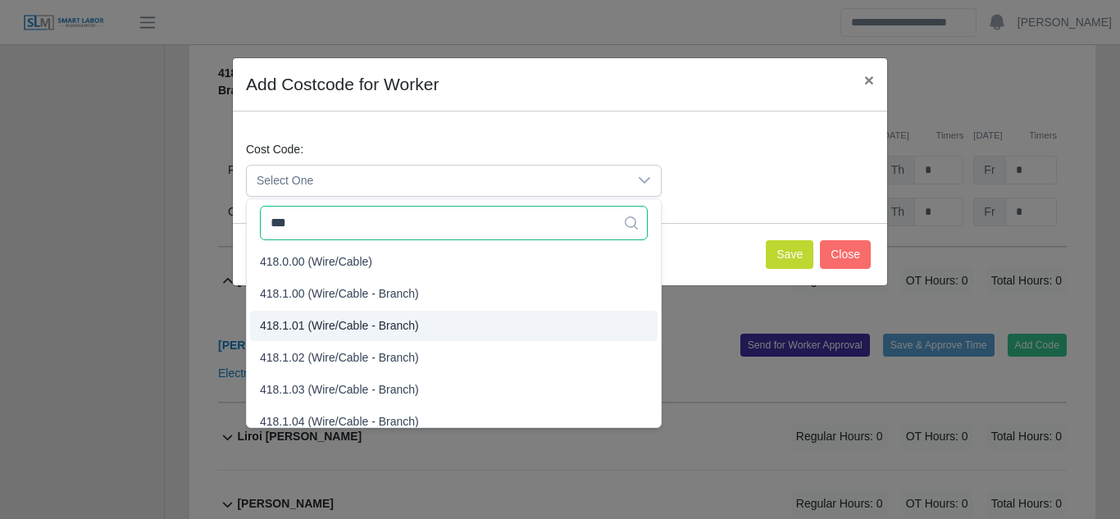
type input "***"
click at [336, 322] on span "418.1.01 (Wire/Cable - Branch)" at bounding box center [339, 325] width 159 height 17
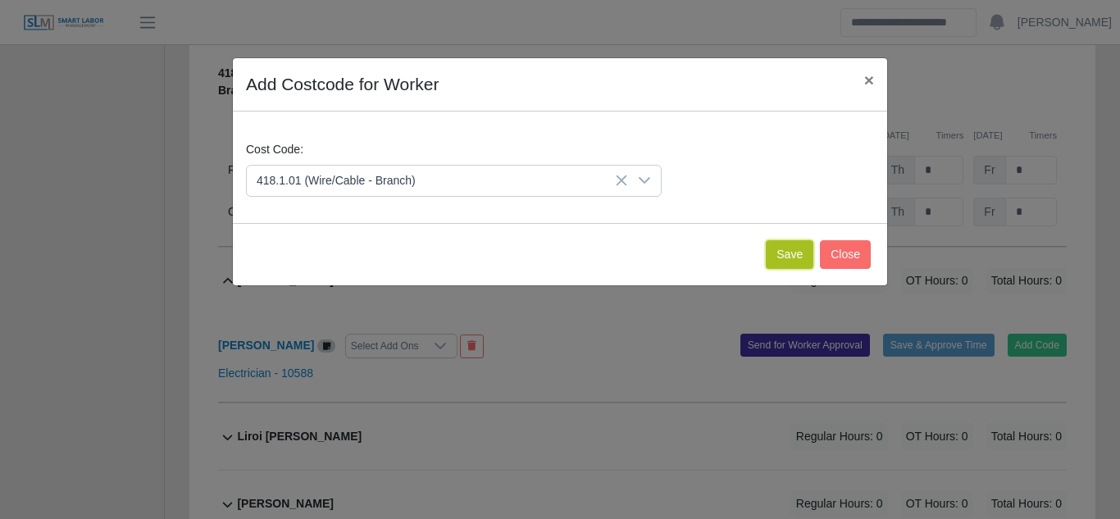
click at [797, 252] on button "Save" at bounding box center [790, 254] width 48 height 29
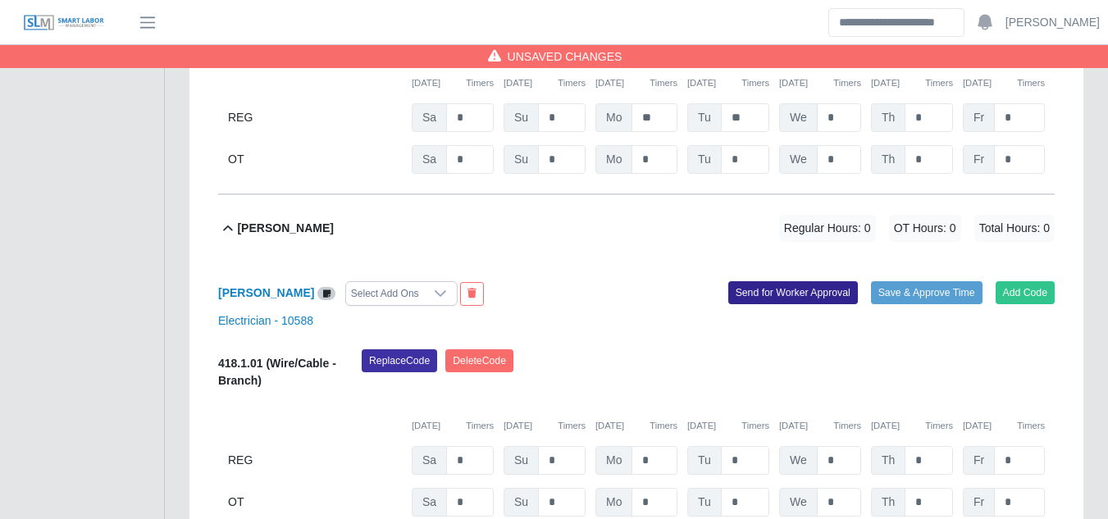
scroll to position [9039, 0]
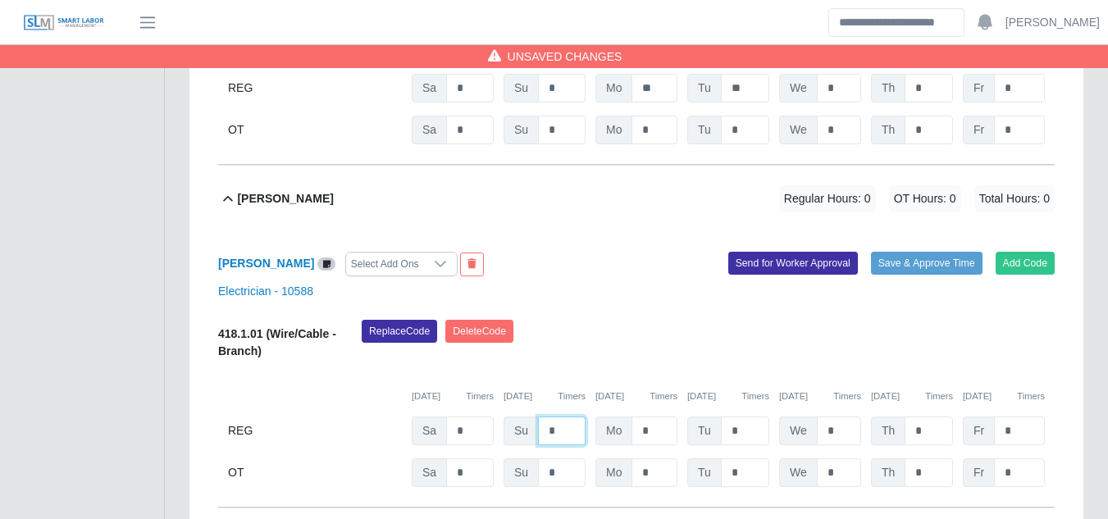
click at [561, 416] on input "*" at bounding box center [562, 430] width 48 height 29
type input "*"
type input "**"
type input "*"
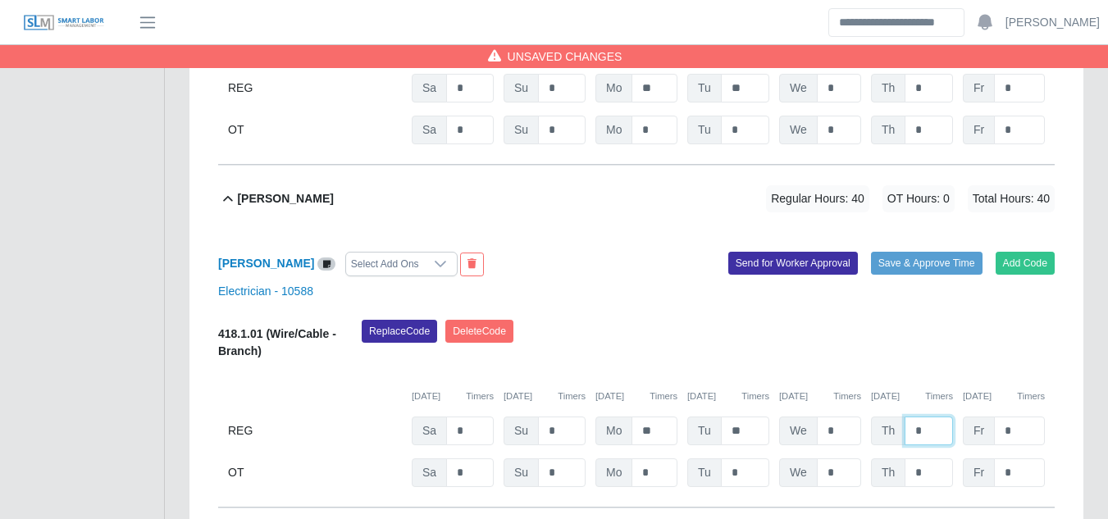
type input "*"
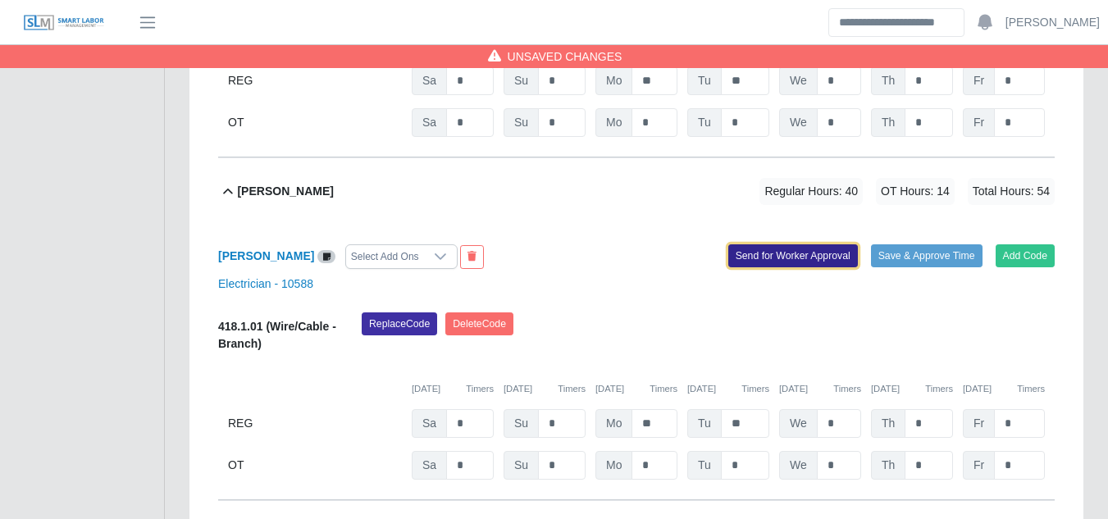
click at [809, 244] on button "Send for Worker Approval" at bounding box center [793, 255] width 130 height 23
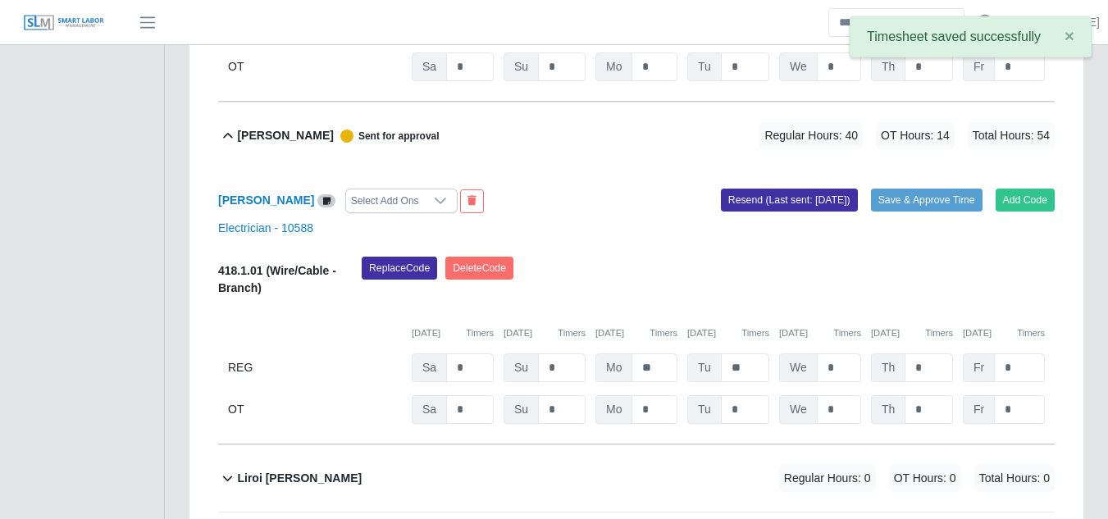
scroll to position [9210, 0]
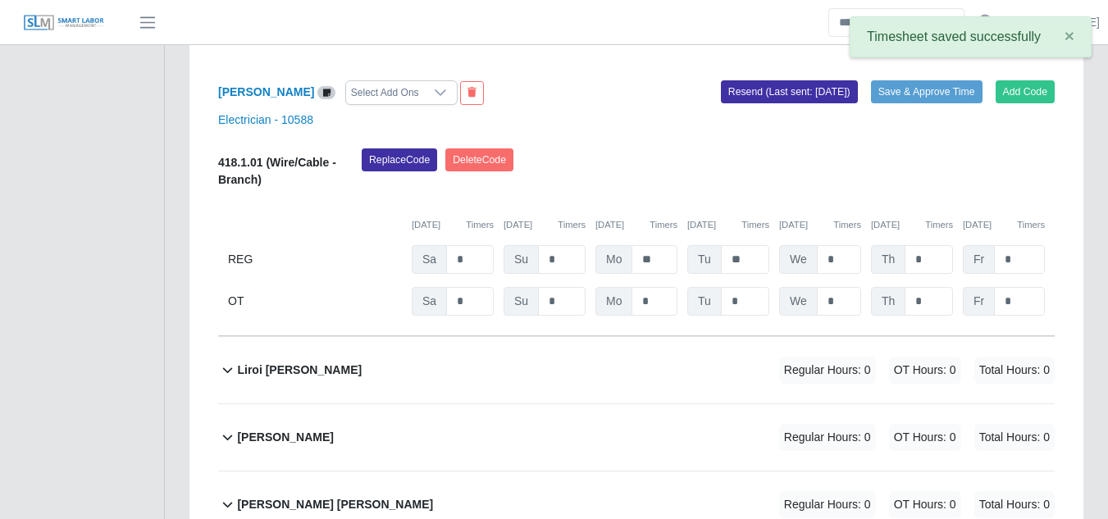
click at [275, 362] on b "Liroi Anguiano" at bounding box center [299, 370] width 125 height 17
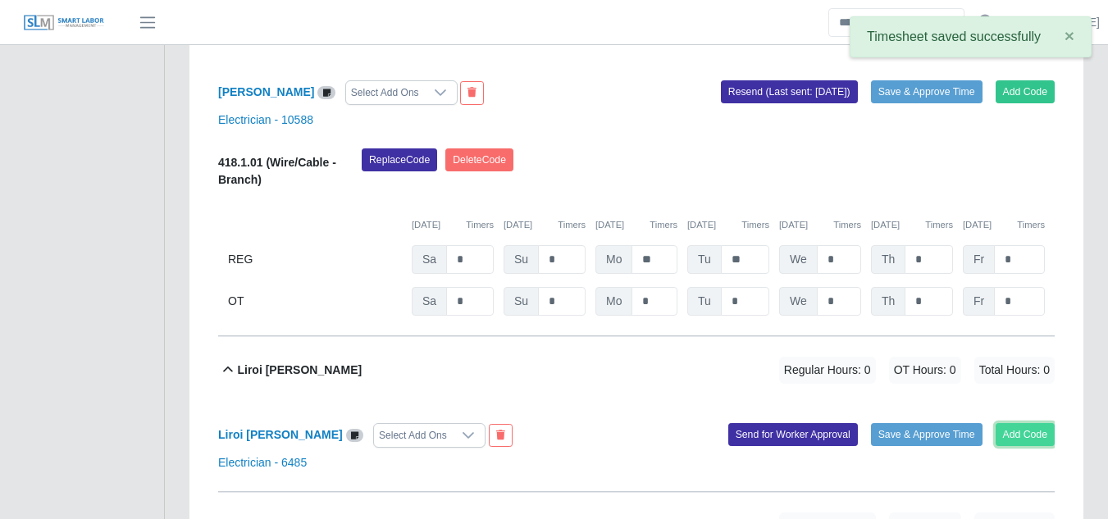
click at [1024, 423] on button "Add Code" at bounding box center [1025, 434] width 60 height 23
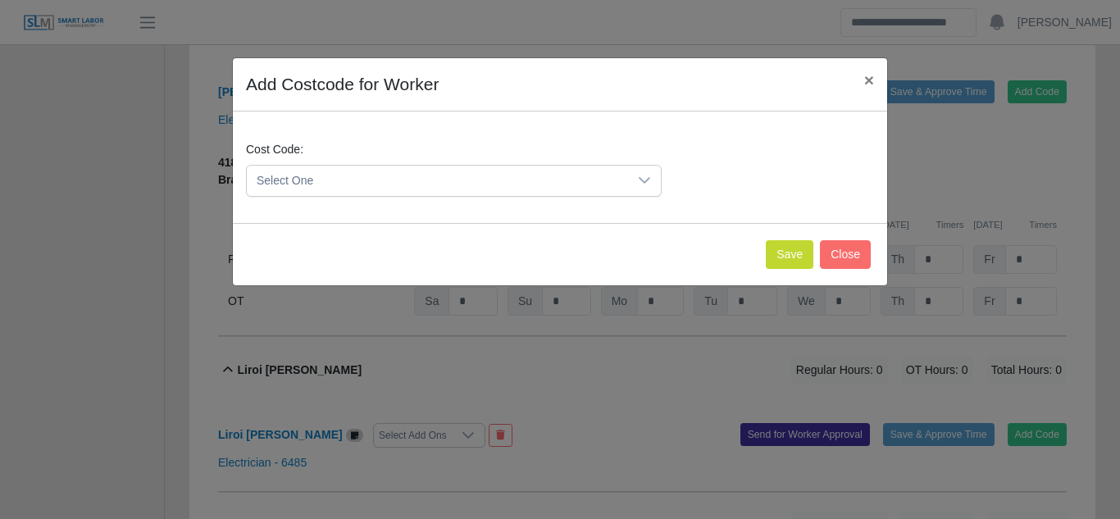
click at [623, 183] on span "Select One" at bounding box center [437, 181] width 381 height 30
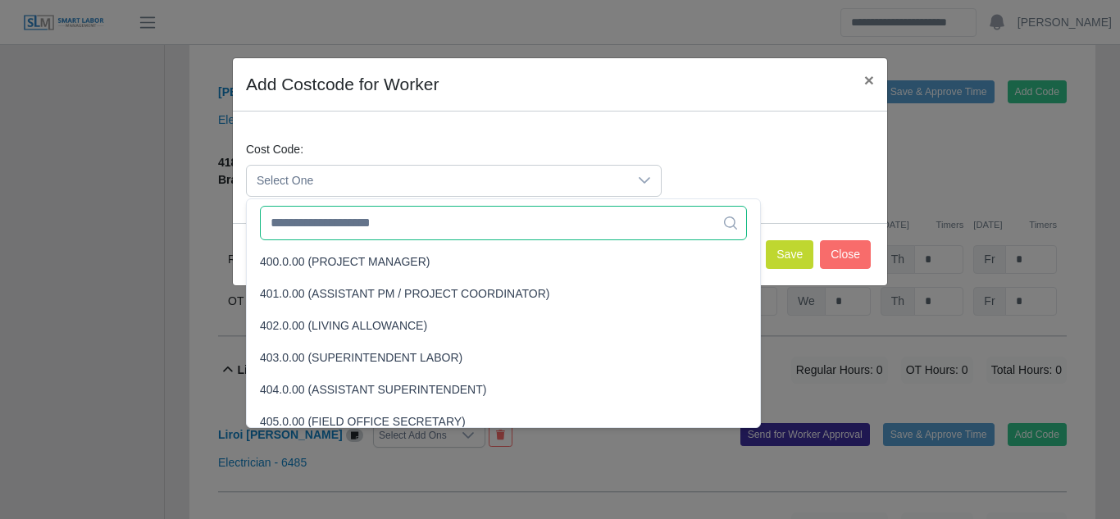
click at [375, 230] on input "text" at bounding box center [503, 223] width 487 height 34
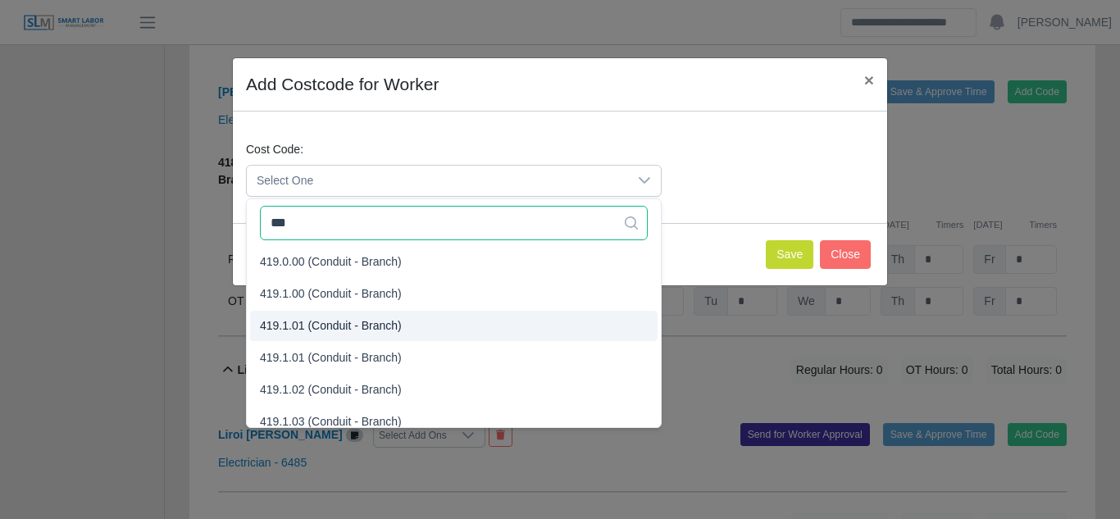
type input "***"
click at [325, 332] on span "419.1.01 (Conduit - Branch)" at bounding box center [331, 325] width 142 height 17
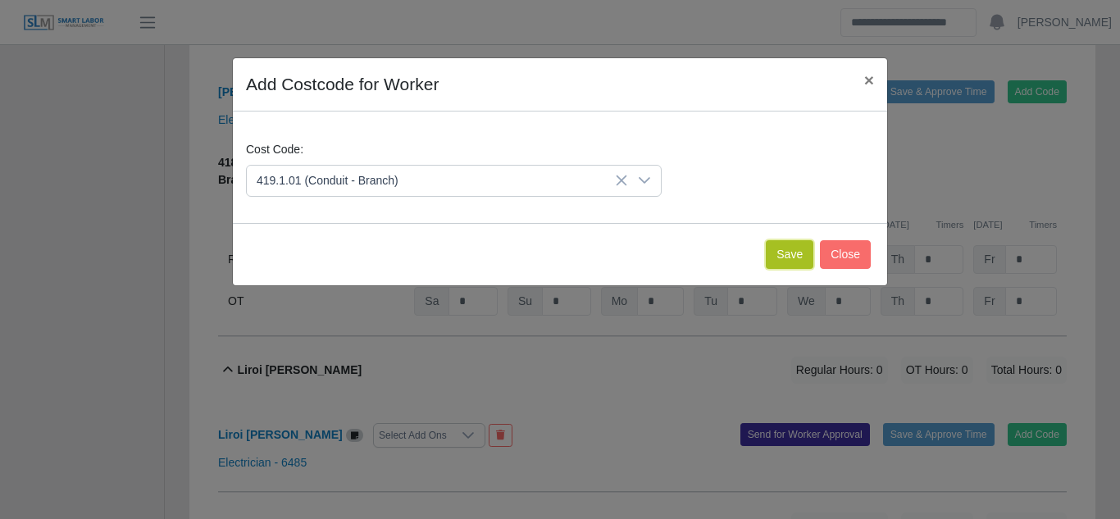
click at [786, 249] on button "Save" at bounding box center [790, 254] width 48 height 29
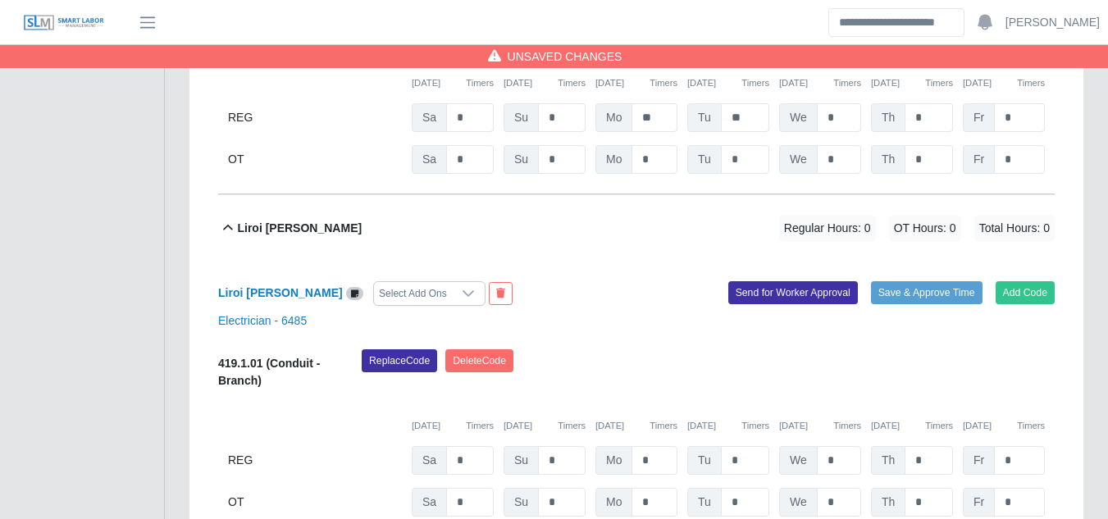
scroll to position [9374, 0]
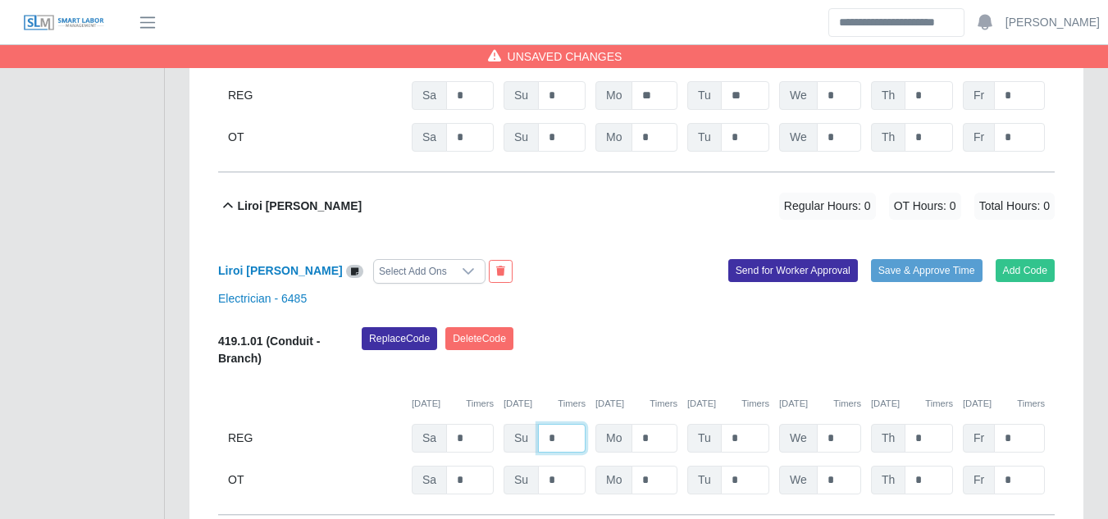
click at [573, 424] on input "*" at bounding box center [562, 438] width 48 height 29
type input "*"
click at [771, 259] on button "Send for Worker Approval" at bounding box center [793, 270] width 130 height 23
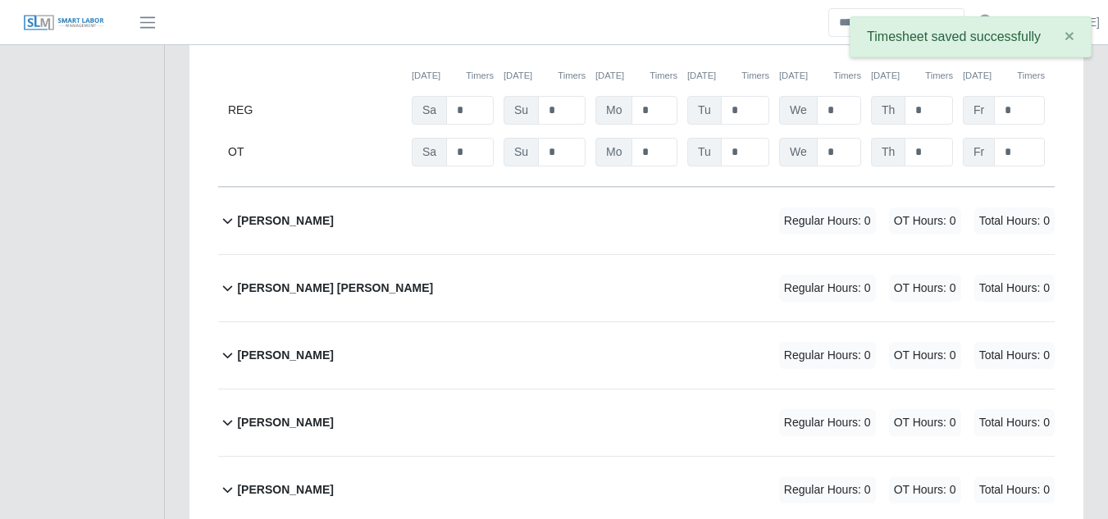
scroll to position [9784, 0]
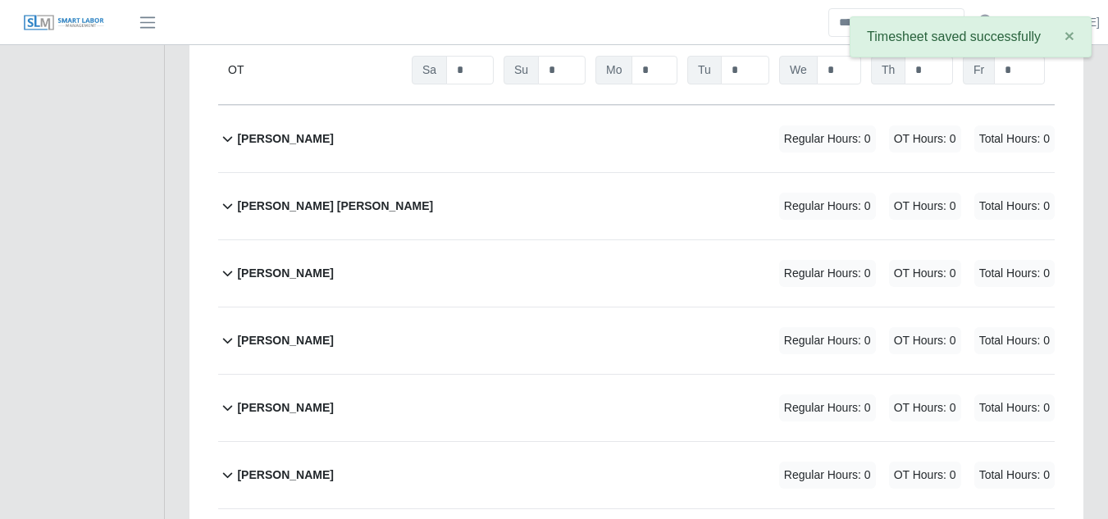
click at [292, 130] on b "Lorks Urribarri" at bounding box center [285, 138] width 96 height 17
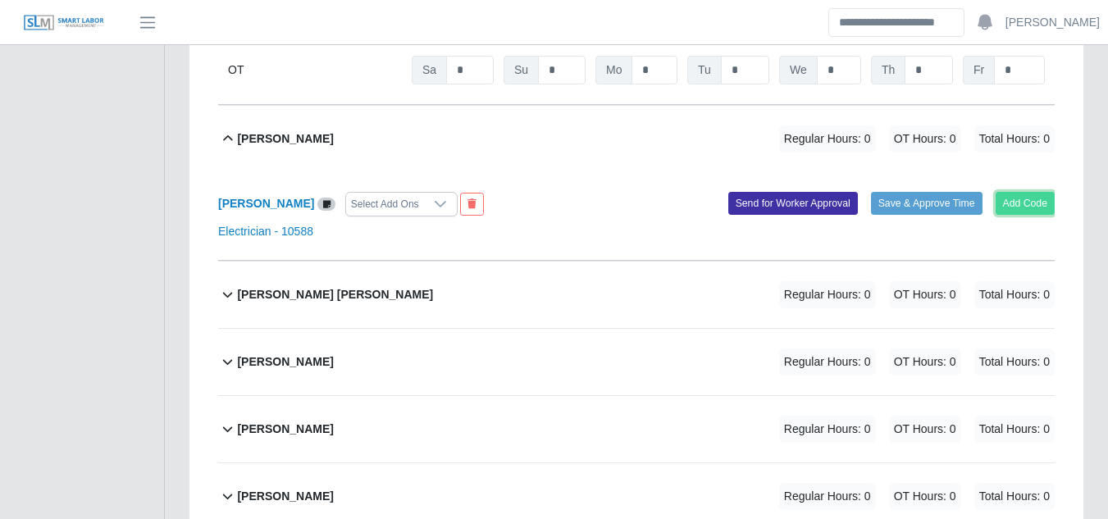
click at [1025, 192] on button "Add Code" at bounding box center [1025, 203] width 60 height 23
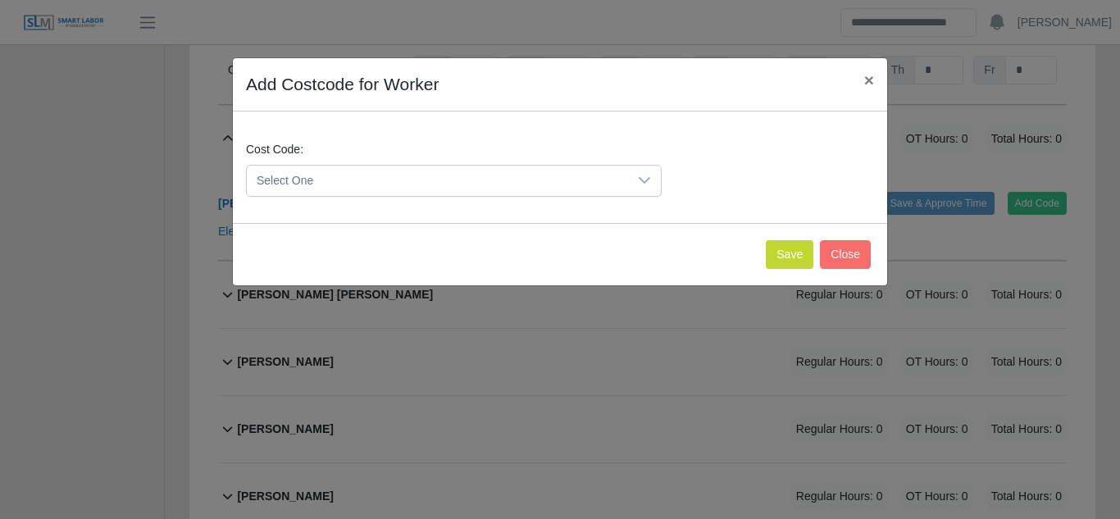
click at [603, 181] on span "Select One" at bounding box center [437, 181] width 381 height 30
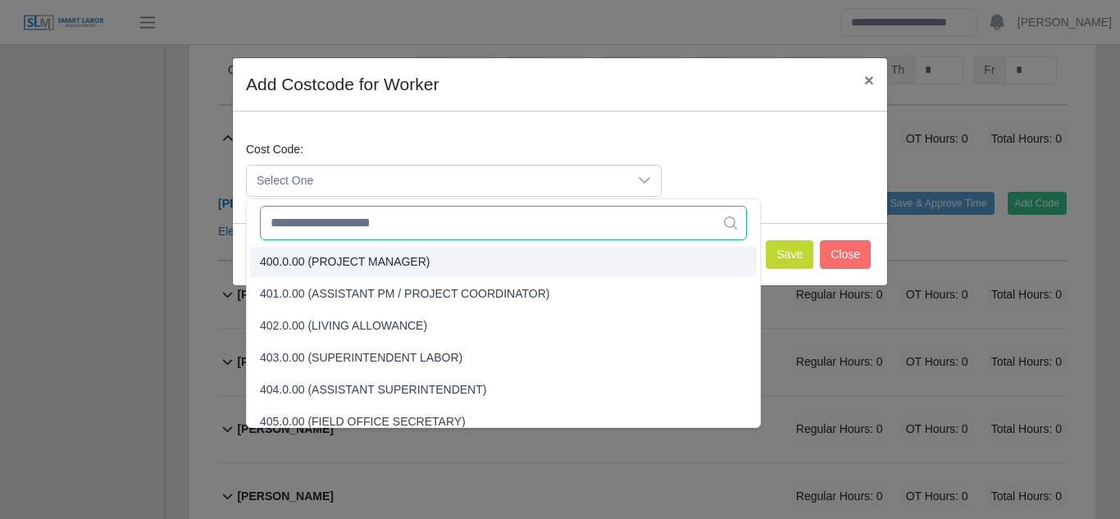
click at [324, 224] on input "text" at bounding box center [503, 223] width 487 height 34
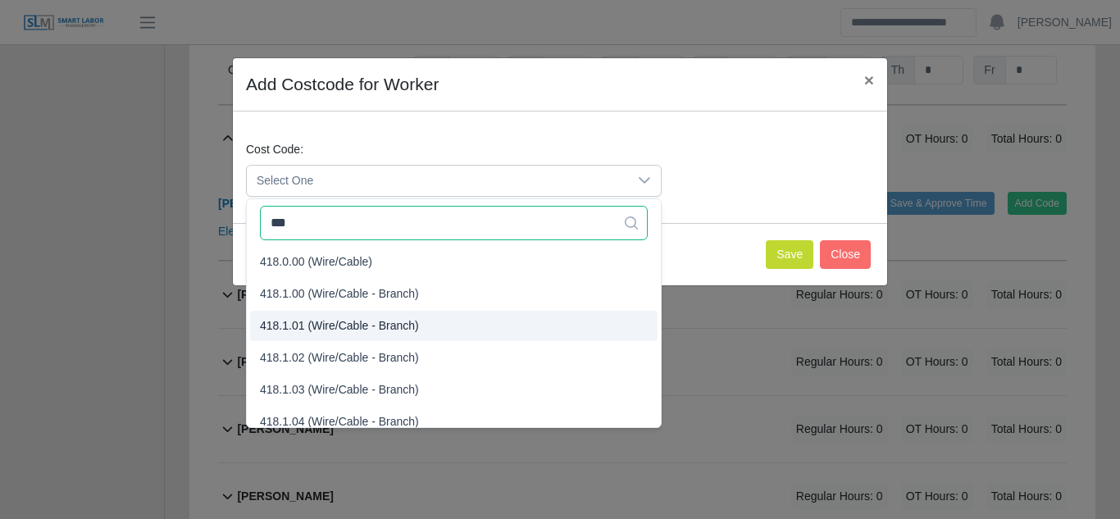
type input "***"
click at [324, 321] on span "418.1.01 (Wire/Cable - Branch)" at bounding box center [339, 325] width 159 height 17
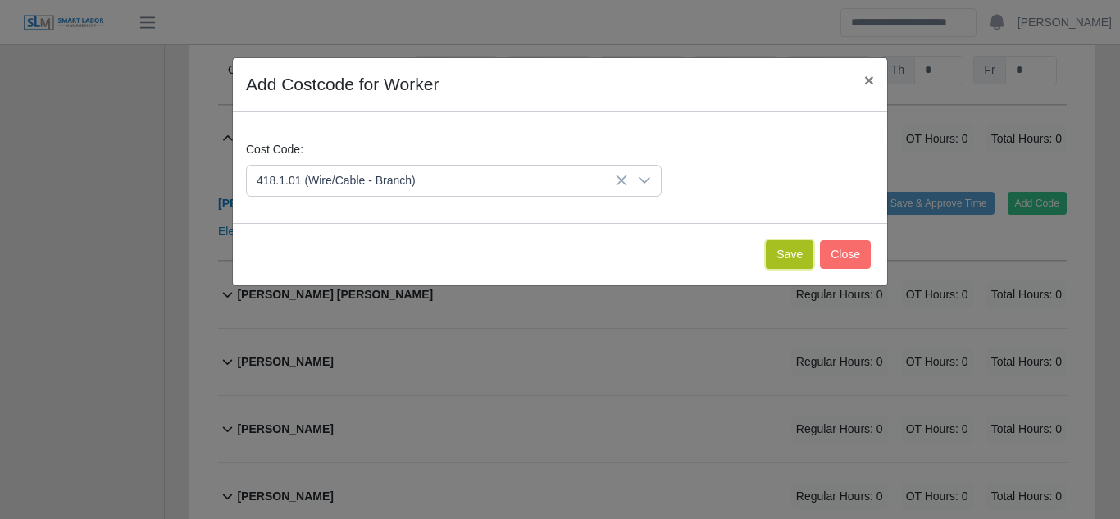
click at [776, 253] on button "Save" at bounding box center [790, 254] width 48 height 29
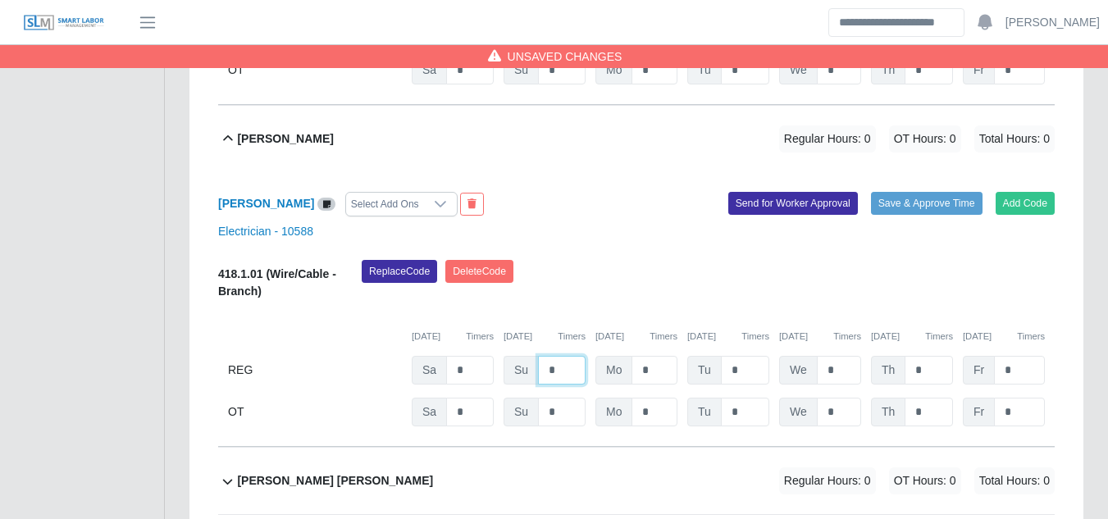
click at [556, 356] on input "*" at bounding box center [562, 370] width 48 height 29
type input "*"
type input "**"
type input "*"
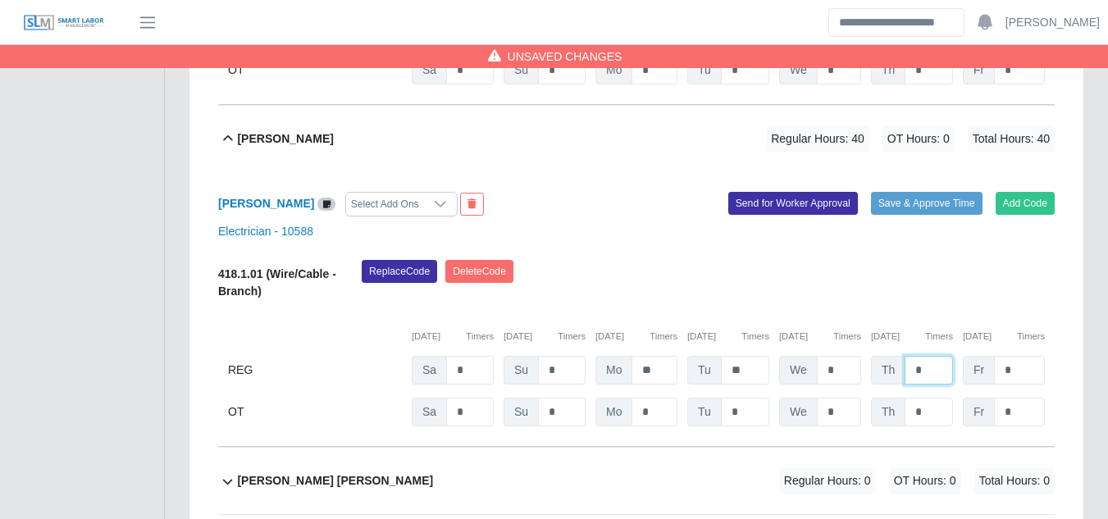
type input "*"
click at [784, 192] on button "Send for Worker Approval" at bounding box center [793, 203] width 130 height 23
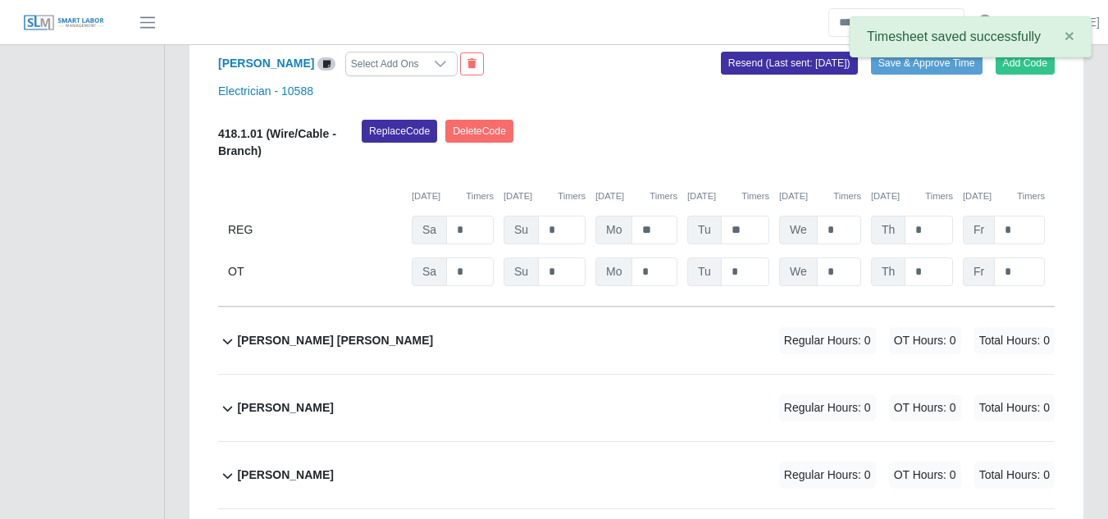
scroll to position [9948, 0]
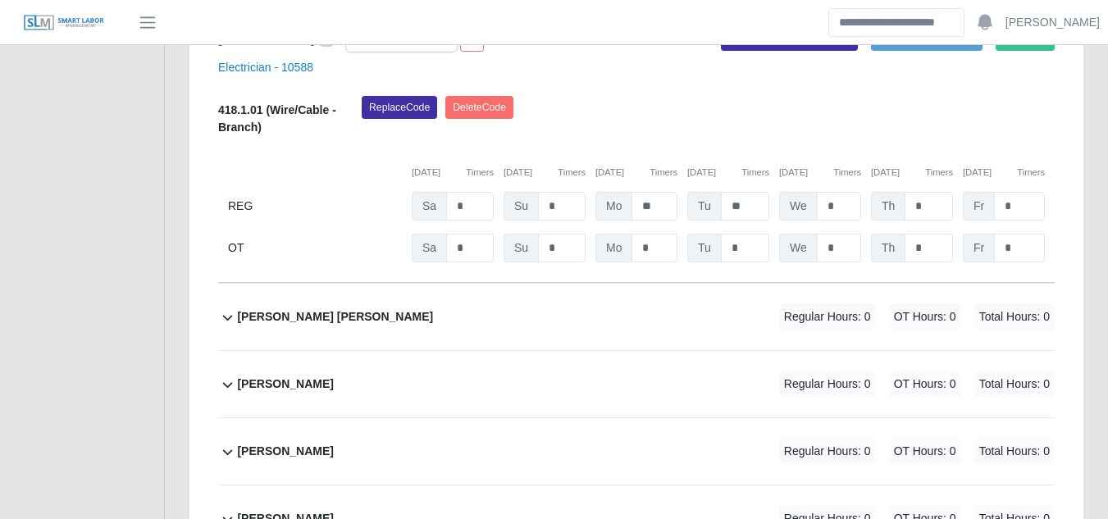
click at [281, 375] on b "Luis Aldana" at bounding box center [285, 383] width 96 height 17
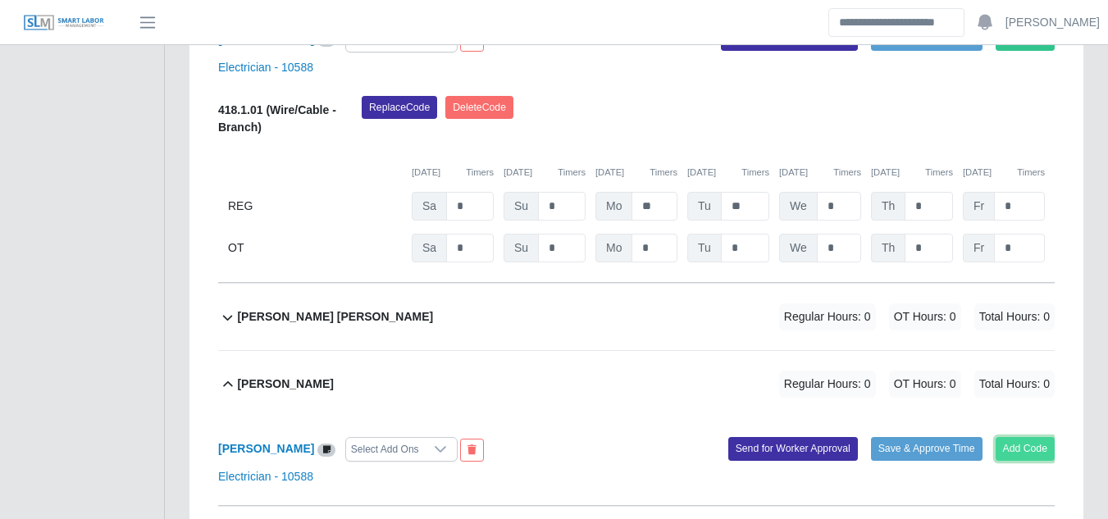
click at [1016, 437] on button "Add Code" at bounding box center [1025, 448] width 60 height 23
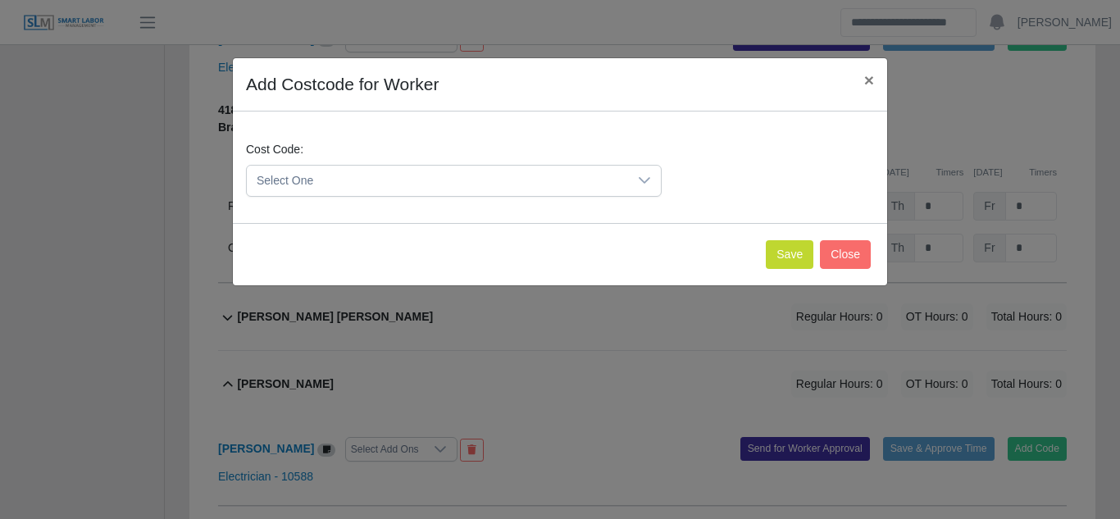
click at [513, 179] on span "Select One" at bounding box center [437, 181] width 381 height 30
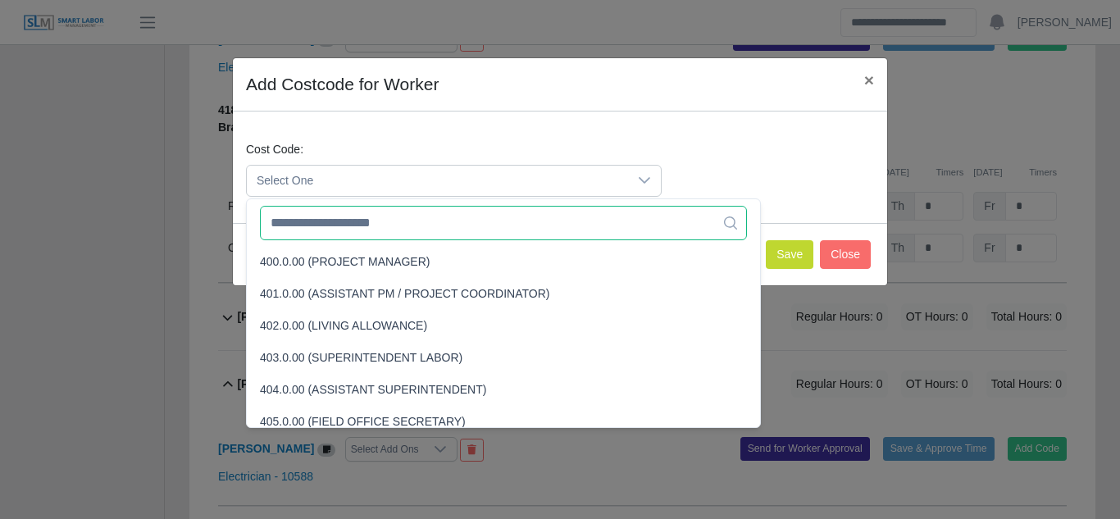
click at [380, 230] on input "text" at bounding box center [503, 223] width 487 height 34
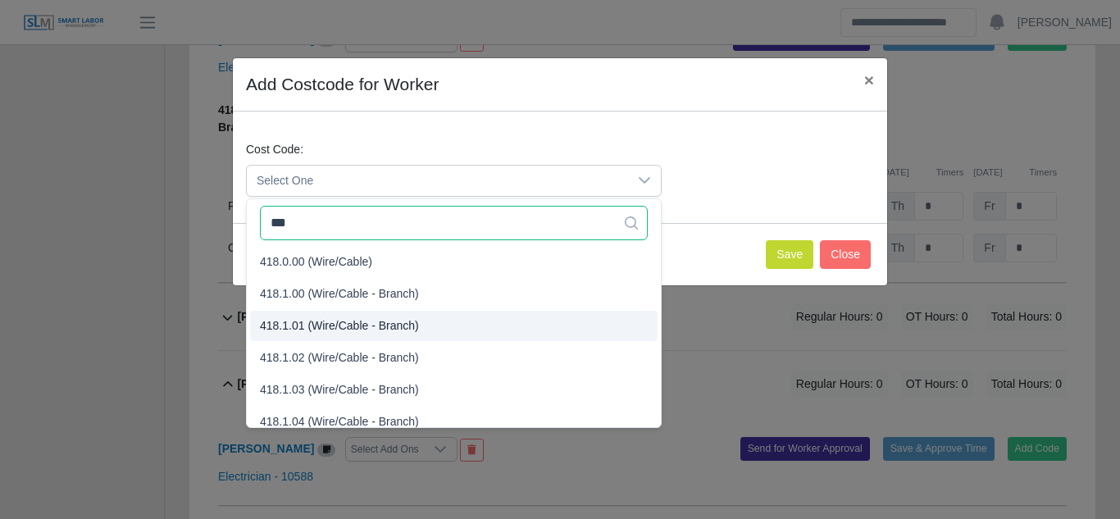
type input "***"
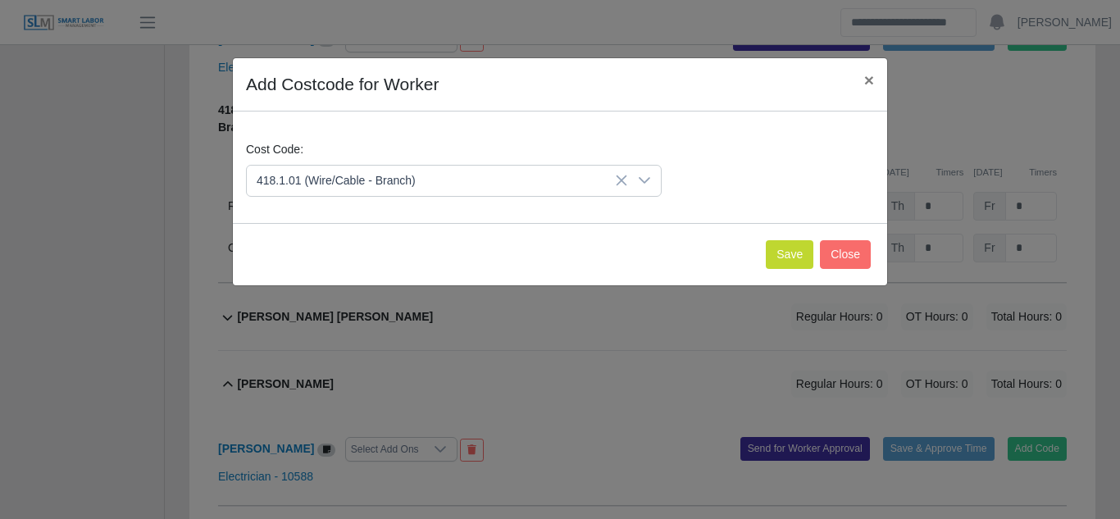
click at [331, 328] on span "418.1.01 (Wire/Cable - Branch)" at bounding box center [339, 325] width 159 height 17
click at [780, 254] on button "Save" at bounding box center [790, 254] width 48 height 29
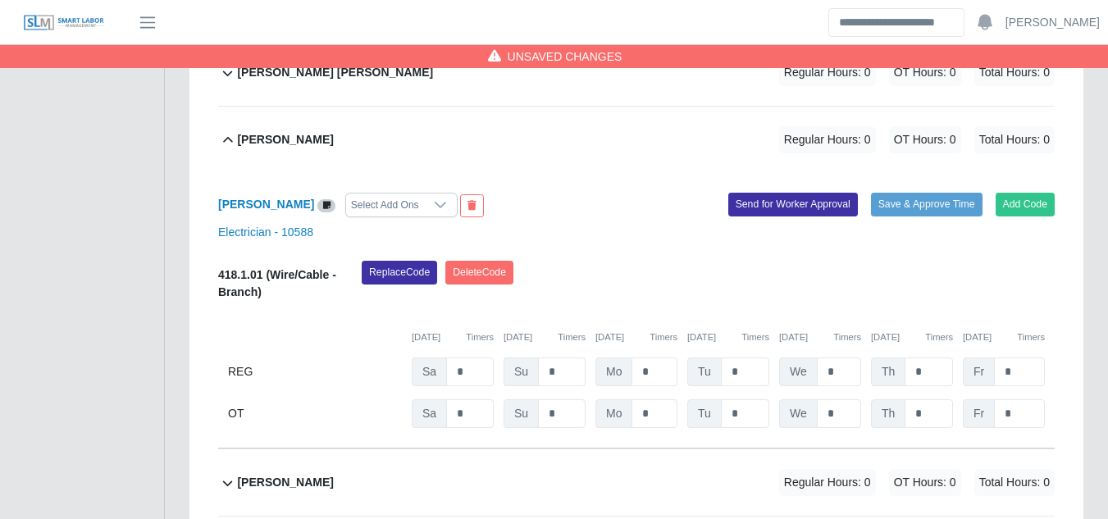
scroll to position [10194, 0]
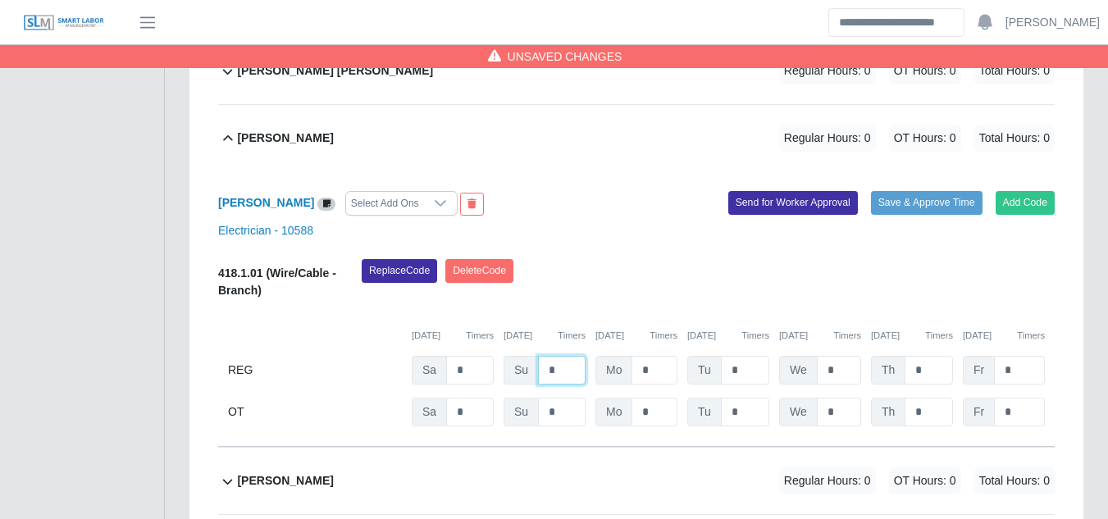
click at [559, 356] on input "*" at bounding box center [562, 370] width 48 height 29
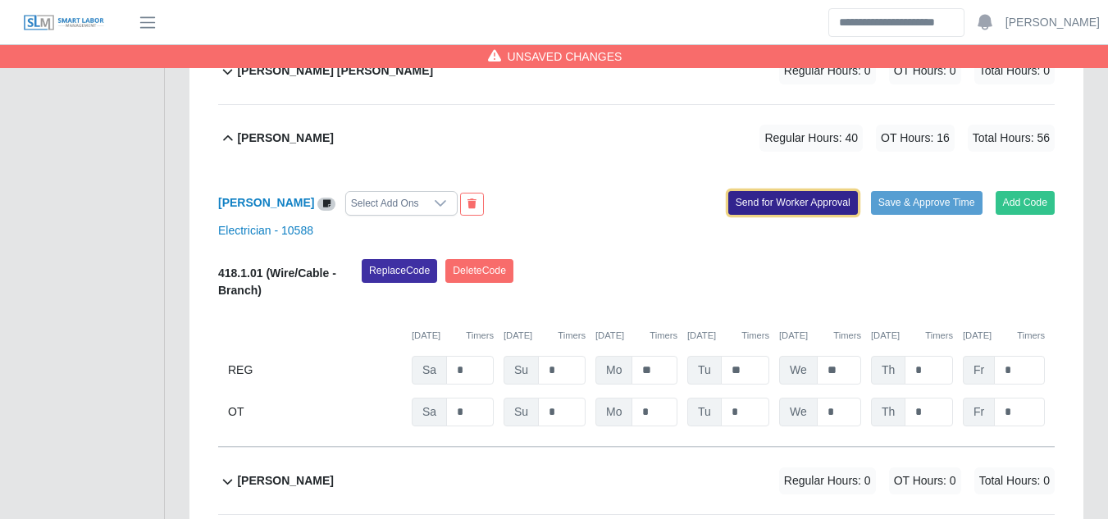
click at [779, 191] on button "Send for Worker Approval" at bounding box center [793, 202] width 130 height 23
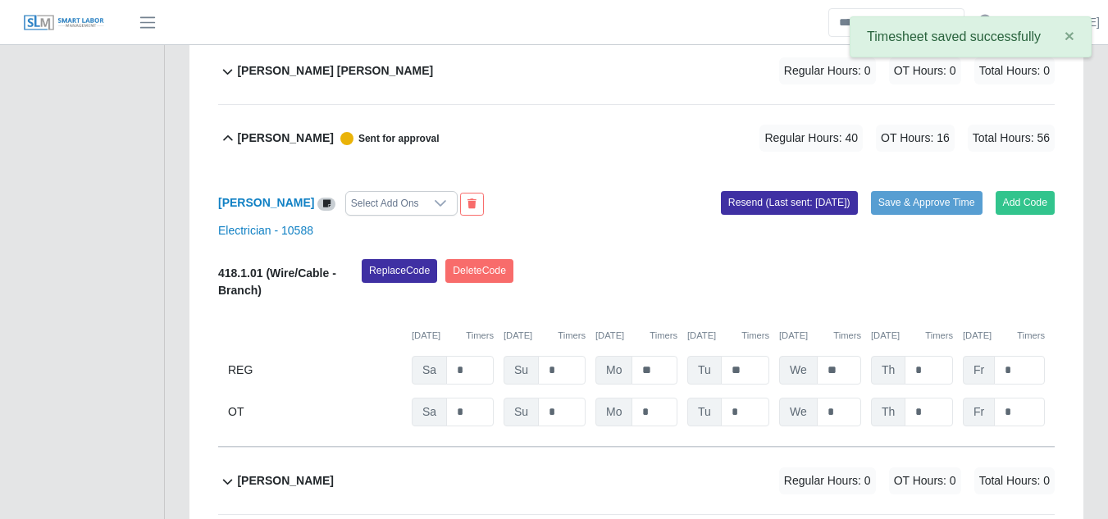
scroll to position [10276, 0]
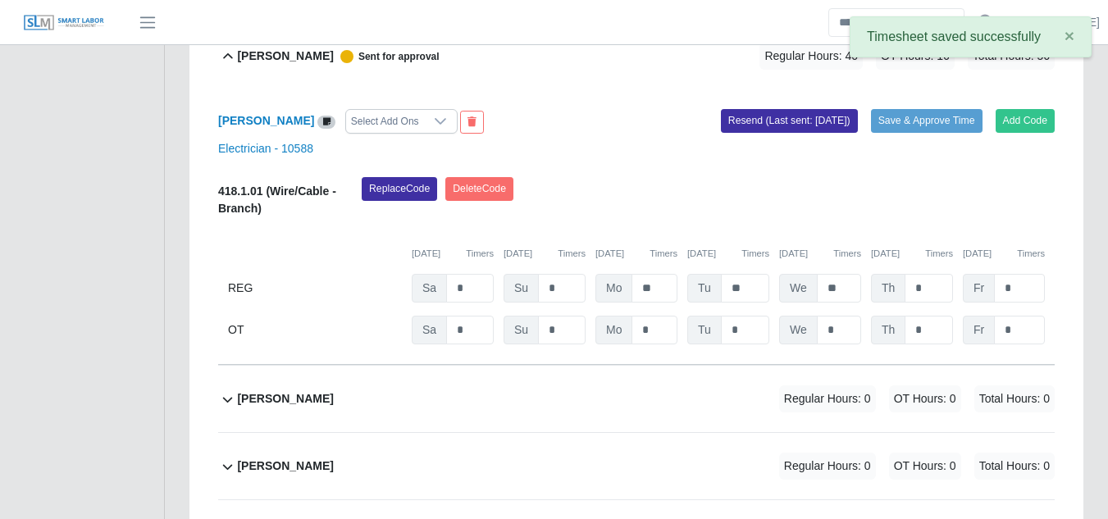
click at [303, 390] on b "Luis Jaimes Barboza" at bounding box center [285, 398] width 96 height 17
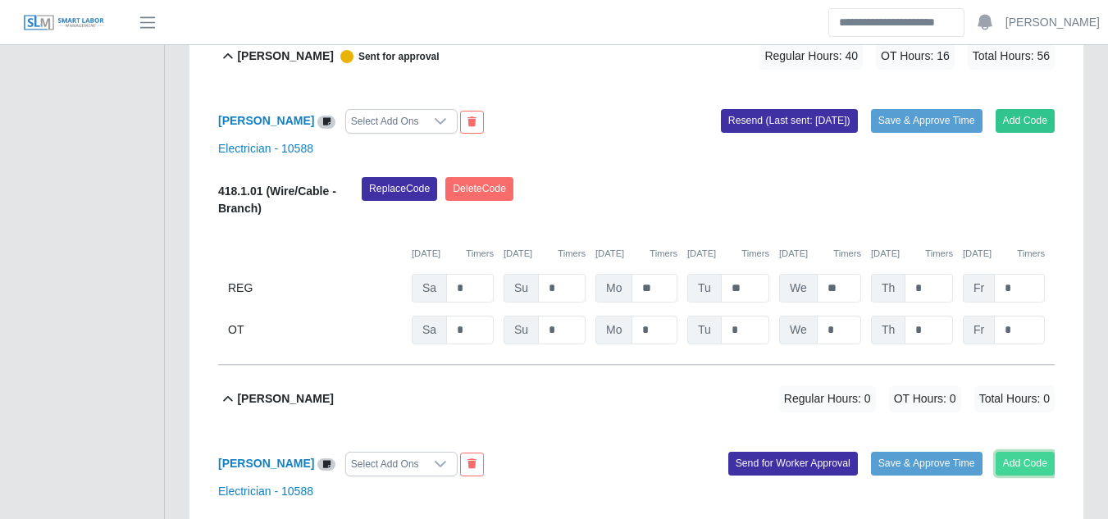
click at [1025, 452] on button "Add Code" at bounding box center [1025, 463] width 60 height 23
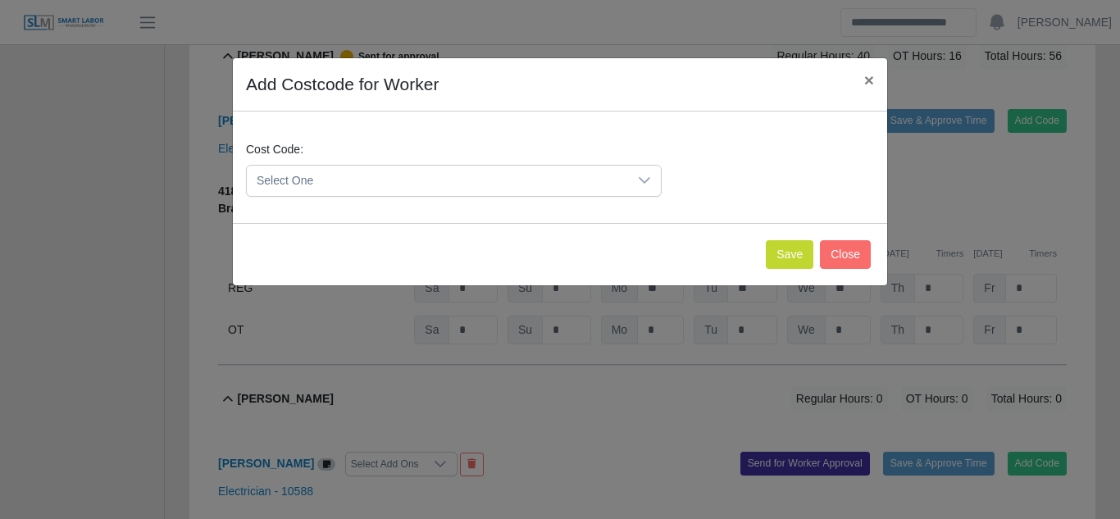
click at [508, 184] on span "Select One" at bounding box center [437, 181] width 381 height 30
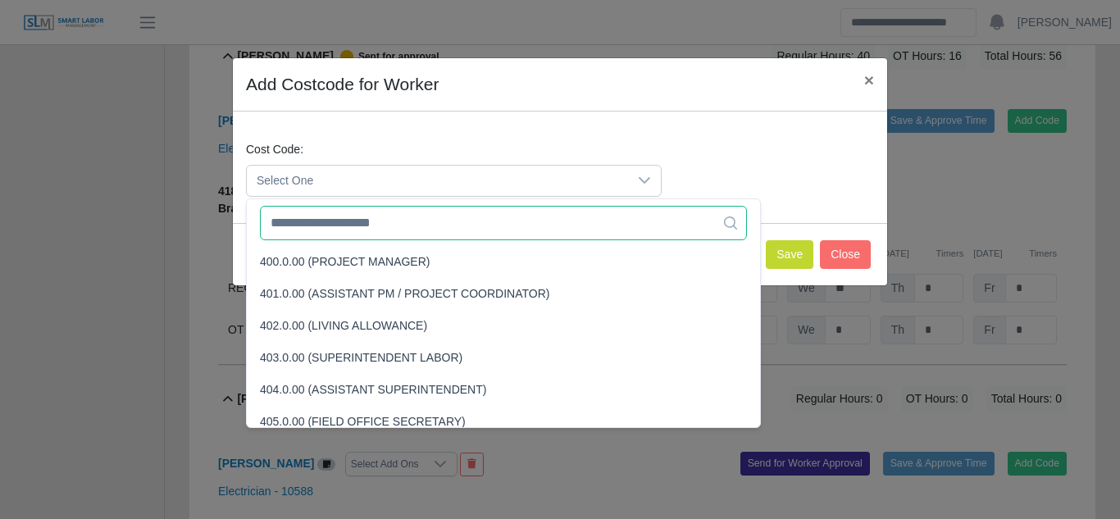
click at [426, 221] on input "text" at bounding box center [503, 223] width 487 height 34
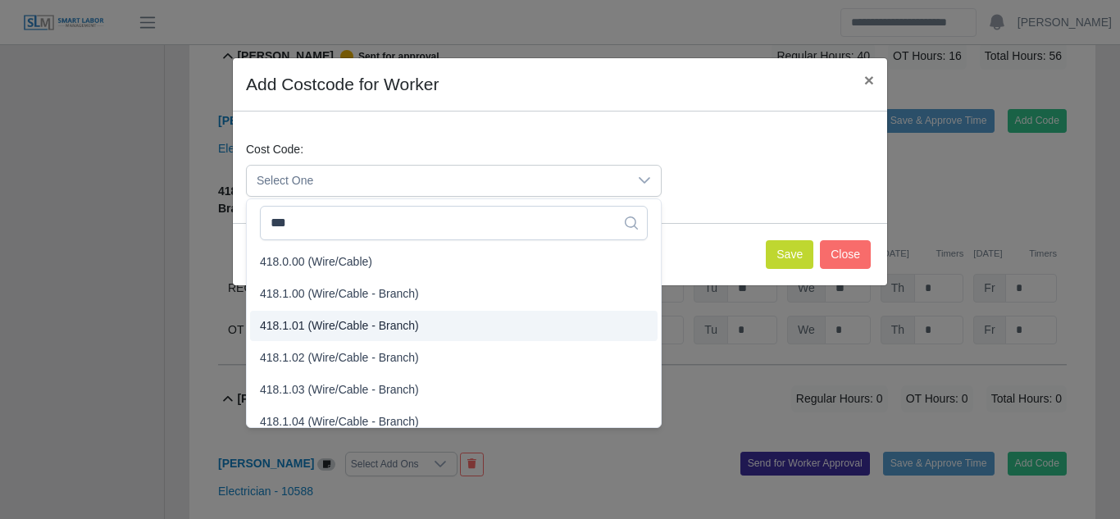
click at [363, 327] on span "418.1.01 (Wire/Cable - Branch)" at bounding box center [339, 325] width 159 height 17
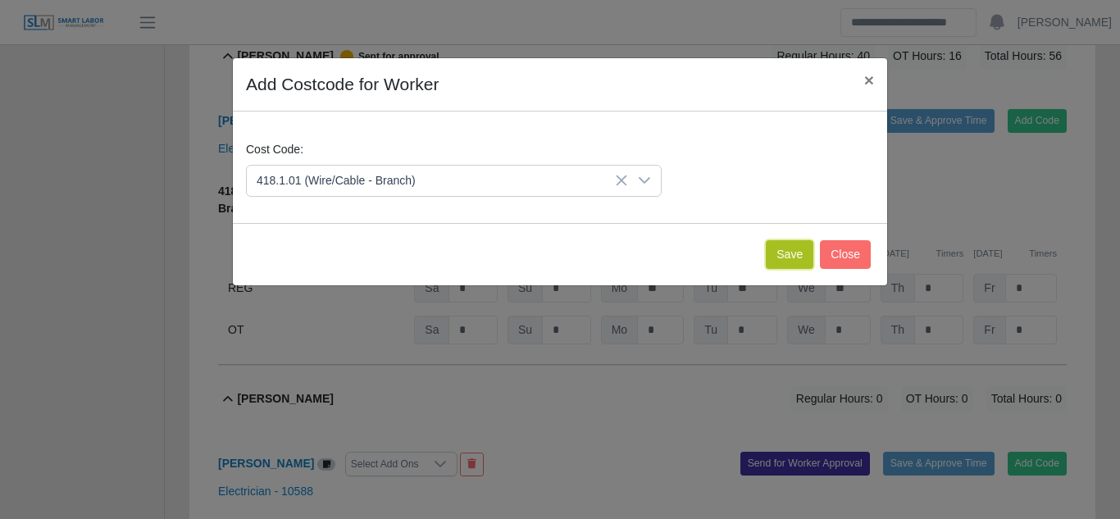
click at [799, 244] on button "Save" at bounding box center [790, 254] width 48 height 29
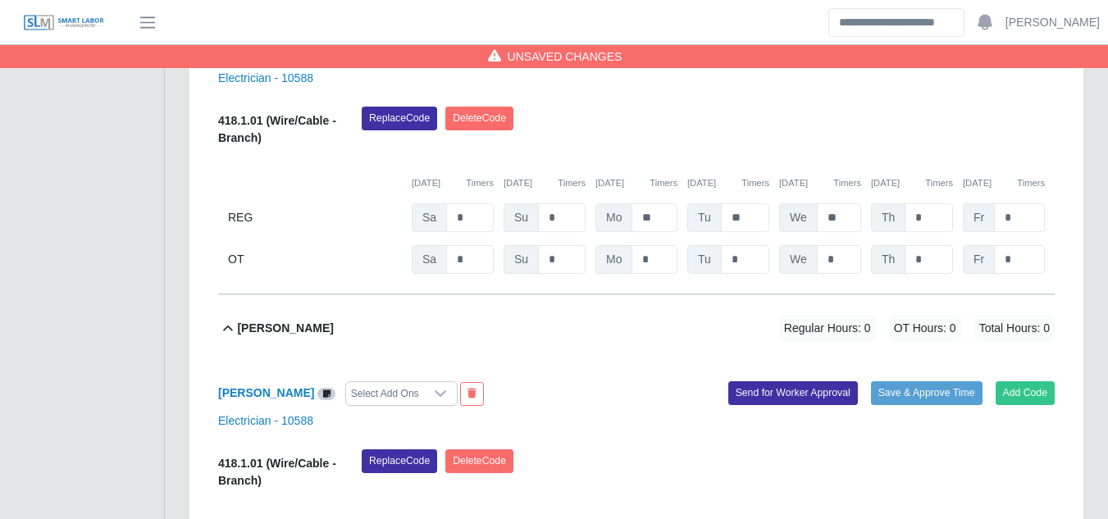
scroll to position [10440, 0]
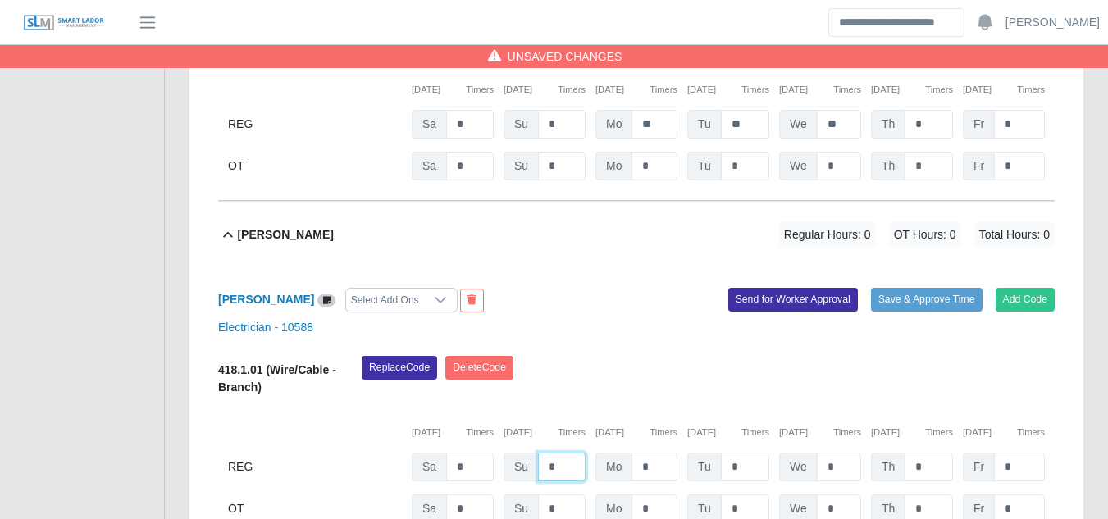
click at [568, 453] on input "*" at bounding box center [562, 467] width 48 height 29
click at [663, 453] on input "**" at bounding box center [654, 467] width 46 height 29
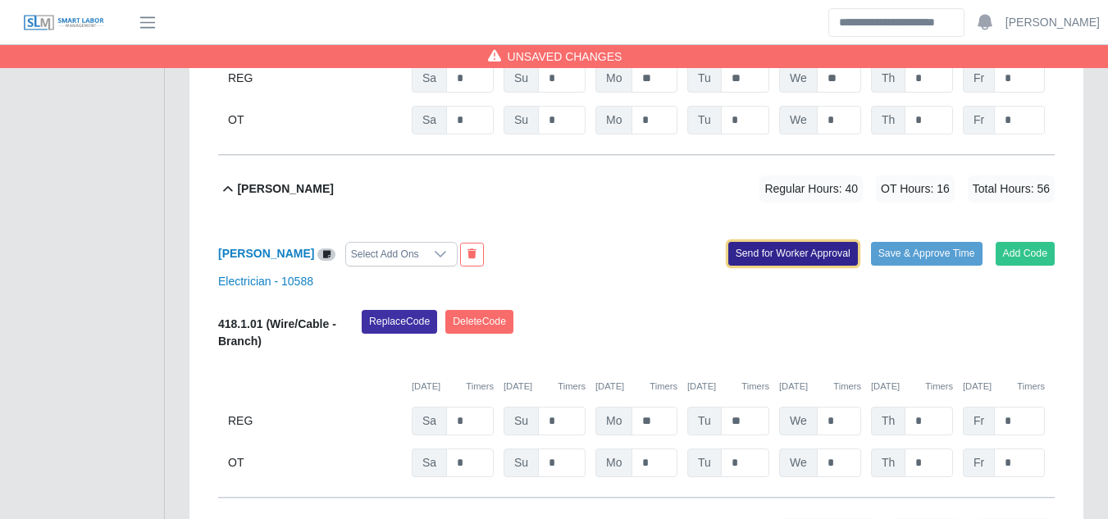
click at [792, 242] on button "Send for Worker Approval" at bounding box center [793, 253] width 130 height 23
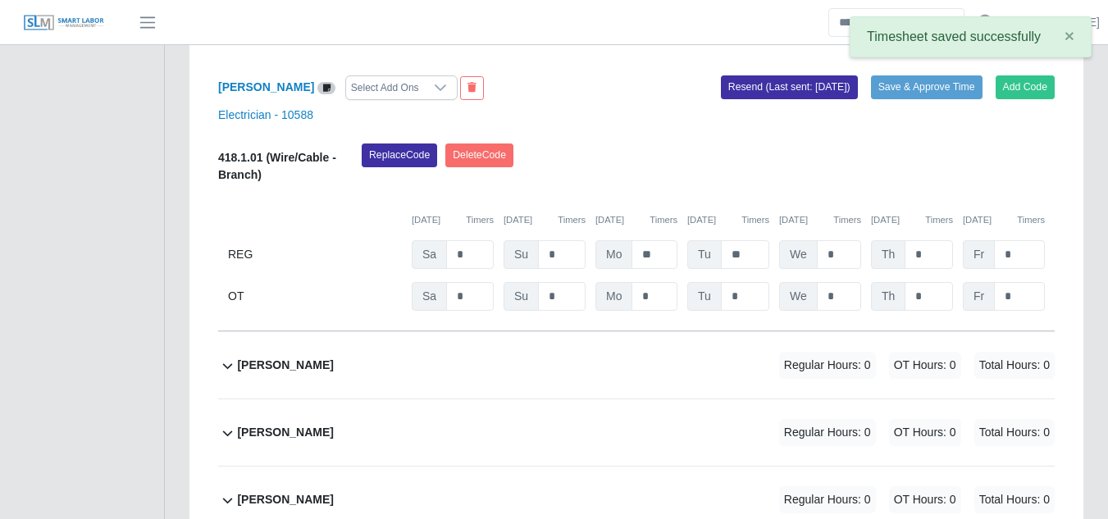
scroll to position [10732, 0]
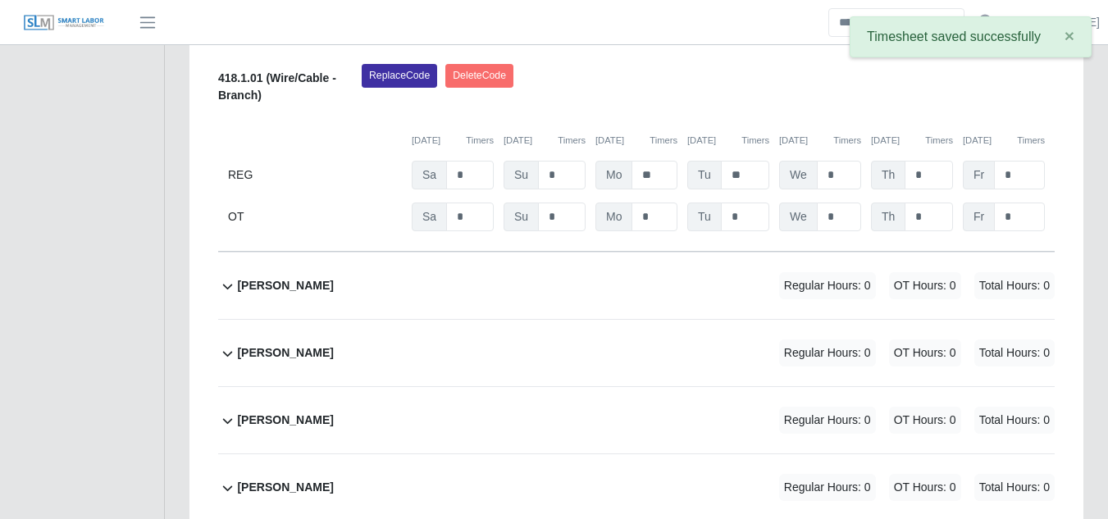
click at [280, 277] on b "Marco Lozano" at bounding box center [285, 285] width 96 height 17
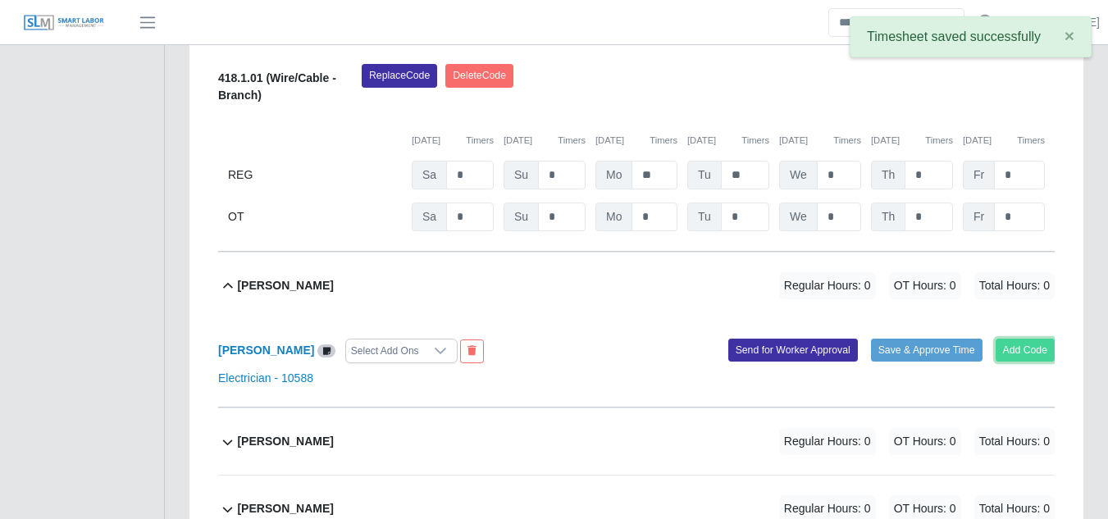
click at [1017, 339] on button "Add Code" at bounding box center [1025, 350] width 60 height 23
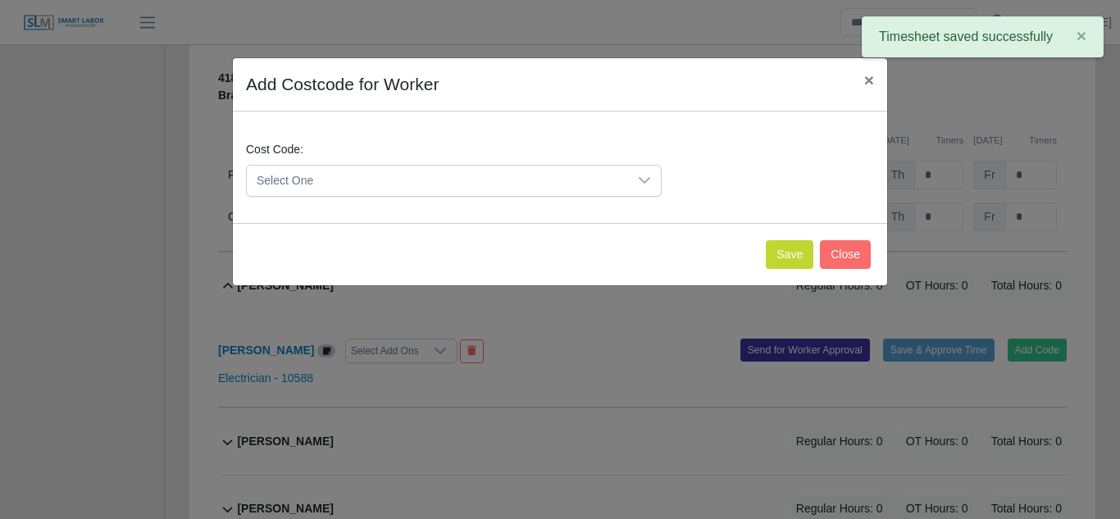
click at [488, 178] on span "Select One" at bounding box center [437, 181] width 381 height 30
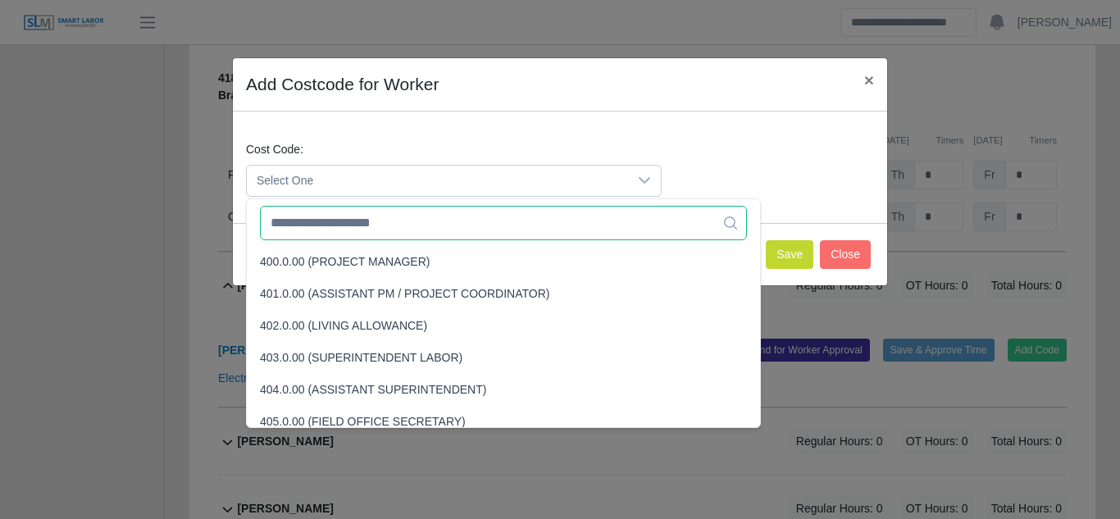
click at [407, 225] on input "text" at bounding box center [503, 223] width 487 height 34
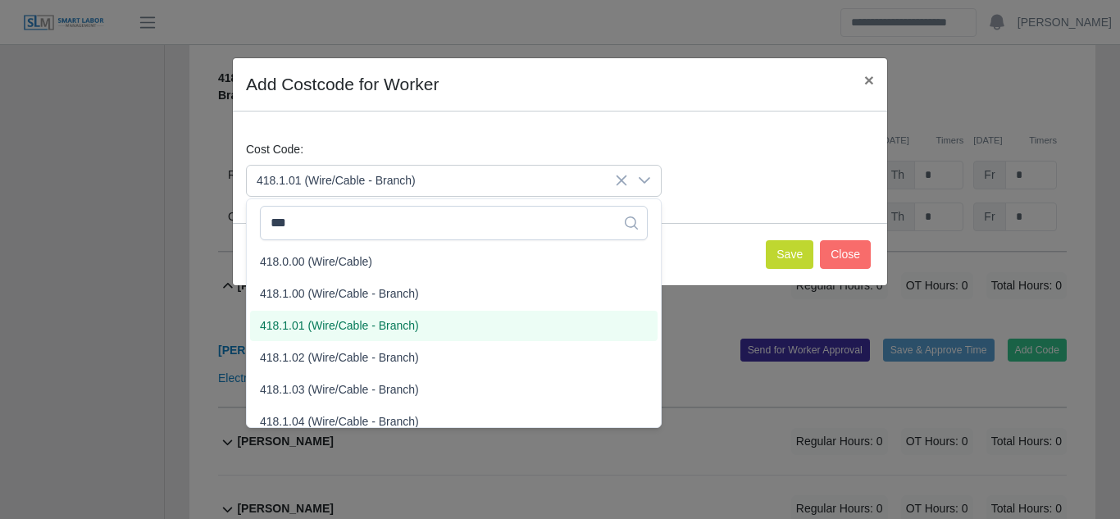
click at [359, 323] on span "418.1.01 (Wire/Cable - Branch)" at bounding box center [339, 325] width 159 height 17
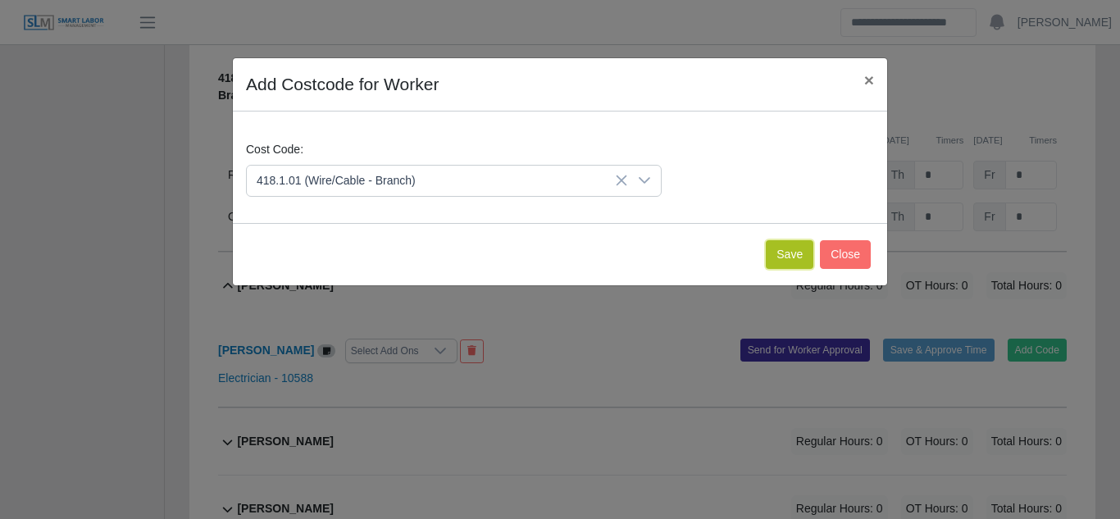
click at [795, 247] on button "Save" at bounding box center [790, 254] width 48 height 29
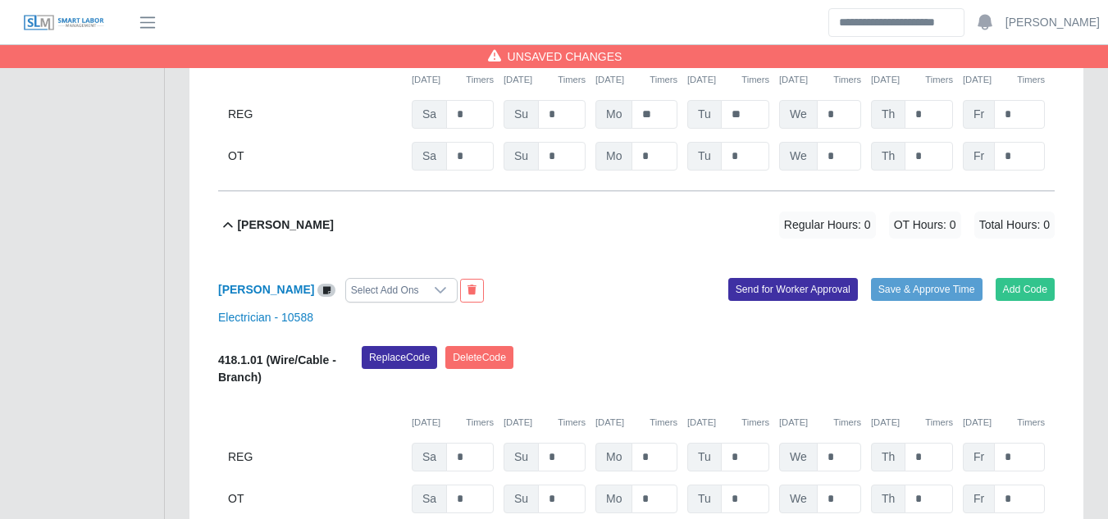
scroll to position [10895, 0]
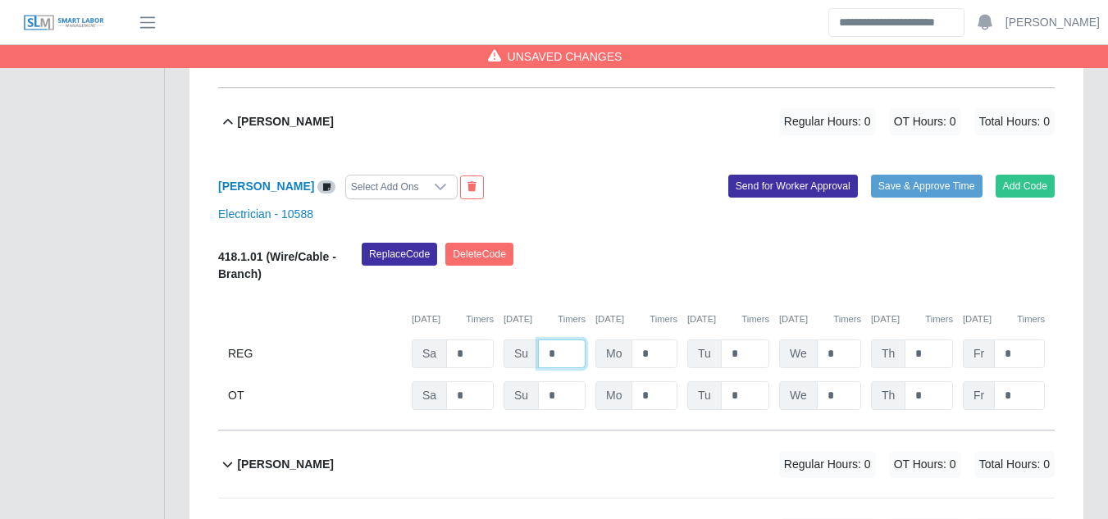
click at [558, 339] on input "*" at bounding box center [562, 353] width 48 height 29
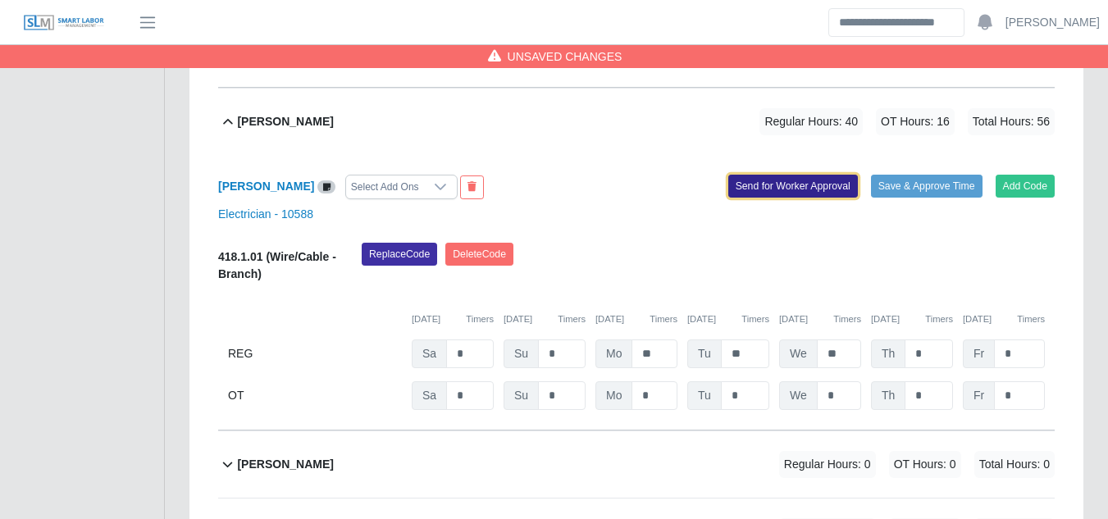
click at [806, 175] on button "Send for Worker Approval" at bounding box center [793, 186] width 130 height 23
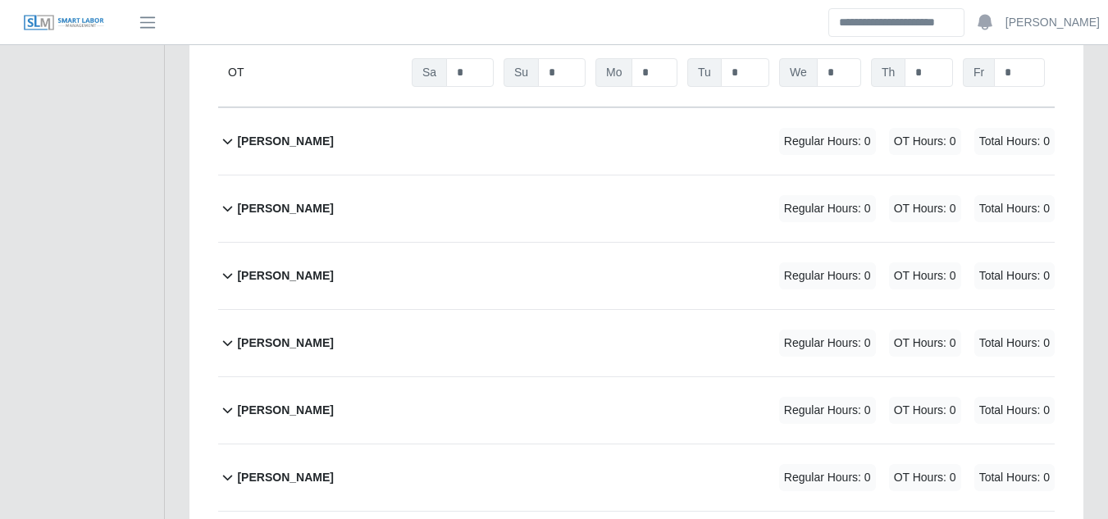
scroll to position [11223, 0]
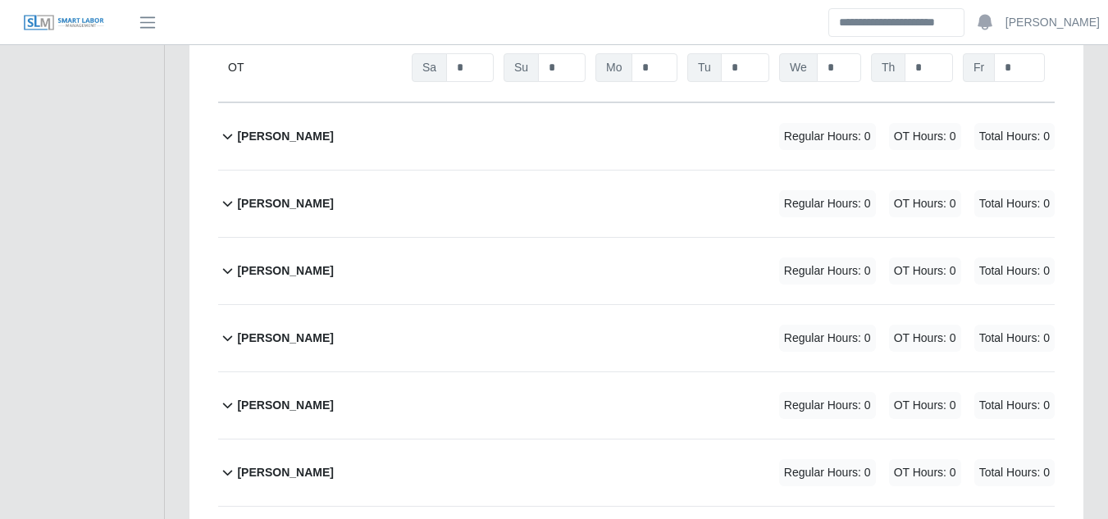
click at [305, 262] on b "Mauro Suarez Calderon" at bounding box center [285, 270] width 96 height 17
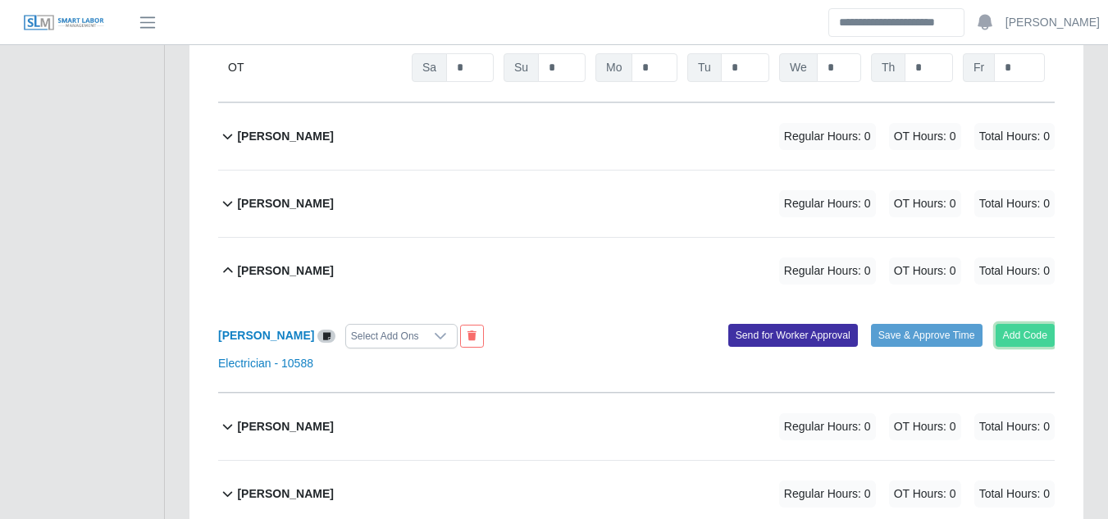
click at [1017, 324] on button "Add Code" at bounding box center [1025, 335] width 60 height 23
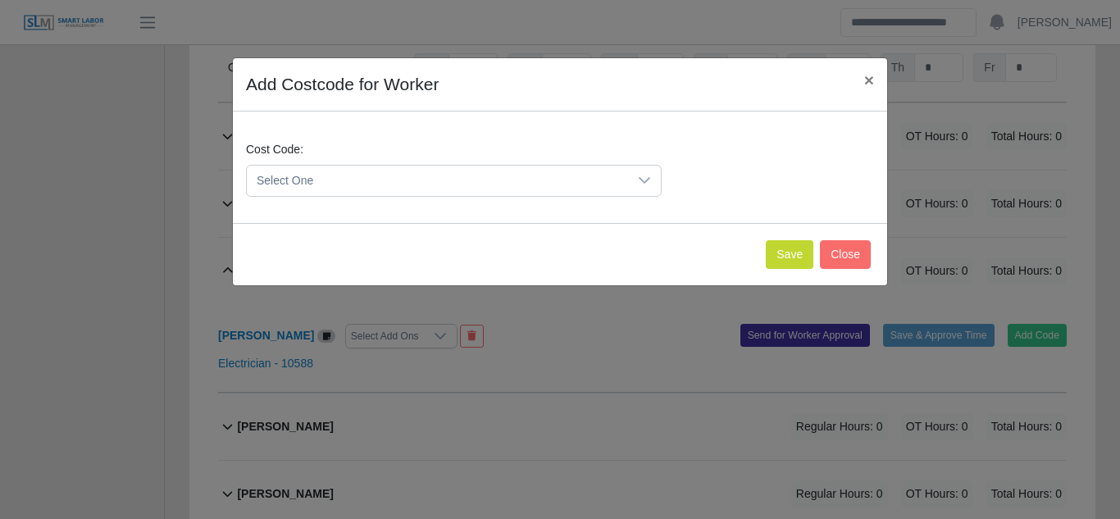
click at [506, 179] on span "Select One" at bounding box center [437, 181] width 381 height 30
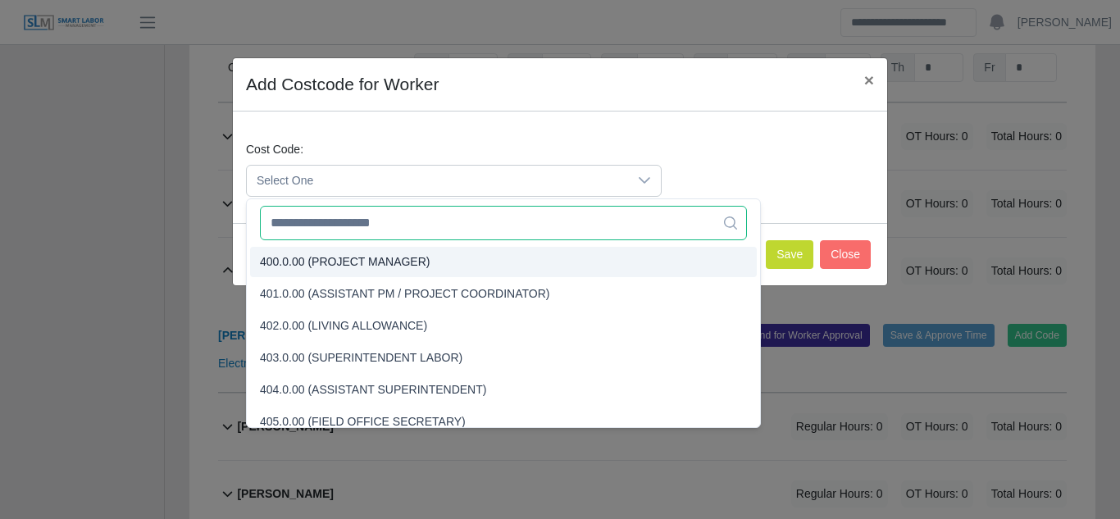
click at [367, 225] on input "text" at bounding box center [503, 223] width 487 height 34
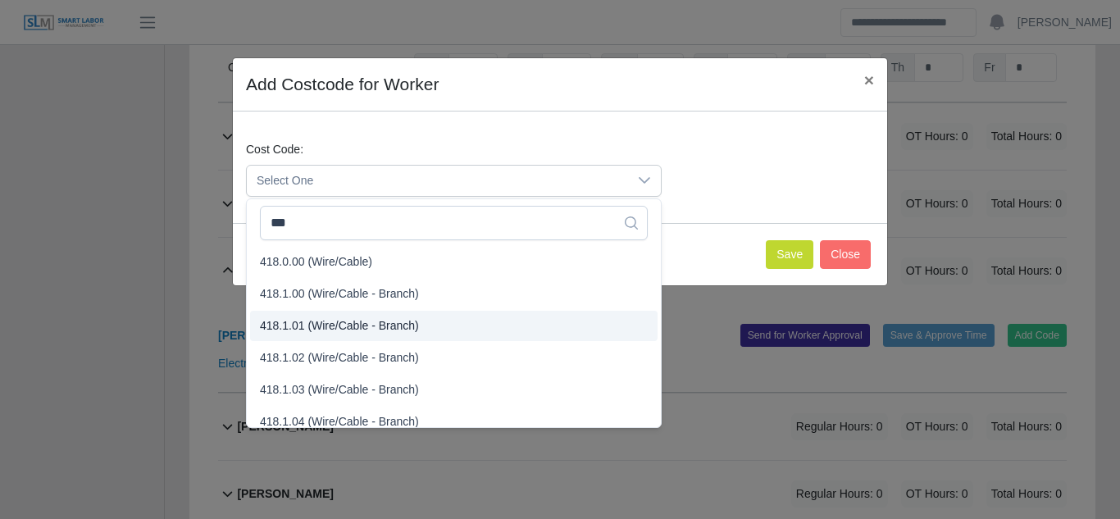
click at [326, 324] on span "418.1.01 (Wire/Cable - Branch)" at bounding box center [339, 325] width 159 height 17
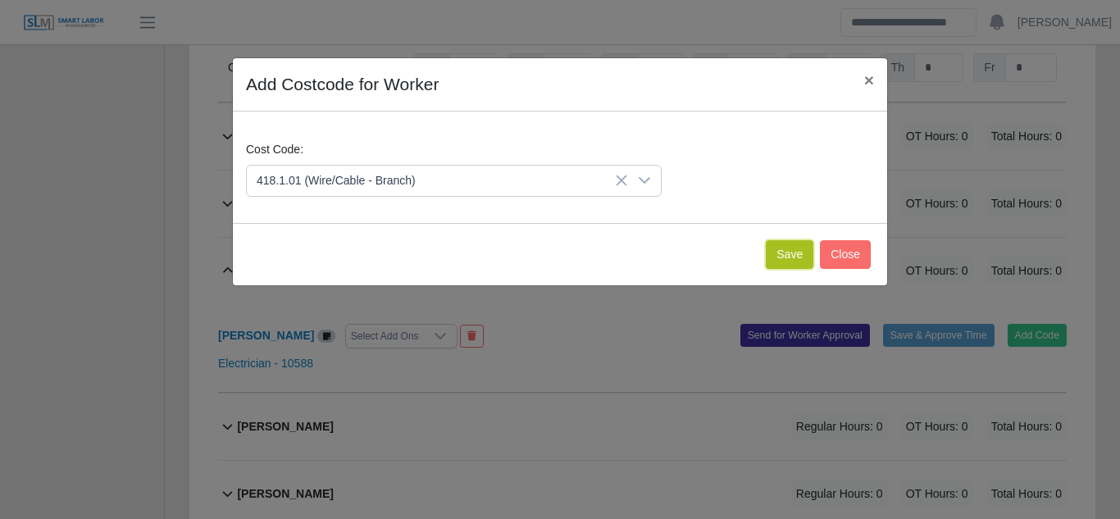
click at [794, 254] on button "Save" at bounding box center [790, 254] width 48 height 29
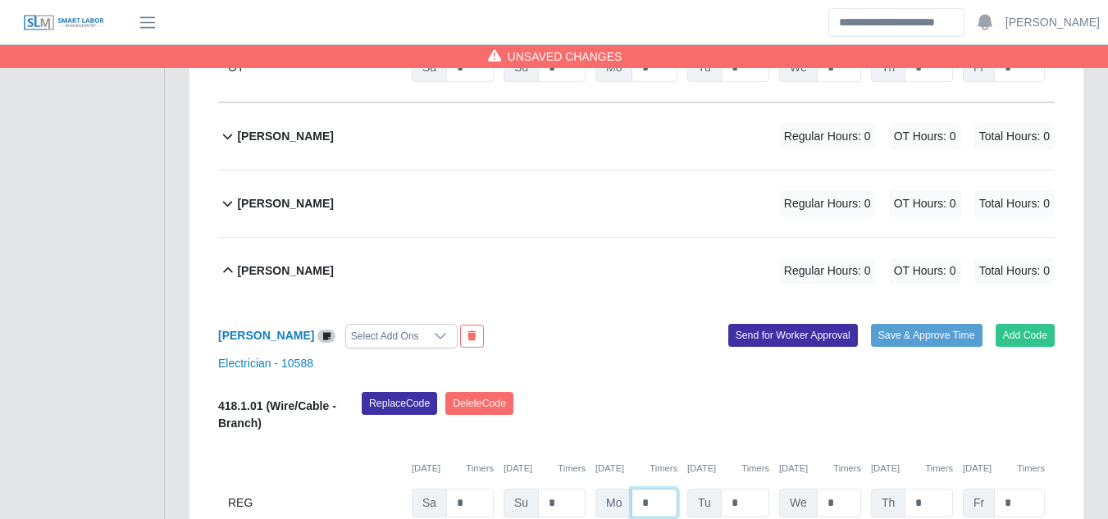
click at [649, 489] on input "*" at bounding box center [654, 503] width 46 height 29
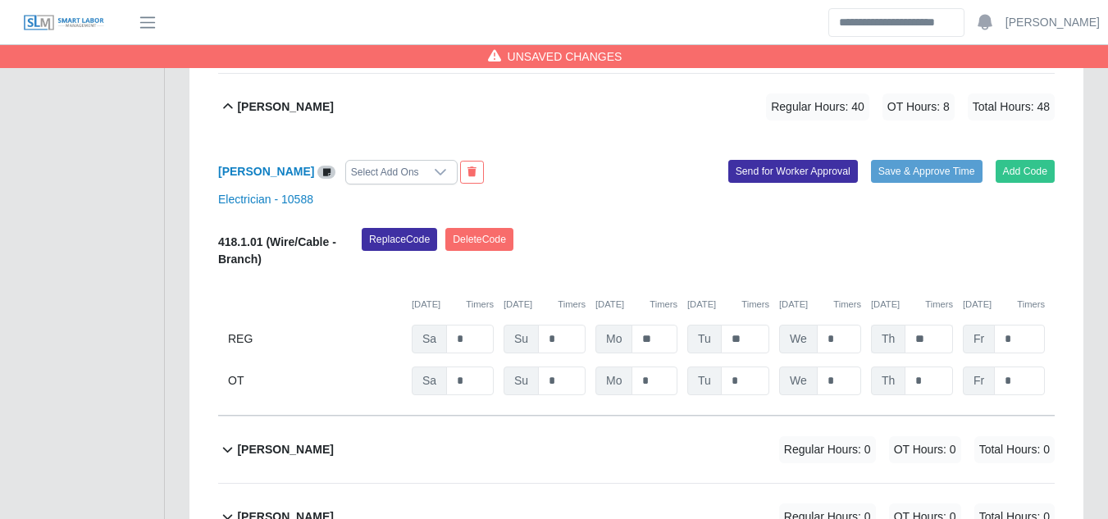
scroll to position [11369, 0]
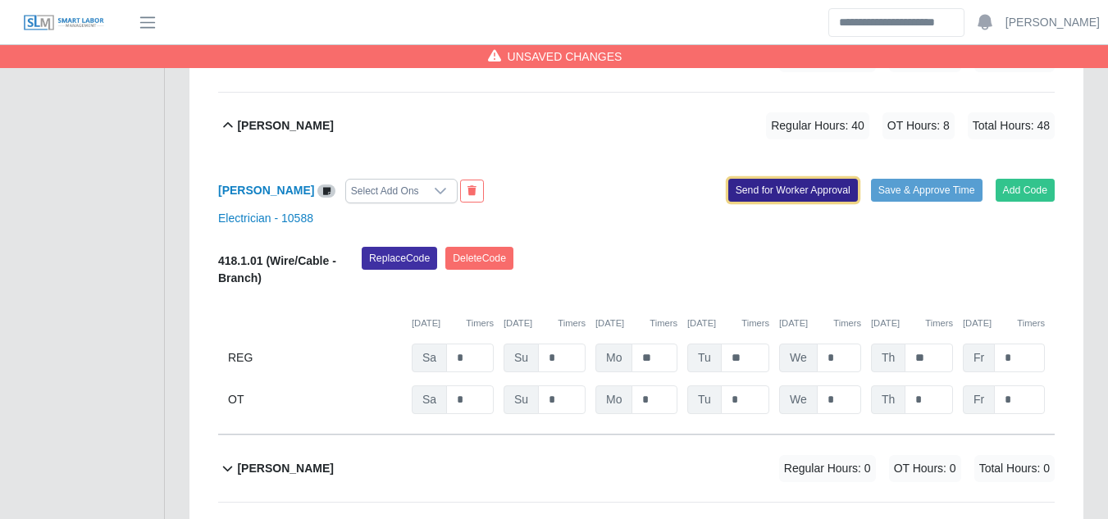
click at [803, 179] on button "Send for Worker Approval" at bounding box center [793, 190] width 130 height 23
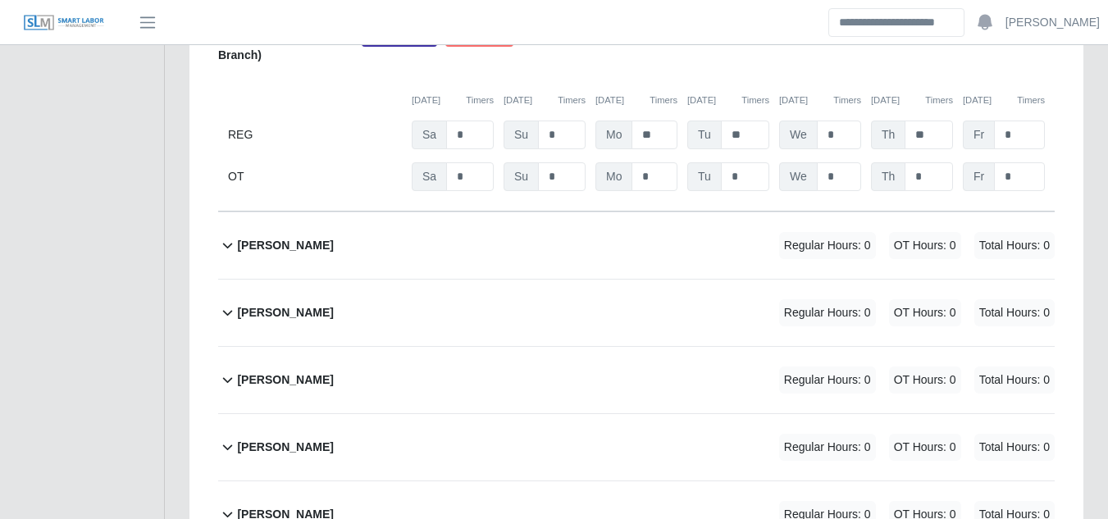
scroll to position [11614, 0]
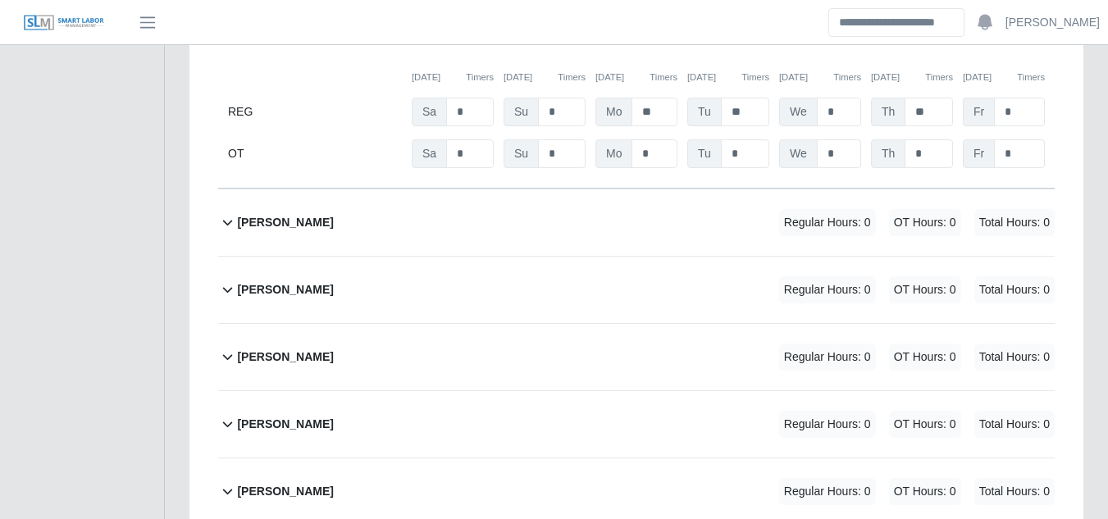
click at [258, 214] on b "Norberto Gil" at bounding box center [285, 222] width 96 height 17
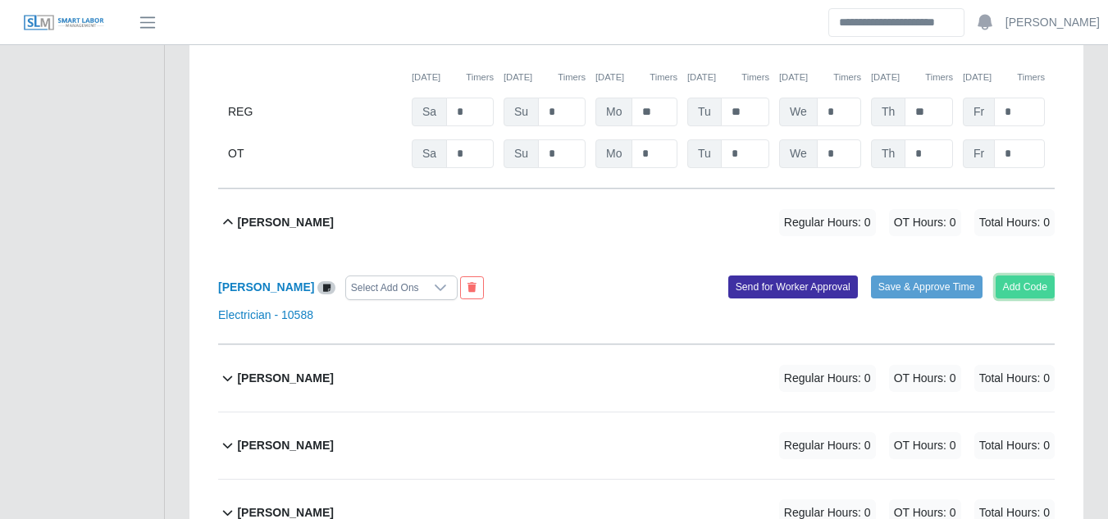
click at [1011, 275] on button "Add Code" at bounding box center [1025, 286] width 60 height 23
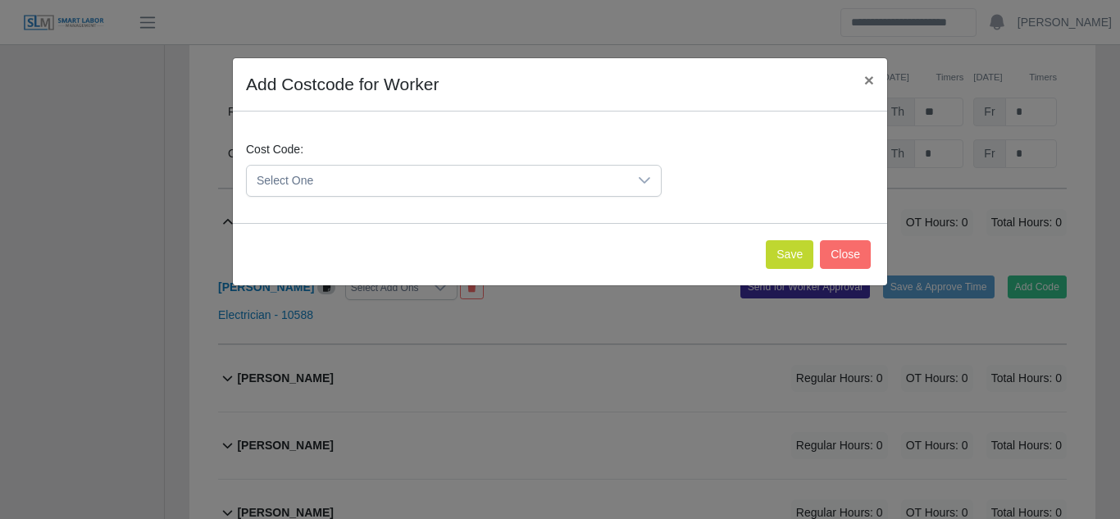
click at [642, 175] on icon at bounding box center [644, 180] width 13 height 13
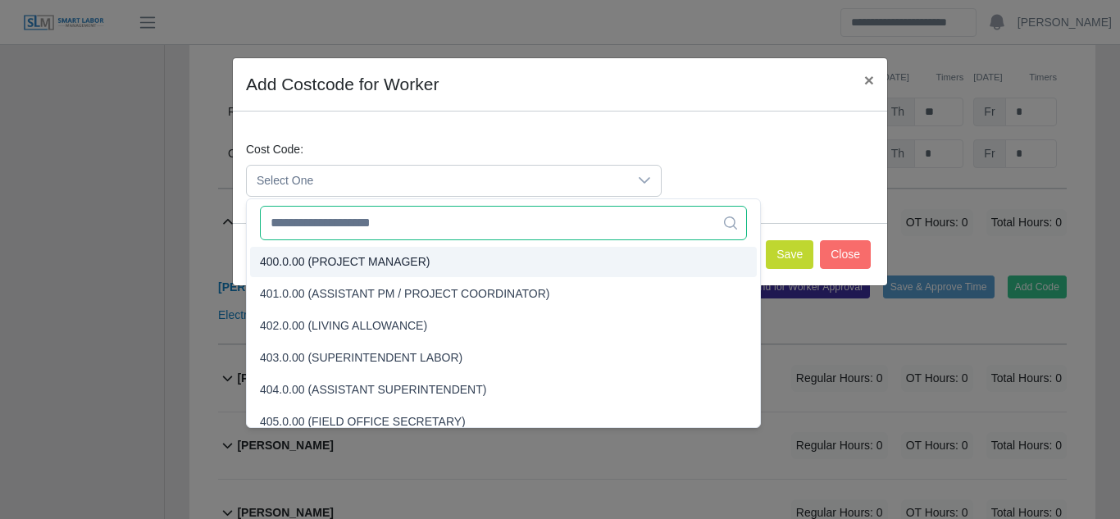
click at [366, 225] on input "text" at bounding box center [503, 223] width 487 height 34
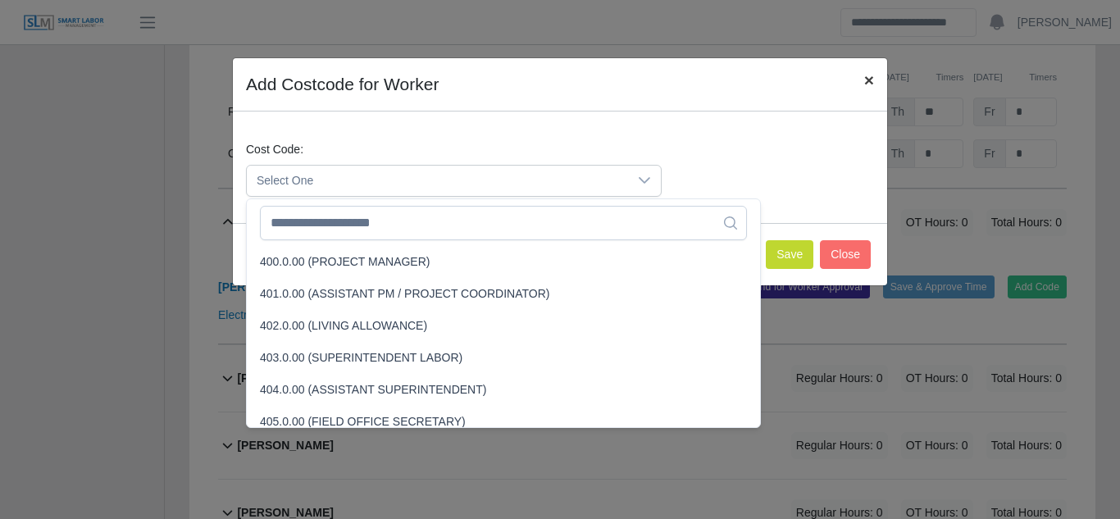
click at [867, 84] on span "×" at bounding box center [869, 80] width 10 height 19
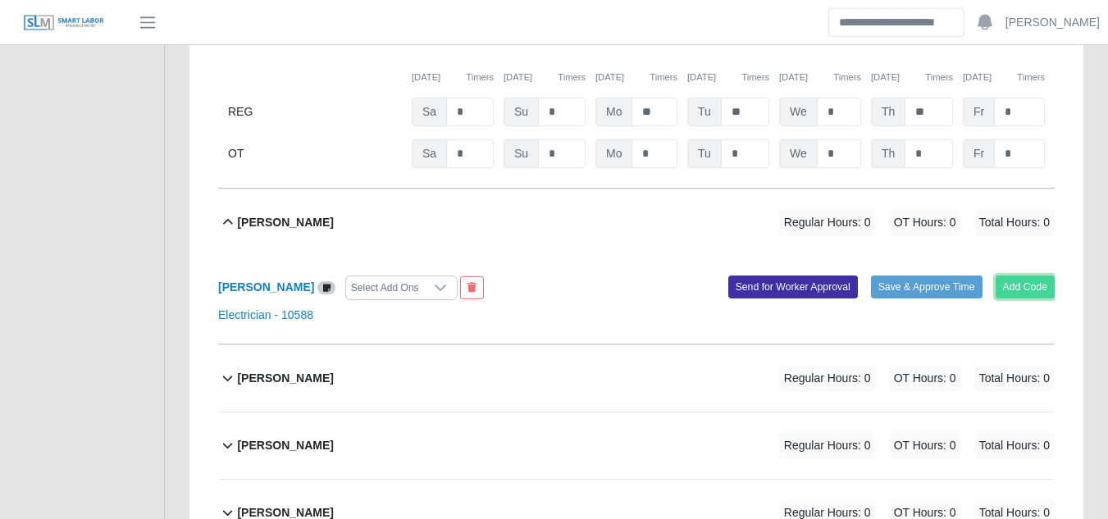
click at [1016, 275] on button "Add Code" at bounding box center [1025, 286] width 60 height 23
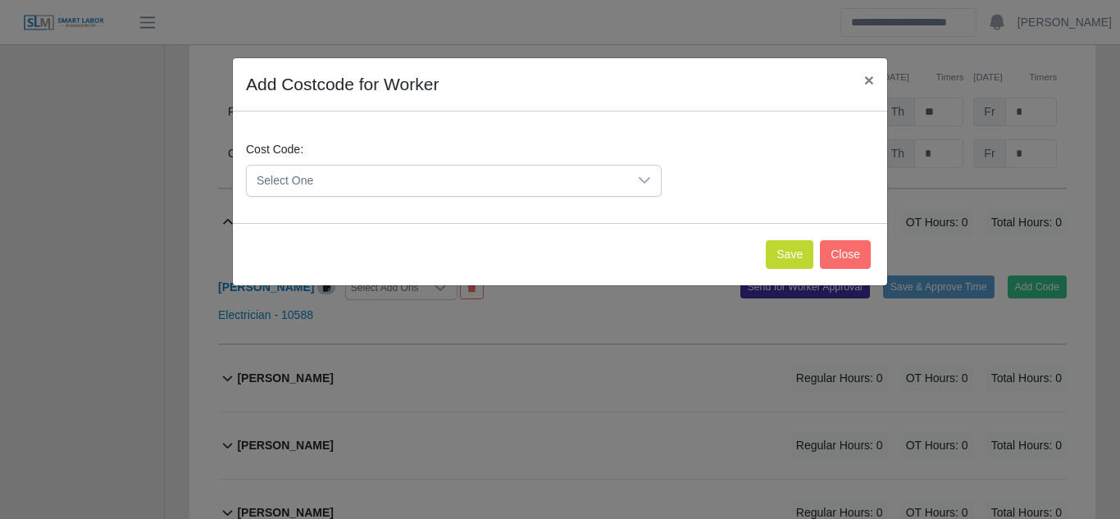
click at [569, 180] on span "Select One" at bounding box center [437, 181] width 381 height 30
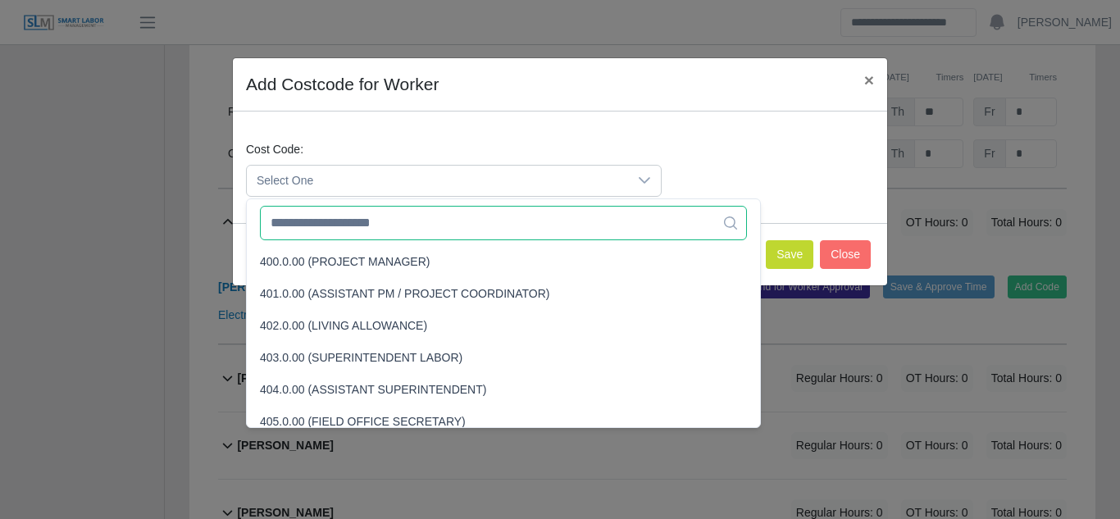
click at [387, 226] on input "text" at bounding box center [503, 223] width 487 height 34
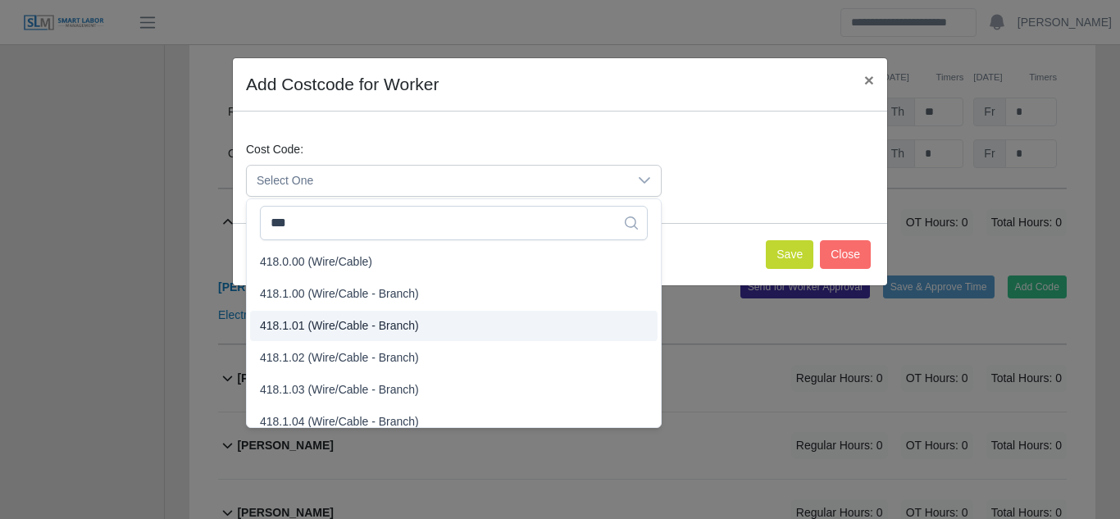
click at [288, 325] on span "418.1.01 (Wire/Cable - Branch)" at bounding box center [339, 325] width 159 height 17
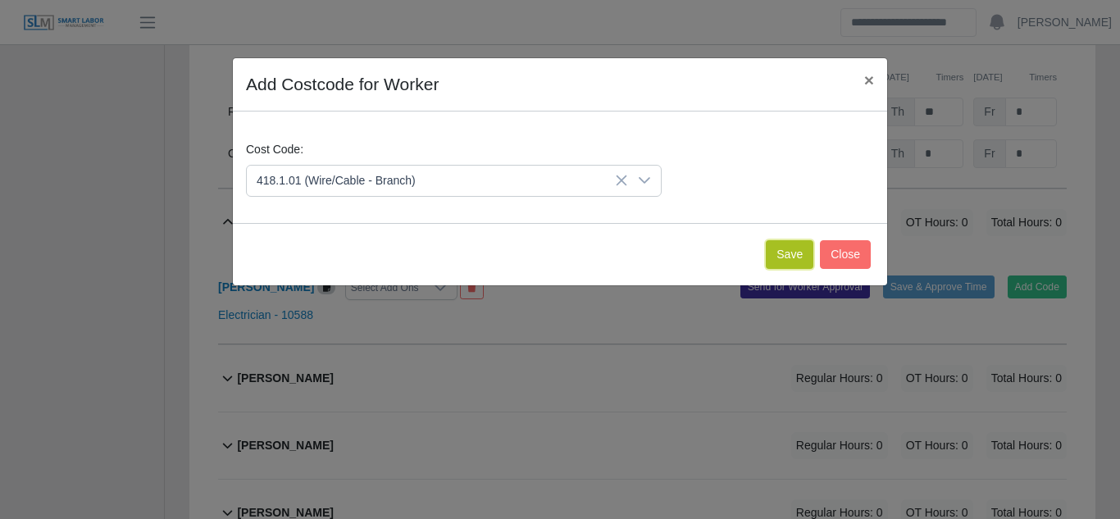
click at [776, 250] on button "Save" at bounding box center [790, 254] width 48 height 29
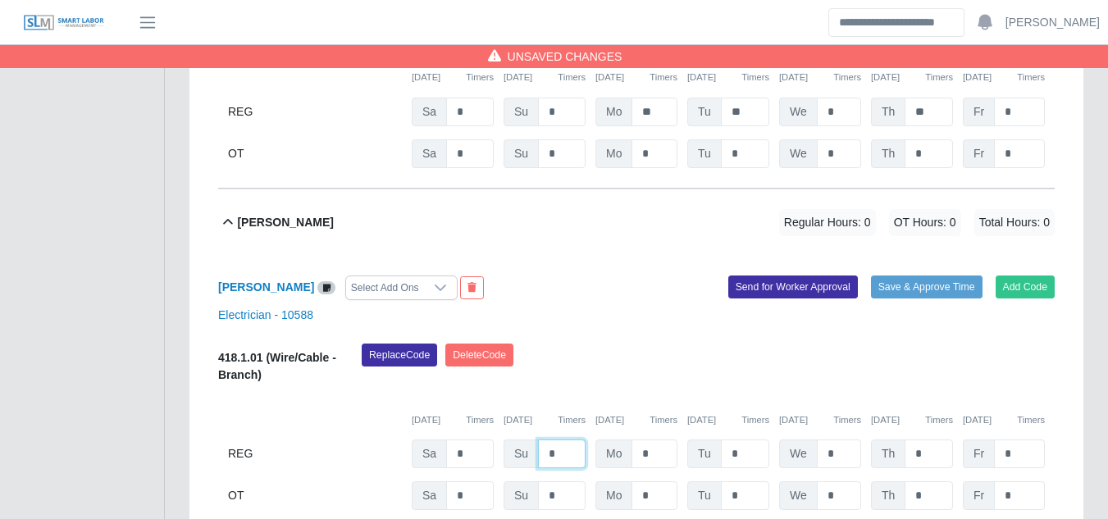
click at [560, 439] on input "*" at bounding box center [562, 453] width 48 height 29
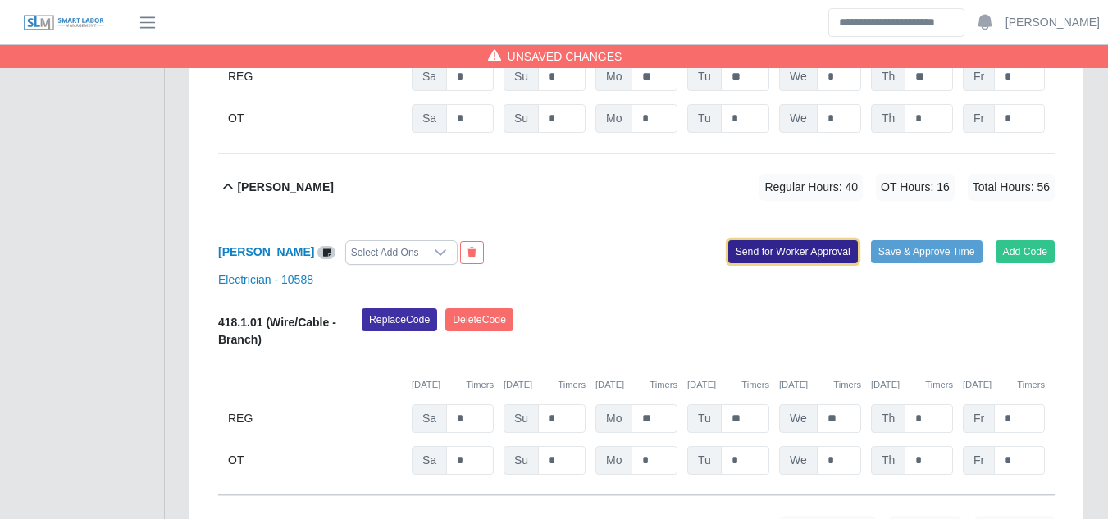
click at [799, 240] on button "Send for Worker Approval" at bounding box center [793, 251] width 130 height 23
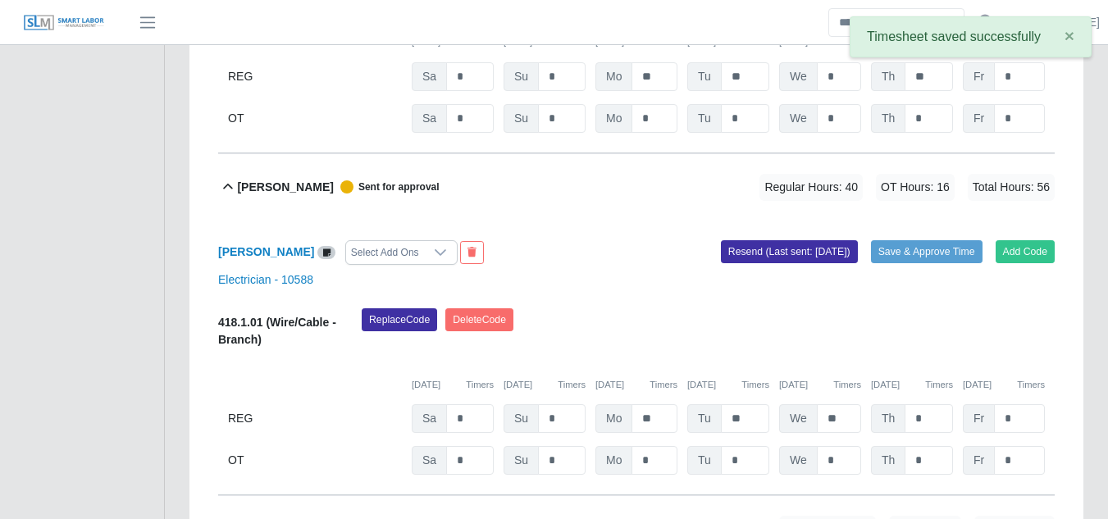
scroll to position [11896, 0]
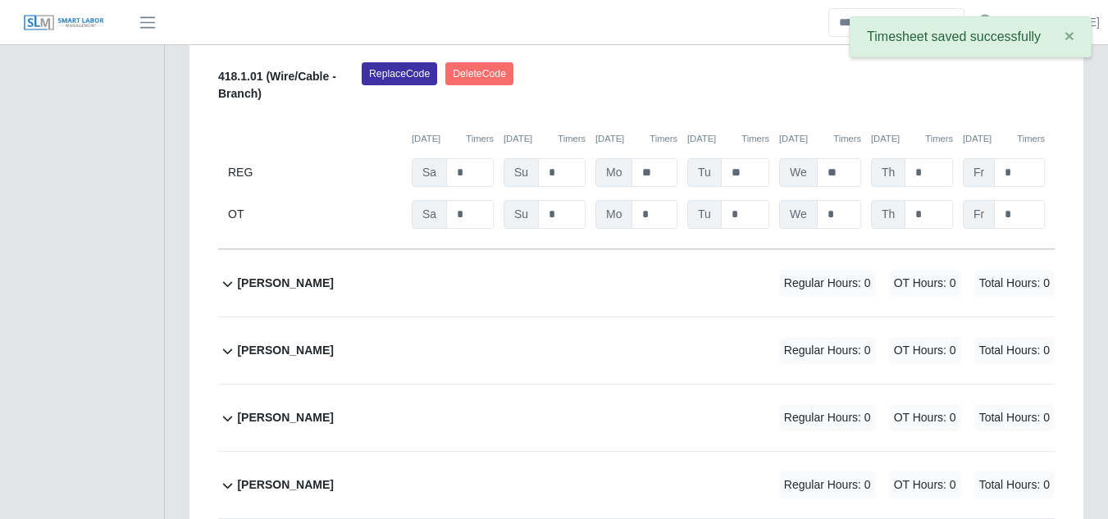
click at [290, 275] on b "Omar Perdomo" at bounding box center [285, 283] width 96 height 17
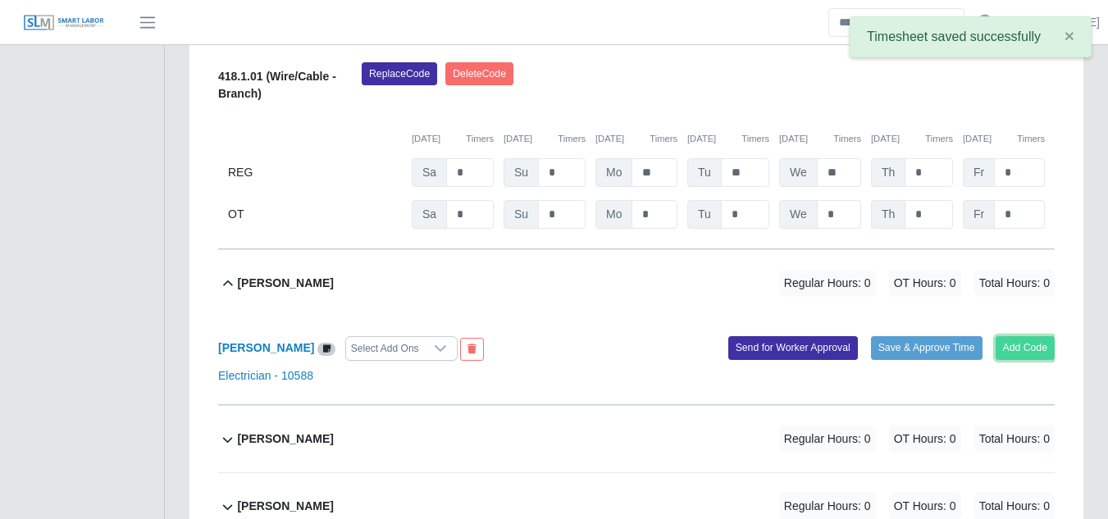
click at [1011, 336] on button "Add Code" at bounding box center [1025, 347] width 60 height 23
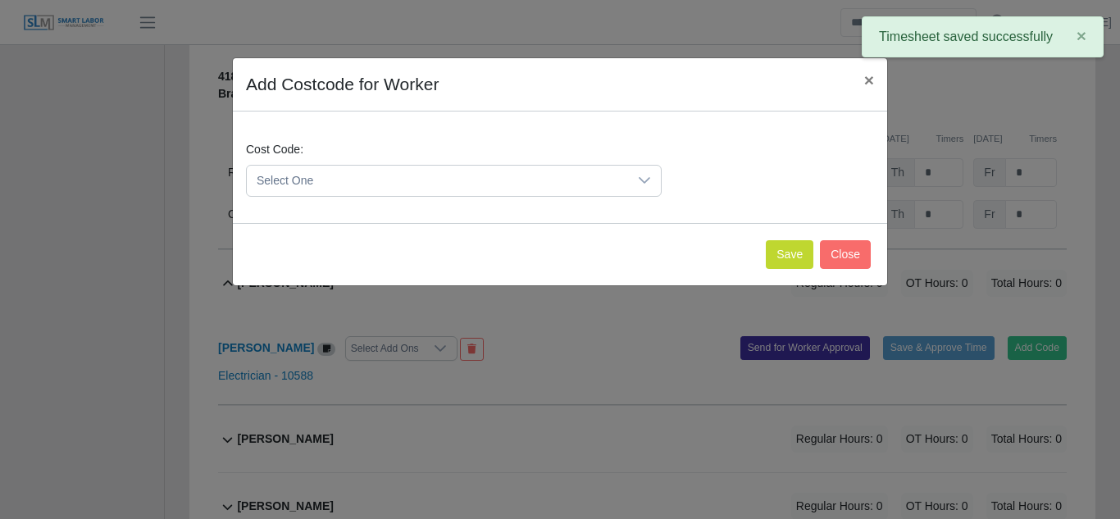
click at [538, 178] on span "Select One" at bounding box center [437, 181] width 381 height 30
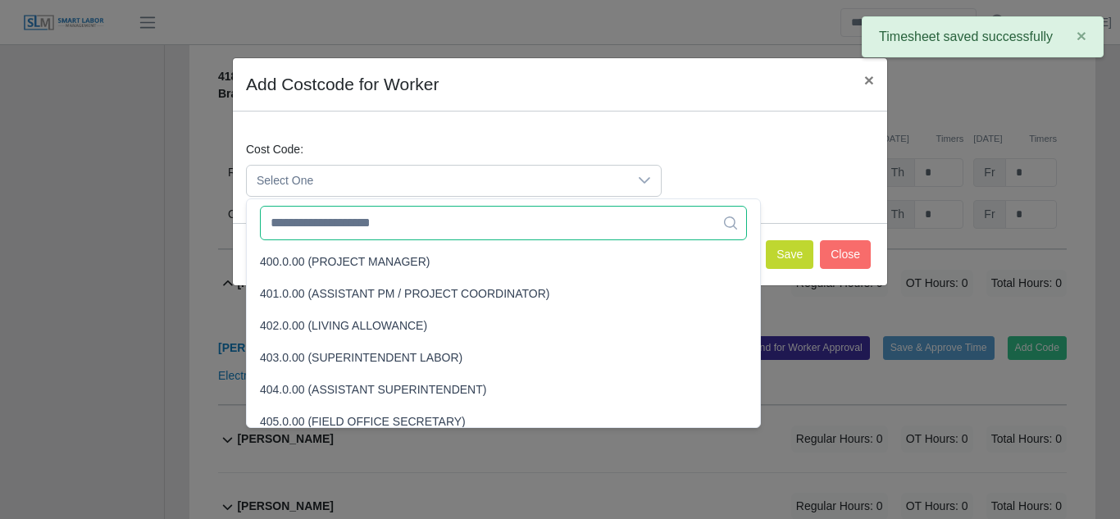
click at [367, 229] on input "text" at bounding box center [503, 223] width 487 height 34
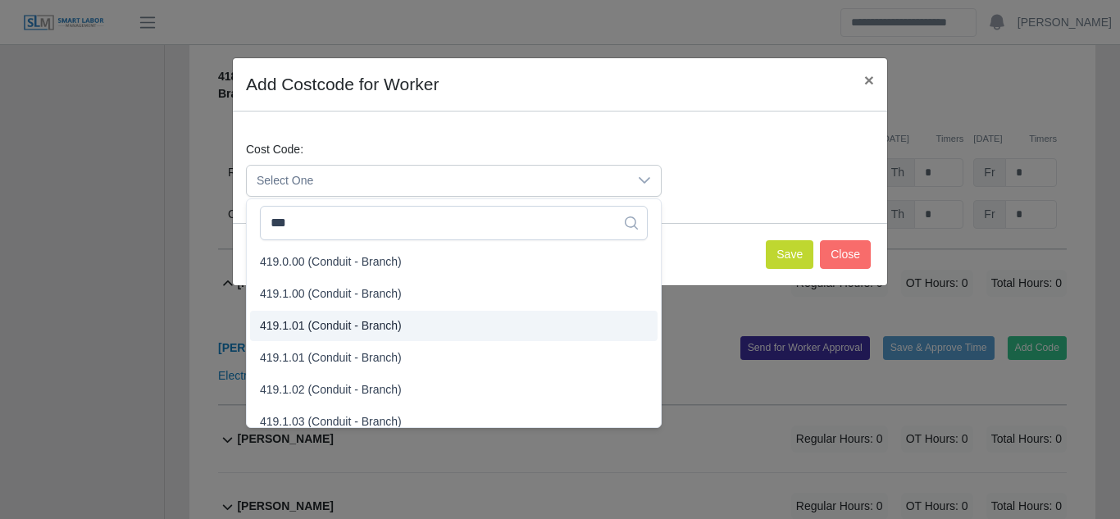
click at [329, 322] on span "419.1.01 (Conduit - Branch)" at bounding box center [331, 325] width 142 height 17
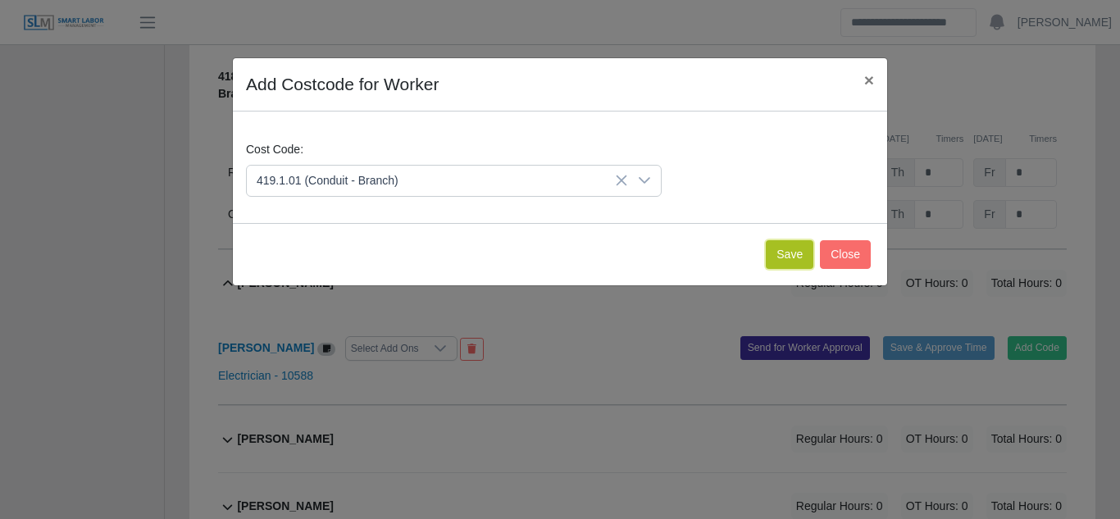
click at [772, 253] on button "Save" at bounding box center [790, 254] width 48 height 29
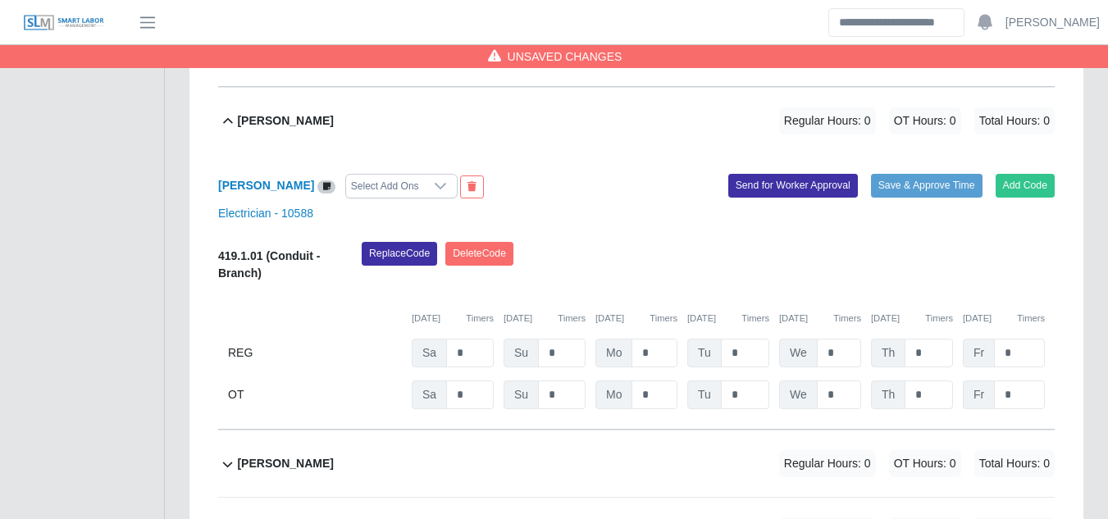
scroll to position [12060, 0]
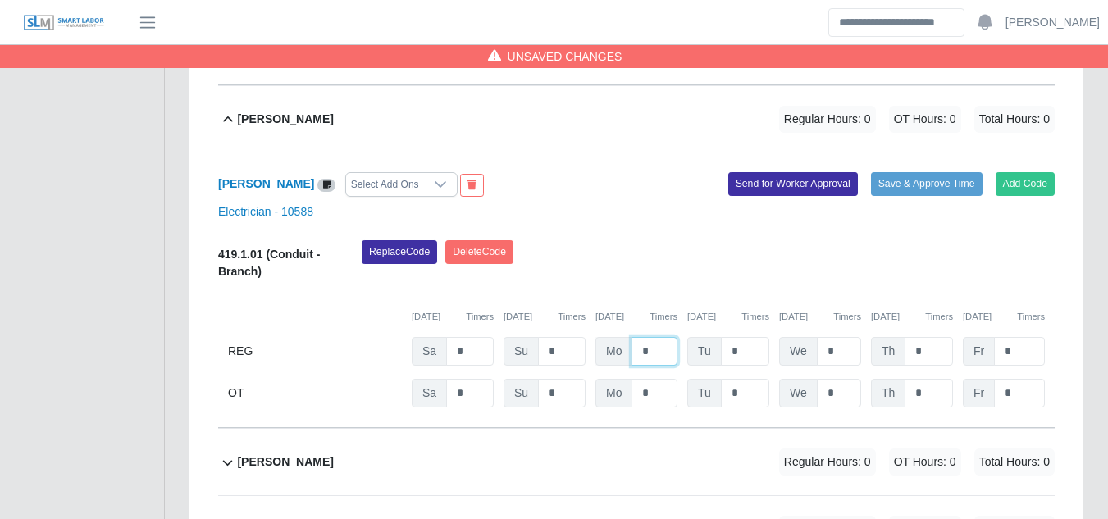
click at [643, 337] on input "*" at bounding box center [654, 351] width 46 height 29
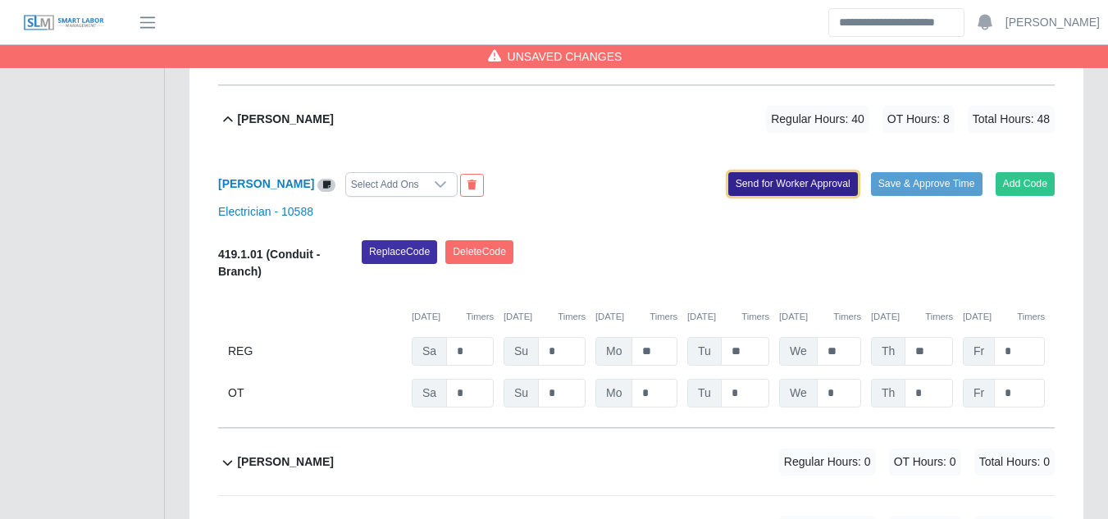
click at [774, 172] on button "Send for Worker Approval" at bounding box center [793, 183] width 130 height 23
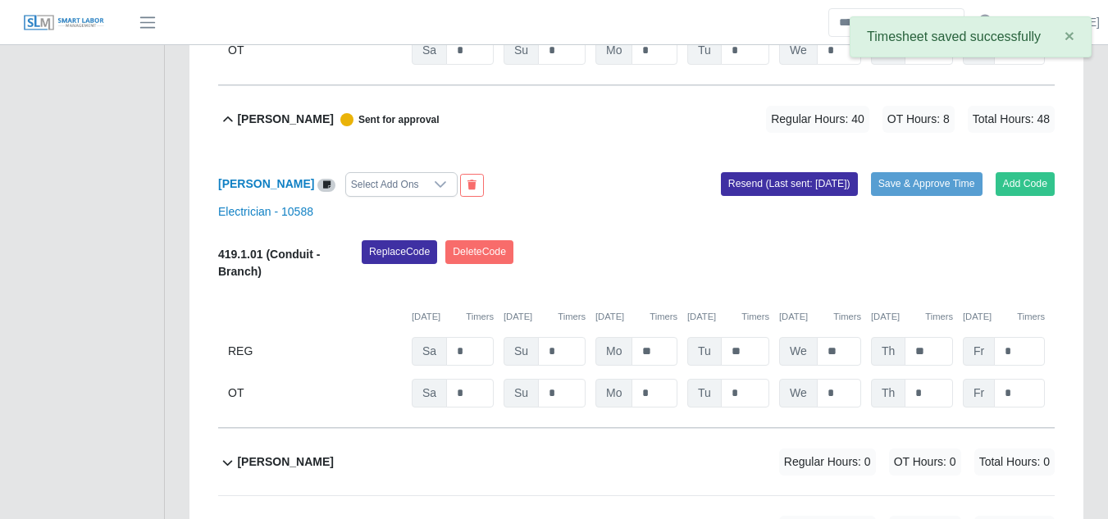
scroll to position [12306, 0]
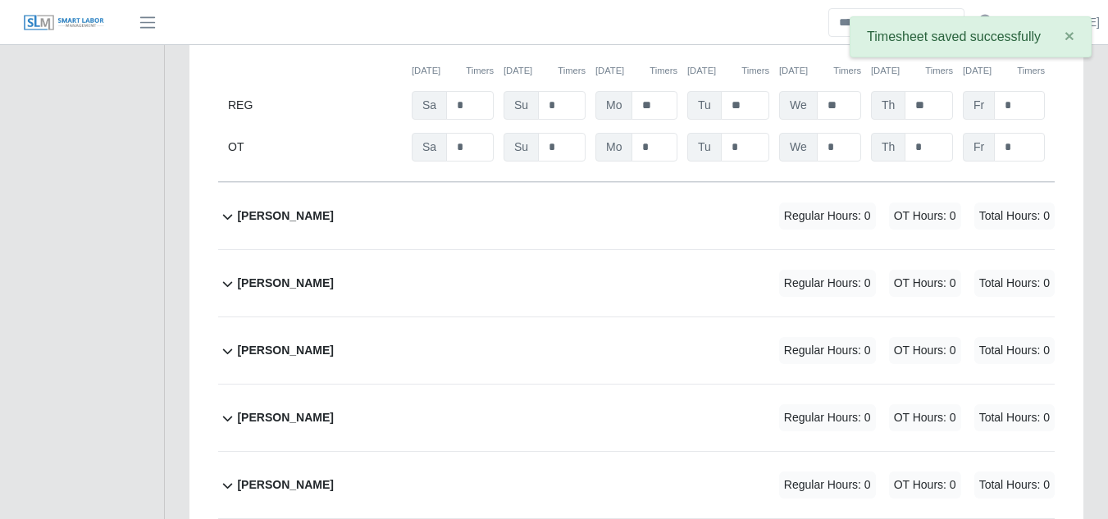
click at [319, 207] on b "Onofre Sanchez Vasquez" at bounding box center [285, 215] width 96 height 17
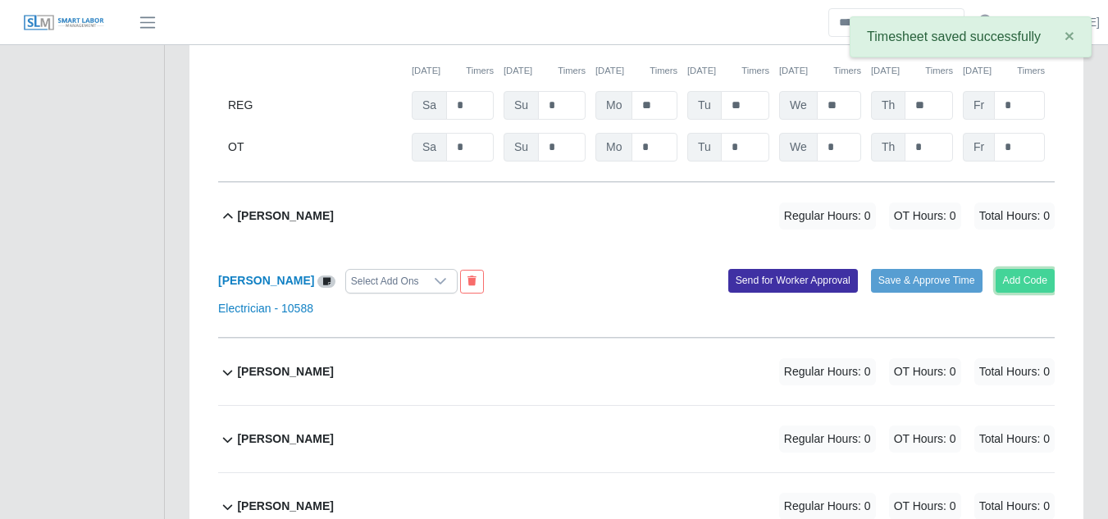
click at [1028, 269] on button "Add Code" at bounding box center [1025, 280] width 60 height 23
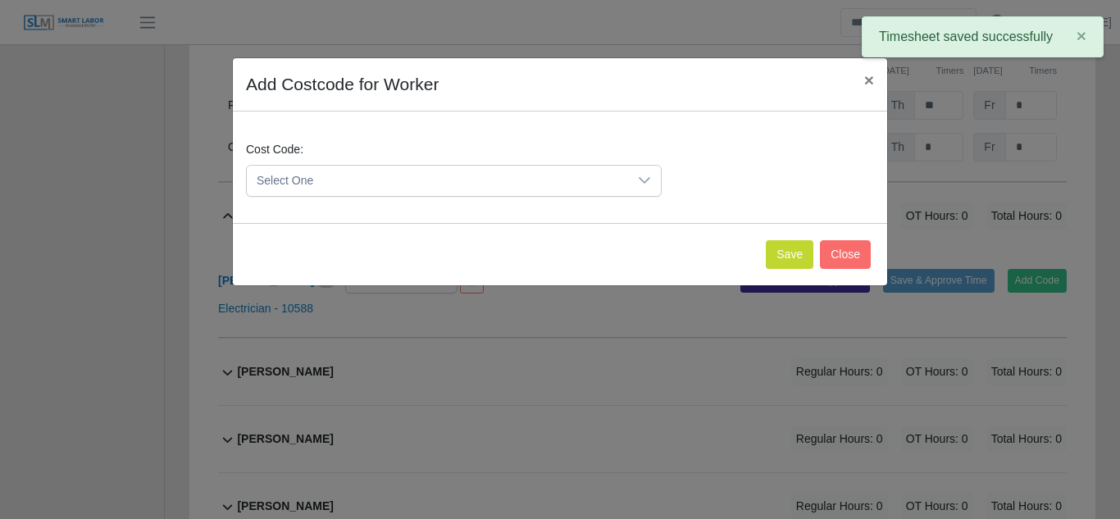
click at [553, 172] on span "Select One" at bounding box center [437, 181] width 381 height 30
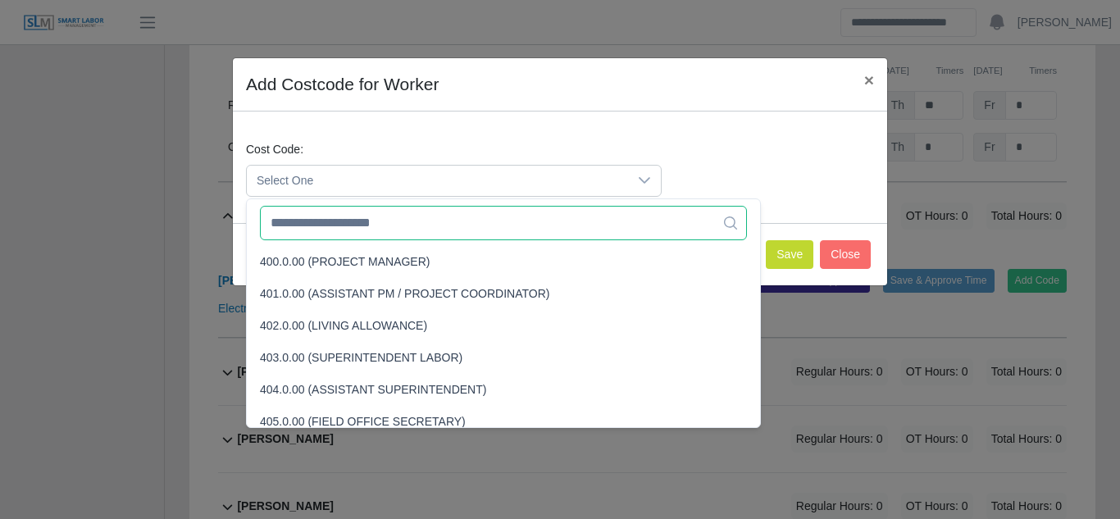
click at [398, 221] on input "text" at bounding box center [503, 223] width 487 height 34
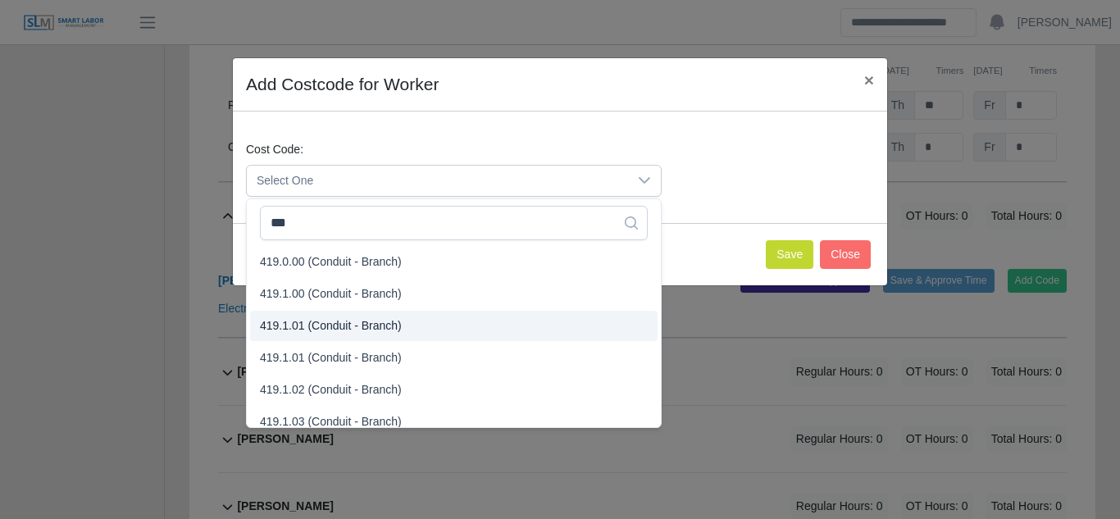
click at [349, 317] on span "419.1.01 (Conduit - Branch)" at bounding box center [331, 325] width 142 height 17
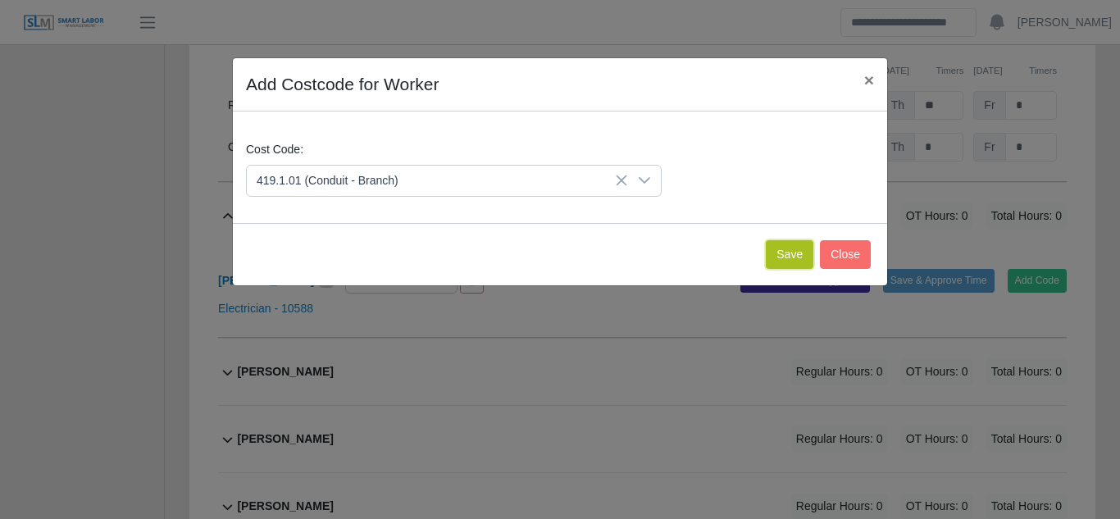
click at [789, 252] on button "Save" at bounding box center [790, 254] width 48 height 29
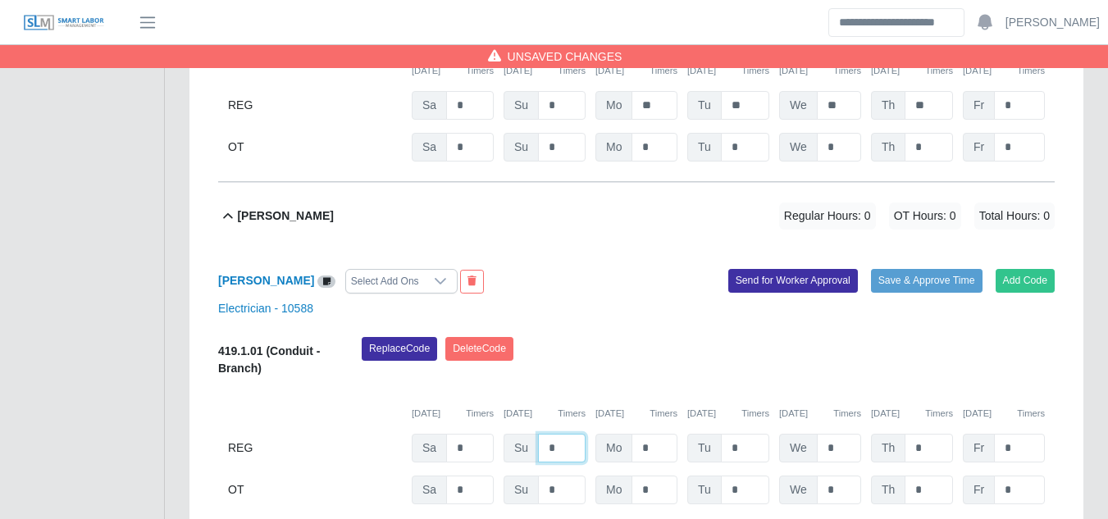
click at [558, 434] on input "*" at bounding box center [562, 448] width 48 height 29
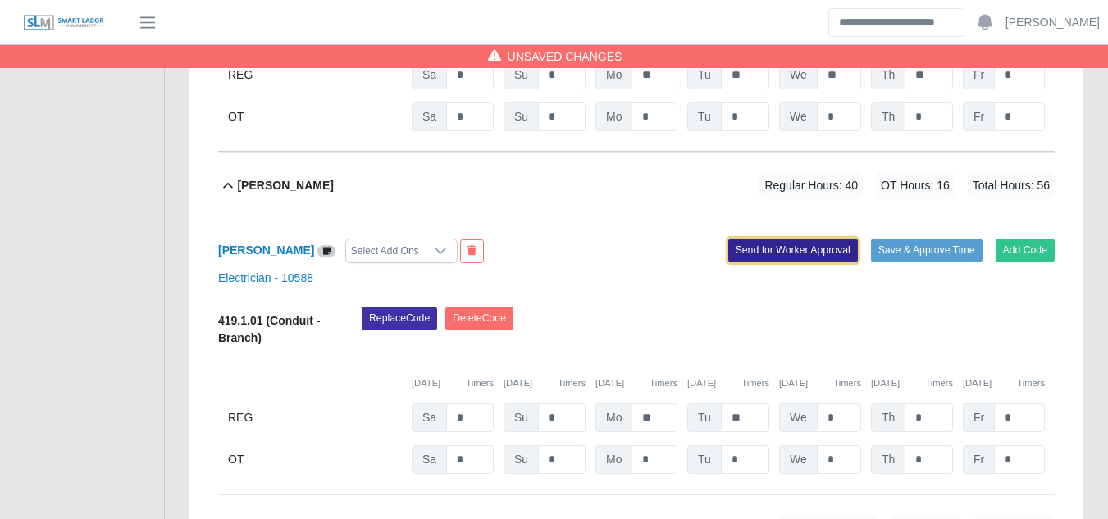
click at [785, 239] on button "Send for Worker Approval" at bounding box center [793, 250] width 130 height 23
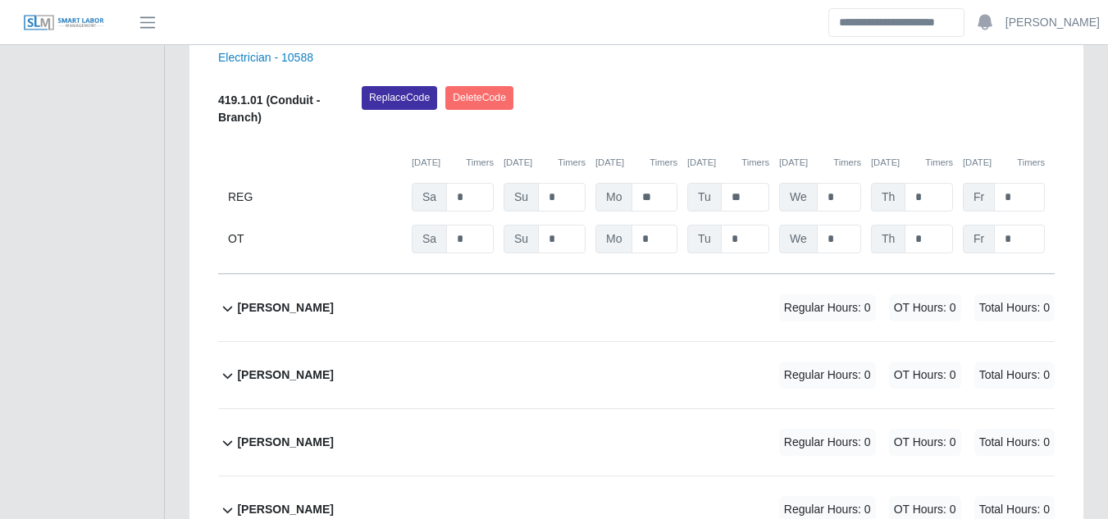
scroll to position [12582, 0]
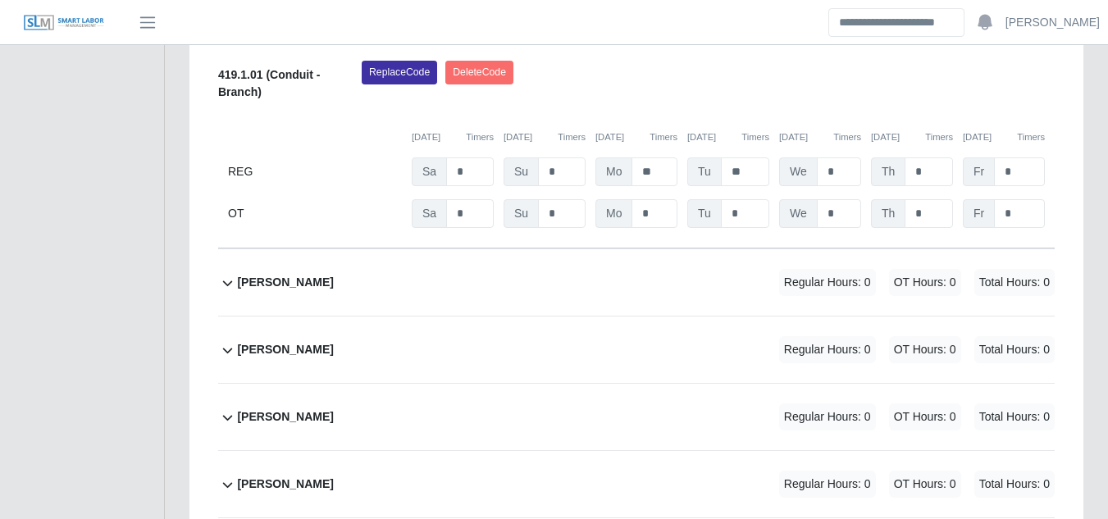
click at [311, 274] on b "Orlando Barrera Moreno" at bounding box center [285, 282] width 96 height 17
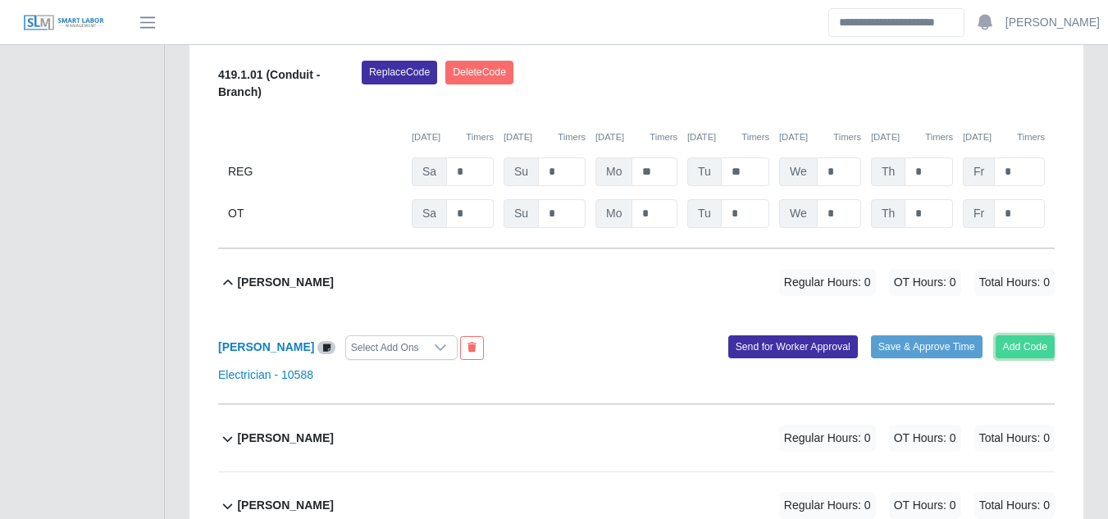
click at [1017, 335] on button "Add Code" at bounding box center [1025, 346] width 60 height 23
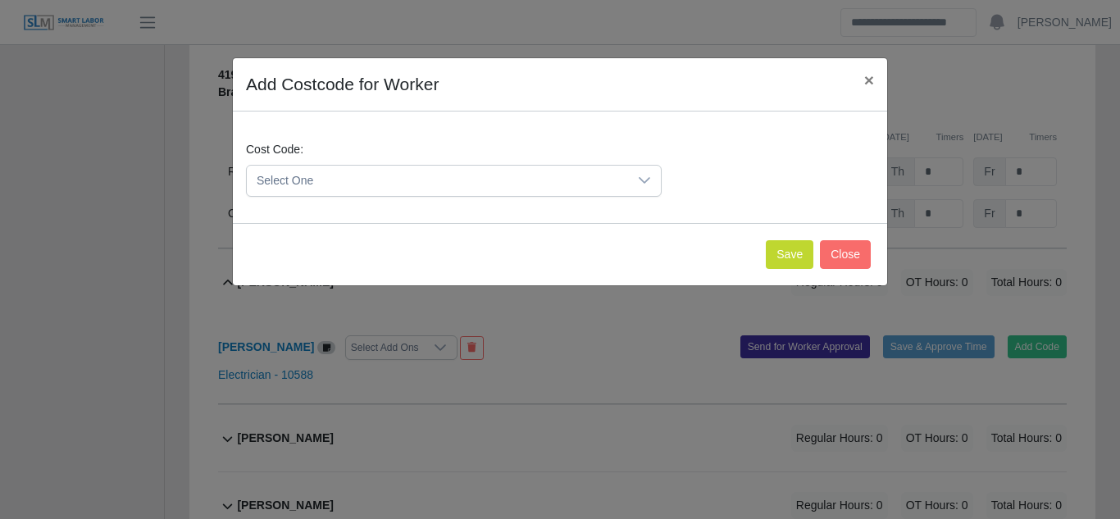
click at [635, 189] on div at bounding box center [644, 181] width 33 height 30
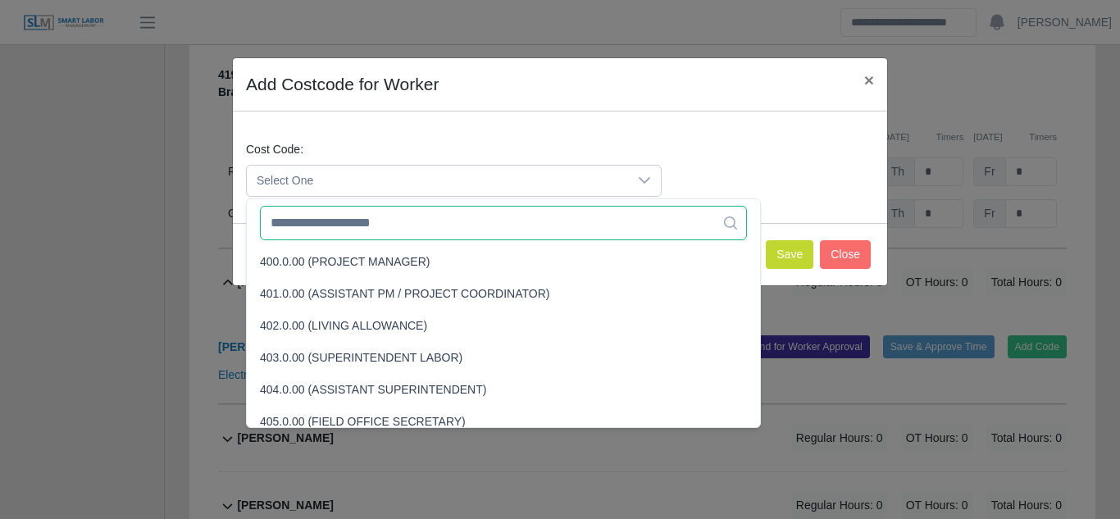
click at [376, 226] on input "text" at bounding box center [503, 223] width 487 height 34
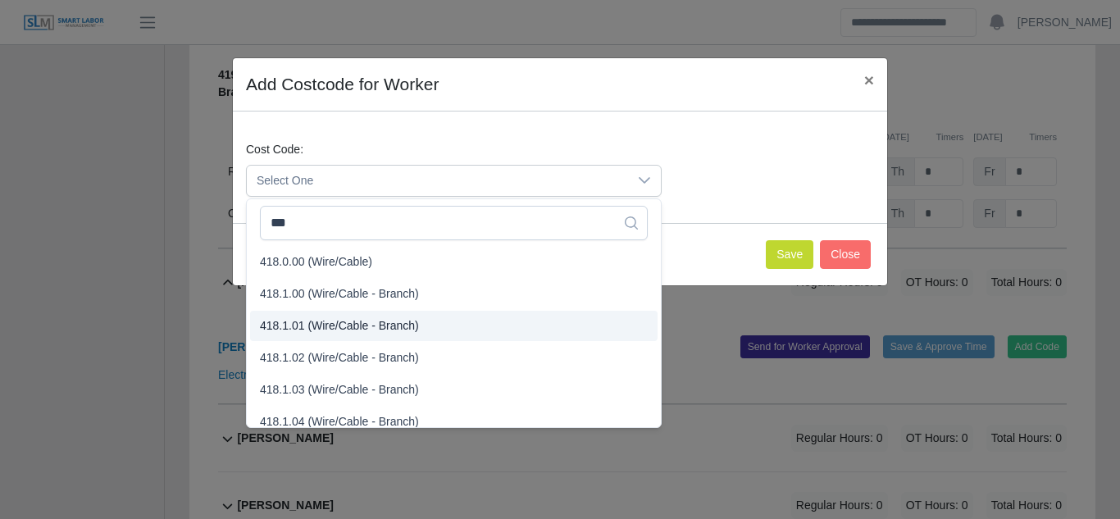
click at [321, 324] on span "418.1.01 (Wire/Cable - Branch)" at bounding box center [339, 325] width 159 height 17
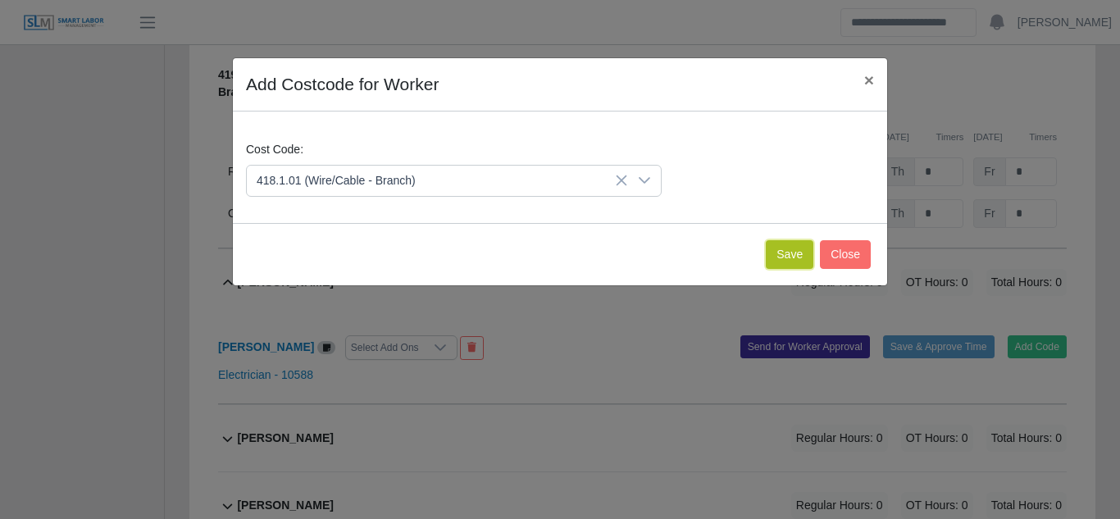
click at [789, 256] on button "Save" at bounding box center [790, 254] width 48 height 29
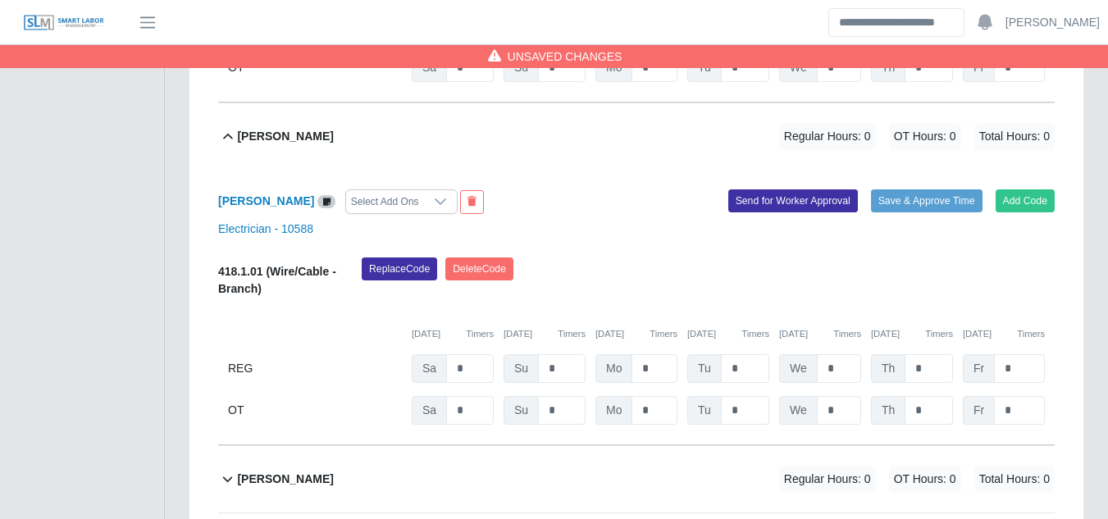
scroll to position [12746, 0]
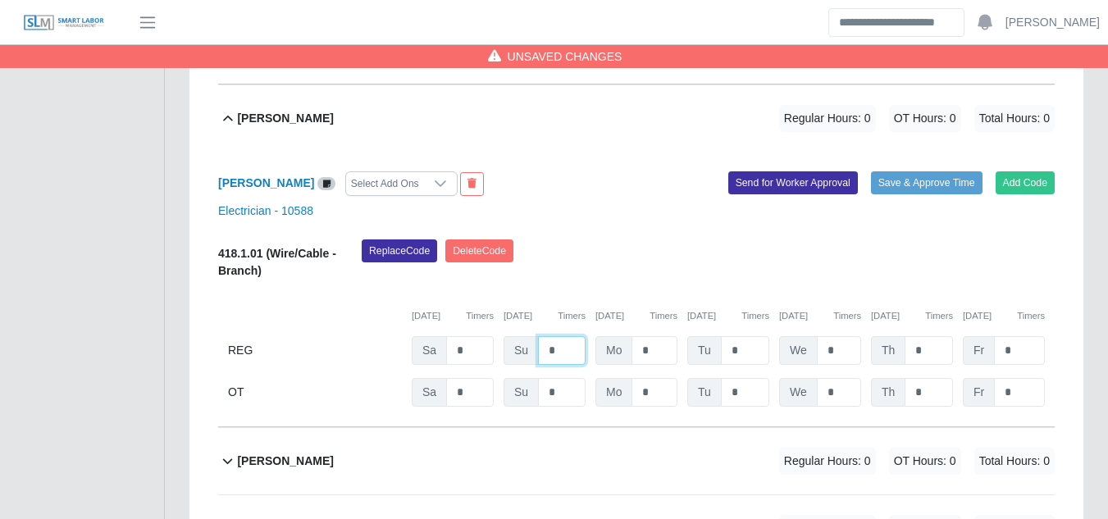
click at [566, 336] on input "*" at bounding box center [562, 350] width 48 height 29
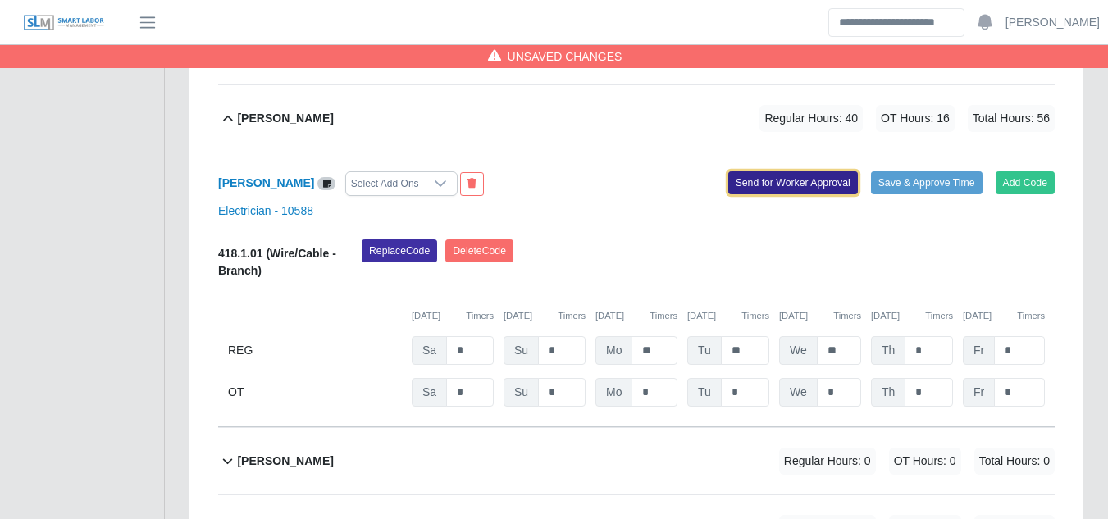
click at [794, 171] on button "Send for Worker Approval" at bounding box center [793, 182] width 130 height 23
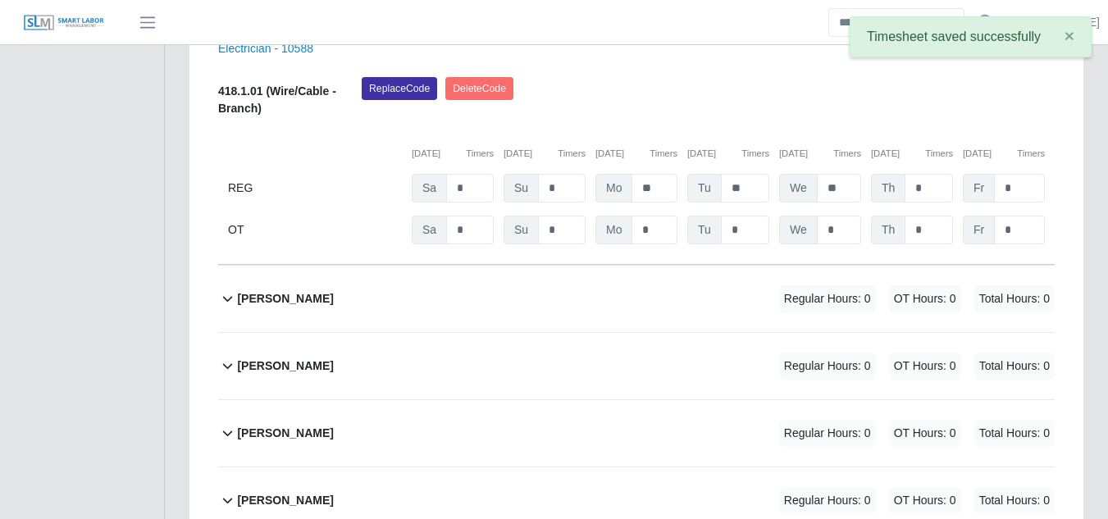
scroll to position [12910, 0]
click at [289, 289] on b "Oscar Rodriguez" at bounding box center [285, 297] width 96 height 17
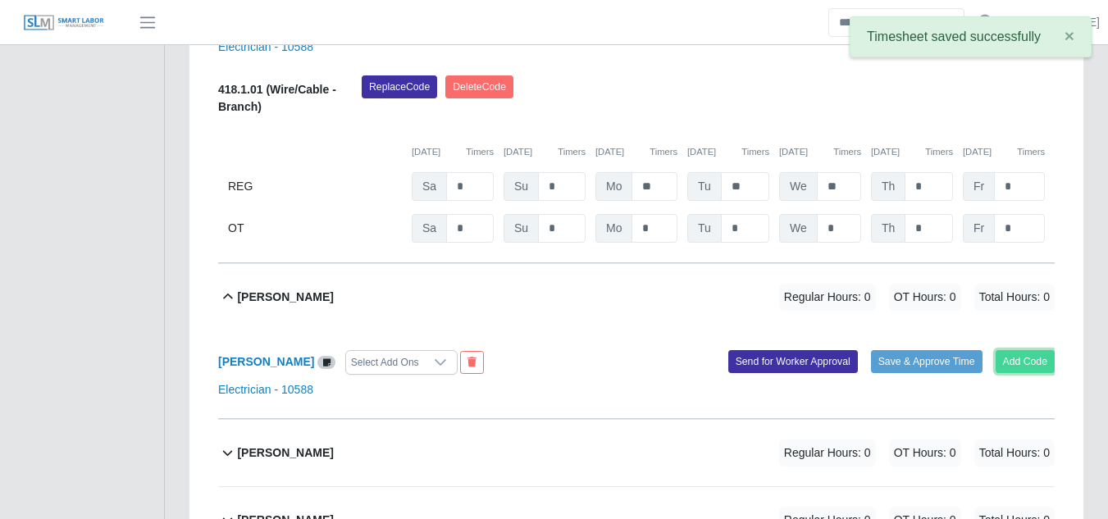
click at [1036, 350] on button "Add Code" at bounding box center [1025, 361] width 60 height 23
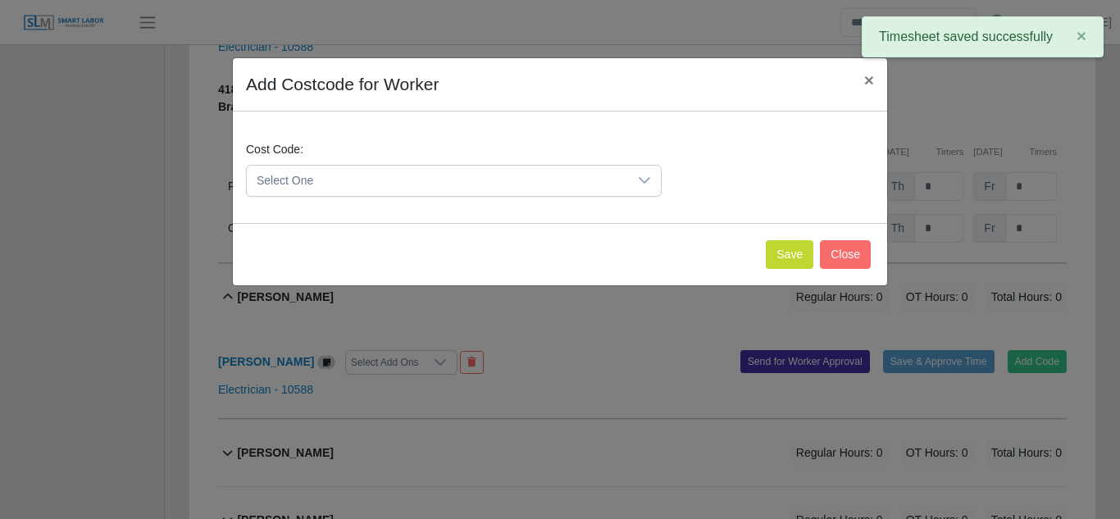
click at [628, 172] on div at bounding box center [644, 181] width 33 height 30
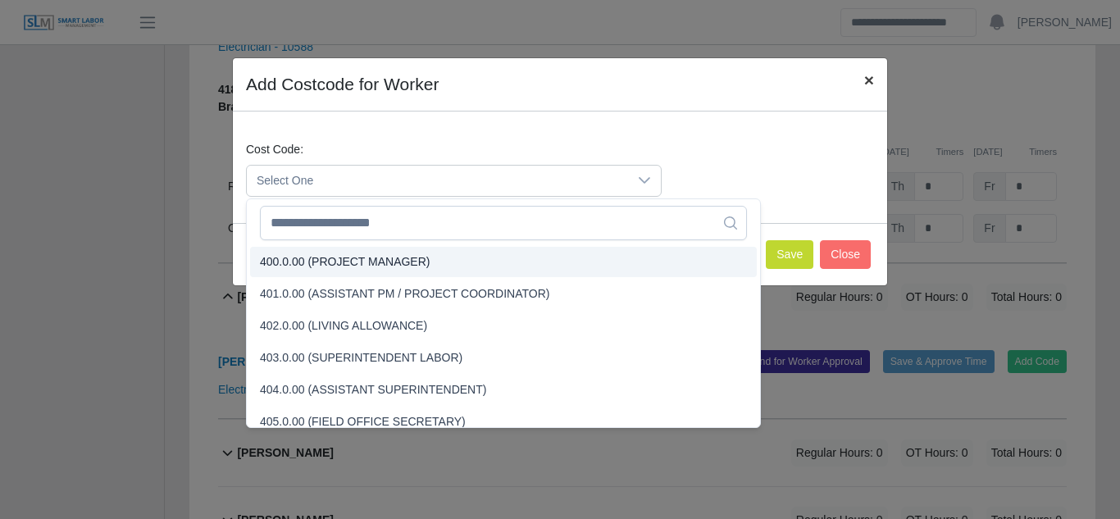
click at [864, 77] on span "×" at bounding box center [869, 80] width 10 height 19
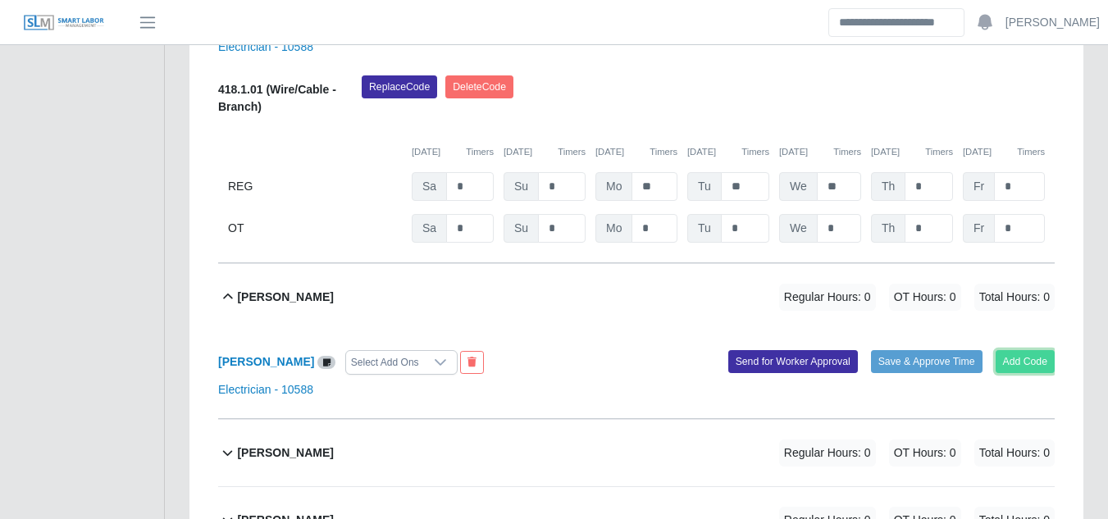
click at [1017, 350] on button "Add Code" at bounding box center [1025, 361] width 60 height 23
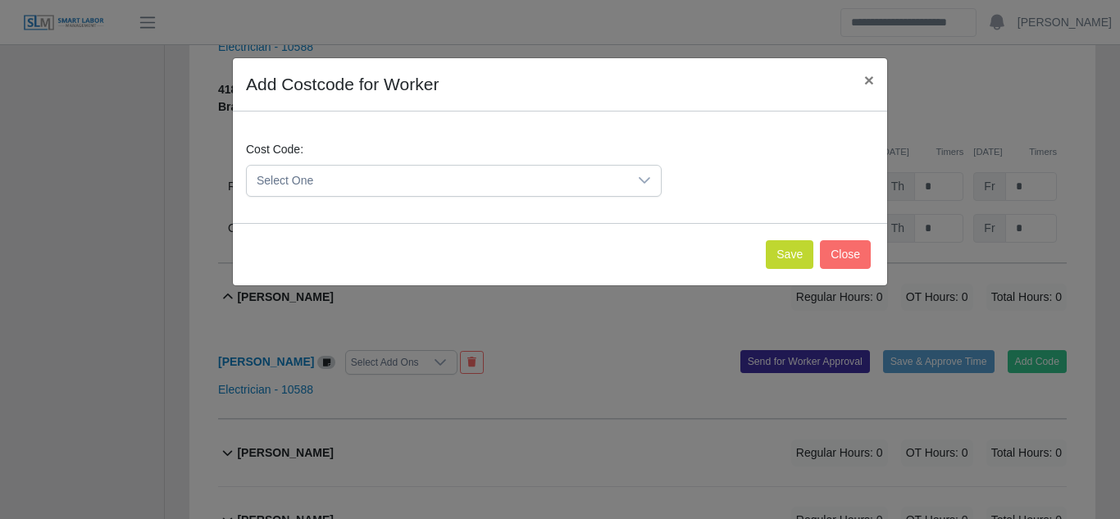
click at [509, 180] on span "Select One" at bounding box center [437, 181] width 381 height 30
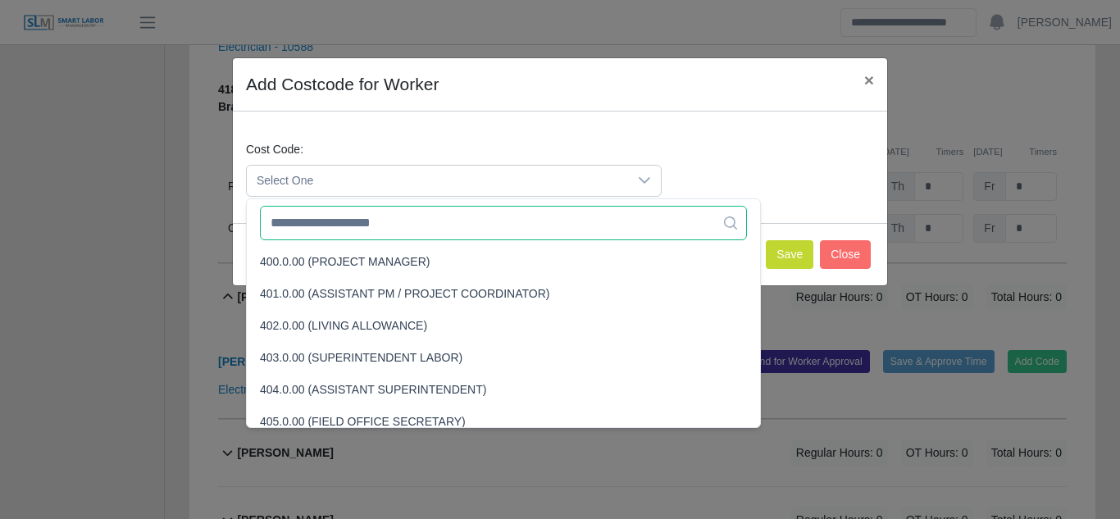
click at [375, 225] on input "text" at bounding box center [503, 223] width 487 height 34
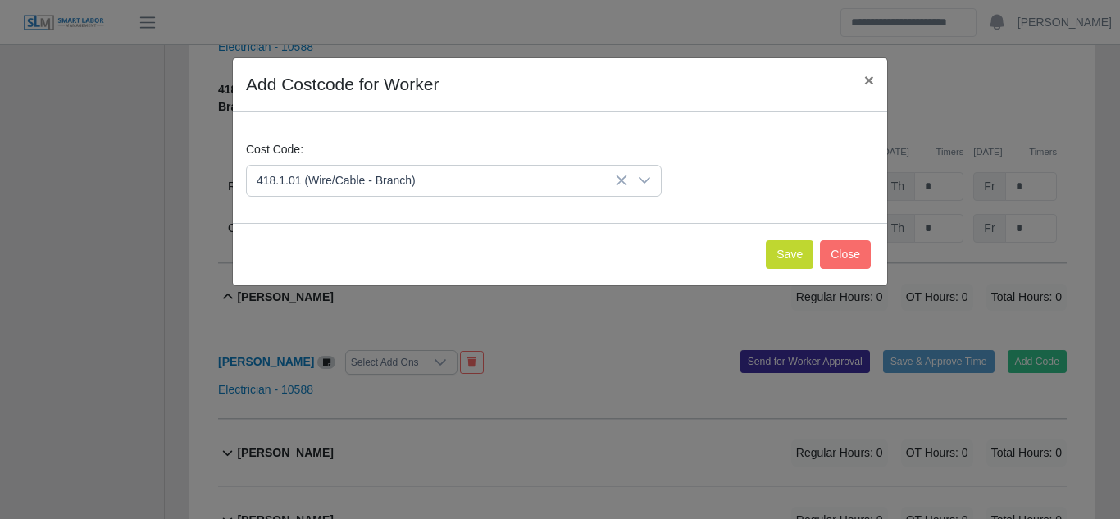
click at [354, 330] on span "418.1.01 (Wire/Cable - Branch)" at bounding box center [339, 325] width 159 height 17
click at [797, 256] on button "Save" at bounding box center [790, 254] width 48 height 29
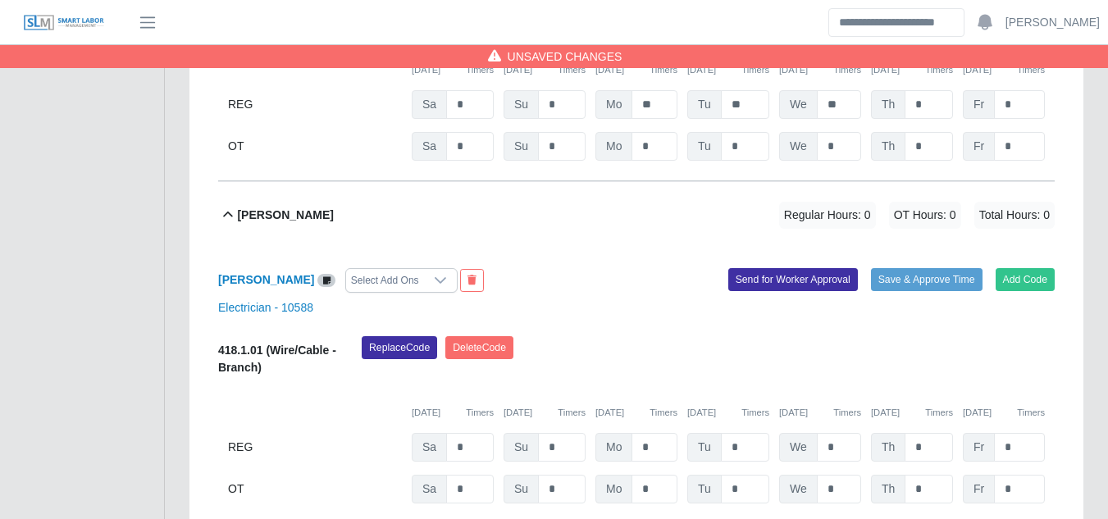
scroll to position [13074, 0]
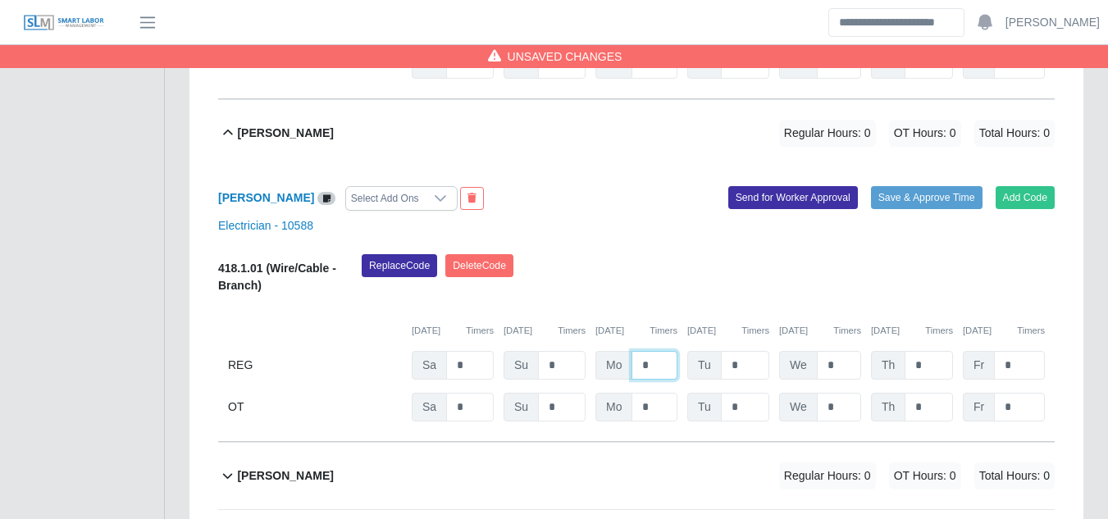
click at [665, 351] on input "*" at bounding box center [654, 365] width 46 height 29
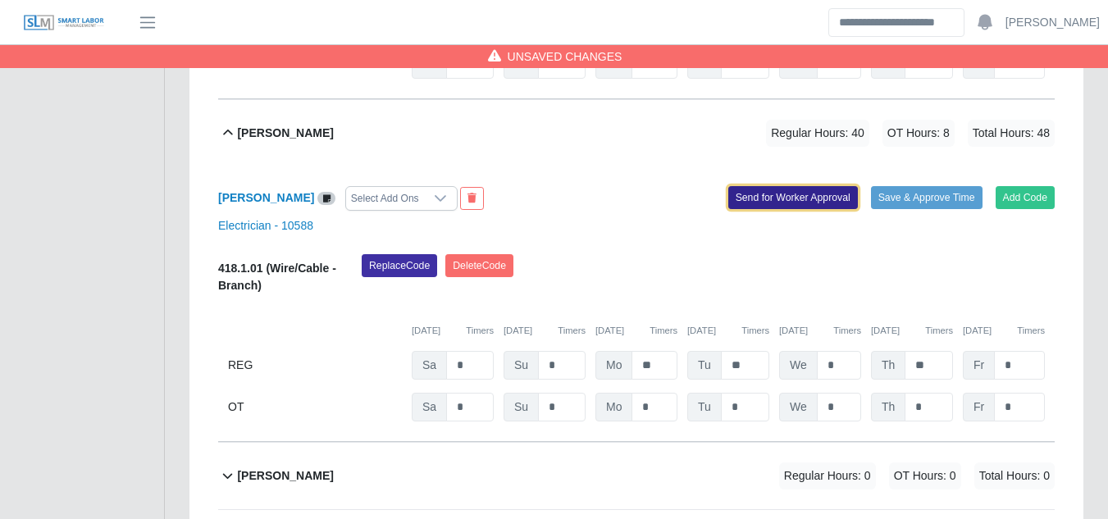
click at [791, 186] on button "Send for Worker Approval" at bounding box center [793, 197] width 130 height 23
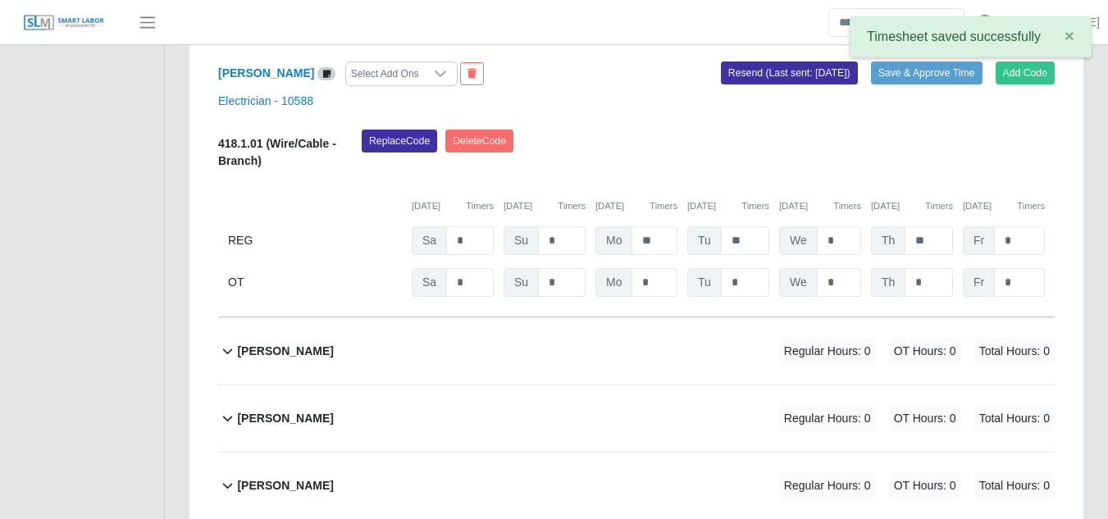
scroll to position [13238, 0]
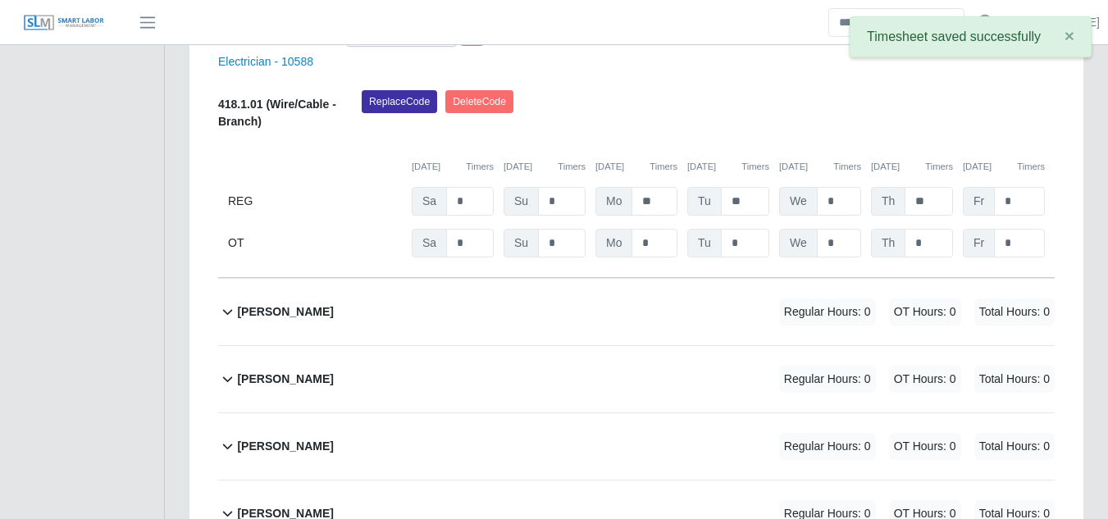
click at [280, 303] on b "Oswaldo Rincon" at bounding box center [285, 311] width 96 height 17
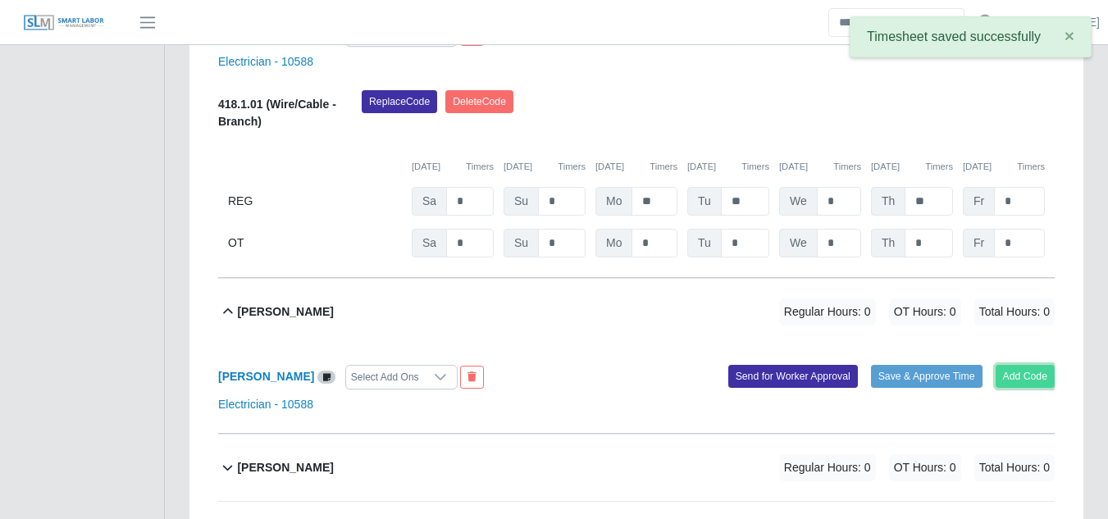
click at [1024, 365] on button "Add Code" at bounding box center [1025, 376] width 60 height 23
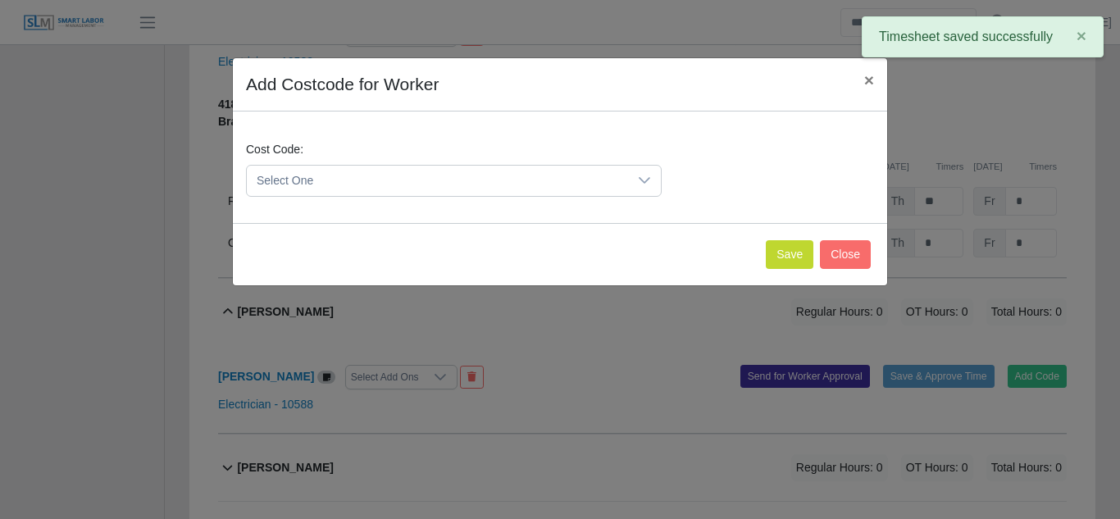
click at [601, 177] on span "Select One" at bounding box center [437, 181] width 381 height 30
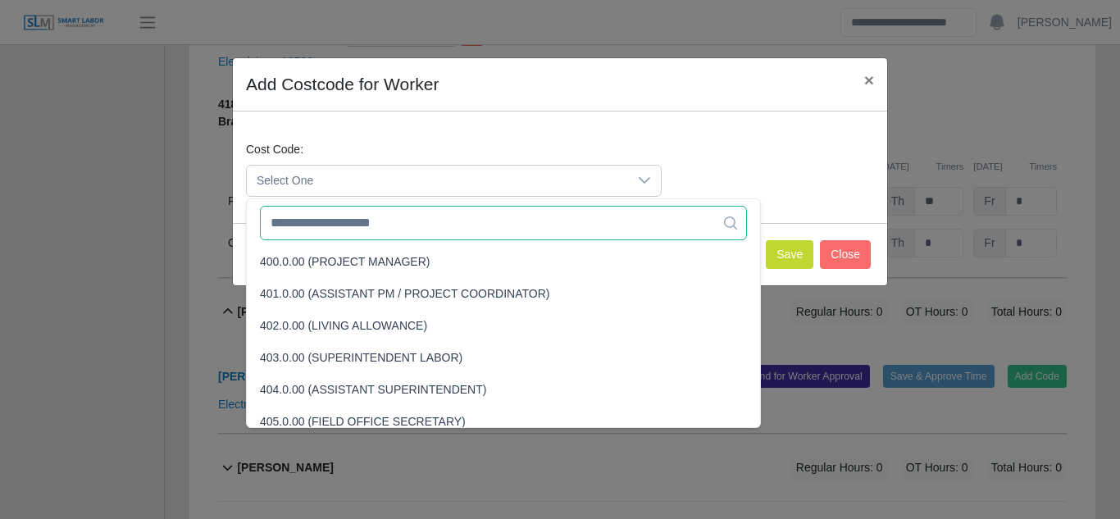
click at [394, 223] on input "text" at bounding box center [503, 223] width 487 height 34
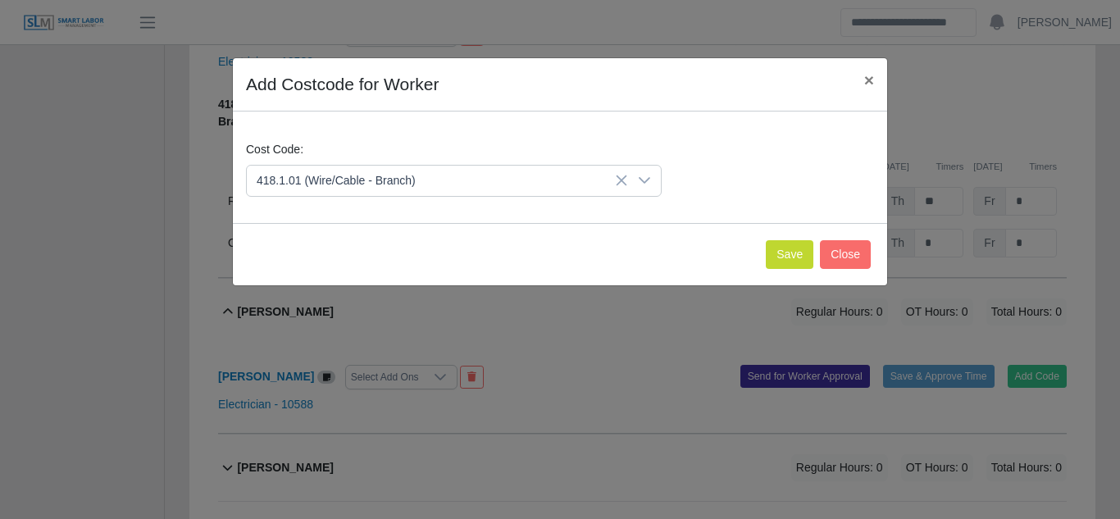
drag, startPoint x: 338, startPoint y: 324, endPoint x: 361, endPoint y: 313, distance: 25.3
click at [339, 323] on span "418.1.01 (Wire/Cable - Branch)" at bounding box center [339, 325] width 159 height 17
click at [785, 256] on button "Save" at bounding box center [790, 254] width 48 height 29
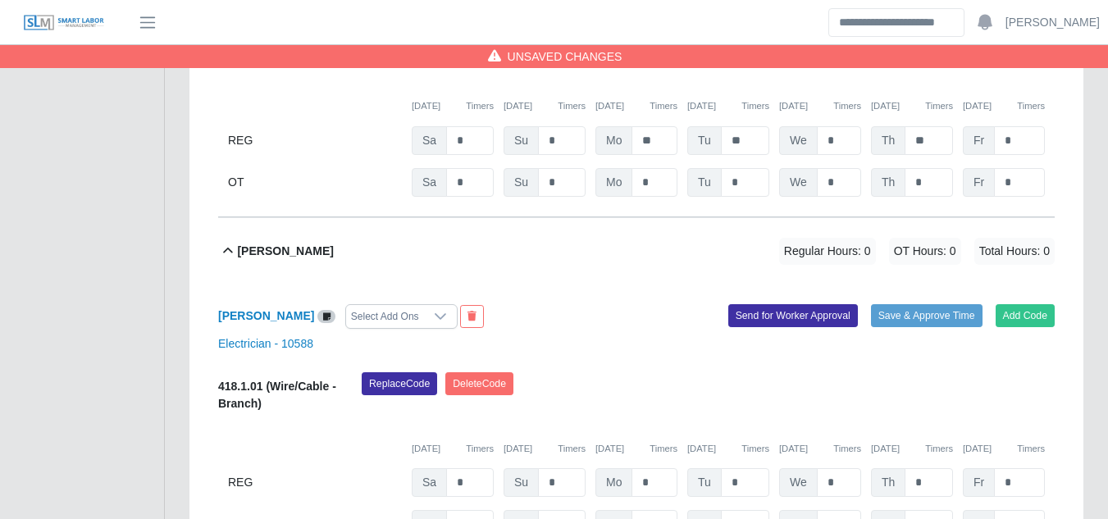
scroll to position [13402, 0]
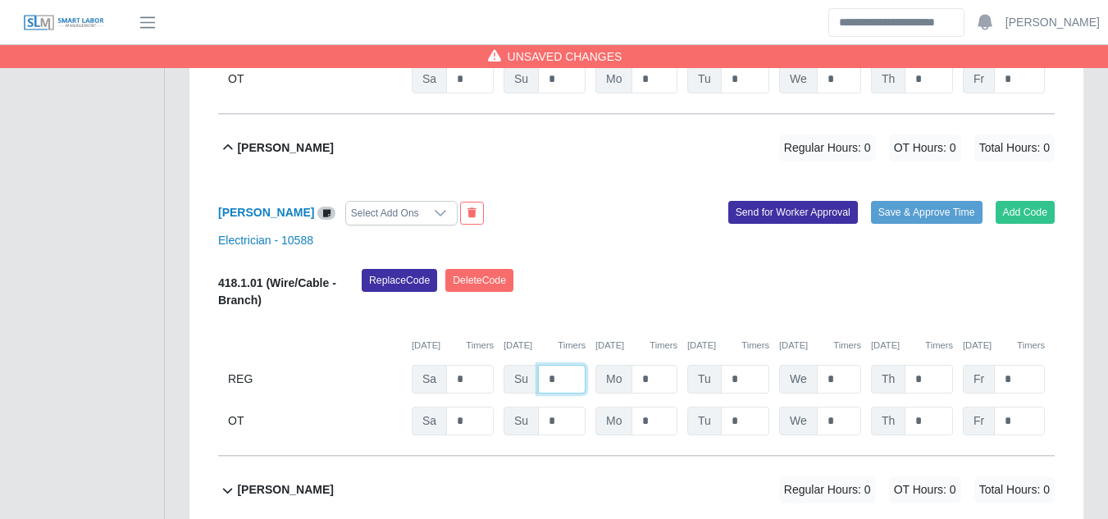
click at [562, 365] on input "*" at bounding box center [562, 379] width 48 height 29
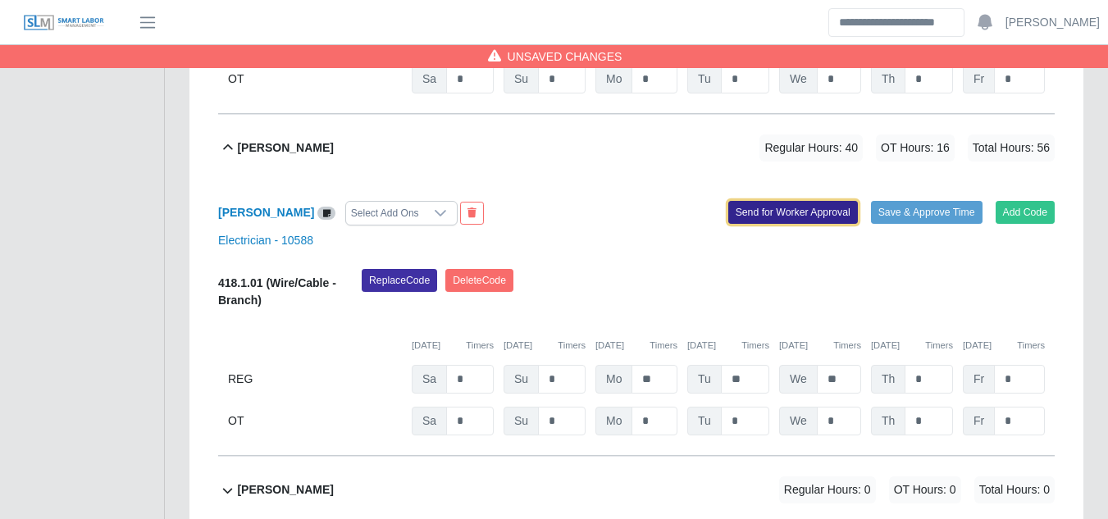
click at [788, 201] on button "Send for Worker Approval" at bounding box center [793, 212] width 130 height 23
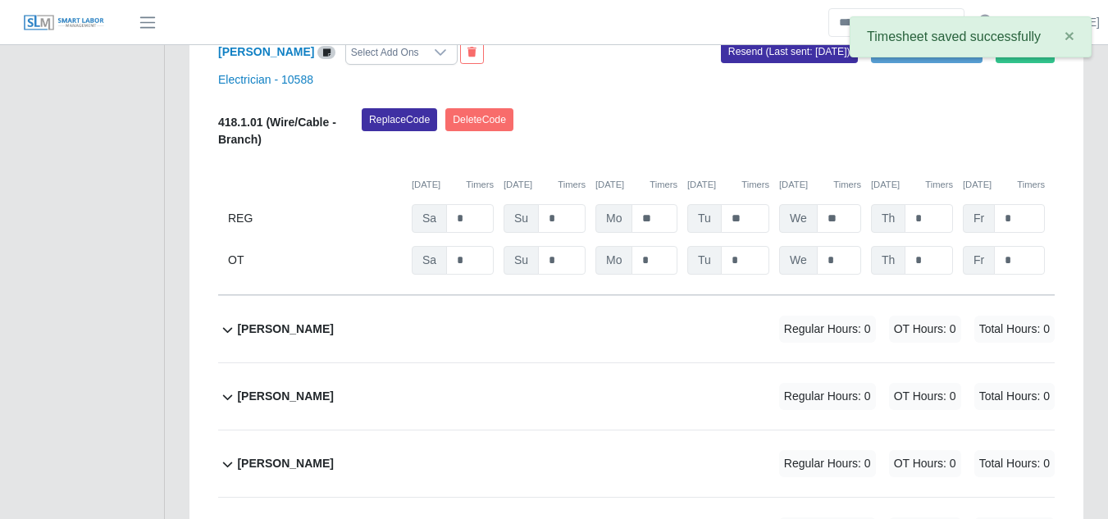
scroll to position [13566, 0]
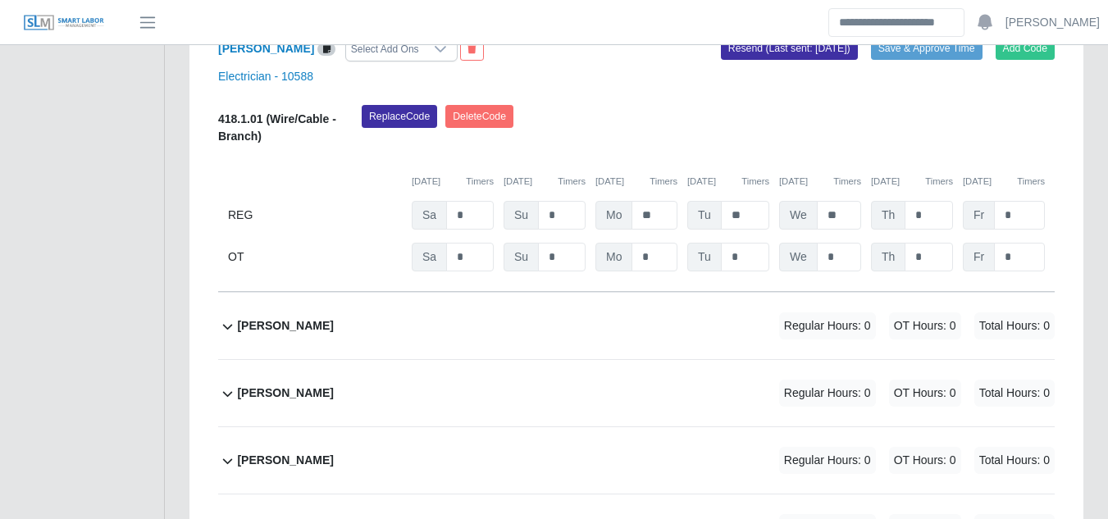
click at [286, 317] on b "Romel Semexant" at bounding box center [285, 325] width 96 height 17
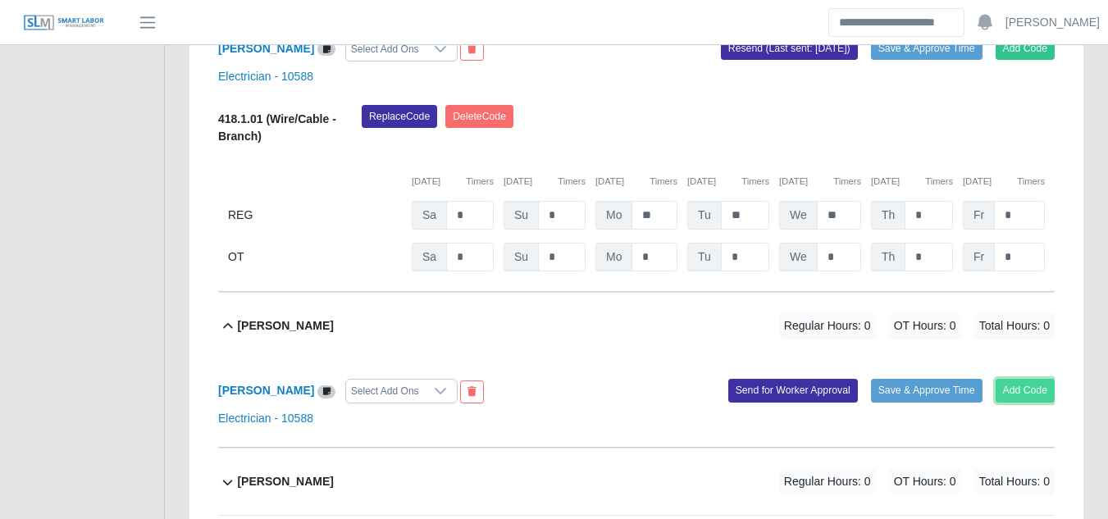
click at [1008, 379] on button "Add Code" at bounding box center [1025, 390] width 60 height 23
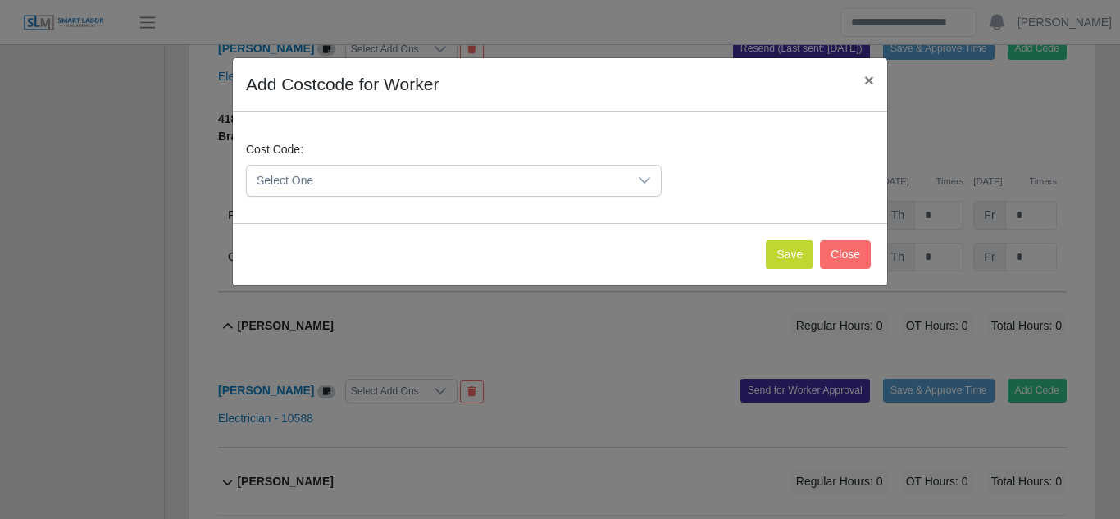
click at [562, 184] on span "Select One" at bounding box center [437, 181] width 381 height 30
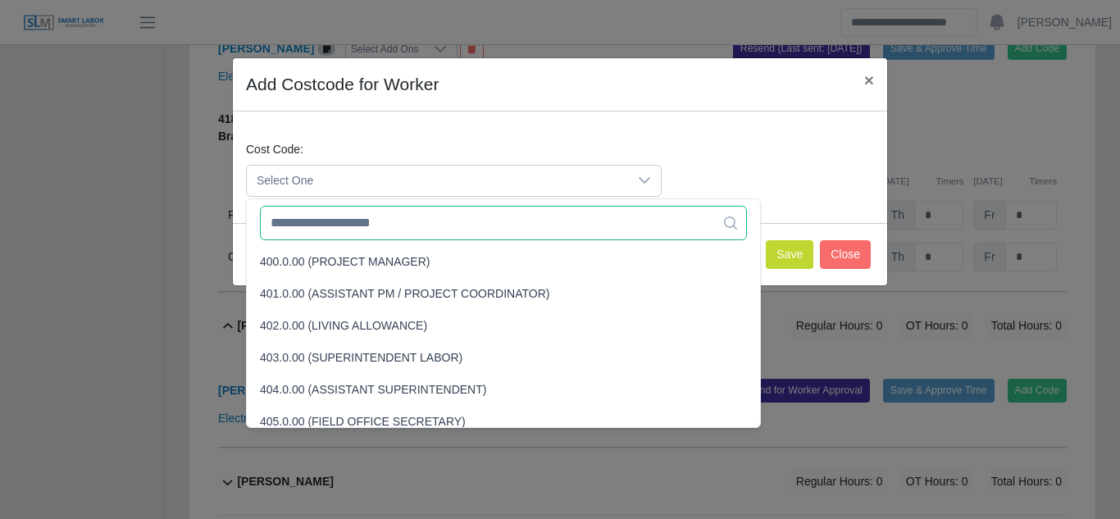
click at [403, 225] on input "text" at bounding box center [503, 223] width 487 height 34
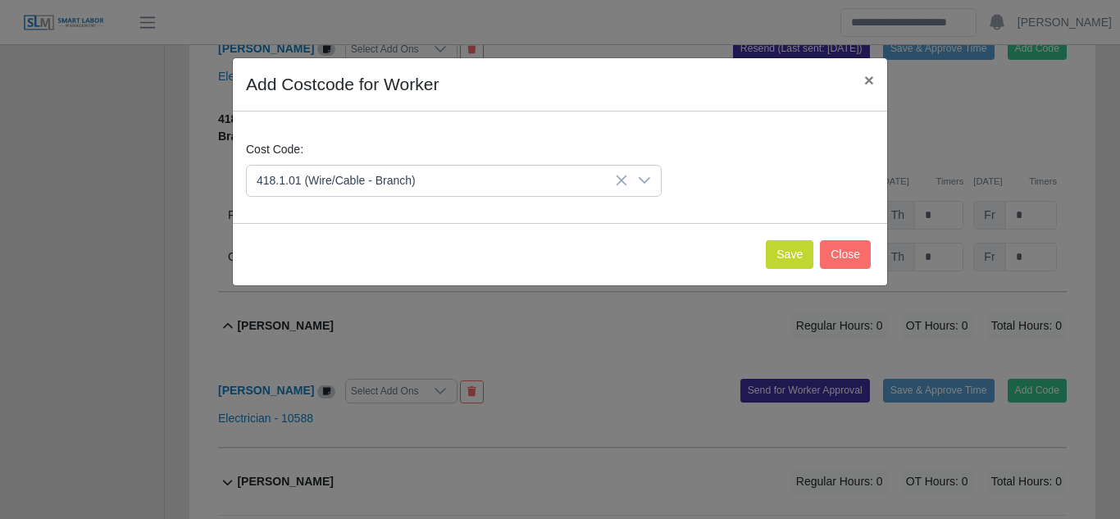
click at [335, 329] on span "418.1.01 (Wire/Cable - Branch)" at bounding box center [339, 325] width 159 height 17
click at [799, 254] on button "Save" at bounding box center [790, 254] width 48 height 29
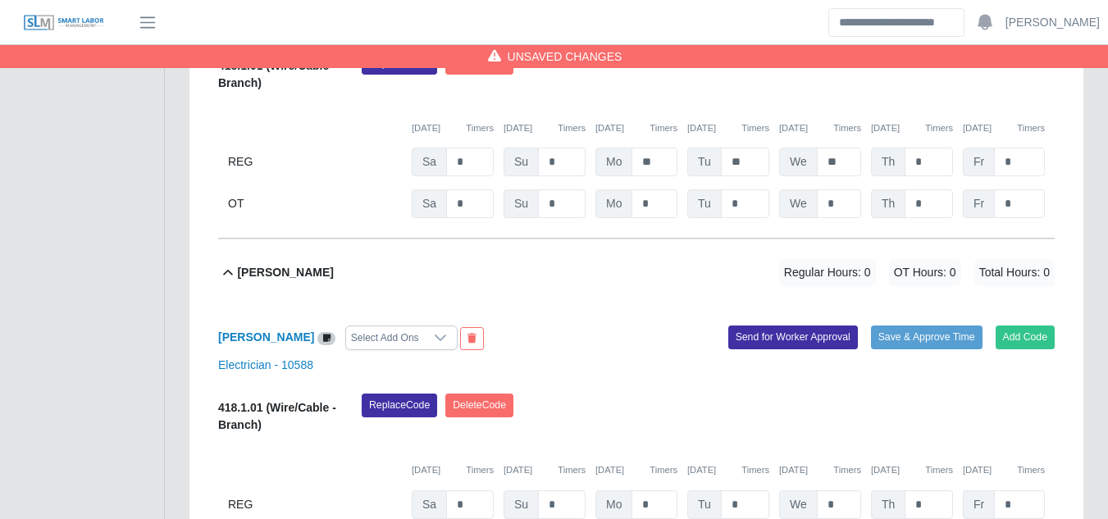
scroll to position [13648, 0]
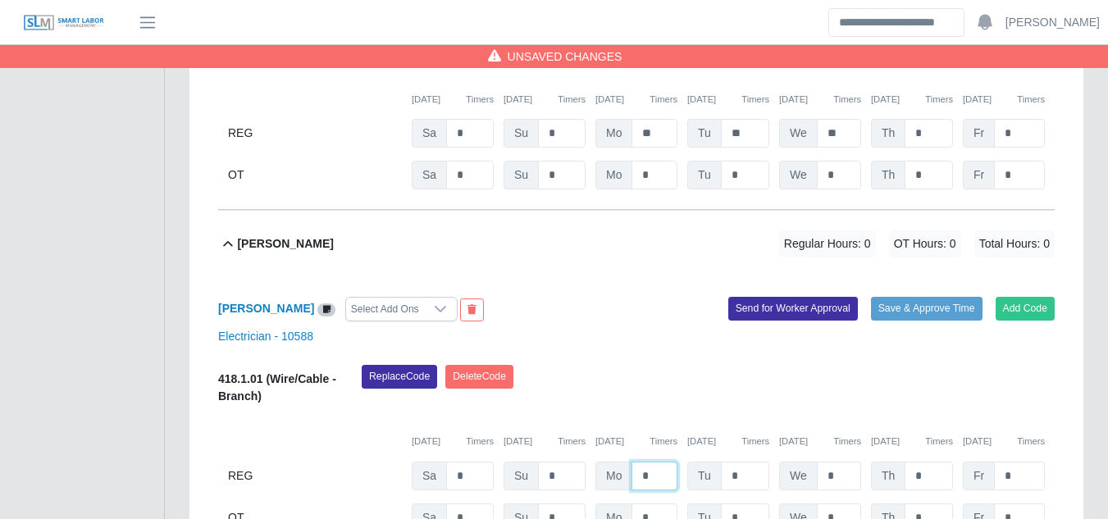
click at [645, 462] on input "*" at bounding box center [654, 476] width 46 height 29
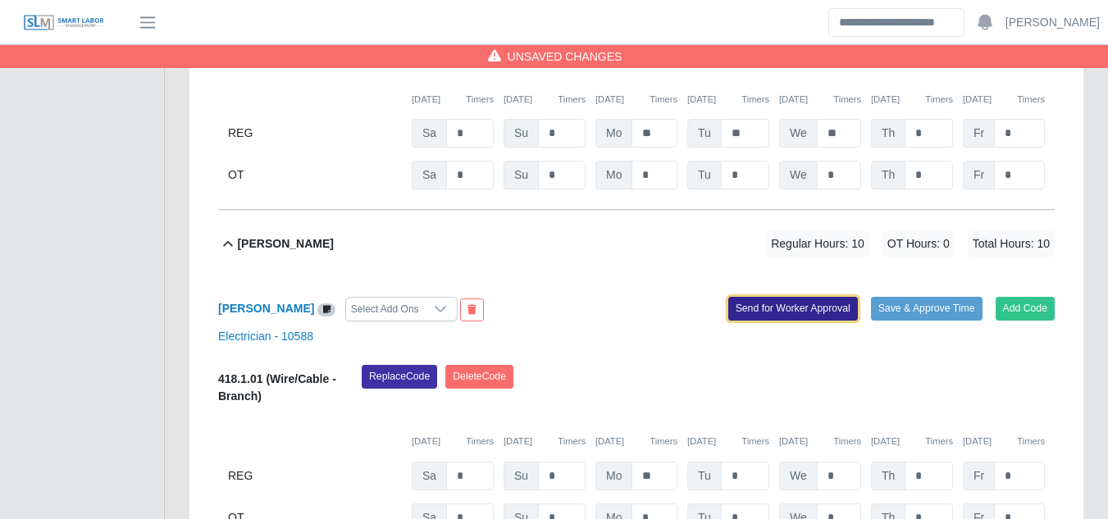
click at [766, 297] on button "Send for Worker Approval" at bounding box center [793, 308] width 130 height 23
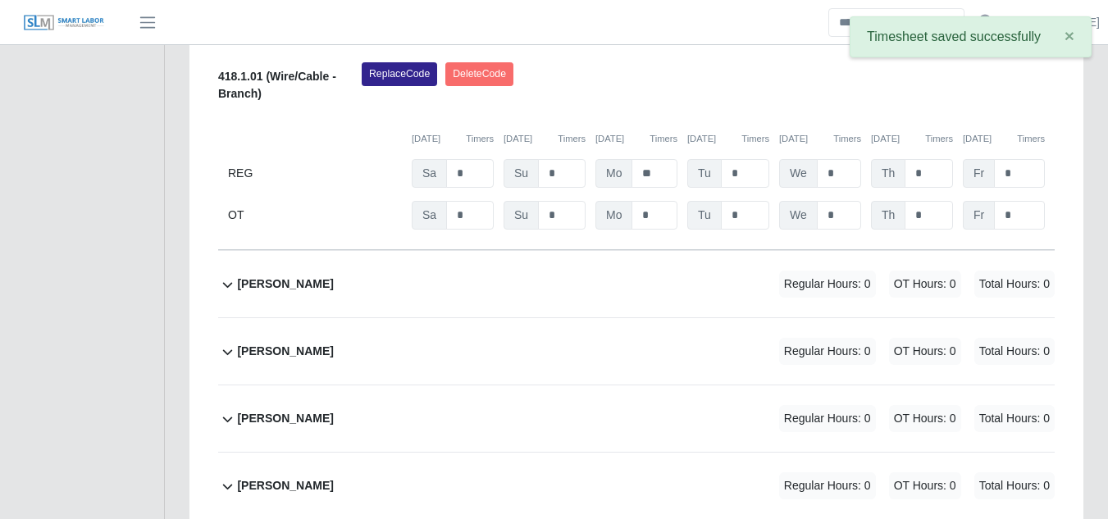
scroll to position [13976, 0]
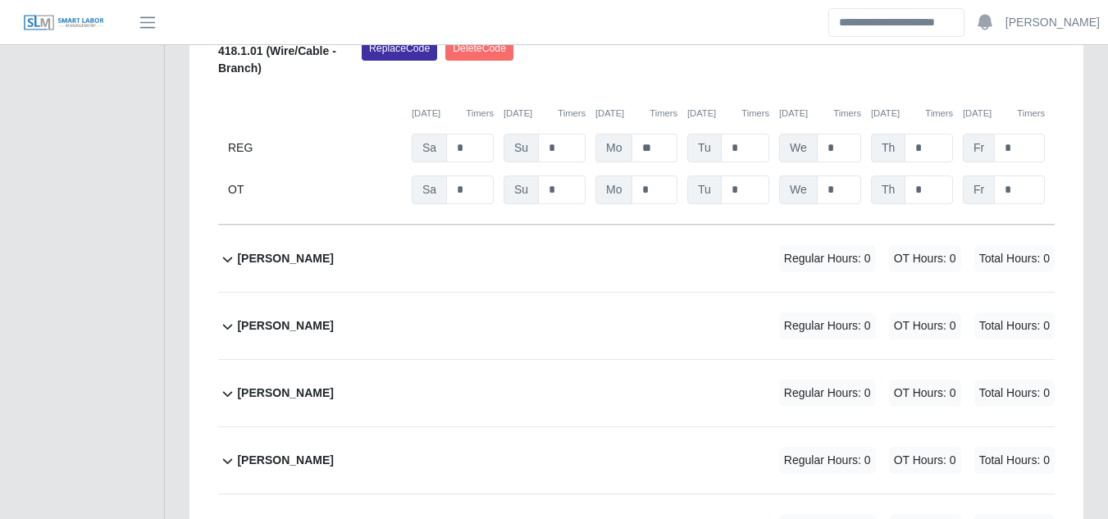
click at [273, 317] on b "Veronica Galvin" at bounding box center [285, 325] width 96 height 17
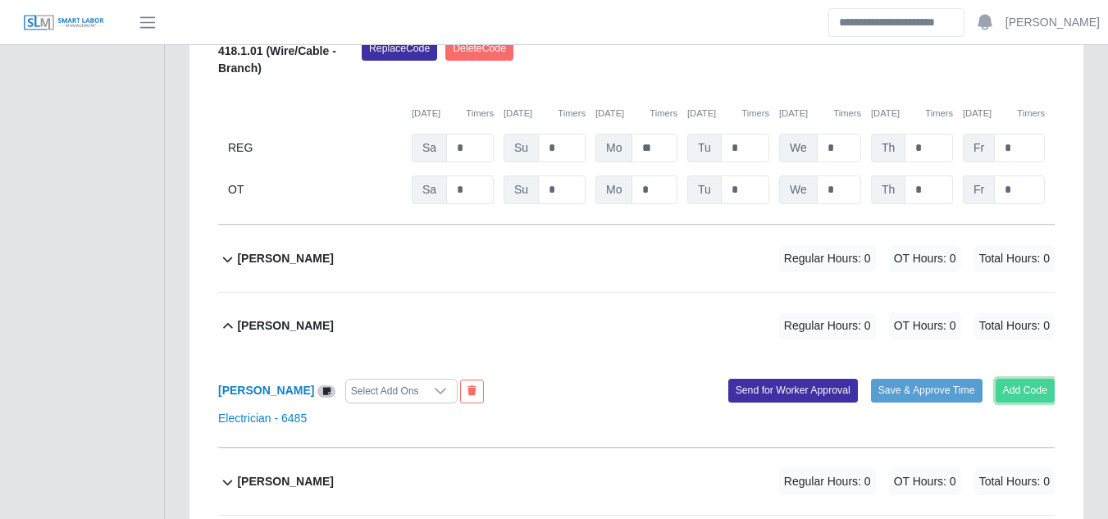
click at [1017, 379] on button "Add Code" at bounding box center [1025, 390] width 60 height 23
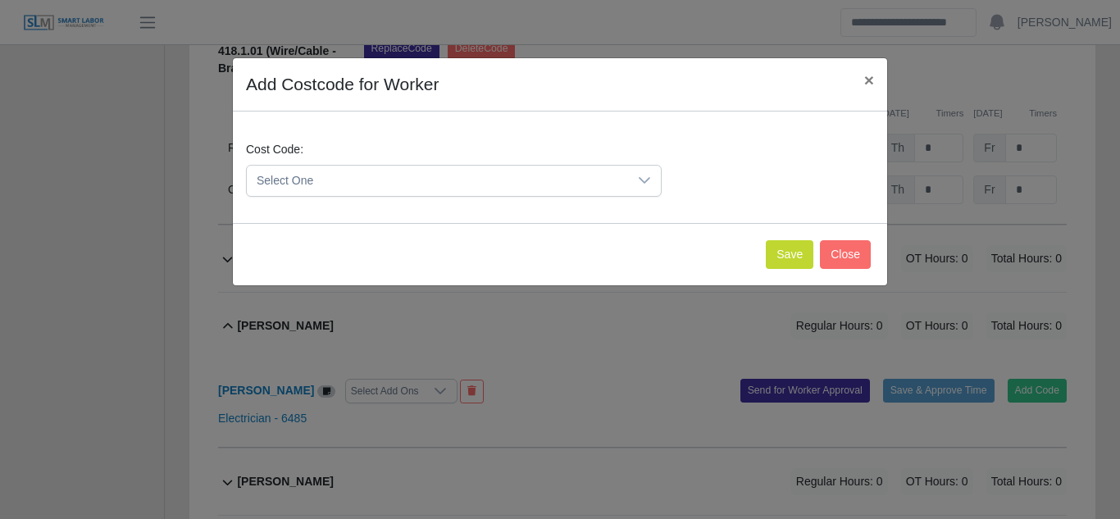
click at [505, 180] on span "Select One" at bounding box center [437, 181] width 381 height 30
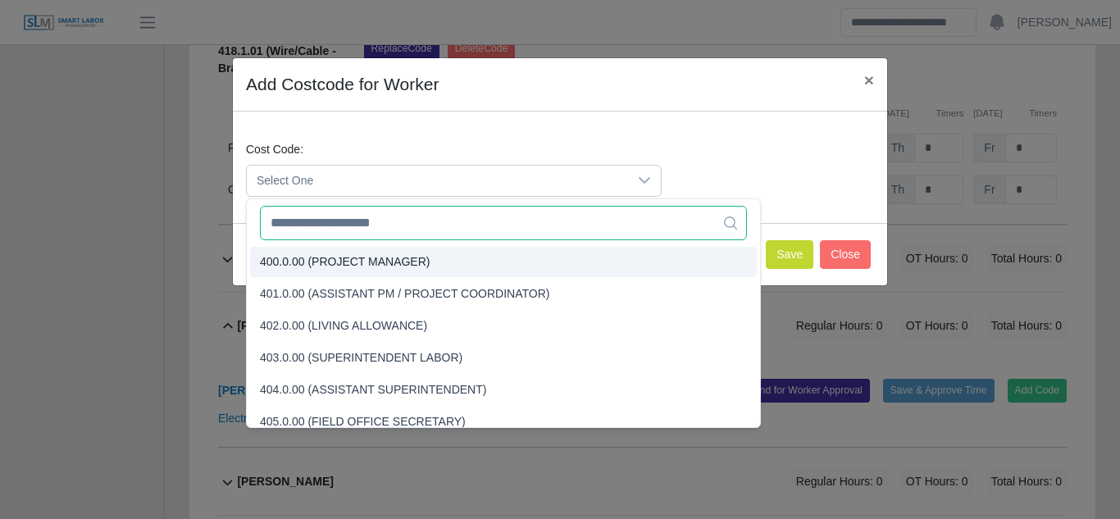
click at [320, 221] on input "text" at bounding box center [503, 223] width 487 height 34
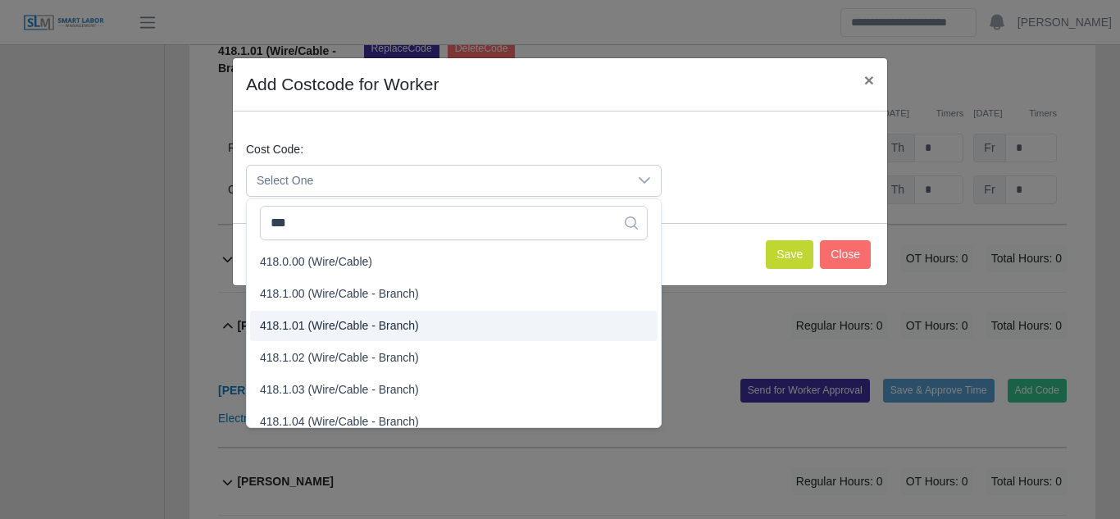
click at [320, 327] on span "418.1.01 (Wire/Cable - Branch)" at bounding box center [339, 325] width 159 height 17
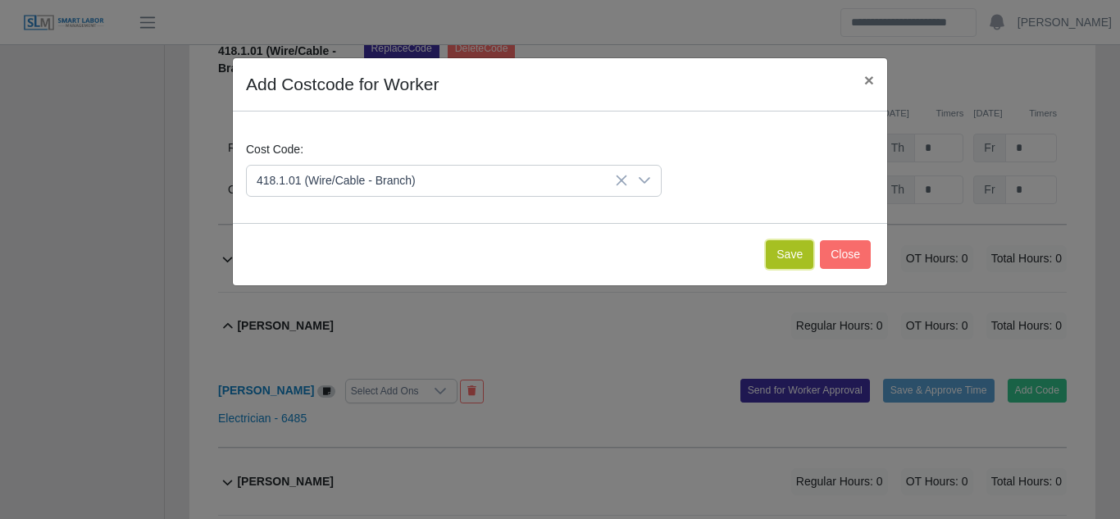
click at [784, 253] on button "Save" at bounding box center [790, 254] width 48 height 29
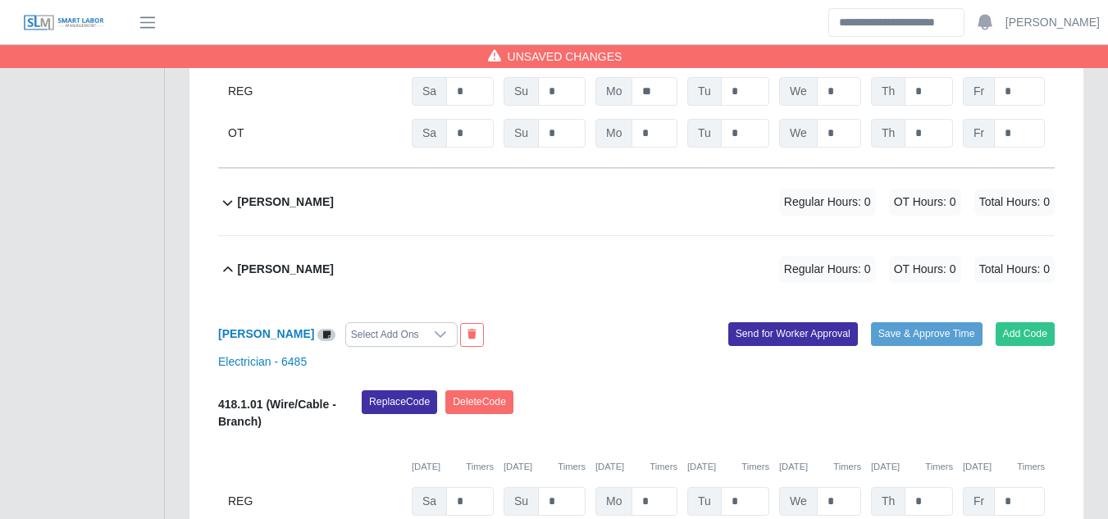
scroll to position [14058, 0]
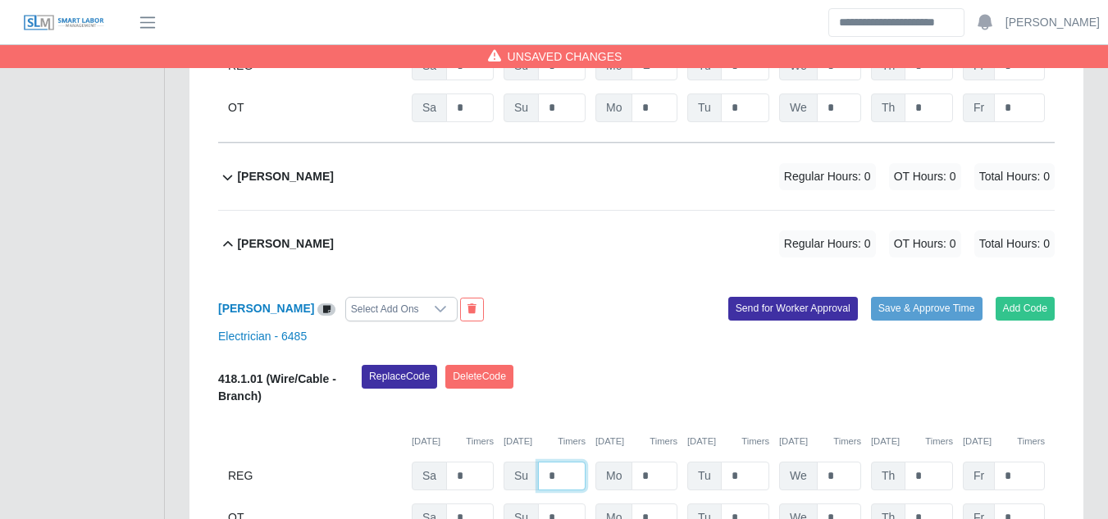
click at [561, 462] on input "*" at bounding box center [562, 476] width 48 height 29
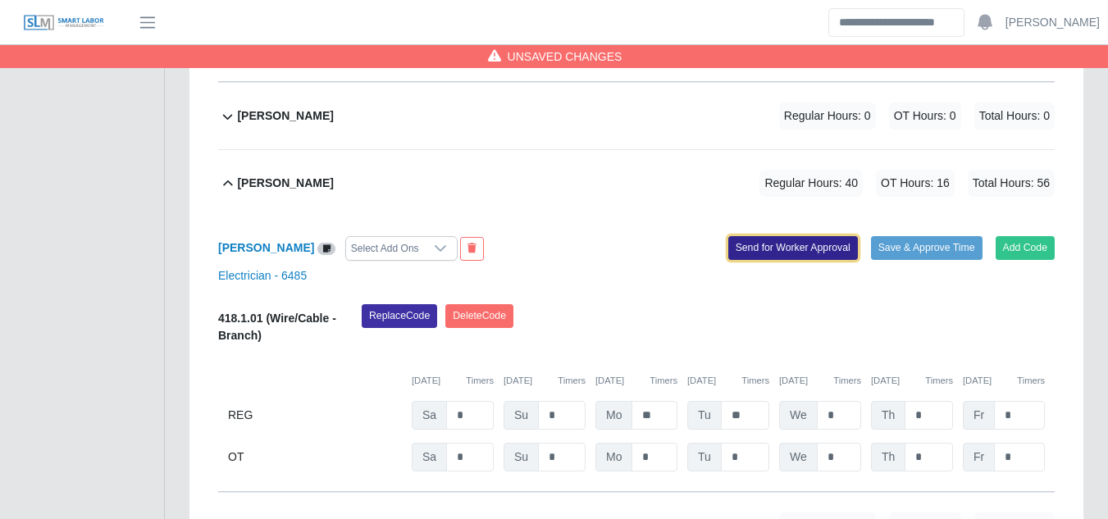
click at [807, 236] on button "Send for Worker Approval" at bounding box center [793, 247] width 130 height 23
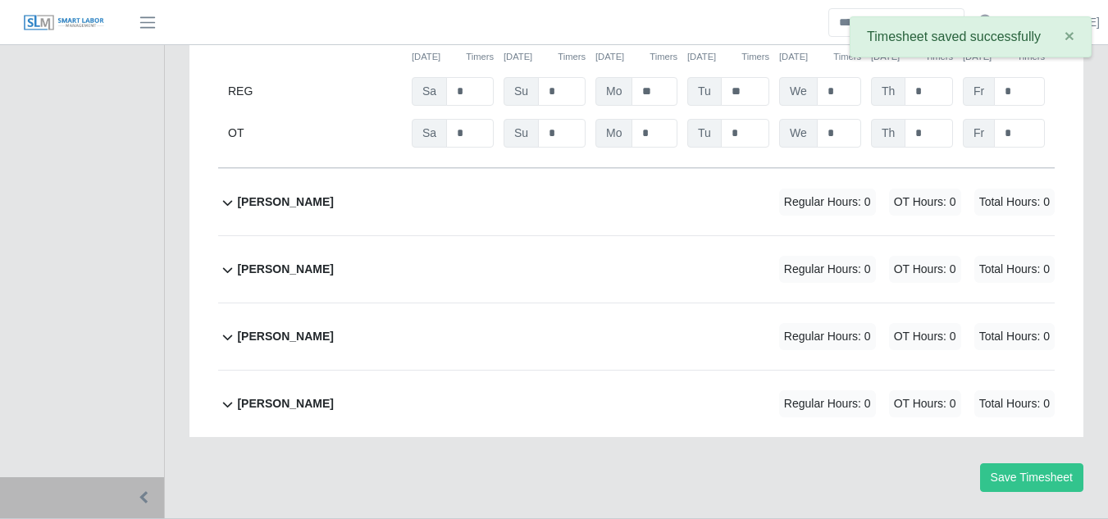
click at [302, 193] on b "Vladimir Aguilar" at bounding box center [285, 201] width 96 height 17
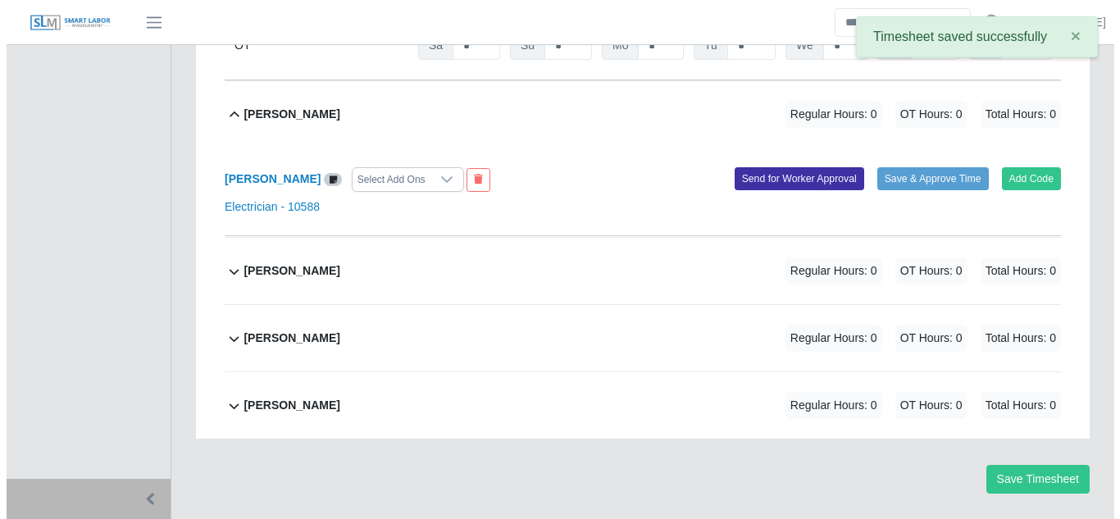
scroll to position [14531, 0]
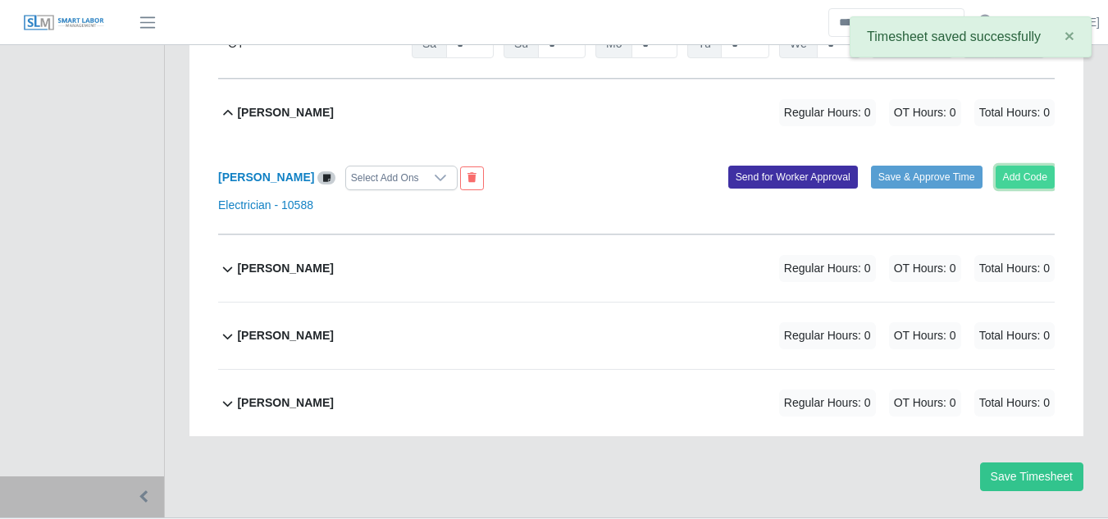
click at [1014, 166] on button "Add Code" at bounding box center [1025, 177] width 60 height 23
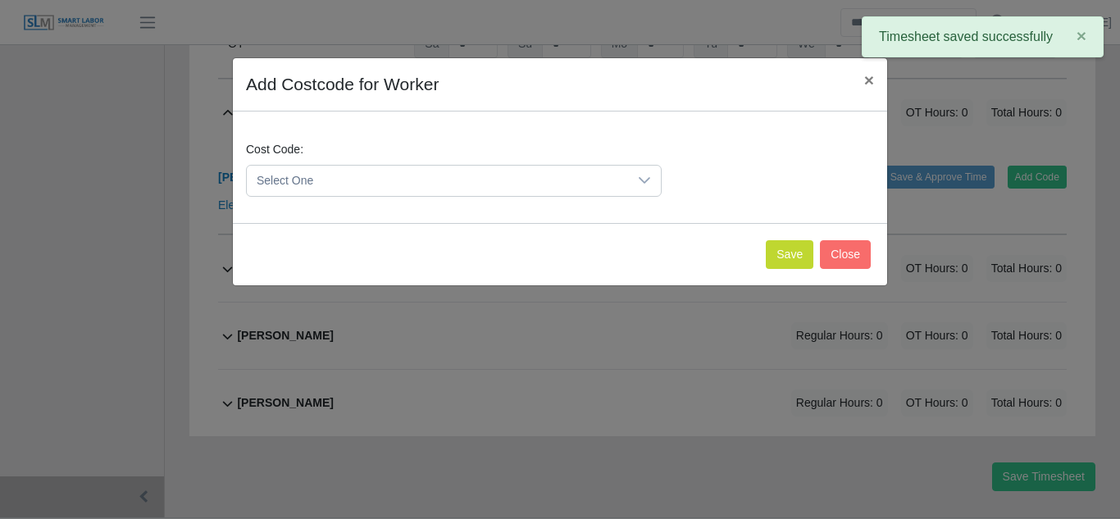
click at [521, 181] on span "Select One" at bounding box center [437, 181] width 381 height 30
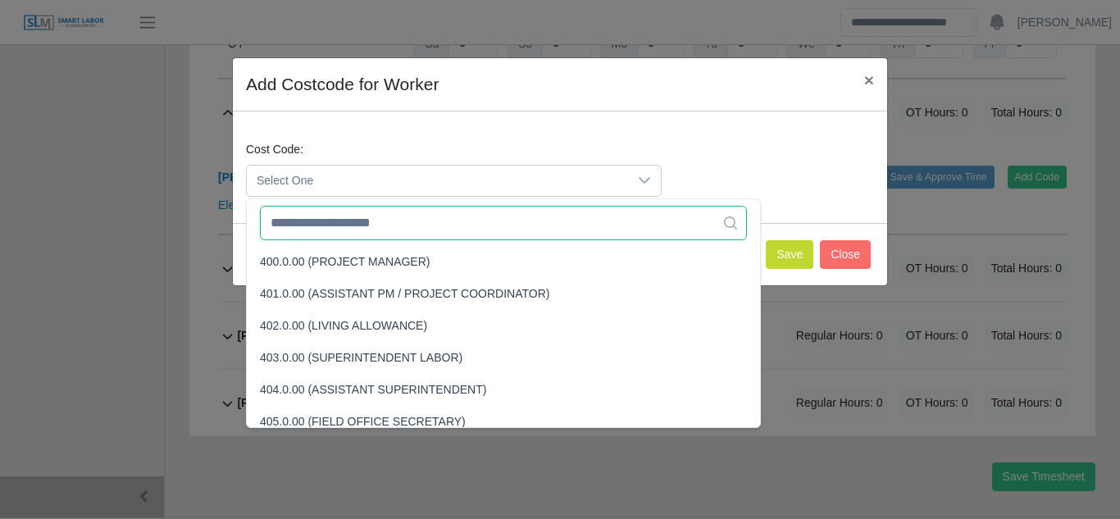
click at [363, 225] on input "text" at bounding box center [503, 223] width 487 height 34
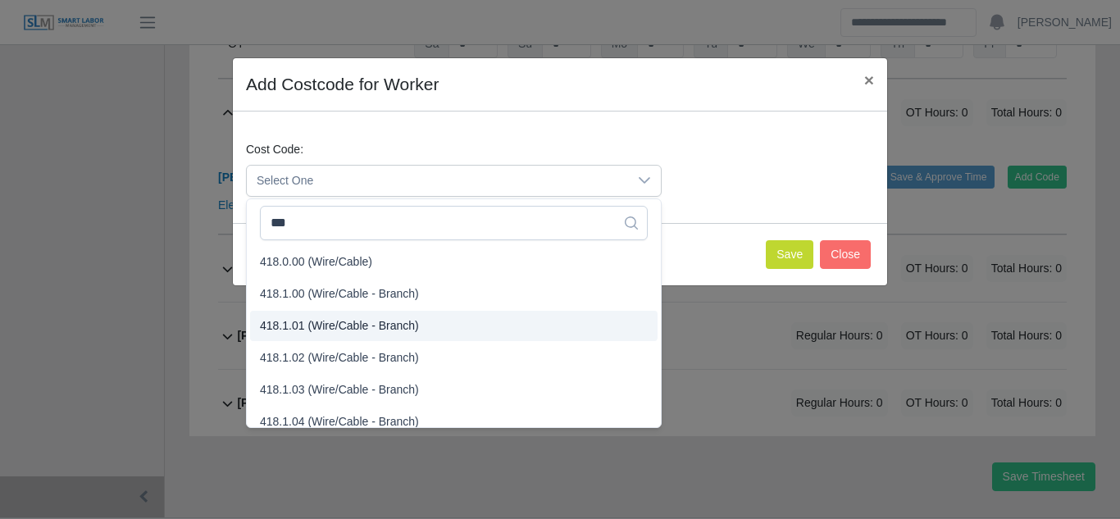
click at [303, 325] on span "418.1.01 (Wire/Cable - Branch)" at bounding box center [339, 325] width 159 height 17
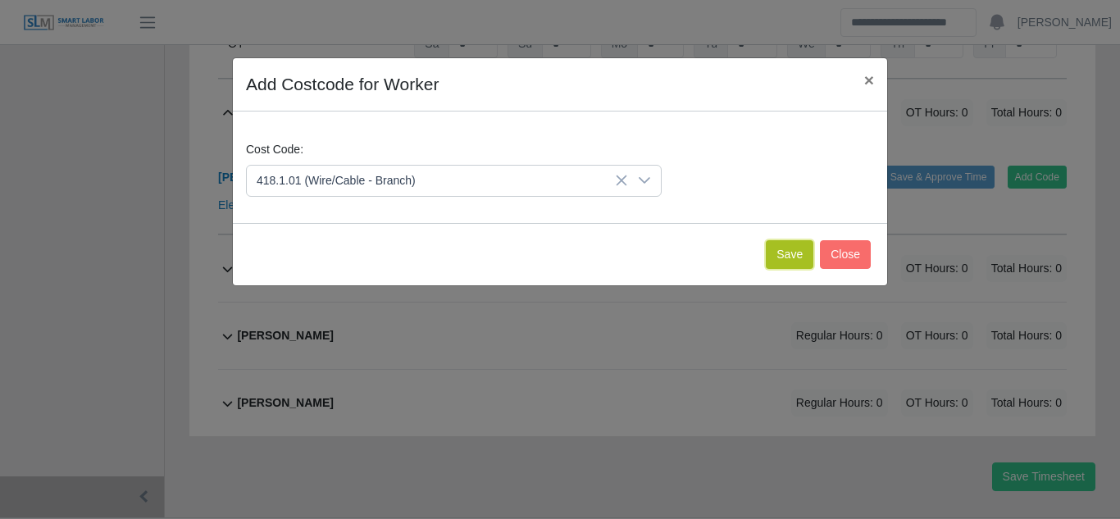
click at [799, 253] on button "Save" at bounding box center [790, 254] width 48 height 29
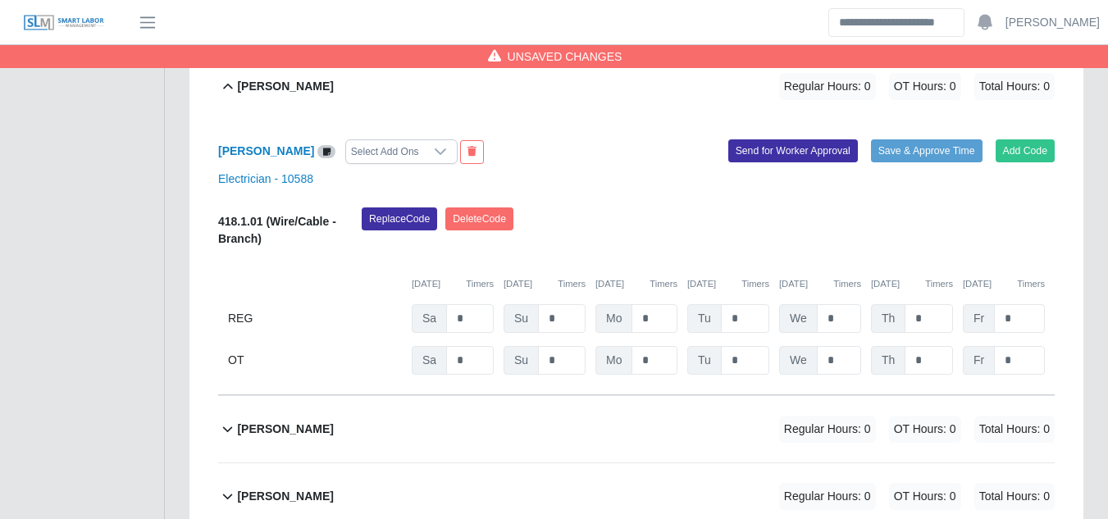
scroll to position [14554, 0]
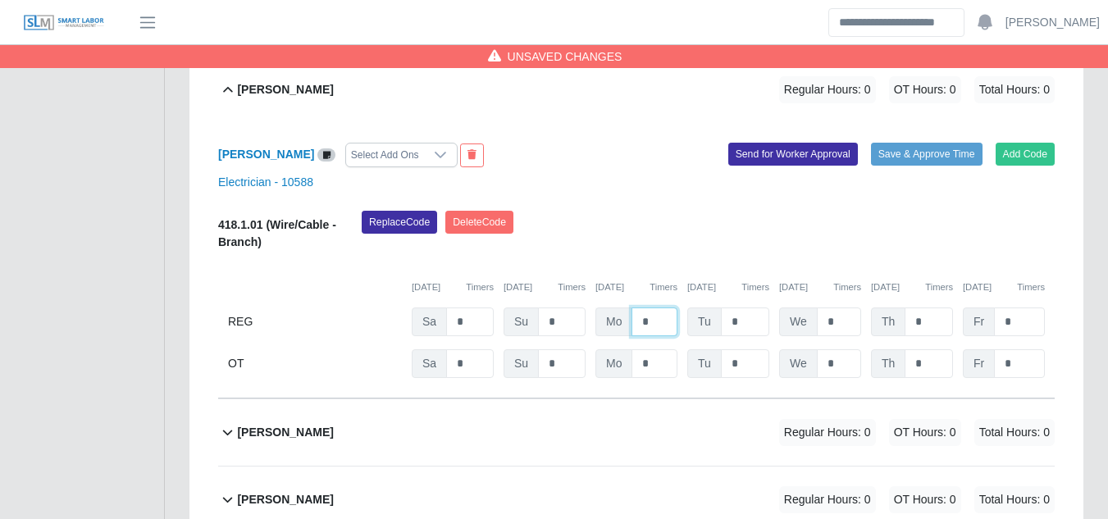
click at [635, 307] on input "*" at bounding box center [654, 321] width 46 height 29
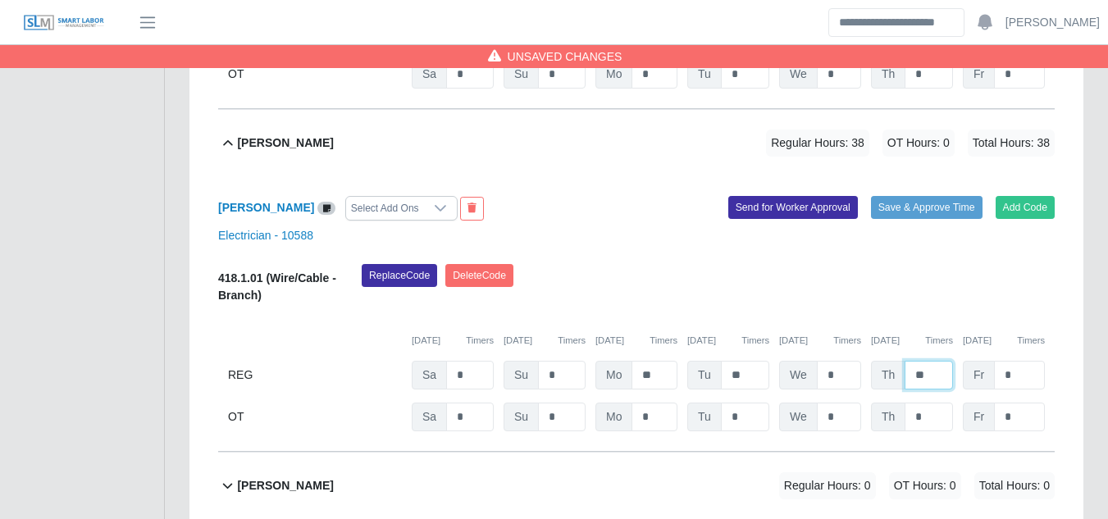
scroll to position [14472, 0]
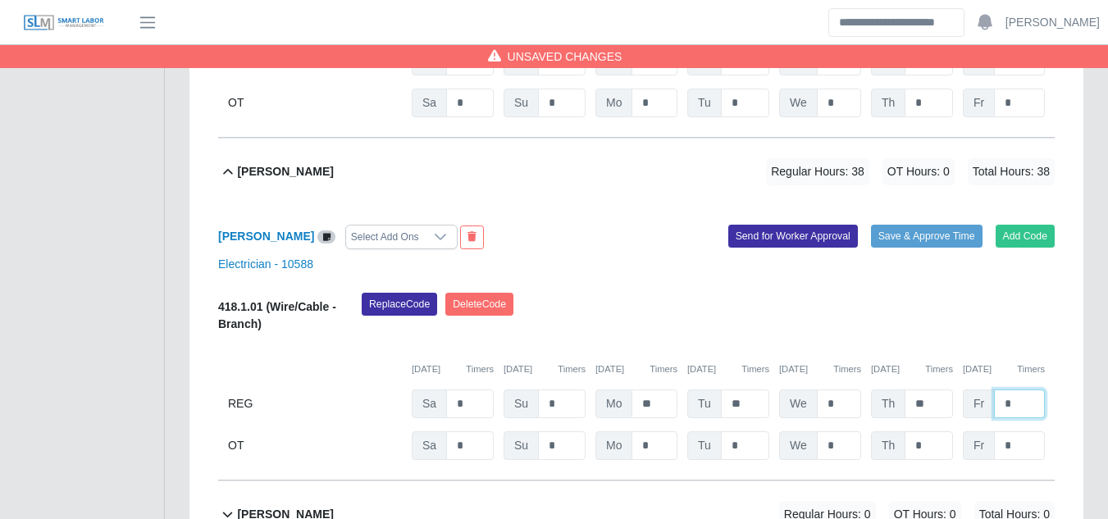
click at [1010, 389] on input "*" at bounding box center [1019, 403] width 51 height 29
click at [789, 225] on button "Send for Worker Approval" at bounding box center [793, 236] width 130 height 23
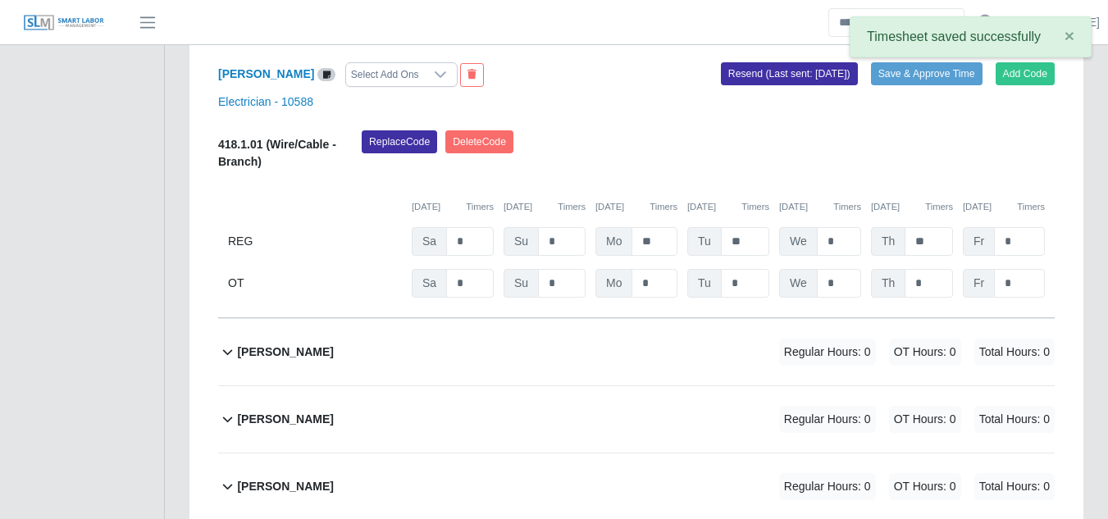
scroll to position [14636, 0]
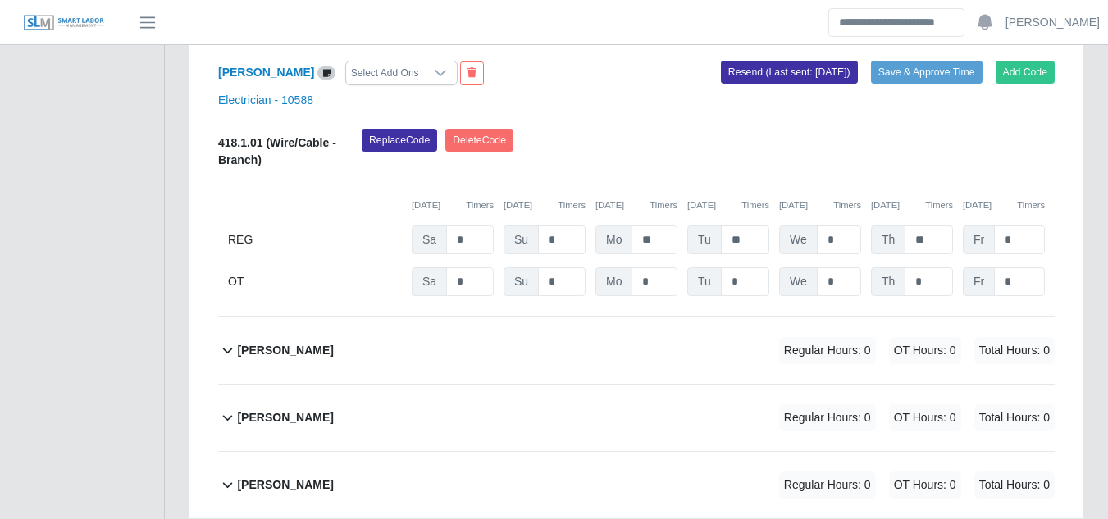
click at [303, 342] on b "Waymon Jackson" at bounding box center [285, 350] width 96 height 17
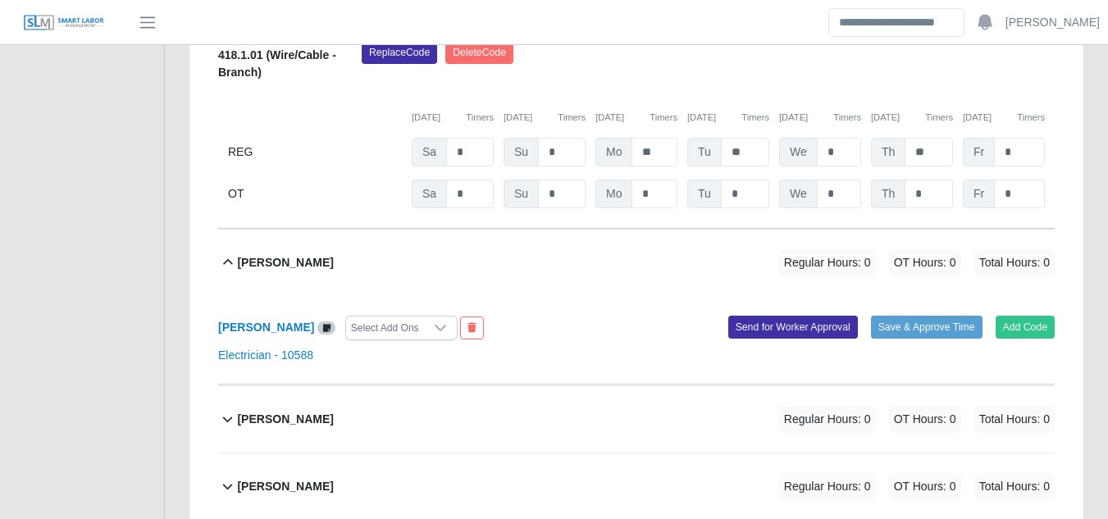
scroll to position [14725, 0]
click at [1025, 315] on button "Add Code" at bounding box center [1025, 326] width 60 height 23
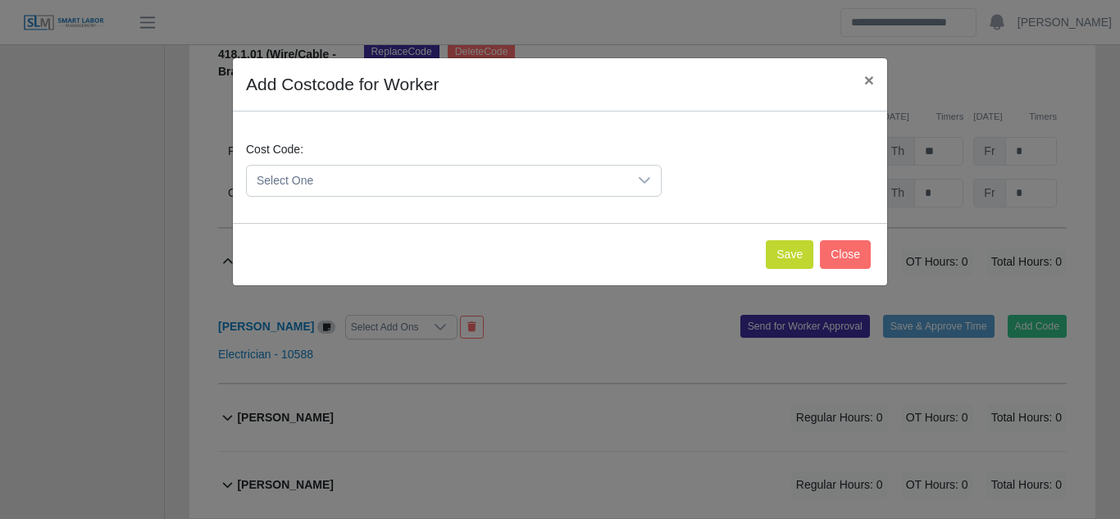
click at [507, 180] on span "Select One" at bounding box center [437, 181] width 381 height 30
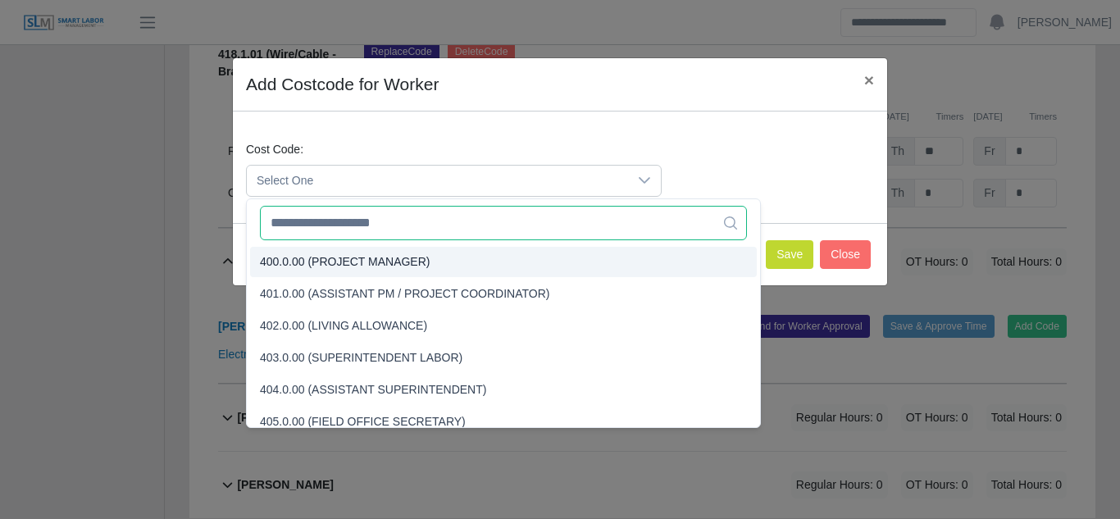
click at [357, 218] on input "text" at bounding box center [503, 223] width 487 height 34
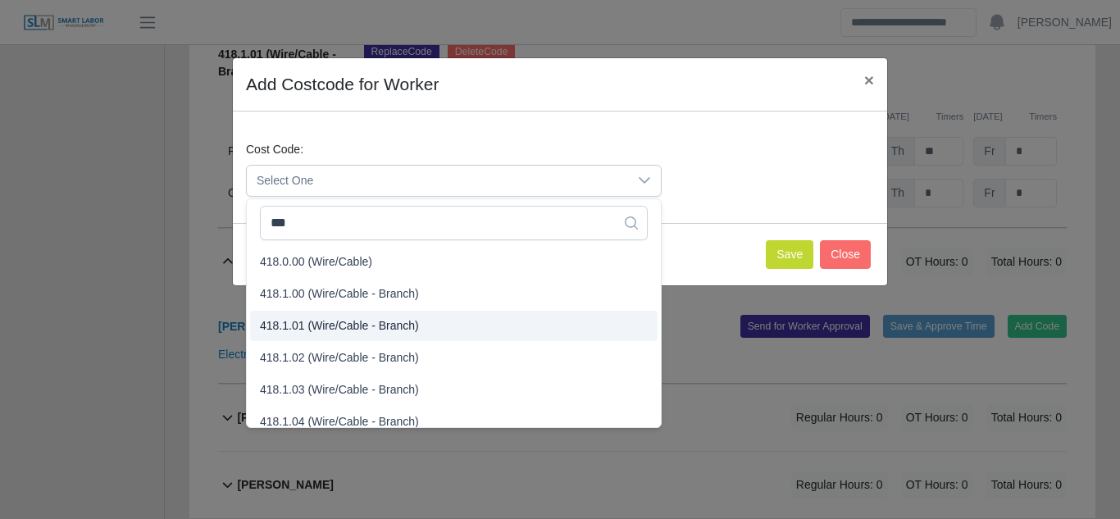
click at [309, 329] on span "418.1.01 (Wire/Cable - Branch)" at bounding box center [339, 325] width 159 height 17
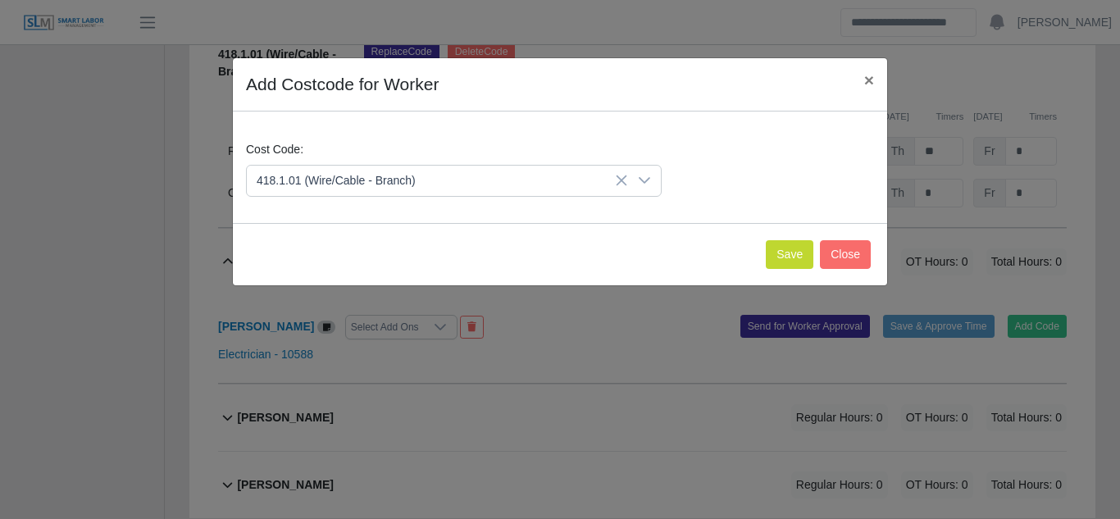
click at [621, 179] on icon at bounding box center [622, 180] width 11 height 11
click at [637, 178] on div at bounding box center [644, 181] width 33 height 30
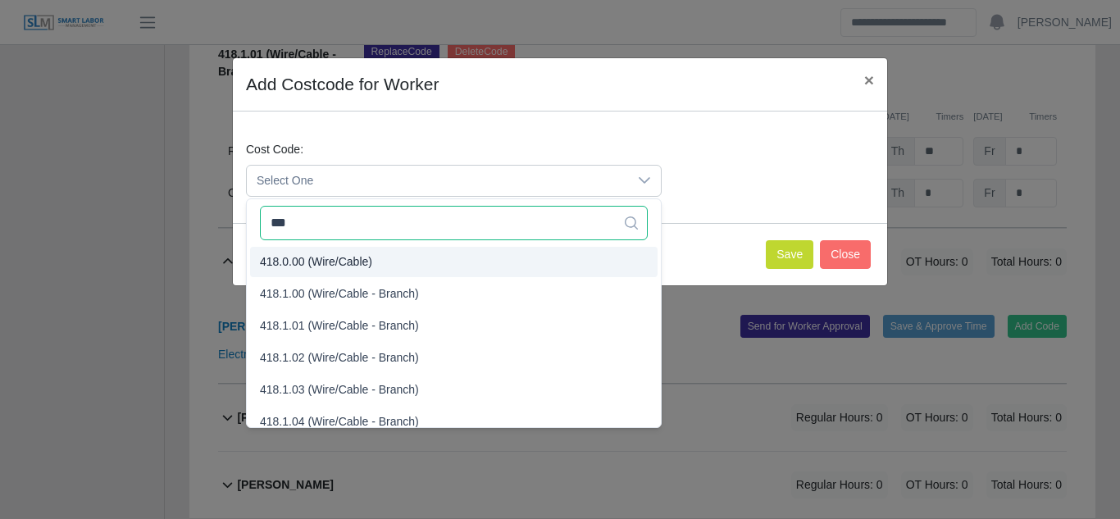
click at [328, 229] on input "***" at bounding box center [454, 223] width 388 height 34
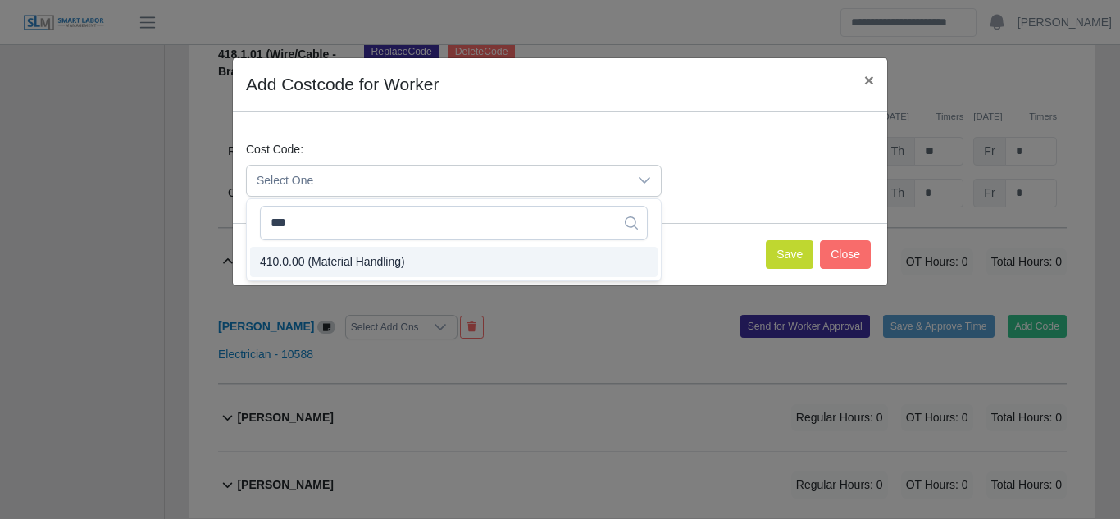
click at [328, 267] on span "410.0.00 (Material Handling)" at bounding box center [332, 261] width 145 height 17
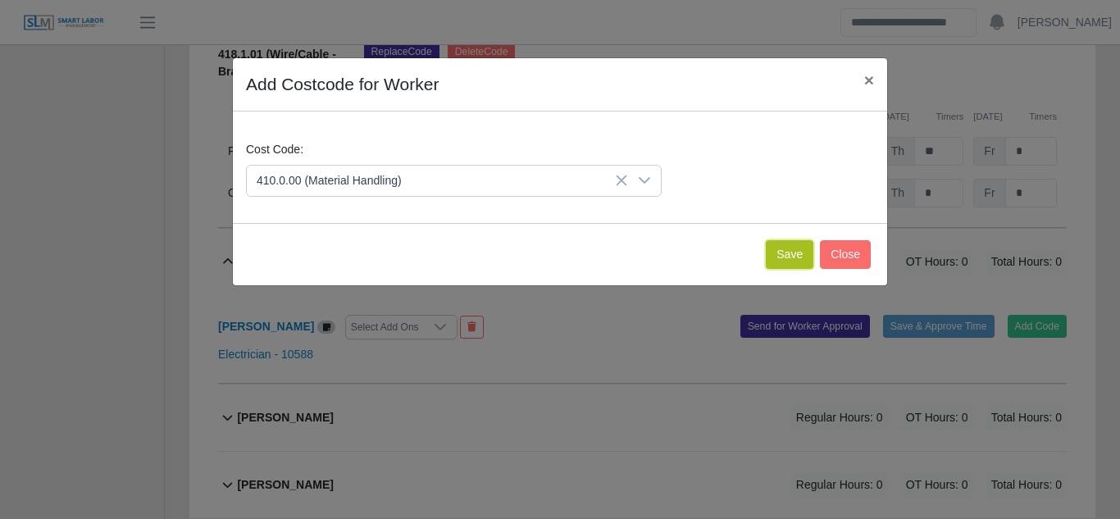
click at [799, 248] on button "Save" at bounding box center [790, 254] width 48 height 29
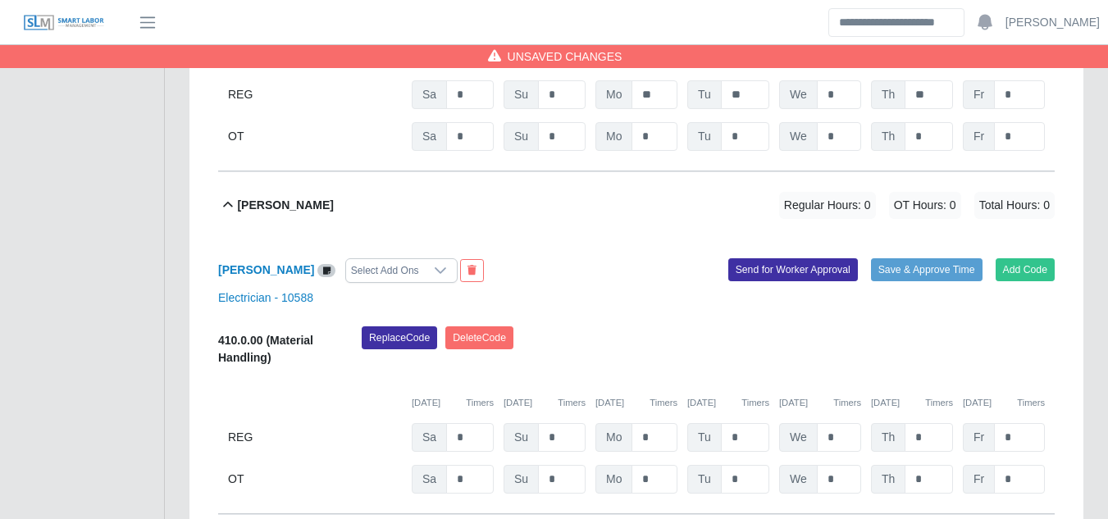
scroll to position [14807, 0]
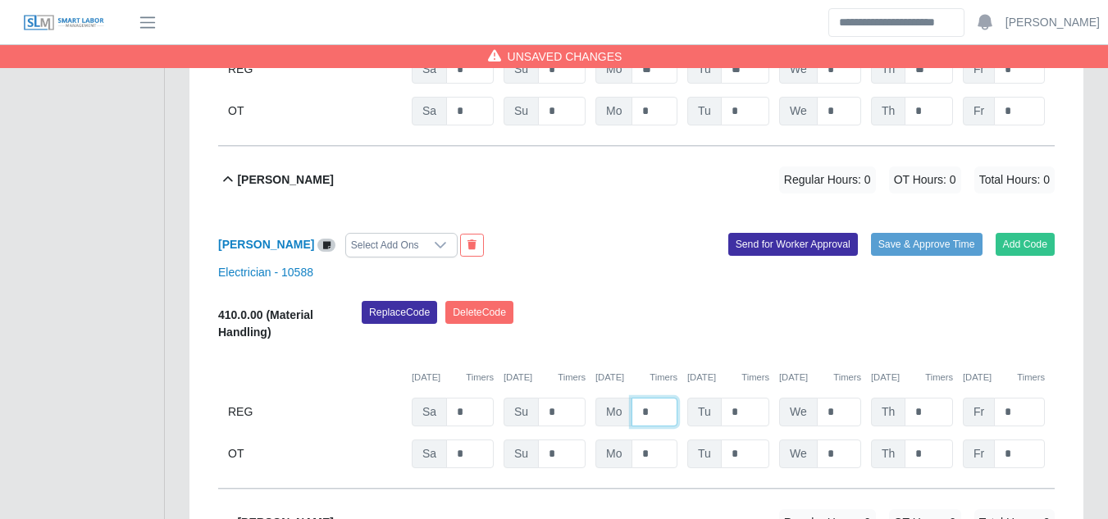
click at [635, 398] on input "*" at bounding box center [654, 412] width 46 height 29
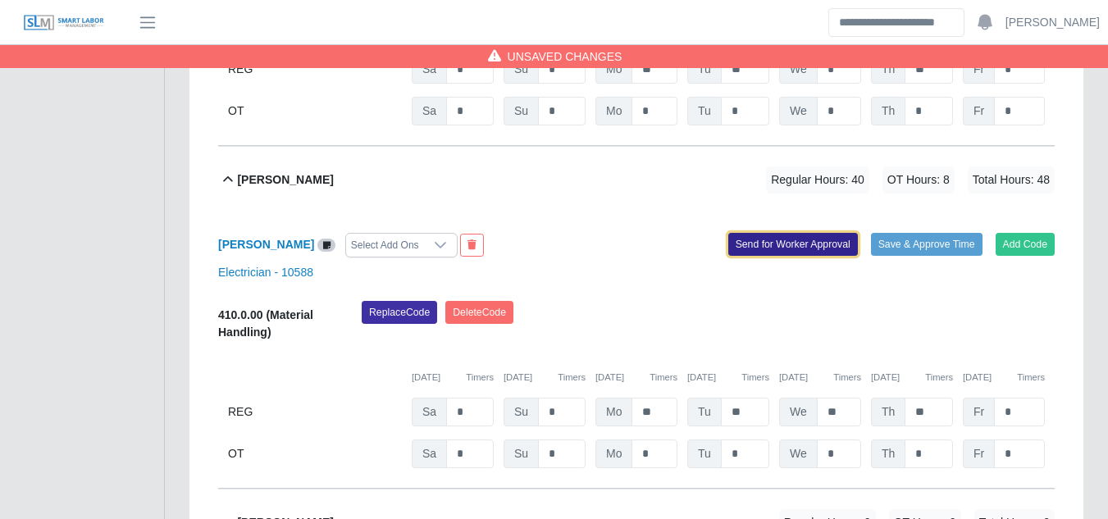
click at [789, 233] on button "Send for Worker Approval" at bounding box center [793, 244] width 130 height 23
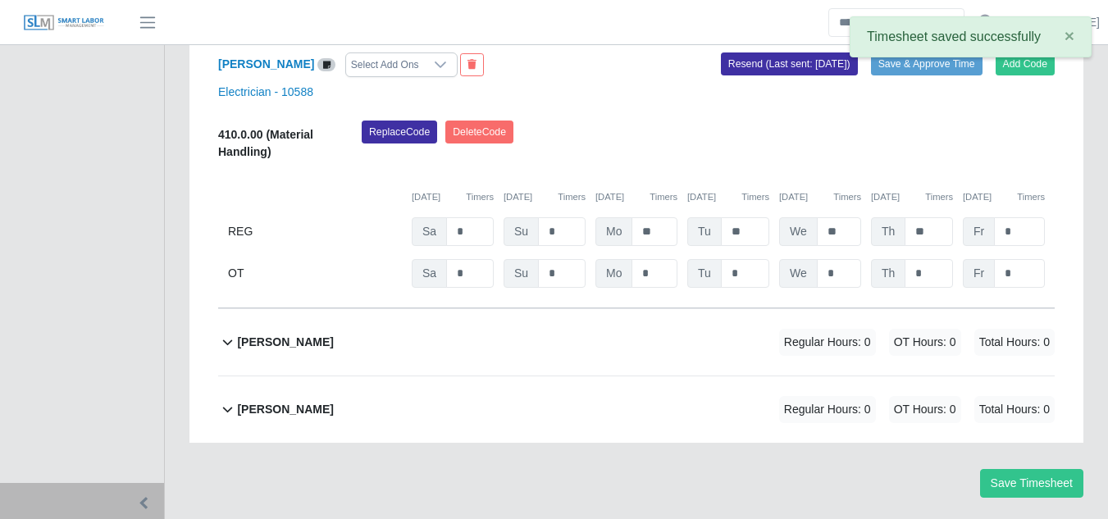
scroll to position [14994, 0]
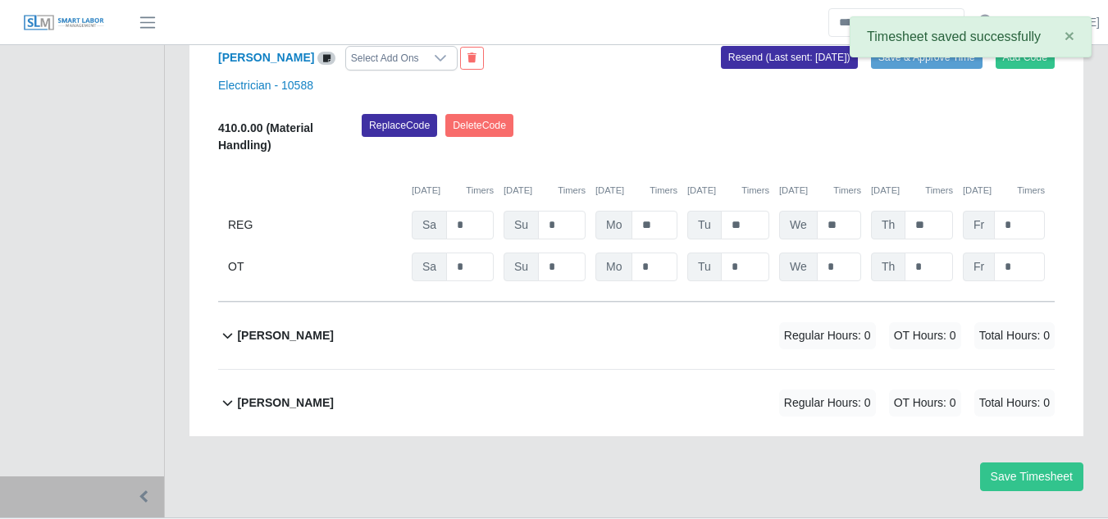
click at [294, 327] on b "William Pena" at bounding box center [285, 335] width 96 height 17
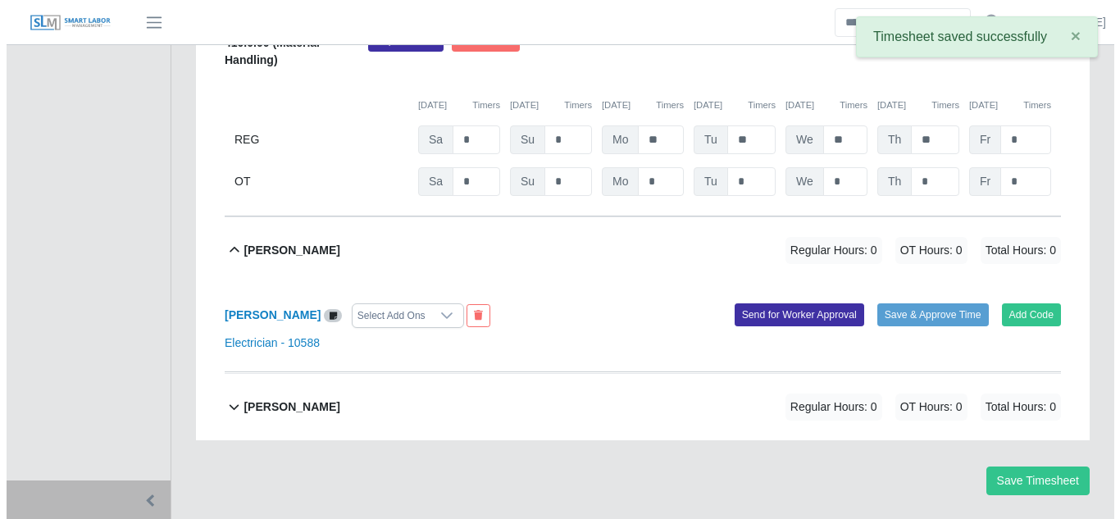
scroll to position [15083, 0]
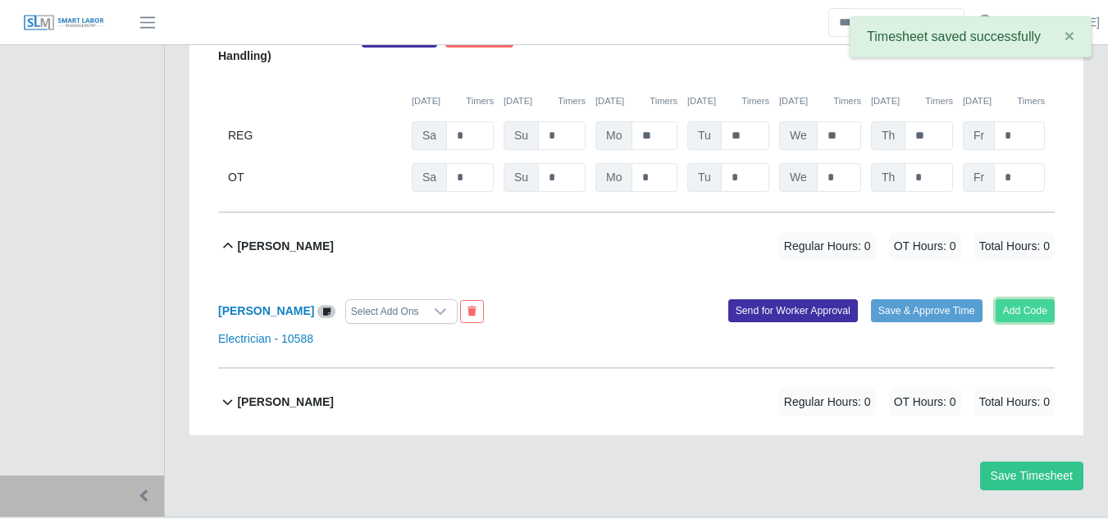
click at [1012, 299] on button "Add Code" at bounding box center [1025, 310] width 60 height 23
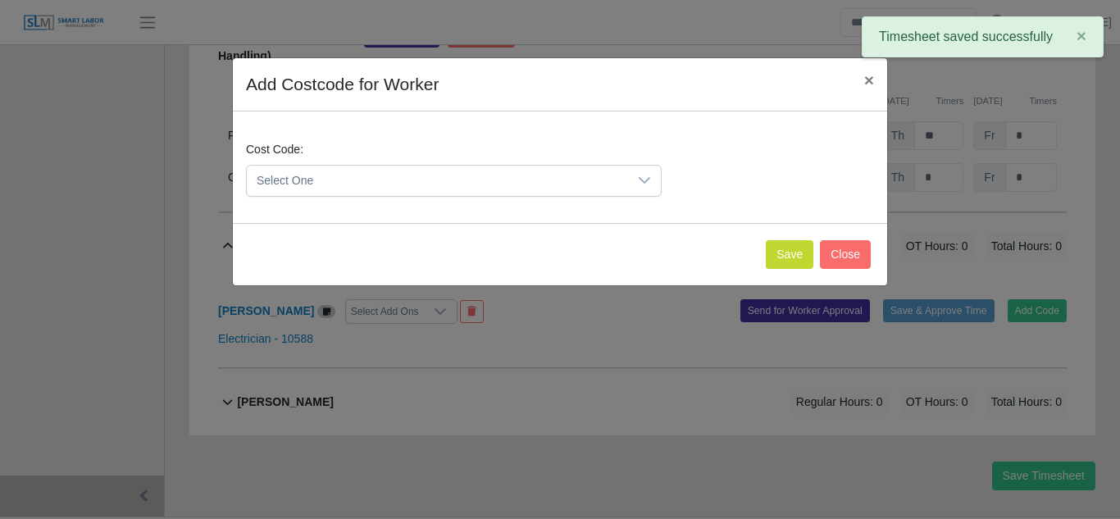
click at [531, 180] on span "Select One" at bounding box center [437, 181] width 381 height 30
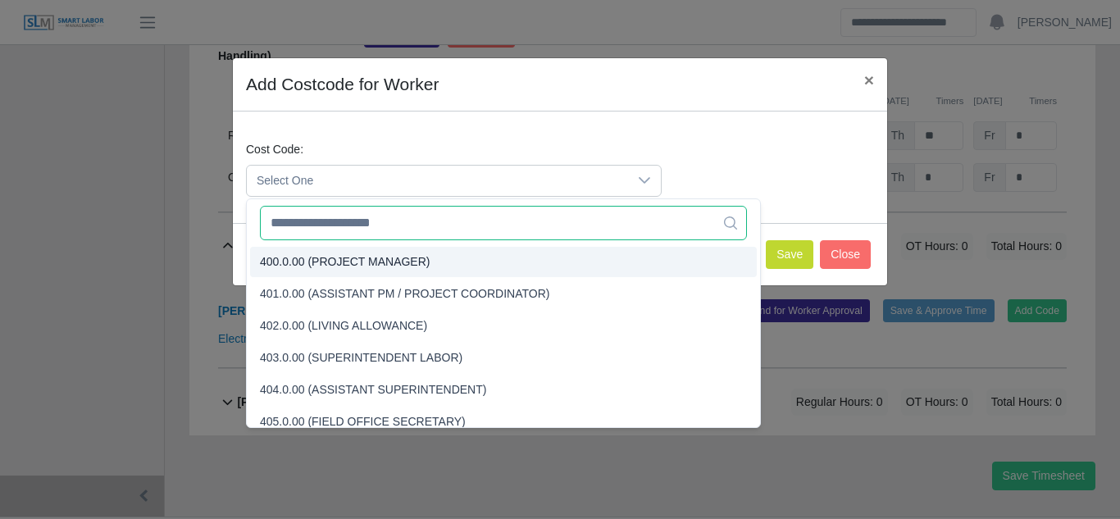
click at [356, 227] on input "text" at bounding box center [503, 223] width 487 height 34
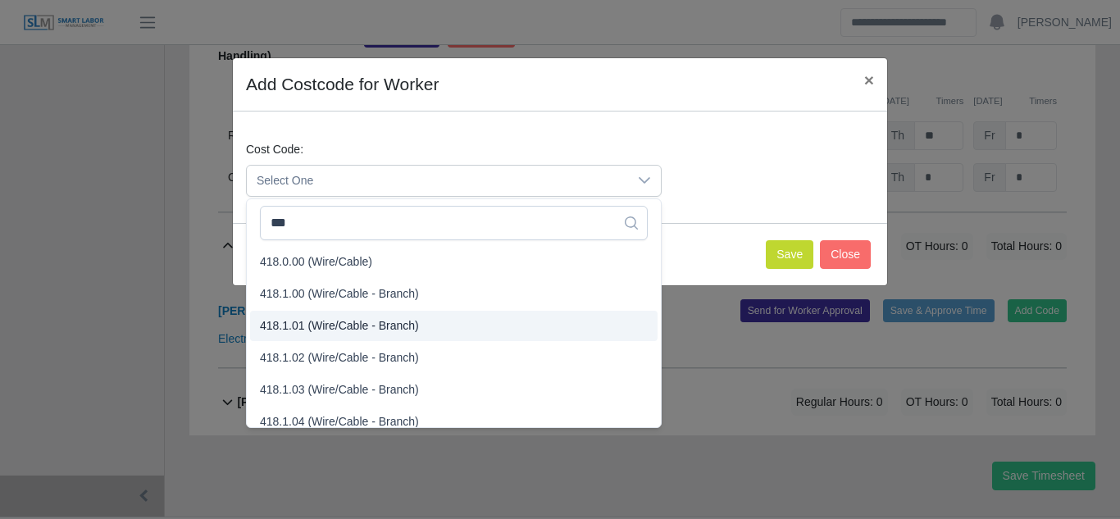
click at [320, 326] on span "418.1.01 (Wire/Cable - Branch)" at bounding box center [339, 325] width 159 height 17
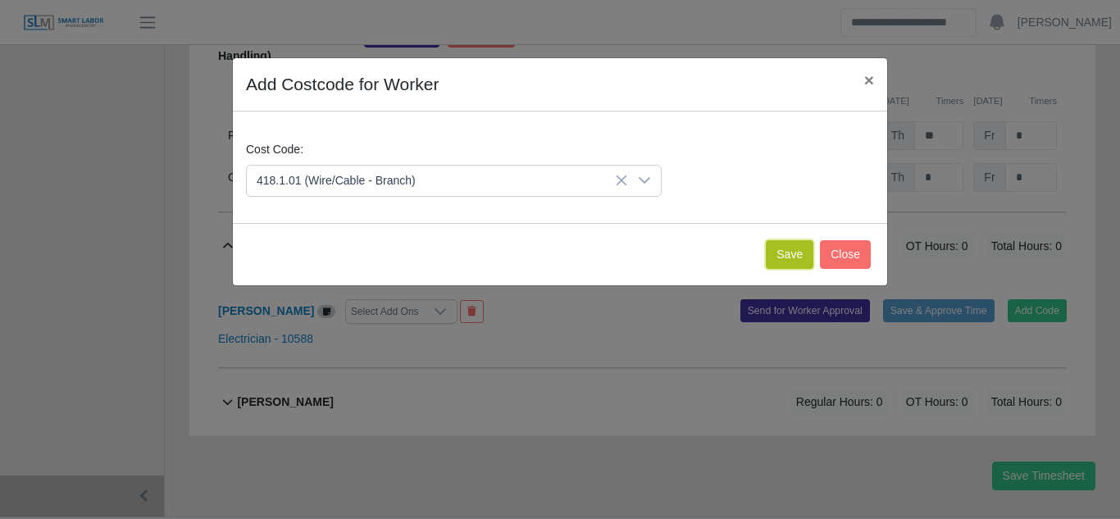
click at [780, 255] on button "Save" at bounding box center [790, 254] width 48 height 29
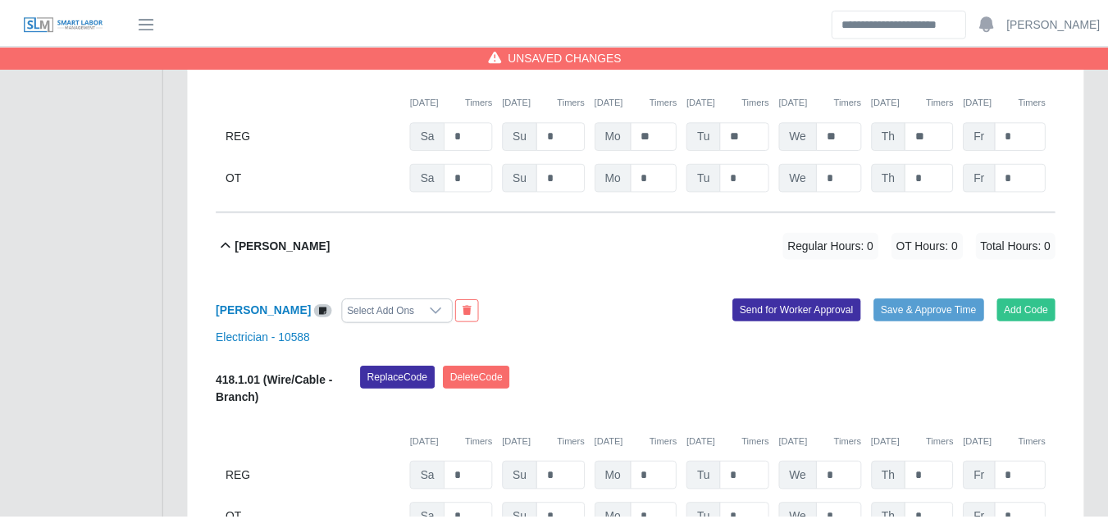
scroll to position [15270, 0]
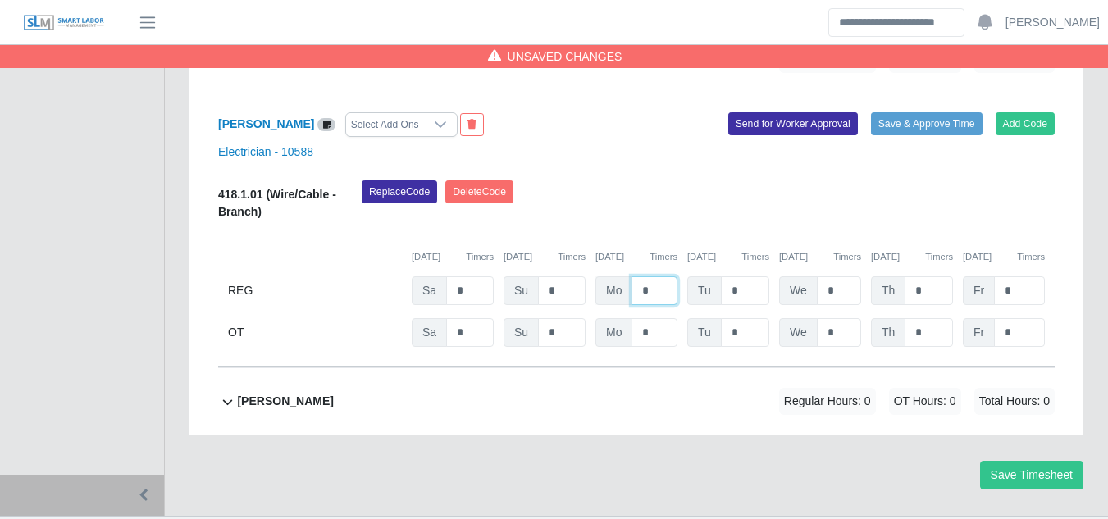
click at [643, 276] on input "*" at bounding box center [654, 290] width 46 height 29
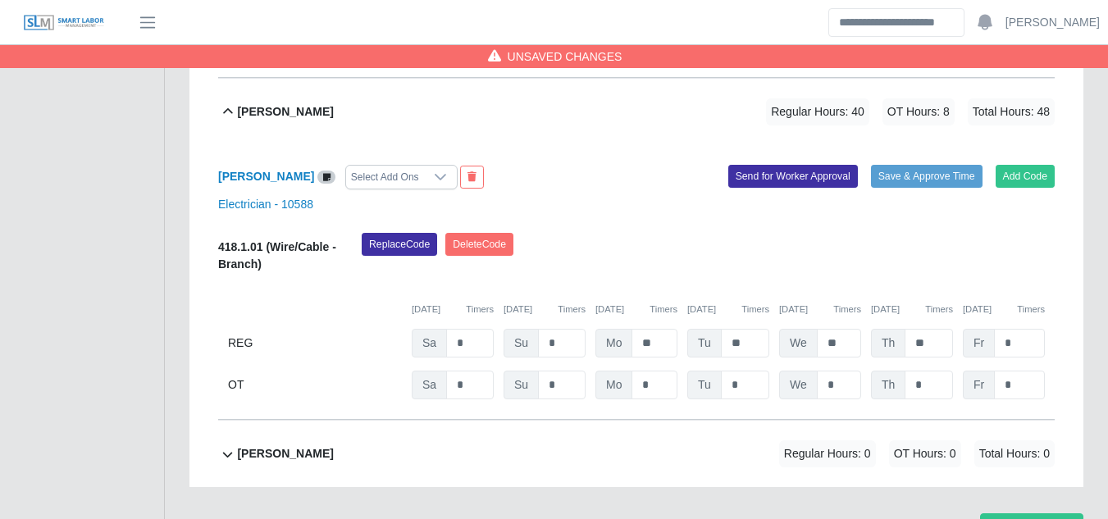
scroll to position [15188, 0]
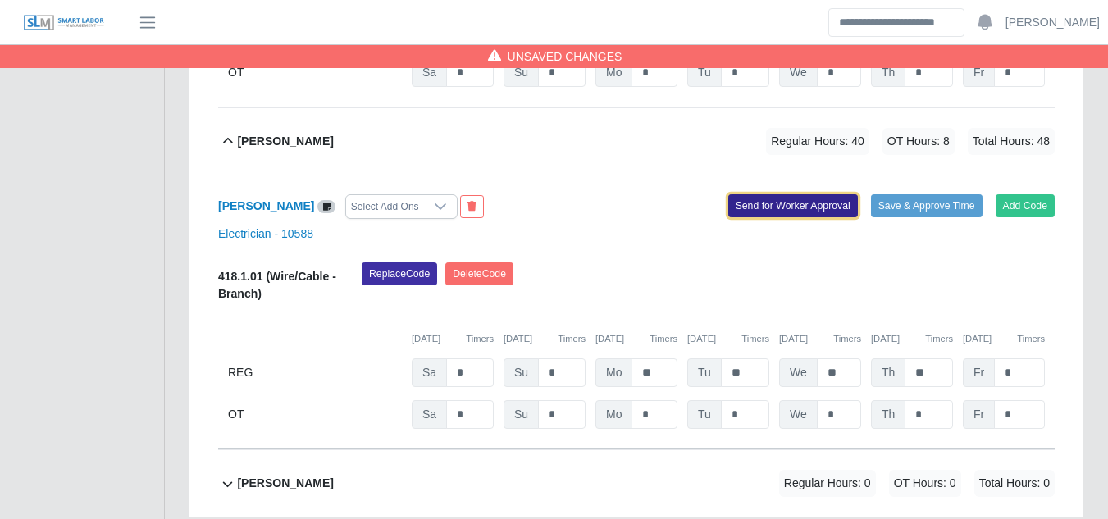
click at [778, 194] on button "Send for Worker Approval" at bounding box center [793, 205] width 130 height 23
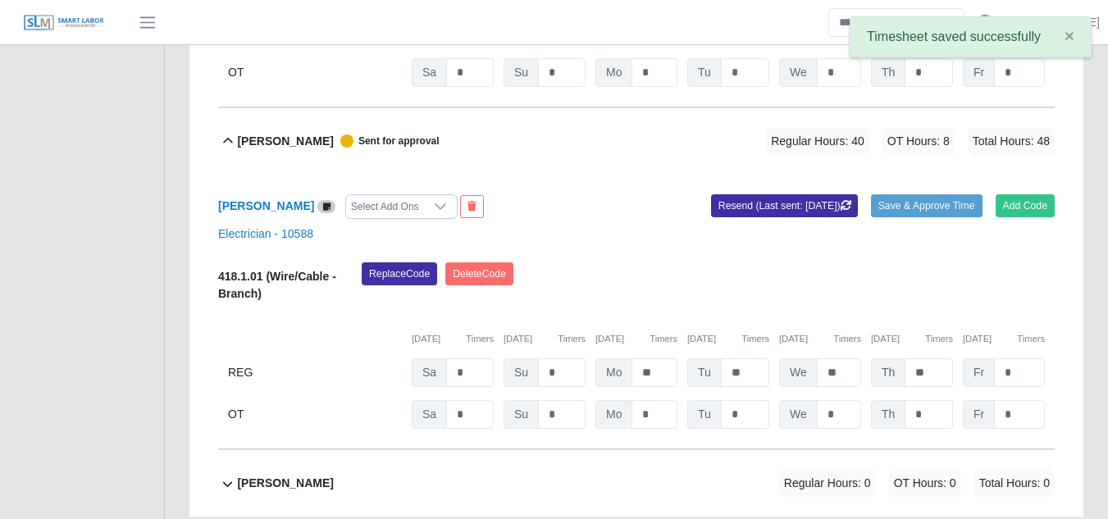
click at [276, 475] on b "Willis Dorsey" at bounding box center [285, 483] width 96 height 17
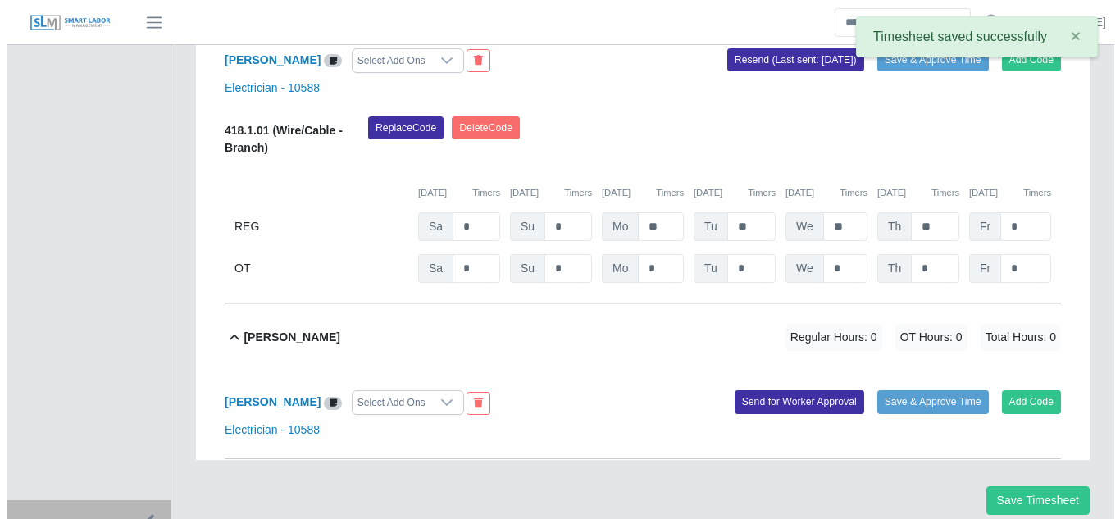
scroll to position [15359, 0]
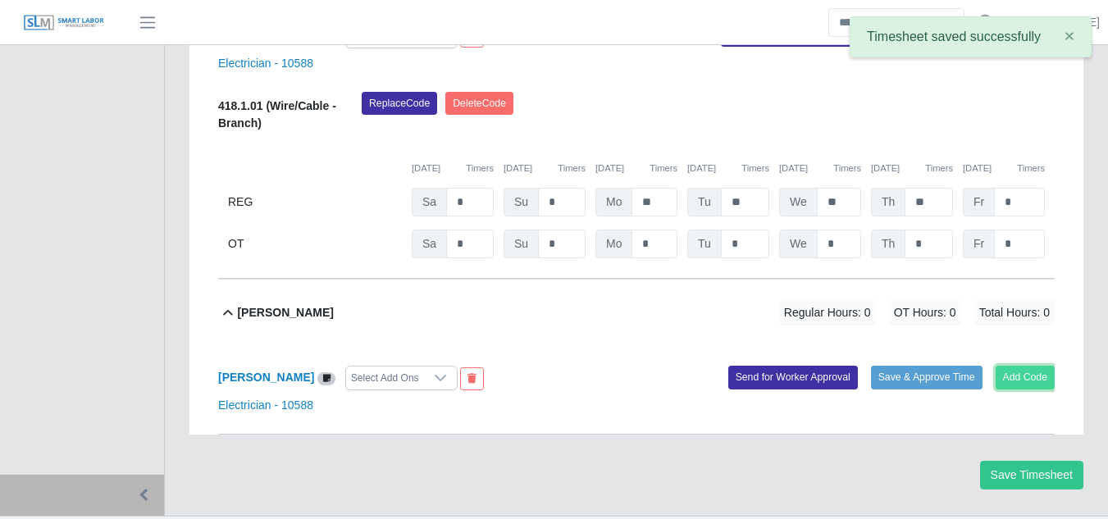
click at [1025, 366] on button "Add Code" at bounding box center [1025, 377] width 60 height 23
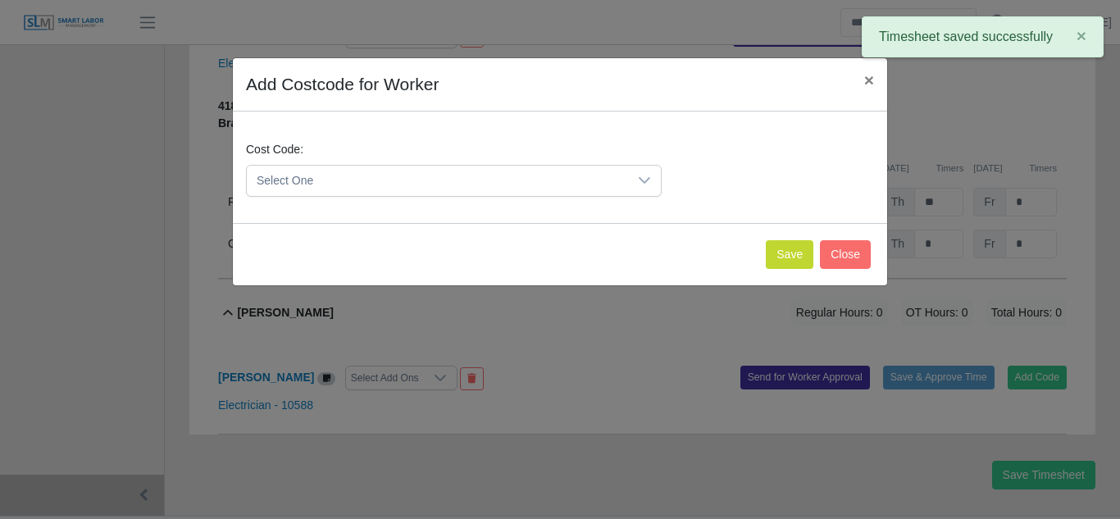
click at [642, 181] on icon at bounding box center [644, 180] width 13 height 13
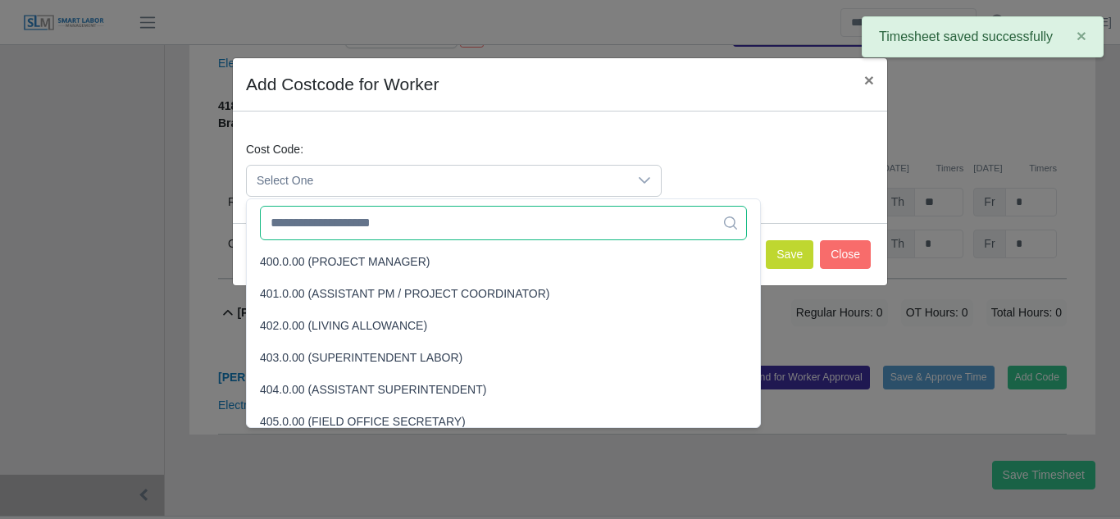
click at [353, 234] on input "text" at bounding box center [503, 223] width 487 height 34
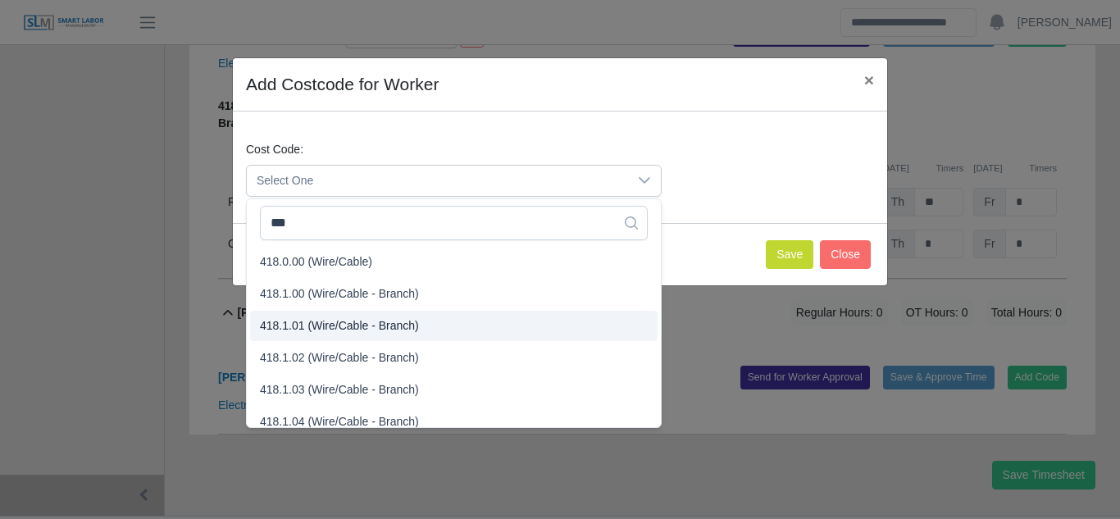
click at [338, 330] on span "418.1.01 (Wire/Cable - Branch)" at bounding box center [339, 325] width 159 height 17
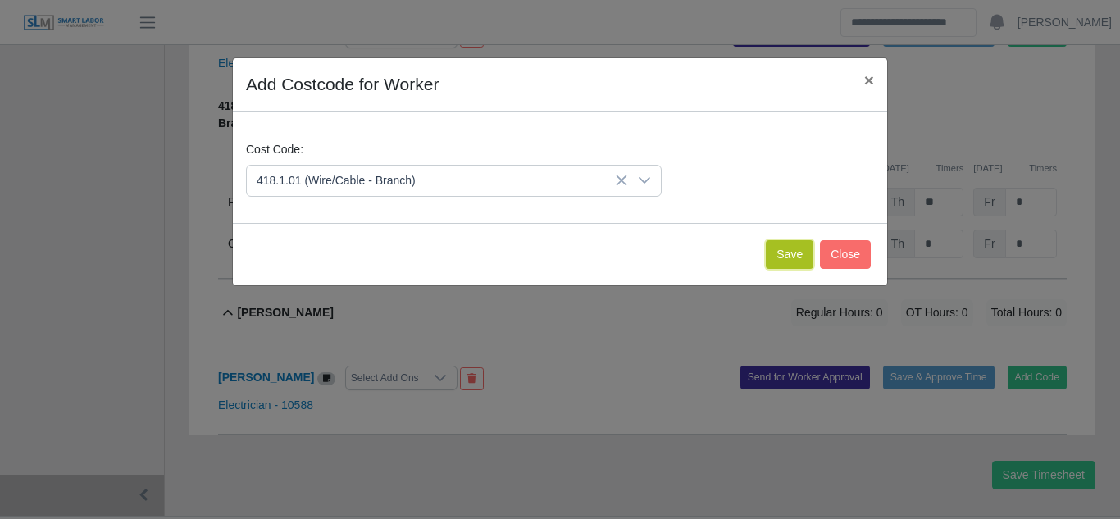
click at [779, 249] on button "Save" at bounding box center [790, 254] width 48 height 29
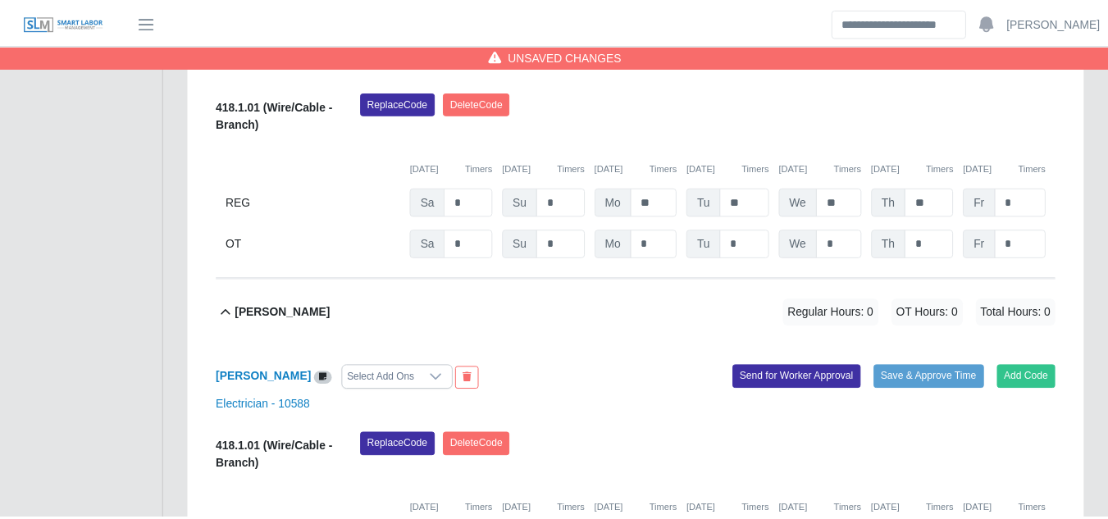
scroll to position [15546, 0]
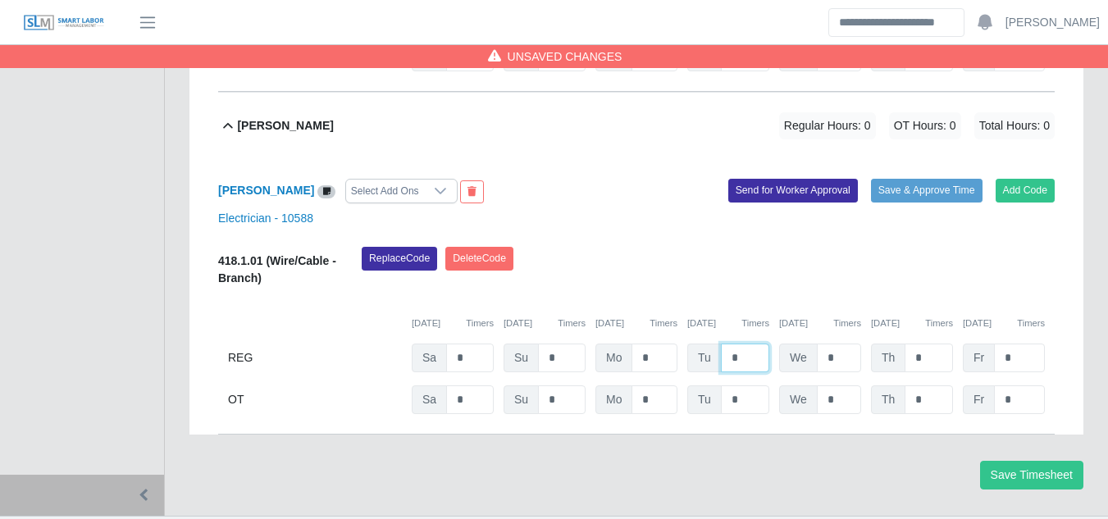
click at [730, 344] on input "*" at bounding box center [745, 358] width 48 height 29
click at [783, 179] on button "Send for Worker Approval" at bounding box center [793, 190] width 130 height 23
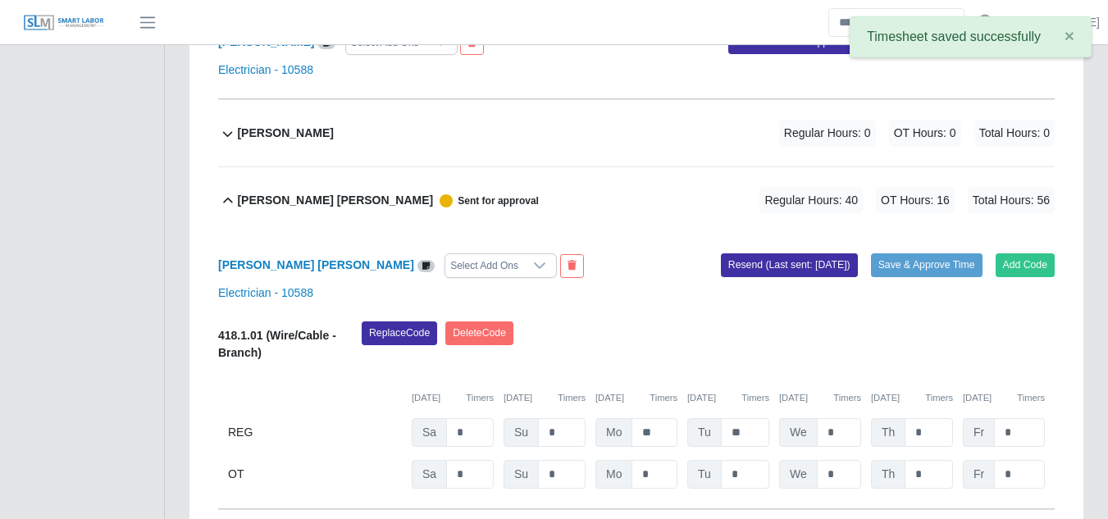
scroll to position [8659, 0]
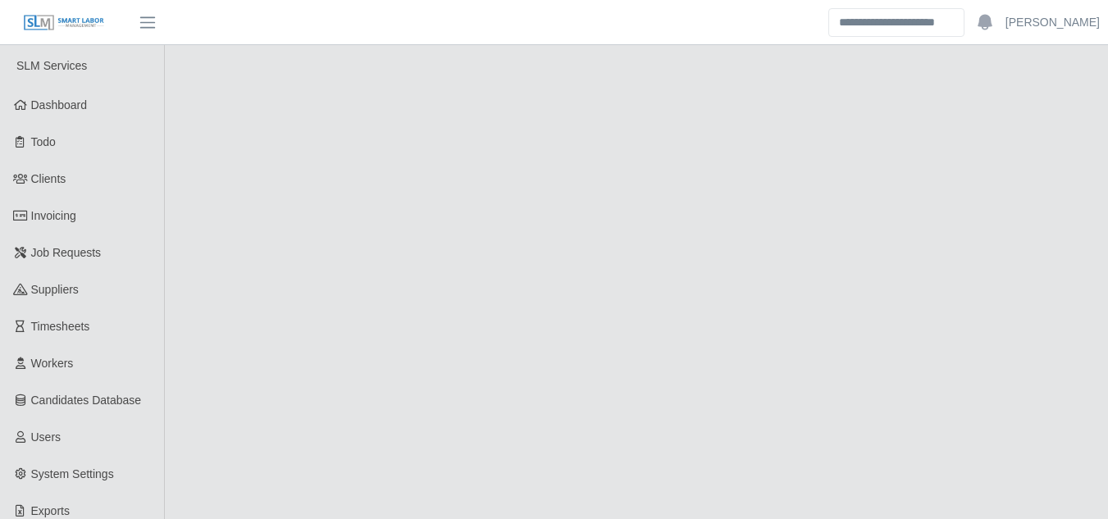
select select "******"
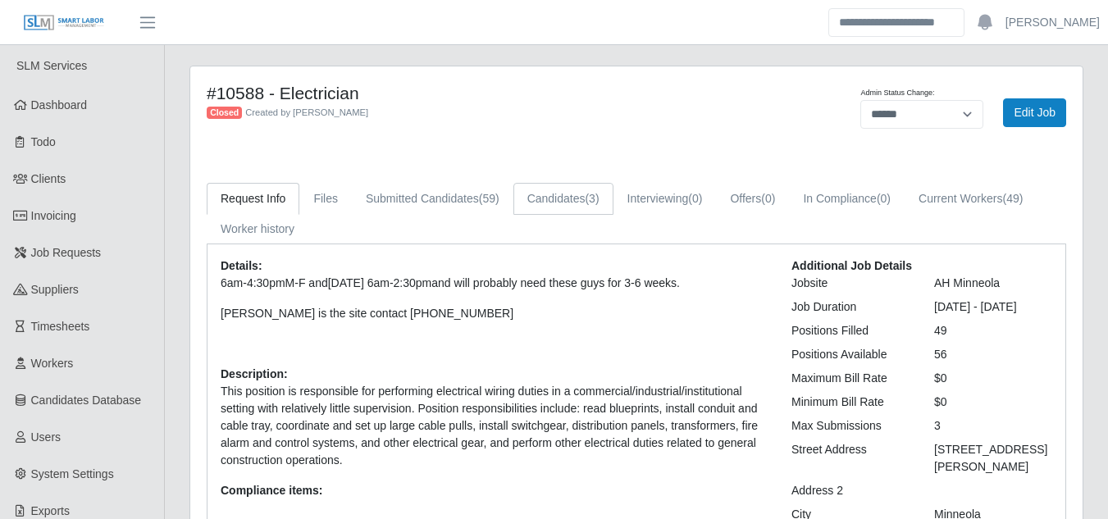
click at [587, 197] on span "(3)" at bounding box center [592, 198] width 14 height 13
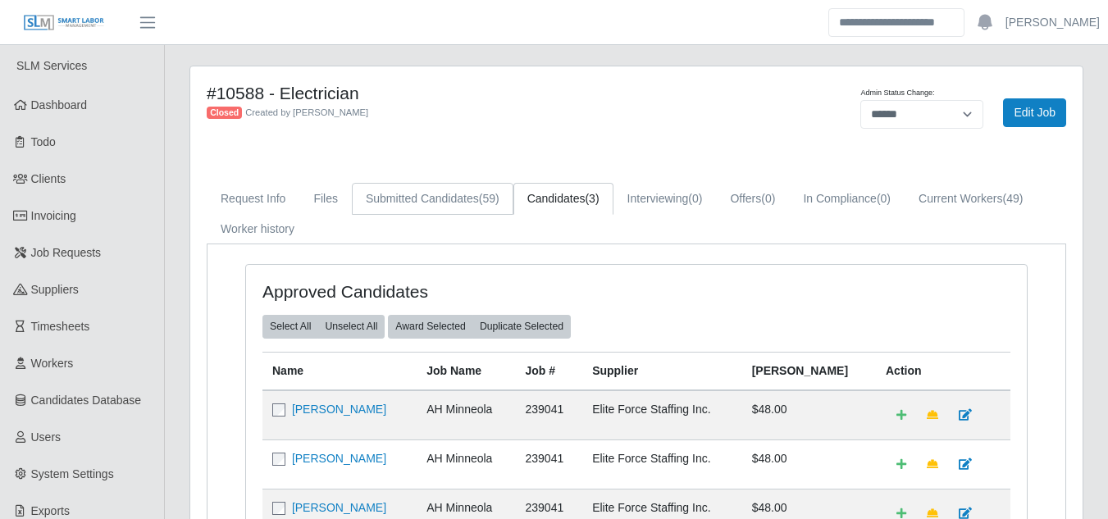
click at [434, 198] on link "Submitted Candidates (59)" at bounding box center [433, 199] width 162 height 32
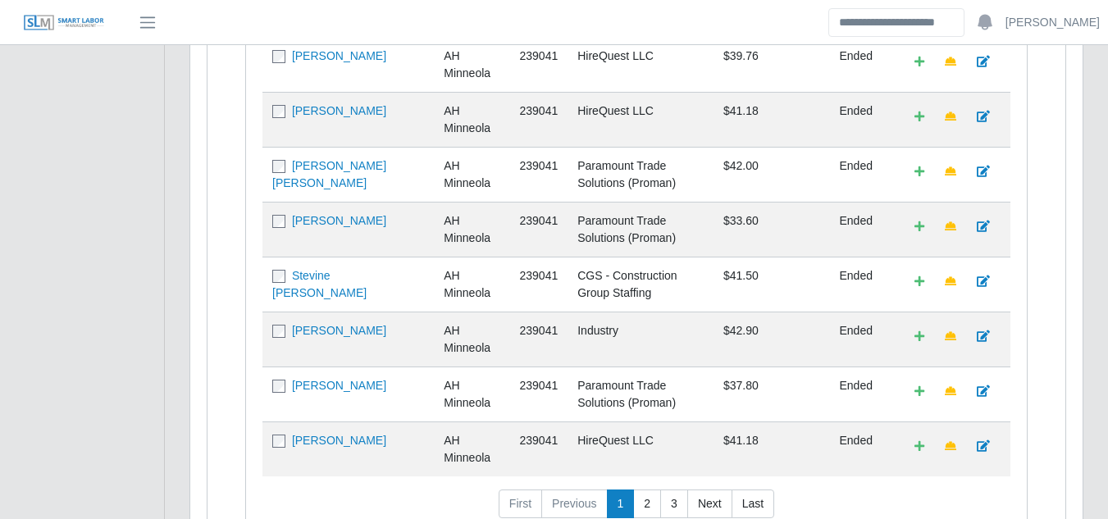
scroll to position [820, 0]
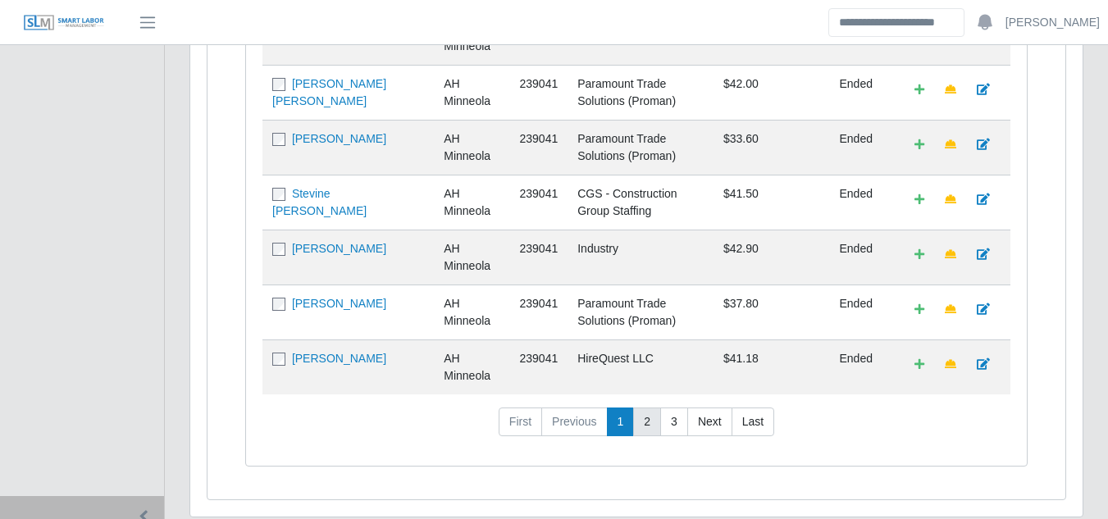
click at [636, 435] on link "2" at bounding box center [647, 422] width 28 height 30
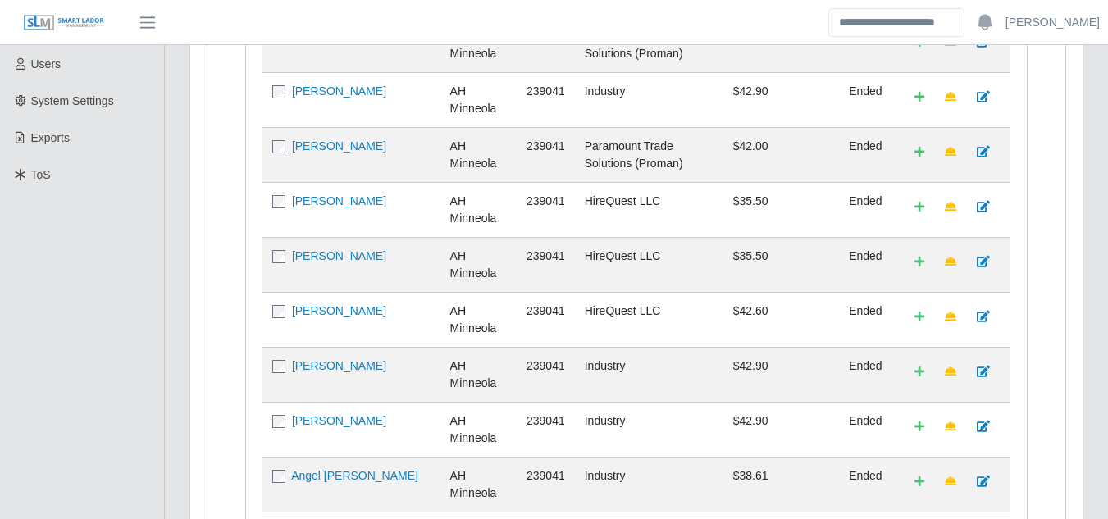
scroll to position [896, 0]
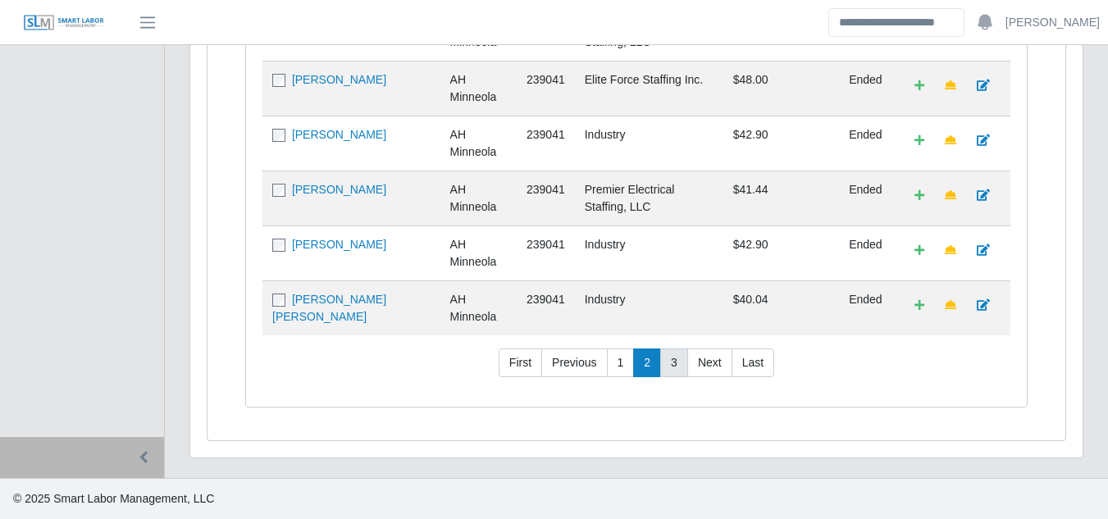
click at [667, 363] on link "3" at bounding box center [674, 363] width 28 height 30
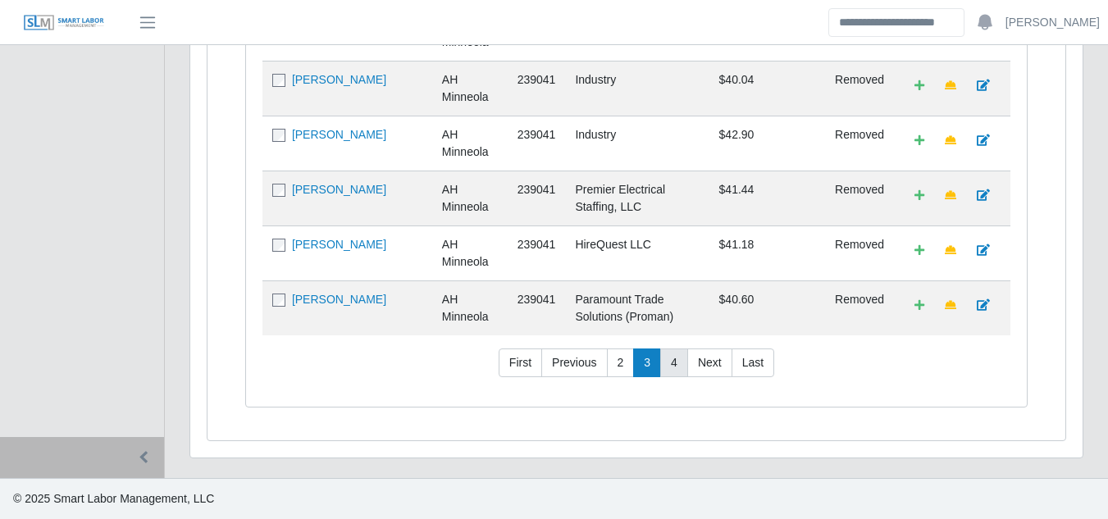
click at [676, 361] on link "4" at bounding box center [674, 363] width 28 height 30
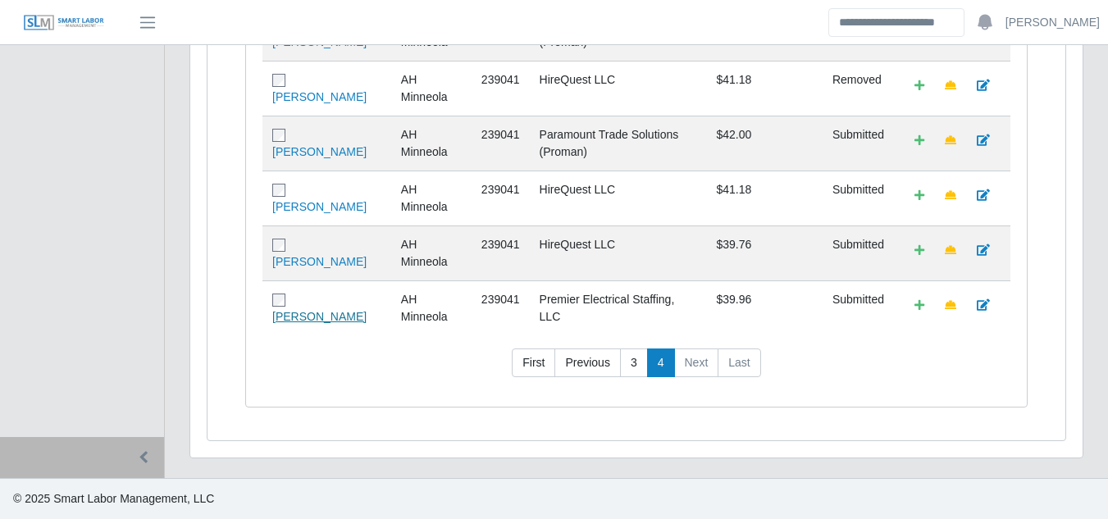
scroll to position [841, 0]
click at [654, 365] on link "4" at bounding box center [661, 363] width 28 height 30
click at [532, 368] on link "First" at bounding box center [533, 363] width 43 height 30
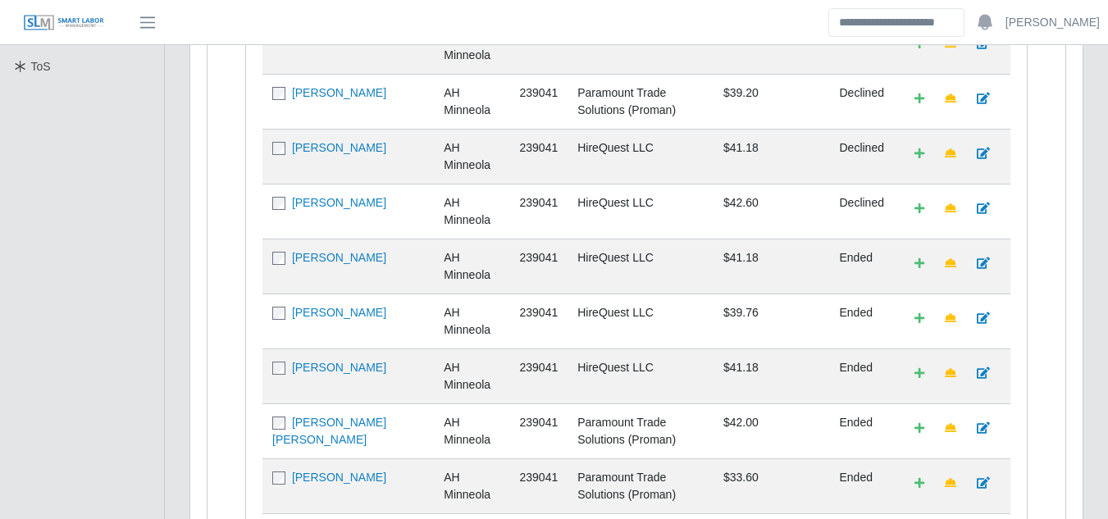
scroll to position [896, 0]
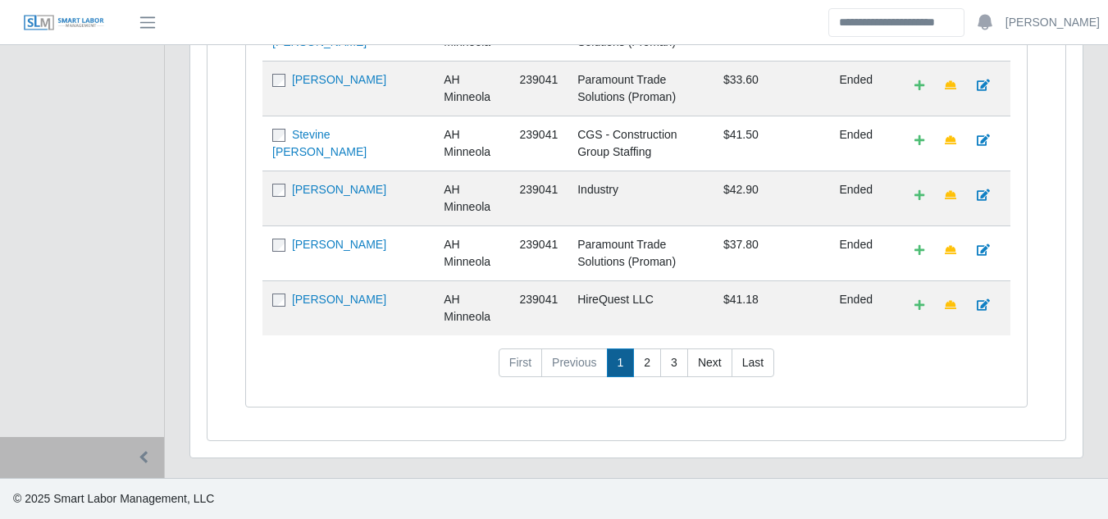
click at [633, 361] on link "1" at bounding box center [621, 363] width 28 height 30
click at [639, 358] on link "2" at bounding box center [647, 363] width 28 height 30
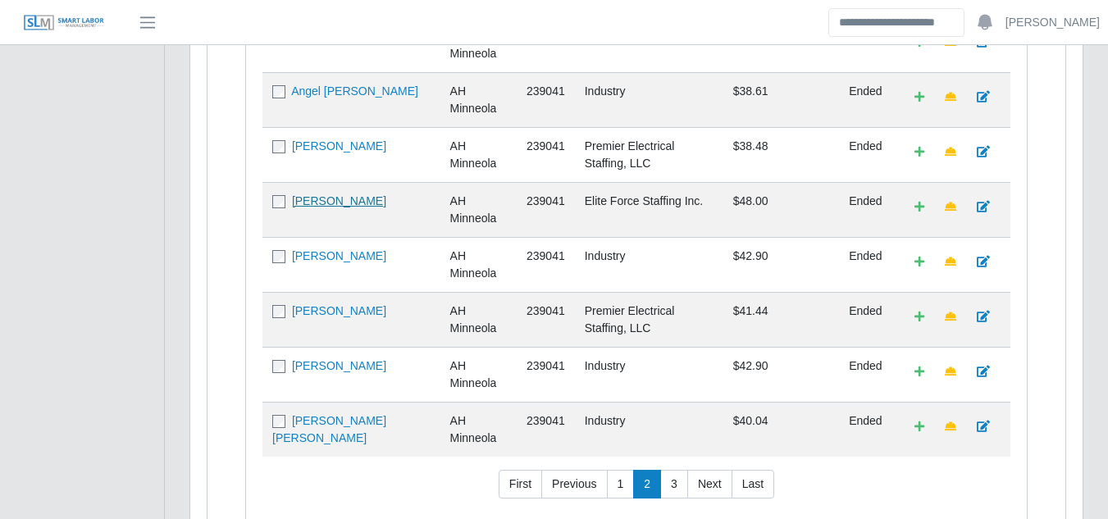
scroll to position [732, 0]
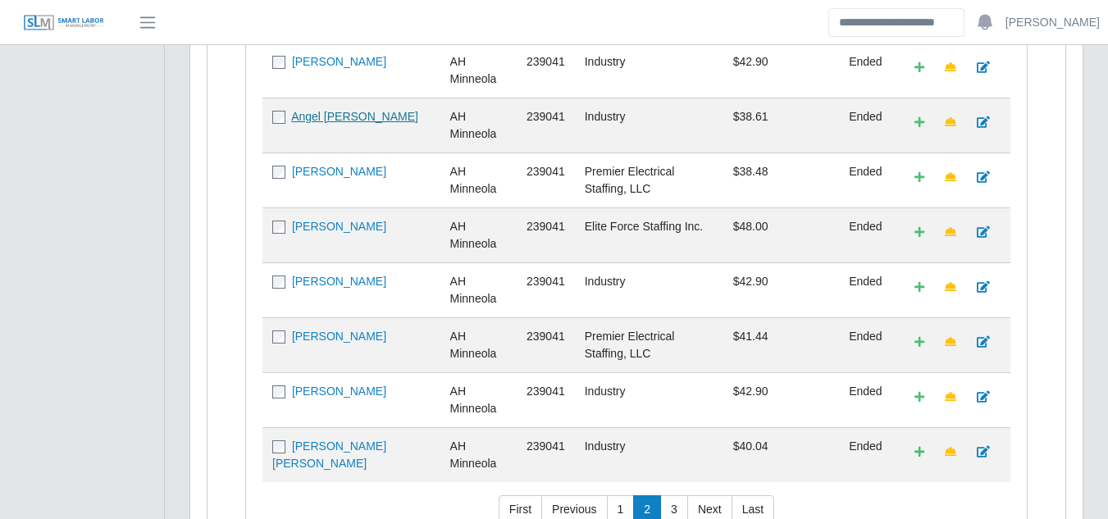
click at [323, 123] on link "Angel Junior Chacon Viloria" at bounding box center [354, 116] width 127 height 13
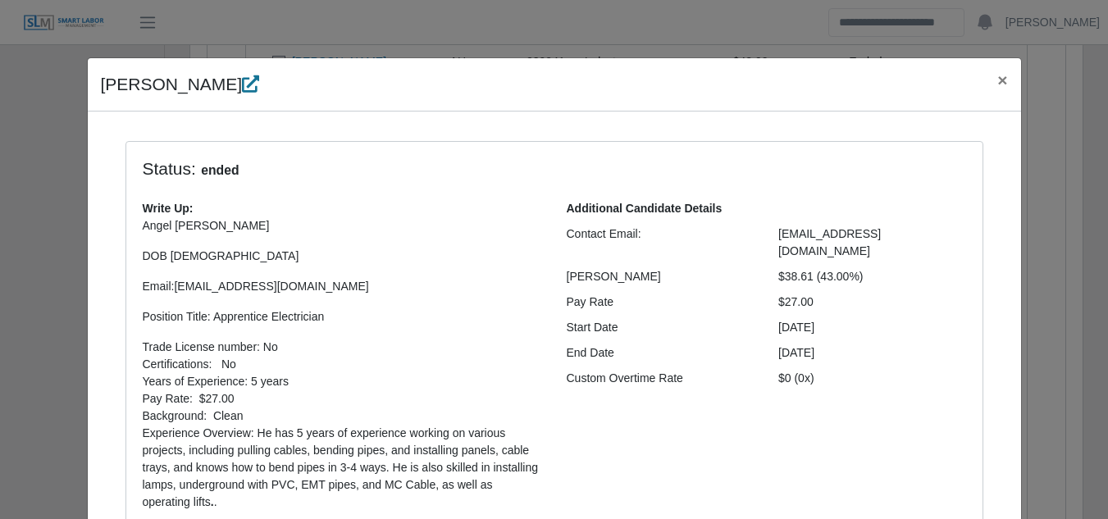
click at [242, 83] on icon at bounding box center [250, 83] width 17 height 17
click at [997, 82] on span "×" at bounding box center [1002, 80] width 10 height 19
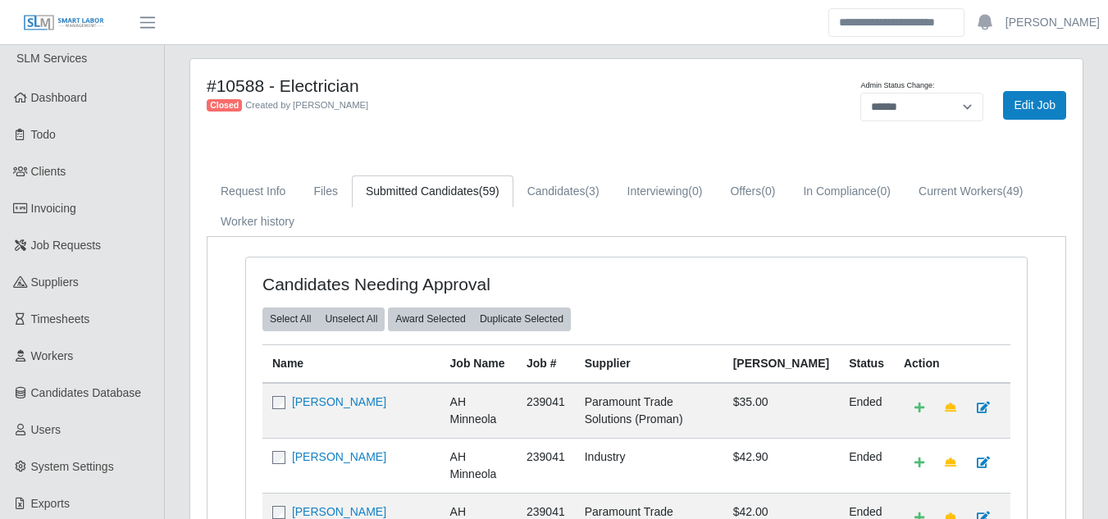
scroll to position [0, 0]
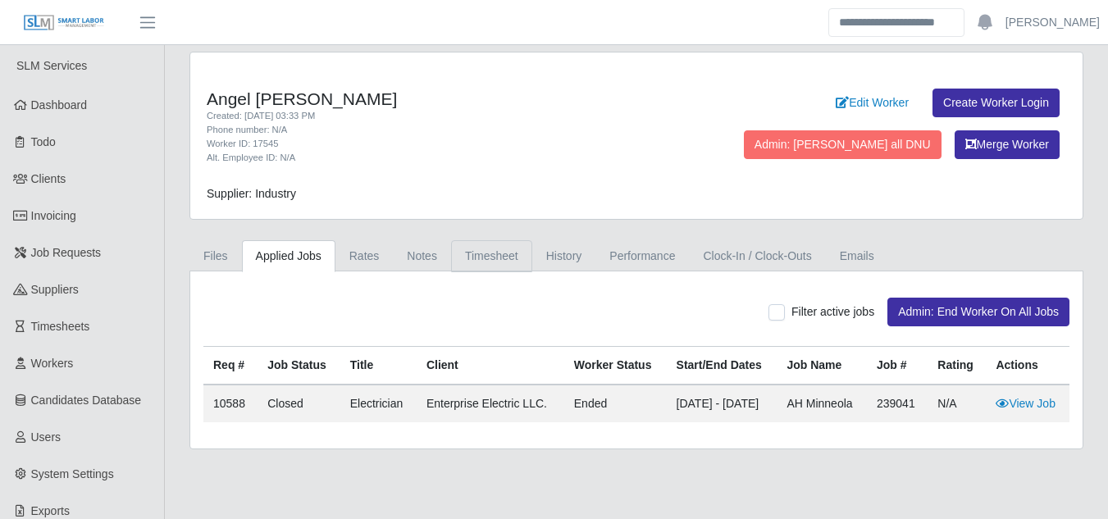
click at [482, 257] on link "Timesheet" at bounding box center [491, 256] width 81 height 32
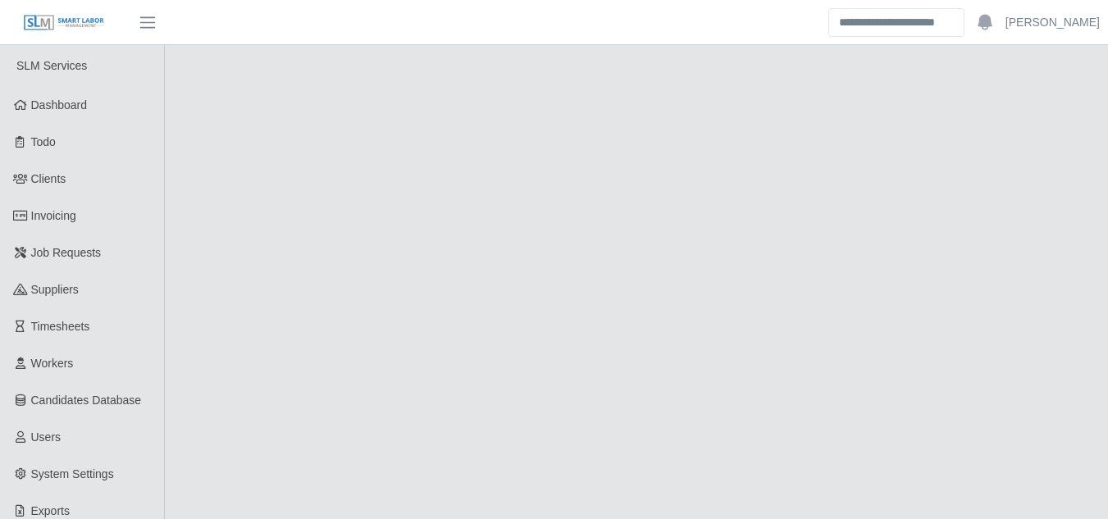
select select "******"
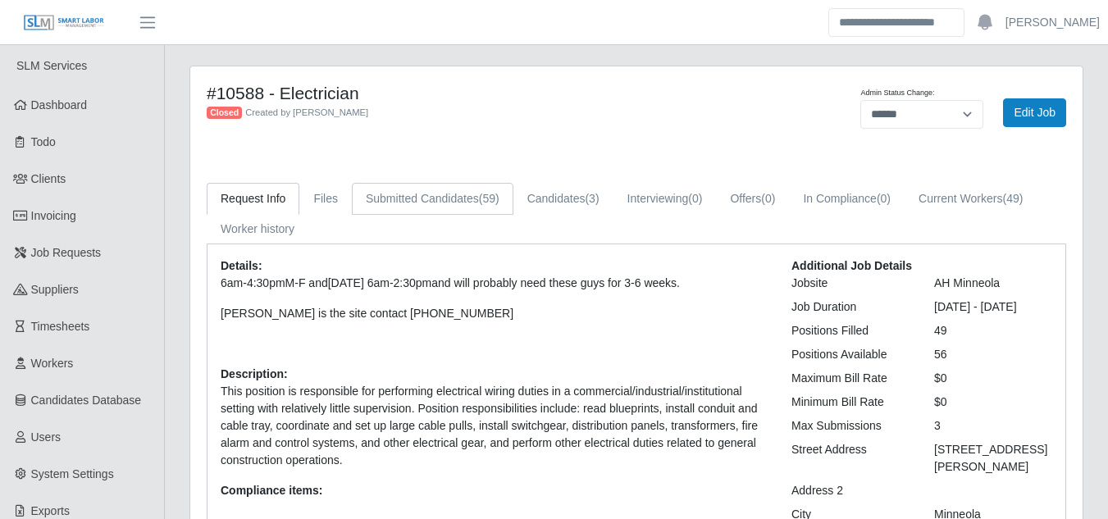
click at [435, 207] on link "Submitted Candidates (59)" at bounding box center [433, 199] width 162 height 32
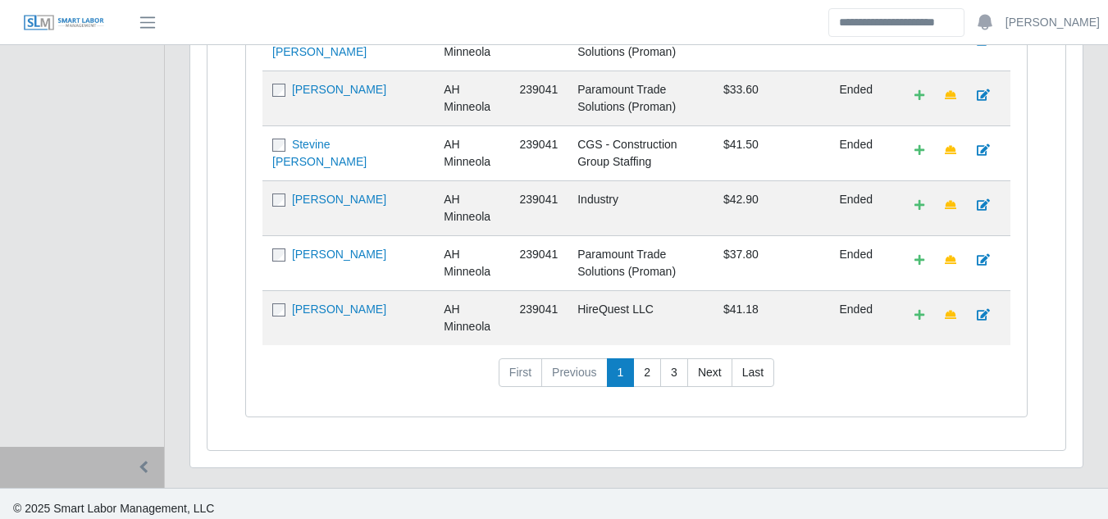
scroll to position [896, 0]
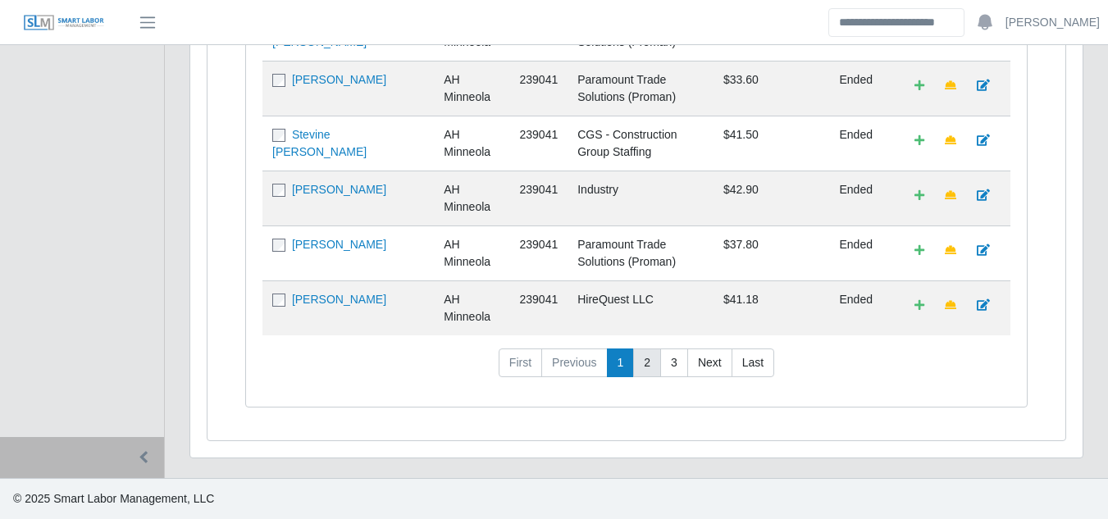
click at [642, 368] on link "2" at bounding box center [647, 363] width 28 height 30
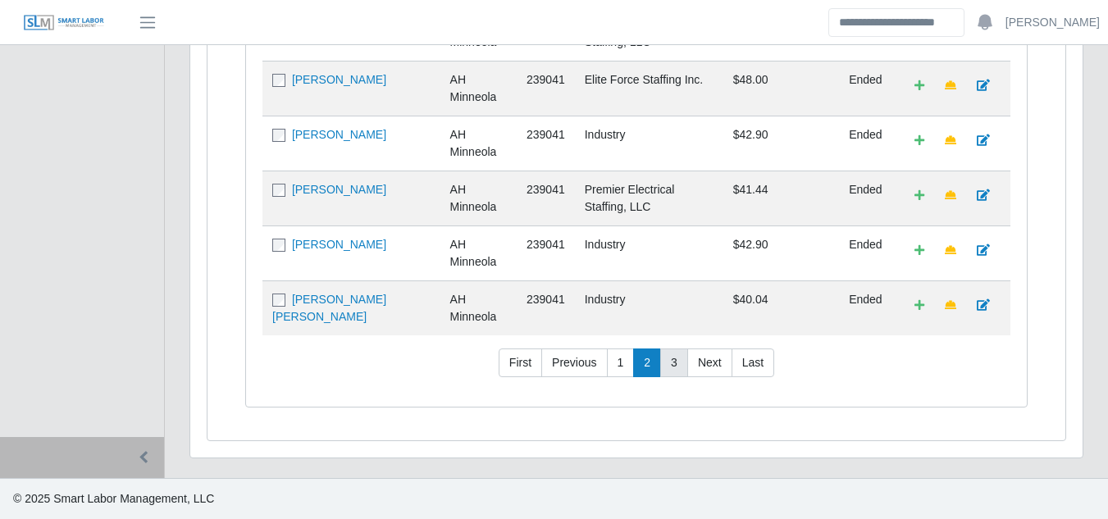
click at [674, 363] on link "3" at bounding box center [674, 363] width 28 height 30
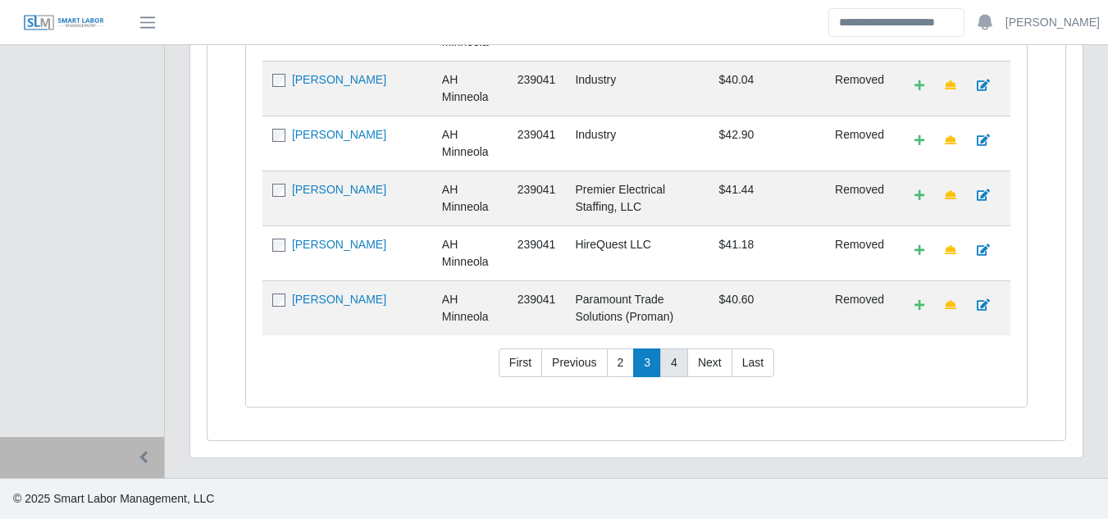
click at [667, 366] on link "4" at bounding box center [674, 363] width 28 height 30
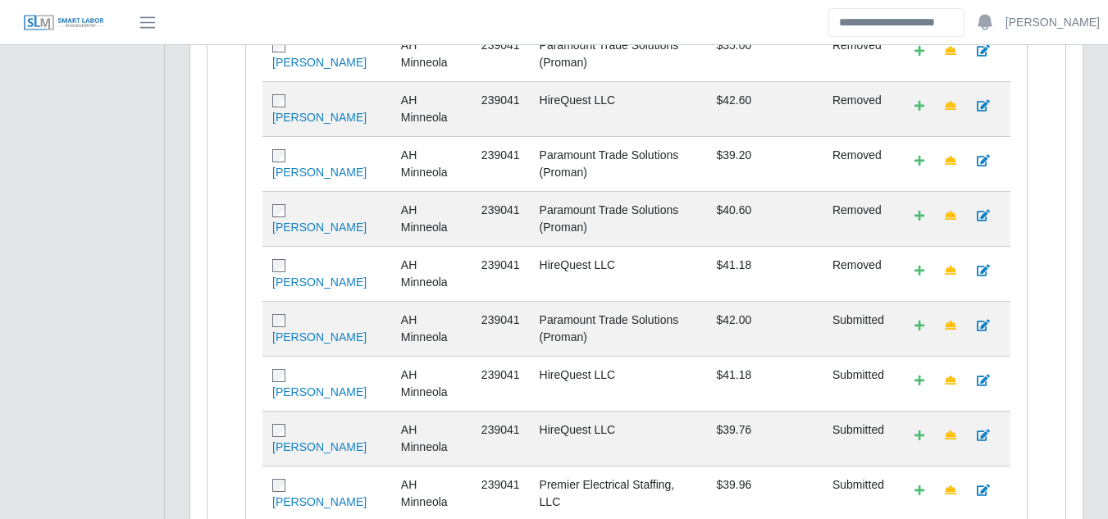
scroll to position [677, 0]
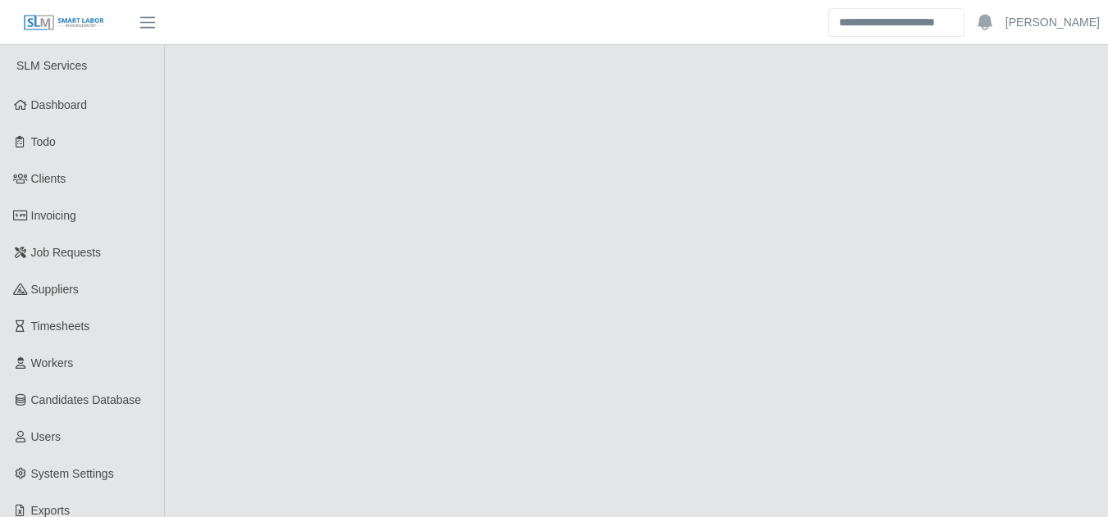
select select "******"
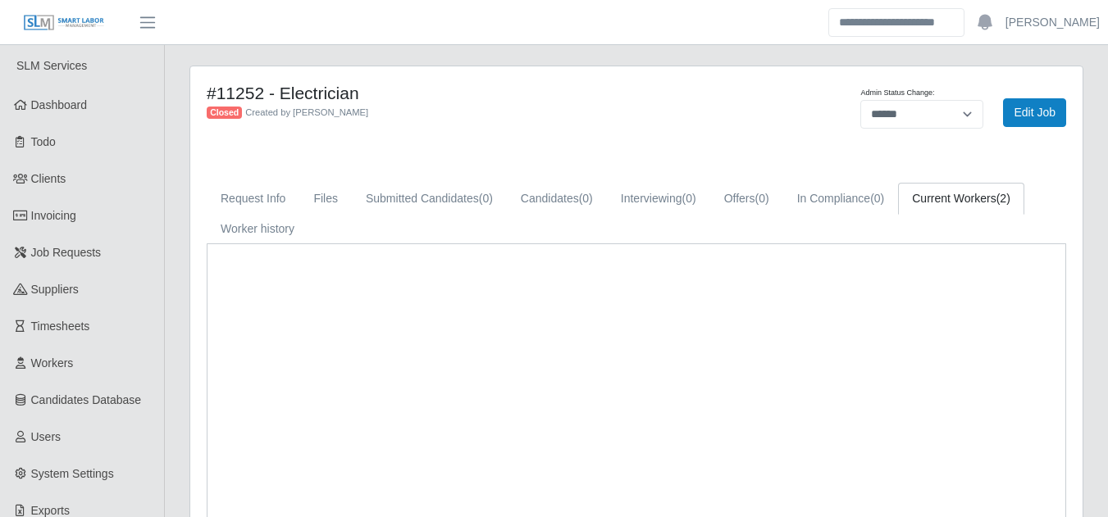
select select "******"
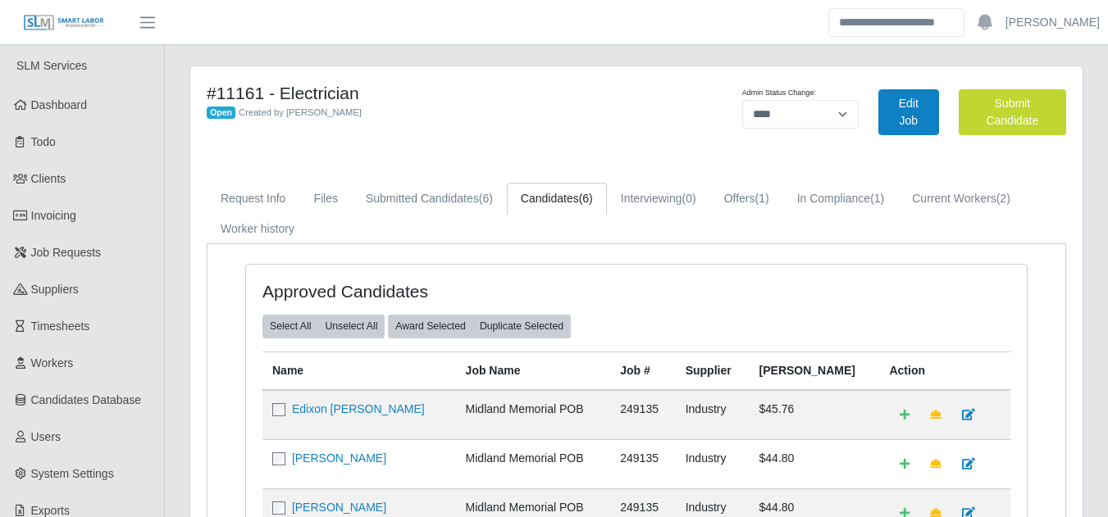
select select "****"
